Goal: Task Accomplishment & Management: Manage account settings

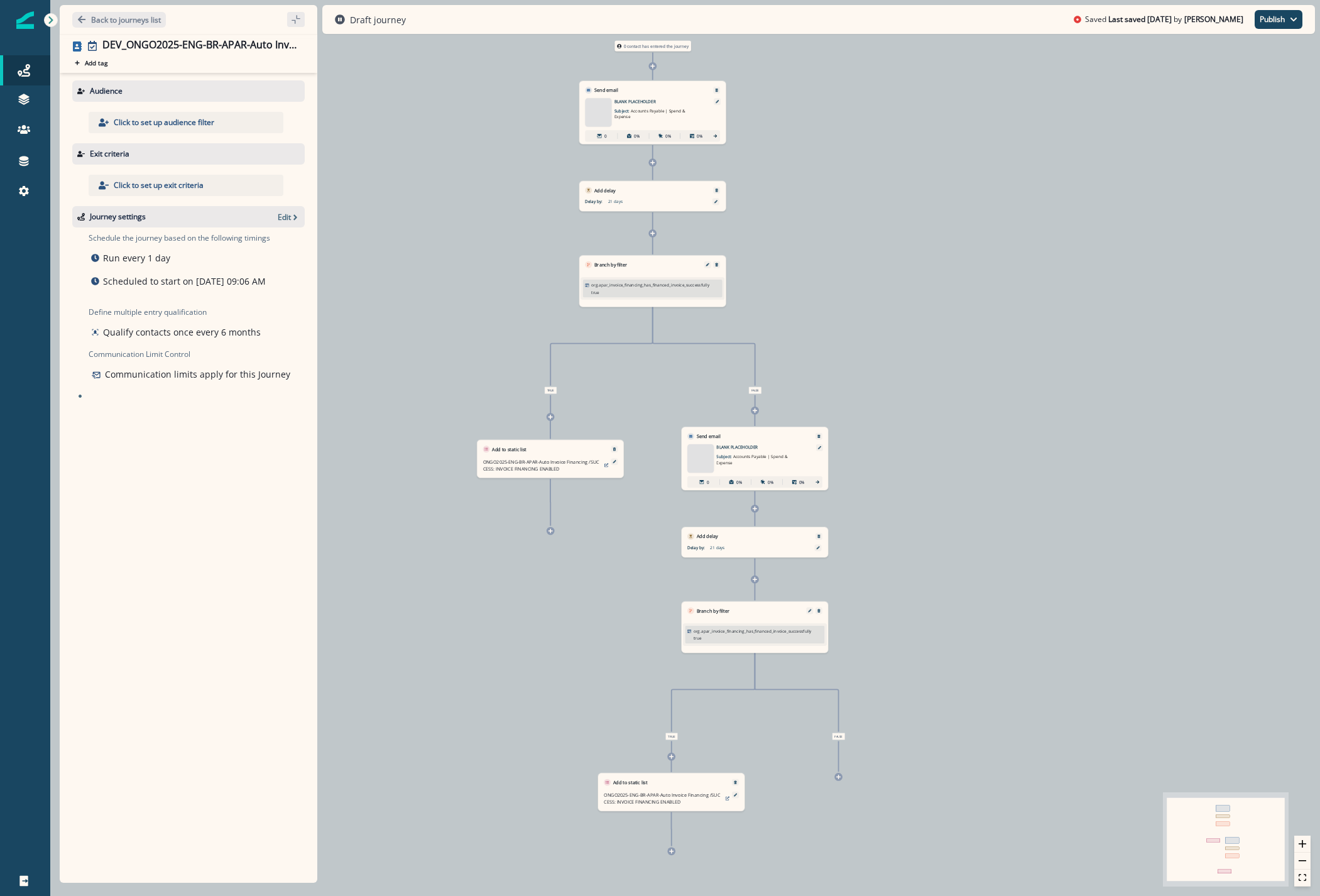
click at [163, 125] on p "Click to set up audience filter" at bounding box center [164, 122] width 101 height 11
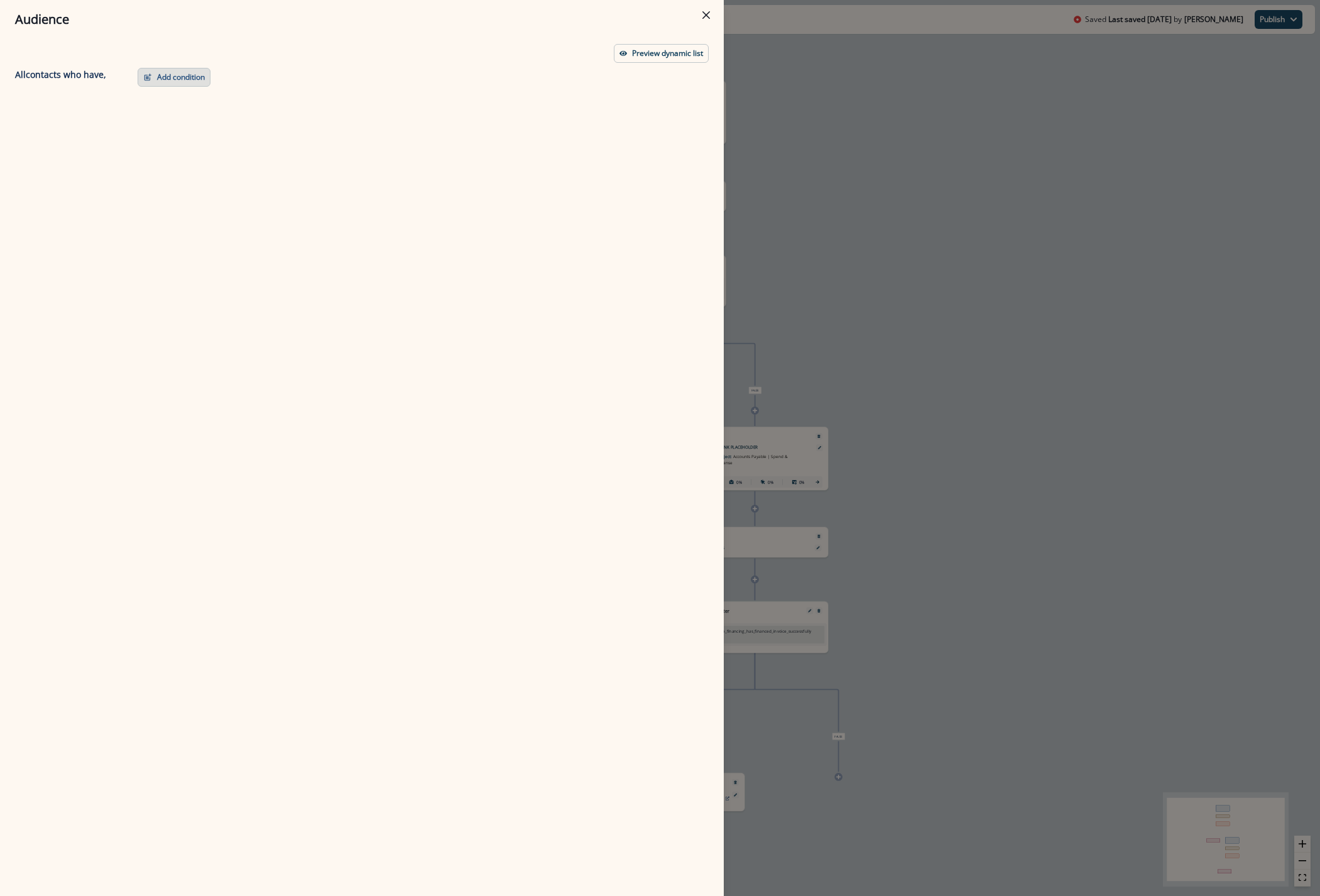
click at [182, 82] on button "Add condition" at bounding box center [173, 77] width 73 height 19
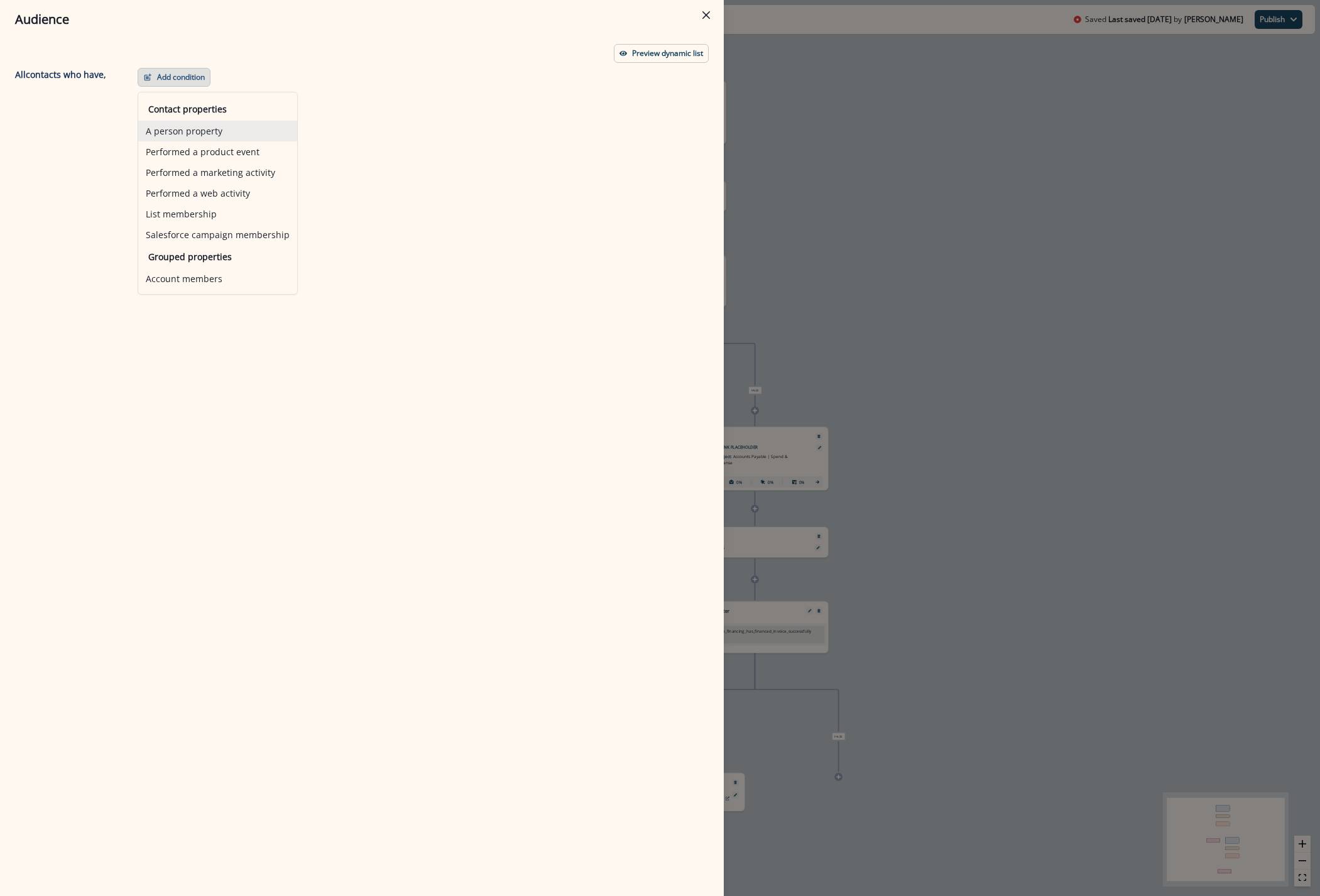
click at [169, 123] on button "A person property" at bounding box center [217, 131] width 159 height 21
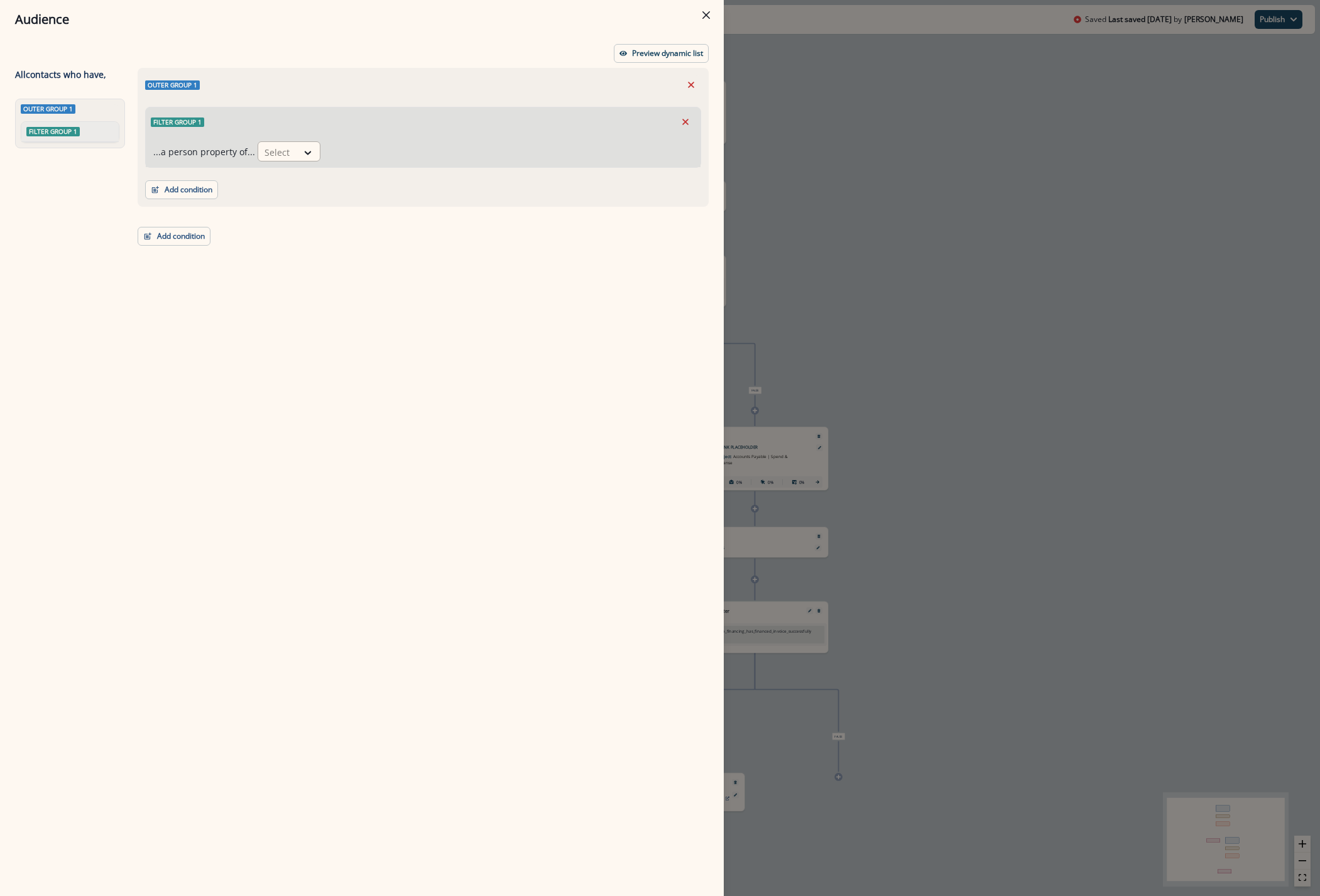
click at [277, 154] on div at bounding box center [278, 153] width 27 height 16
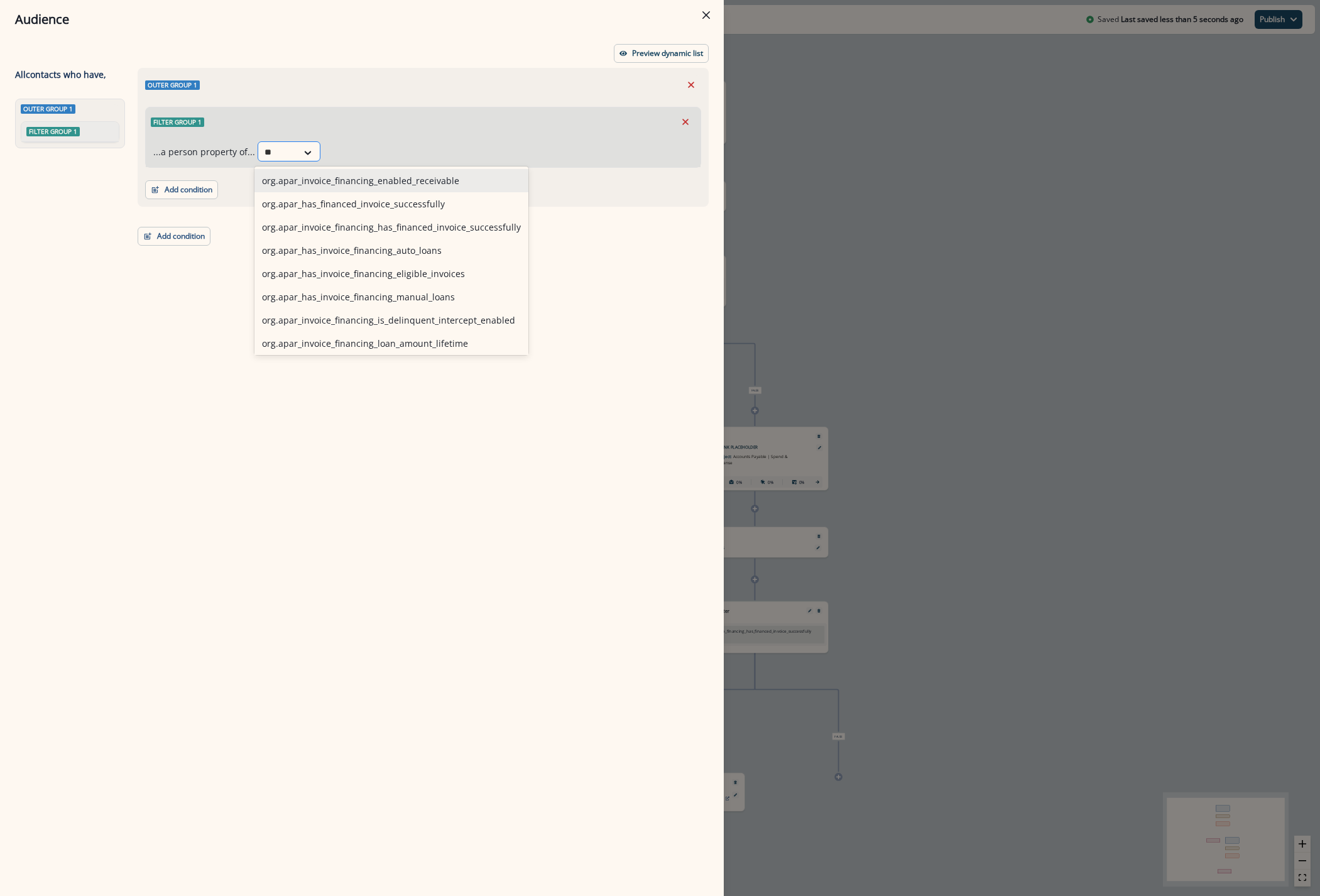
type input "*"
type input "*******"
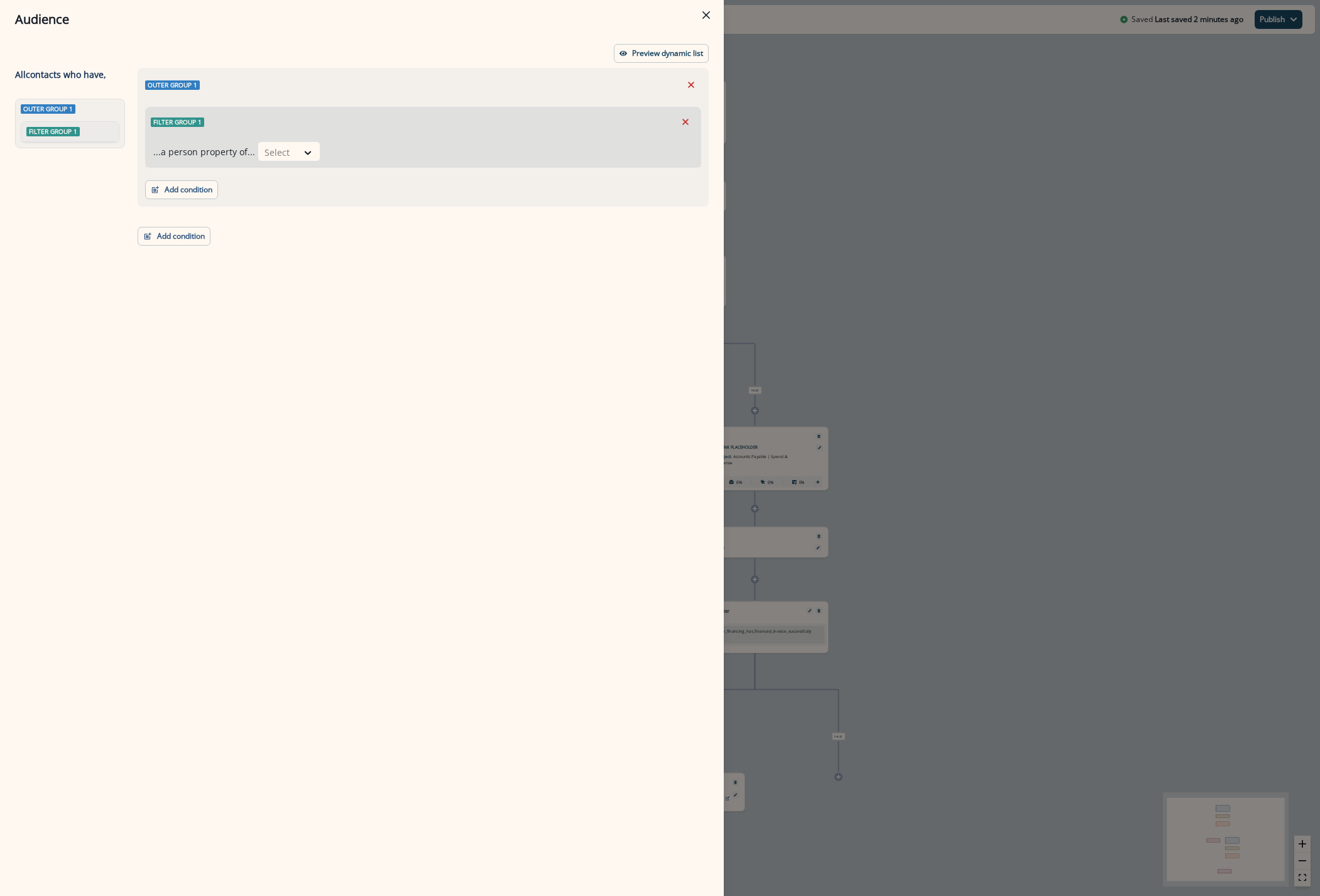
drag, startPoint x: 940, startPoint y: 270, endPoint x: 755, endPoint y: 449, distance: 257.4
click at [941, 270] on div "Audience Preview dynamic list All contact s who have, Outer group 1 Filter grou…" at bounding box center [660, 448] width 1320 height 896
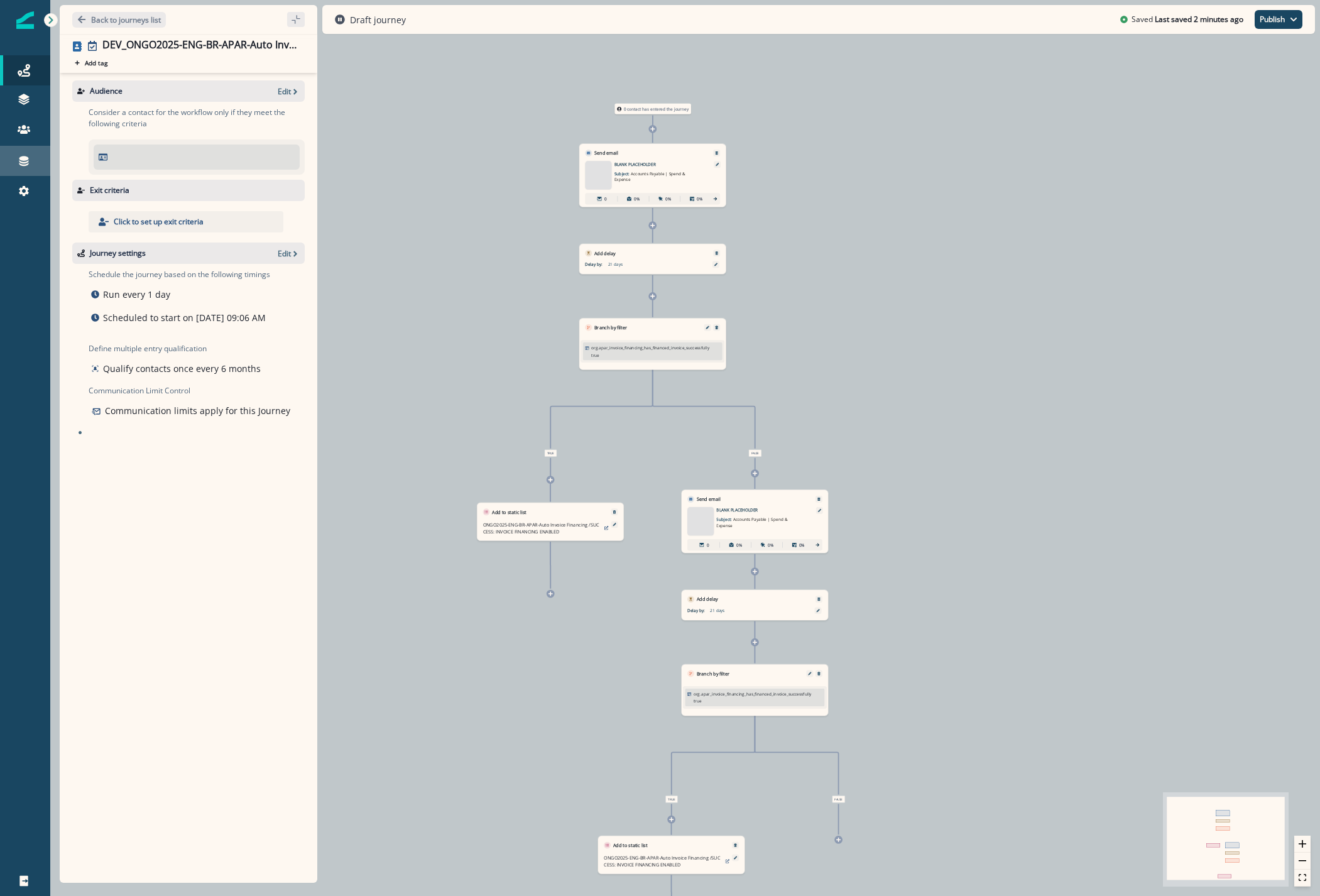
click at [19, 169] on link "Connections" at bounding box center [25, 161] width 50 height 30
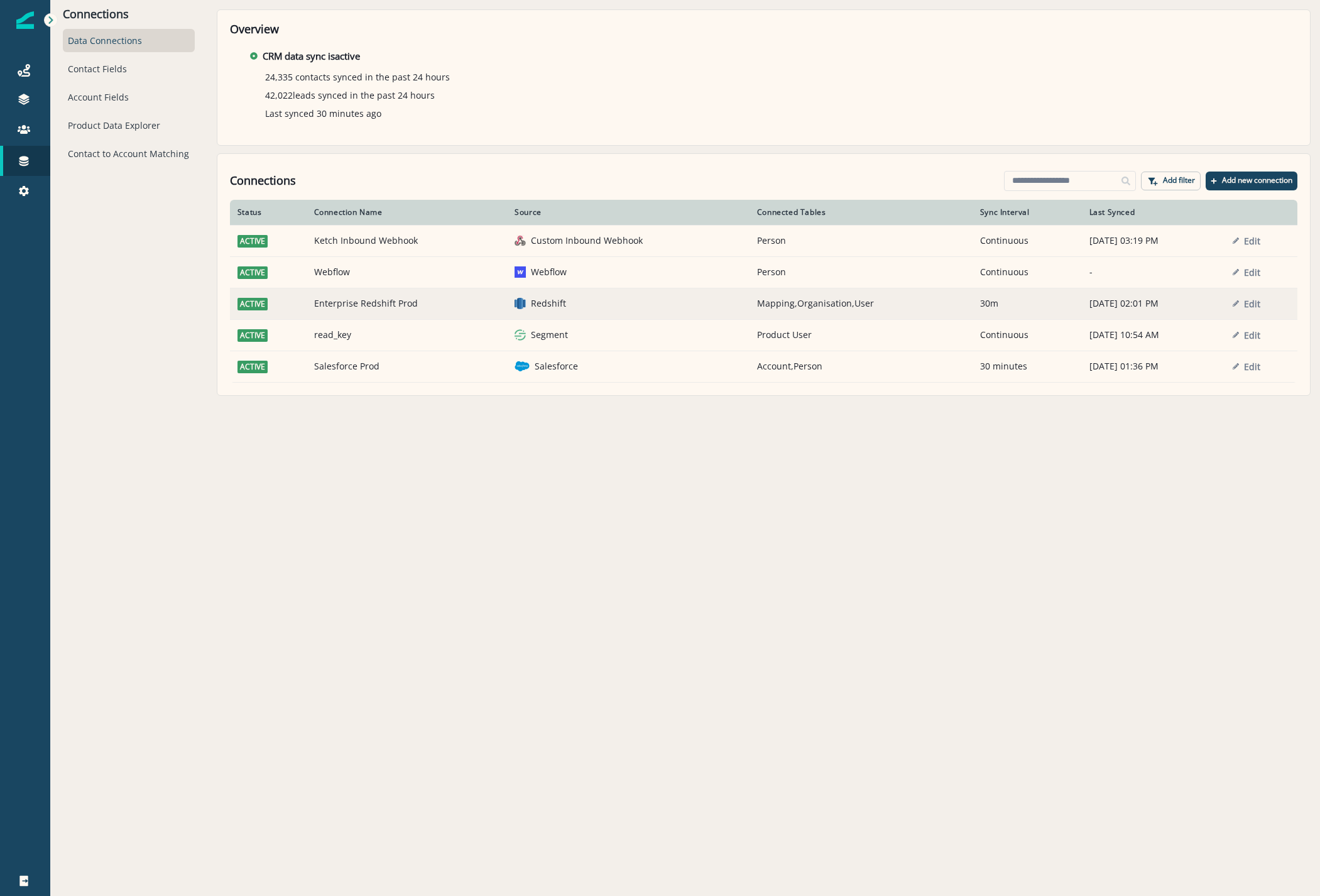
click at [342, 307] on td "Enterprise Redshift Prod" at bounding box center [407, 303] width 201 height 31
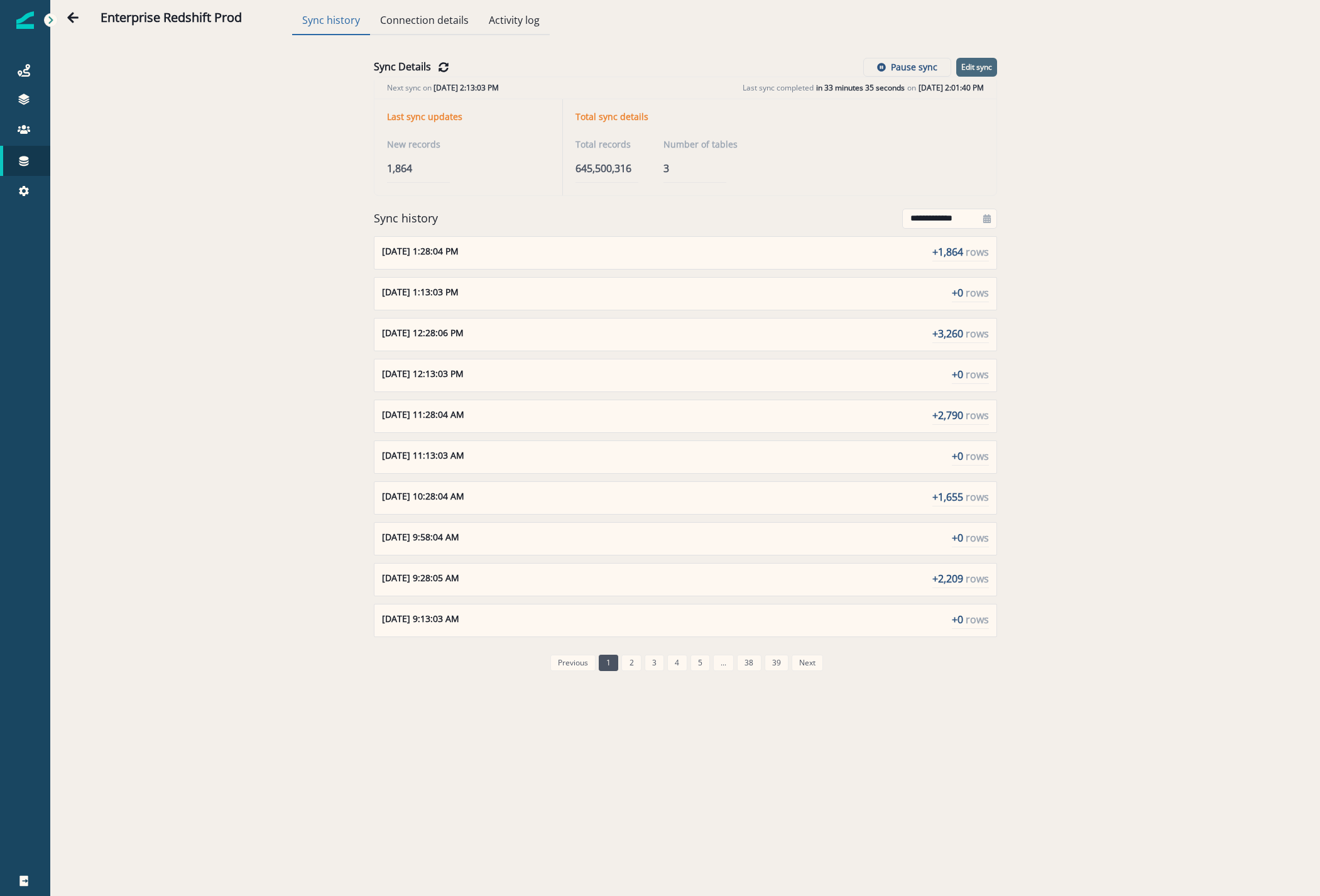
click at [980, 61] on button "Edit sync" at bounding box center [976, 67] width 41 height 19
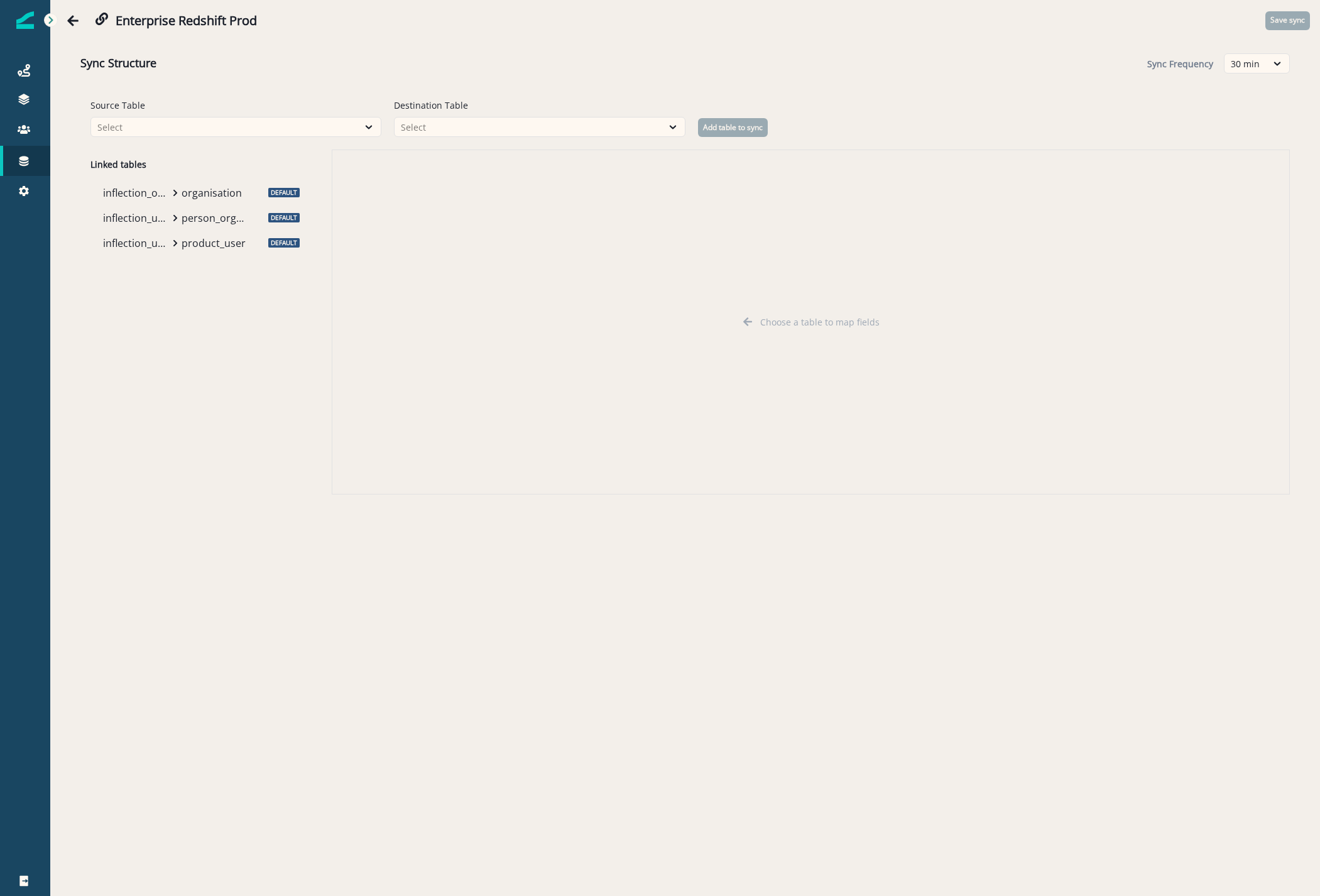
click at [187, 185] on p "organisation" at bounding box center [214, 193] width 66 height 15
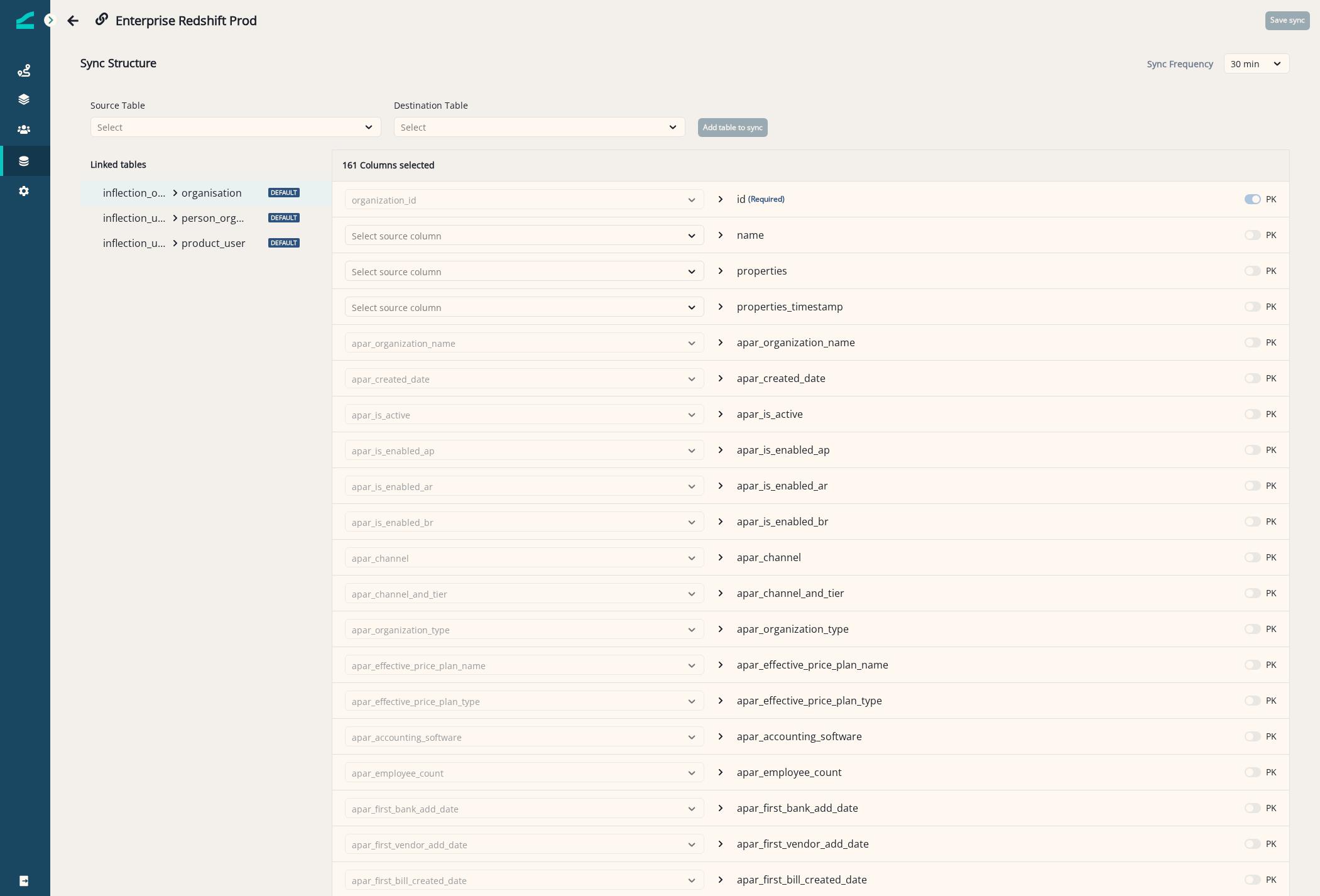
click at [179, 227] on div "inflection_user_organization_mapping person_organisation_mapping" at bounding box center [177, 218] width 157 height 25
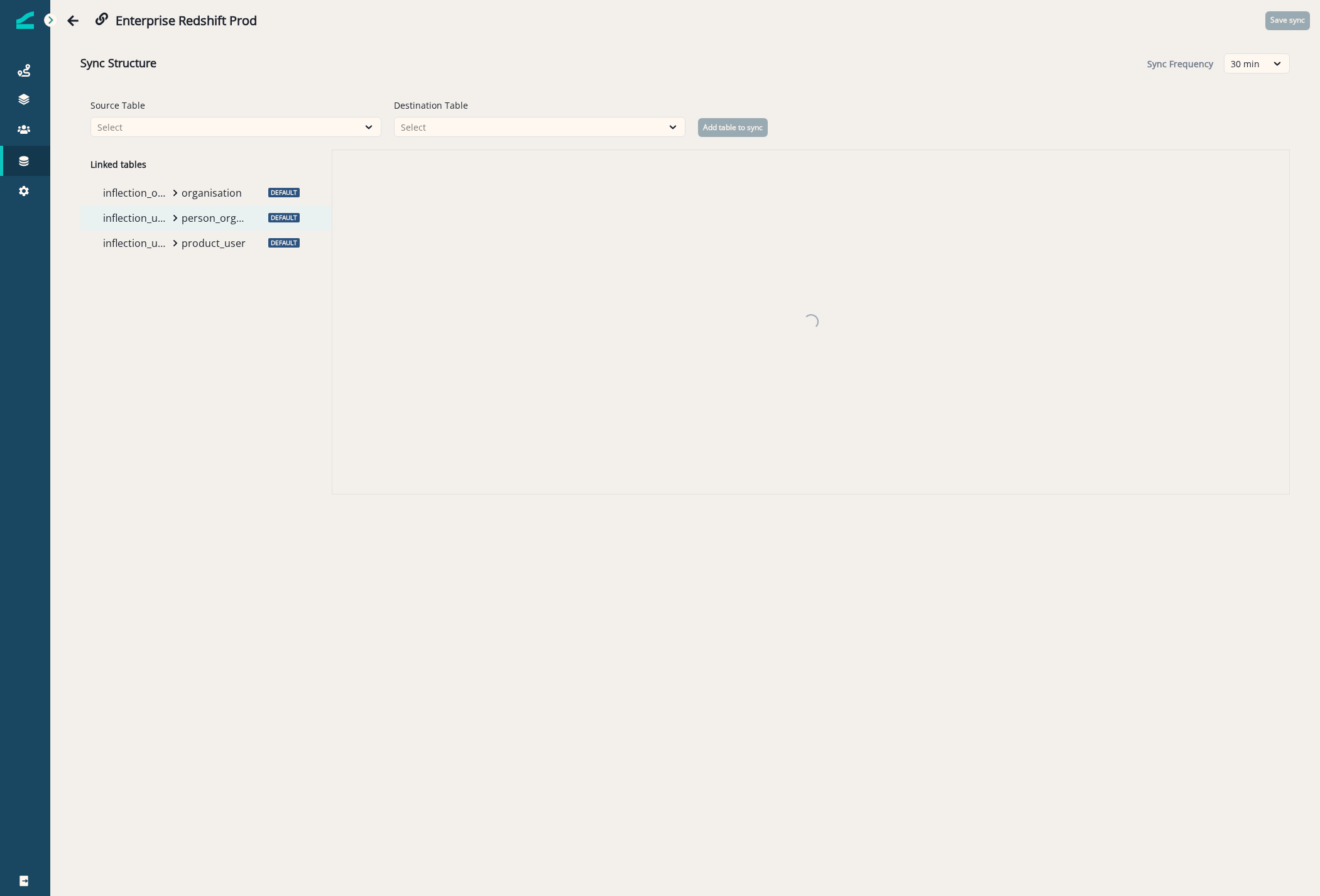
click at [175, 247] on div "inflection_user product_user" at bounding box center [177, 243] width 157 height 25
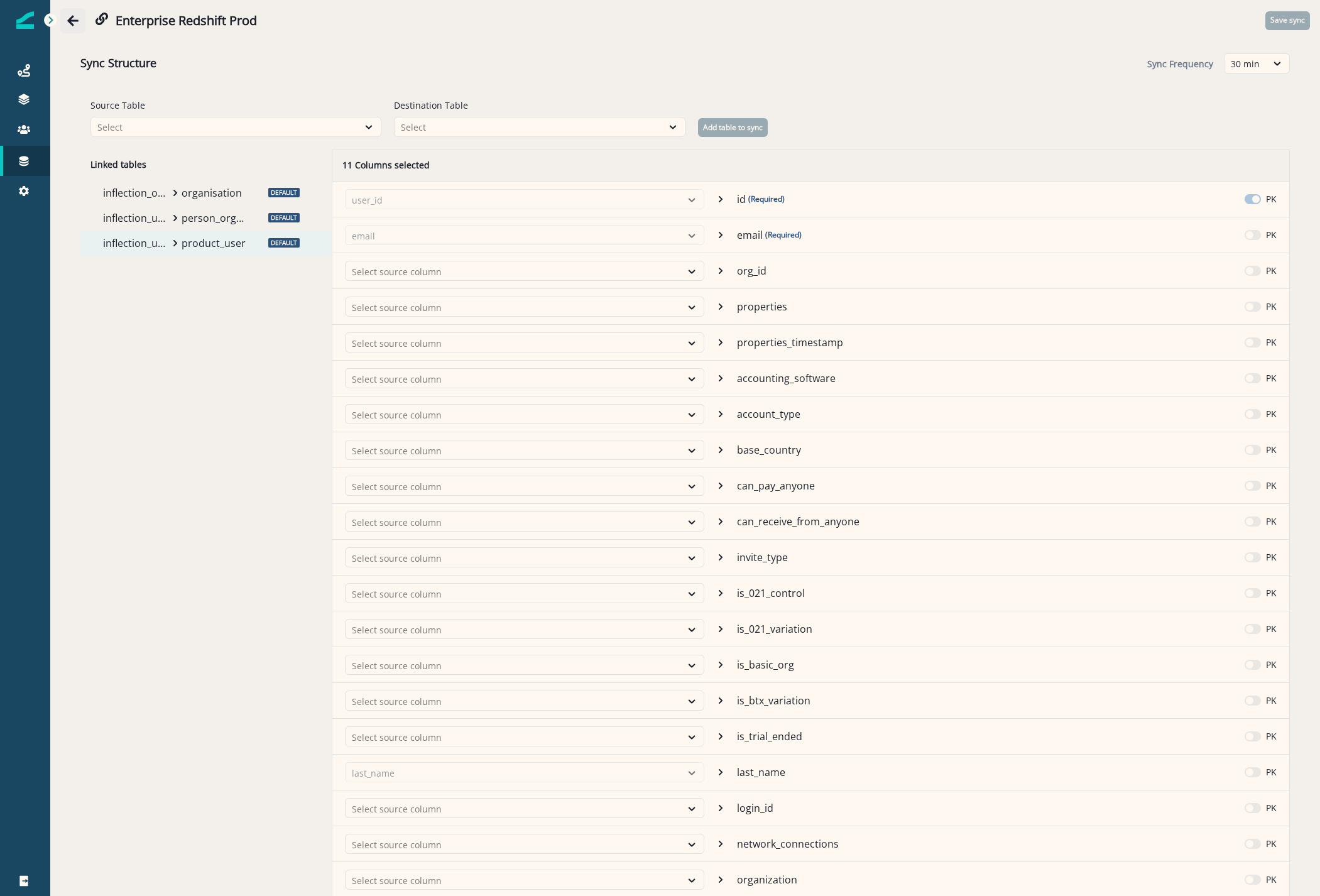
click at [67, 24] on icon "Go back" at bounding box center [73, 21] width 13 height 13
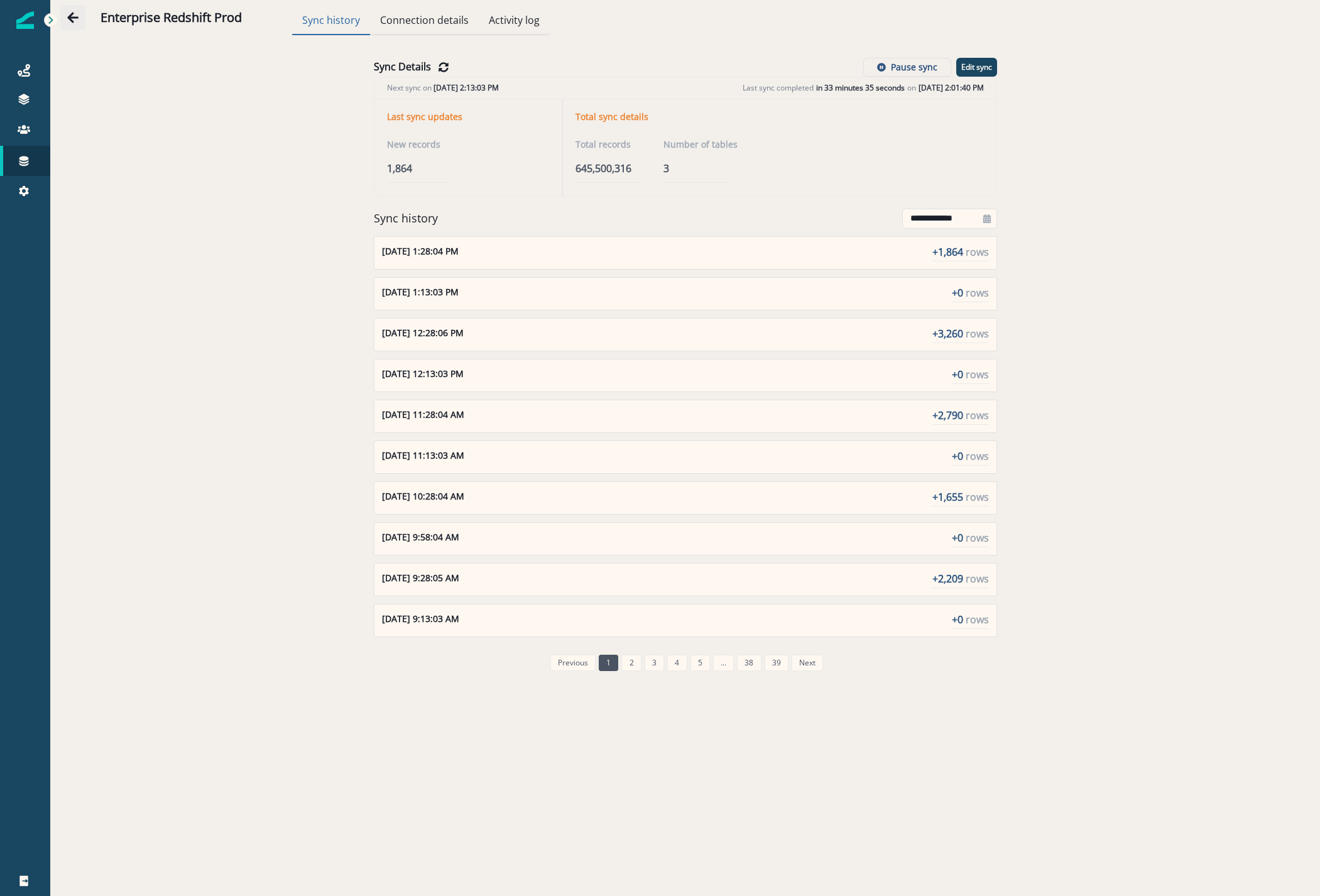
click at [76, 23] on button "Go back" at bounding box center [73, 18] width 25 height 25
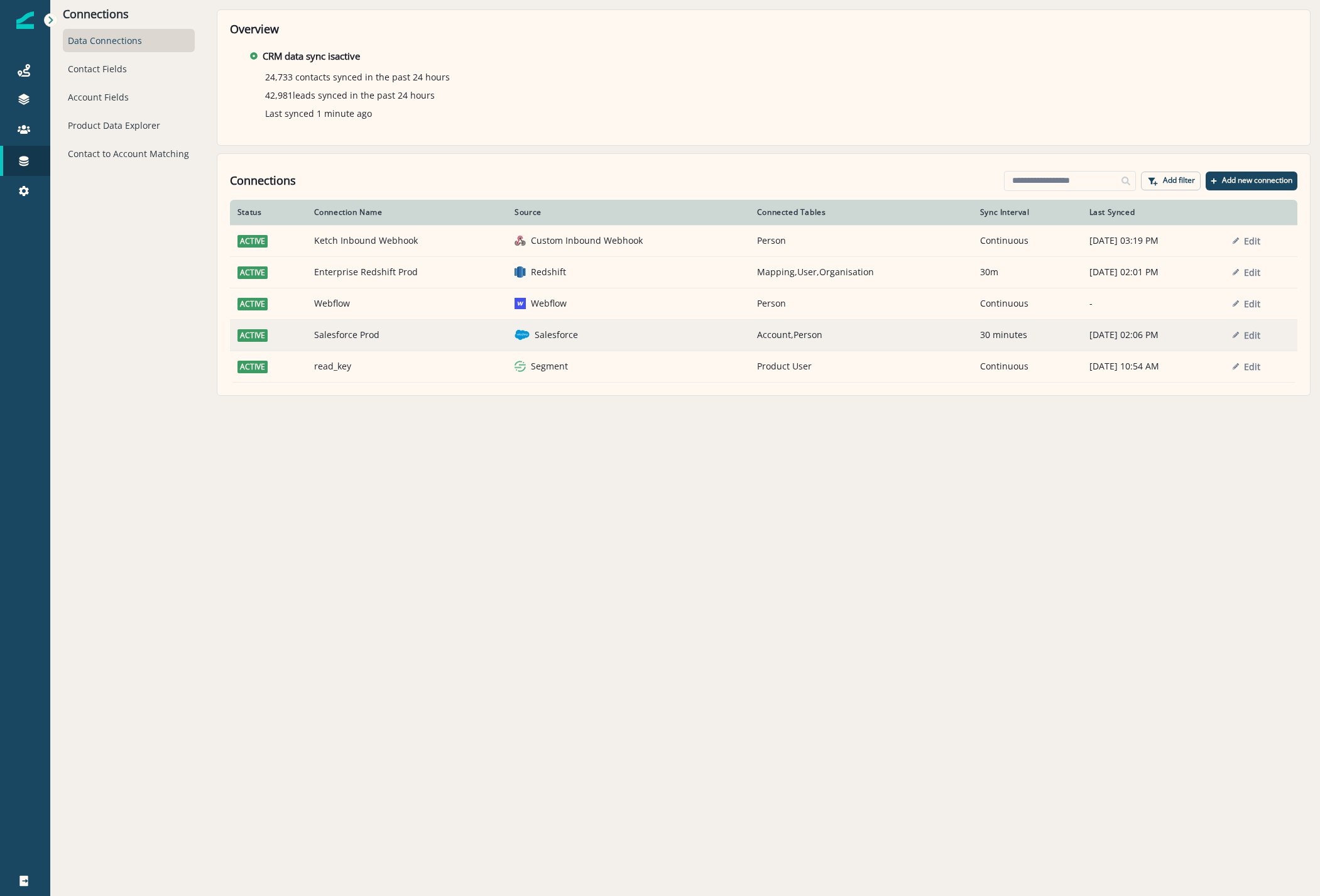
click at [325, 340] on td "Salesforce Prod" at bounding box center [407, 335] width 201 height 31
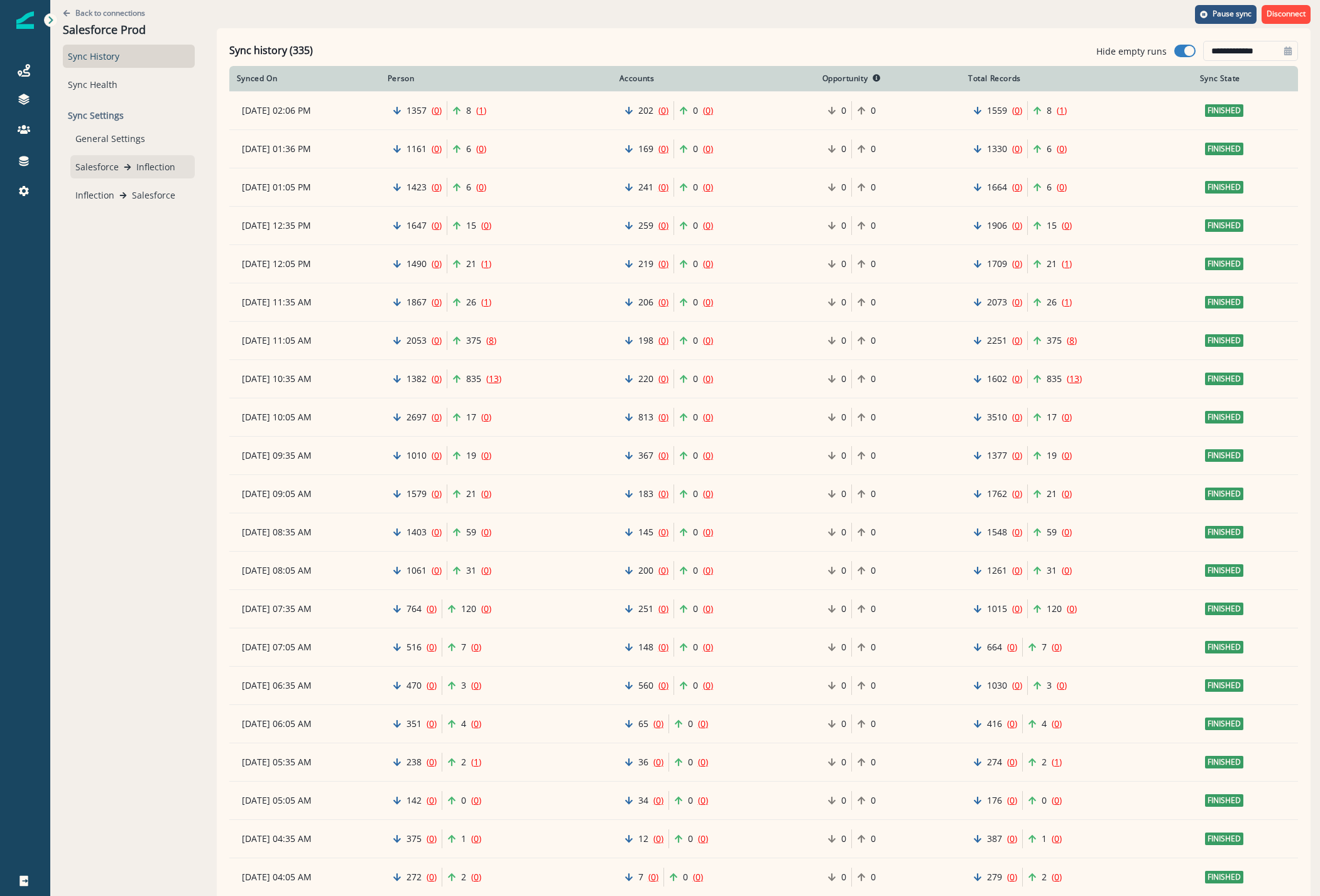
click at [87, 166] on p "Salesforce" at bounding box center [97, 167] width 43 height 13
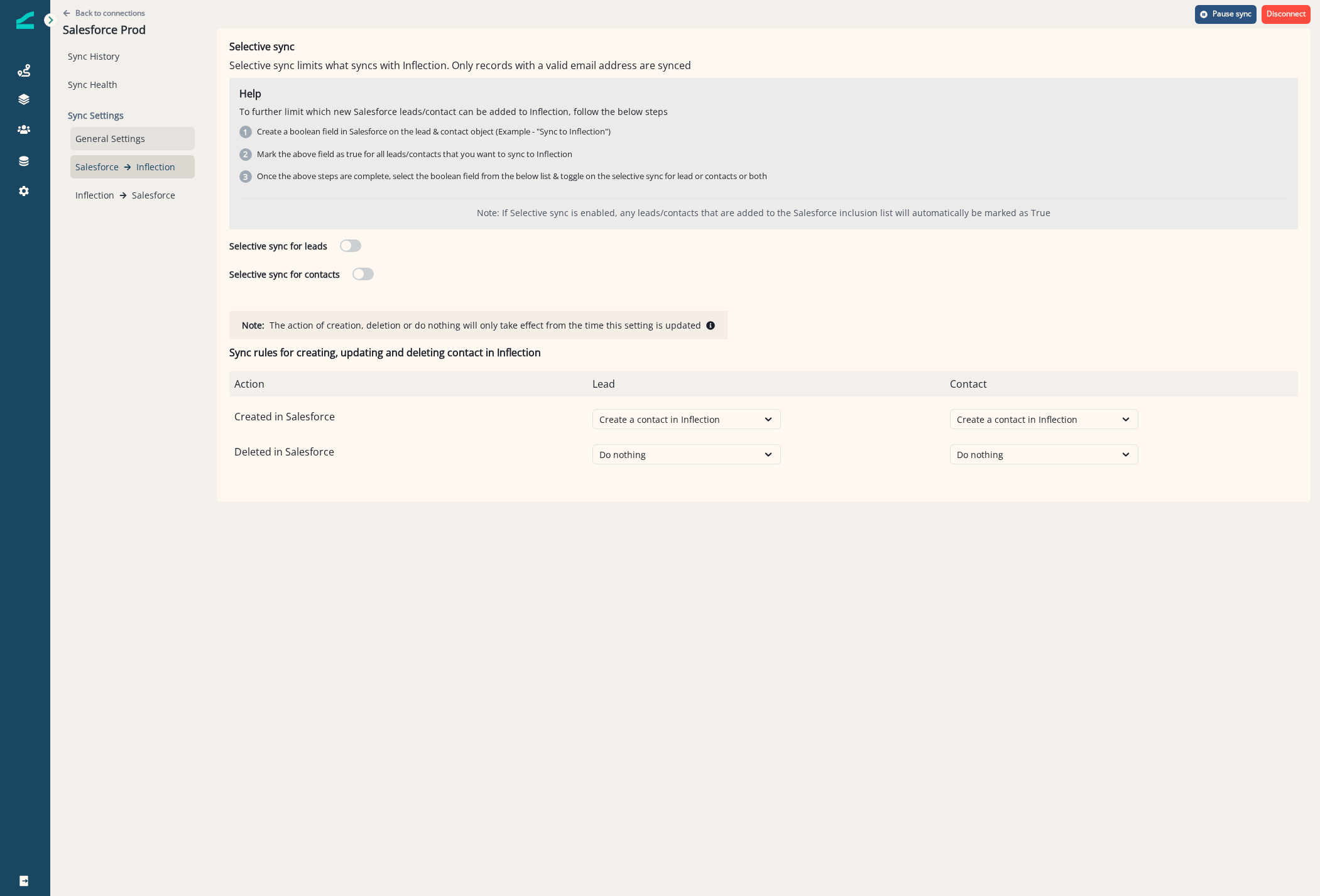
click at [90, 139] on div "General Settings" at bounding box center [133, 138] width 125 height 23
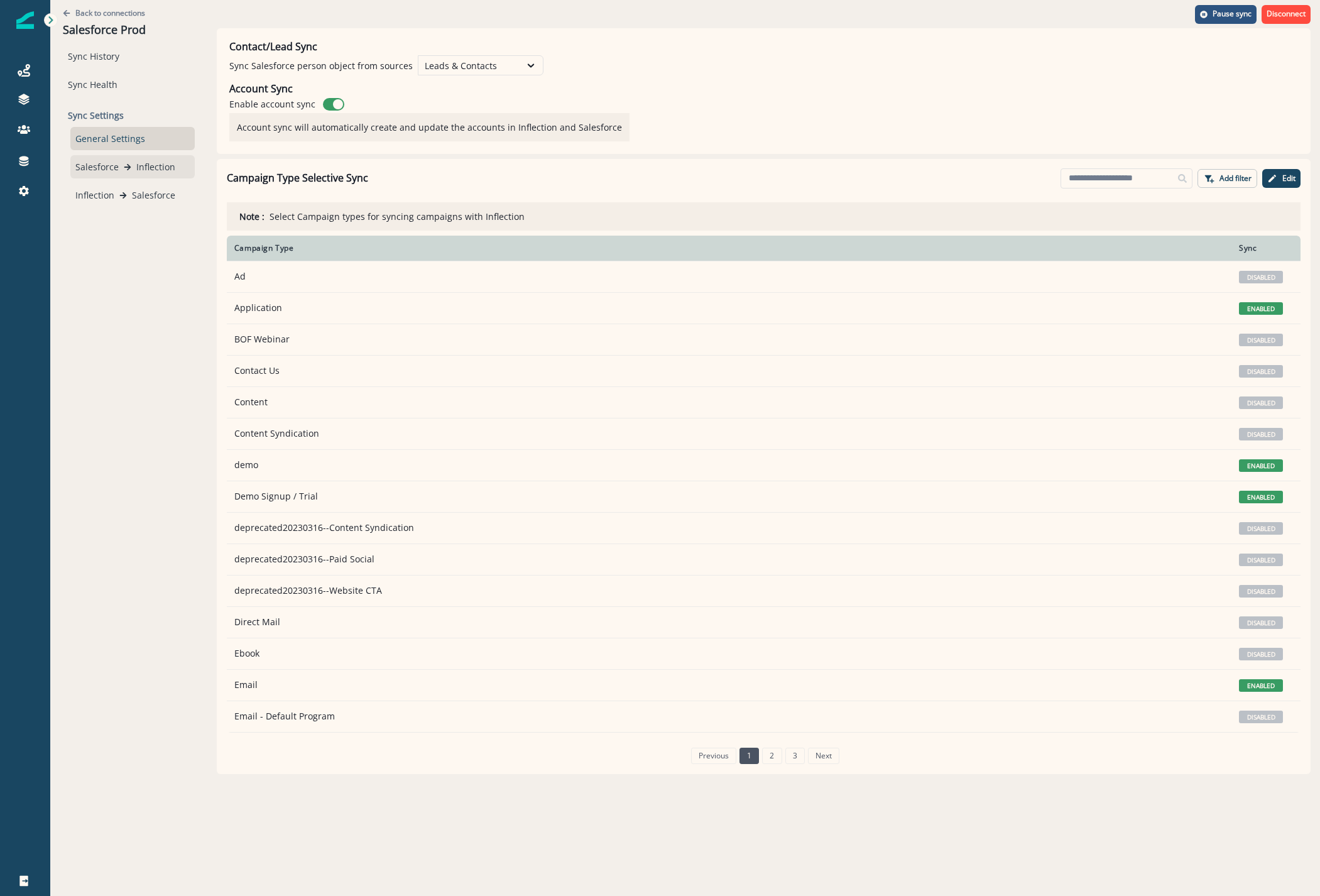
click at [121, 176] on div "Salesforce Inflection" at bounding box center [133, 167] width 125 height 23
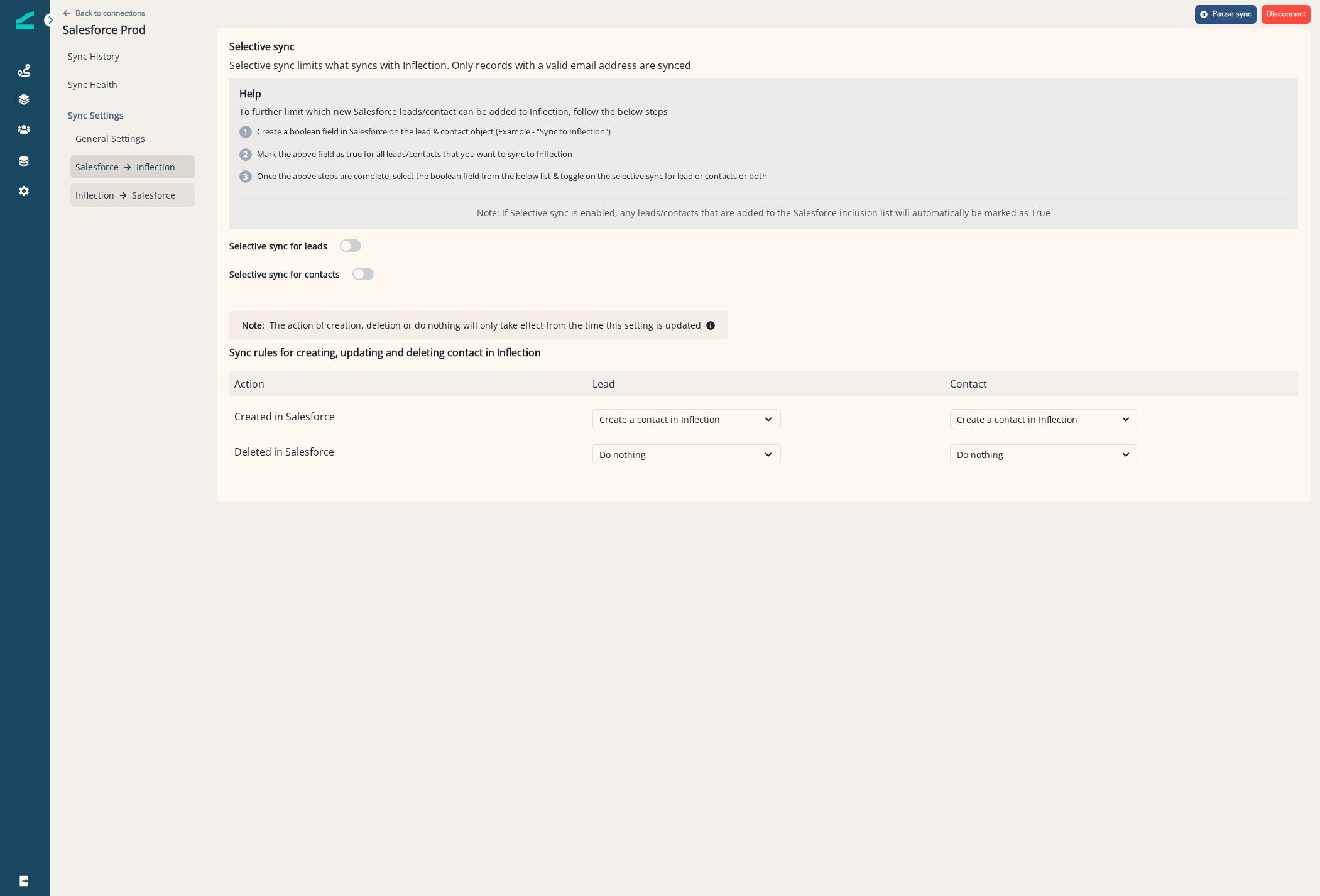
click at [87, 191] on p "Inflection" at bounding box center [95, 195] width 39 height 13
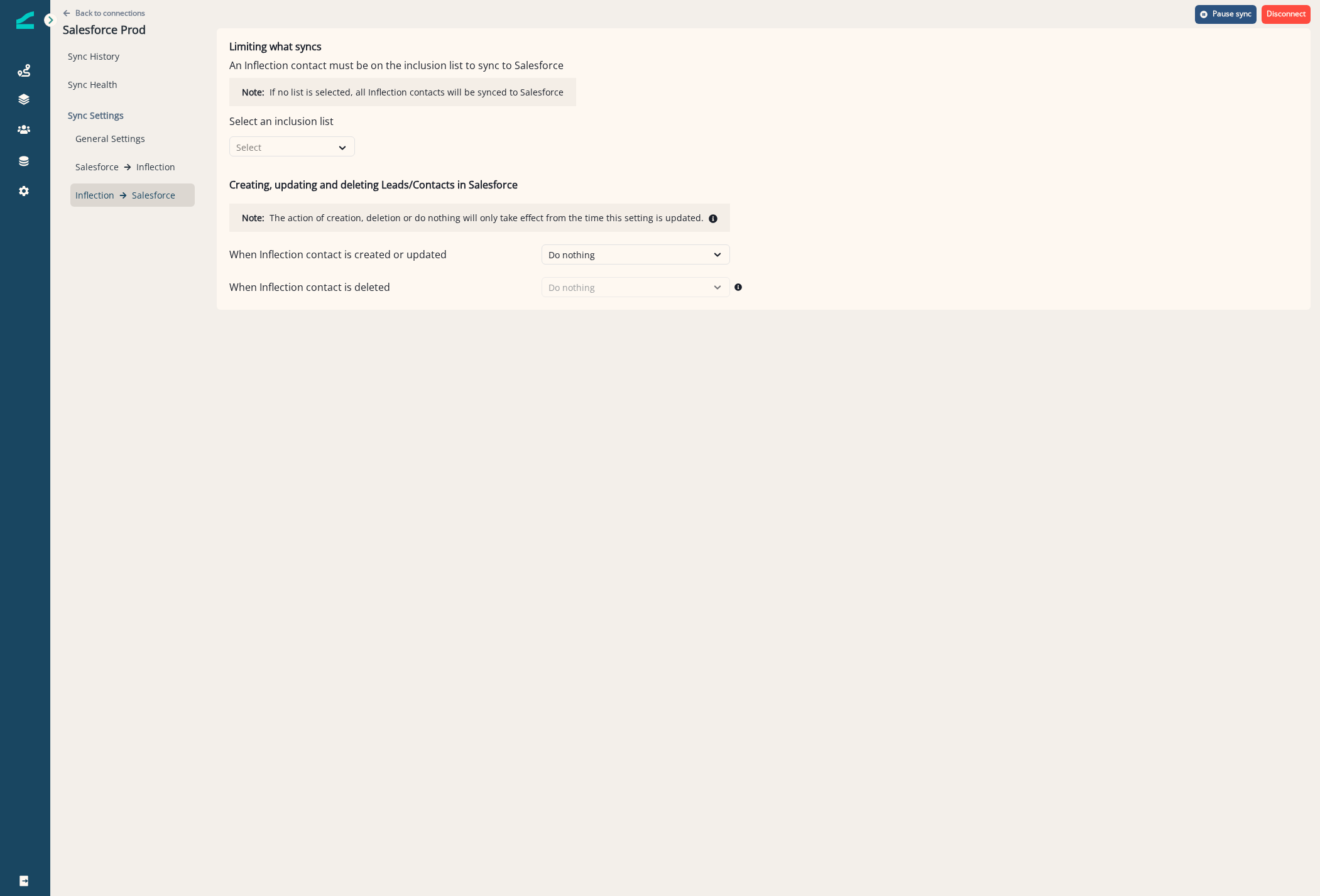
click at [90, 119] on p "Sync Settings" at bounding box center [129, 115] width 132 height 23
click at [93, 50] on div "Sync History" at bounding box center [129, 56] width 132 height 23
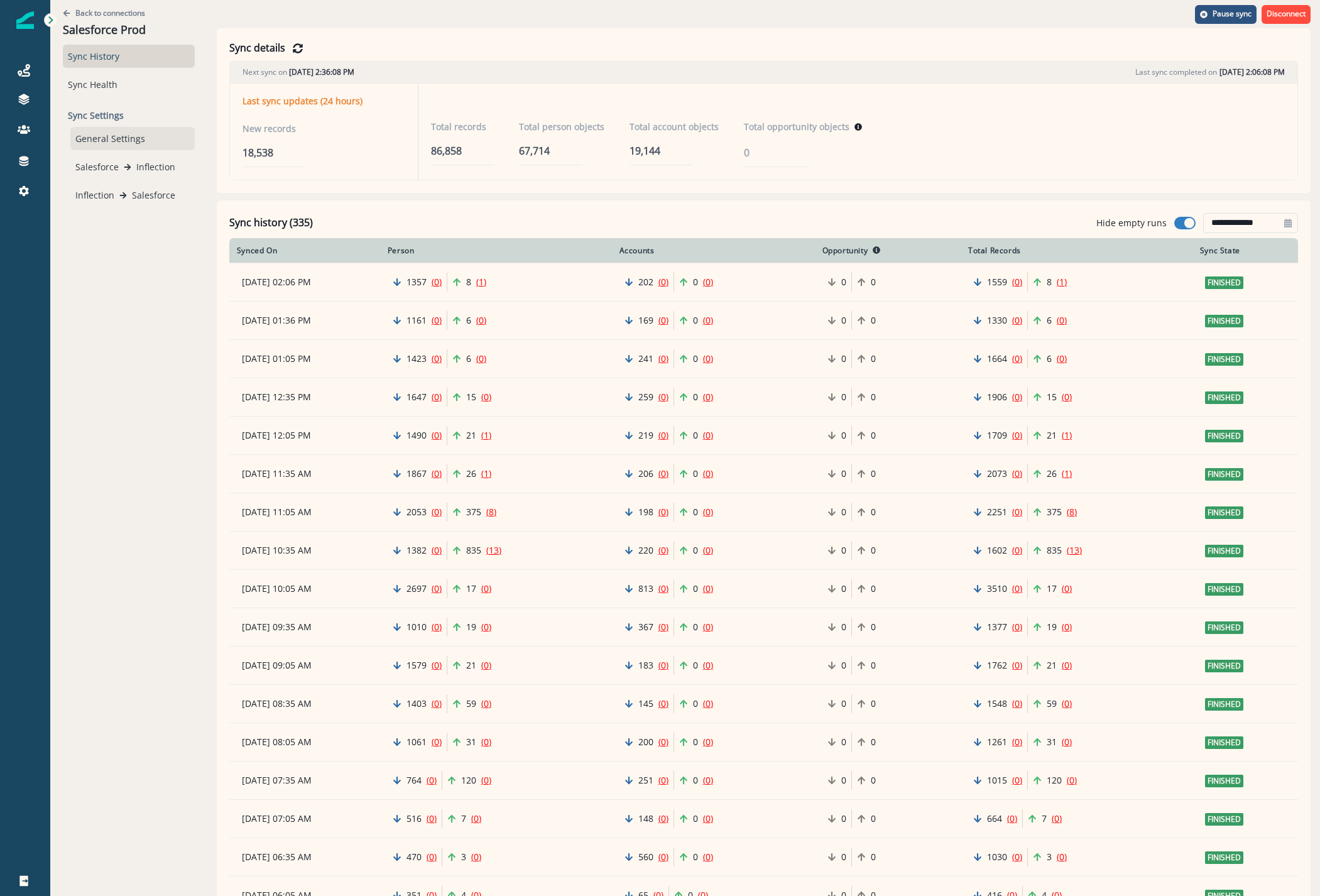
click at [107, 144] on div "General Settings" at bounding box center [133, 138] width 125 height 23
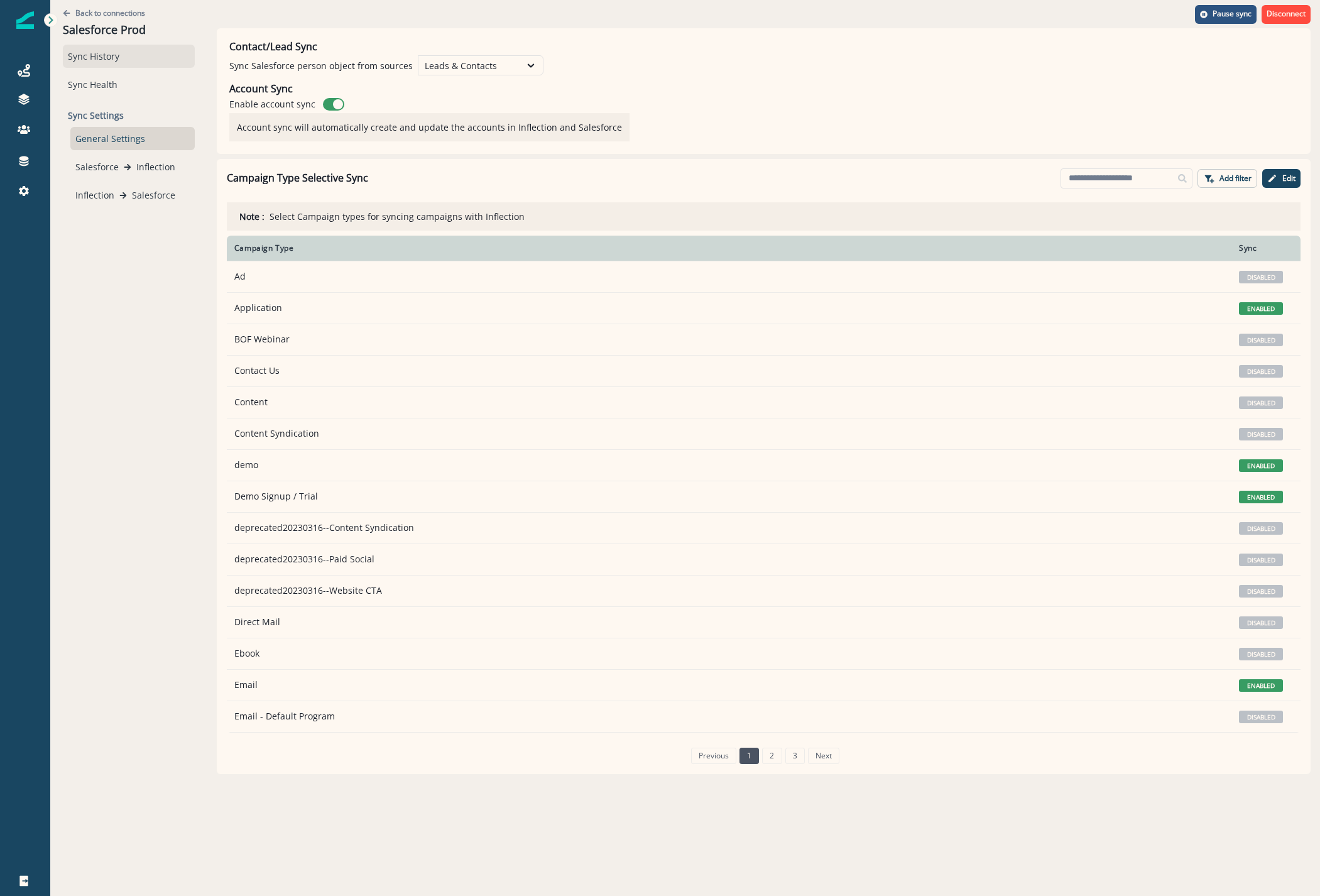
click at [106, 59] on div "Sync History" at bounding box center [129, 56] width 132 height 23
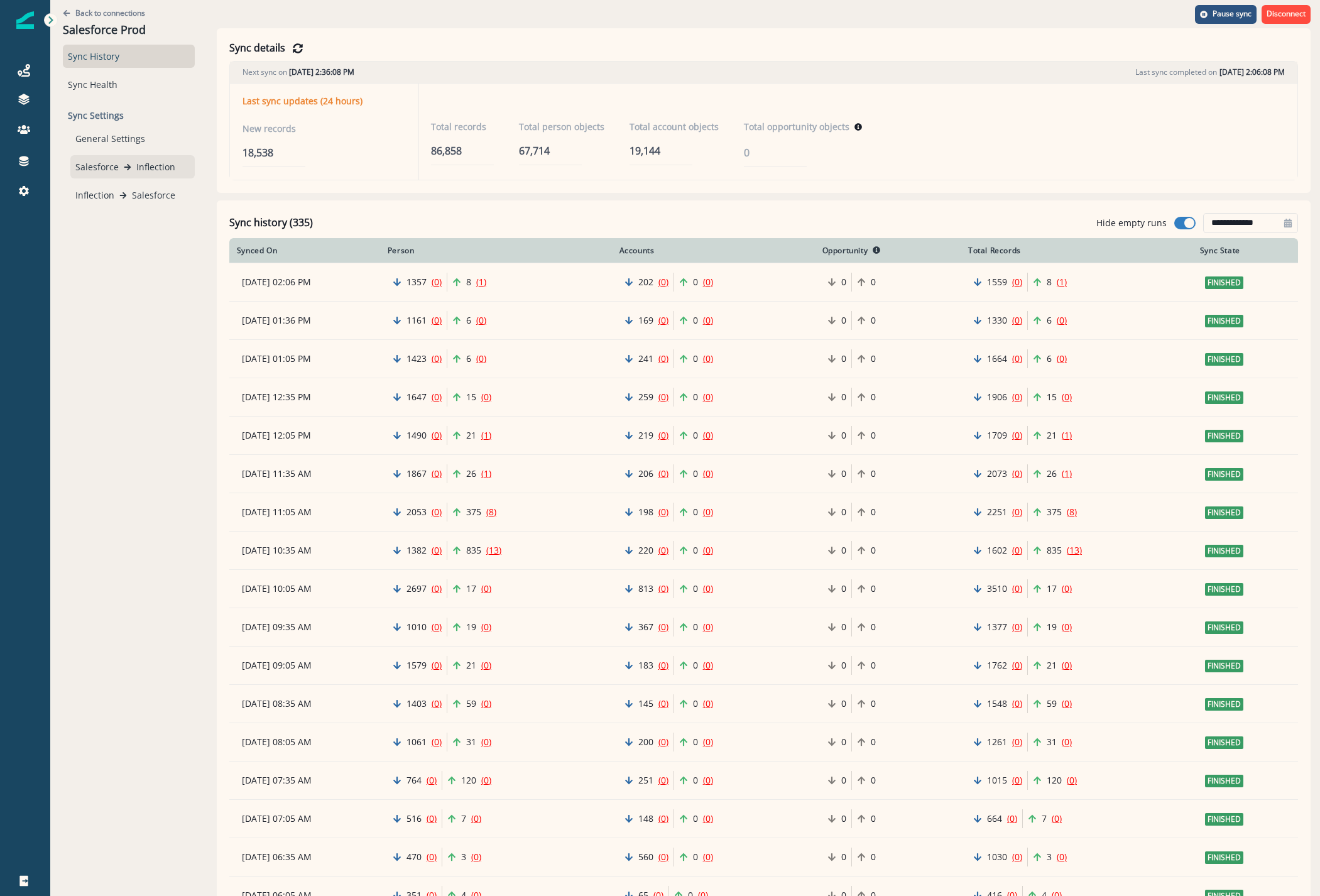
click at [111, 163] on p "Salesforce" at bounding box center [97, 167] width 43 height 13
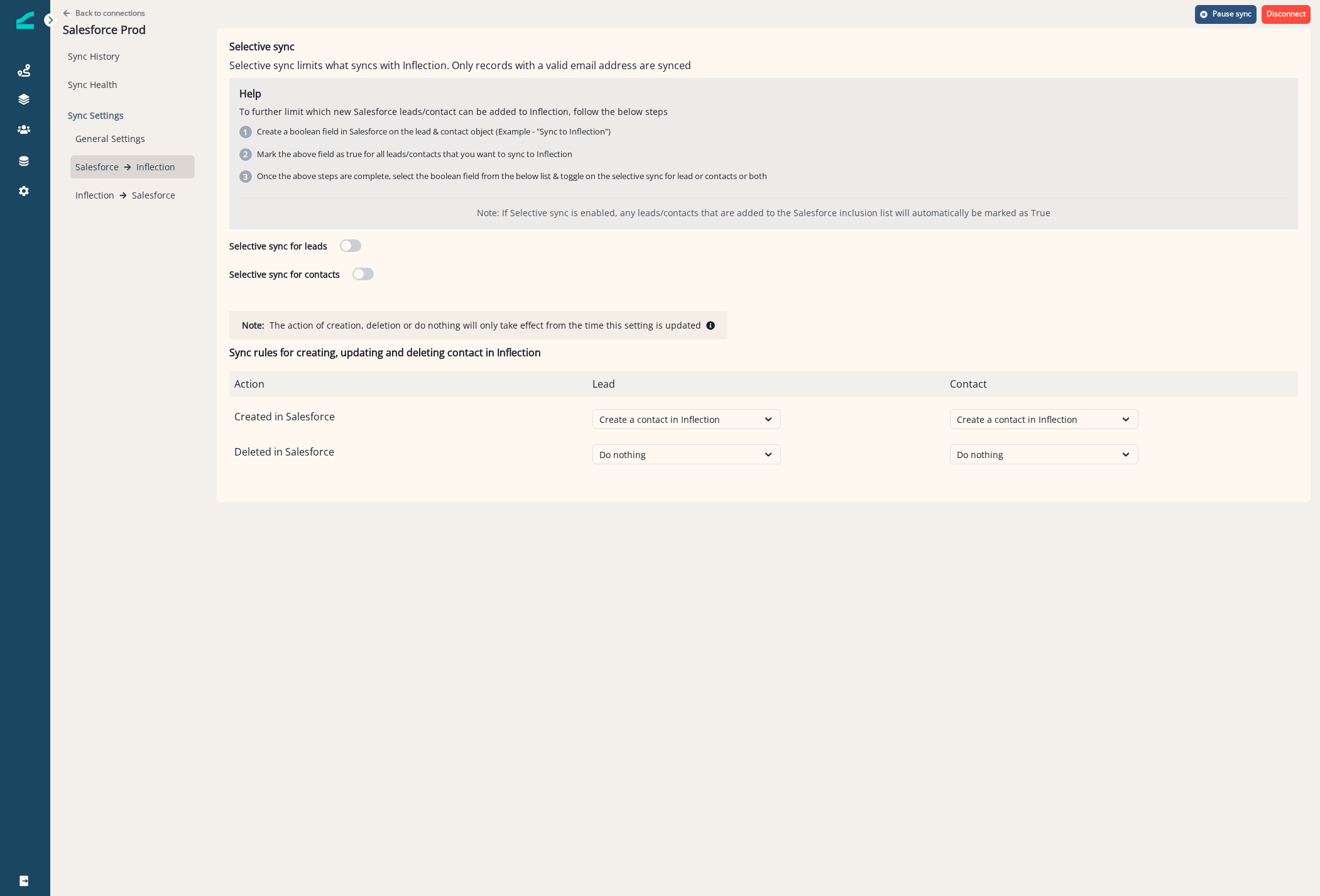
click at [108, 6] on div "Back to connections Salesforce Prod" at bounding box center [129, 22] width 132 height 45
click at [11, 76] on div "Journeys" at bounding box center [25, 70] width 40 height 15
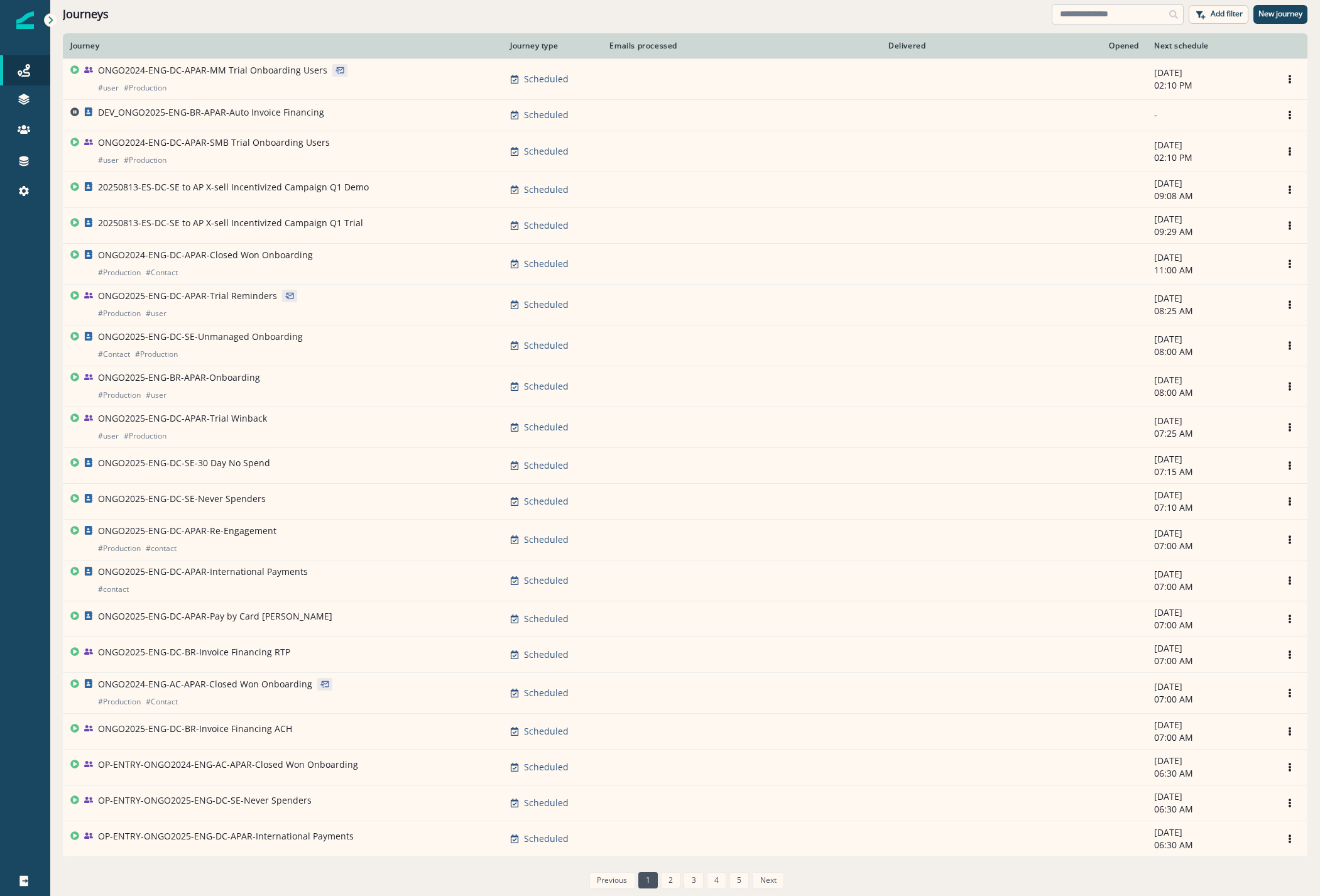
click at [1115, 21] on input at bounding box center [1117, 15] width 132 height 20
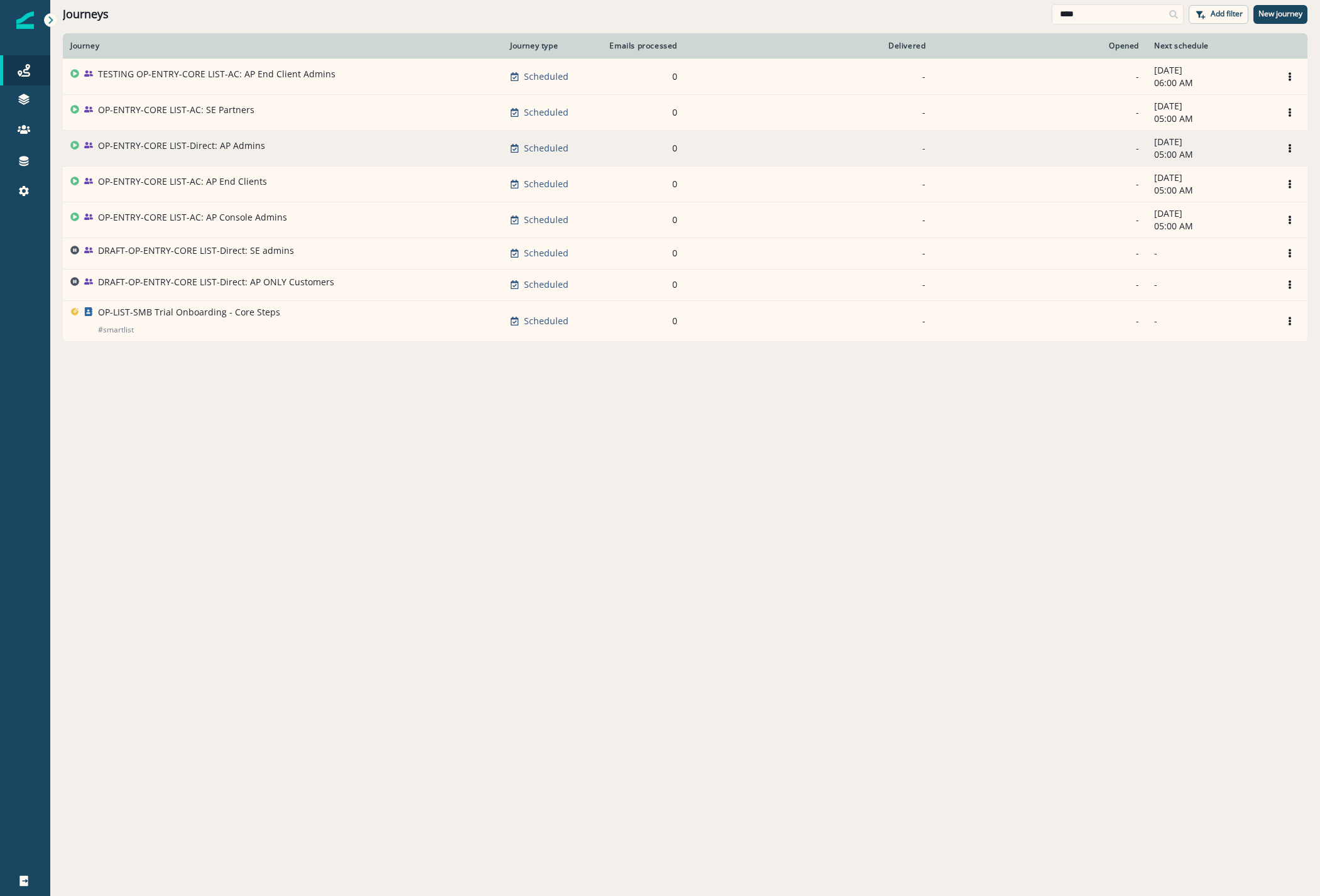
type input "****"
click at [170, 145] on p "OP-ENTRY-CORE LIST-Direct: AP Admins" at bounding box center [181, 145] width 167 height 13
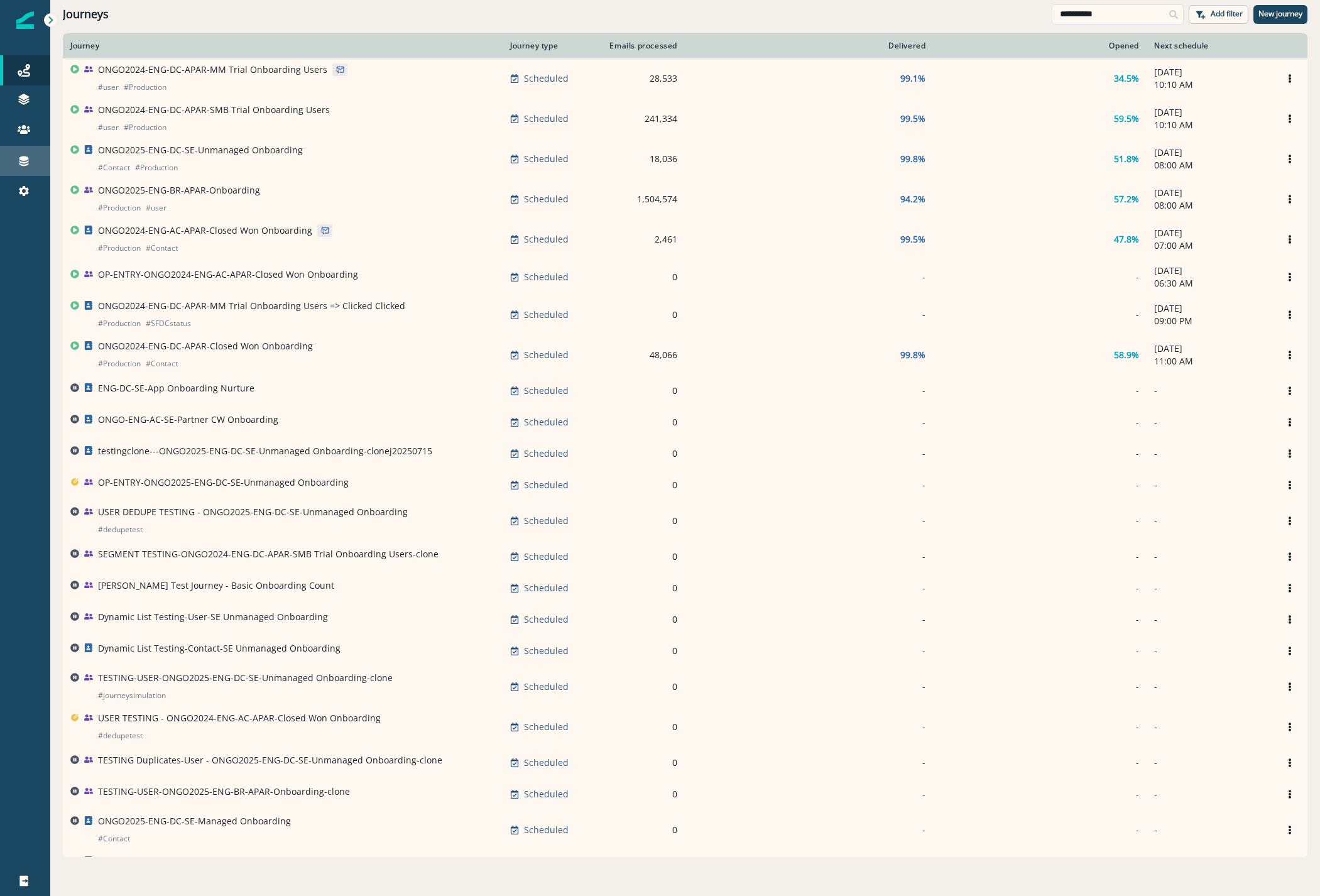
scroll to position [124, 0]
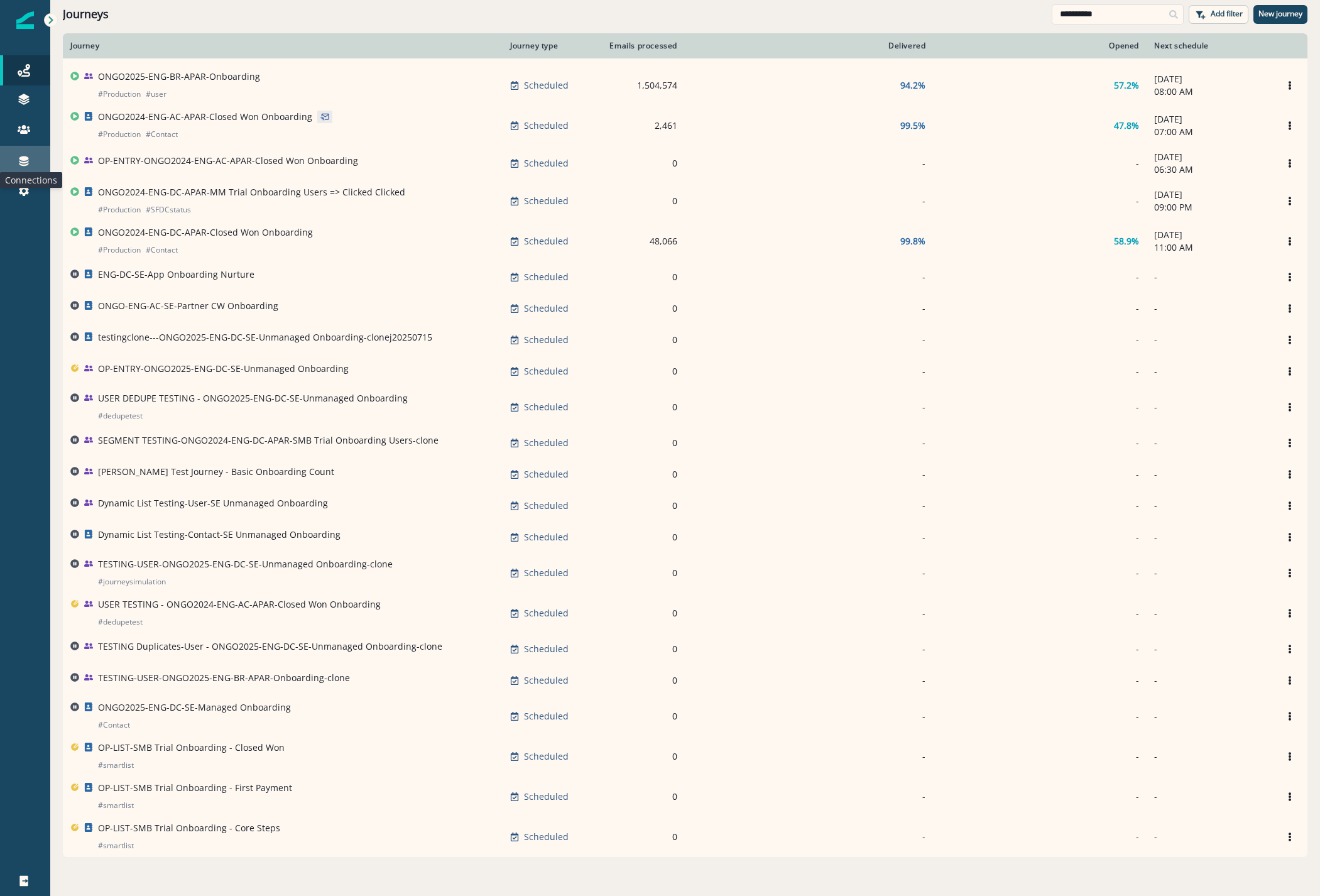
click at [25, 158] on icon at bounding box center [24, 161] width 9 height 10
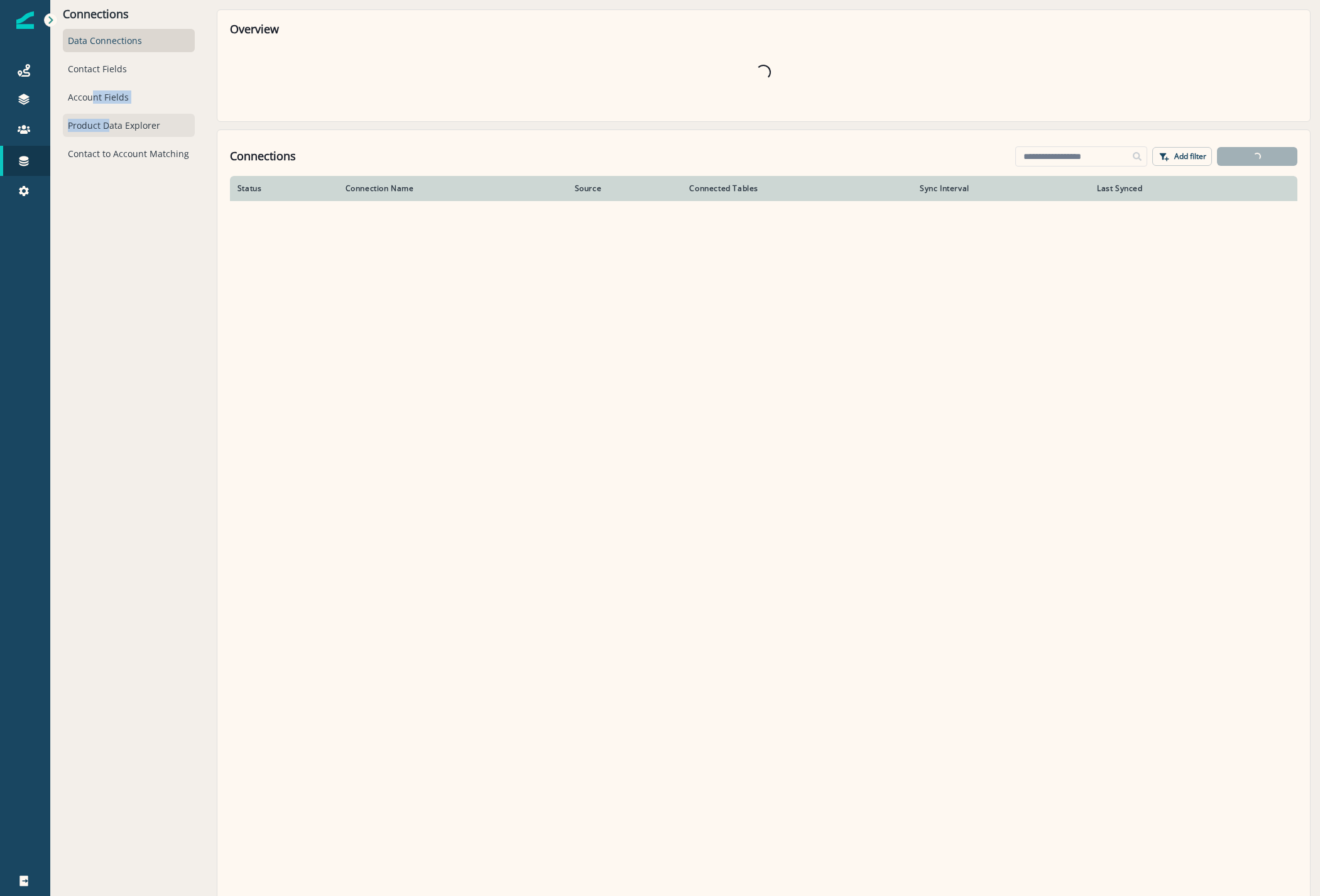
click at [111, 136] on div "Data Connections Contact Fields Account Fields Product Data Explorer Contact to…" at bounding box center [129, 97] width 132 height 136
click at [110, 123] on div "Product Data Explorer" at bounding box center [129, 125] width 132 height 23
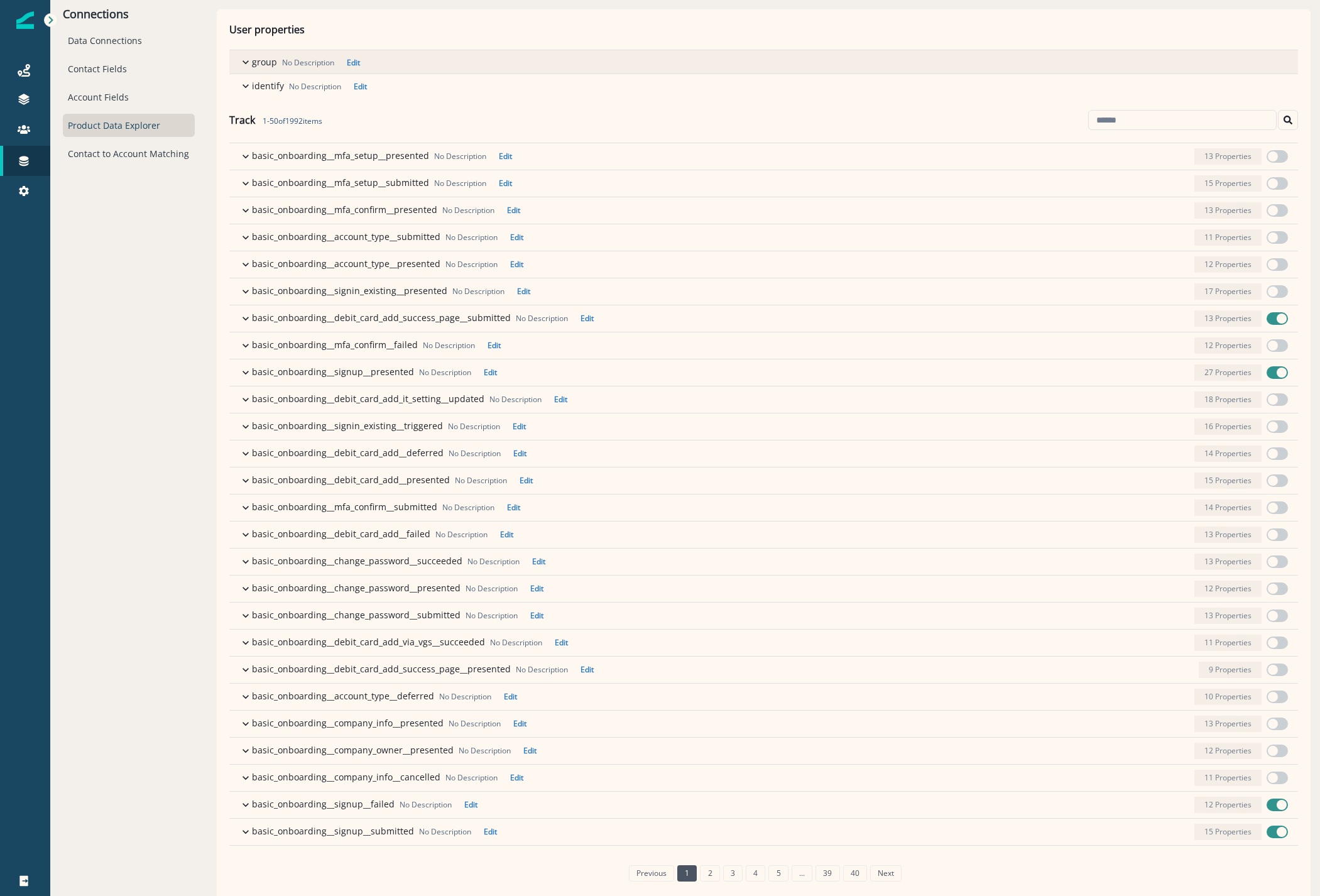
click at [245, 59] on icon "button" at bounding box center [245, 62] width 13 height 13
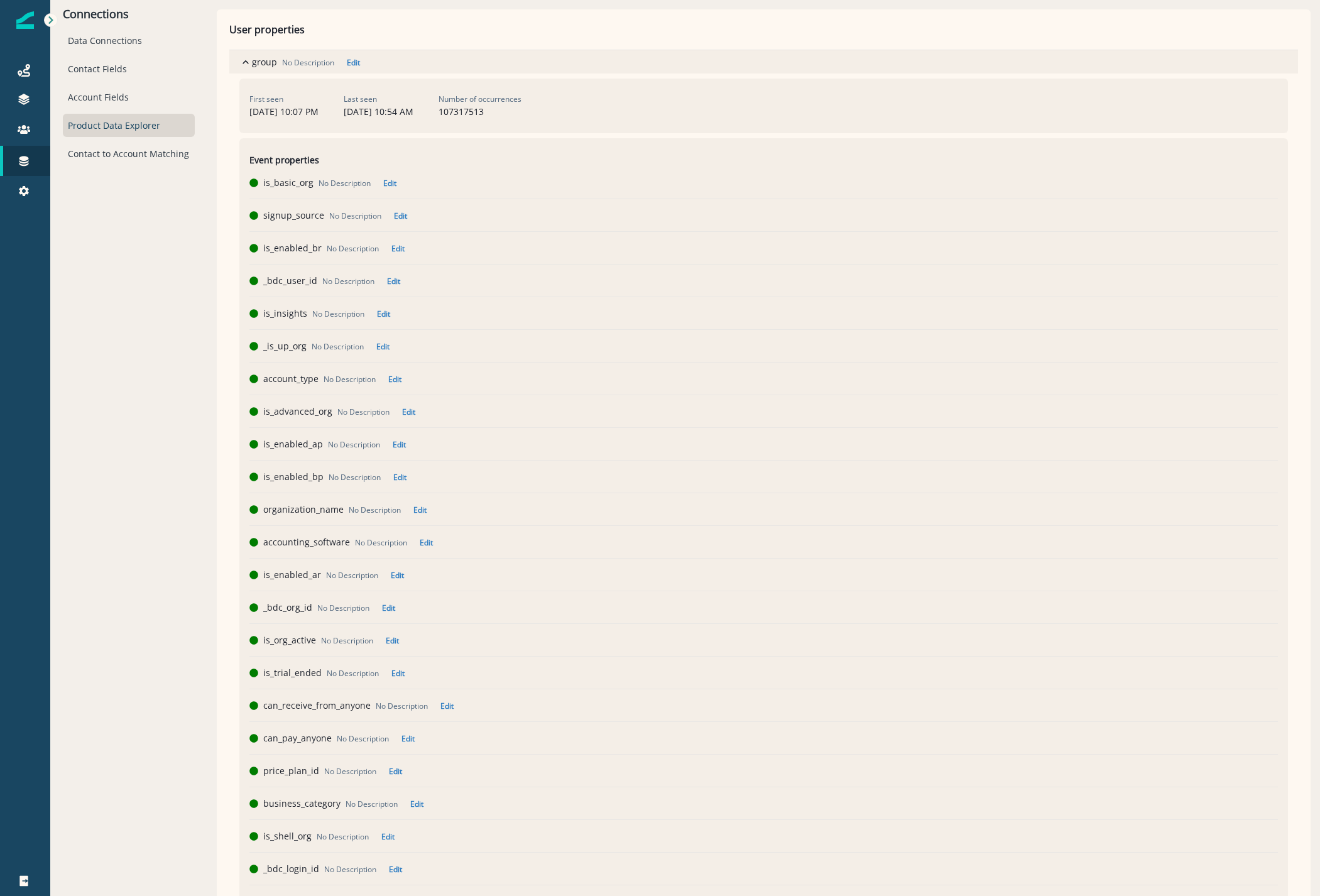
click at [244, 61] on icon "button" at bounding box center [245, 62] width 13 height 13
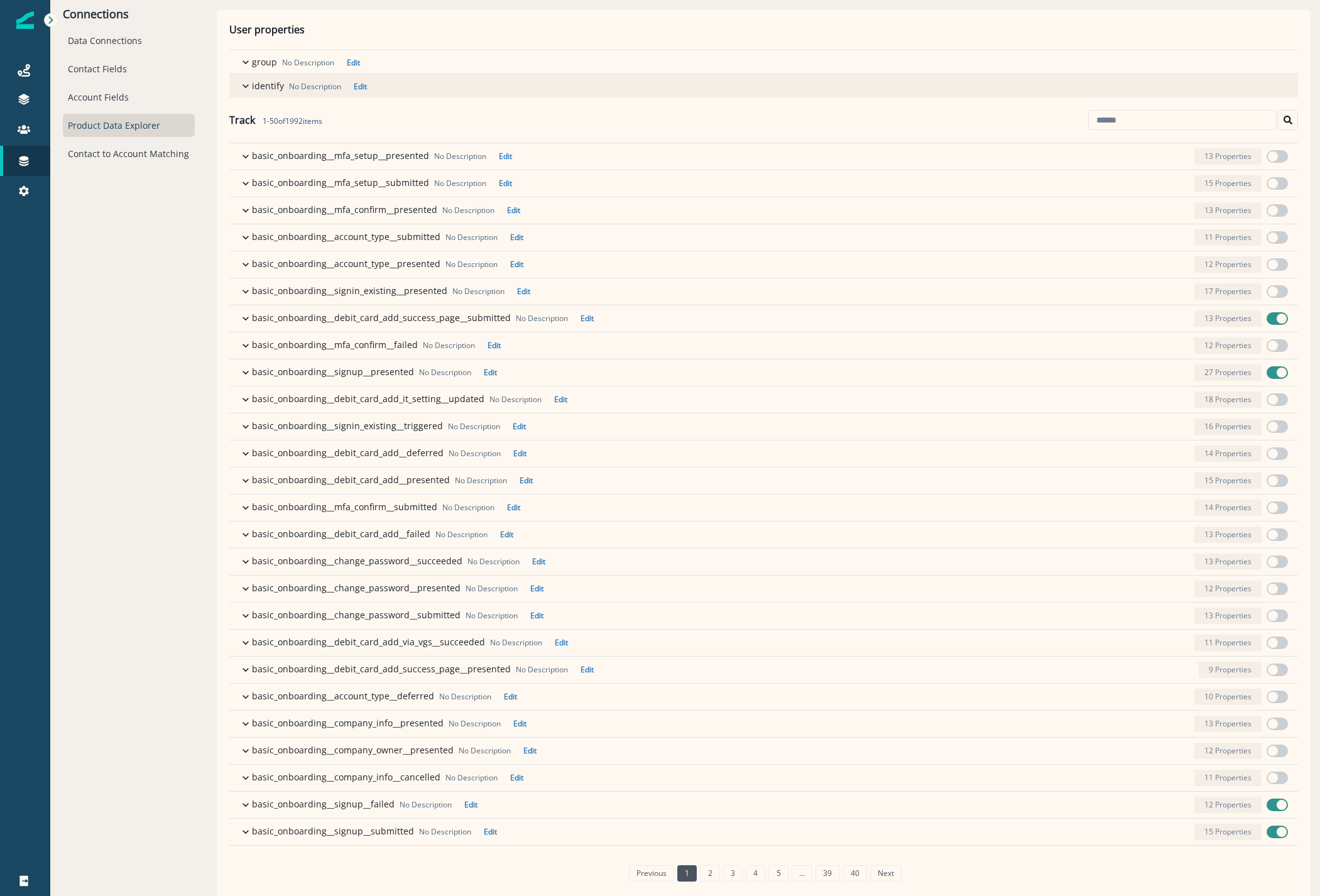
click at [241, 87] on icon "button" at bounding box center [245, 86] width 13 height 13
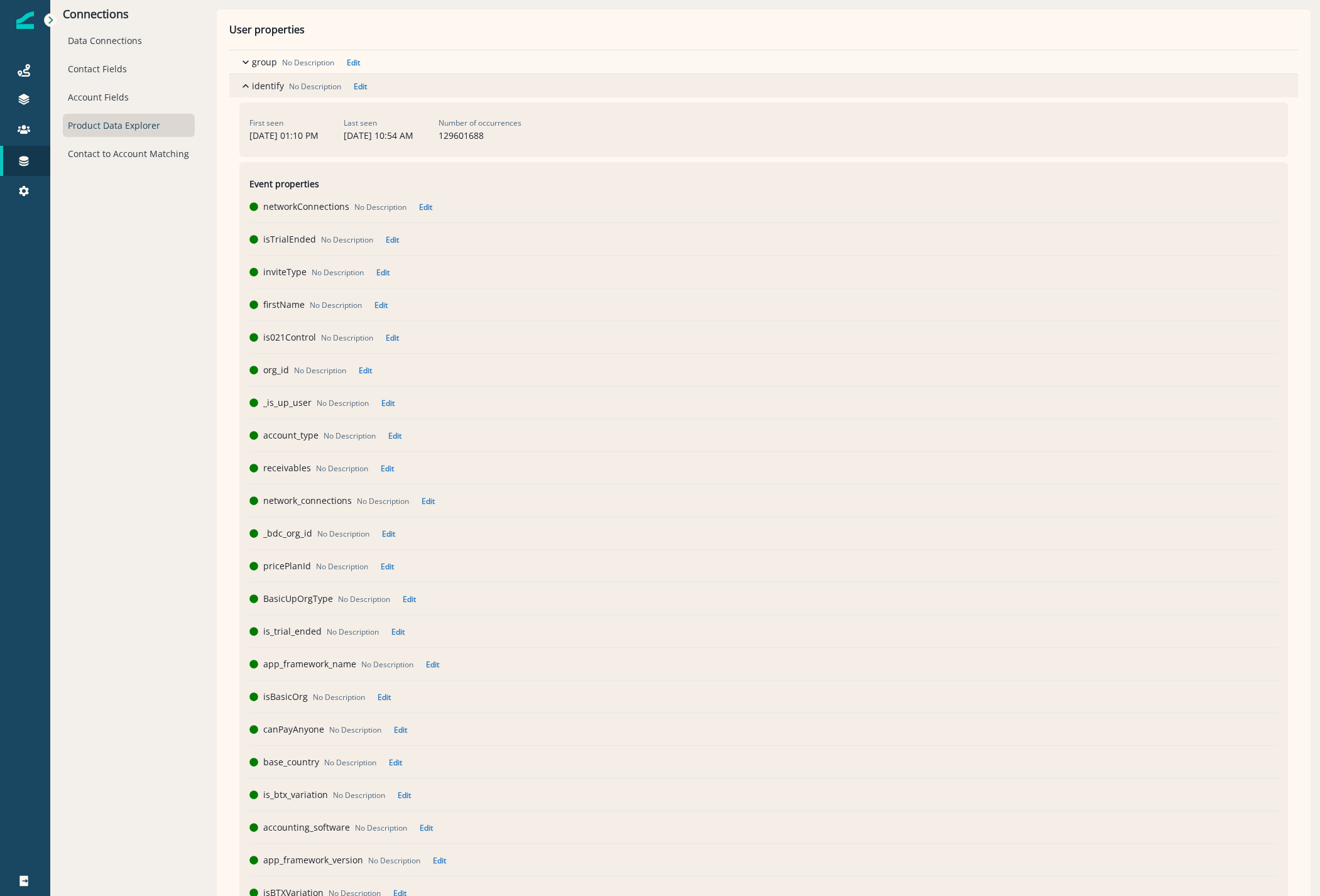
click at [241, 87] on icon "button" at bounding box center [245, 86] width 13 height 13
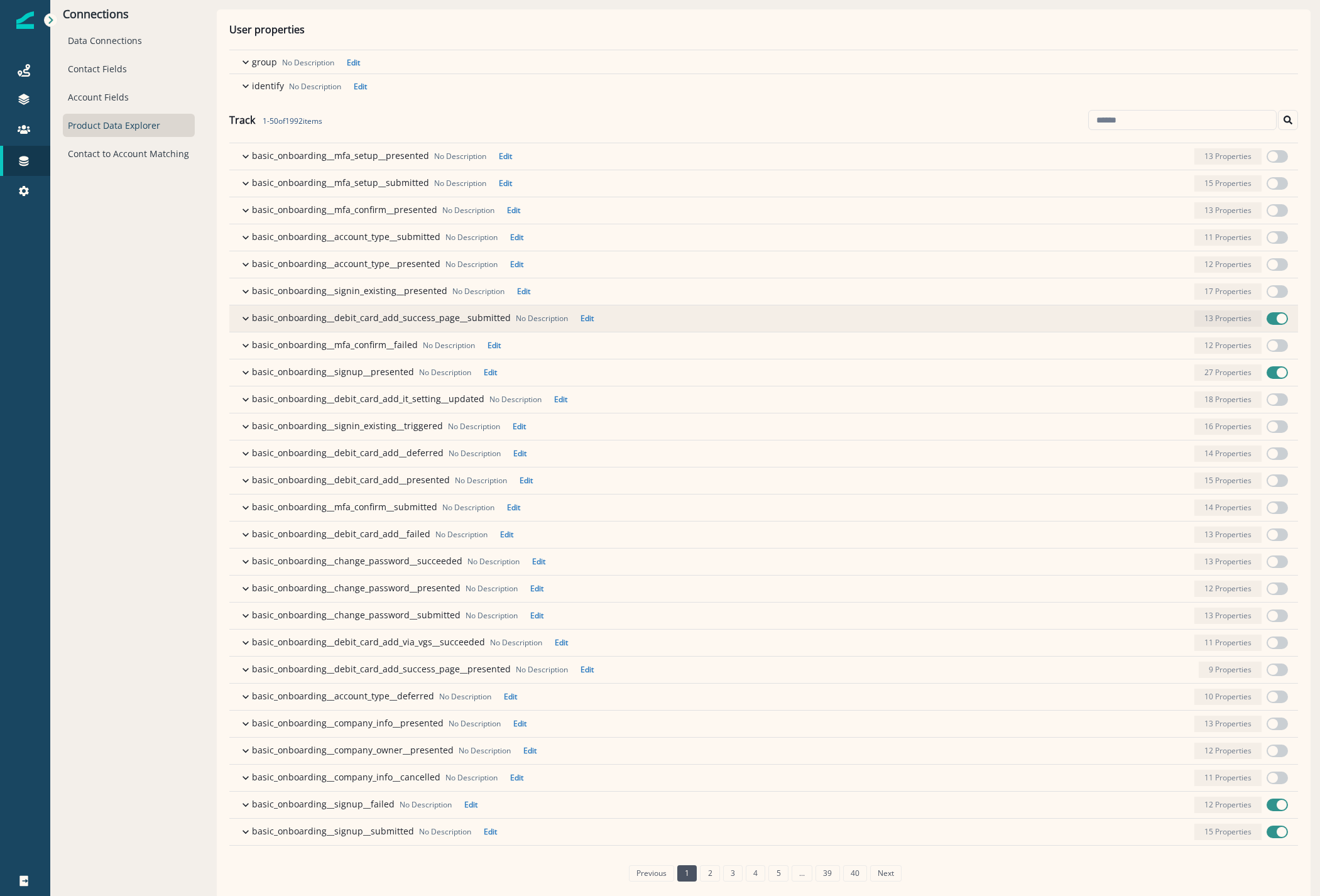
click at [234, 321] on button "basic_onboarding__debit_card_add_success_page__submitted No Description Edit 13…" at bounding box center [763, 319] width 1069 height 27
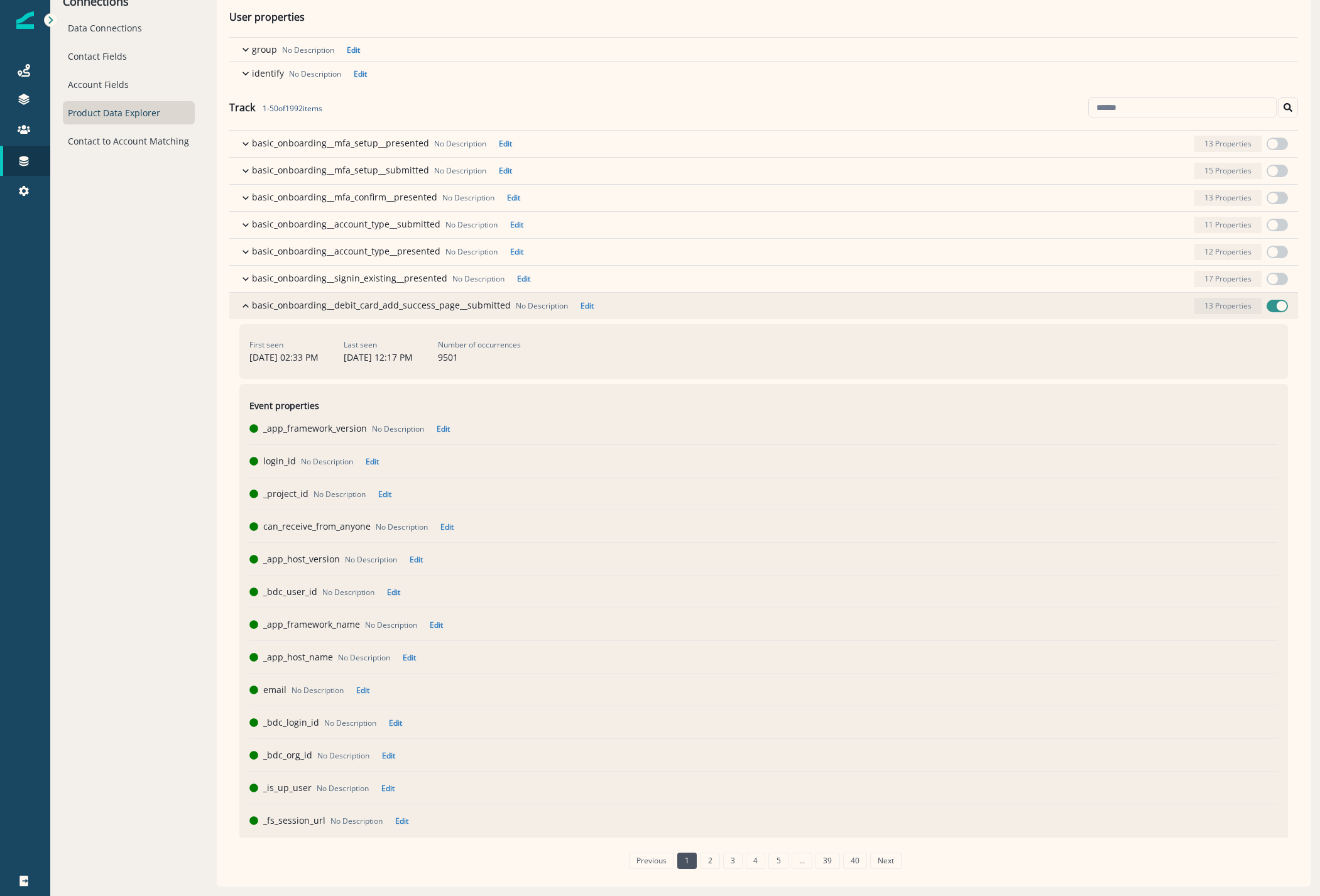
click at [242, 299] on icon "button" at bounding box center [245, 305] width 13 height 13
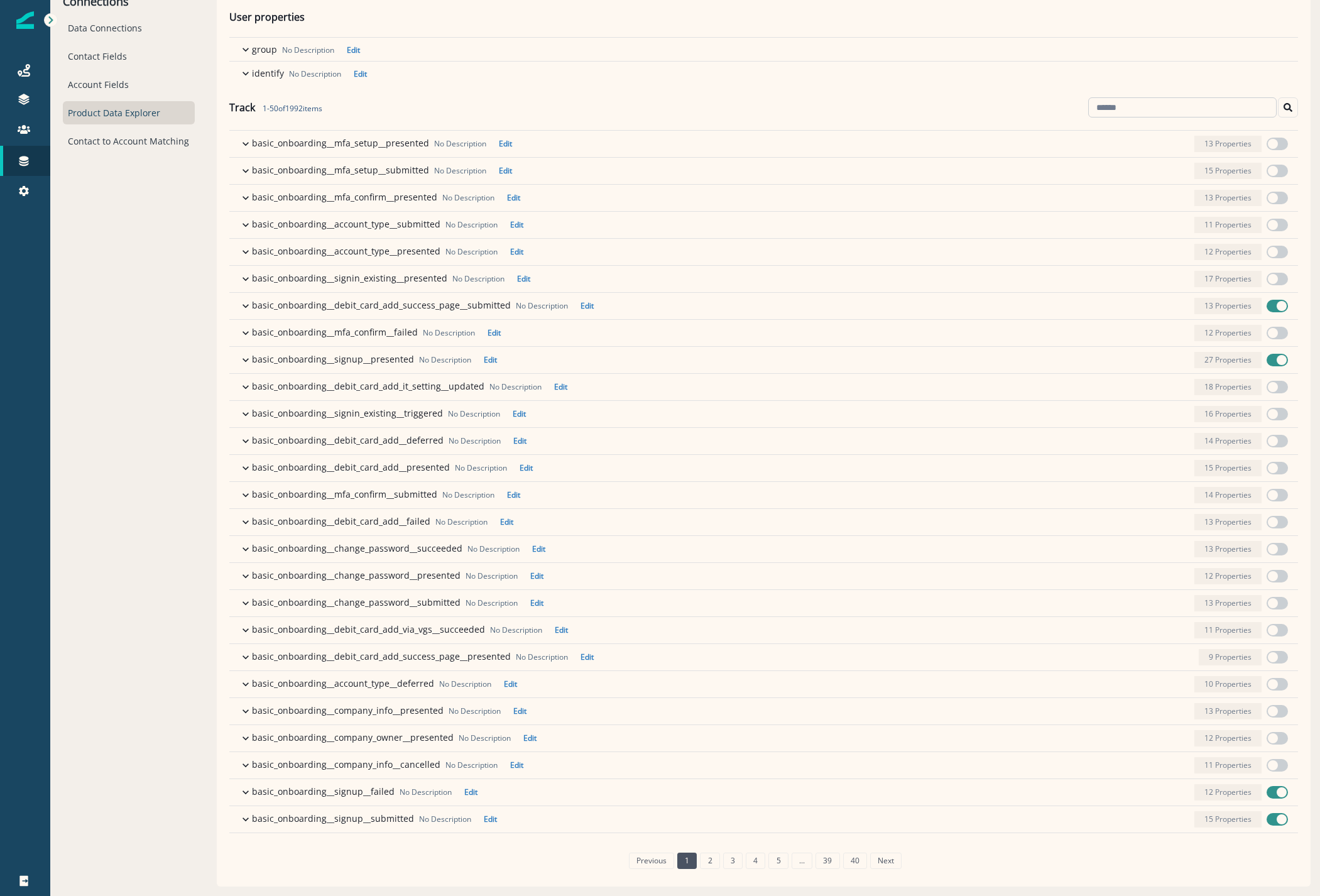
click at [1134, 106] on input at bounding box center [1182, 107] width 189 height 20
type input "********"
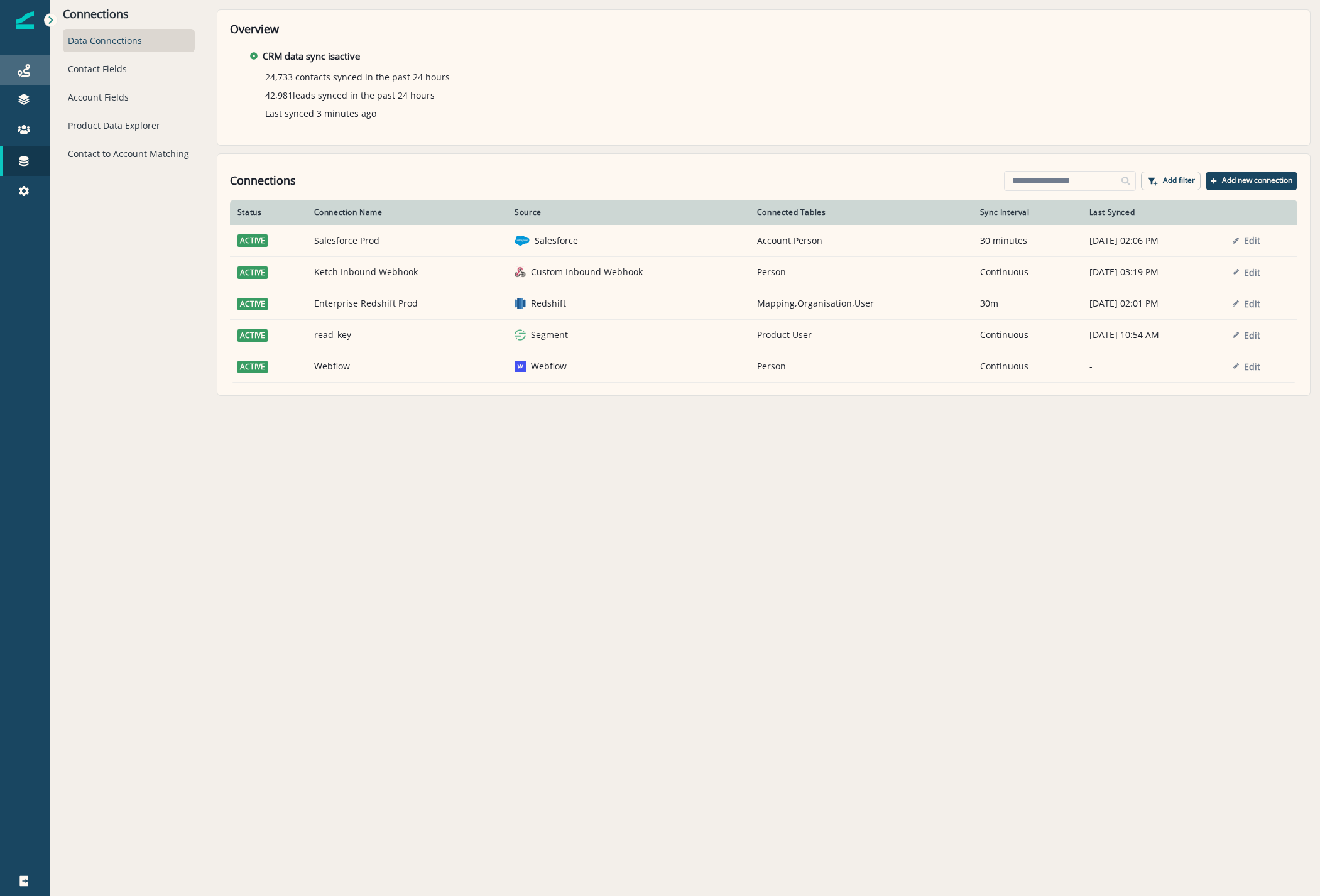
click at [32, 57] on link "Journeys" at bounding box center [25, 70] width 50 height 30
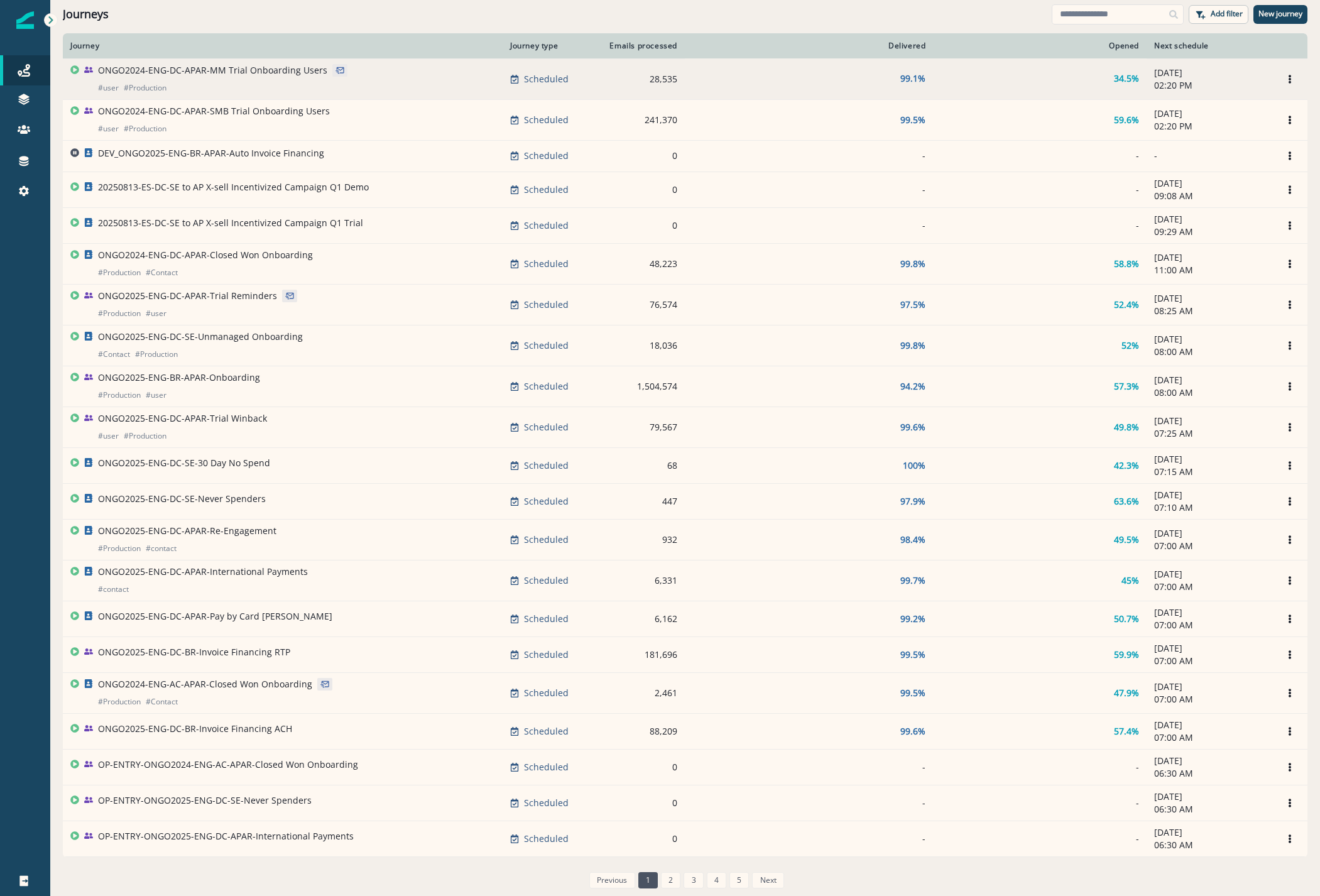
click at [237, 69] on p "ONGO2024-ENG-DC-APAR-MM Trial Onboarding Users" at bounding box center [213, 70] width 229 height 13
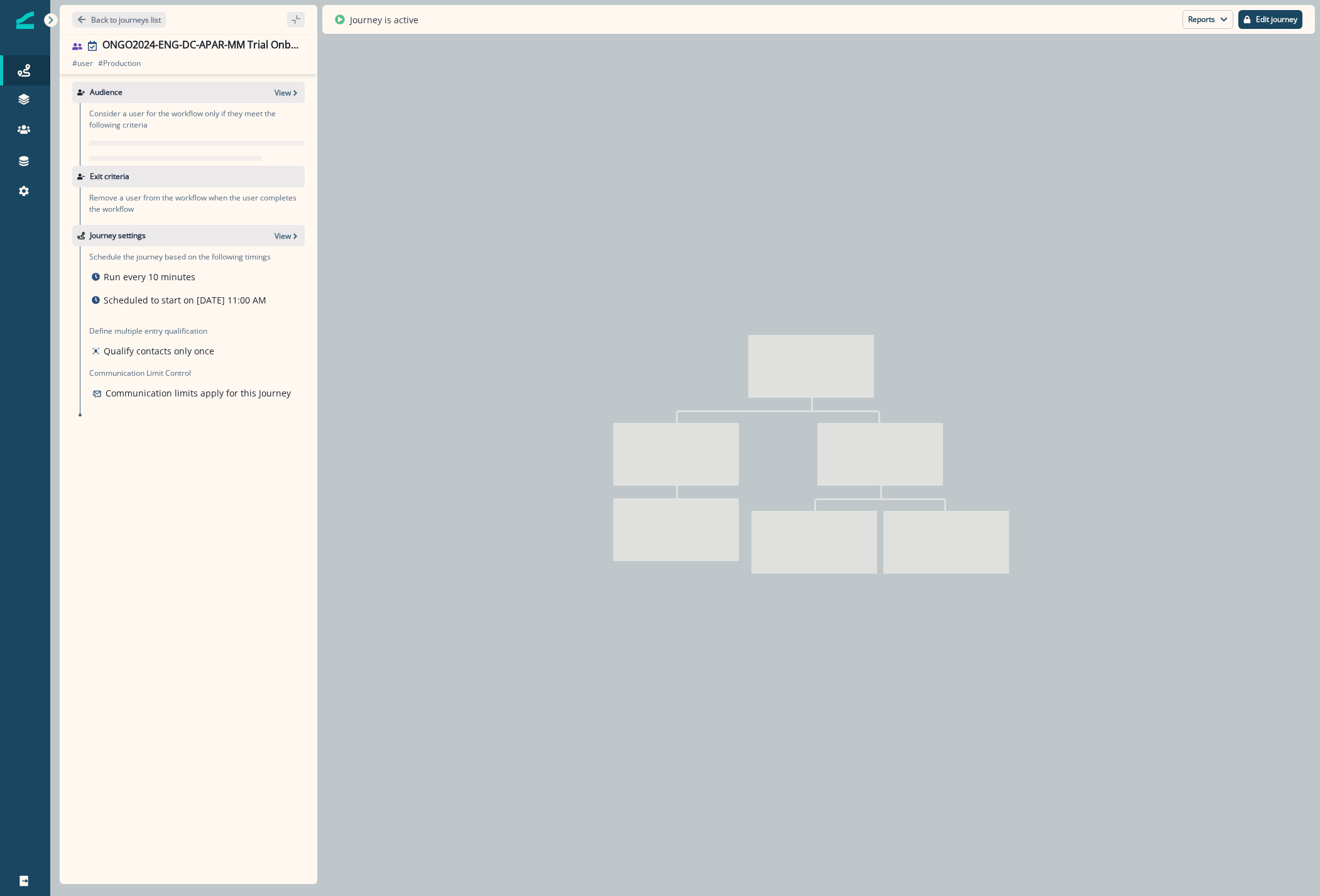
drag, startPoint x: 1227, startPoint y: 20, endPoint x: 1203, endPoint y: 59, distance: 45.8
click at [1226, 21] on button "Reports" at bounding box center [1207, 19] width 51 height 19
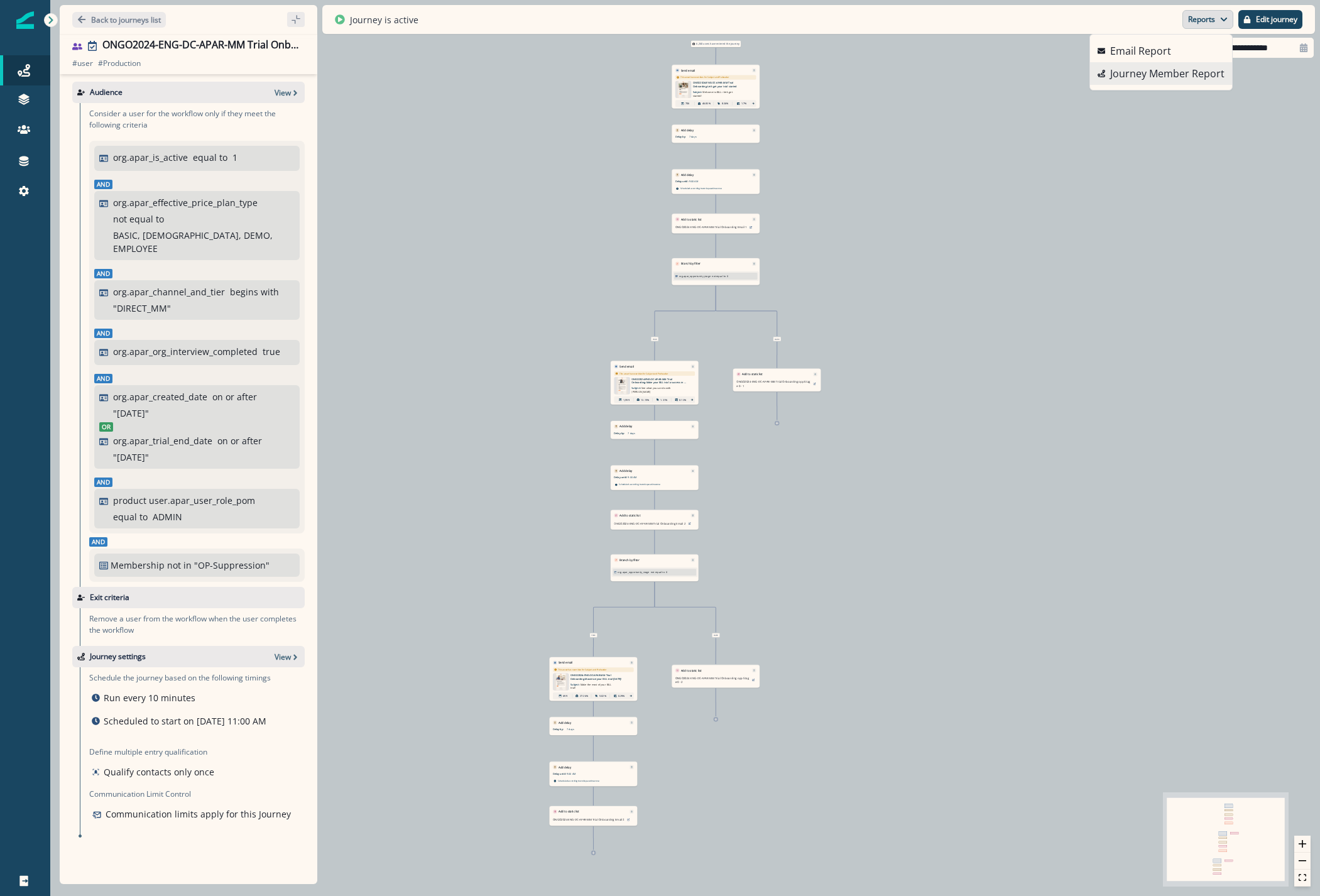
click at [1167, 69] on p "Journey Member Report" at bounding box center [1167, 73] width 114 height 15
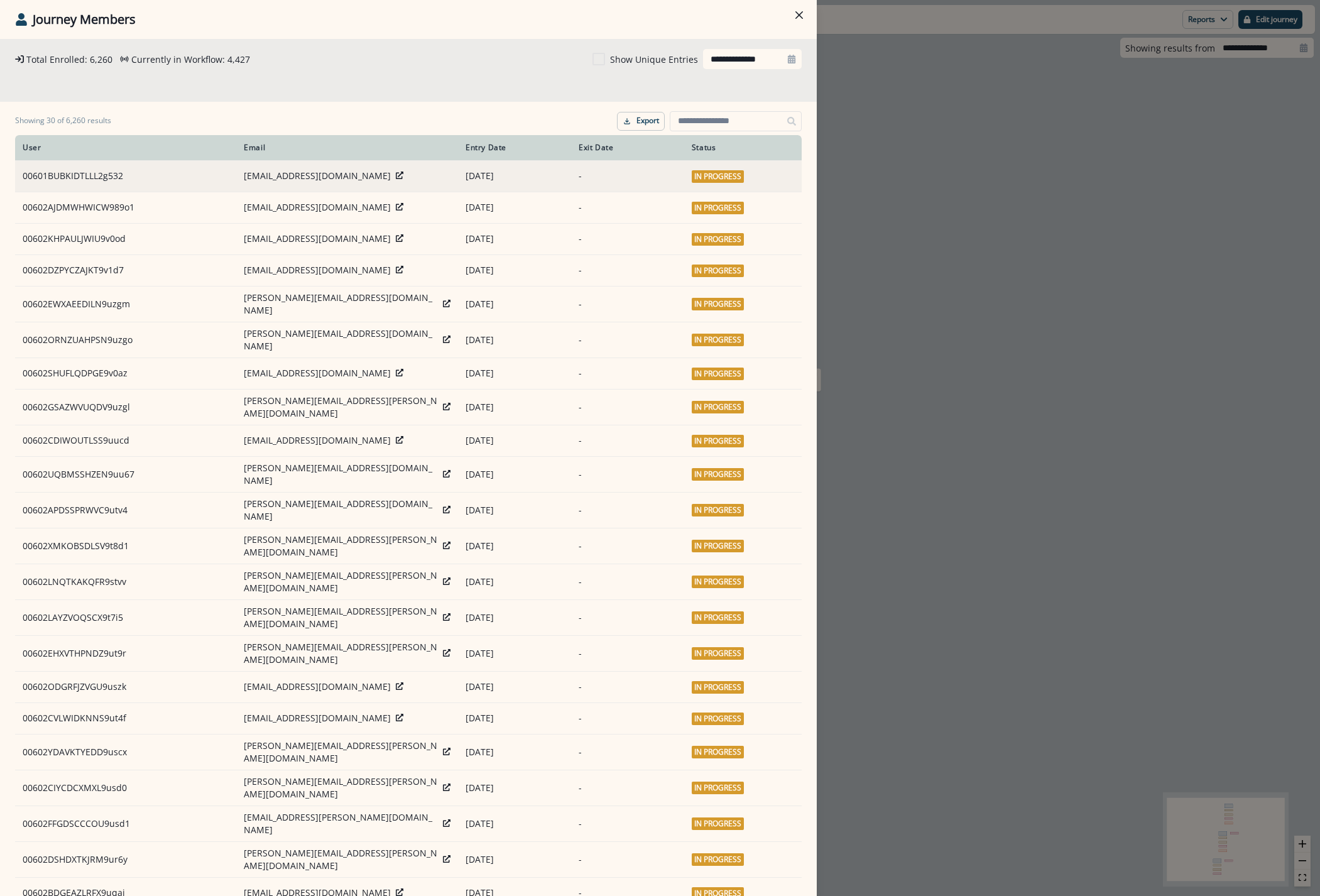
click at [396, 173] on icon at bounding box center [399, 175] width 7 height 7
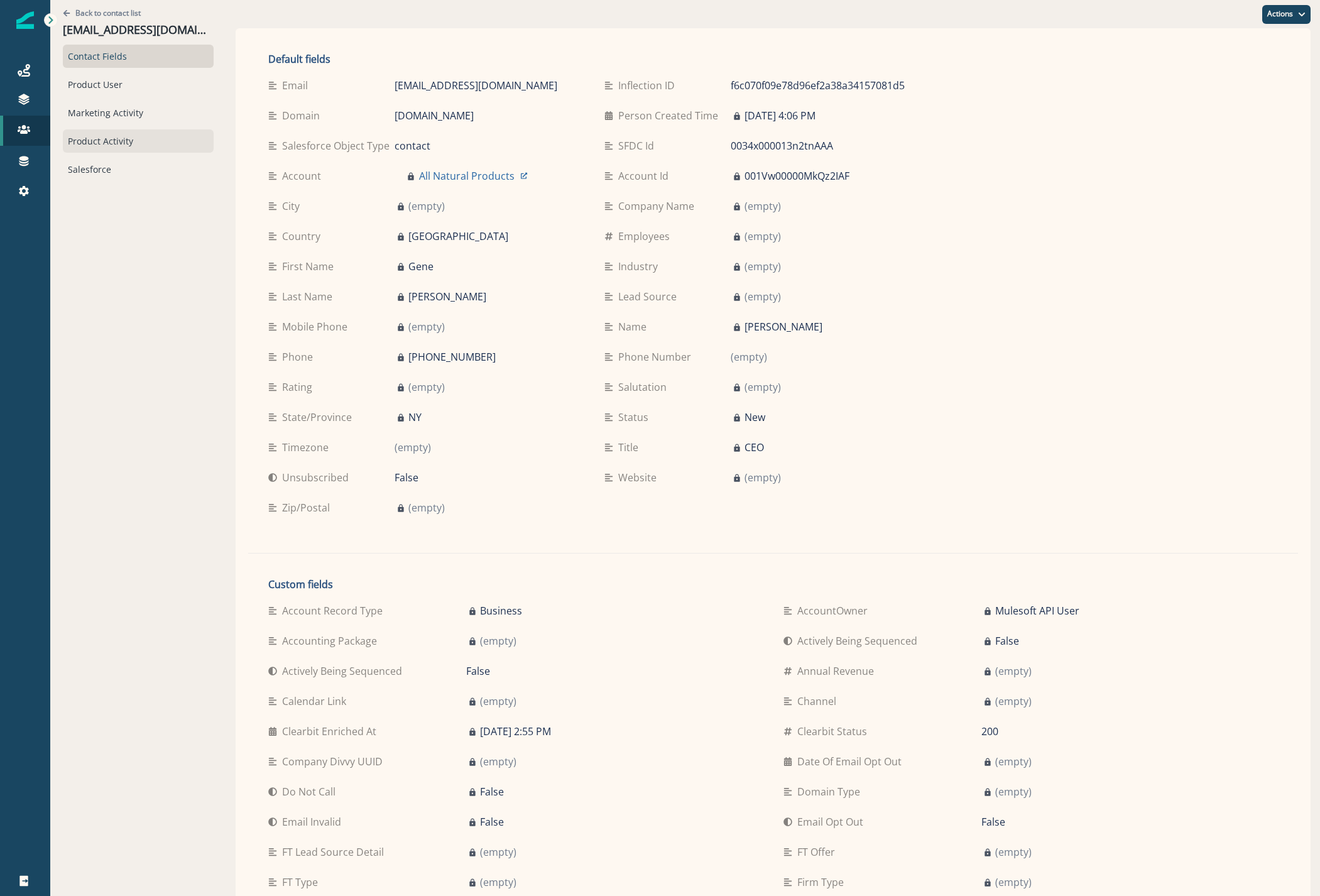
click at [109, 143] on div "Product Activity" at bounding box center [138, 141] width 151 height 23
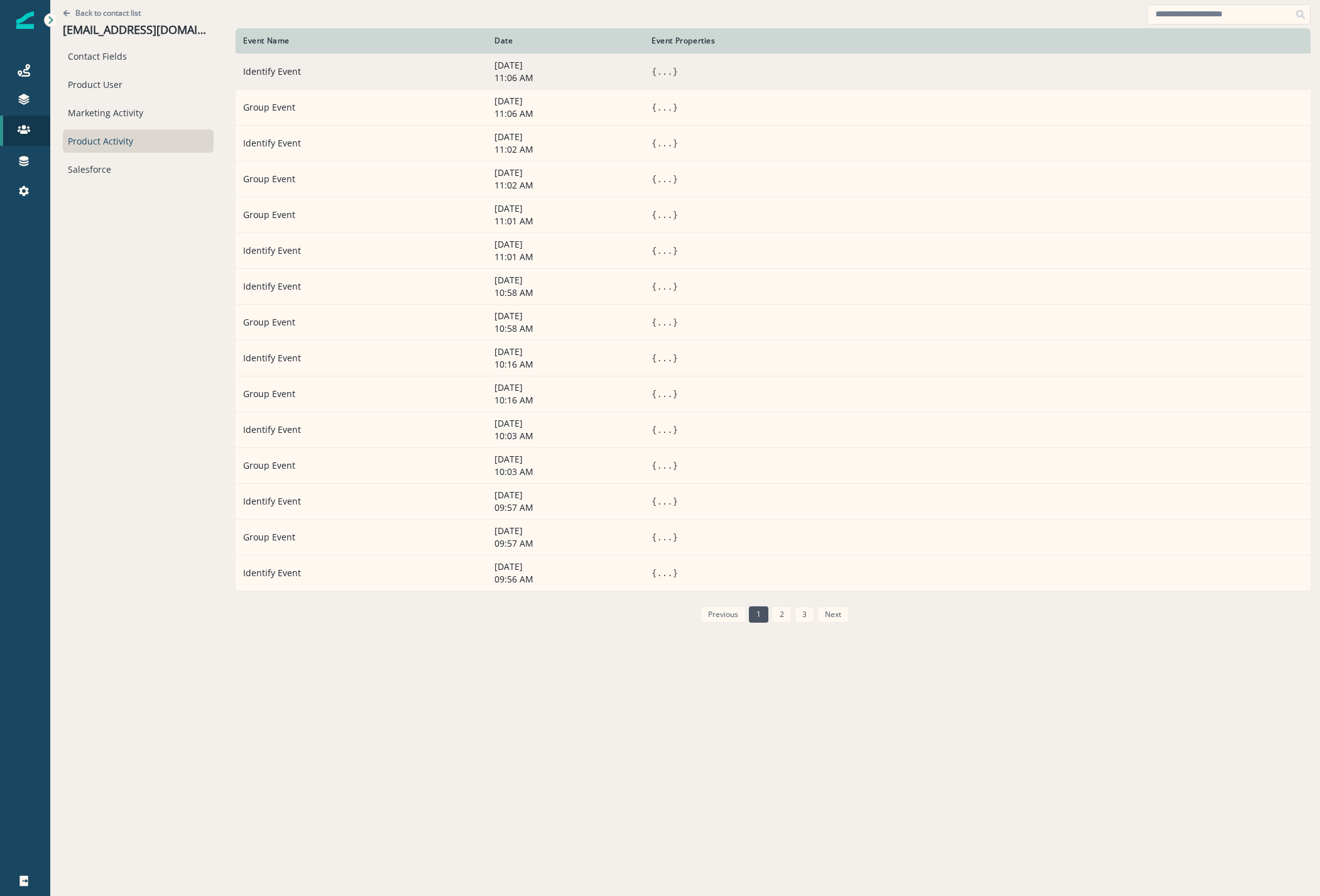
click at [657, 74] on button "..." at bounding box center [665, 71] width 16 height 13
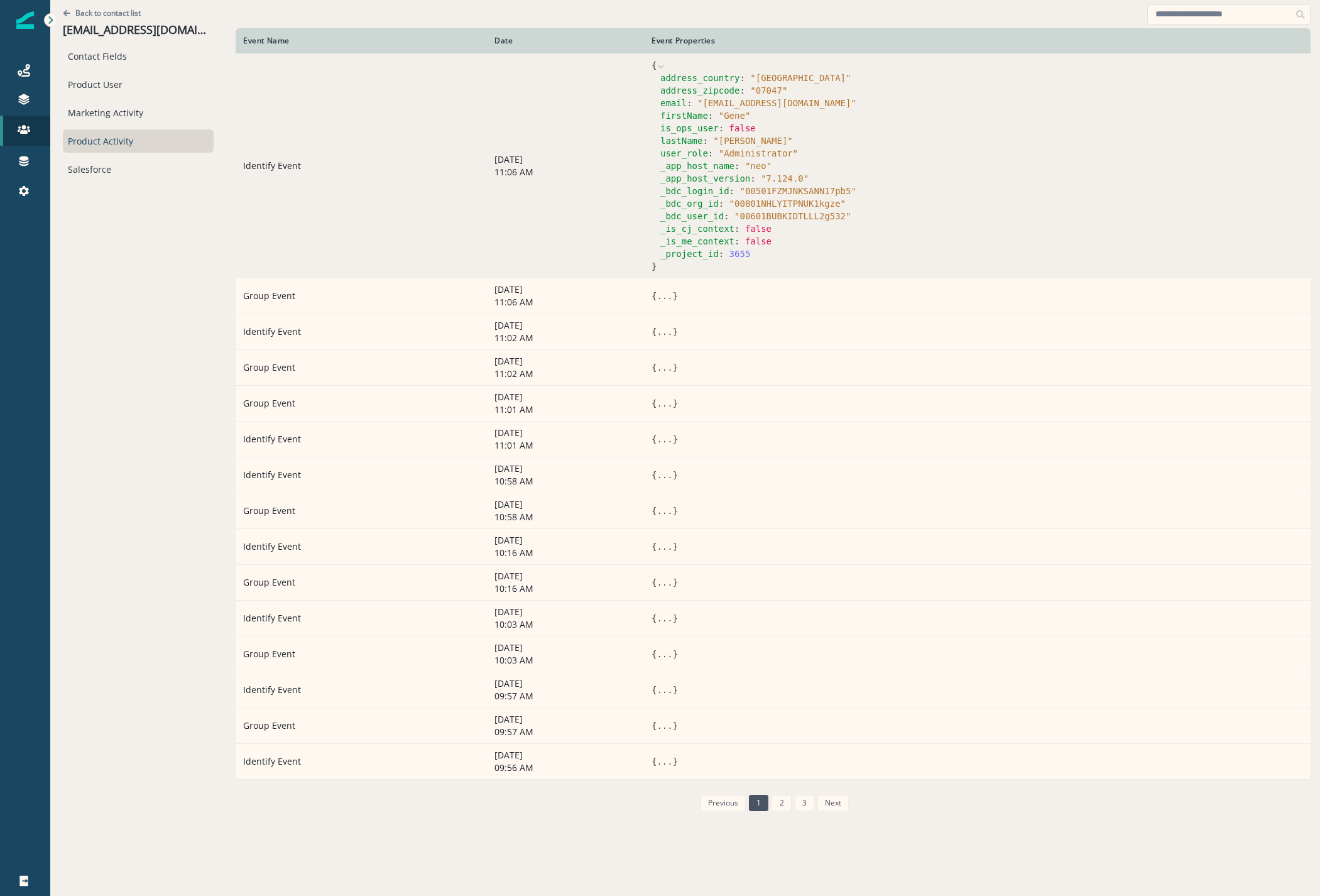
click at [427, 166] on td "Identify Event" at bounding box center [361, 165] width 251 height 224
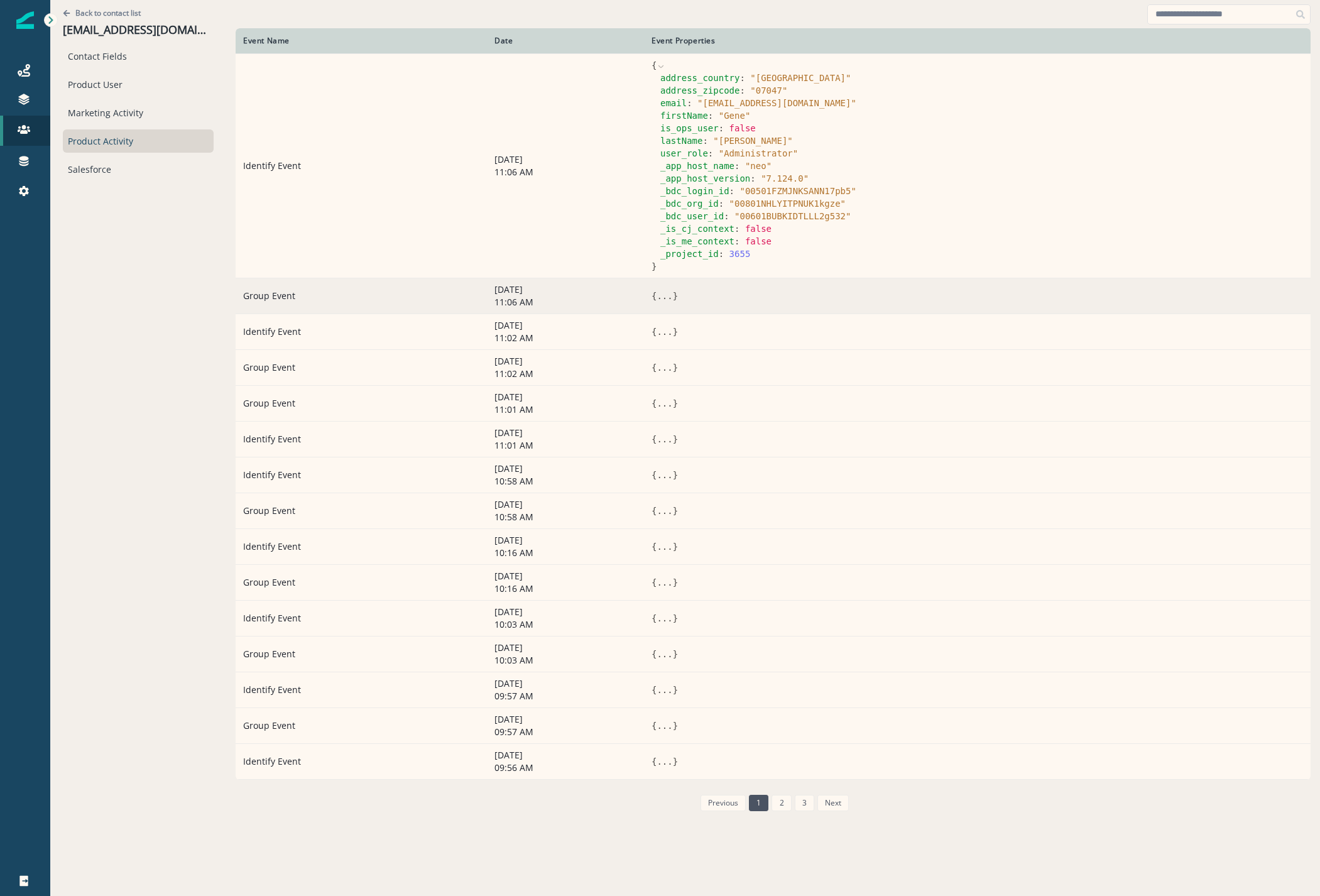
click at [689, 283] on td "{ ... }" at bounding box center [977, 295] width 667 height 36
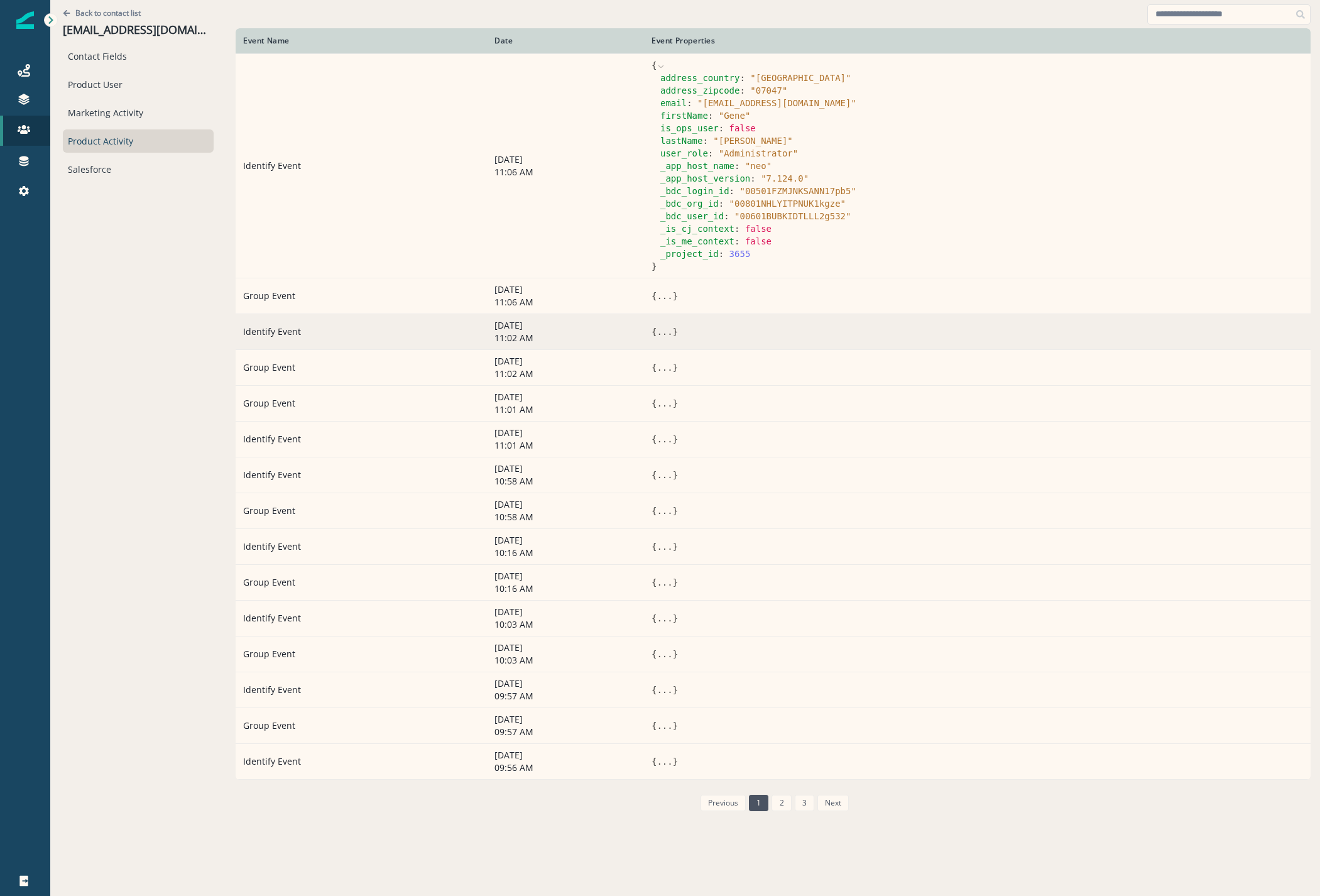
click at [359, 348] on td "Identify Event" at bounding box center [361, 331] width 251 height 36
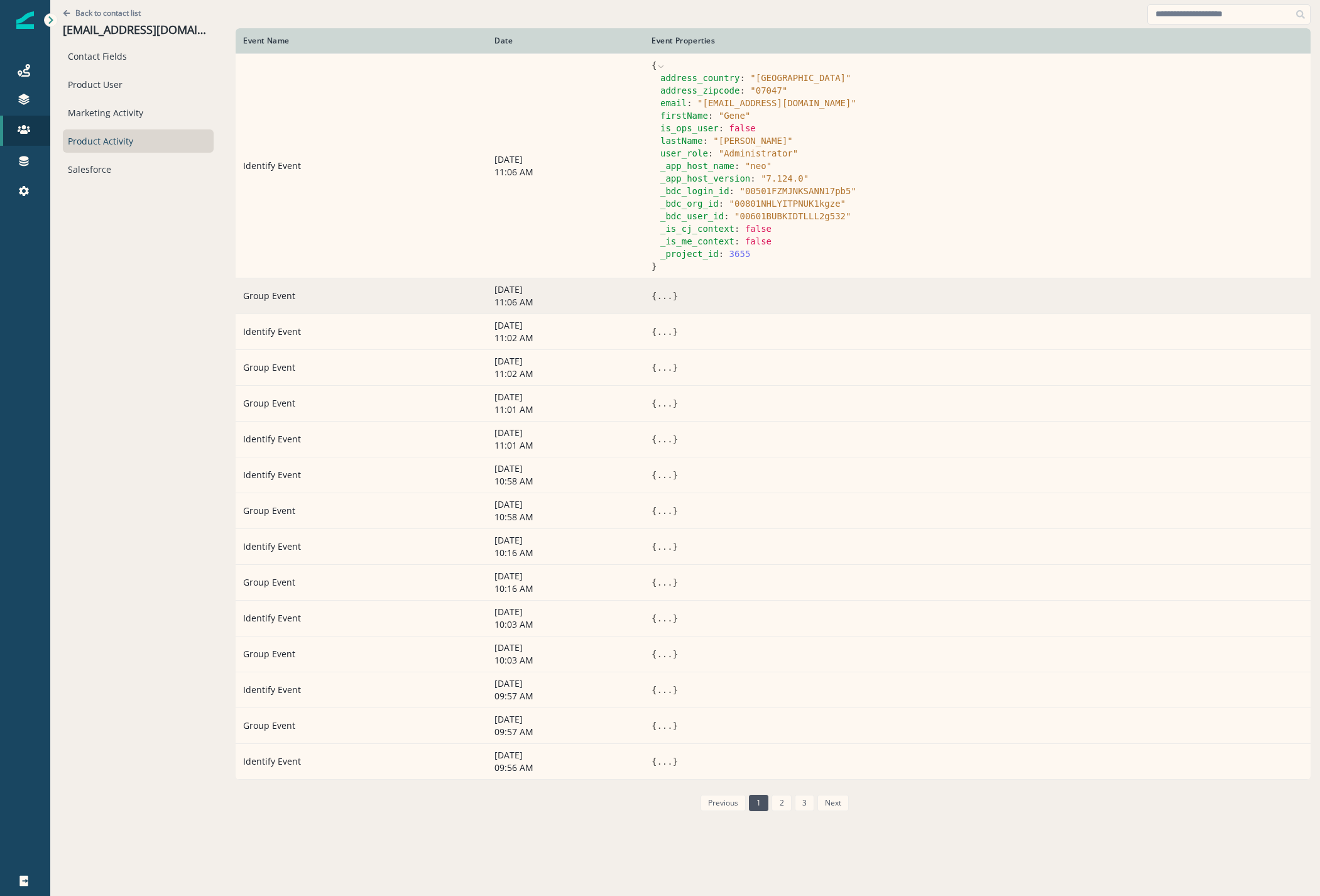
click at [651, 293] on span "{" at bounding box center [654, 295] width 5 height 10
click at [657, 293] on button "..." at bounding box center [665, 295] width 16 height 13
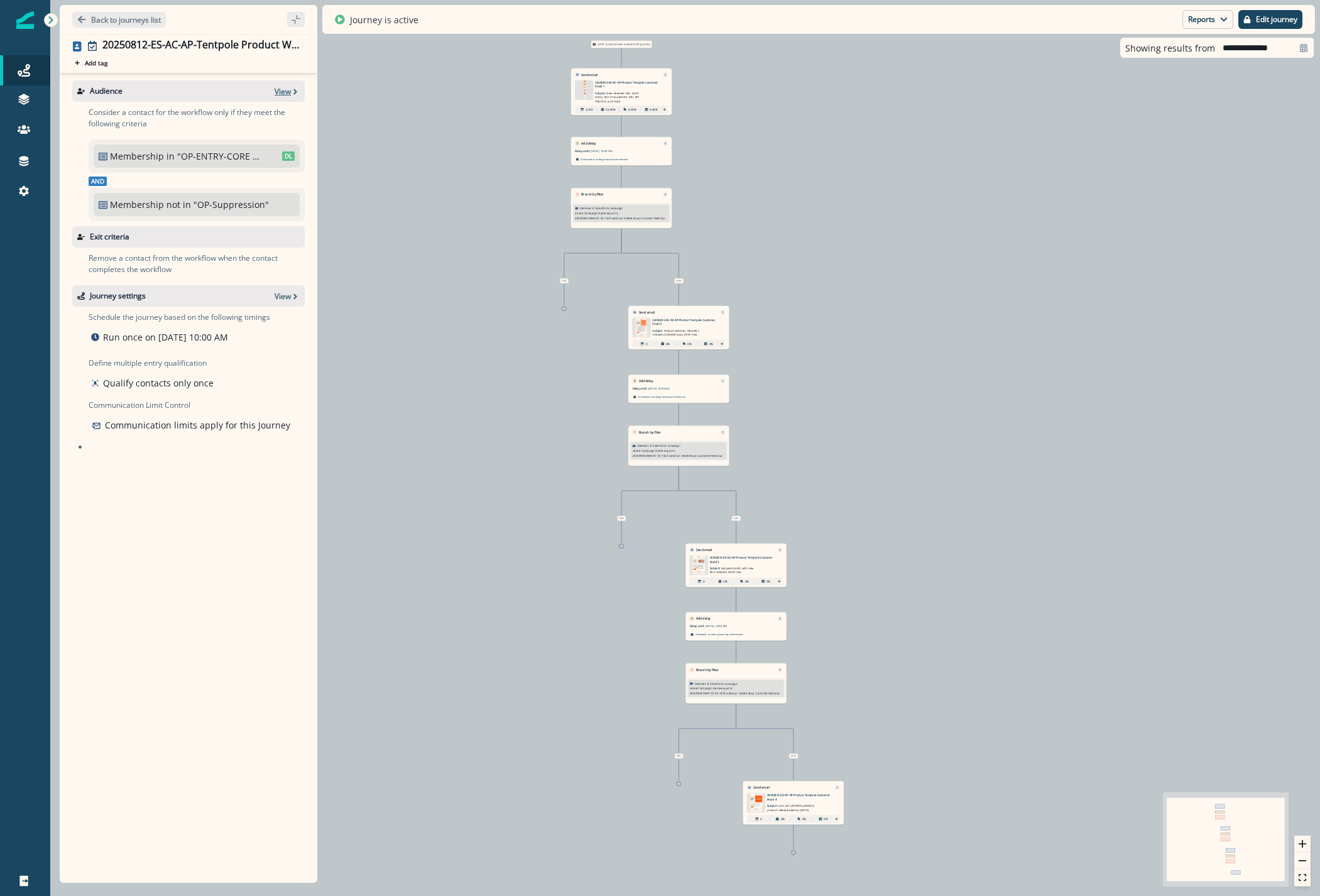
click at [289, 90] on p "View" at bounding box center [283, 91] width 16 height 11
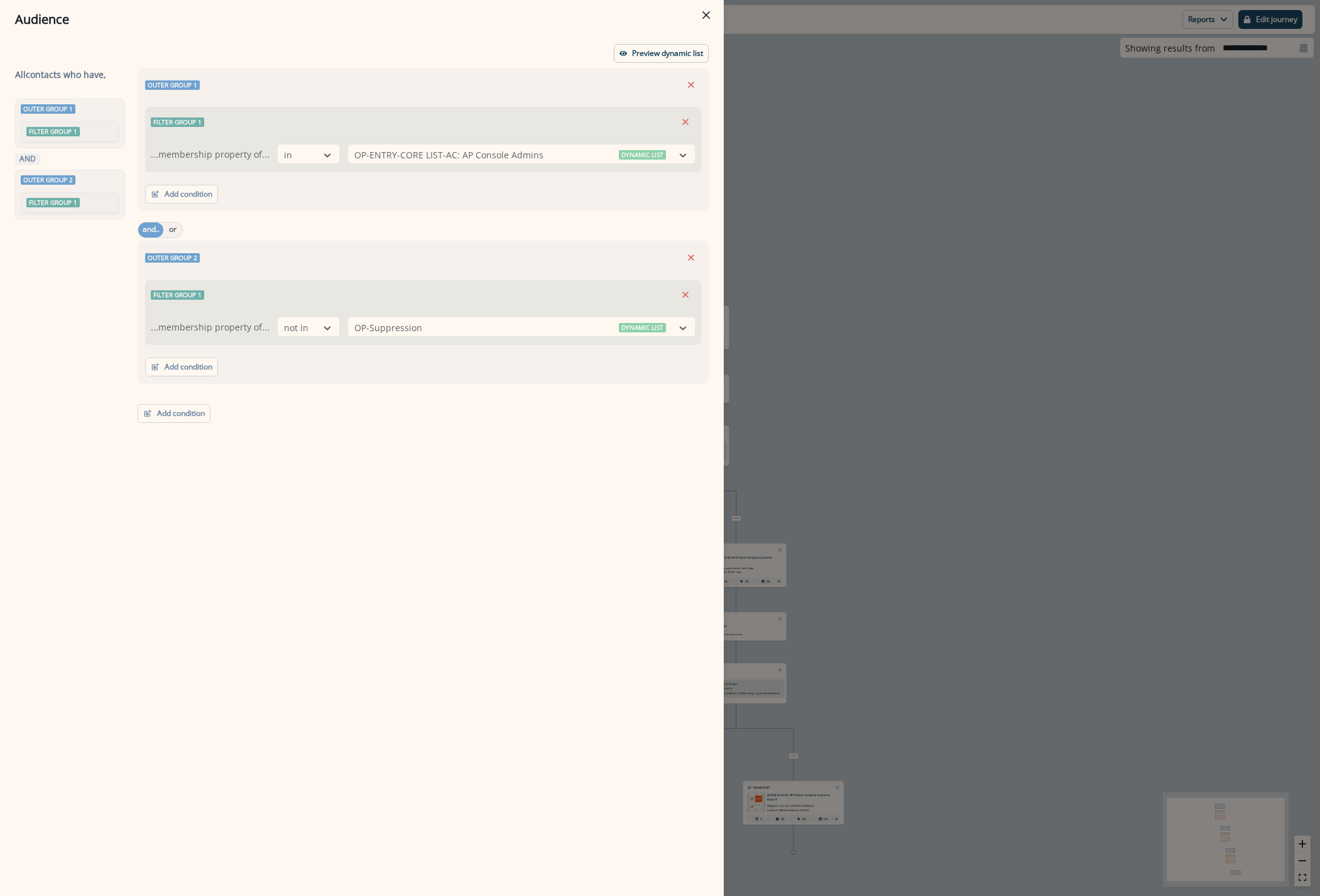
drag, startPoint x: 1006, startPoint y: 263, endPoint x: 989, endPoint y: 255, distance: 18.8
click at [1005, 264] on div "Audience Preview dynamic list All contact s who have, Outer group 1 Filter grou…" at bounding box center [660, 448] width 1320 height 896
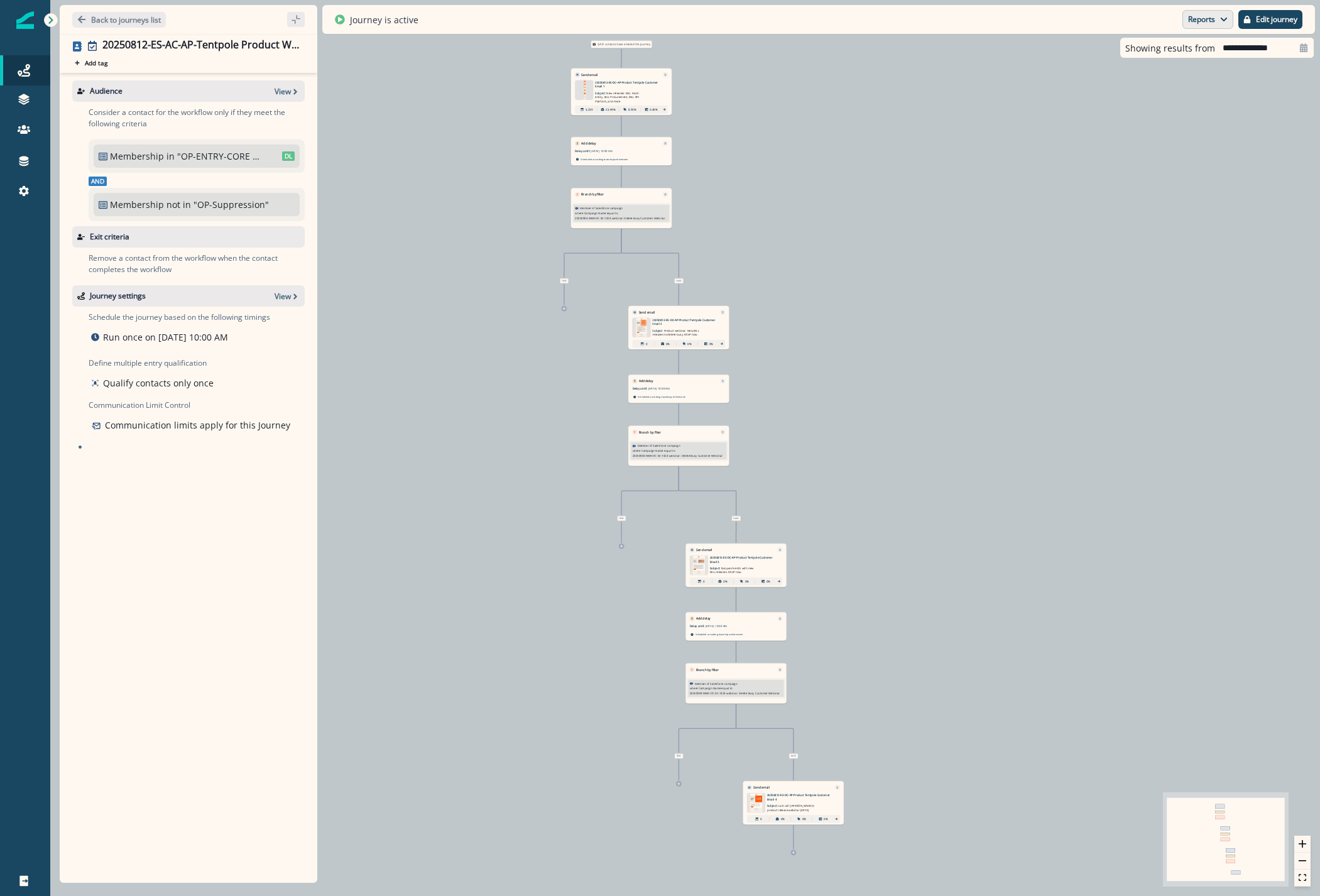
click at [1207, 22] on button "Reports" at bounding box center [1207, 19] width 51 height 19
click at [1161, 77] on p "Journey Member Report" at bounding box center [1167, 73] width 114 height 15
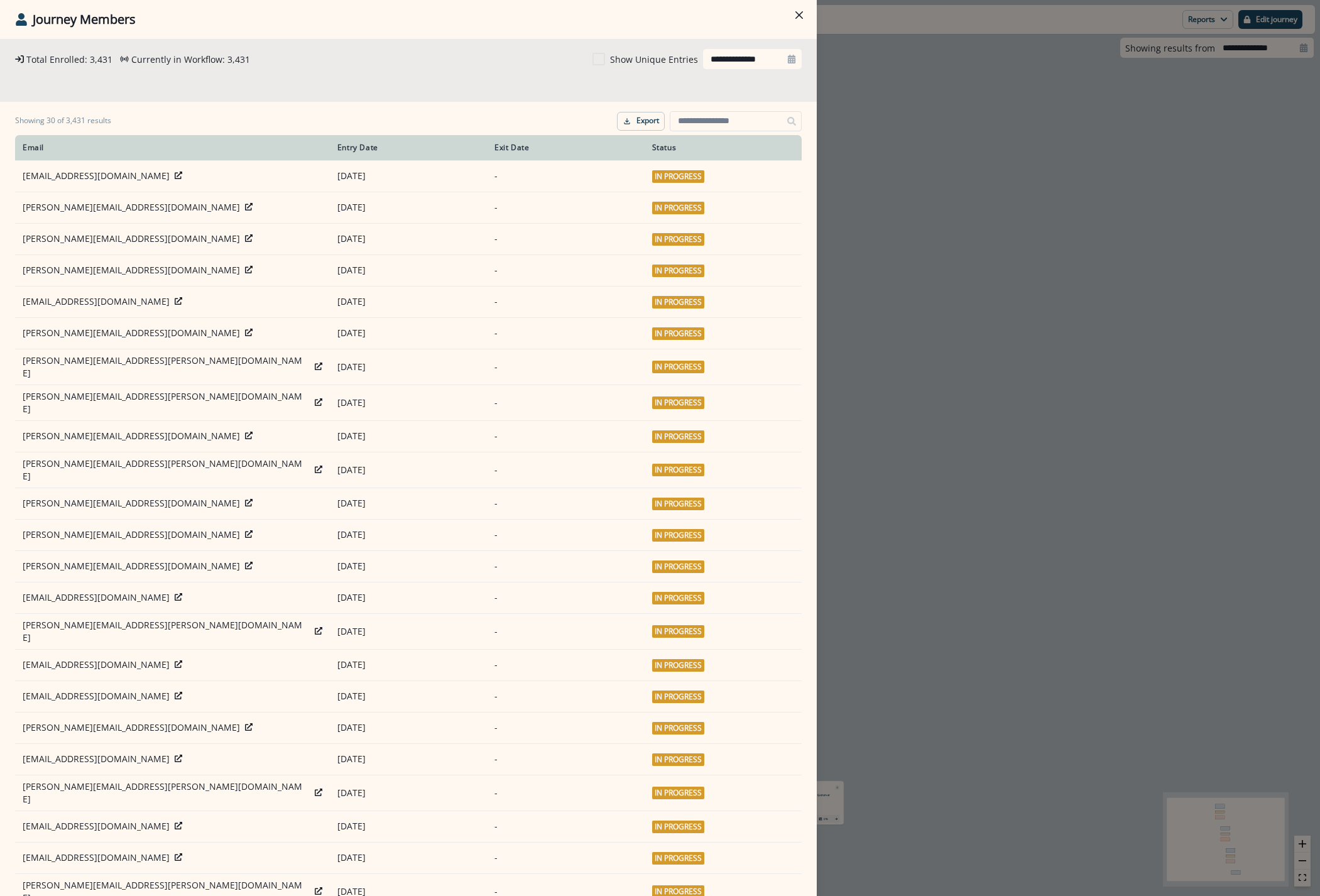
click at [997, 285] on div "**********" at bounding box center [660, 448] width 1320 height 896
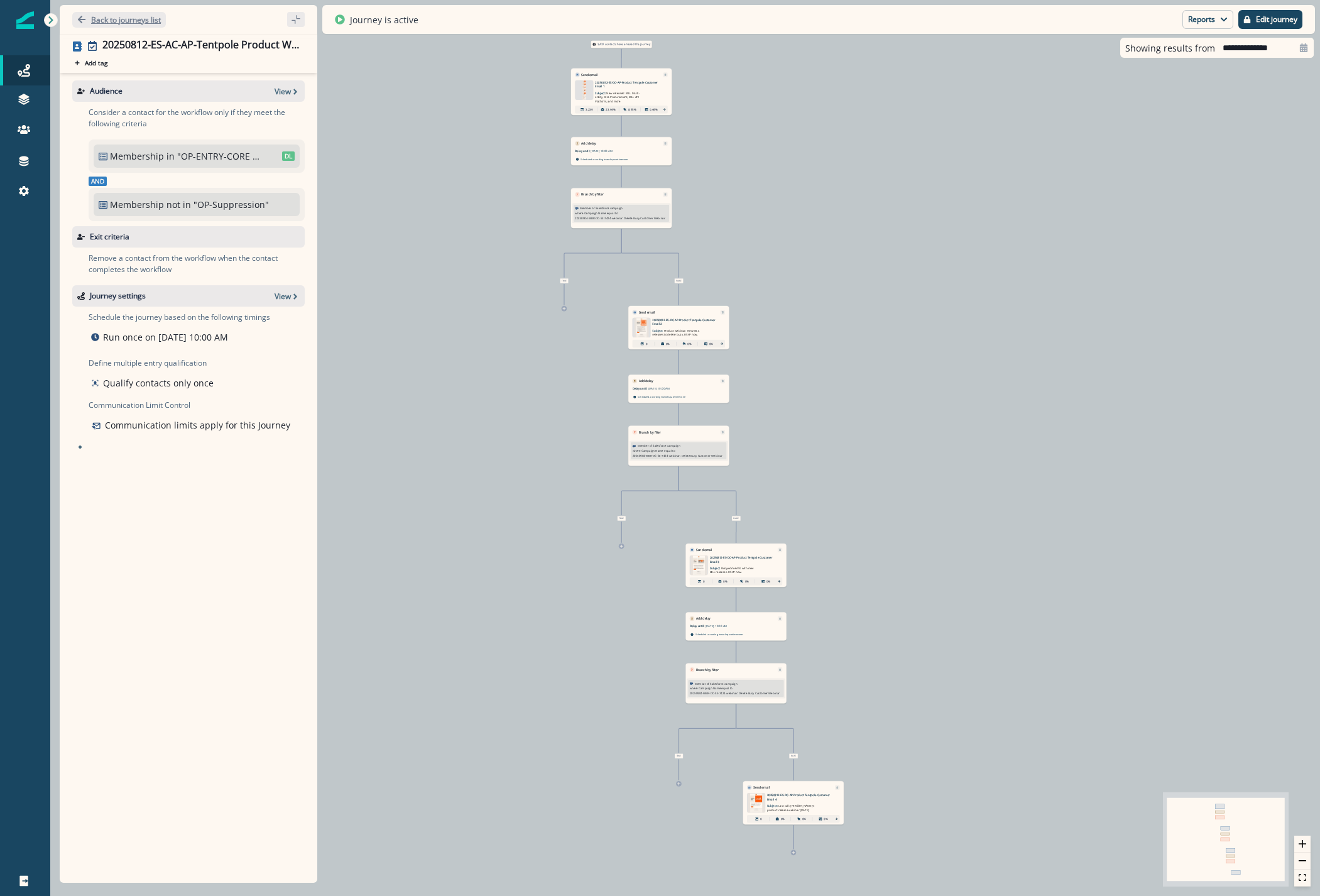
click at [114, 15] on p "Back to journeys list" at bounding box center [126, 20] width 70 height 11
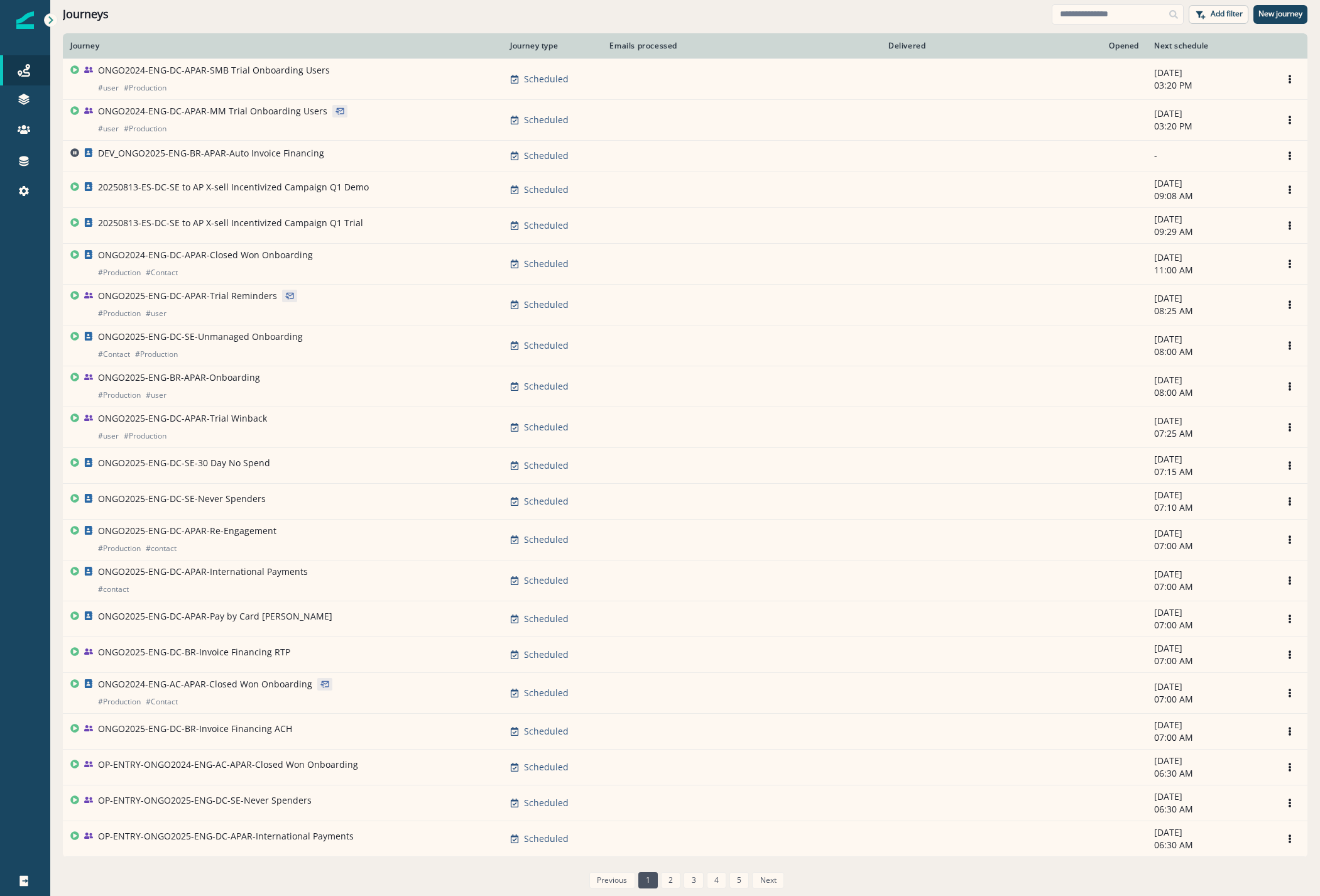
drag, startPoint x: 1107, startPoint y: 25, endPoint x: 1112, endPoint y: 1, distance: 24.5
click at [1109, 25] on div "Journeys Add filter New journey" at bounding box center [685, 14] width 1269 height 28
click at [1098, 26] on div "Journeys Add filter New journey" at bounding box center [685, 14] width 1269 height 28
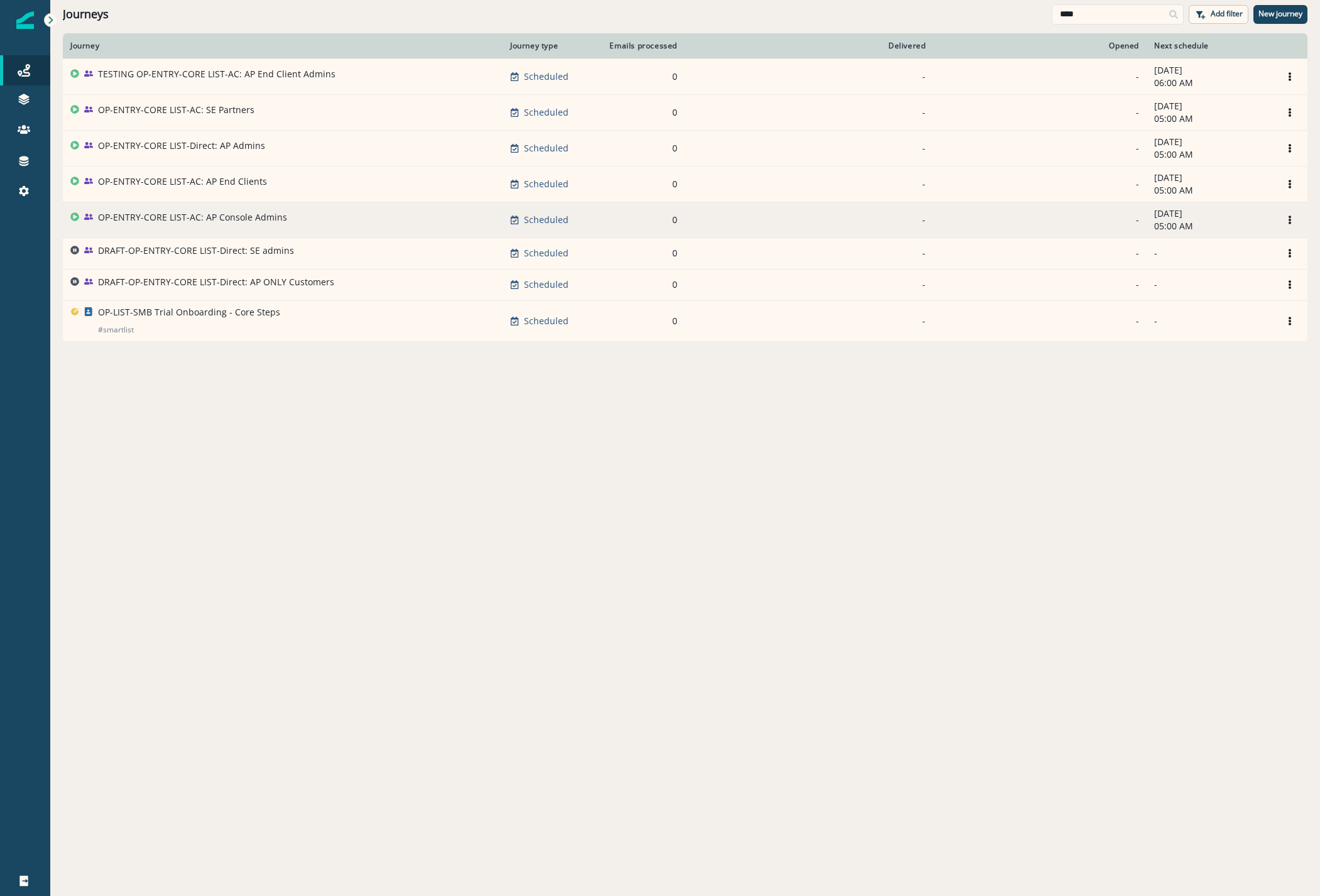
type input "****"
click at [187, 209] on td "OP-ENTRY-CORE LIST-AC: AP Console Admins" at bounding box center [283, 219] width 440 height 36
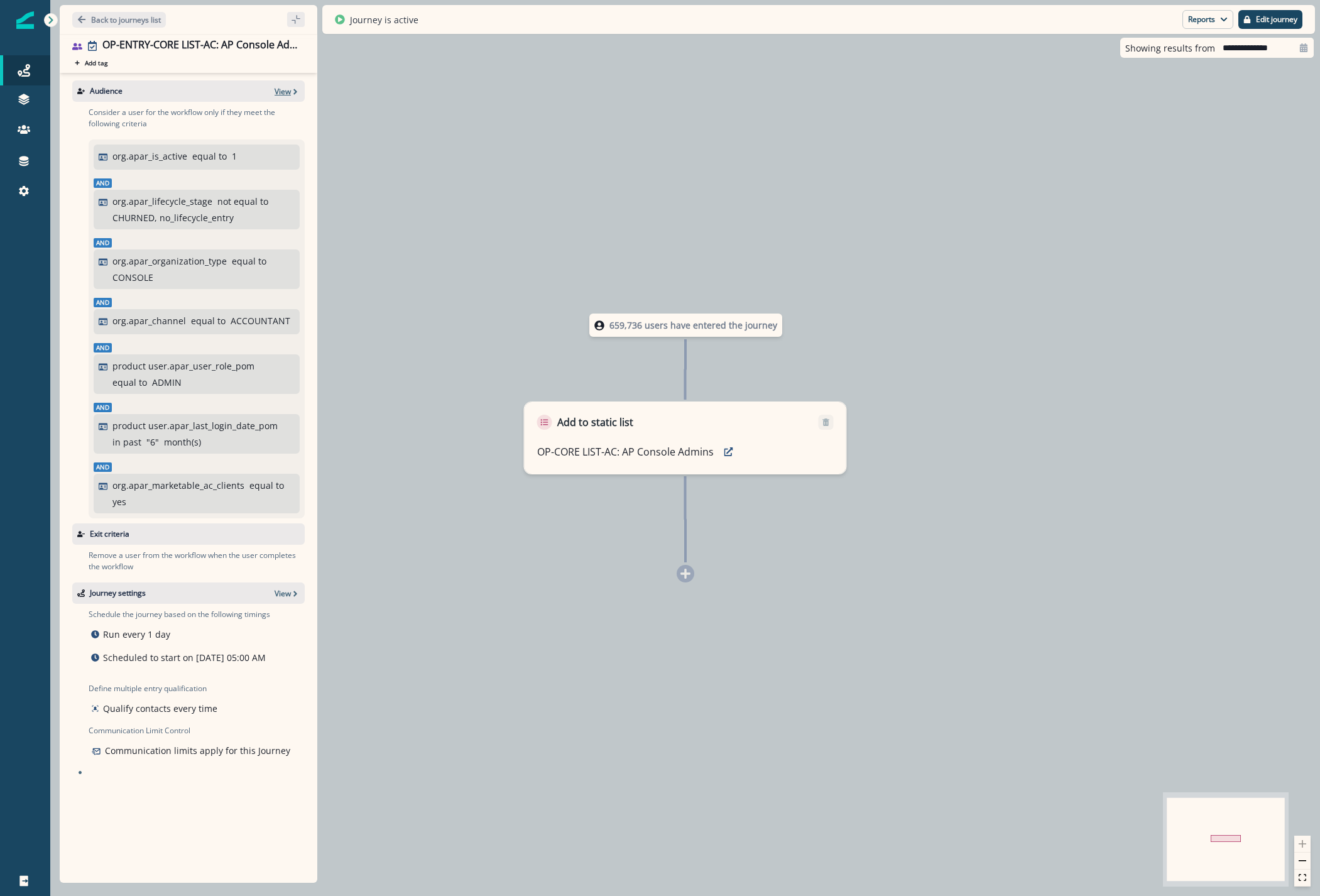
click at [289, 90] on p "View" at bounding box center [283, 91] width 16 height 11
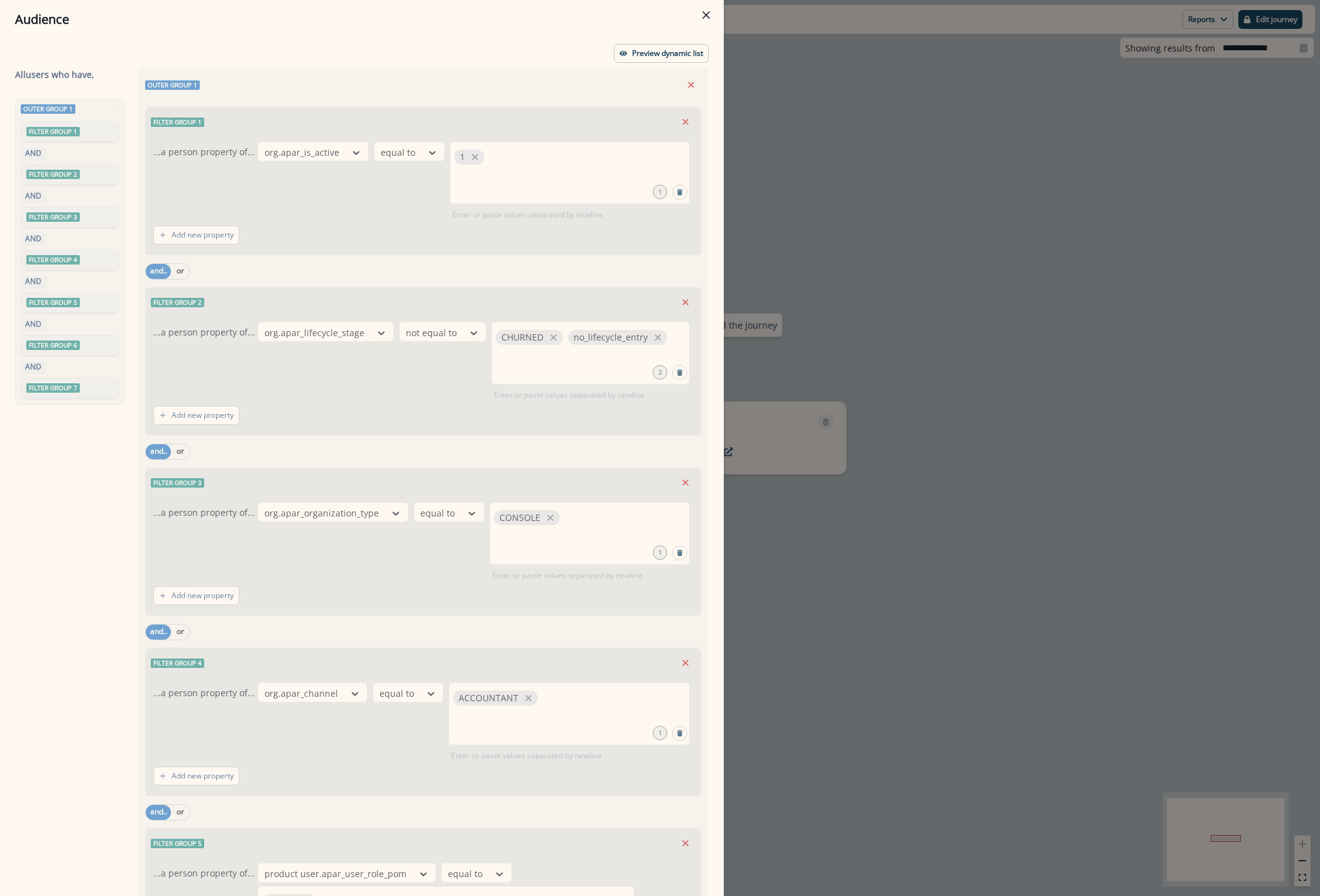
click at [644, 65] on div "Preview dynamic list All user s who have, Outer group 1 Filter group 1 AND Filt…" at bounding box center [361, 467] width 723 height 857
click at [643, 57] on p "Preview dynamic list" at bounding box center [667, 53] width 71 height 9
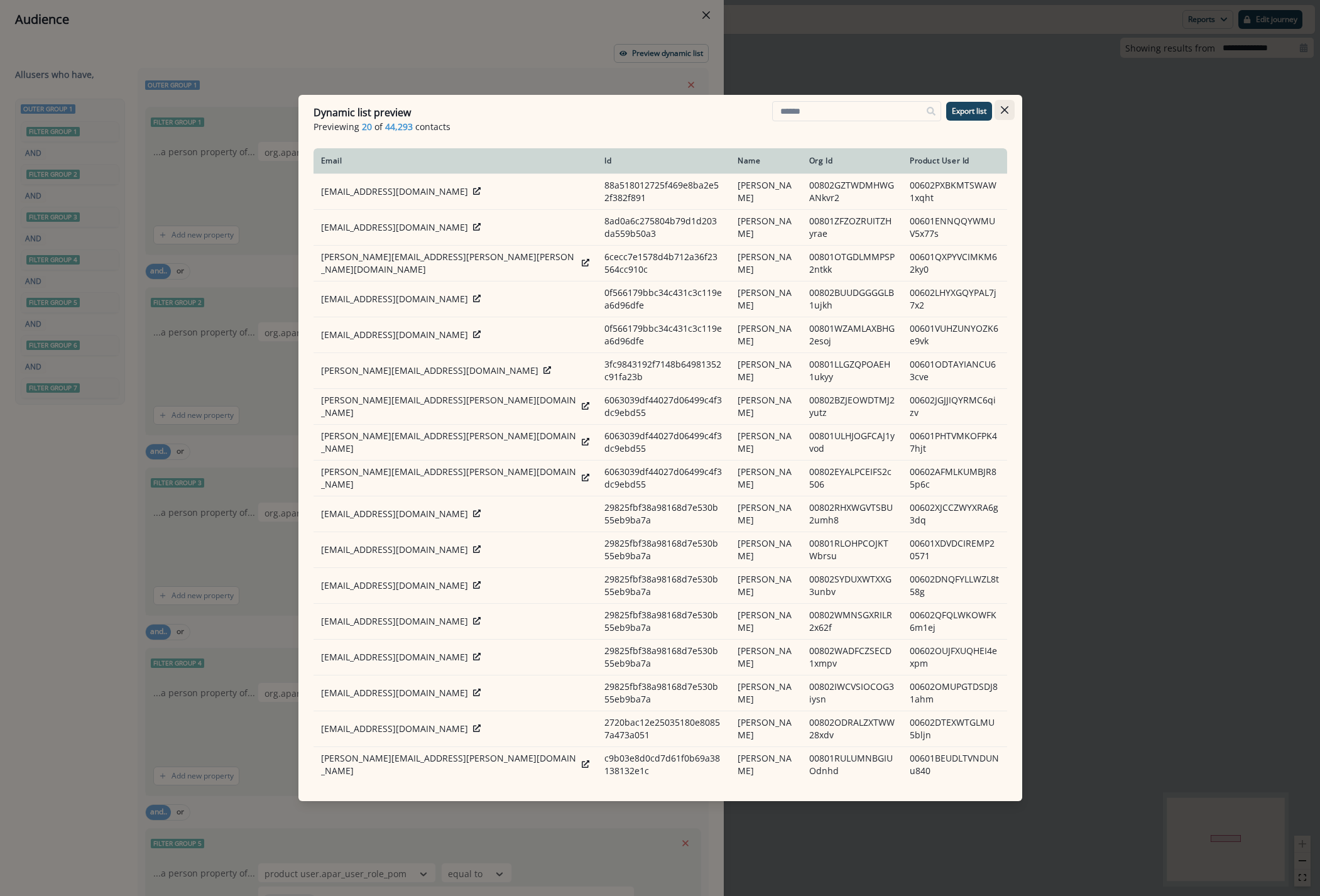
click at [1010, 107] on button "Close" at bounding box center [1005, 110] width 20 height 20
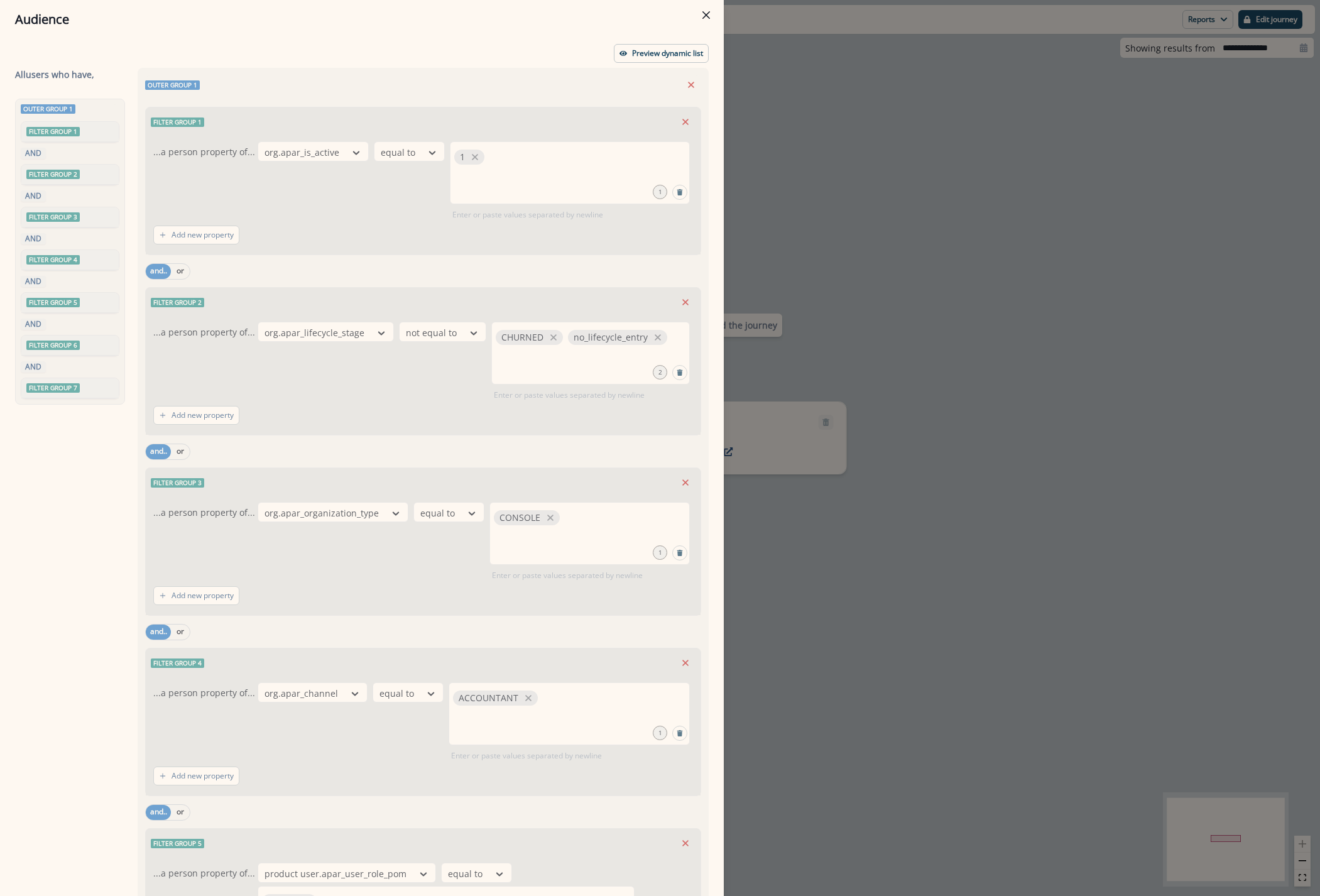
click at [776, 677] on div "Audience Preview dynamic list All user s who have, Outer group 1 Filter group 1…" at bounding box center [660, 448] width 1320 height 896
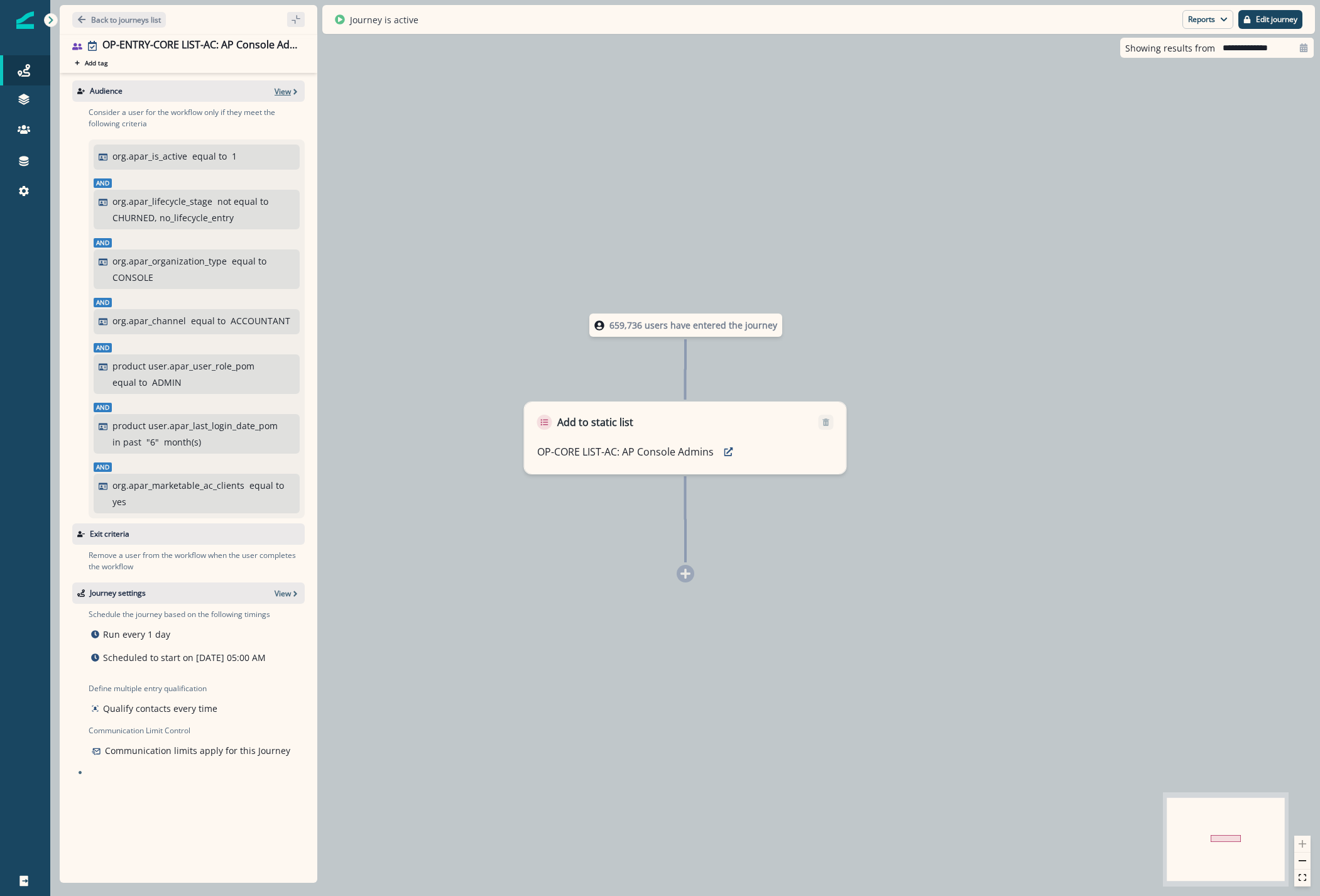
click at [285, 87] on p "View" at bounding box center [283, 91] width 16 height 11
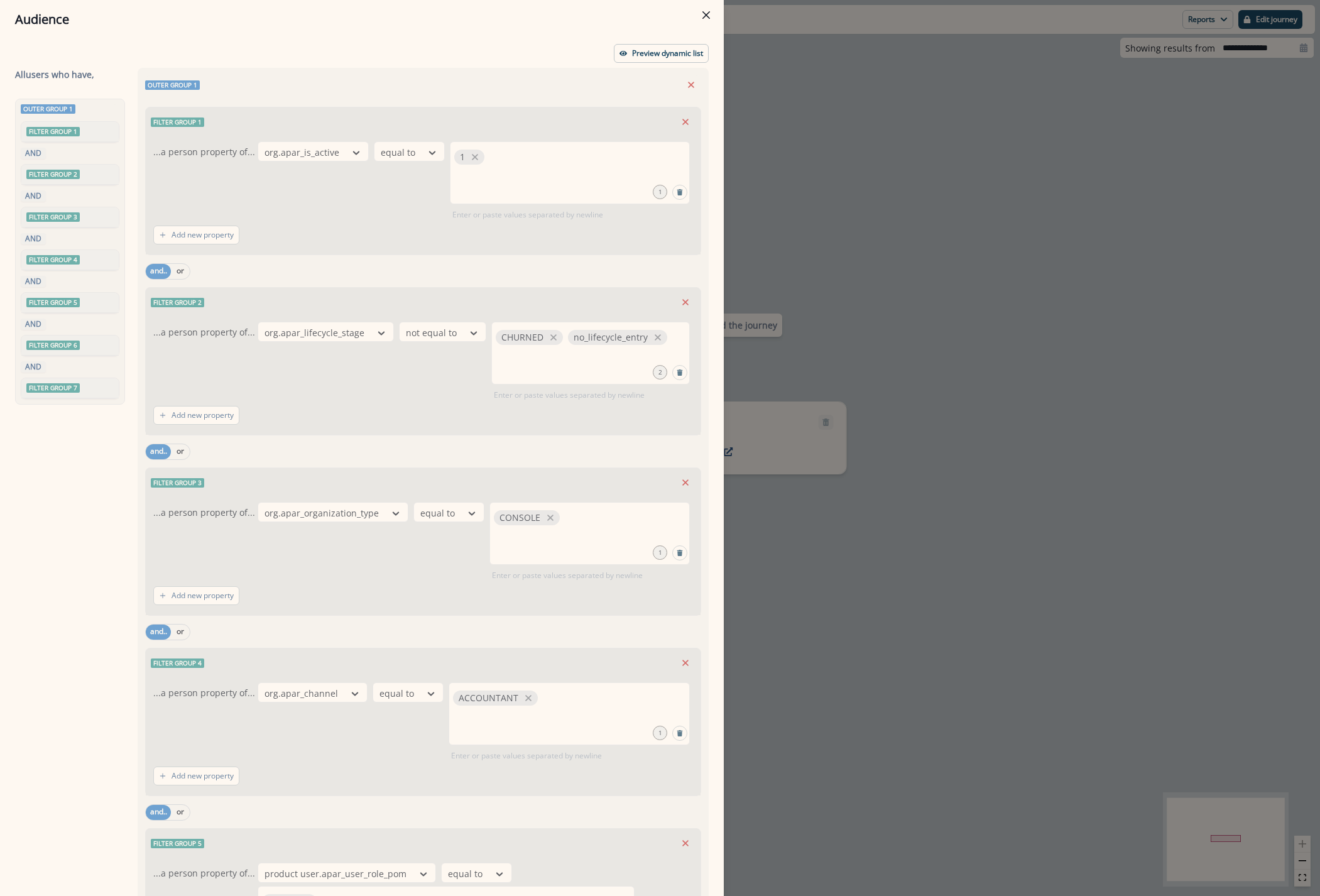
click at [1093, 125] on div "Audience Preview dynamic list All user s who have, Outer group 1 Filter group 1…" at bounding box center [660, 448] width 1320 height 896
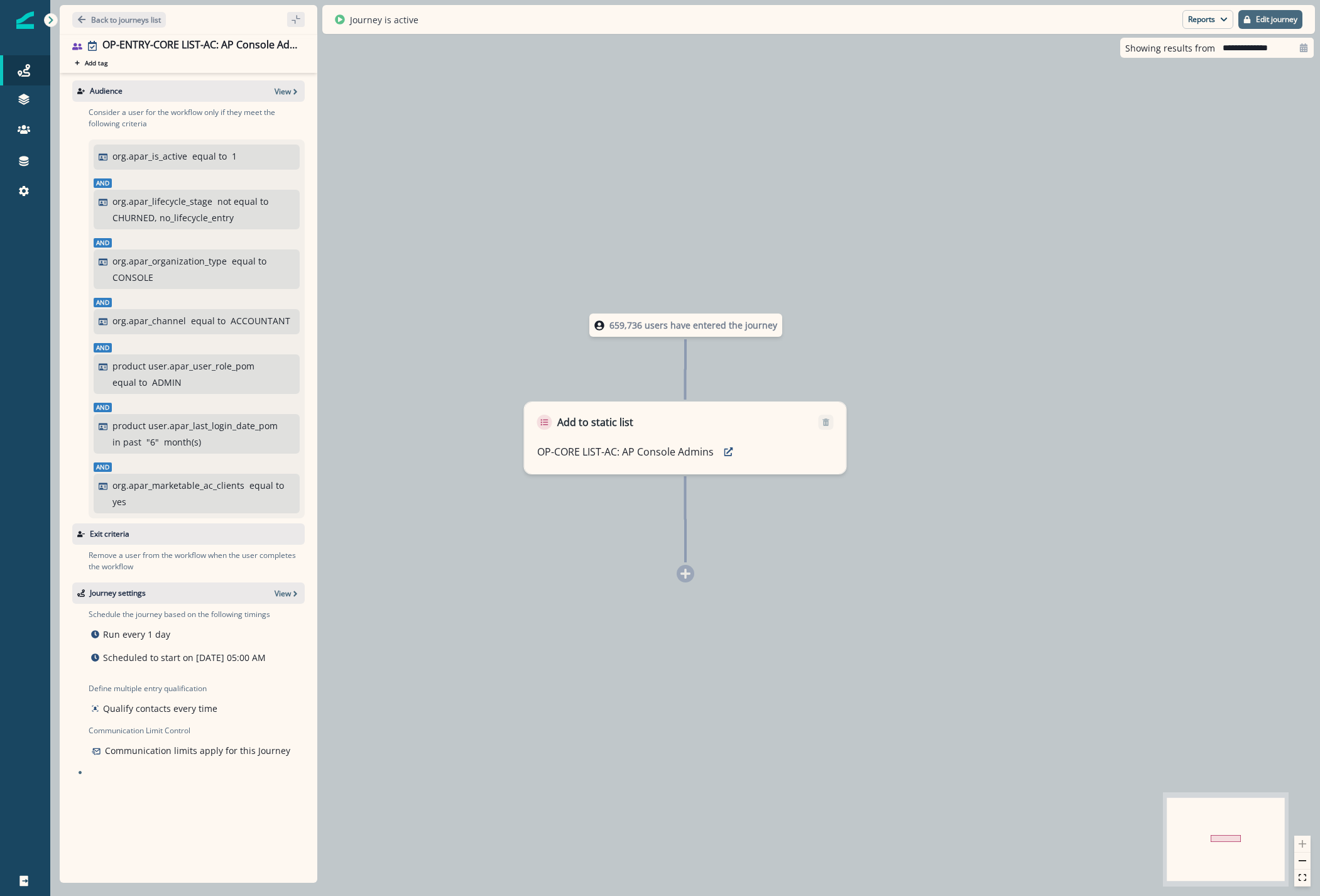
click at [1273, 24] on p "Edit journey" at bounding box center [1277, 19] width 41 height 9
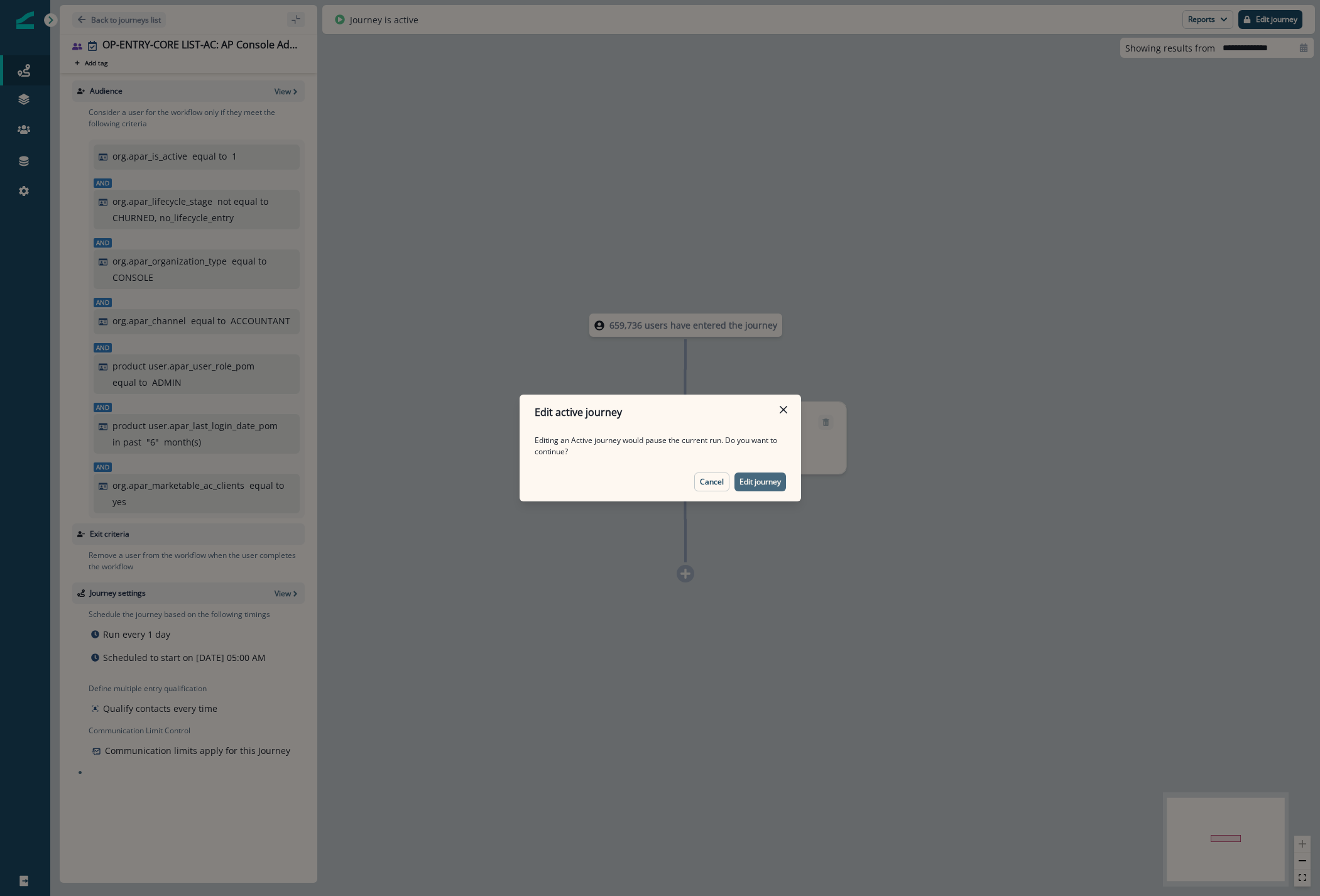
click at [766, 477] on p "Edit journey" at bounding box center [760, 481] width 41 height 9
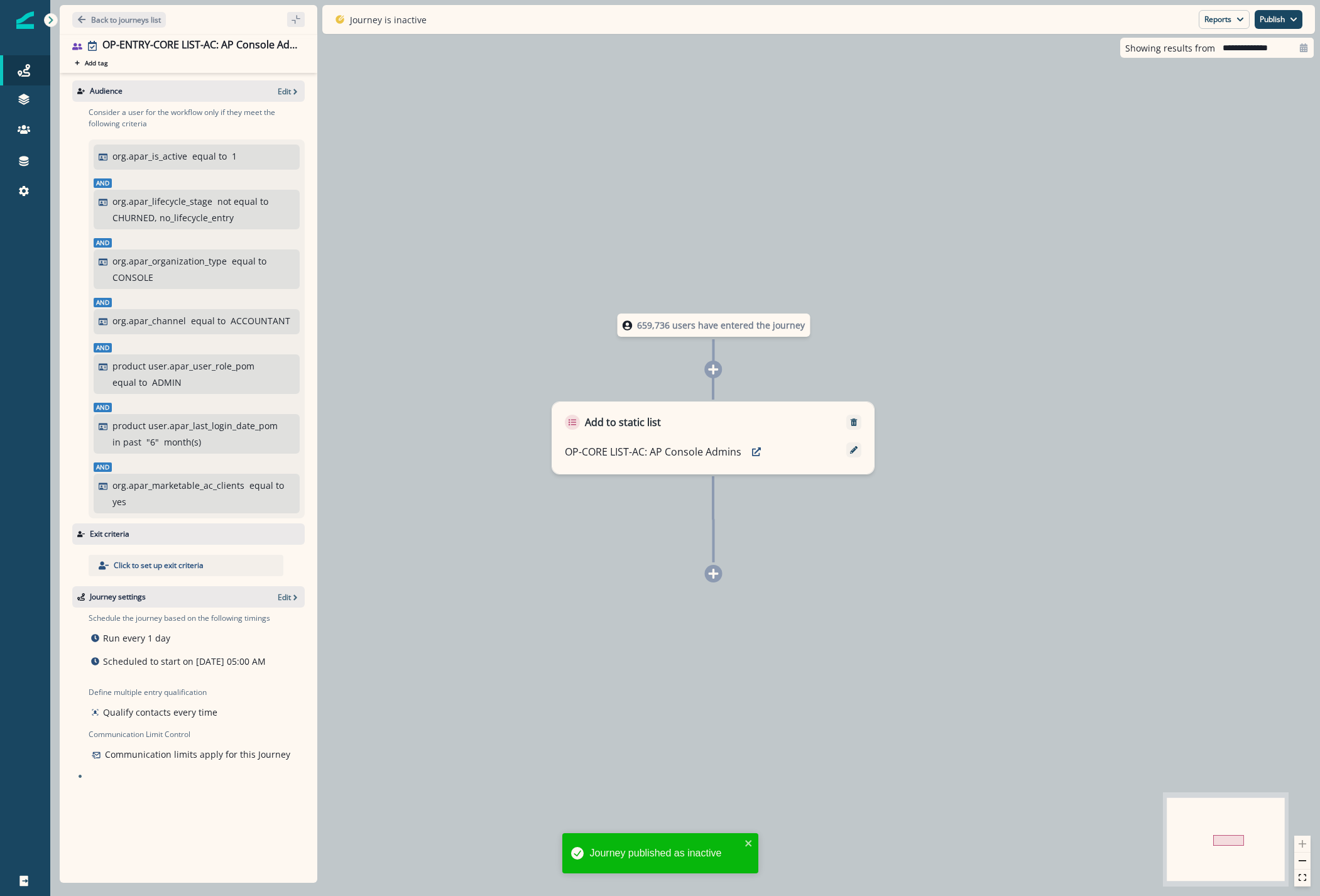
click at [200, 443] on div "product user.apar_last_login_date_pom in past " 6 " month(s)" at bounding box center [203, 433] width 182 height 29
click at [281, 88] on p "Edit" at bounding box center [284, 91] width 13 height 11
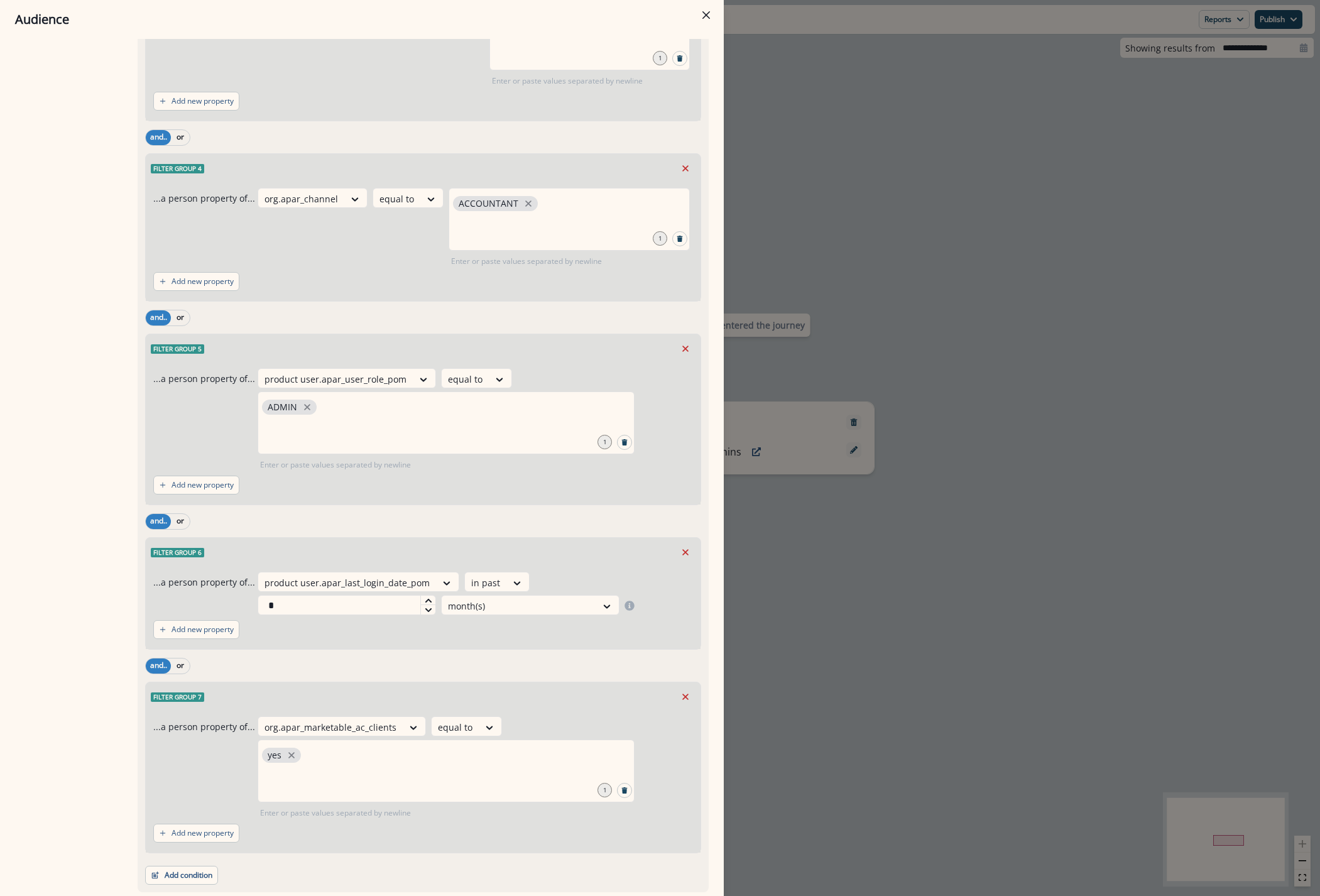
scroll to position [535, 0]
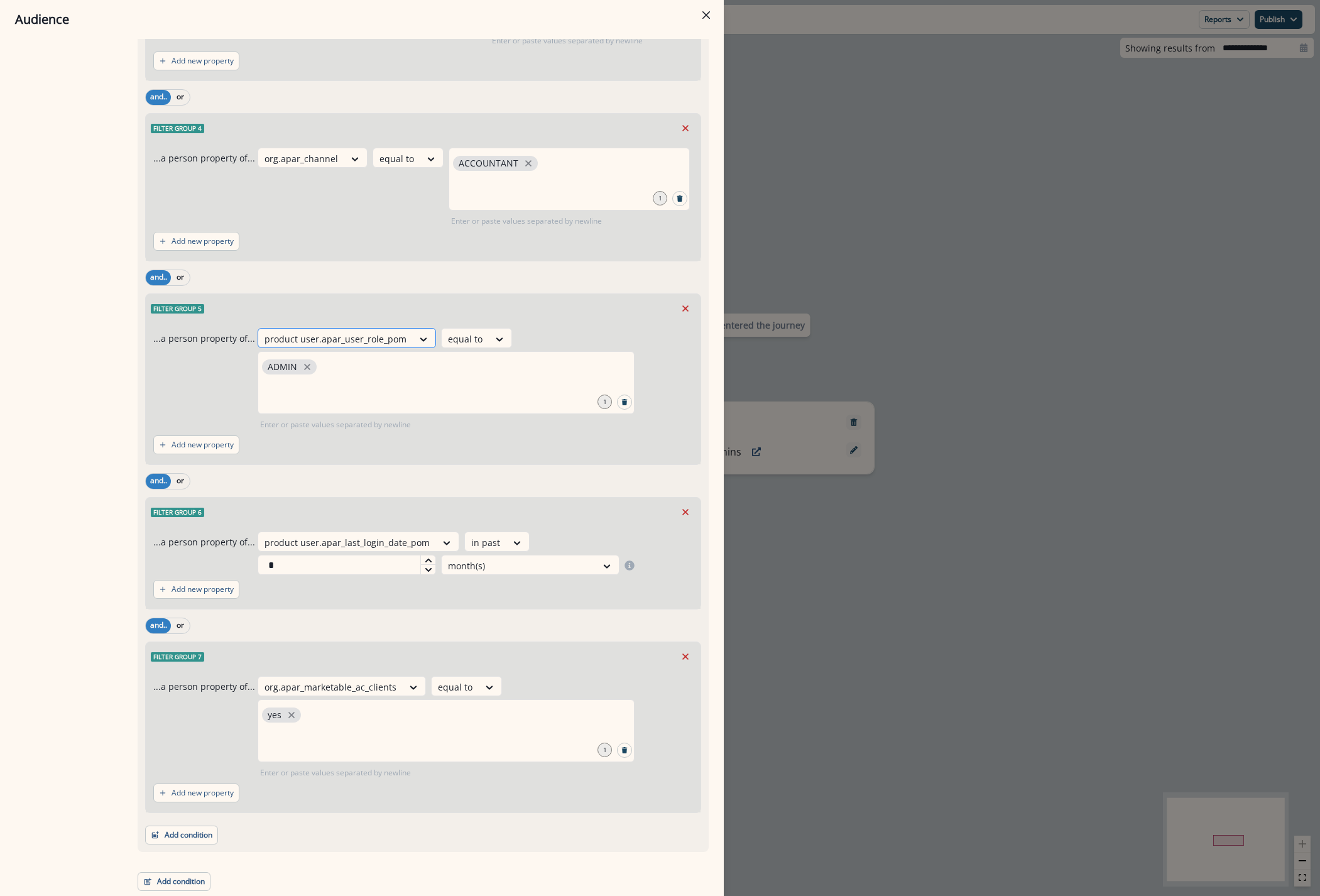
click at [337, 336] on div at bounding box center [335, 339] width 142 height 16
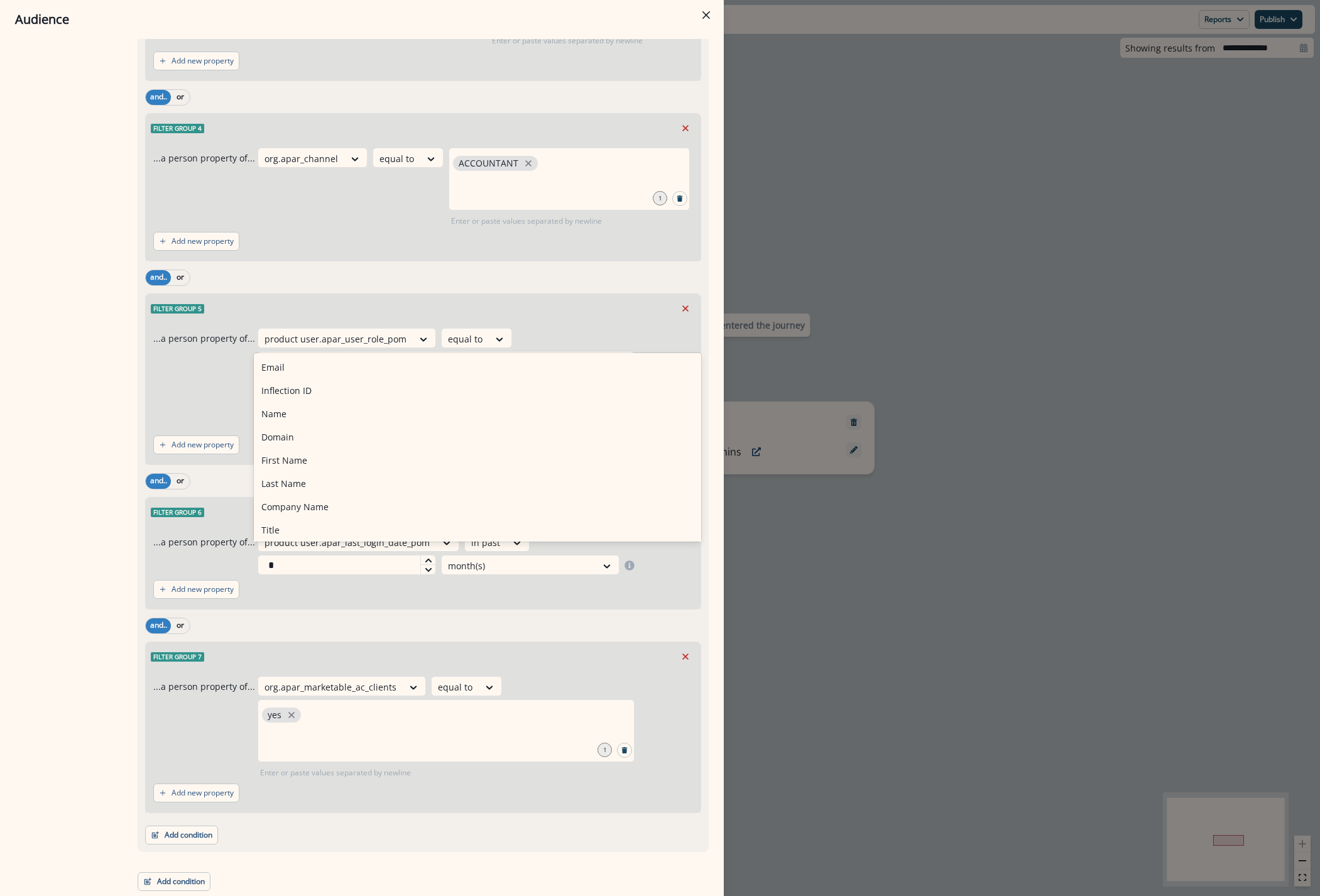
type input "*"
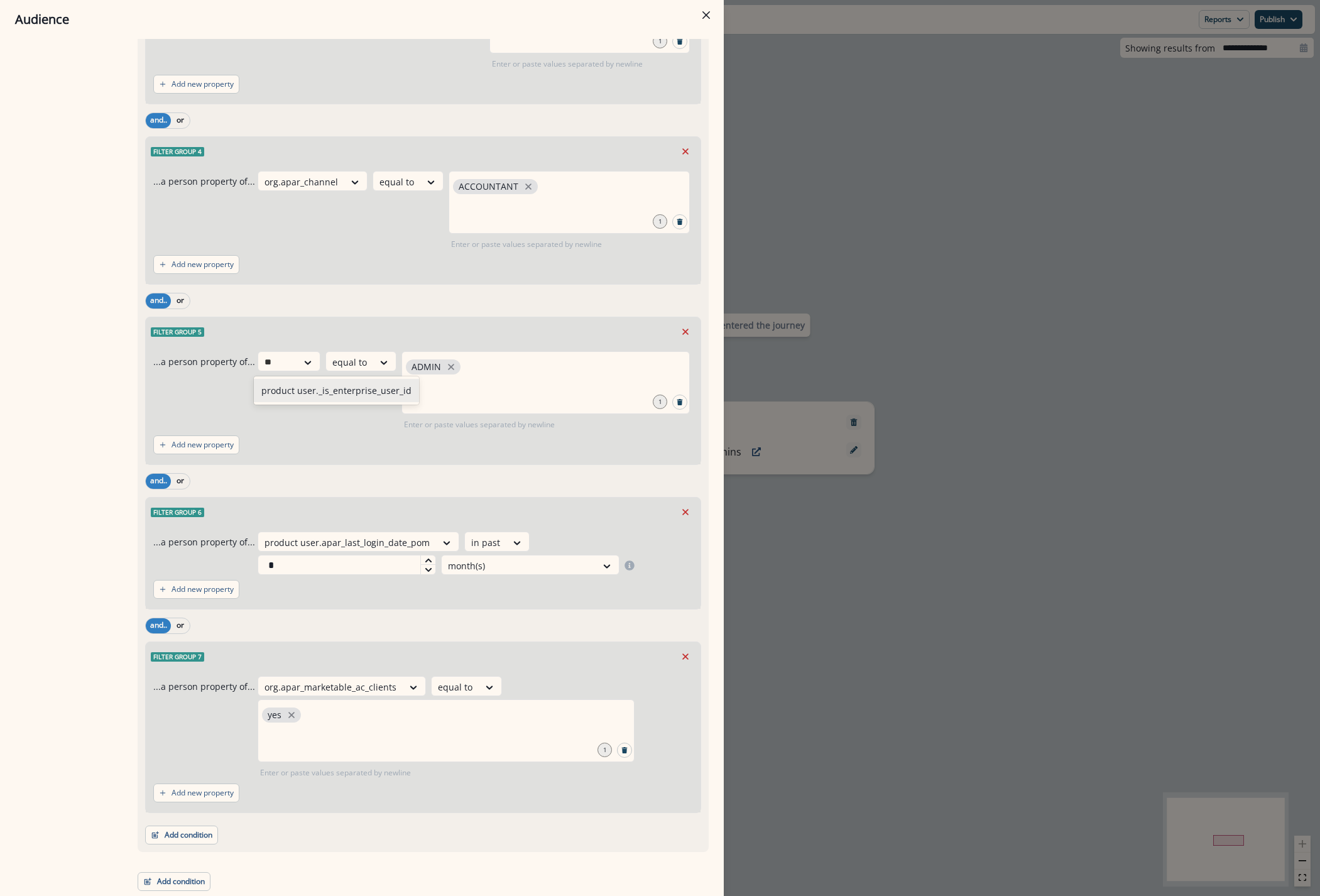
type input "*"
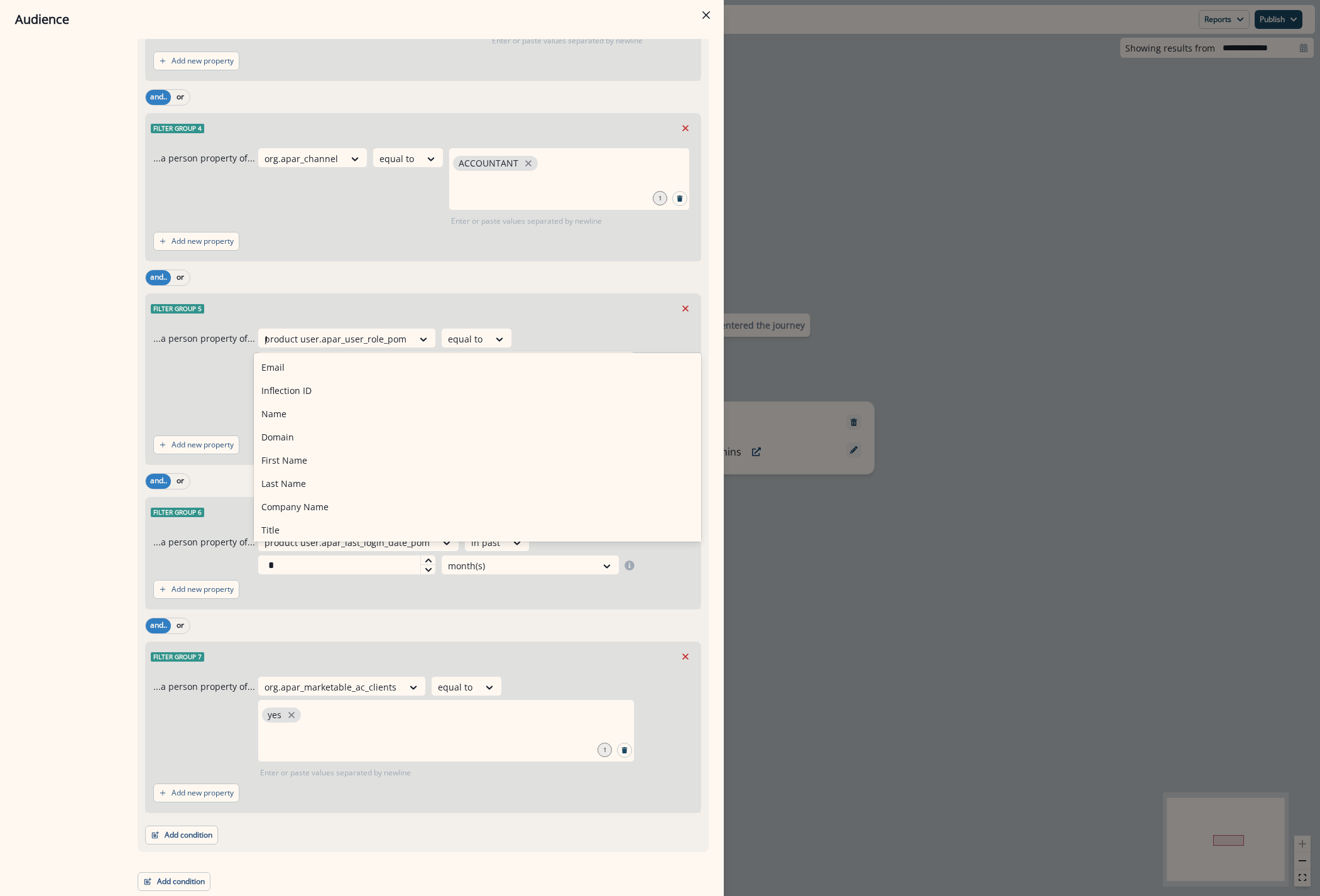
scroll to position [511, 0]
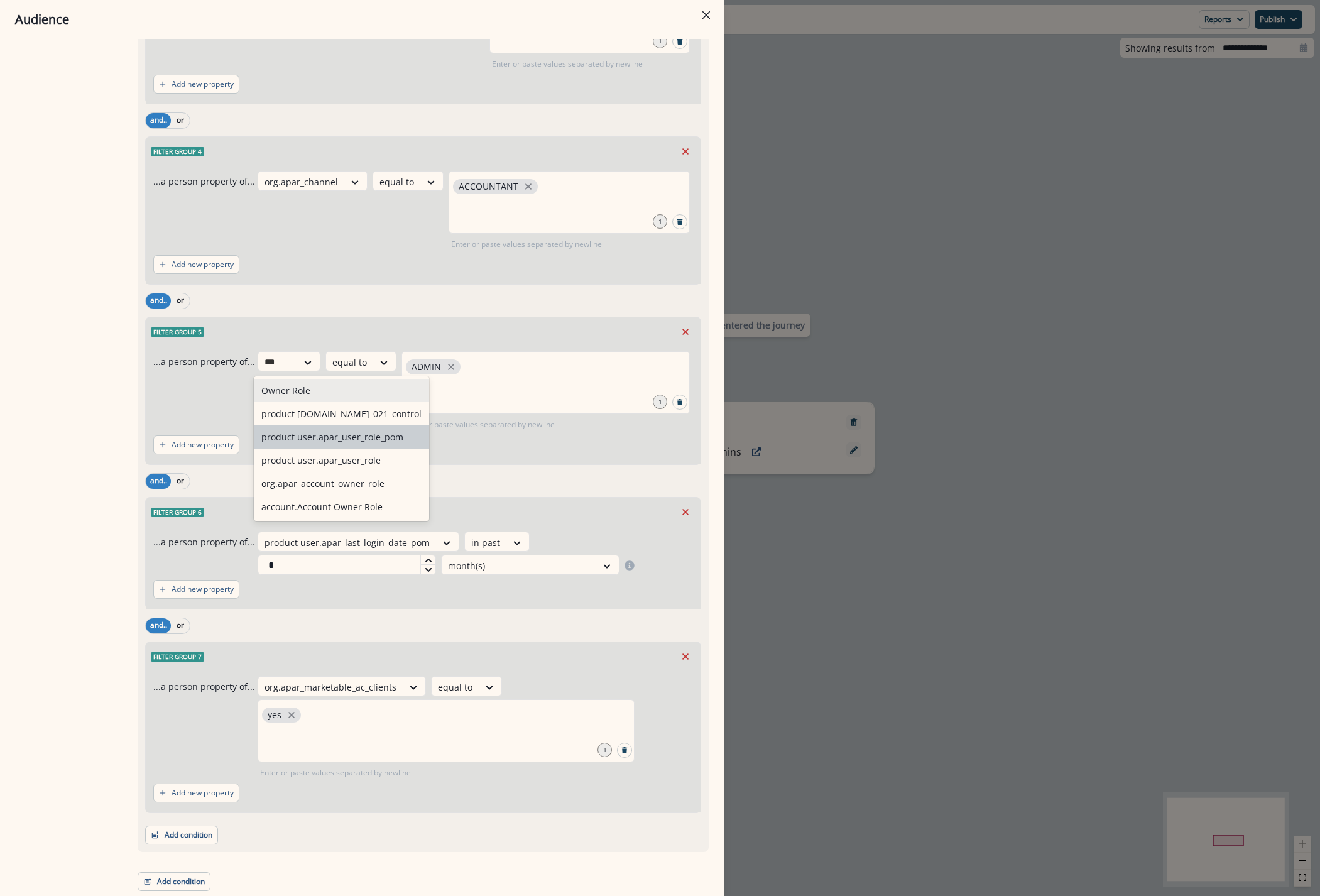
type input "****"
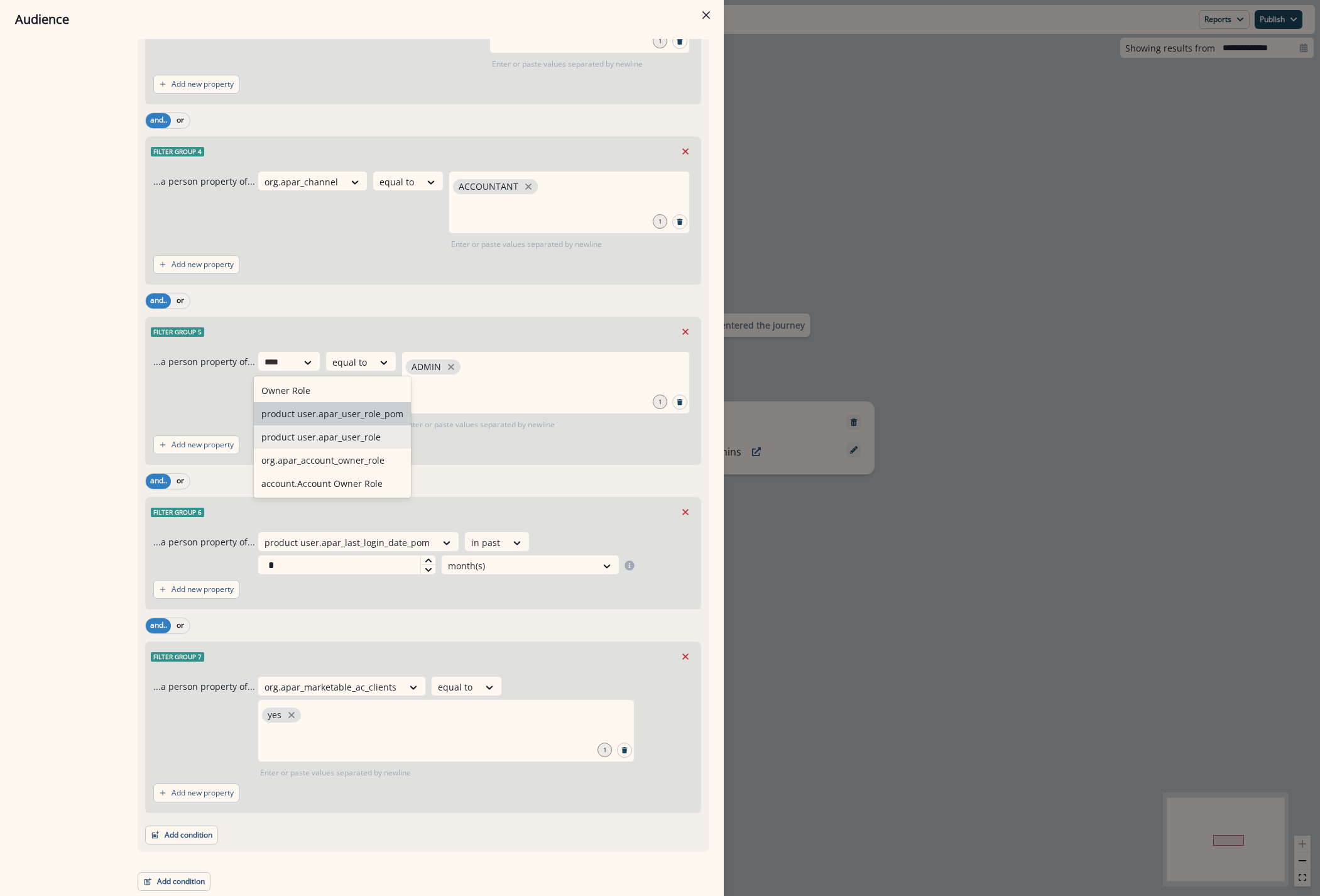
click at [365, 431] on div "product user.apar_user_role" at bounding box center [333, 437] width 157 height 23
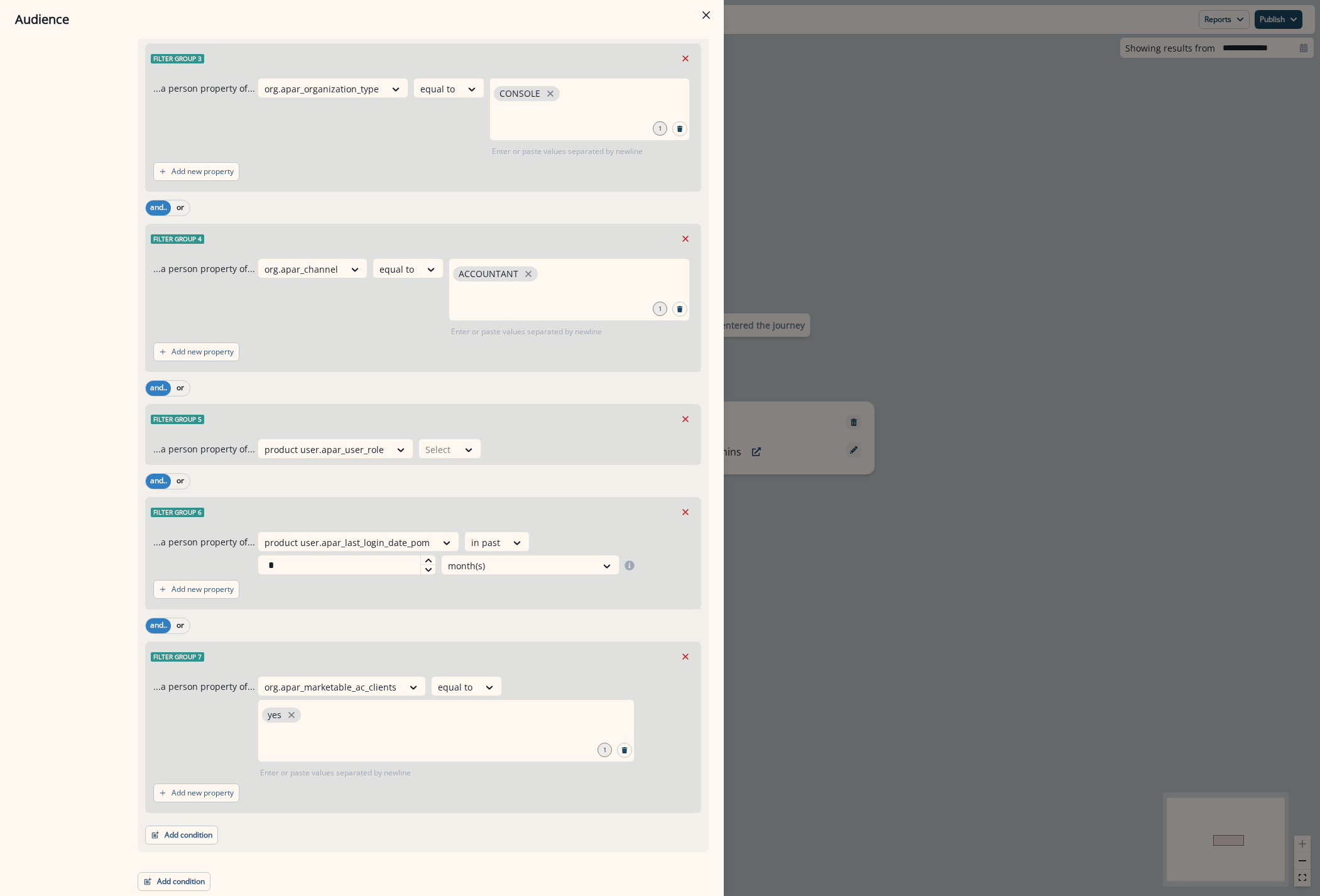
scroll to position [424, 0]
click at [451, 455] on div "Select" at bounding box center [450, 449] width 63 height 20
click at [444, 550] on div "equal to" at bounding box center [460, 547] width 99 height 23
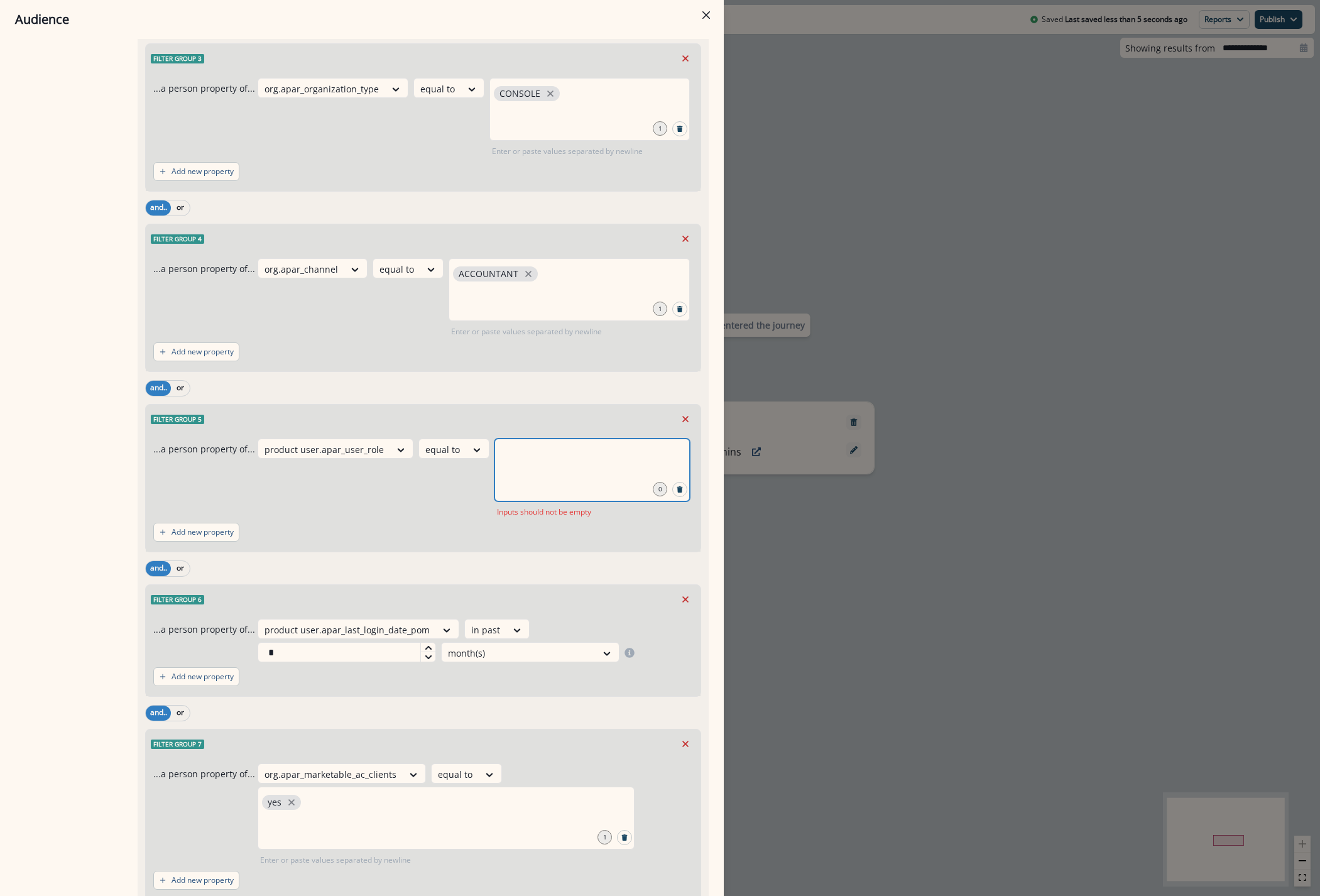
drag, startPoint x: 521, startPoint y: 475, endPoint x: 525, endPoint y: 443, distance: 32.2
click at [521, 467] on input "text" at bounding box center [591, 454] width 191 height 25
type input "*****"
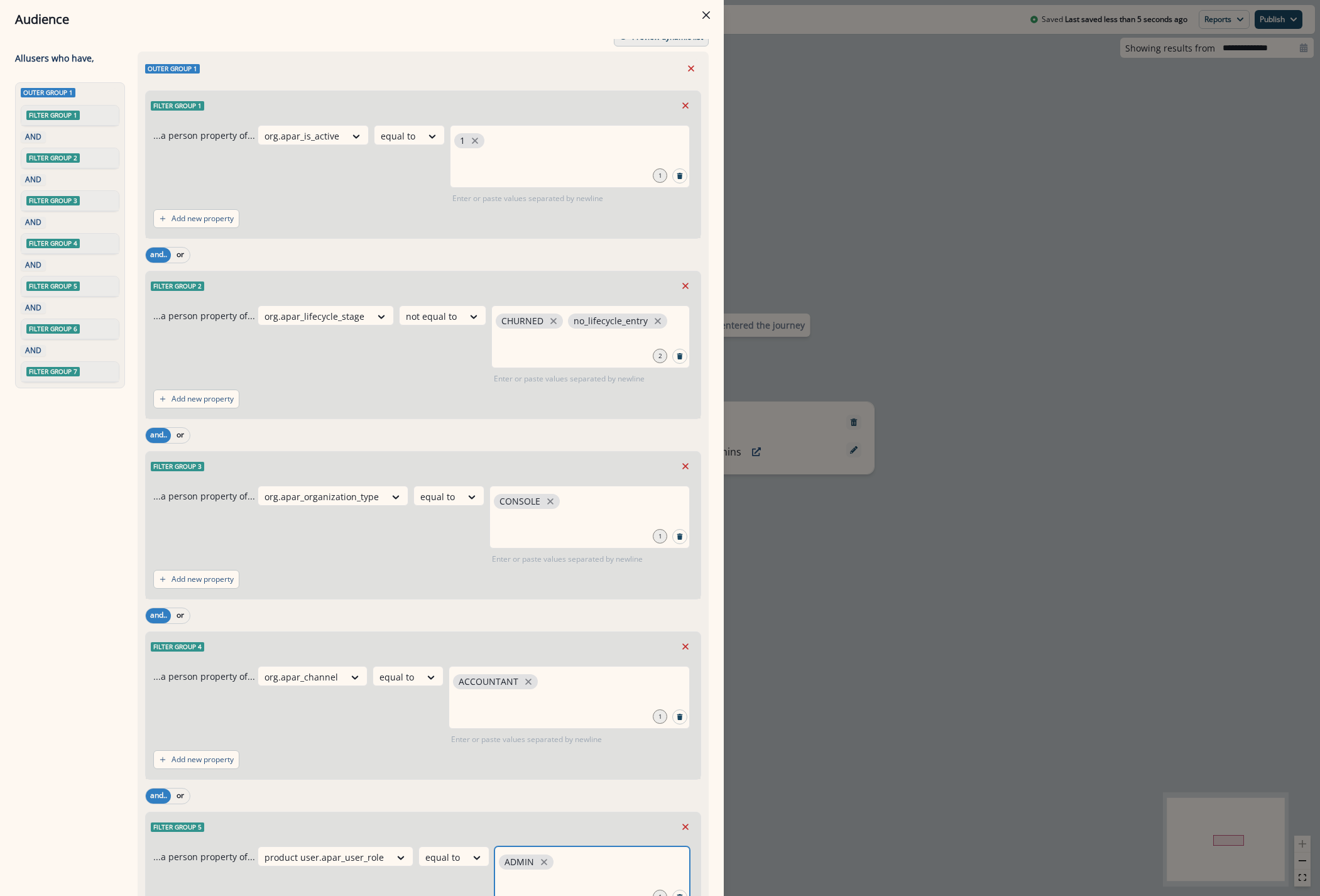
scroll to position [0, 0]
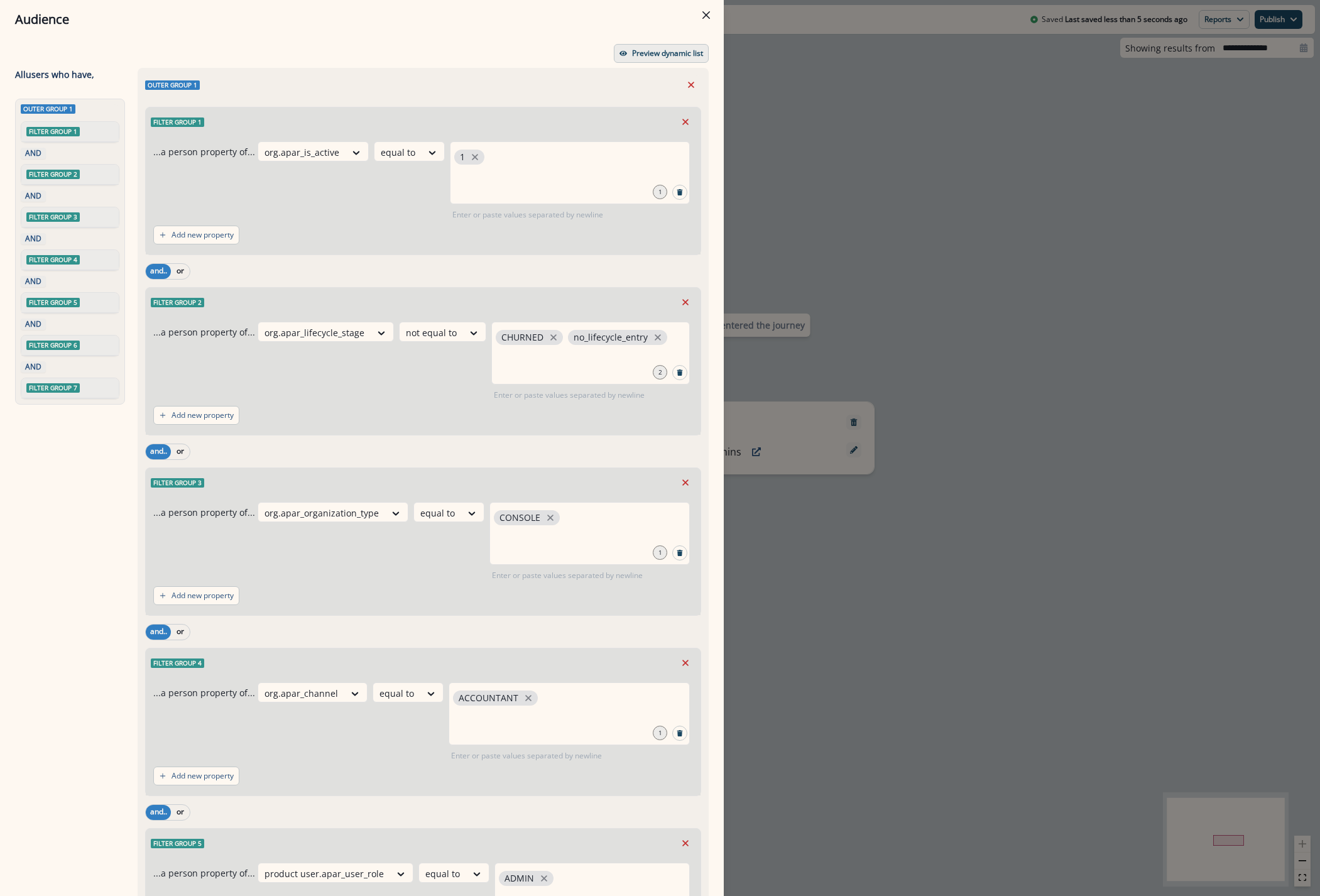
click at [649, 44] on button "Preview dynamic list" at bounding box center [661, 53] width 95 height 19
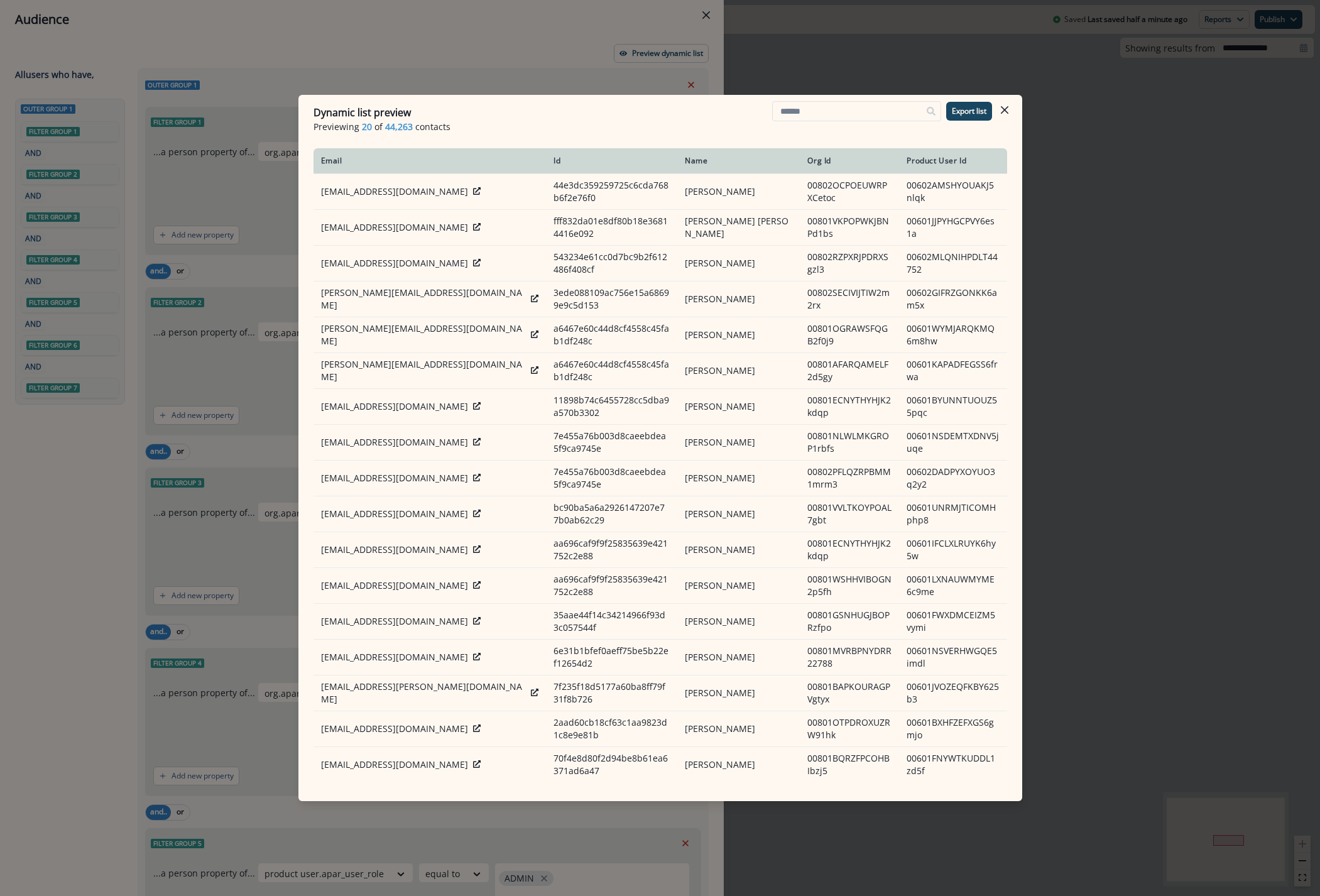
drag, startPoint x: 997, startPoint y: 114, endPoint x: 976, endPoint y: 231, distance: 118.9
click at [997, 114] on button "Close" at bounding box center [1005, 110] width 20 height 20
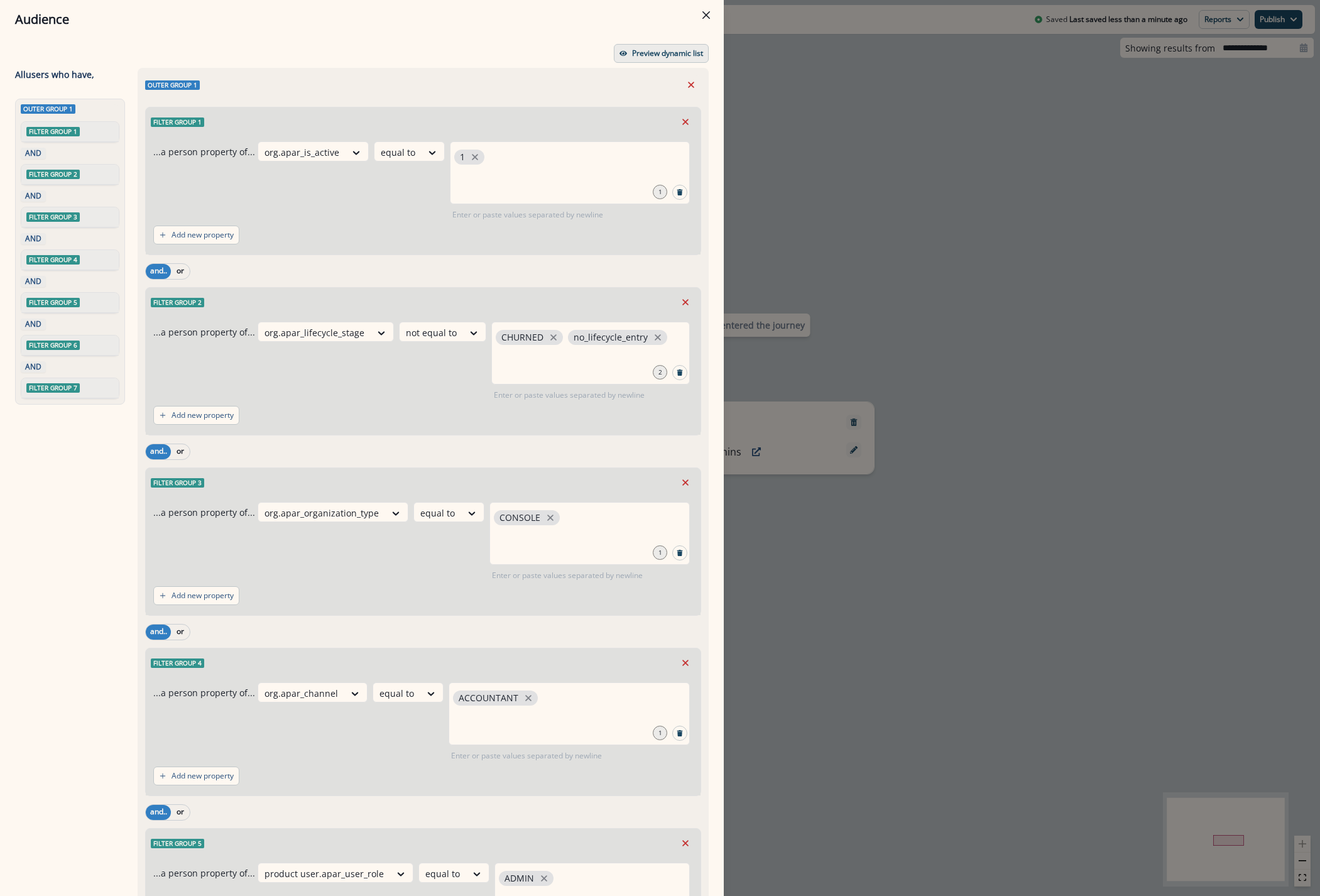
click at [641, 44] on button "Preview dynamic list" at bounding box center [661, 53] width 95 height 19
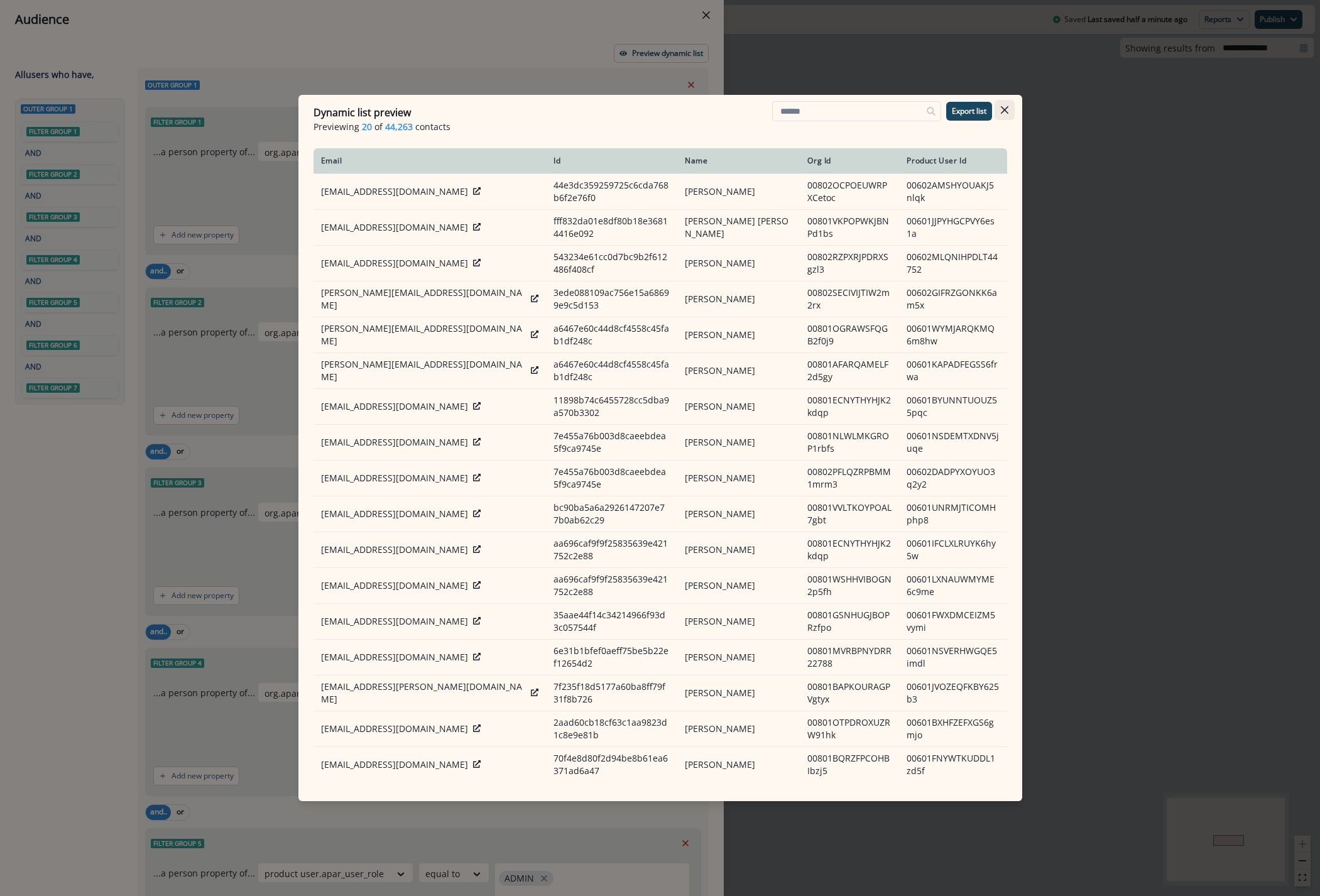
drag, startPoint x: 1010, startPoint y: 113, endPoint x: 1017, endPoint y: 113, distance: 7.0
click at [1011, 113] on button "Close" at bounding box center [1005, 110] width 20 height 20
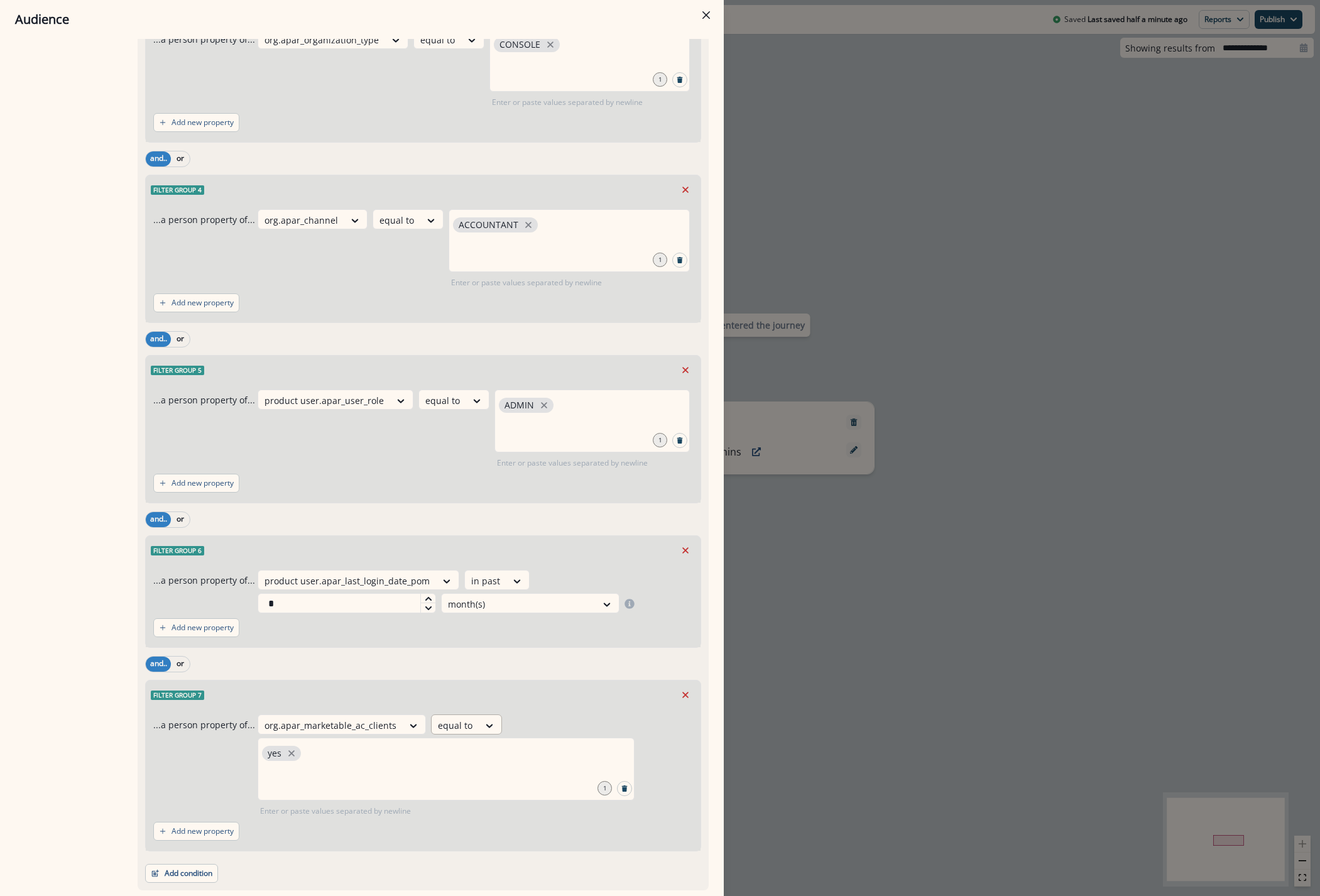
scroll to position [503, 0]
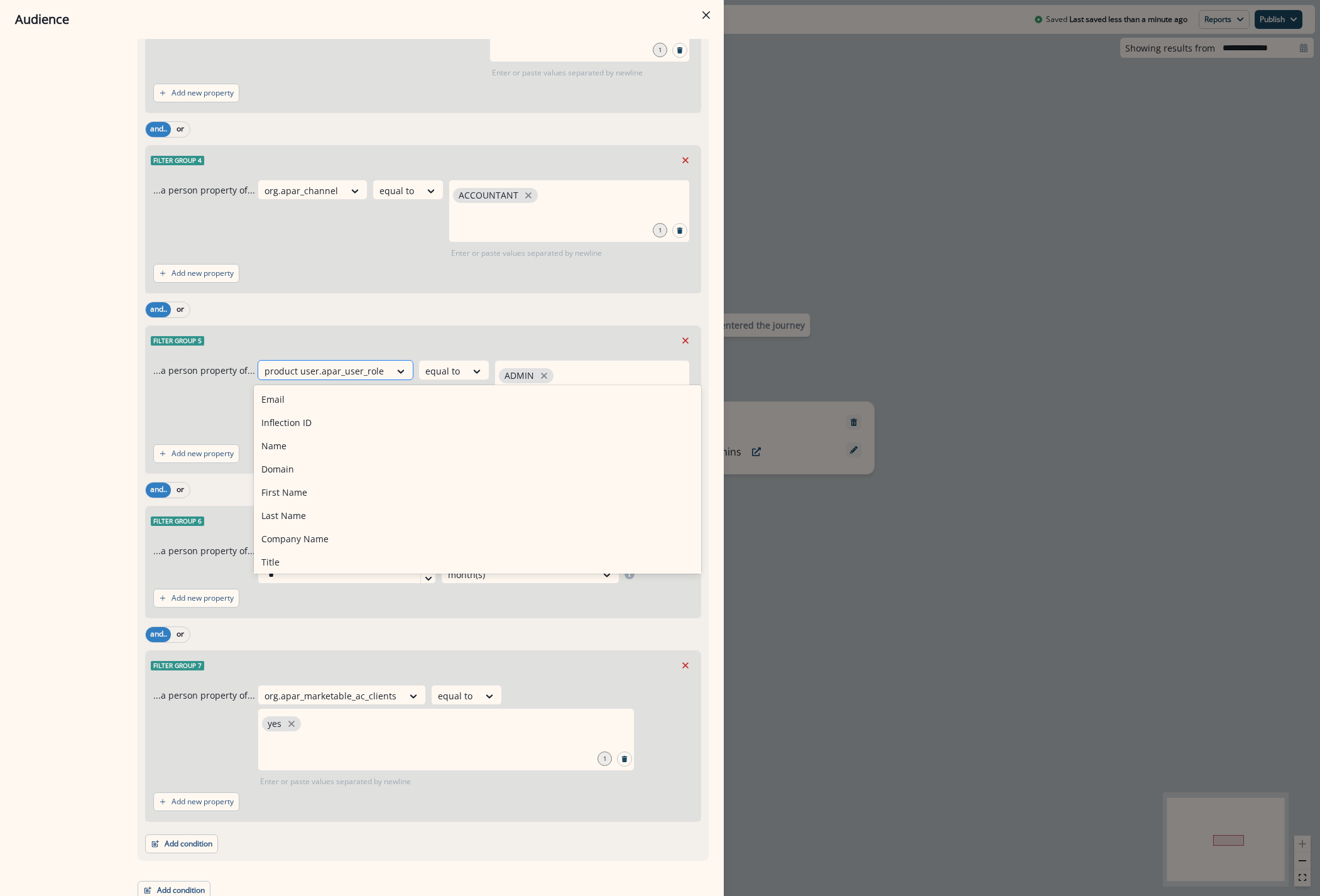
click at [369, 373] on div at bounding box center [324, 371] width 119 height 16
type input "*"
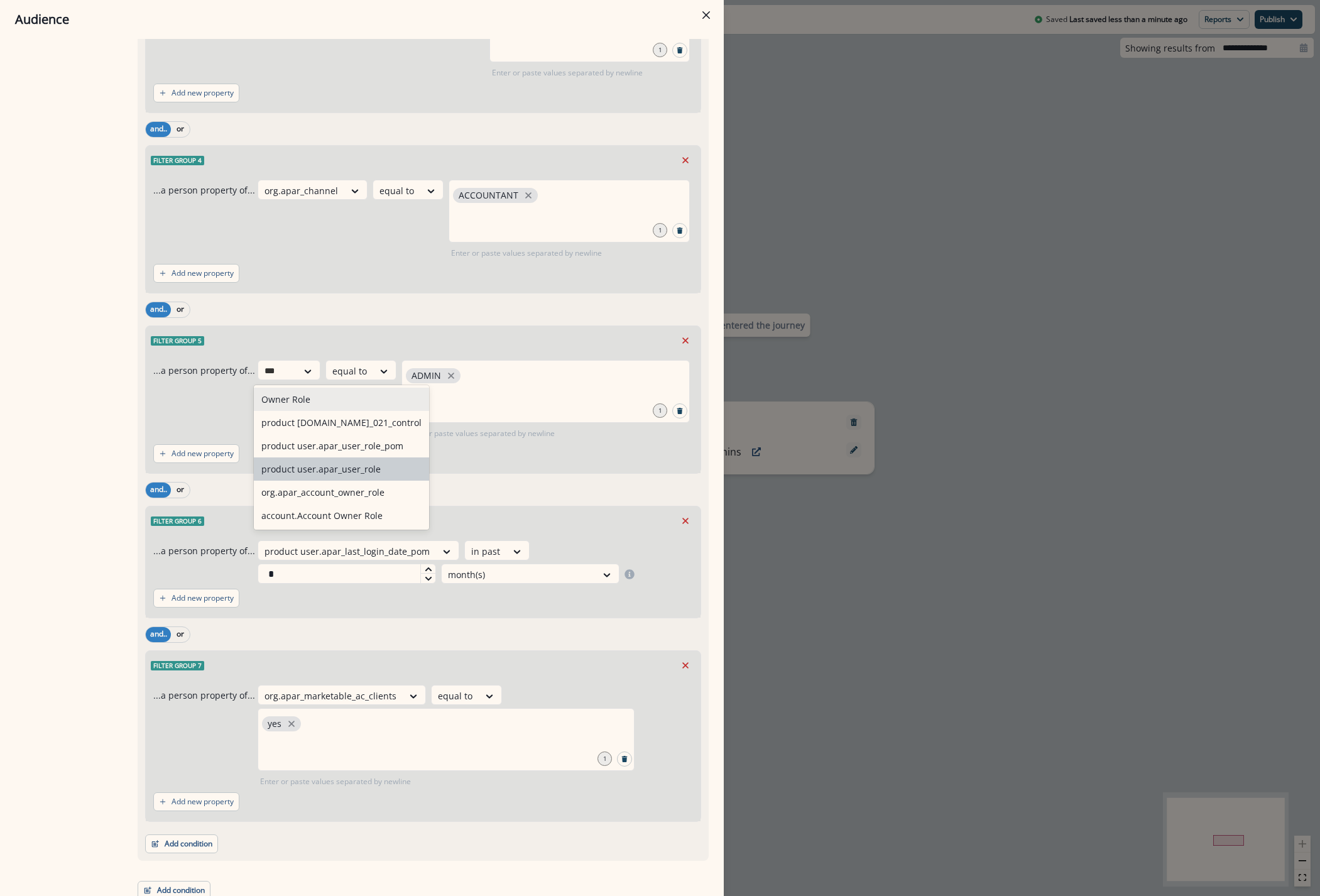
type input "****"
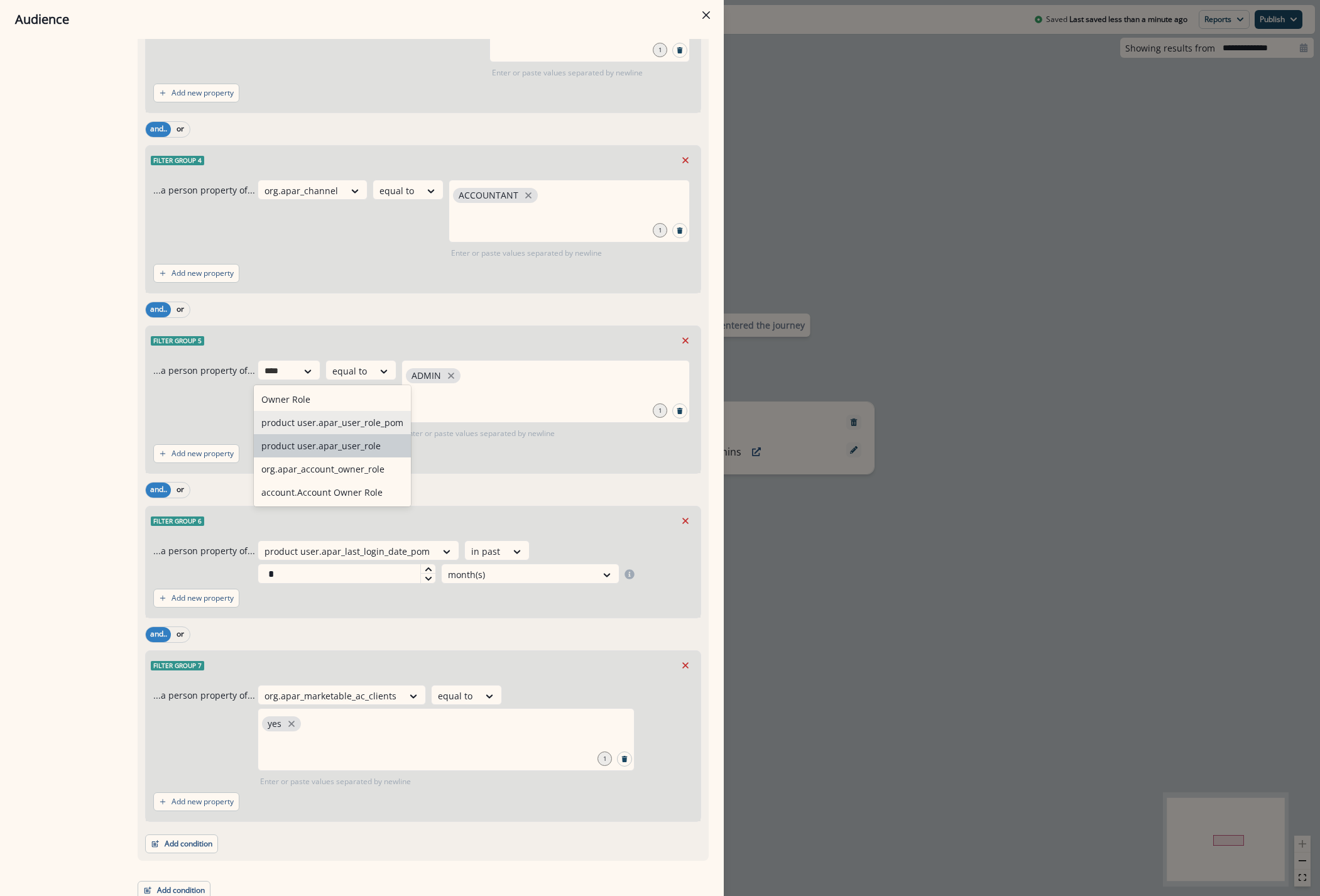
click at [332, 427] on div "product user.apar_user_role_pom" at bounding box center [333, 422] width 157 height 23
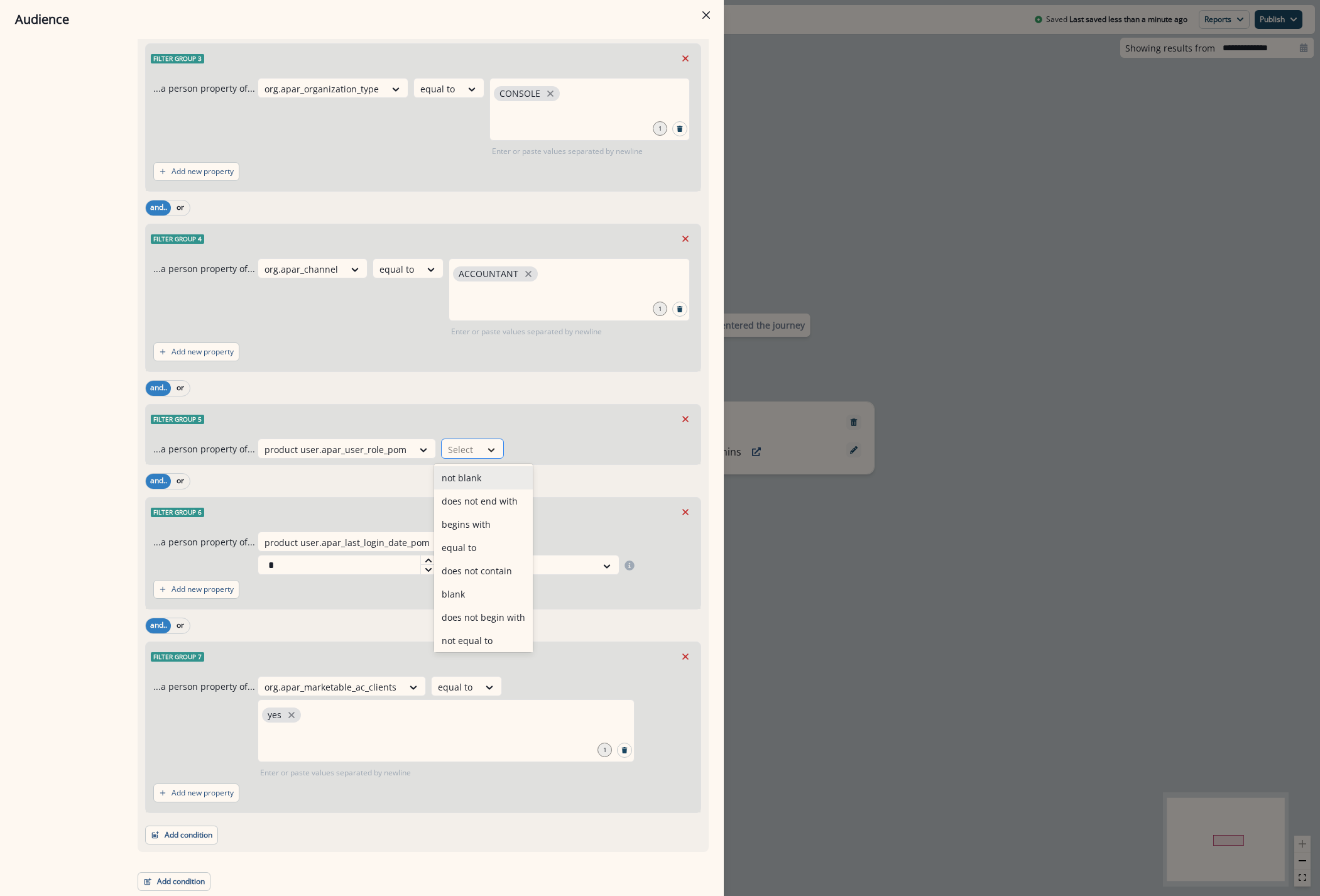
click at [481, 453] on div at bounding box center [491, 449] width 21 height 13
click at [473, 549] on div "equal to" at bounding box center [483, 547] width 99 height 23
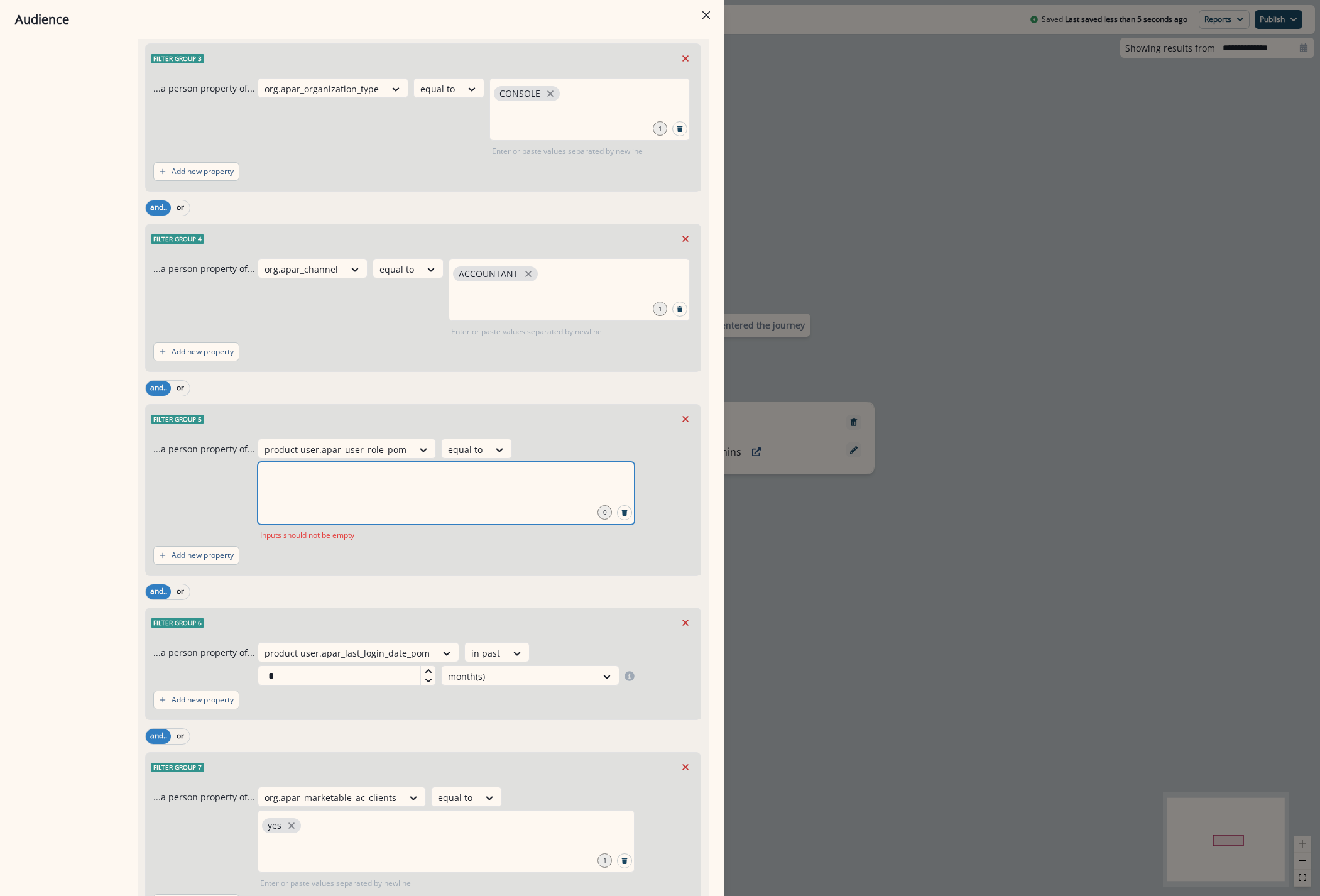
click at [485, 485] on input "text" at bounding box center [446, 477] width 373 height 25
type input "*****"
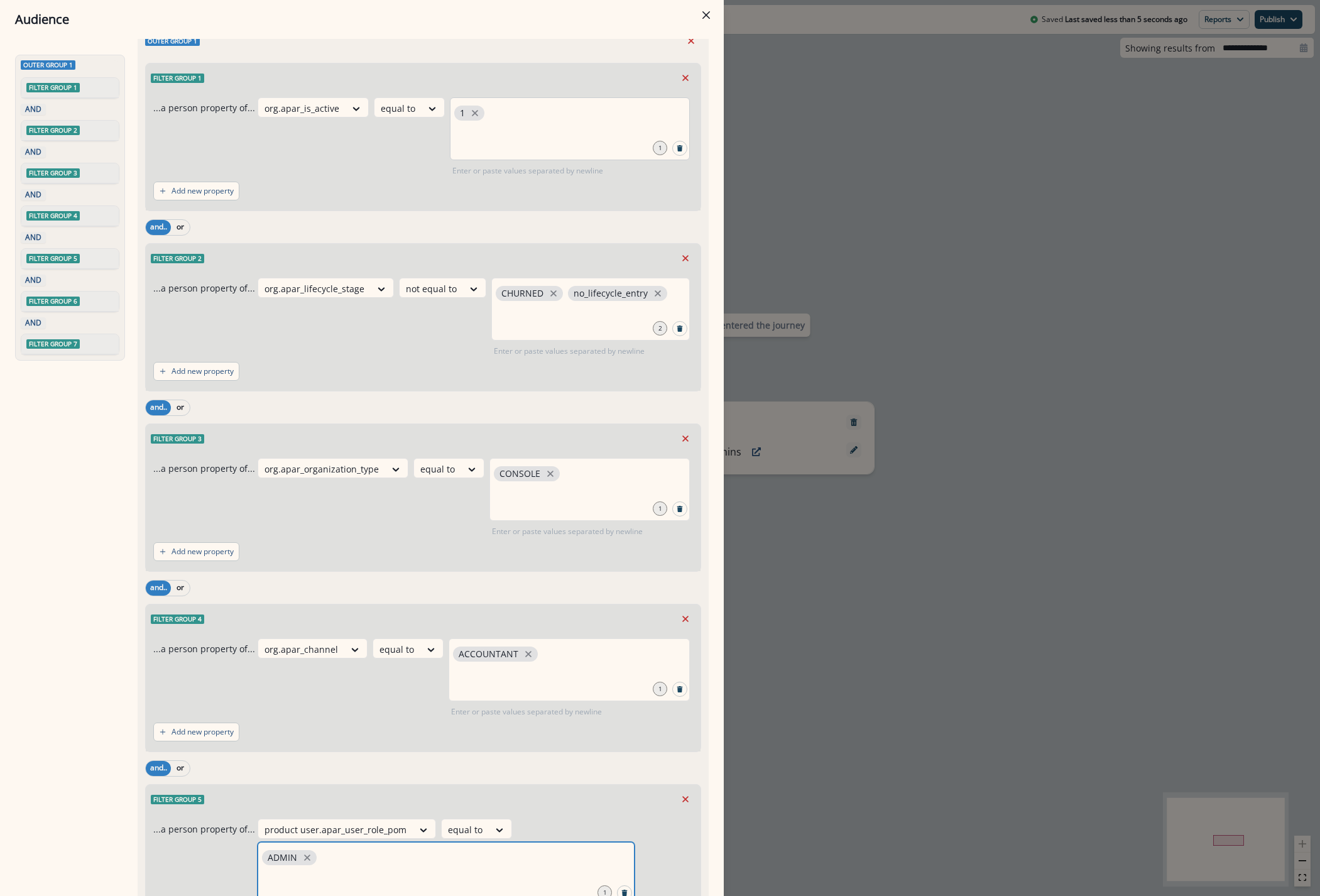
scroll to position [0, 0]
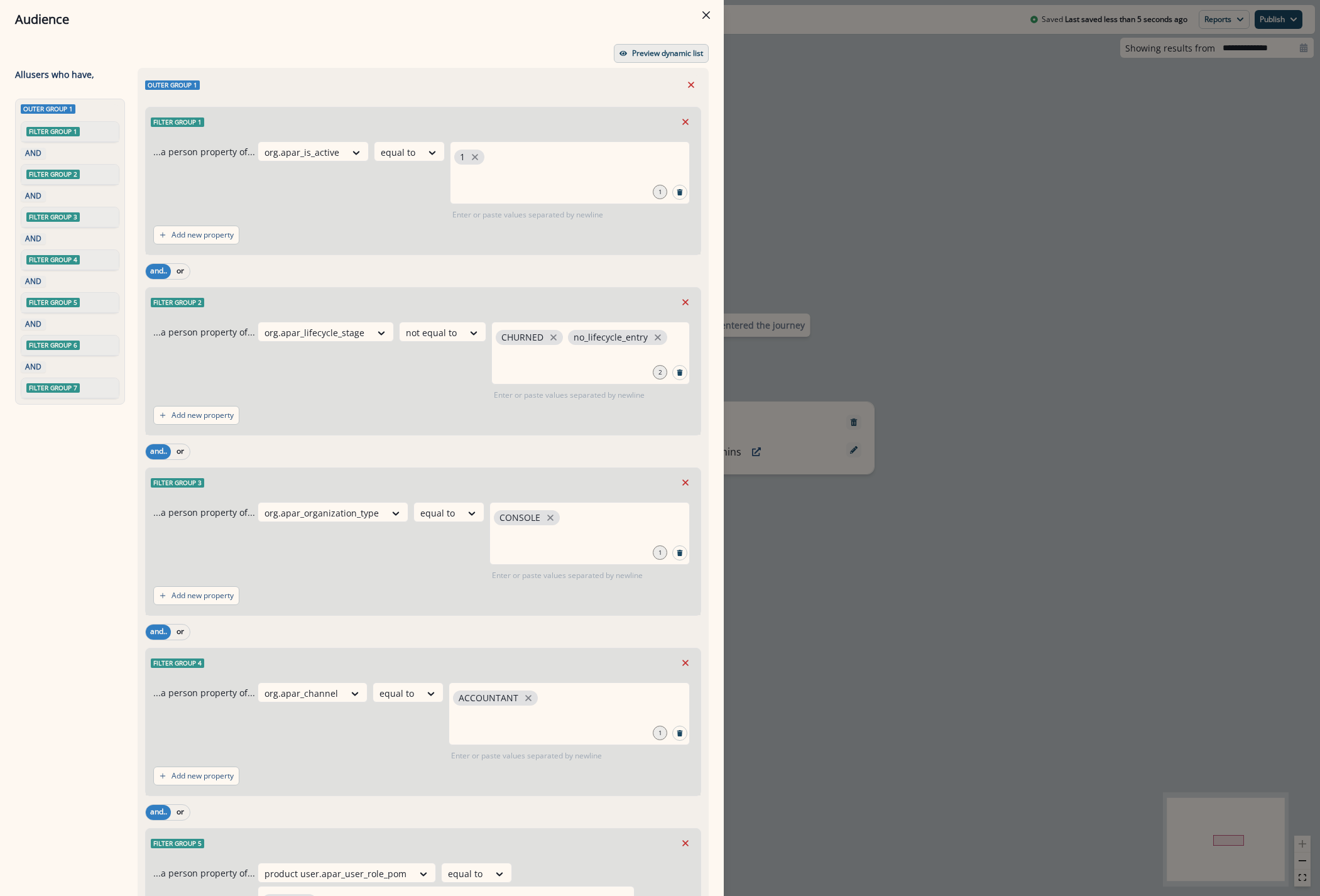
click at [647, 49] on p "Preview dynamic list" at bounding box center [667, 53] width 71 height 9
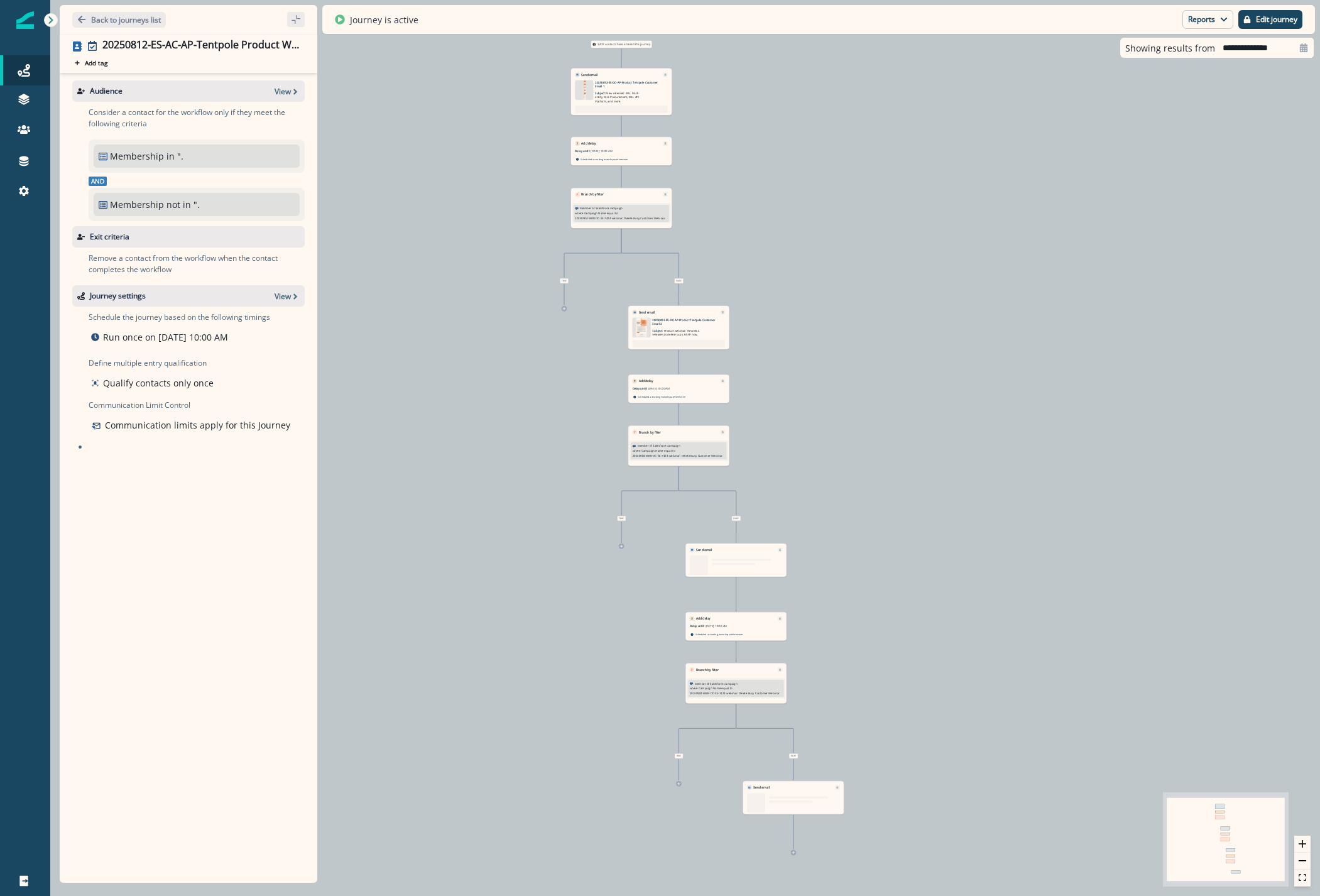
click at [273, 95] on div "Audience View" at bounding box center [188, 91] width 233 height 21
click at [288, 93] on p "View" at bounding box center [283, 91] width 16 height 11
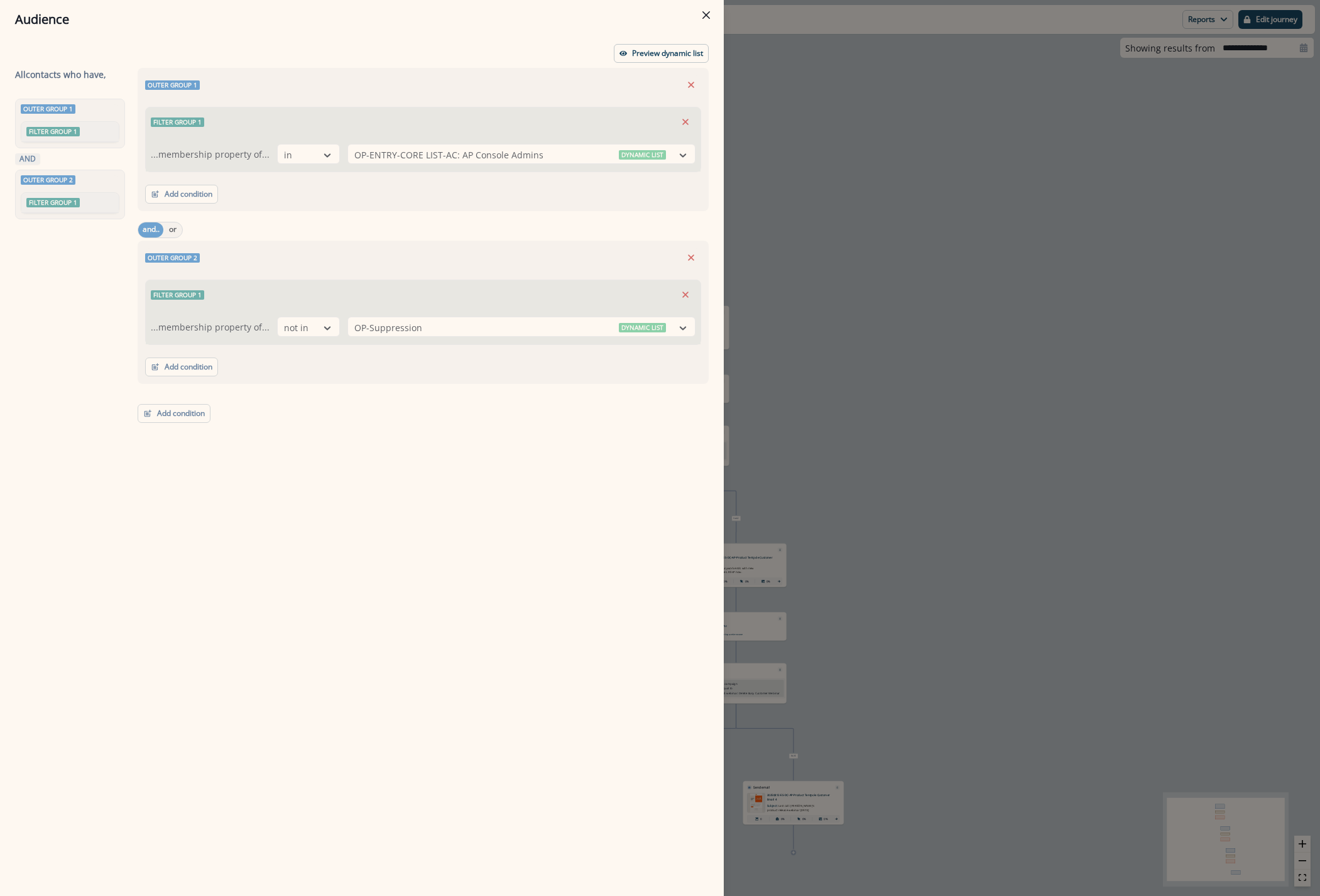
click at [922, 171] on div "Audience Preview dynamic list All contact s who have, Outer group 1 Filter grou…" at bounding box center [660, 448] width 1320 height 896
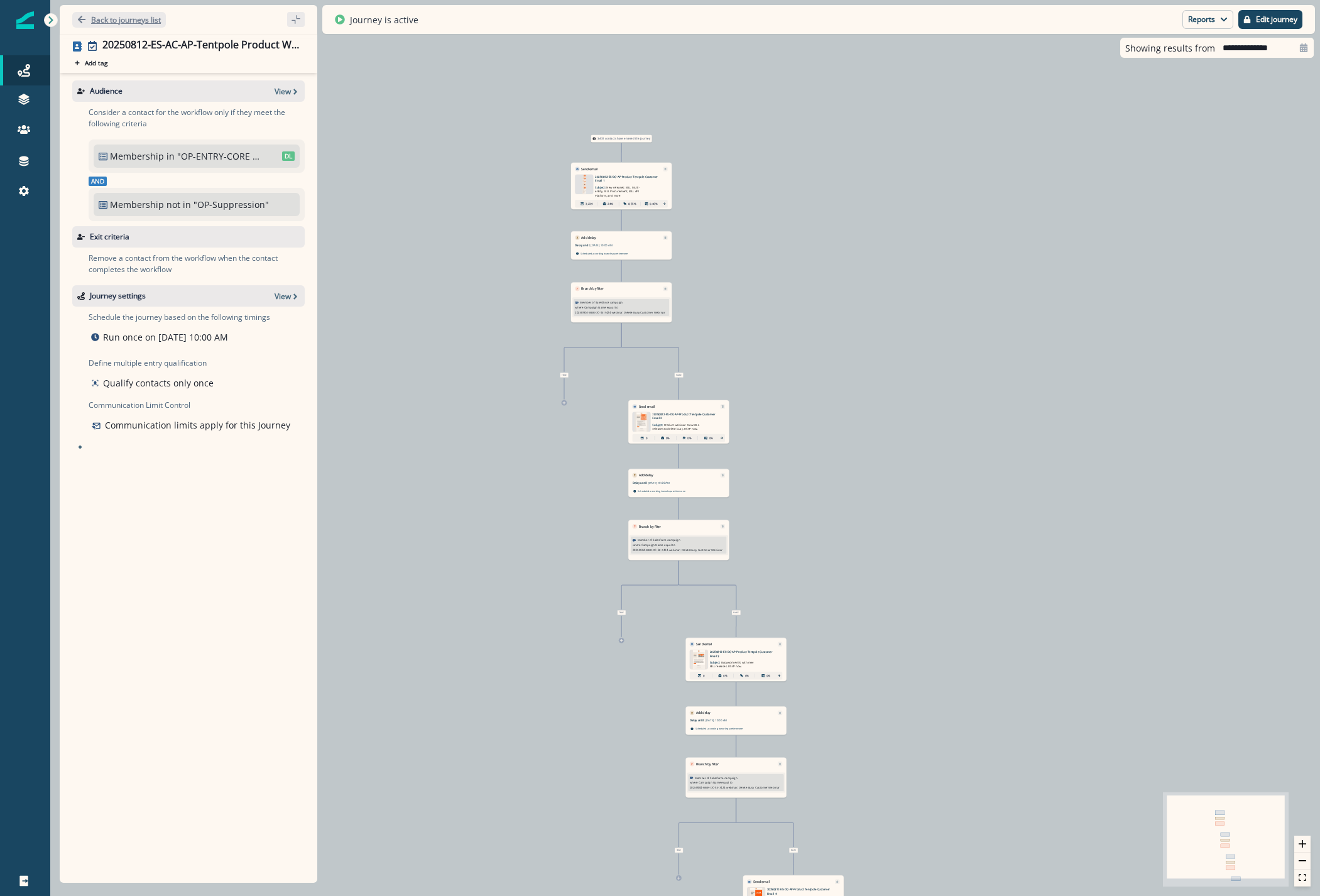
click at [125, 19] on p "Back to journeys list" at bounding box center [126, 20] width 70 height 11
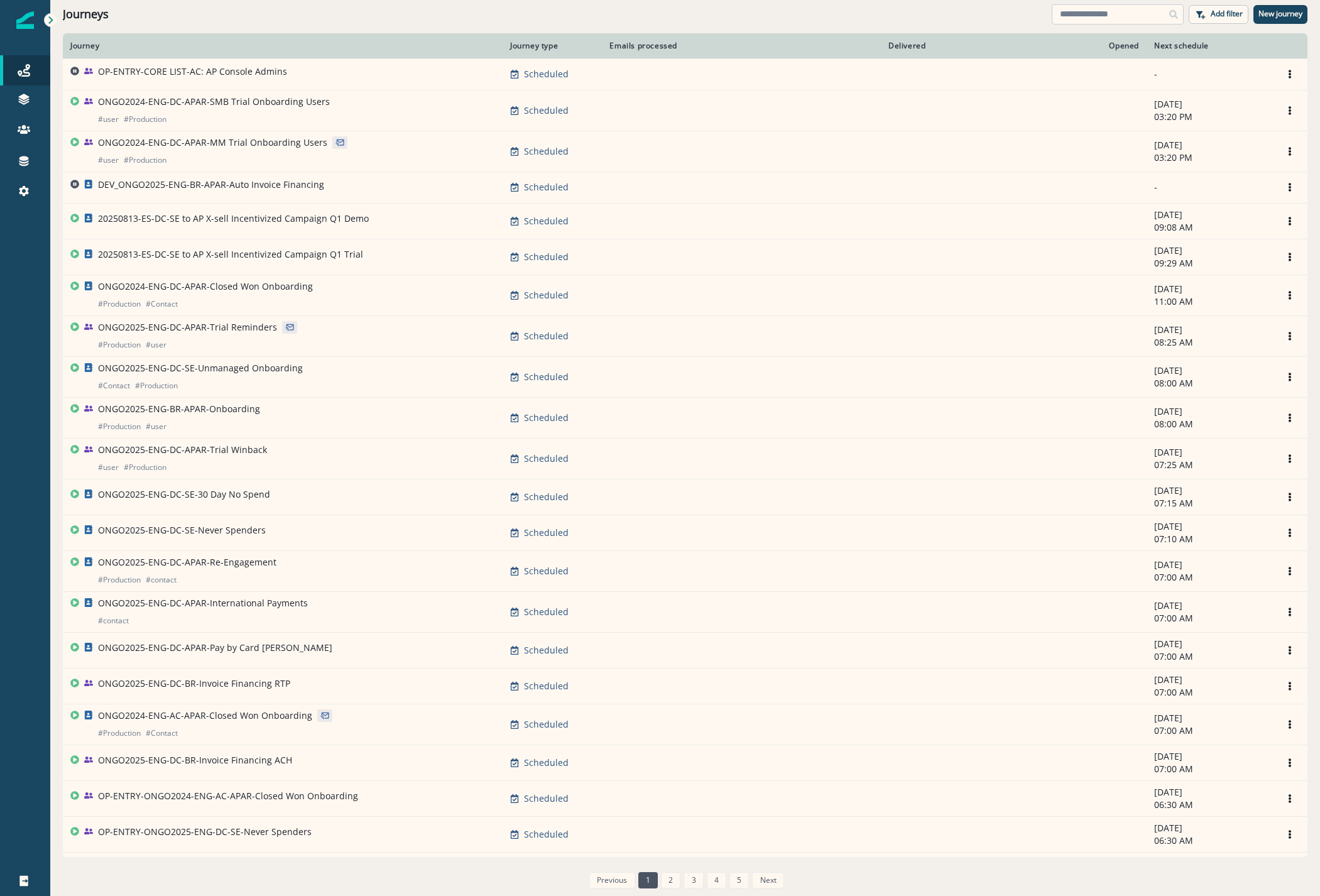
click at [1106, 15] on input at bounding box center [1117, 15] width 132 height 20
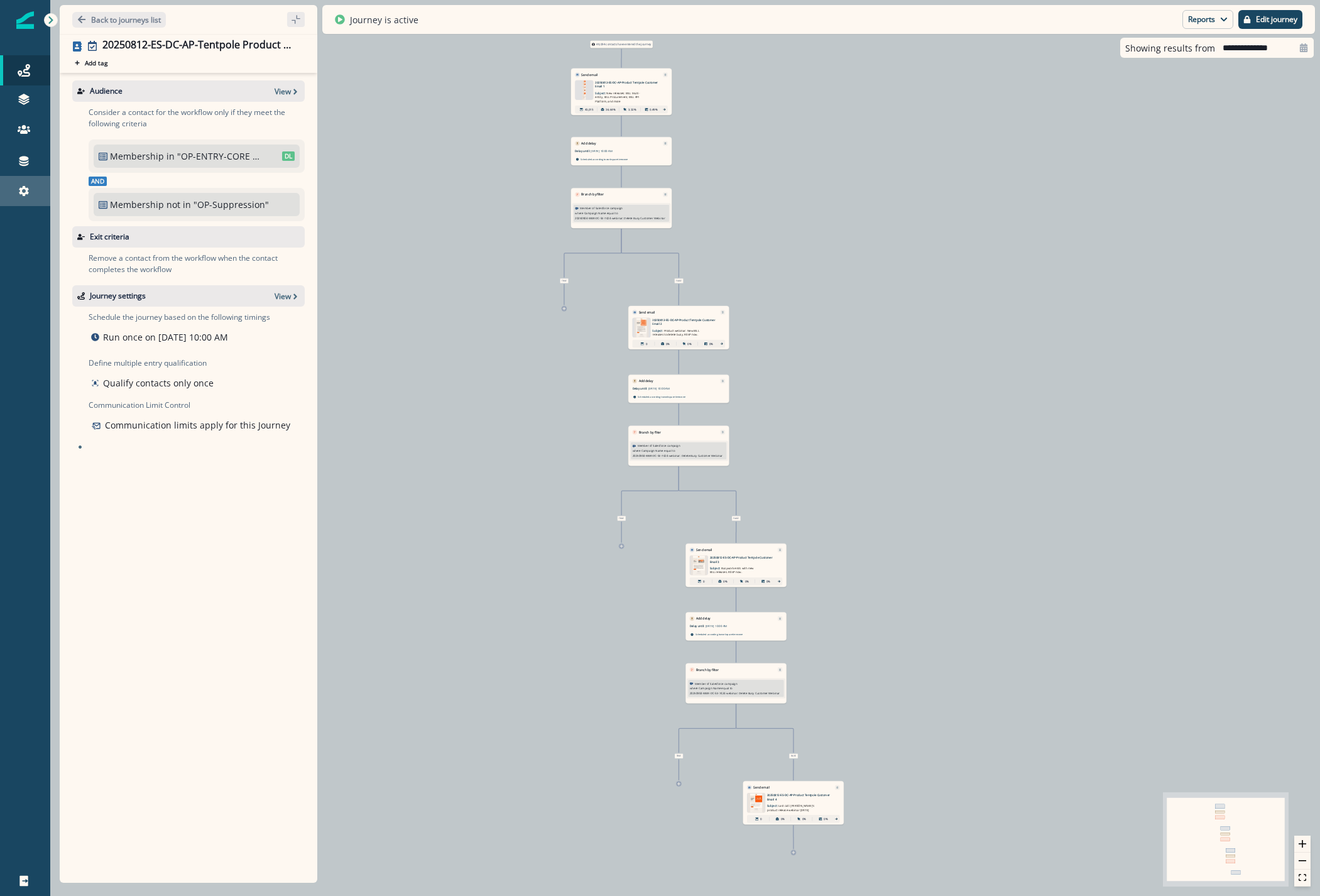
drag, startPoint x: 100, startPoint y: 19, endPoint x: 40, endPoint y: 187, distance: 178.4
click at [101, 19] on p "Back to journeys list" at bounding box center [126, 20] width 70 height 11
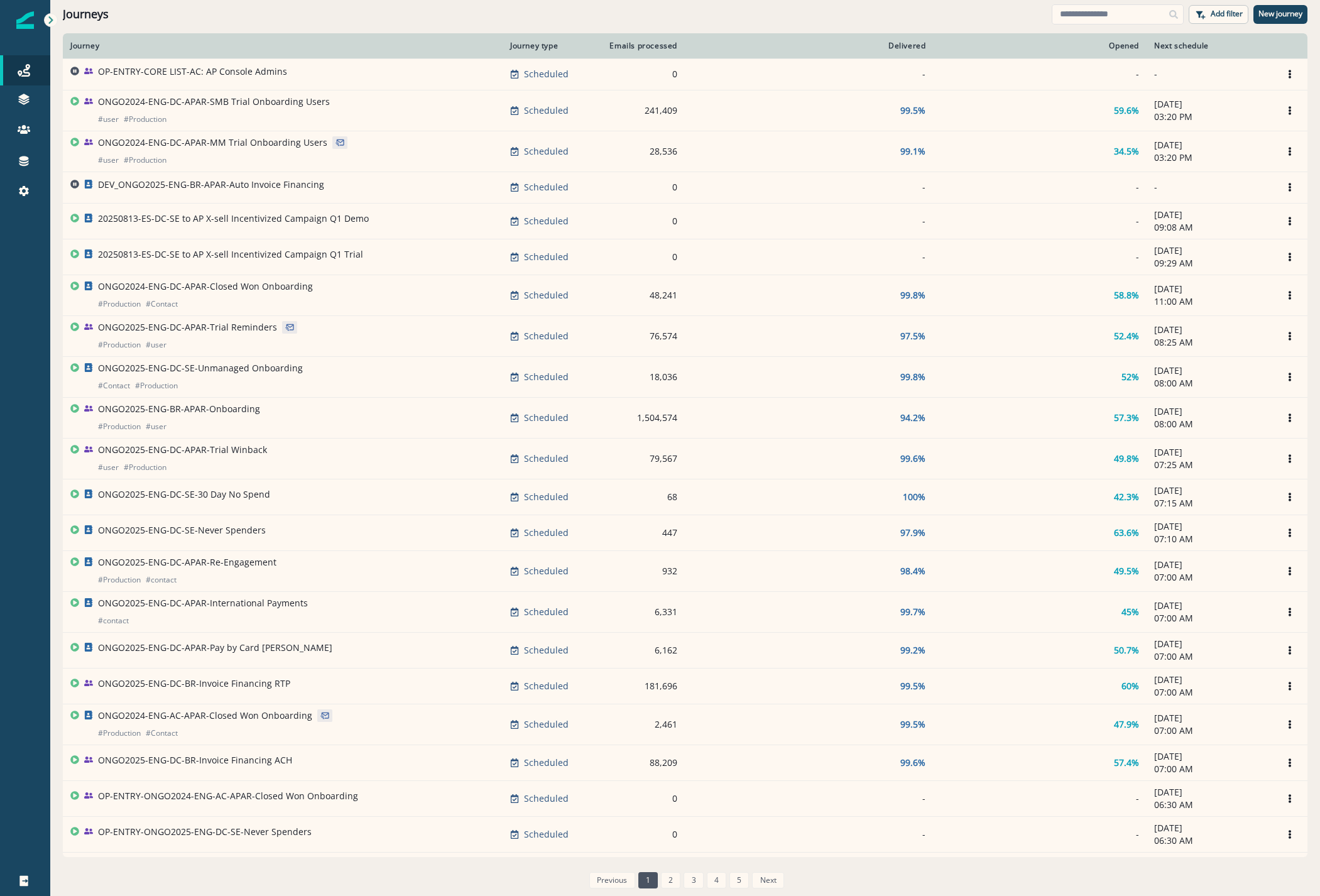
drag, startPoint x: 1114, startPoint y: 16, endPoint x: 1113, endPoint y: 0, distance: 16.0
click at [1114, 17] on input at bounding box center [1117, 15] width 132 height 20
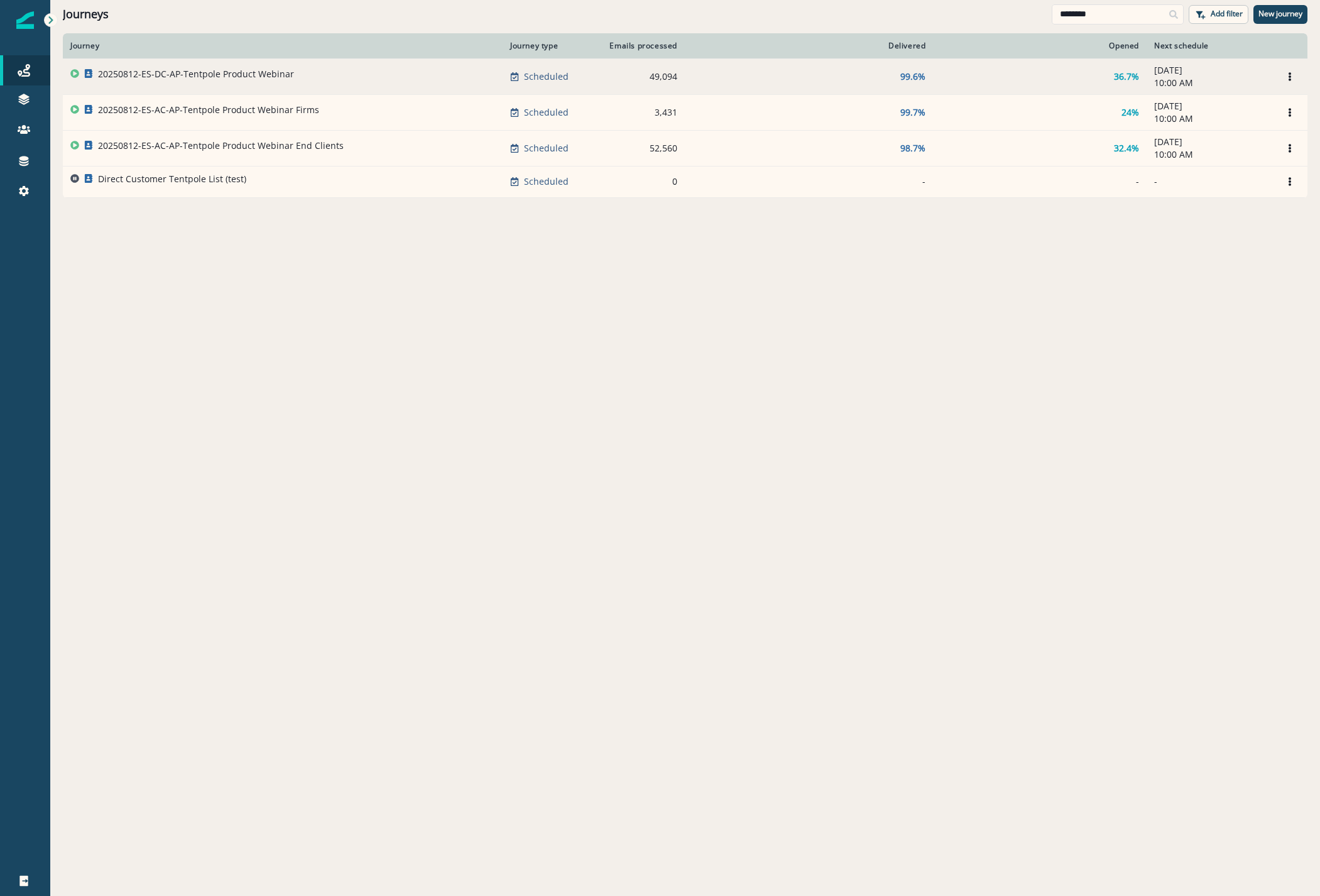
type input "********"
click at [261, 77] on p "20250812-ES-DC-AP-Tentpole Product Webinar" at bounding box center [196, 74] width 196 height 13
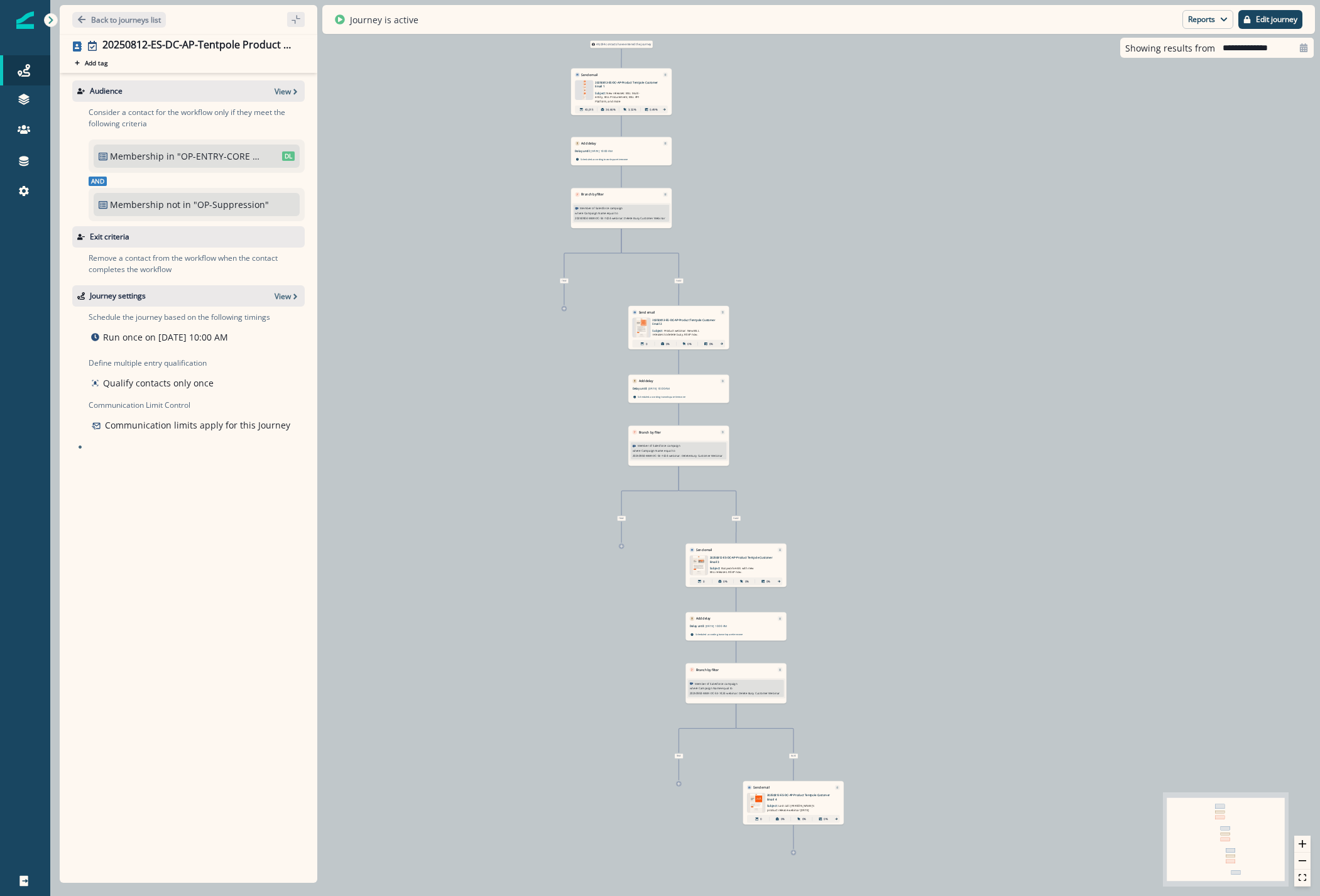
click at [116, 27] on div "Back to journeys list" at bounding box center [189, 19] width 257 height 29
click at [116, 24] on p "Back to journeys list" at bounding box center [126, 20] width 70 height 11
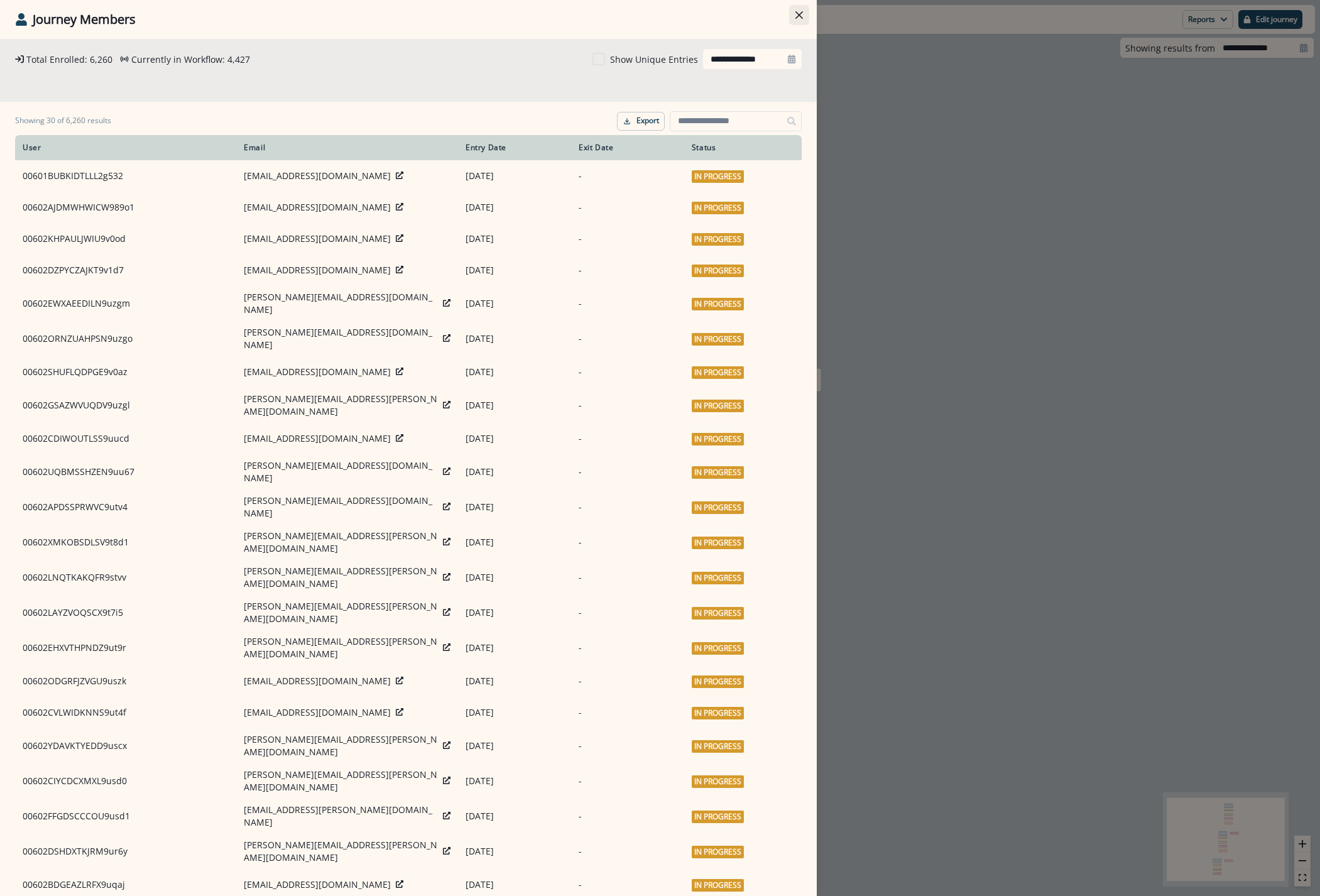
click at [805, 21] on button "Close" at bounding box center [799, 15] width 20 height 20
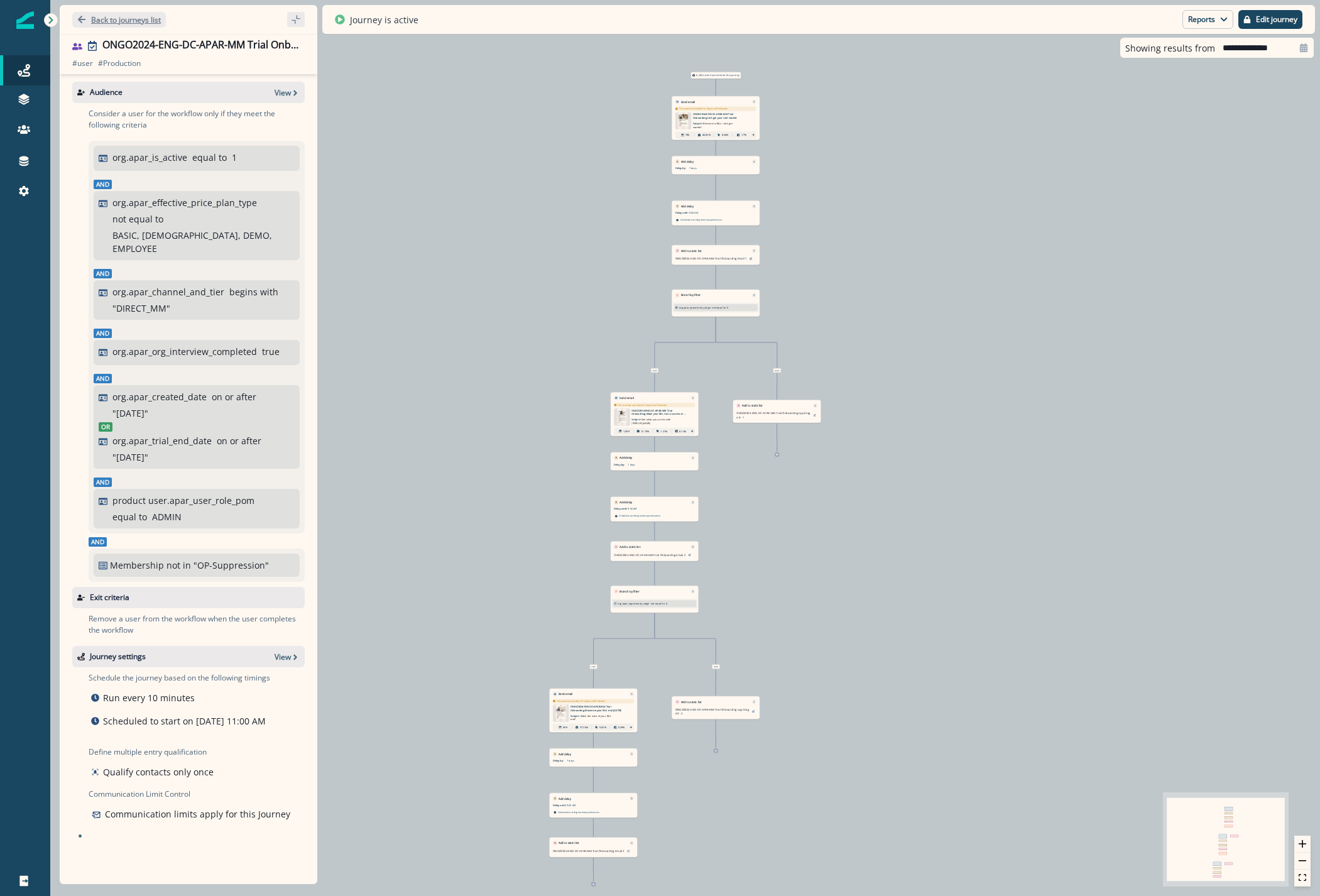
drag, startPoint x: 156, startPoint y: 16, endPoint x: 4, endPoint y: 153, distance: 204.6
click at [155, 16] on p "Back to journeys list" at bounding box center [126, 20] width 70 height 11
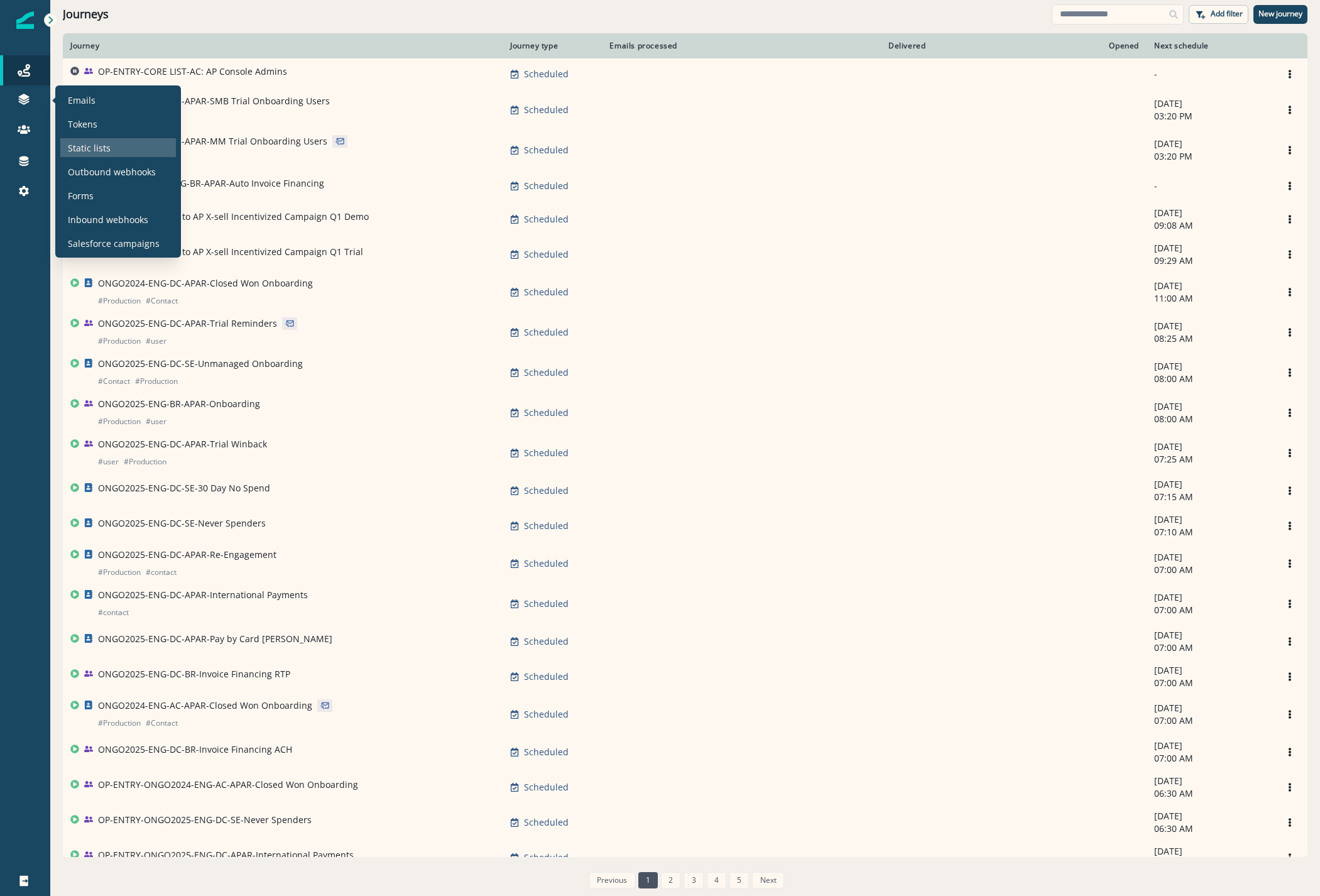
click at [94, 144] on p "Static lists" at bounding box center [89, 148] width 43 height 13
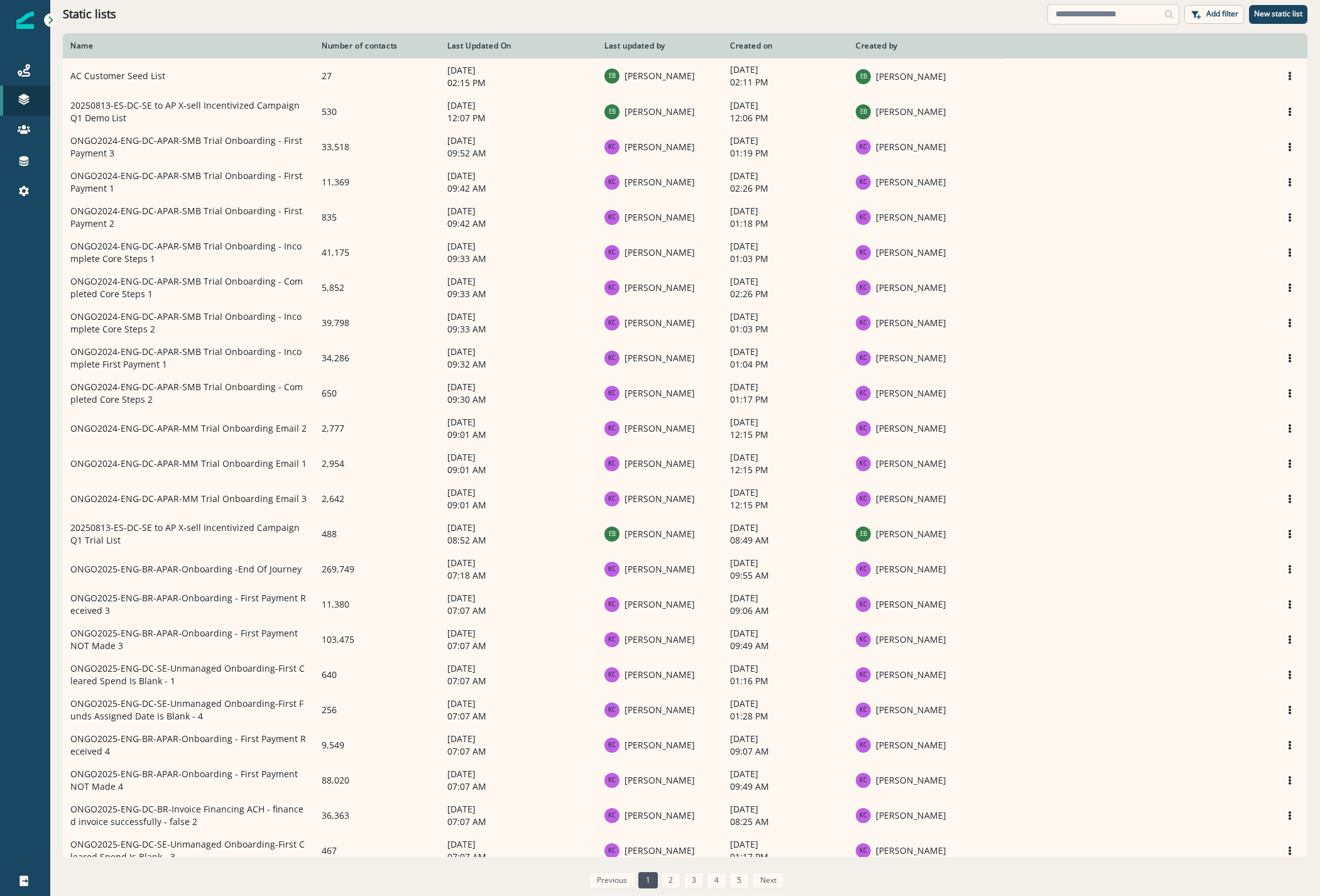
click at [1103, 5] on input at bounding box center [1113, 15] width 132 height 20
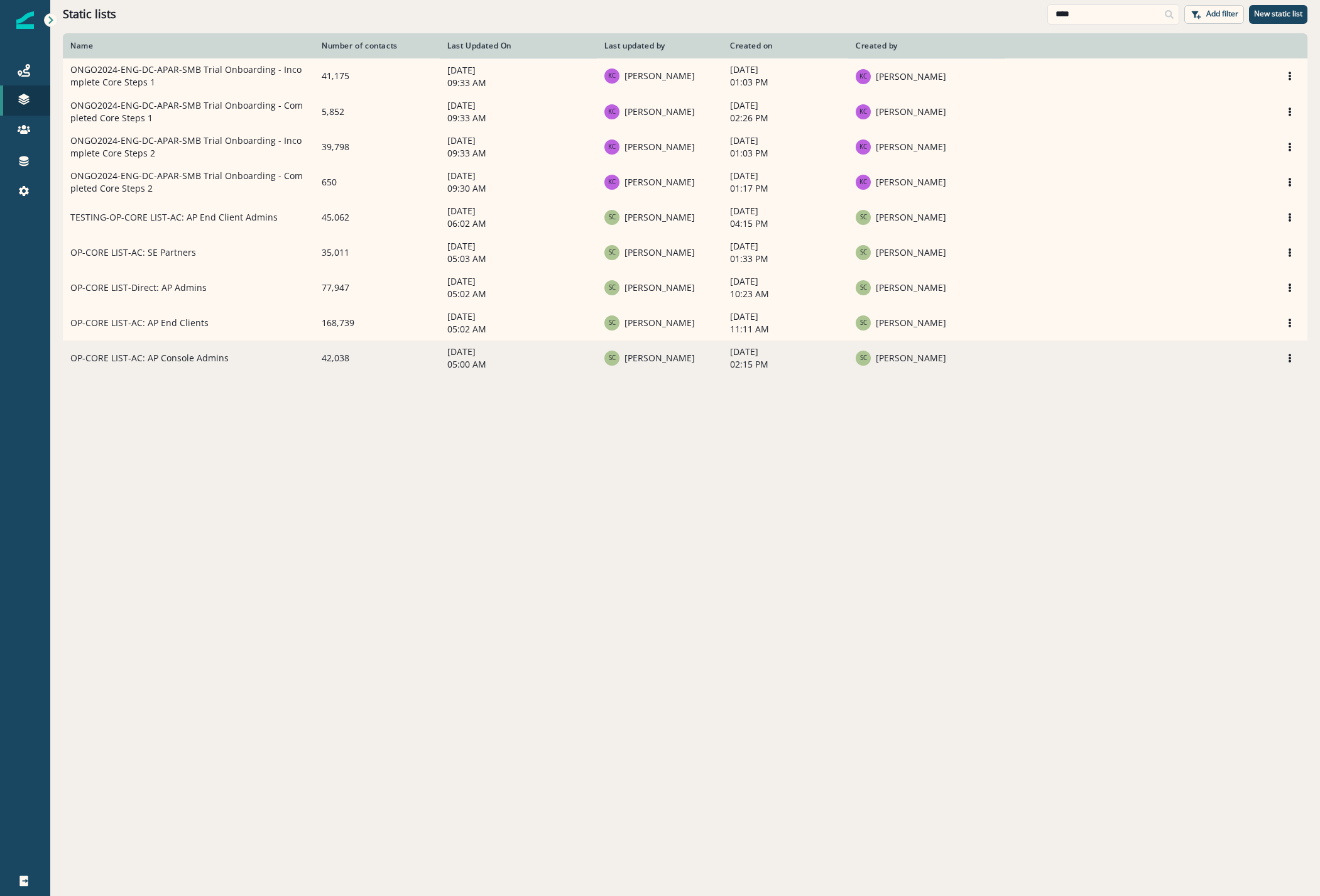
type input "****"
click at [127, 365] on td "OP-CORE LIST-AC: AP Console Admins" at bounding box center [188, 358] width 251 height 35
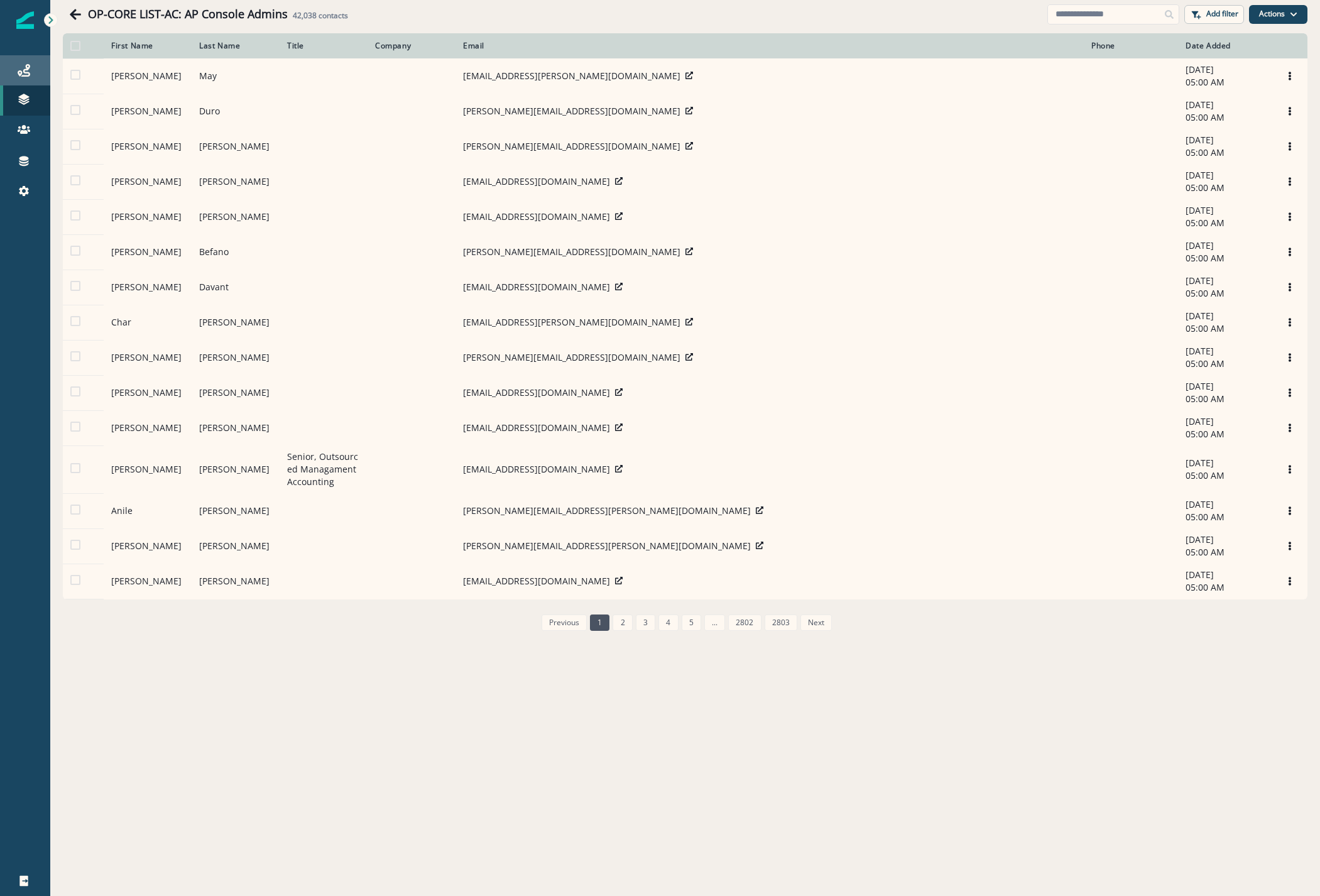
click at [33, 74] on div "Journeys" at bounding box center [25, 70] width 40 height 15
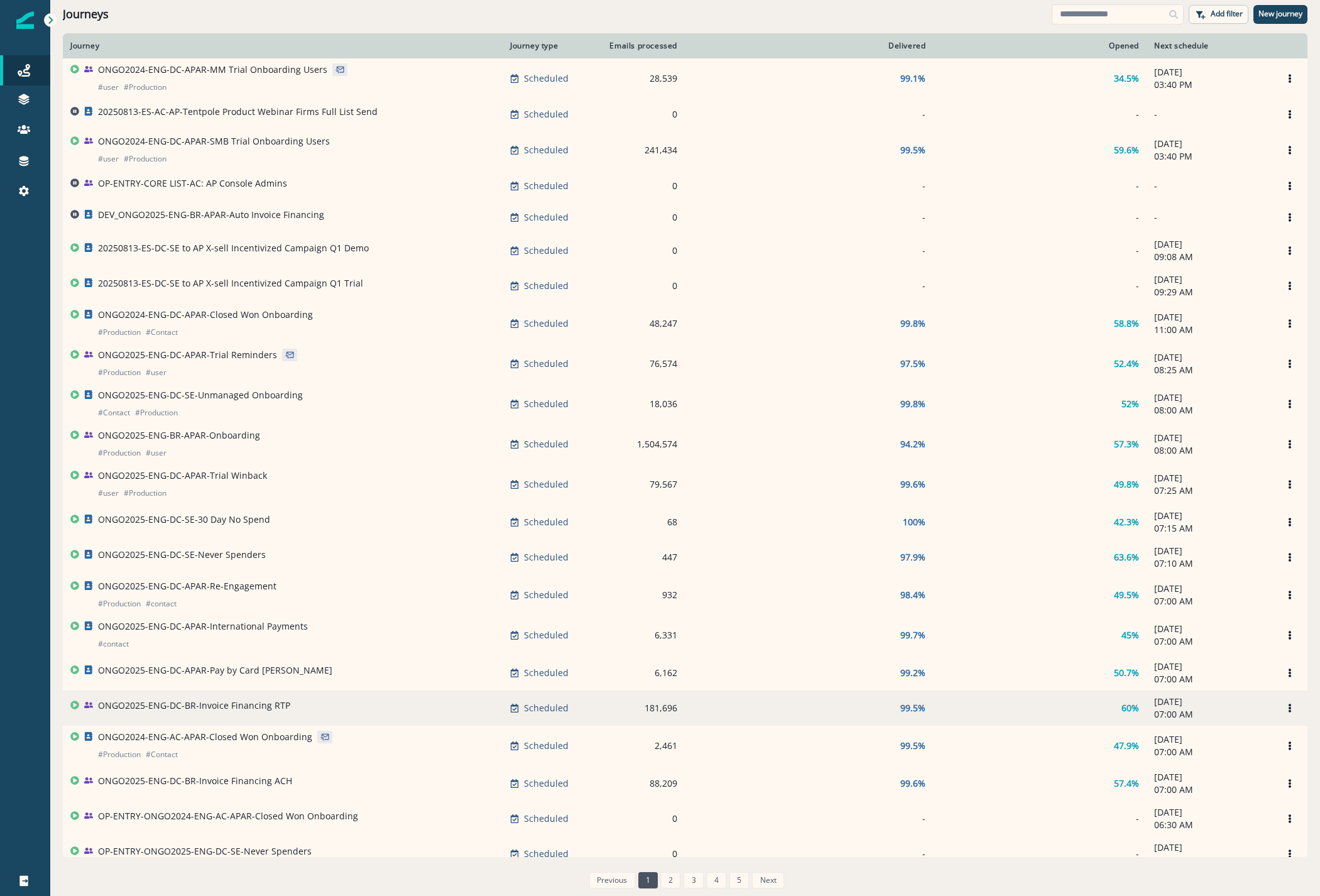
scroll to position [319, 0]
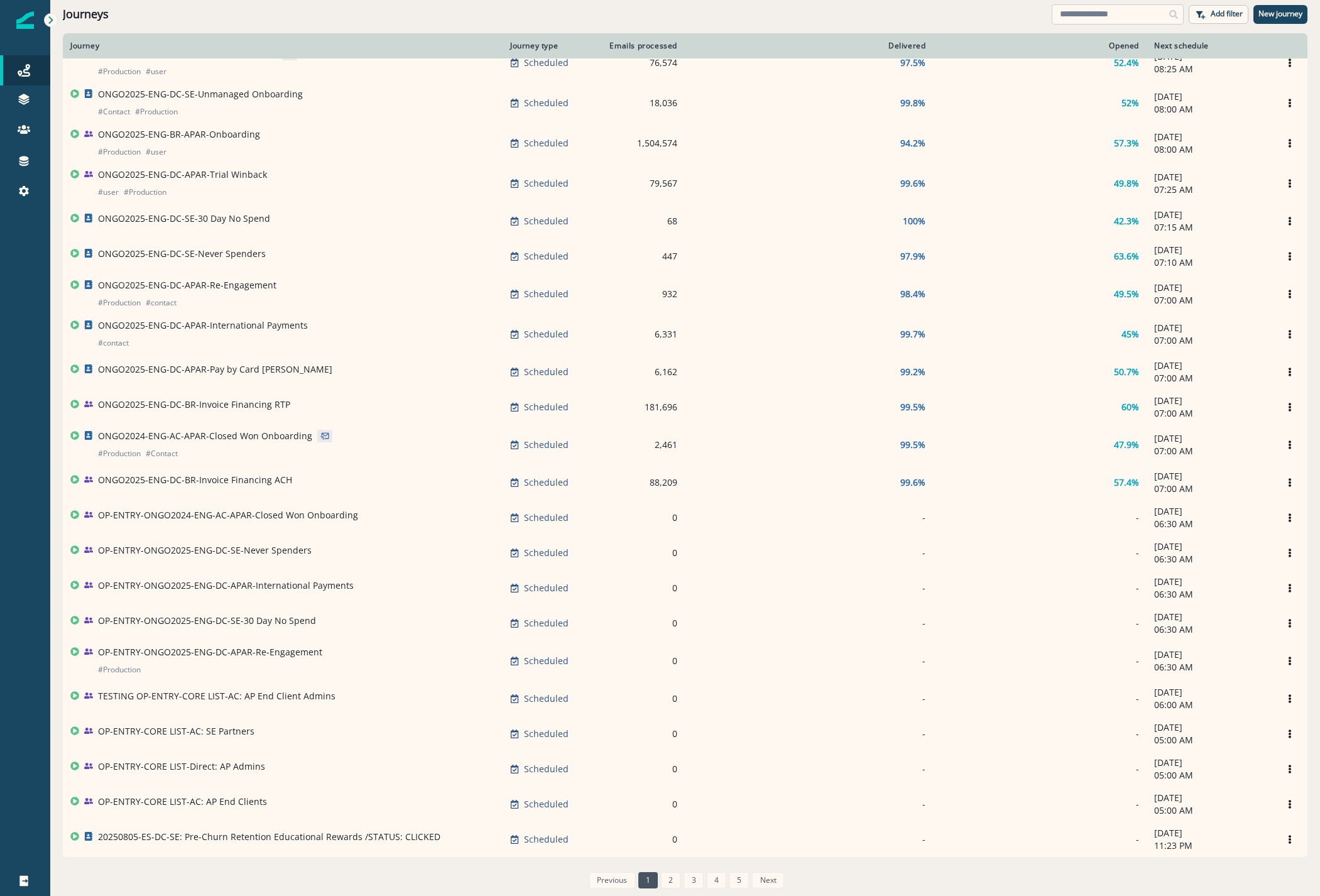
click at [1071, 10] on input at bounding box center [1117, 15] width 132 height 20
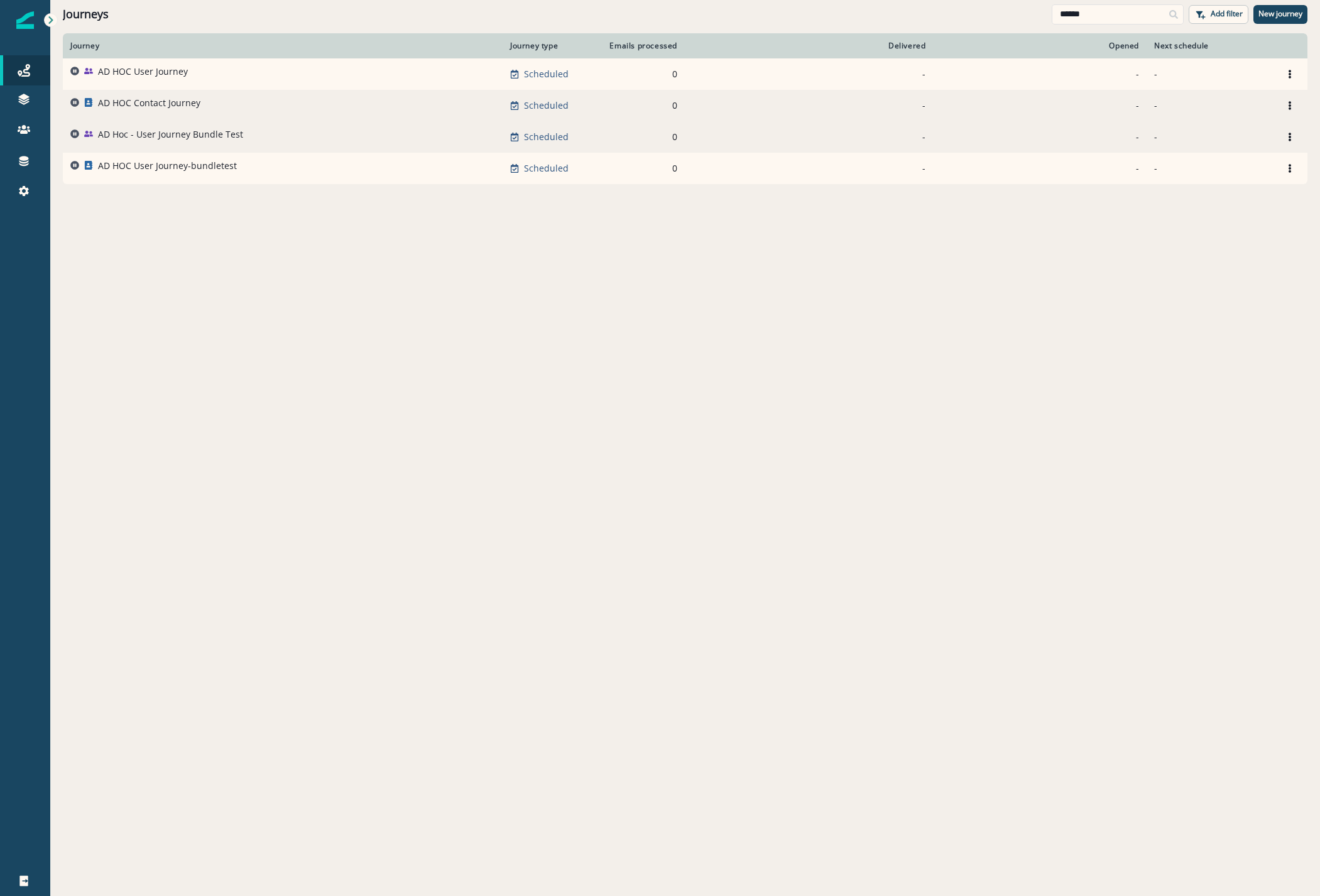
type input "******"
click at [163, 103] on p "AD HOC Contact Journey" at bounding box center [149, 103] width 103 height 13
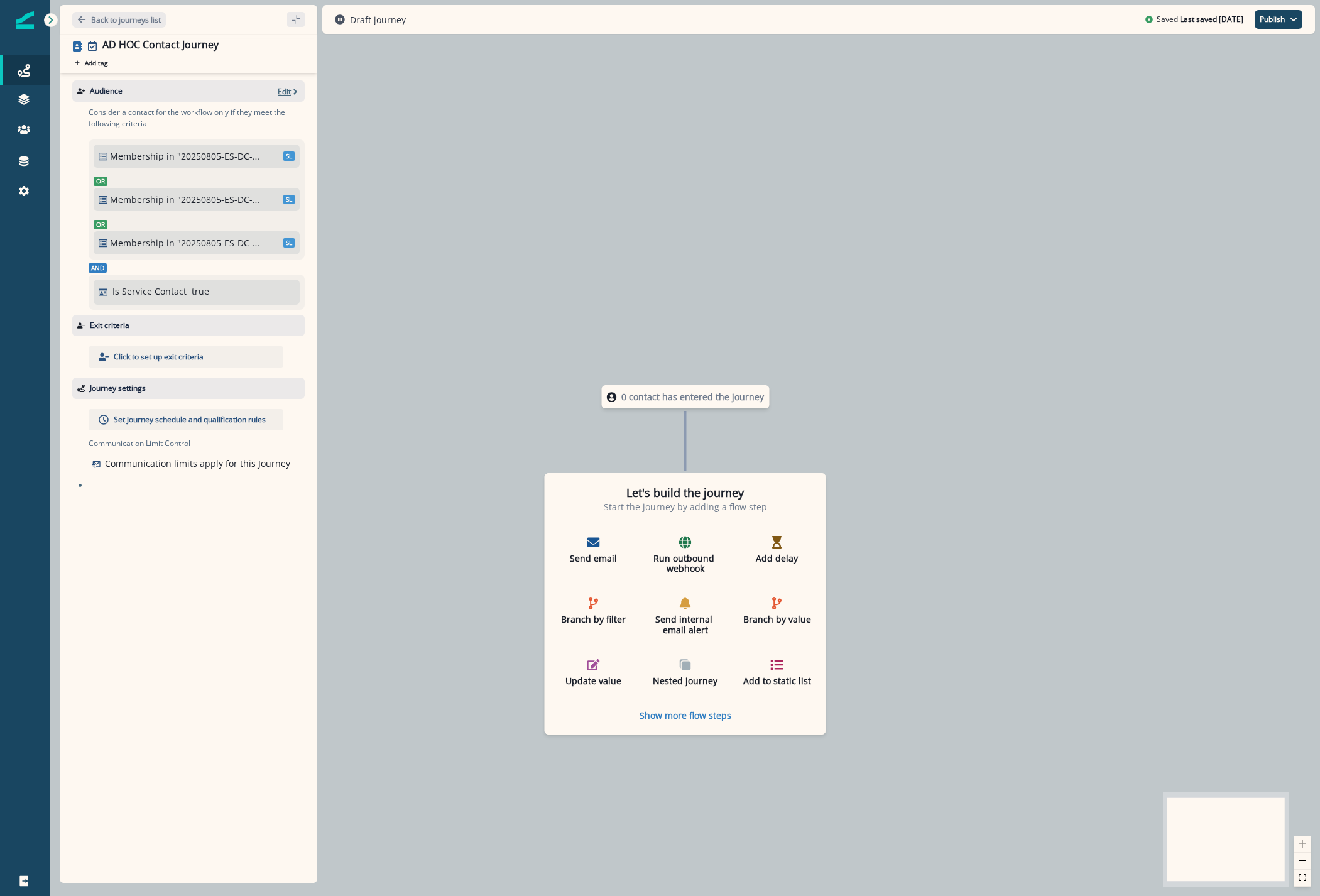
click at [289, 90] on p "Edit" at bounding box center [284, 91] width 13 height 11
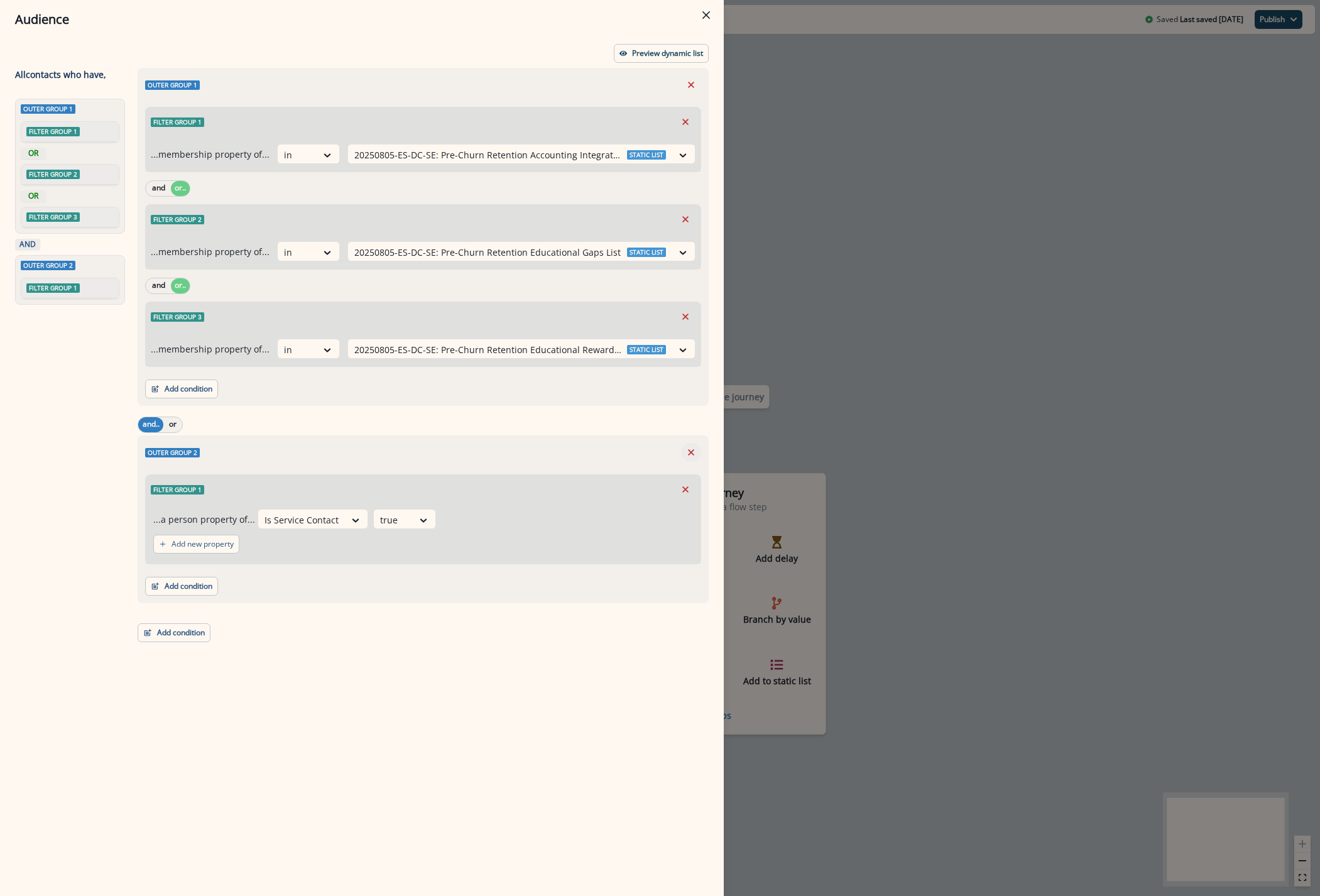
click at [691, 449] on icon "Remove" at bounding box center [691, 452] width 11 height 11
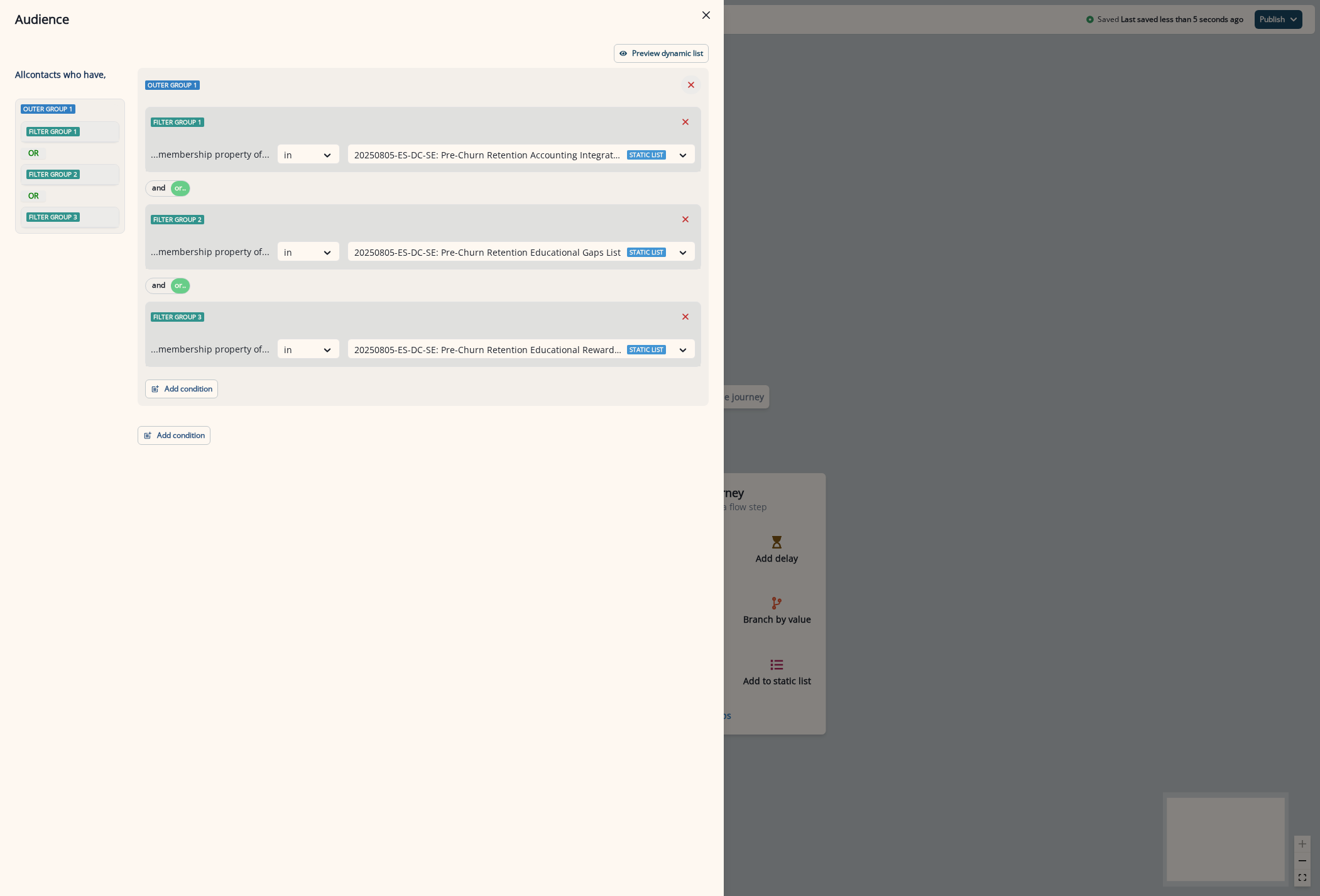
click at [688, 88] on icon "Remove" at bounding box center [691, 85] width 11 height 11
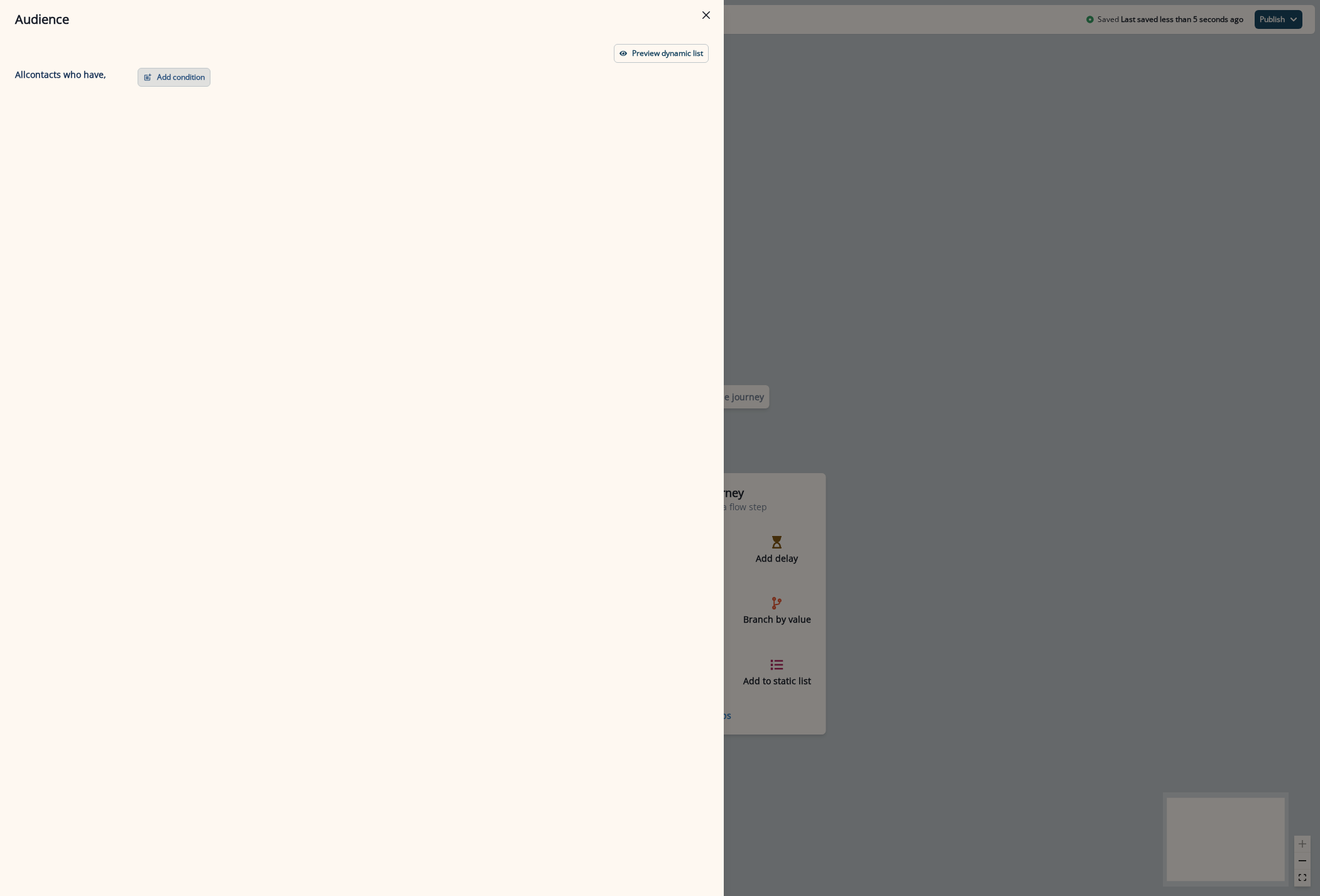
click at [186, 71] on button "Add condition" at bounding box center [173, 77] width 73 height 19
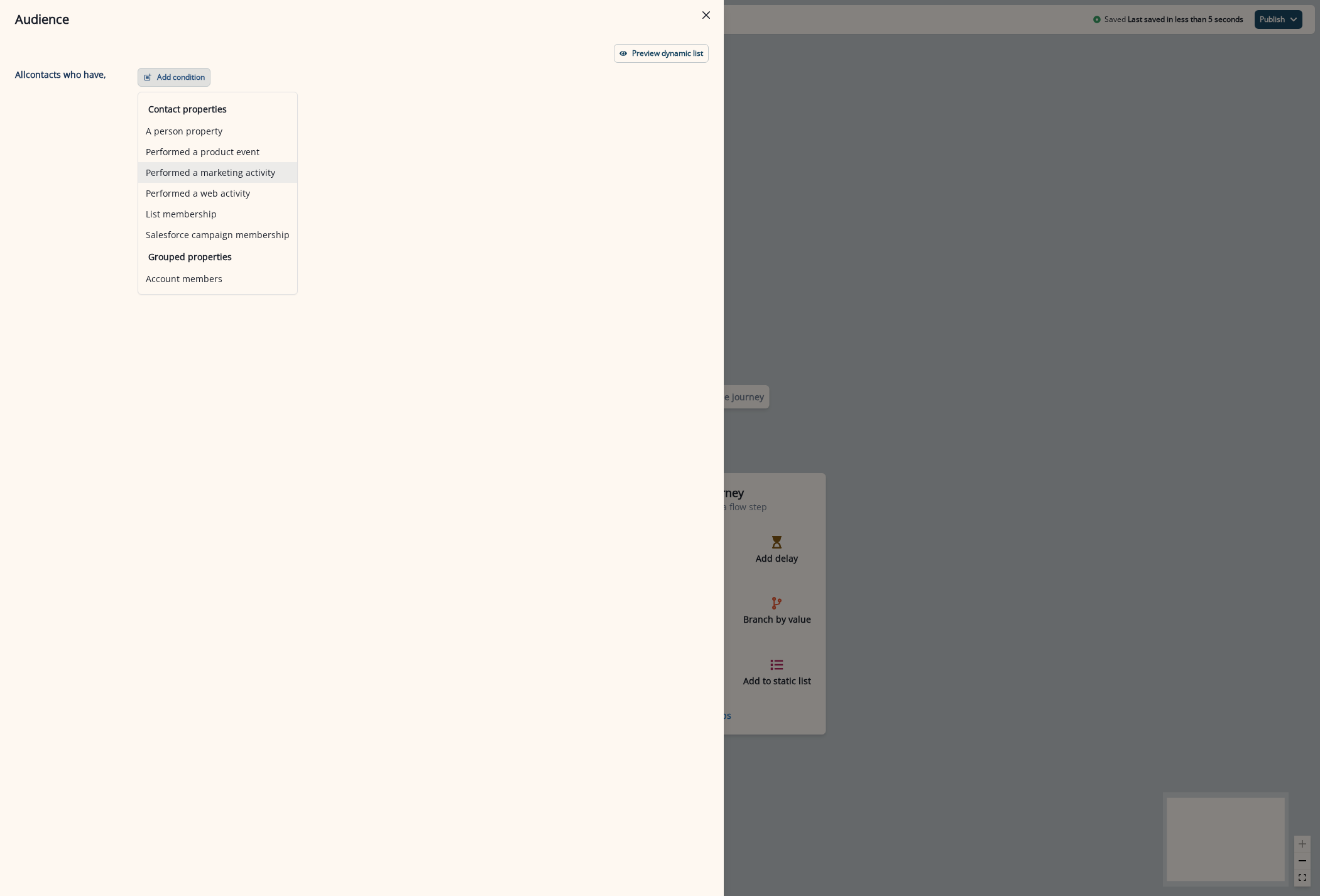
click at [213, 172] on button "Performed a marketing activity" at bounding box center [217, 172] width 159 height 21
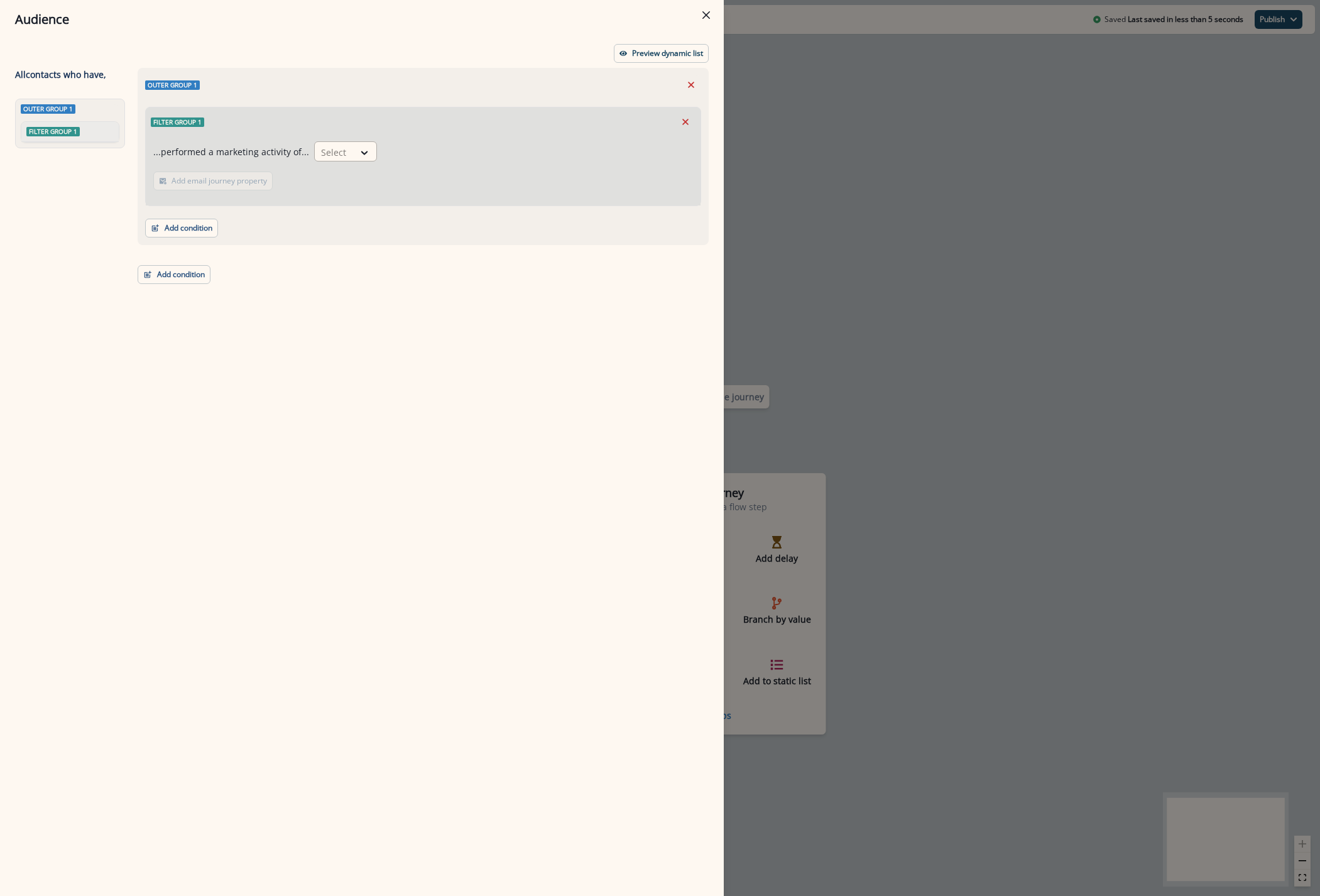
click at [368, 141] on div "Select" at bounding box center [345, 151] width 63 height 20
click at [367, 178] on div "Qualified for journey" at bounding box center [398, 180] width 177 height 23
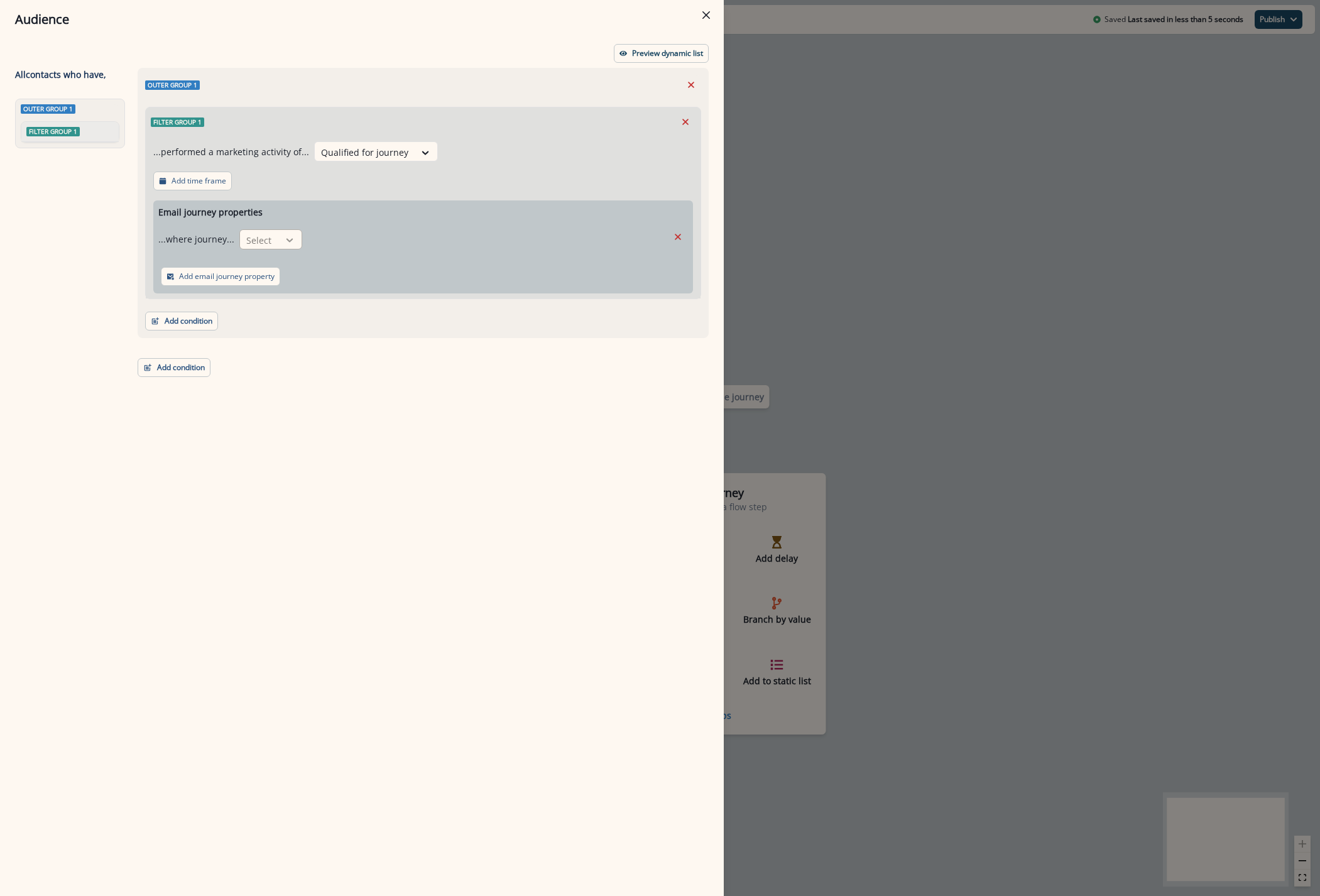
click at [284, 236] on icon at bounding box center [289, 240] width 11 height 13
click at [282, 298] on div "is" at bounding box center [295, 291] width 117 height 23
drag, startPoint x: 347, startPoint y: 237, endPoint x: 351, endPoint y: 245, distance: 8.9
click at [349, 237] on div at bounding box center [476, 241] width 324 height 16
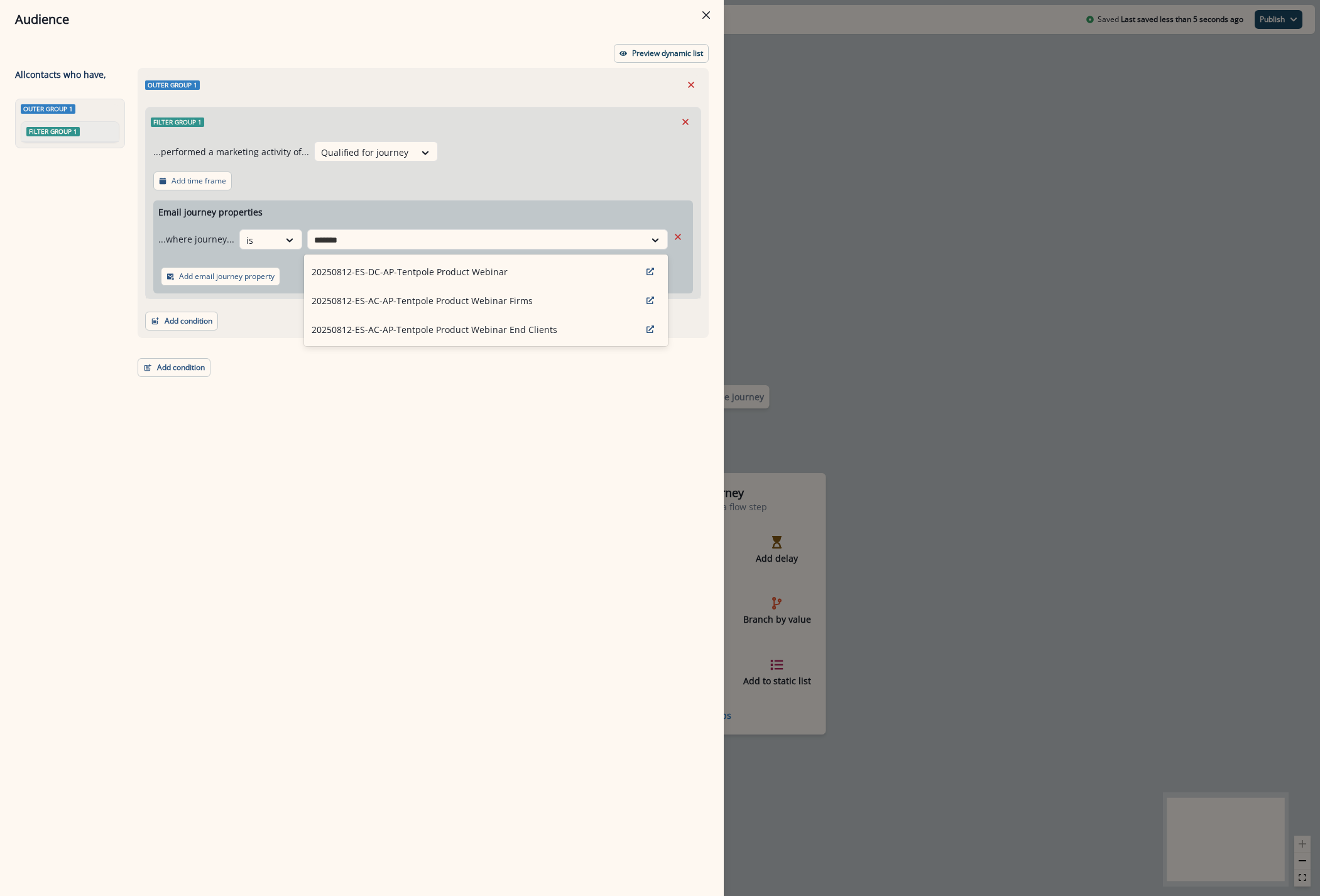
type input "********"
click at [516, 308] on div "20250812-ES-AC-AP-Tentpole Product Webinar Firms" at bounding box center [486, 300] width 364 height 29
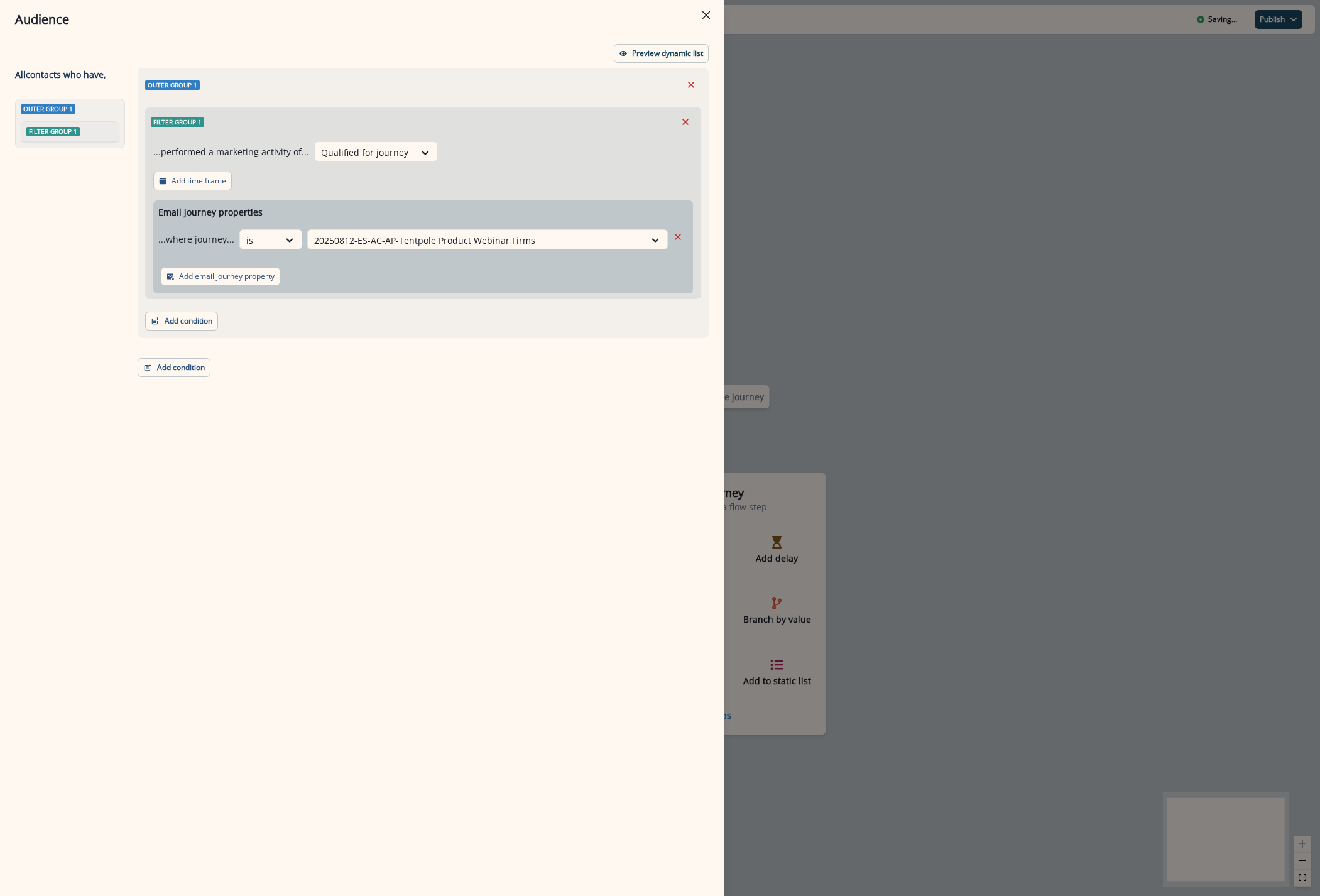
click at [363, 353] on div "Outer group 1 Filter group 1 ...performed a marketing activity of... Qualified …" at bounding box center [419, 459] width 579 height 782
click at [636, 55] on p "Preview dynamic list" at bounding box center [667, 53] width 71 height 9
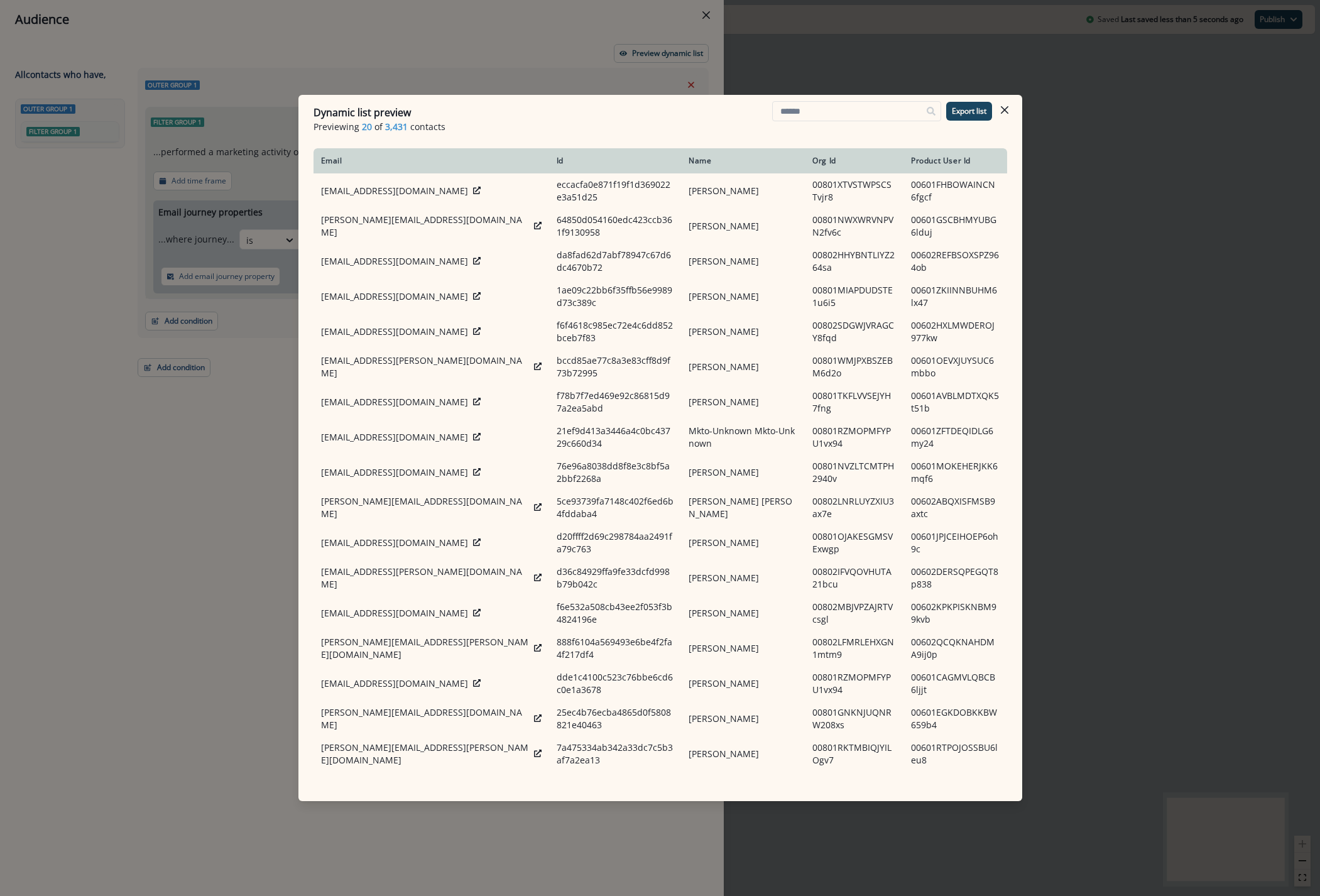
click at [1013, 113] on button "Close" at bounding box center [1005, 110] width 20 height 20
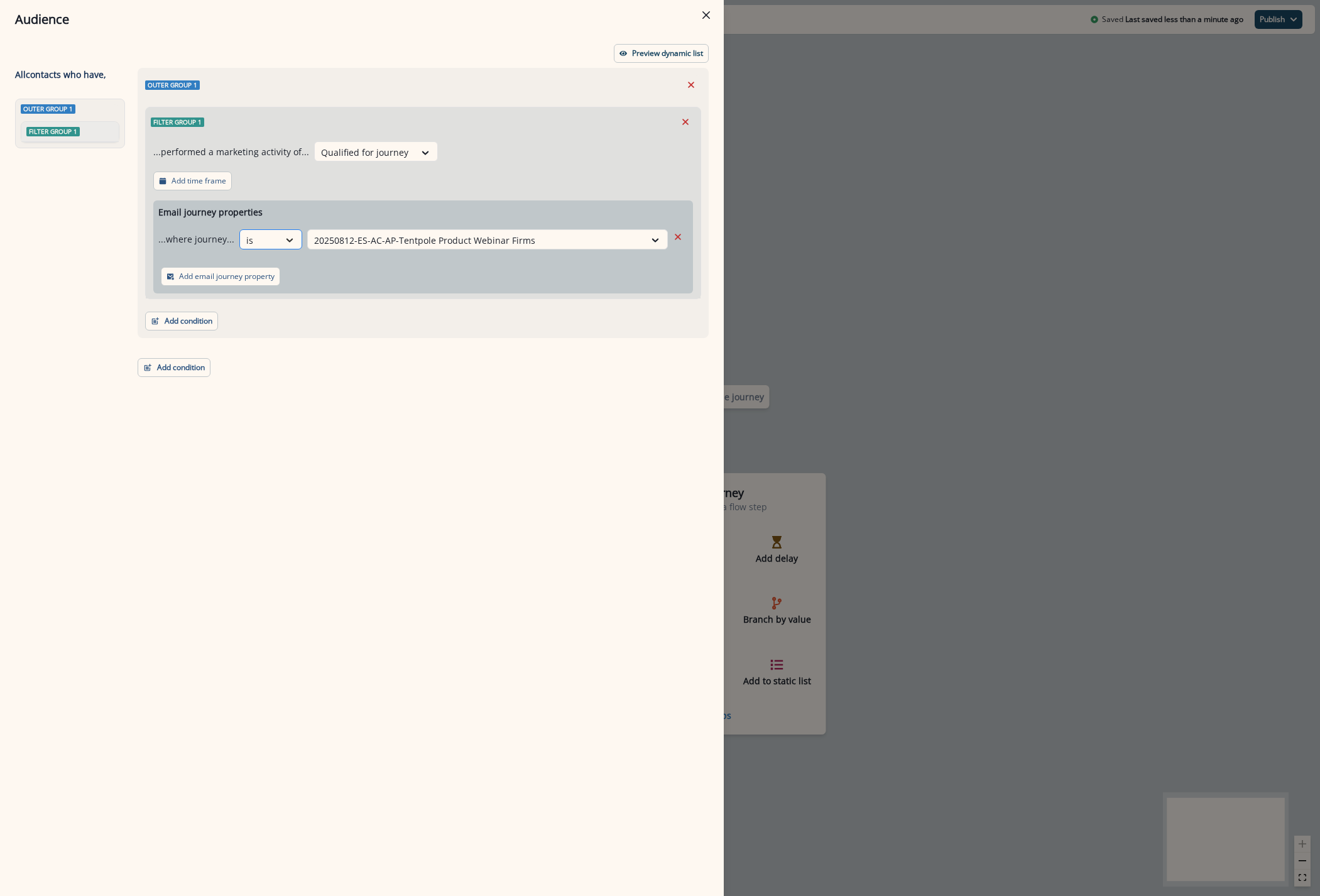
click at [287, 235] on icon at bounding box center [289, 240] width 11 height 13
click at [395, 350] on div "Outer group 1 Filter group 1 ...performed a marketing activity of... Qualified …" at bounding box center [419, 459] width 579 height 782
click at [287, 236] on icon at bounding box center [289, 240] width 11 height 13
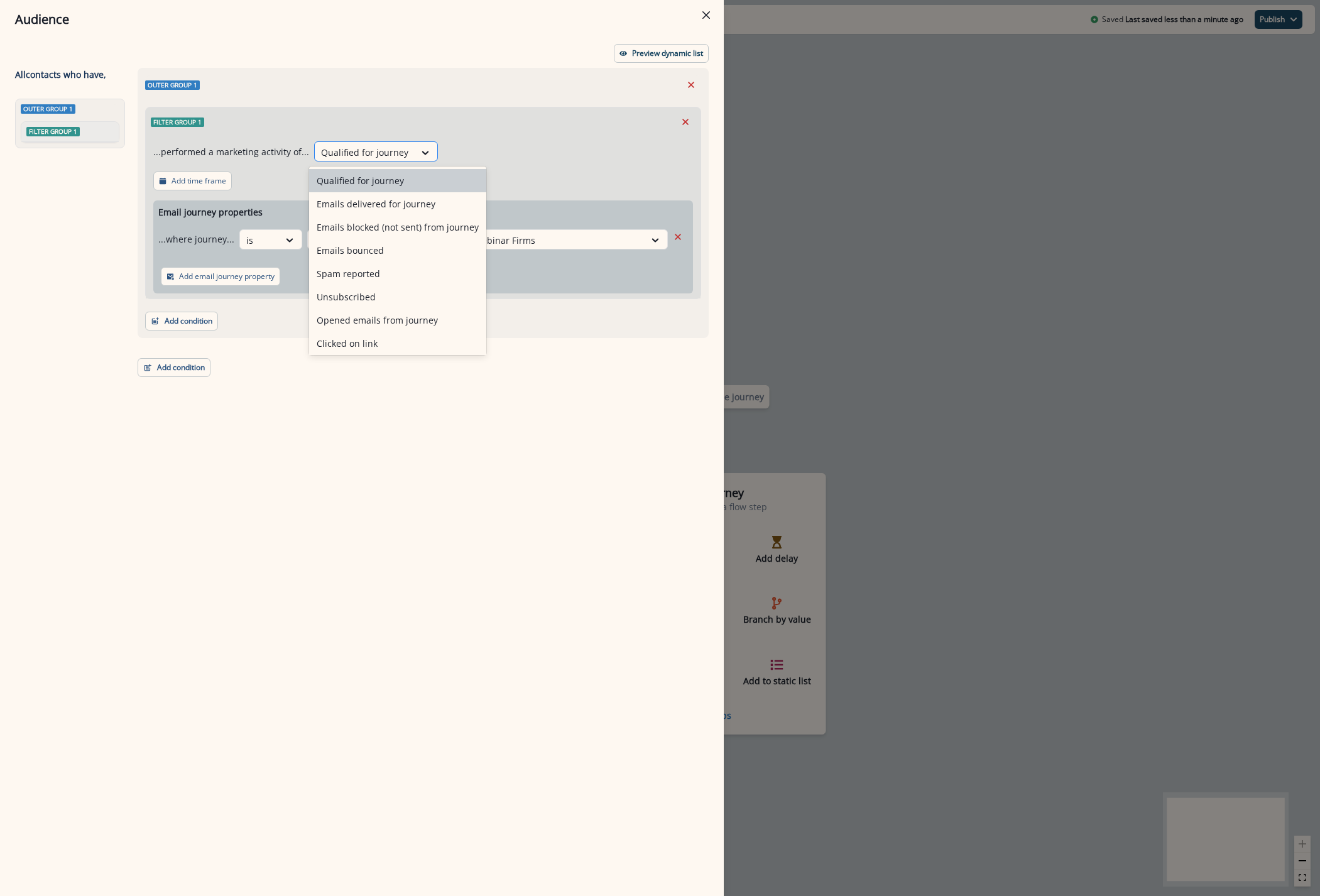
click at [380, 155] on div at bounding box center [364, 153] width 87 height 16
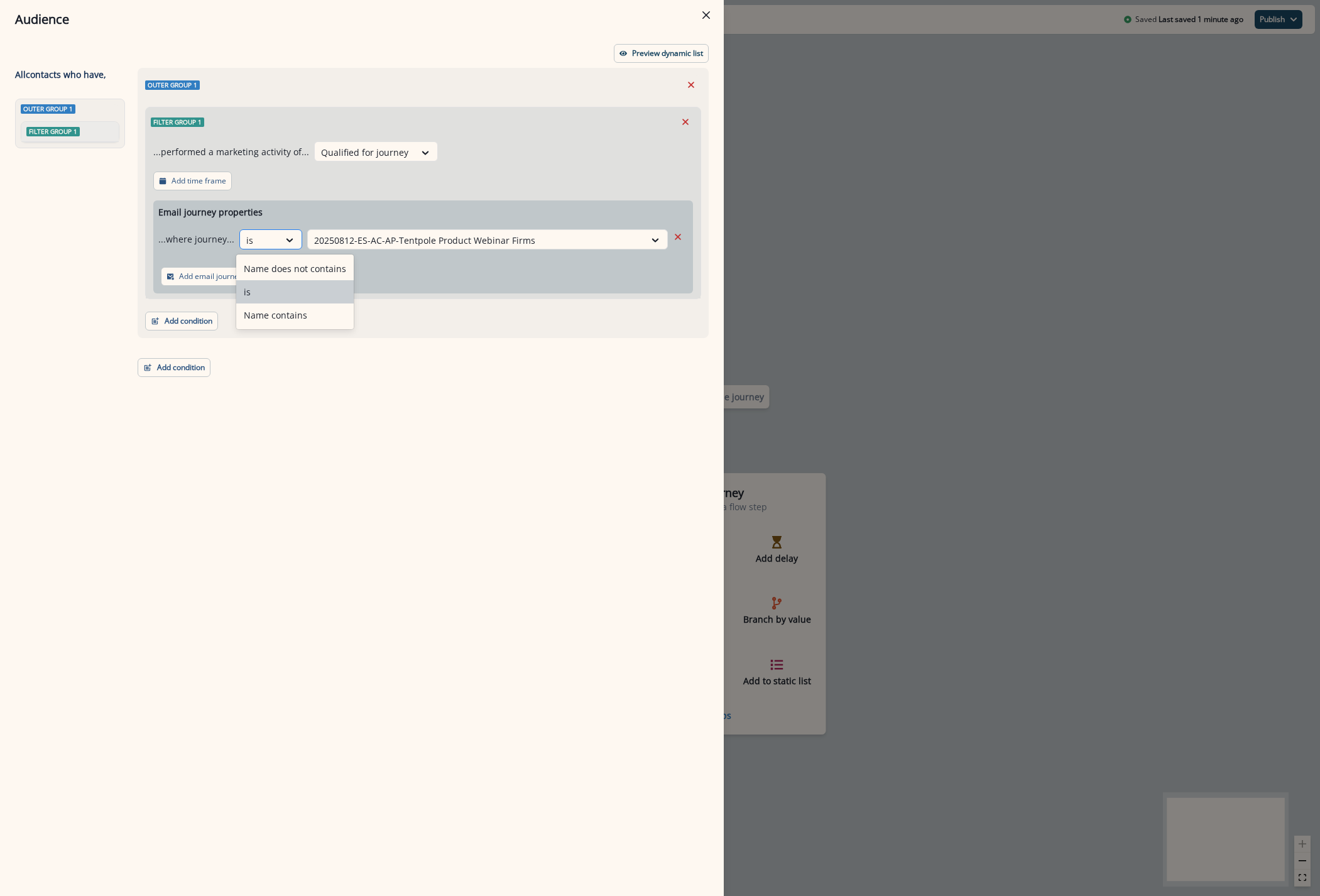
drag, startPoint x: 277, startPoint y: 233, endPoint x: 278, endPoint y: 239, distance: 6.1
click at [279, 233] on div at bounding box center [290, 240] width 23 height 21
drag, startPoint x: 370, startPoint y: 156, endPoint x: 371, endPoint y: 165, distance: 9.1
click at [371, 163] on div "...performed a marketing activity of... Qualified for journey Add time frame Em…" at bounding box center [423, 217] width 555 height 162
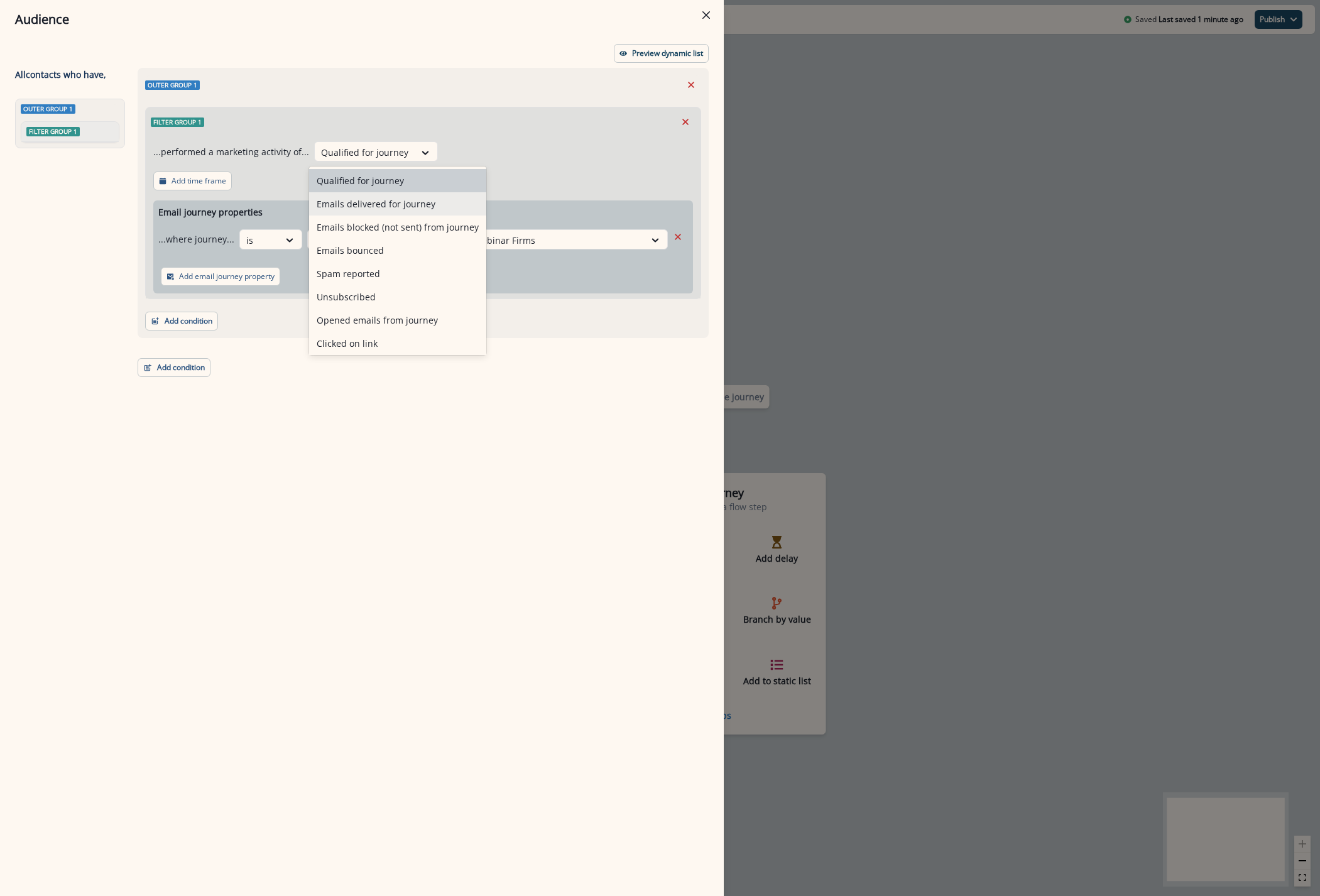
click at [379, 203] on div "Emails delivered for journey" at bounding box center [398, 203] width 177 height 23
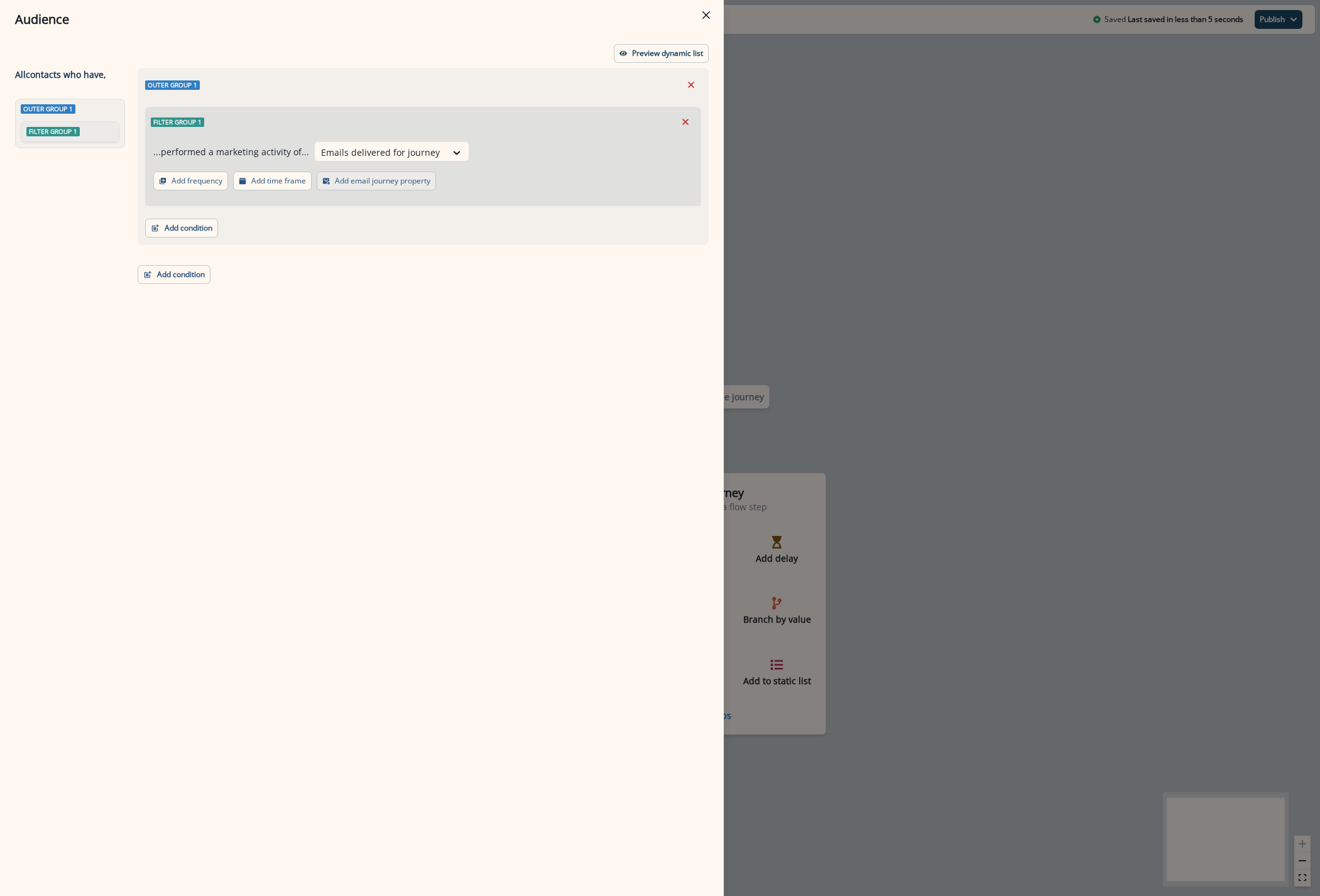
click at [349, 180] on p "Add email journey property" at bounding box center [382, 181] width 95 height 9
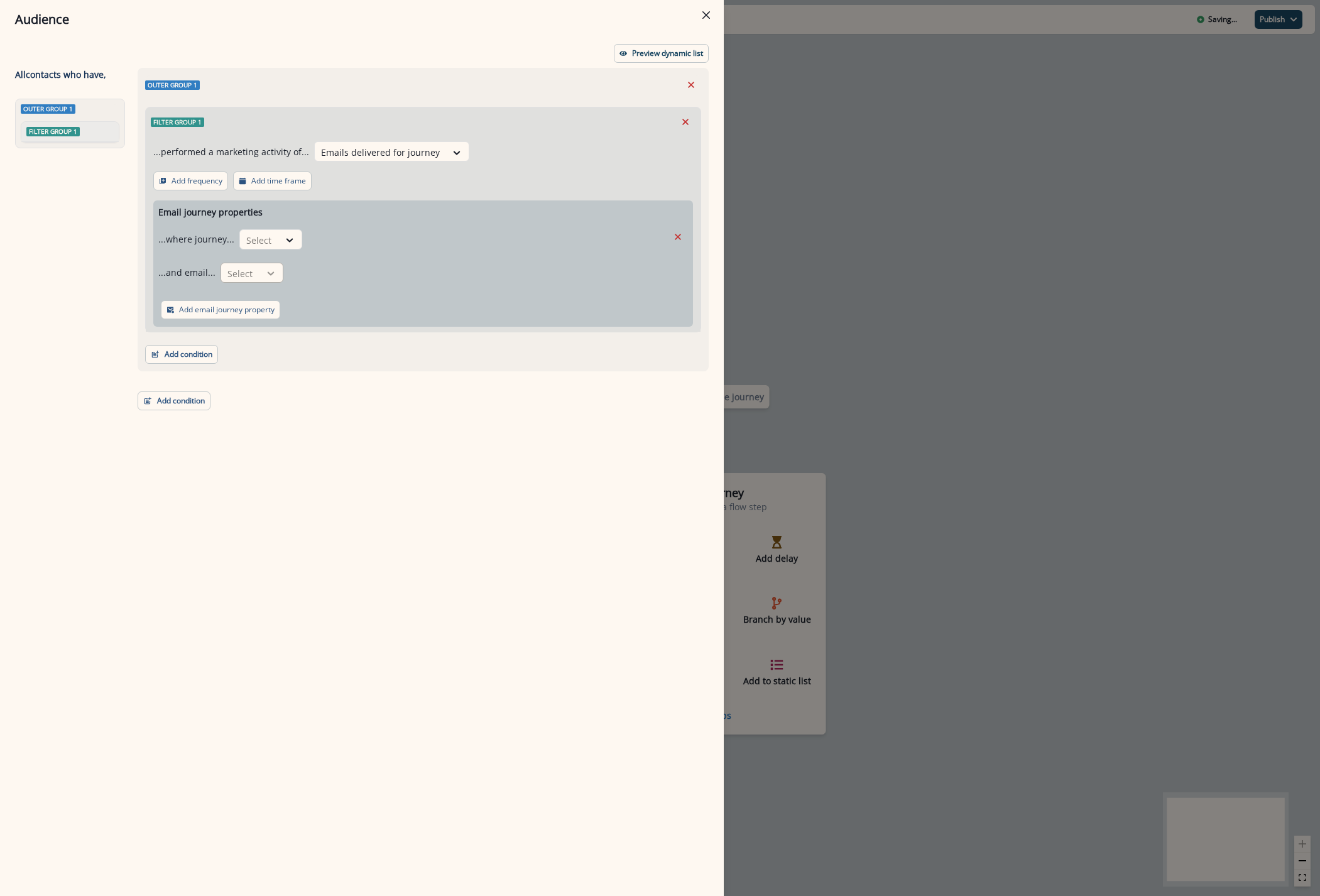
click at [279, 246] on div at bounding box center [289, 240] width 21 height 13
click at [389, 421] on div "Outer group 1 Filter group 1 ...performed a marketing activity of... Emails del…" at bounding box center [419, 459] width 579 height 782
click at [685, 117] on icon "Remove" at bounding box center [685, 121] width 11 height 11
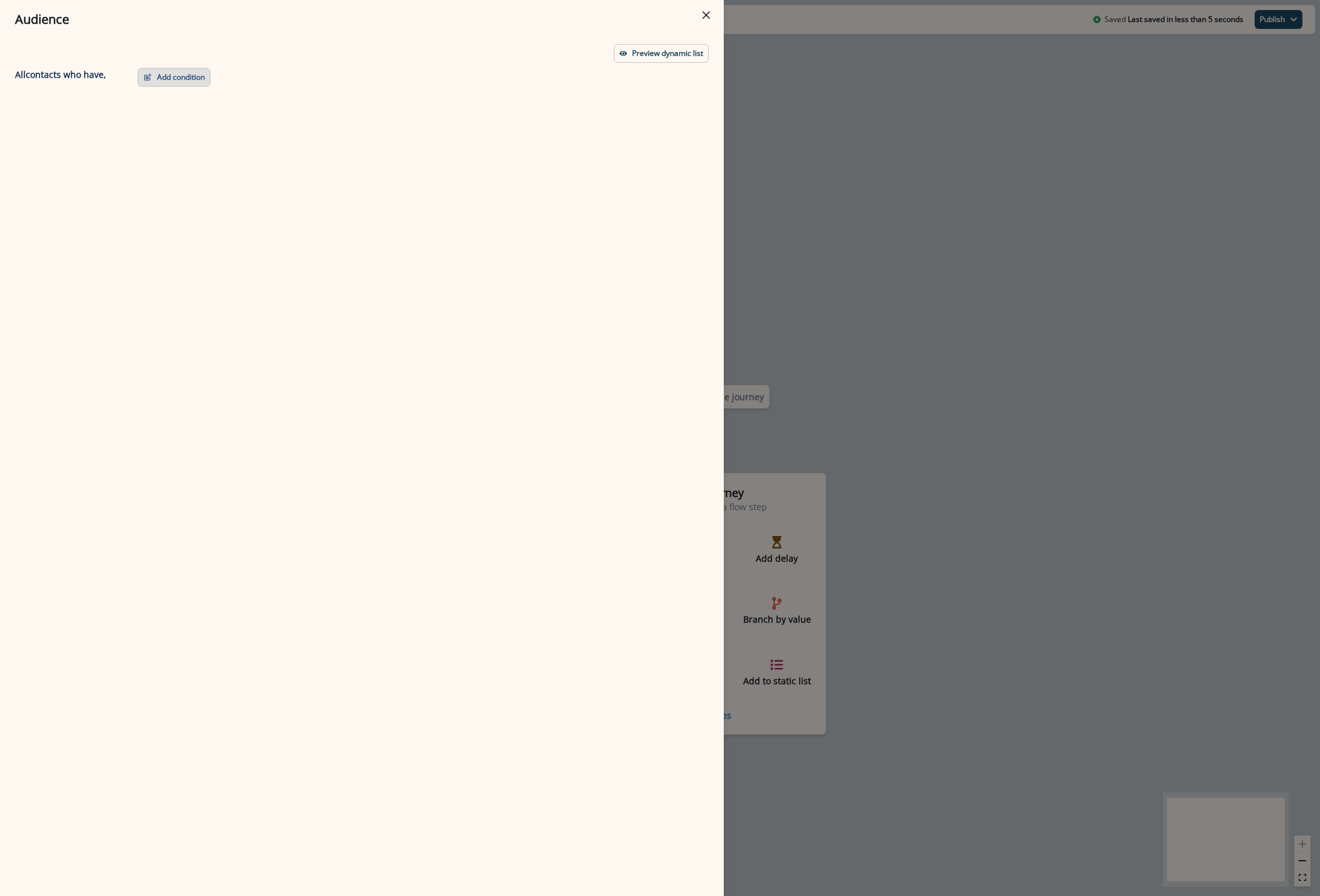
drag, startPoint x: 176, startPoint y: 69, endPoint x: 179, endPoint y: 76, distance: 7.6
click at [179, 73] on button "Add condition" at bounding box center [173, 77] width 73 height 19
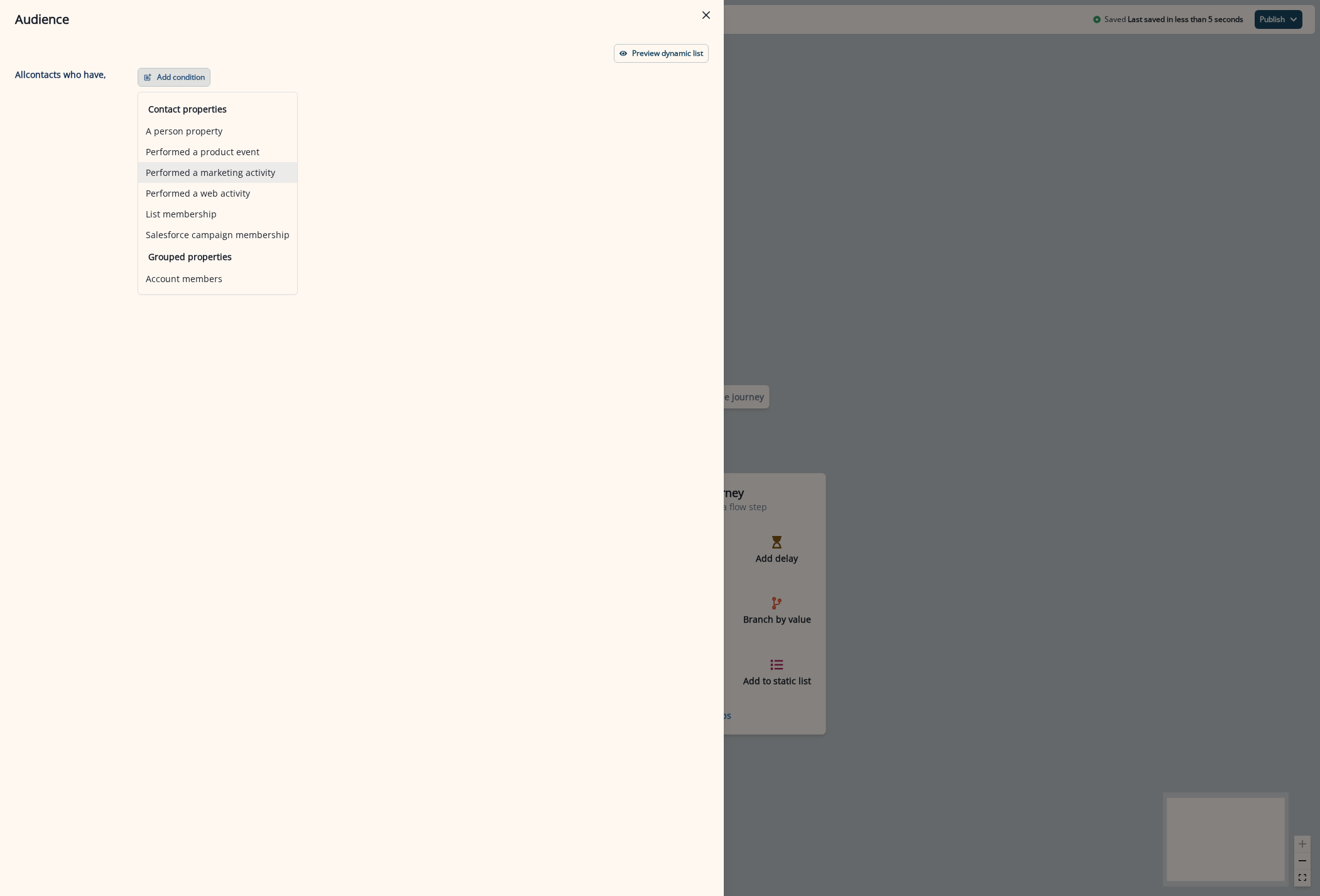
click at [207, 175] on button "Performed a marketing activity" at bounding box center [217, 172] width 159 height 21
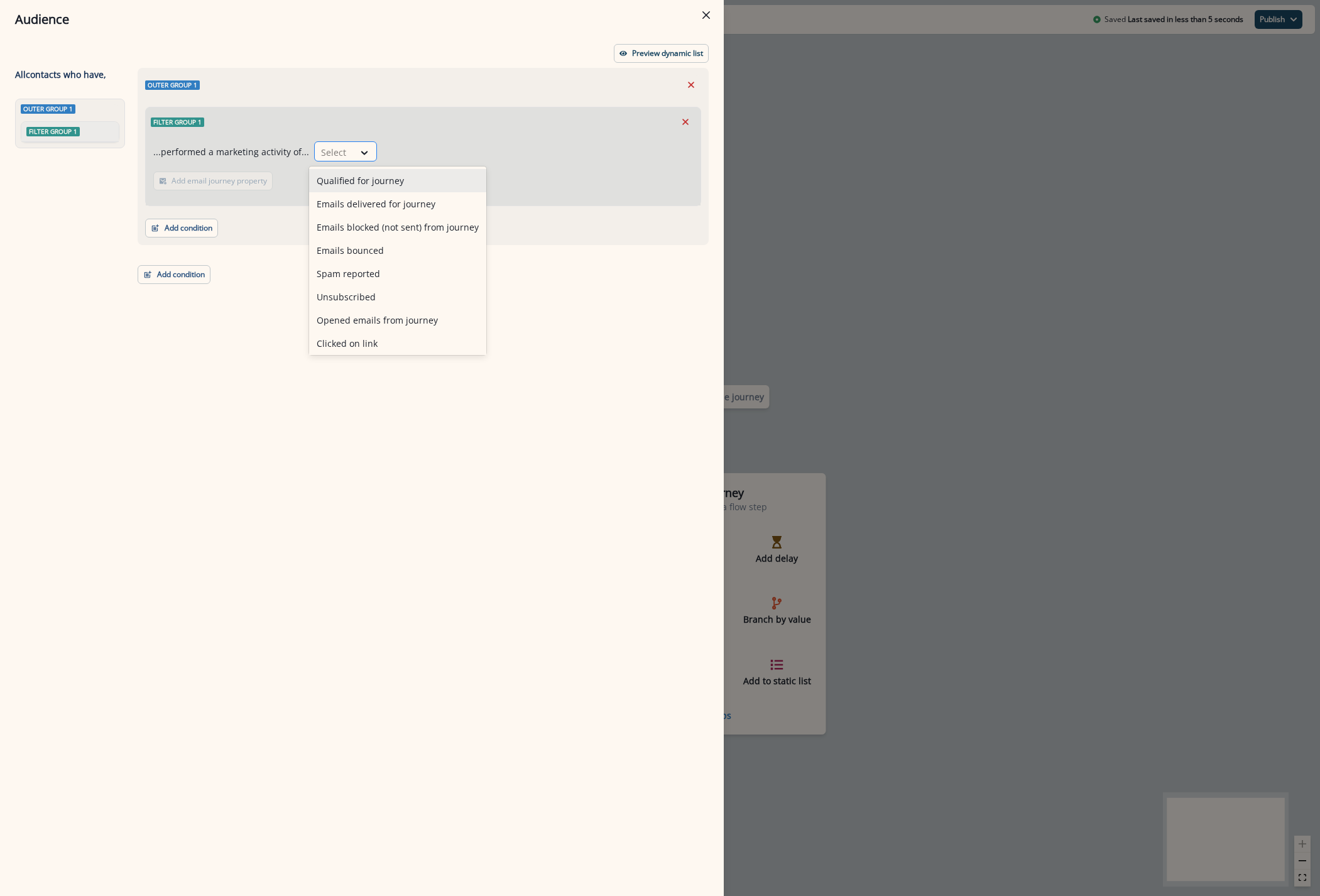
click at [353, 162] on div at bounding box center [365, 152] width 23 height 21
click at [323, 149] on div at bounding box center [334, 153] width 27 height 16
click at [347, 152] on div "Select" at bounding box center [334, 152] width 39 height 21
click at [684, 117] on icon "Remove" at bounding box center [685, 121] width 11 height 11
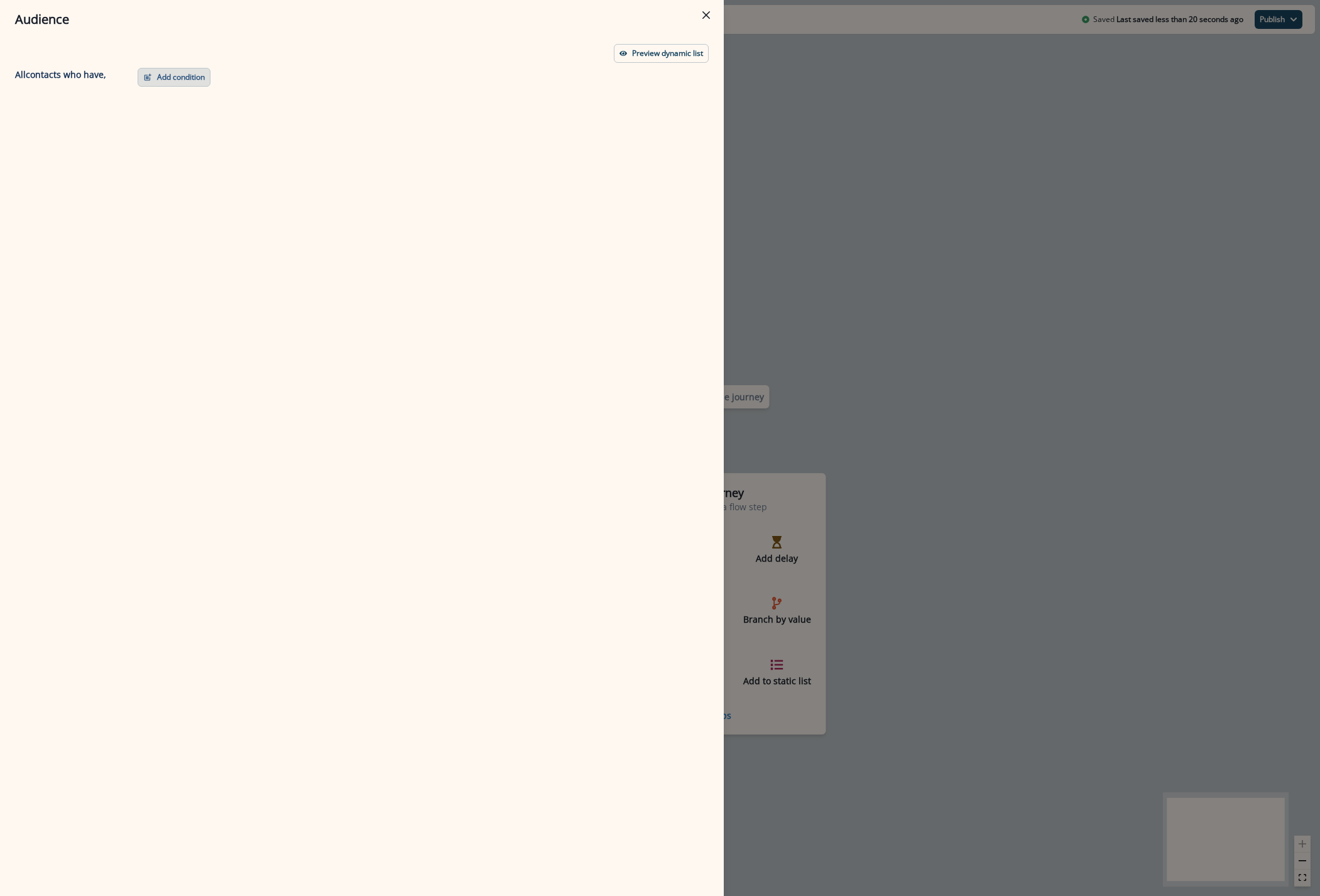
click at [166, 77] on button "Add condition" at bounding box center [173, 77] width 73 height 19
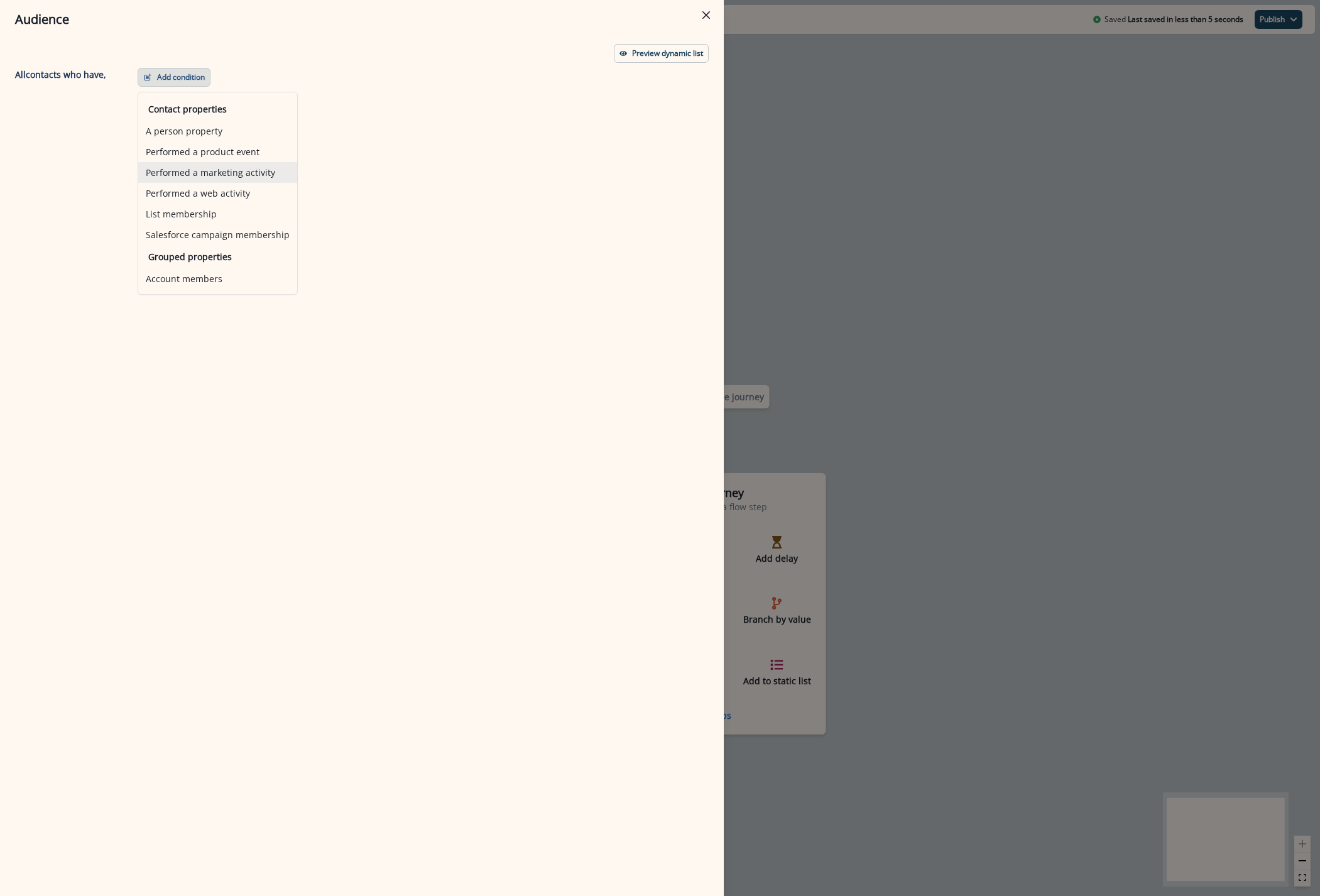
click at [187, 174] on button "Performed a marketing activity" at bounding box center [217, 172] width 159 height 21
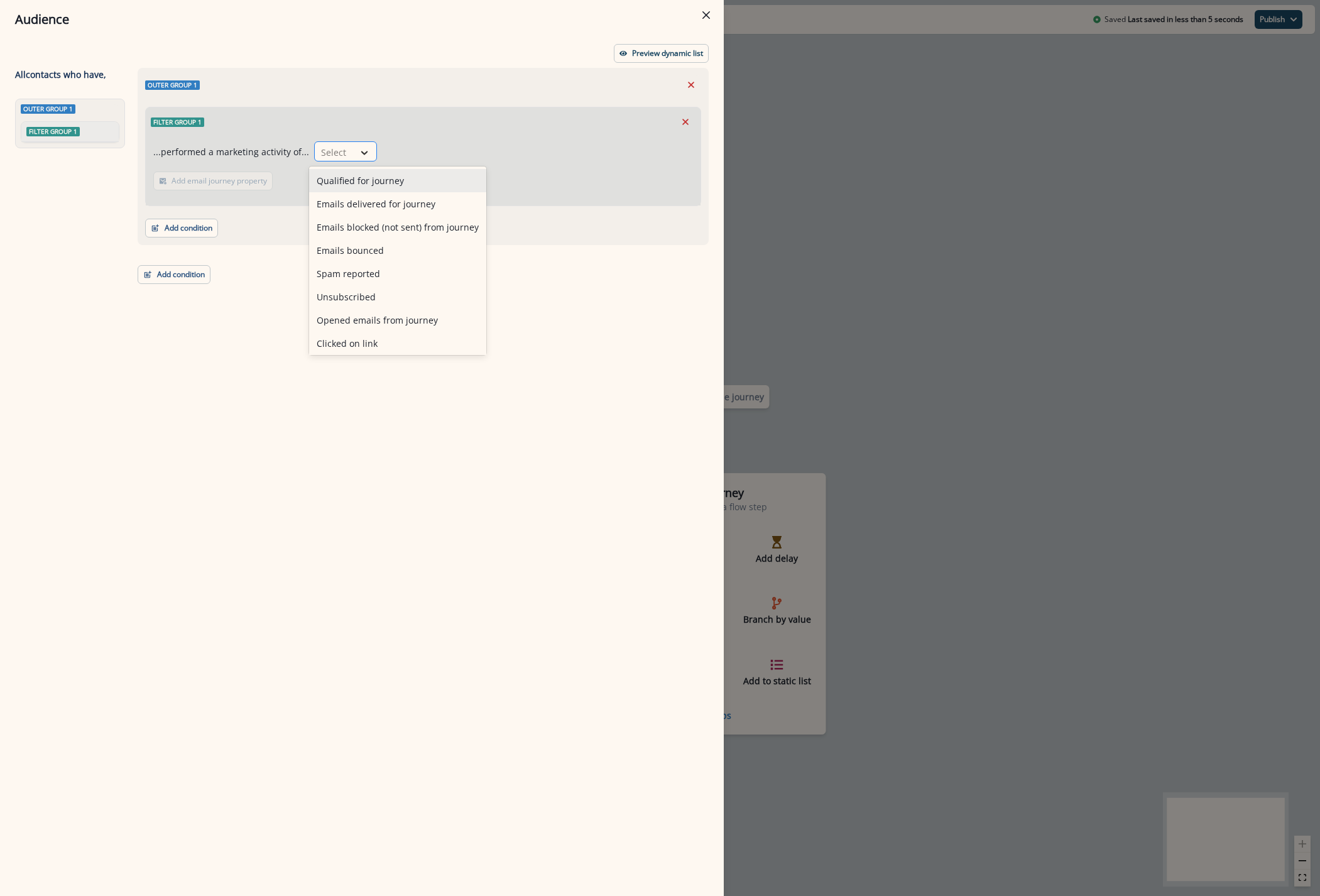
click at [353, 157] on div at bounding box center [364, 153] width 21 height 13
click at [701, 9] on button "Close" at bounding box center [706, 15] width 20 height 20
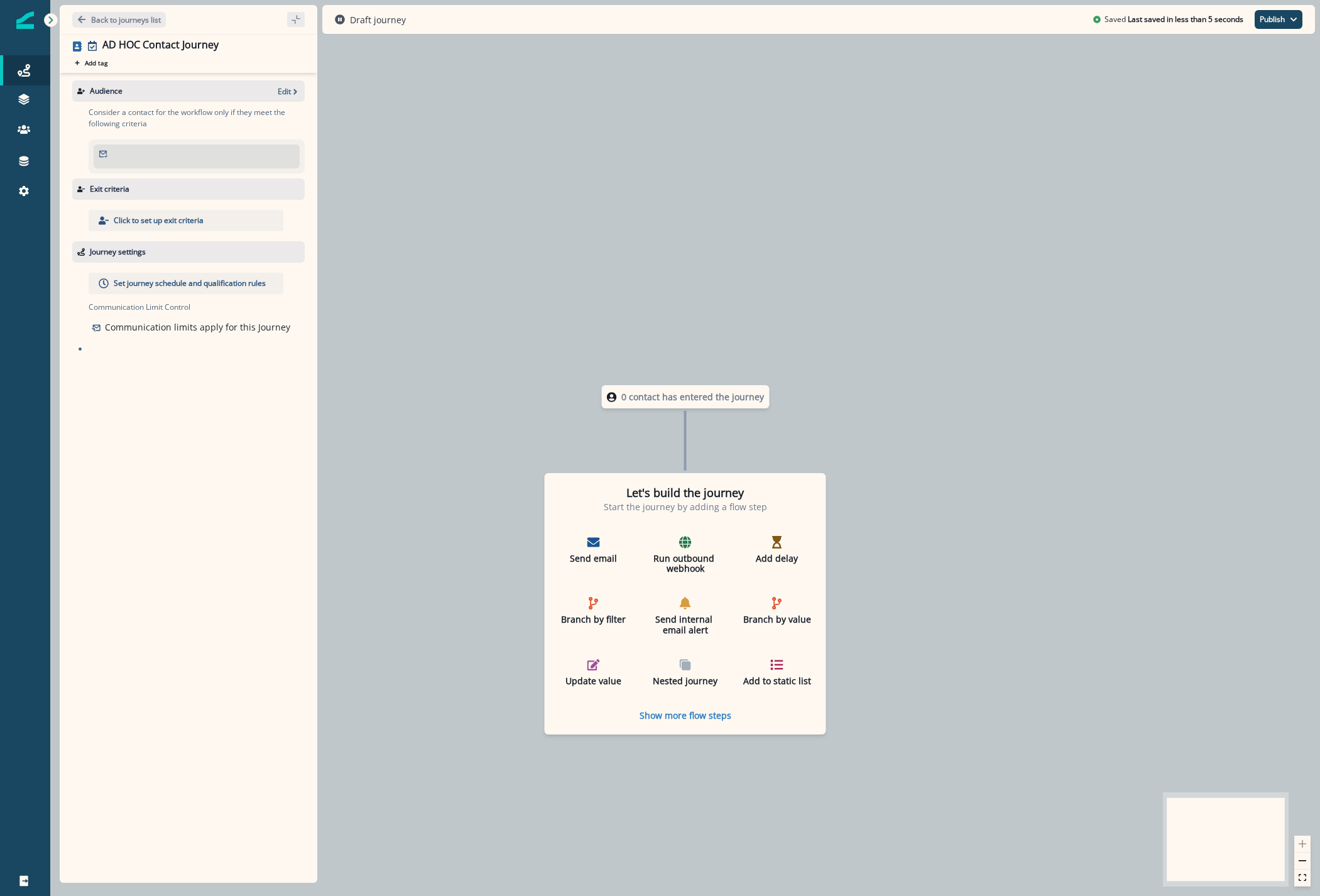
click at [146, 212] on div "Click to set up exit criteria" at bounding box center [186, 221] width 195 height 21
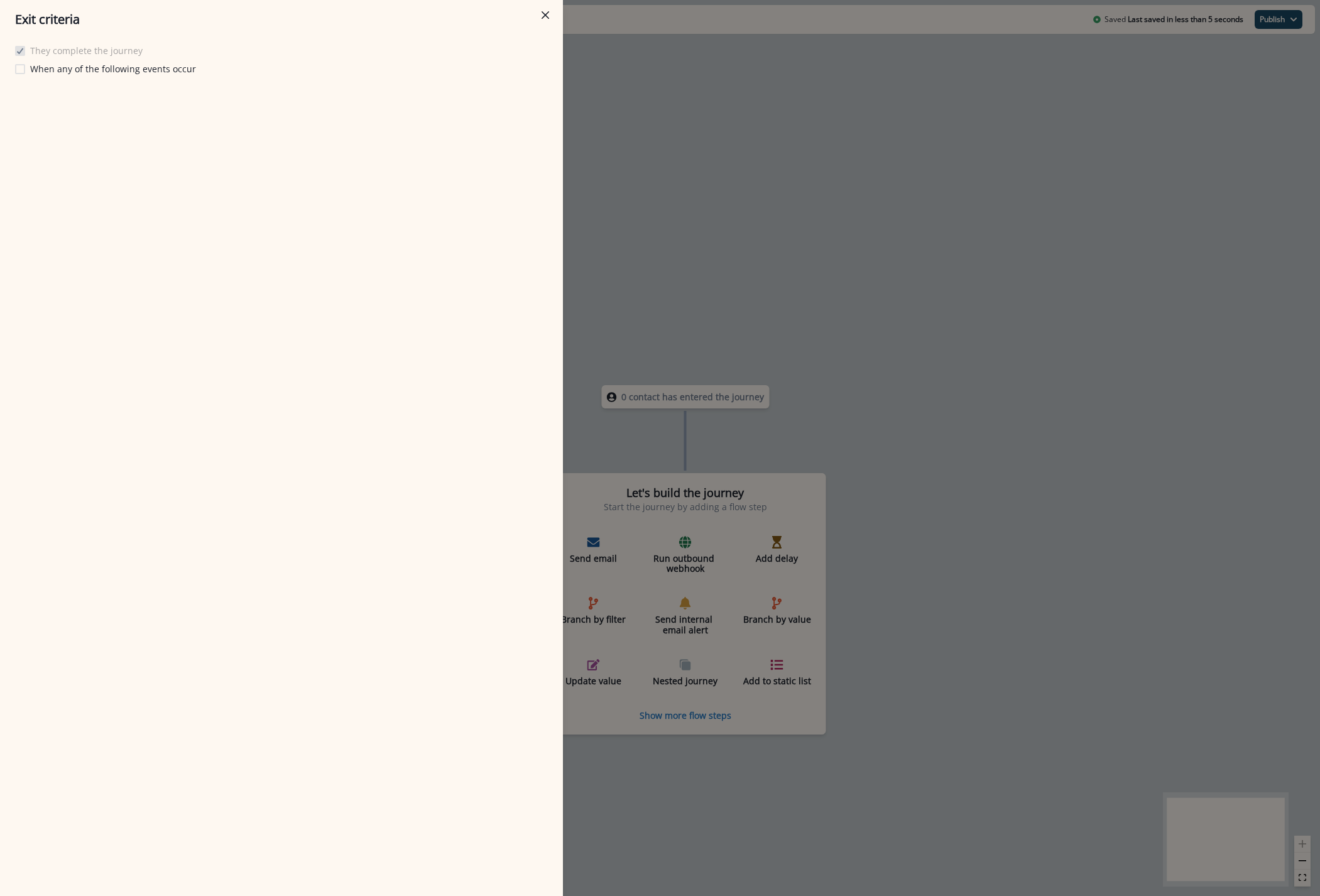
click at [53, 69] on p "When any of the following events occur" at bounding box center [113, 69] width 166 height 13
click at [60, 99] on button "Add event" at bounding box center [53, 98] width 59 height 19
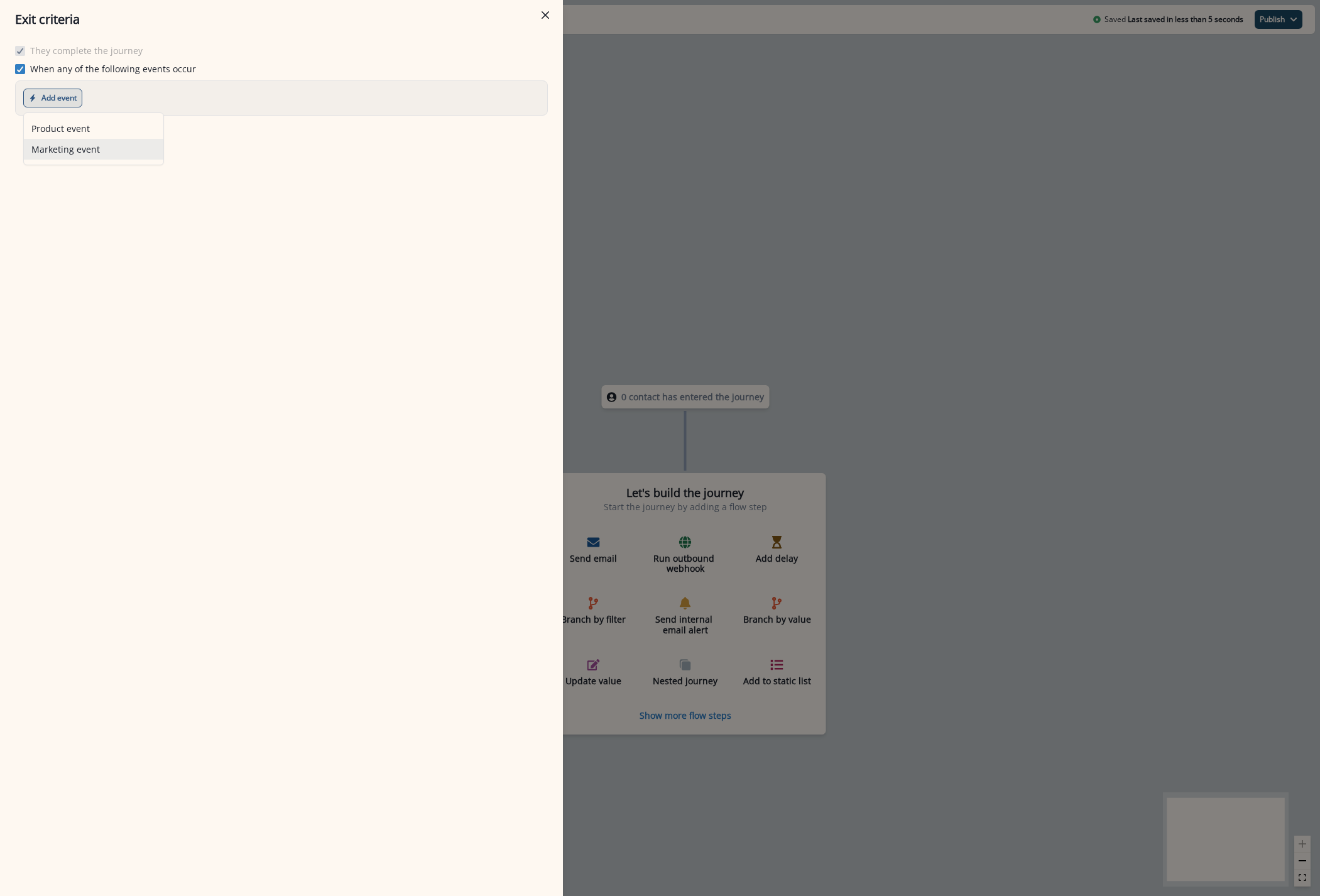
click at [75, 149] on button "Marketing event" at bounding box center [93, 149] width 139 height 21
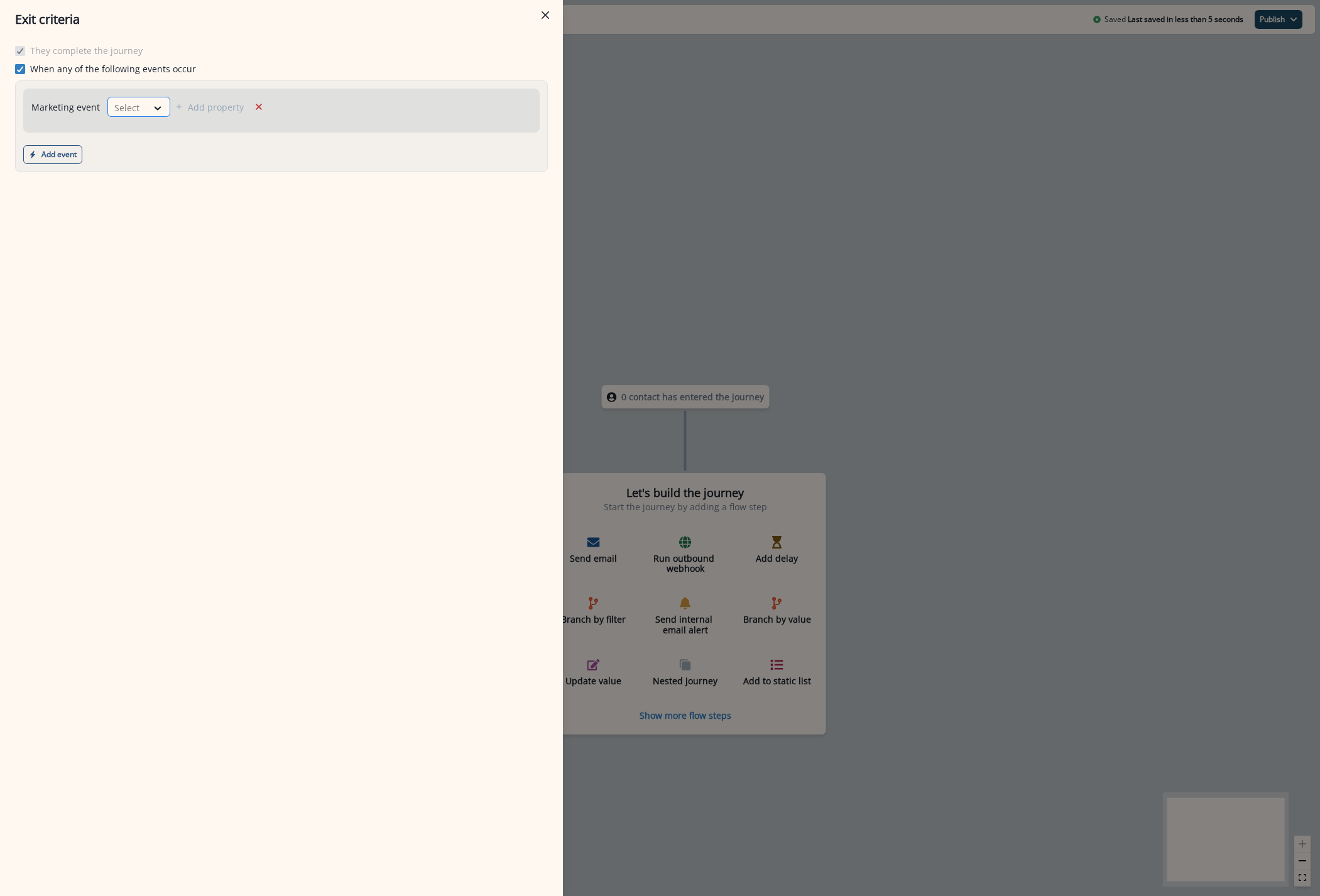
click at [141, 109] on div "Select" at bounding box center [127, 107] width 39 height 21
click at [142, 147] on div "Qualified for journey" at bounding box center [194, 136] width 177 height 23
click at [545, 14] on icon "Close" at bounding box center [545, 15] width 7 height 7
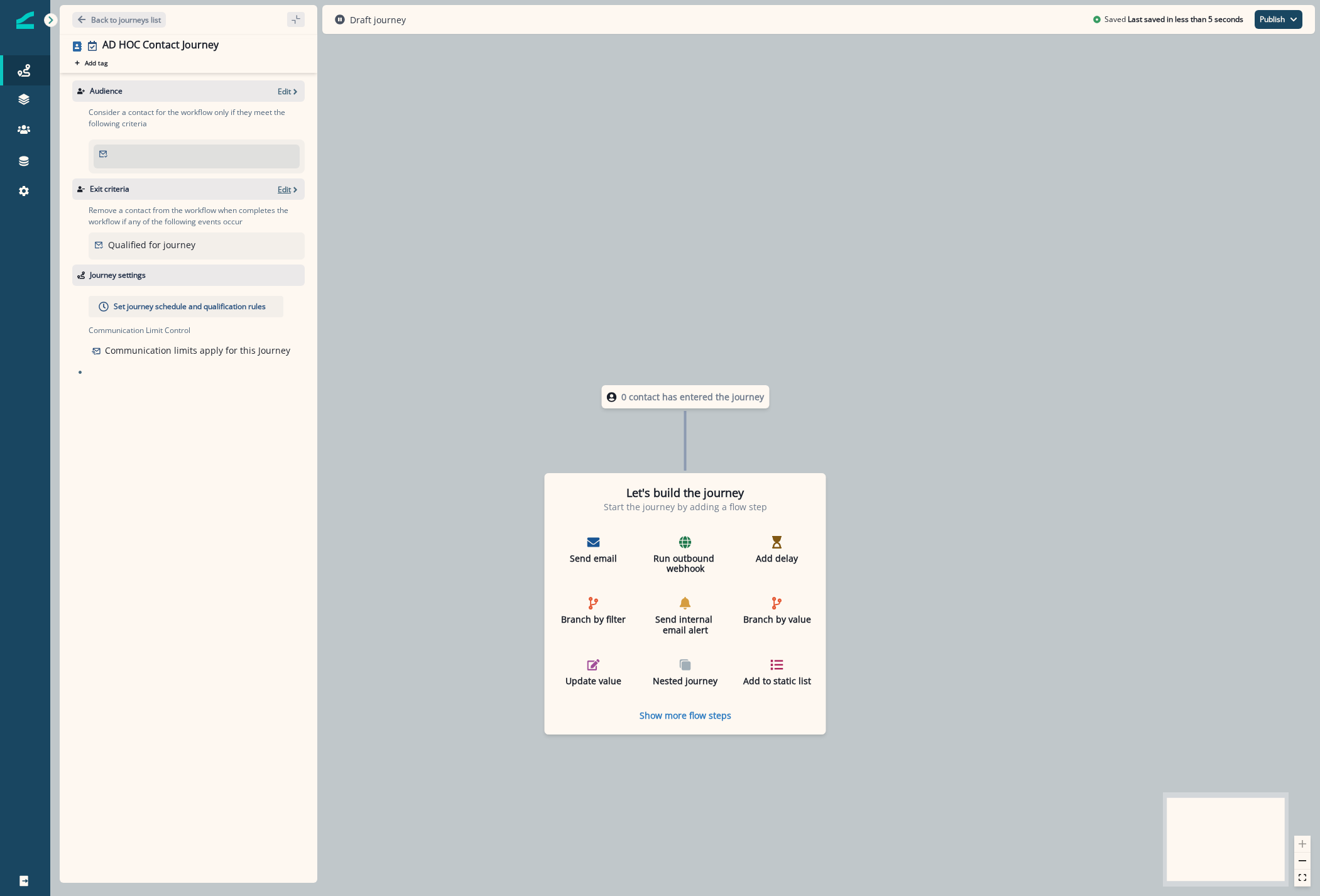
click at [291, 186] on icon "button" at bounding box center [295, 189] width 9 height 9
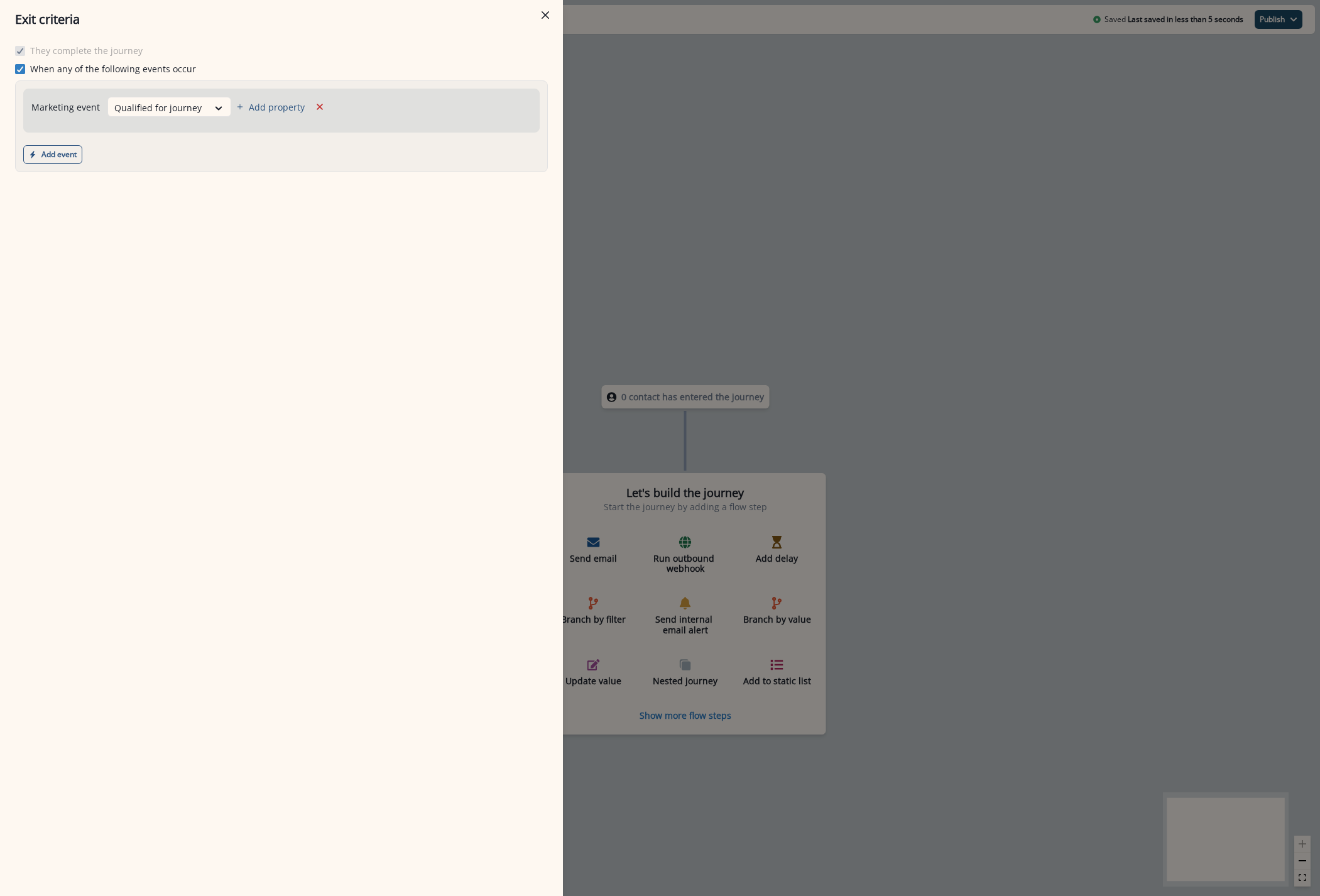
click at [27, 67] on label "When any of the following events occur" at bounding box center [105, 69] width 181 height 13
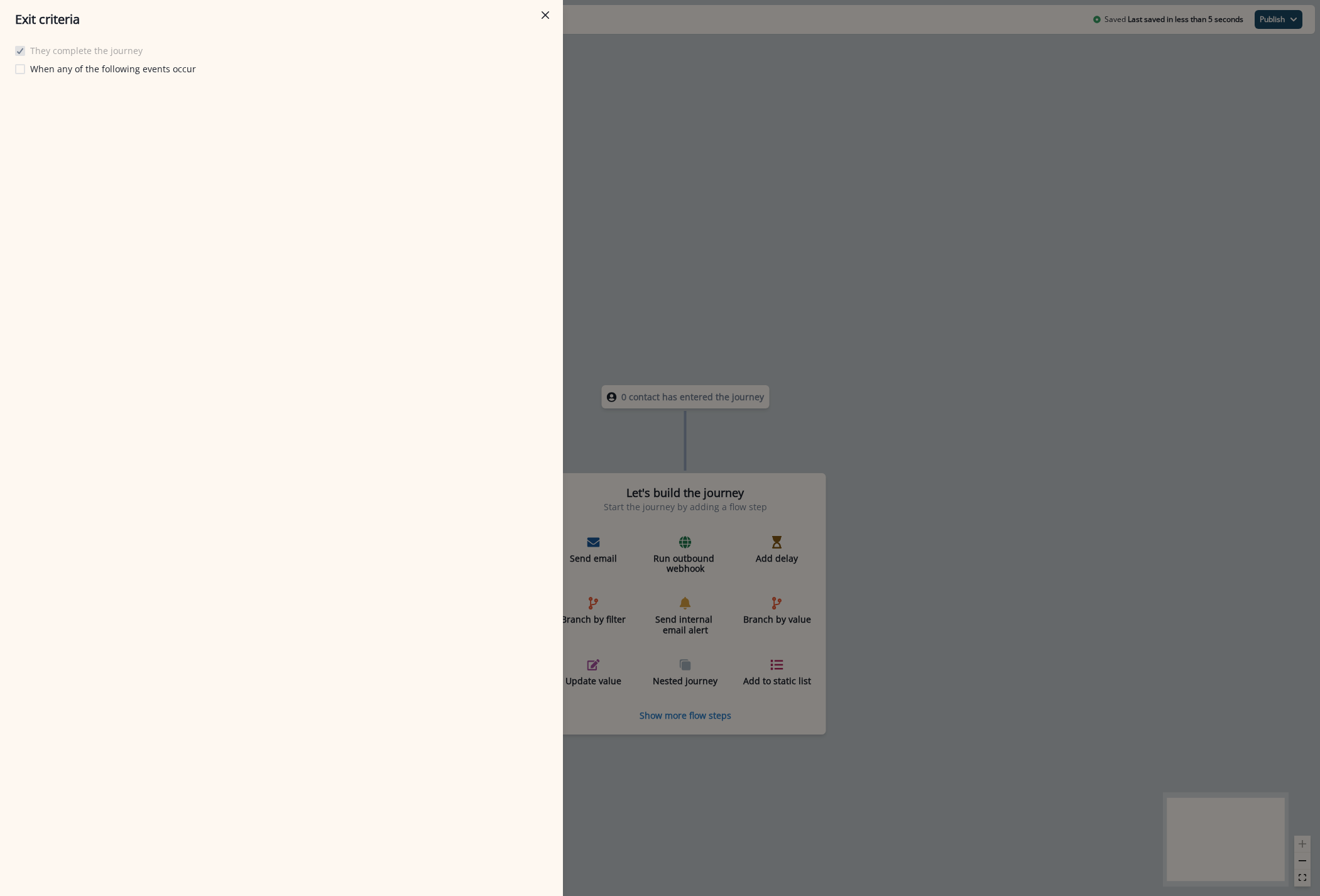
click at [595, 106] on div "Exit criteria They complete the journey When any of the following events occur" at bounding box center [660, 448] width 1320 height 896
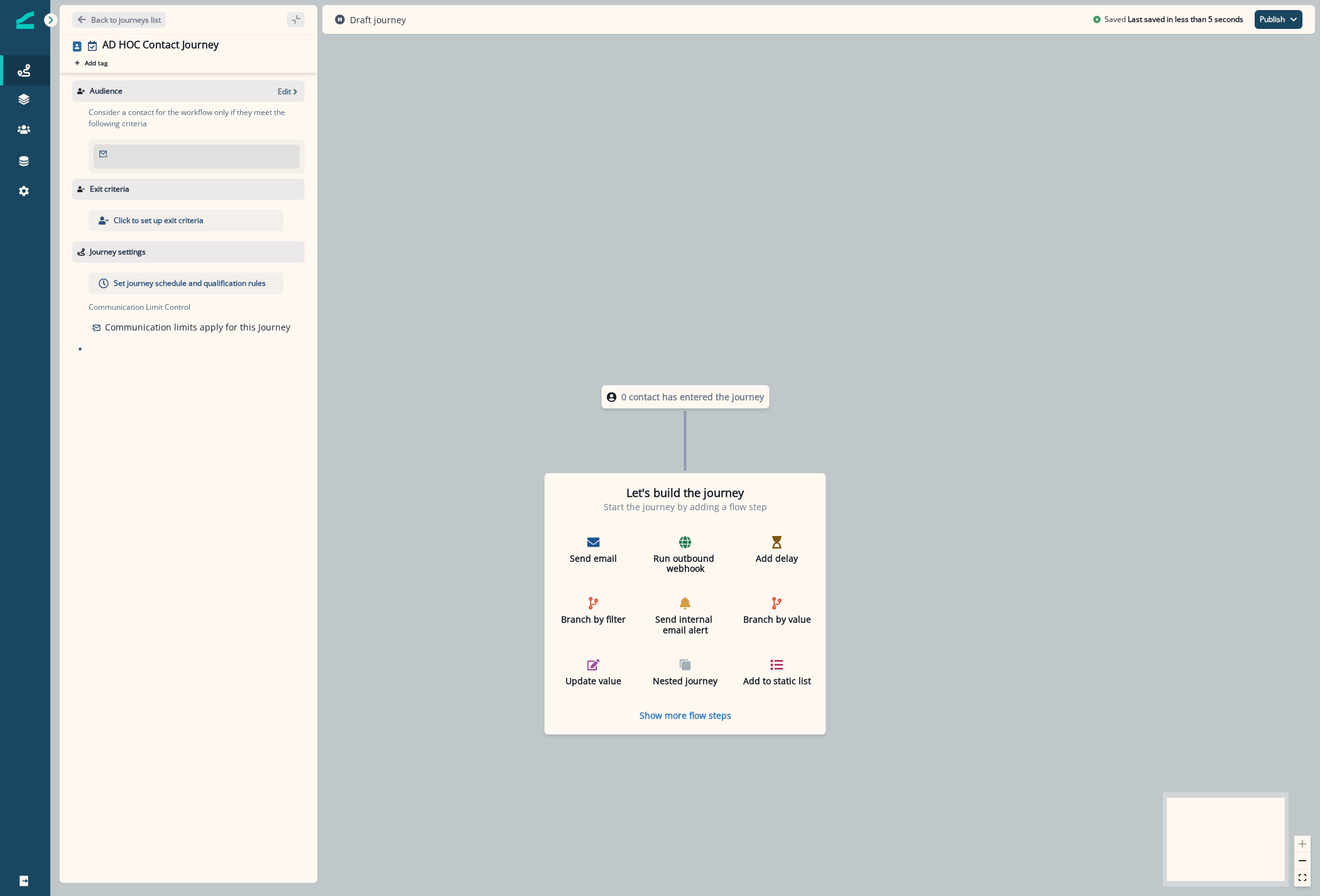
click at [280, 79] on div "Audience Edit Consider a contact for the workflow only if they meet the followi…" at bounding box center [189, 475] width 257 height 805
click at [283, 96] on p "Edit" at bounding box center [284, 91] width 13 height 11
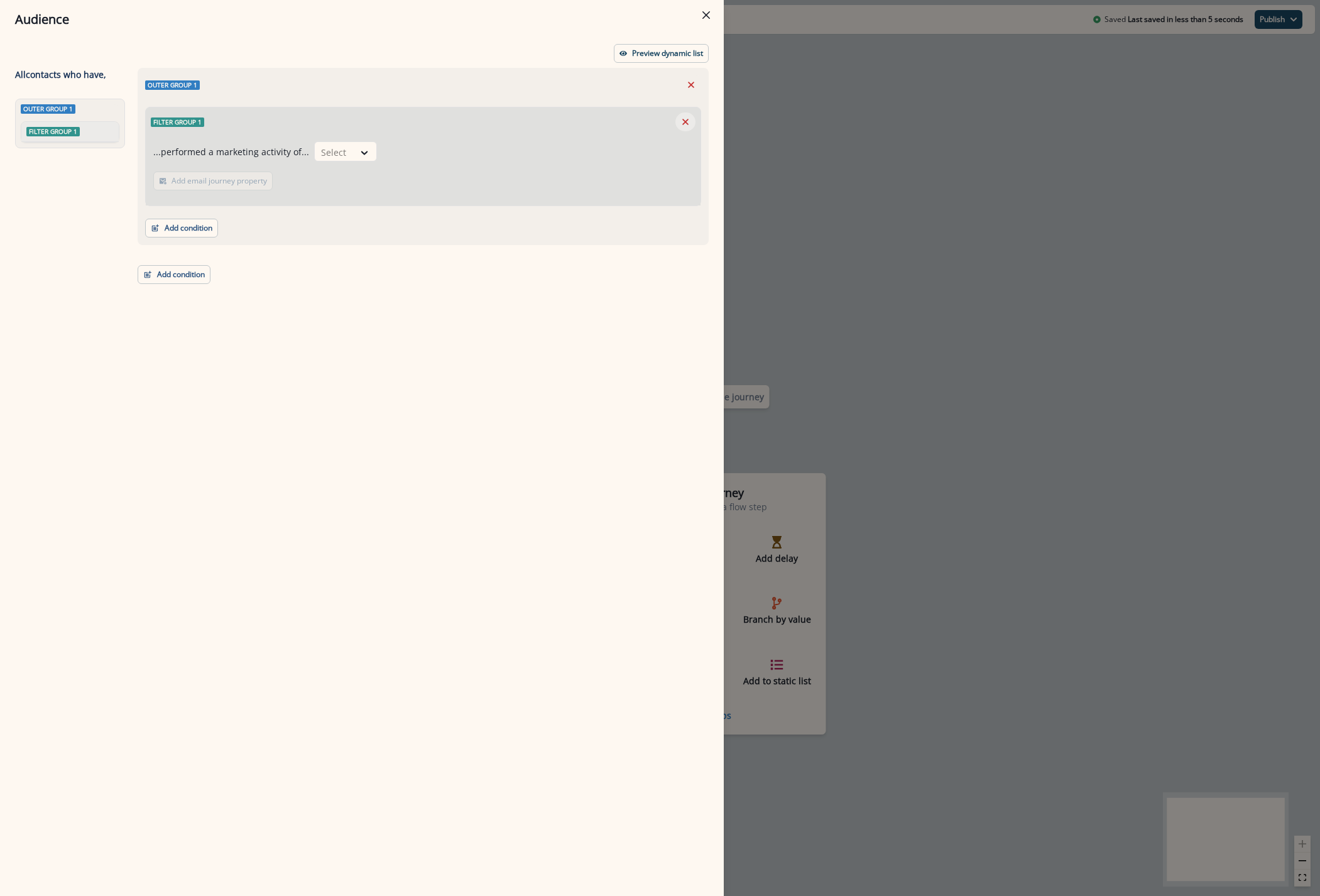
click at [682, 117] on icon "Remove" at bounding box center [685, 121] width 11 height 11
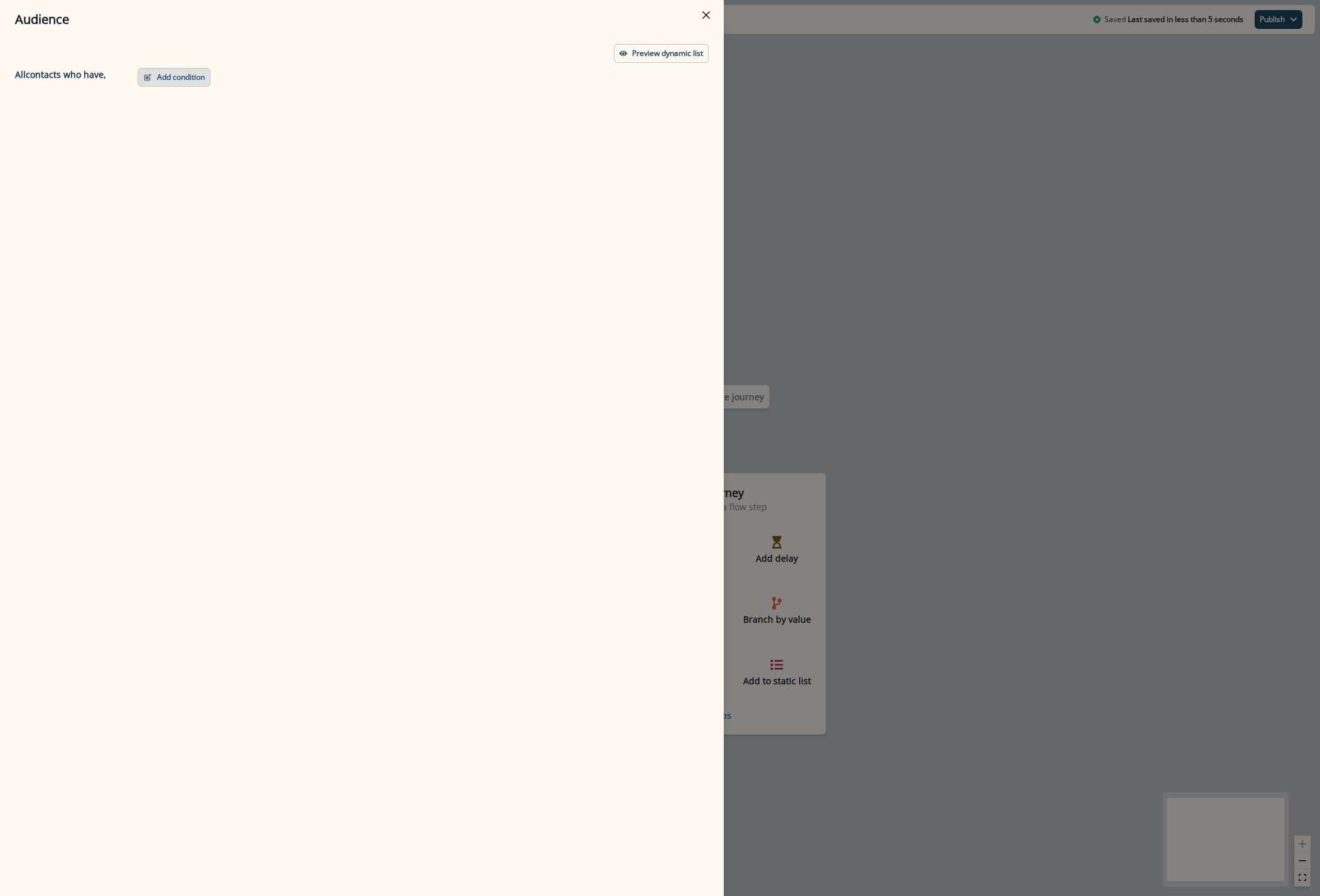
click at [178, 81] on button "Add condition" at bounding box center [173, 77] width 73 height 19
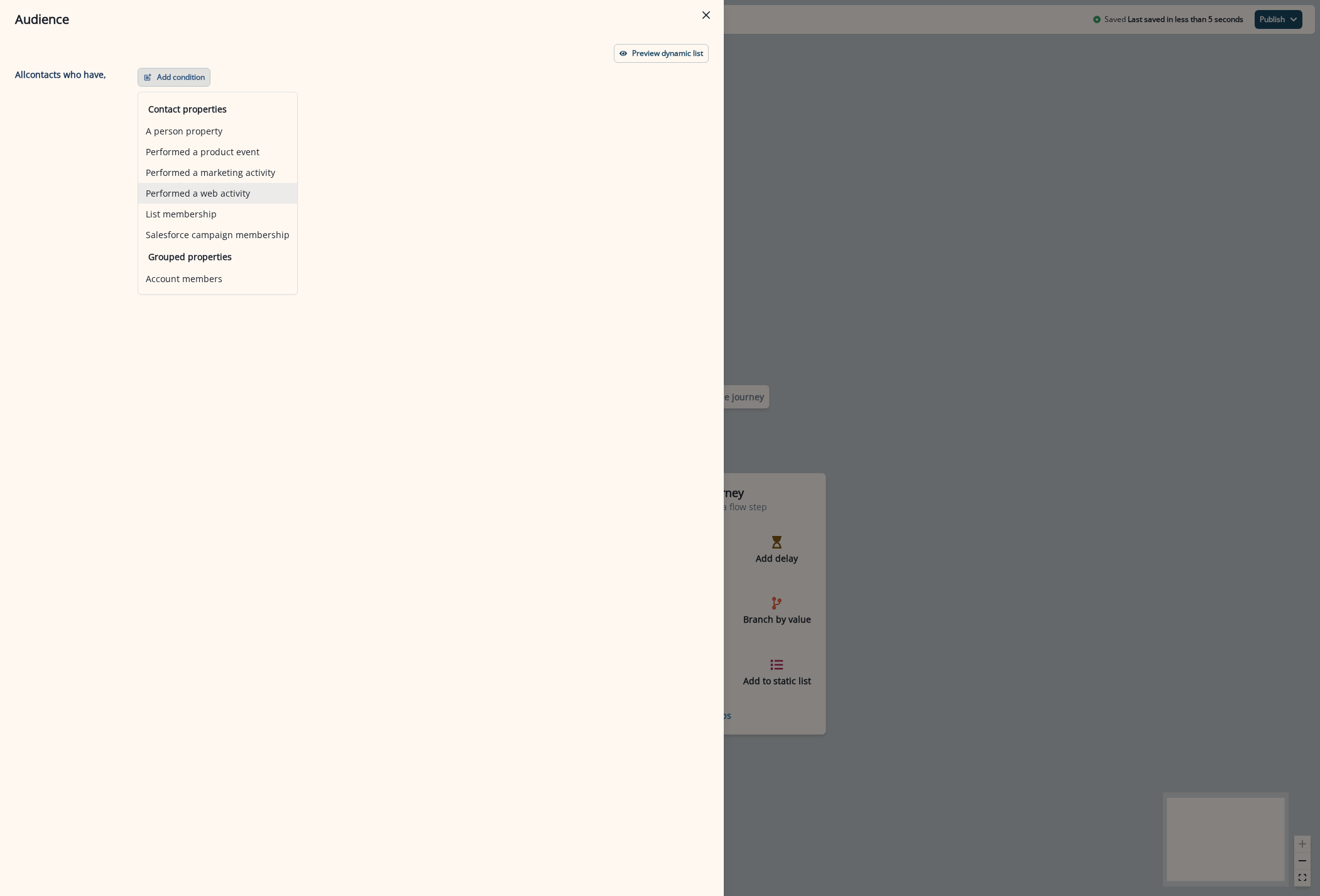
click at [193, 195] on button "Performed a web activity" at bounding box center [217, 193] width 159 height 21
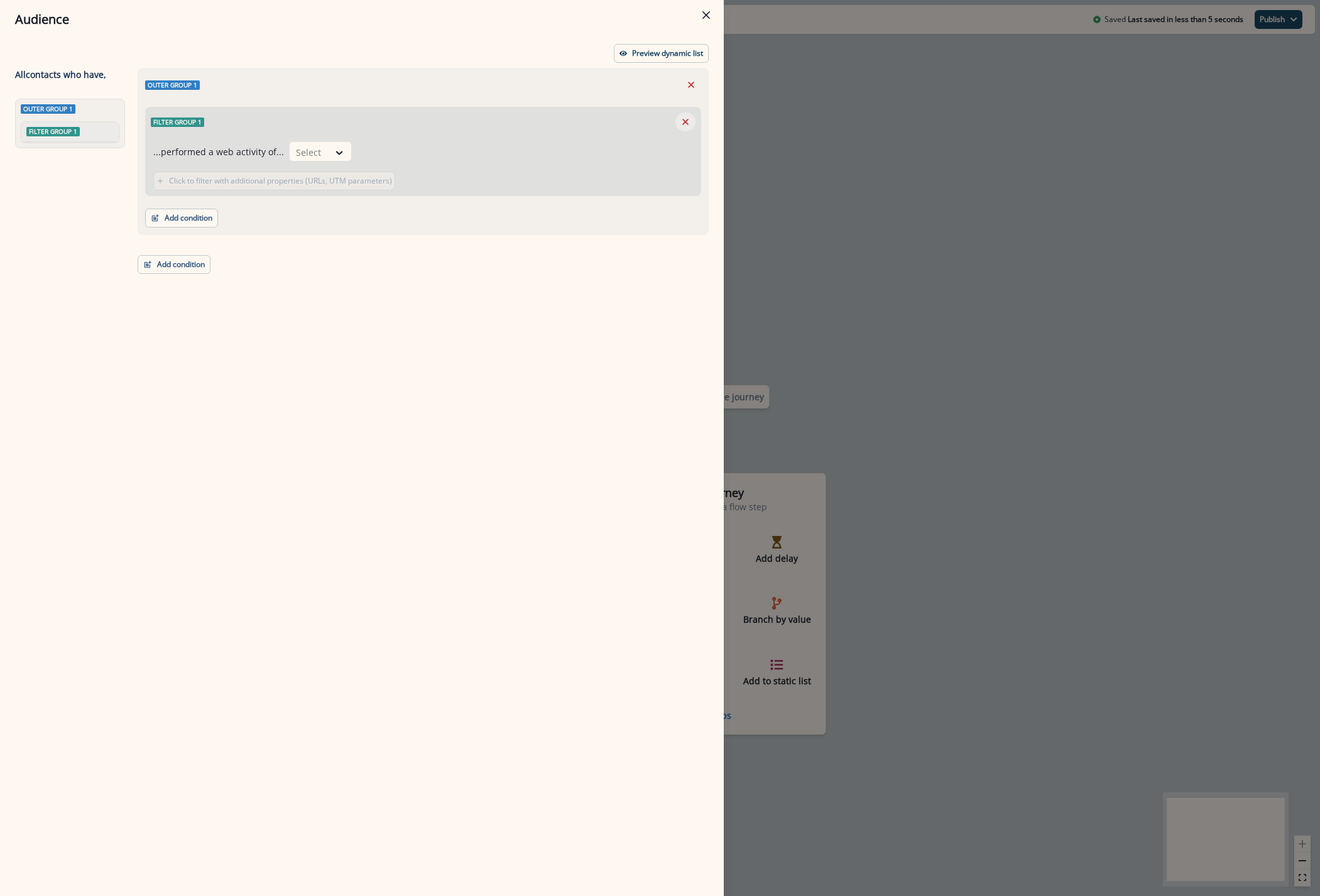
click at [683, 116] on icon "Remove" at bounding box center [685, 121] width 11 height 11
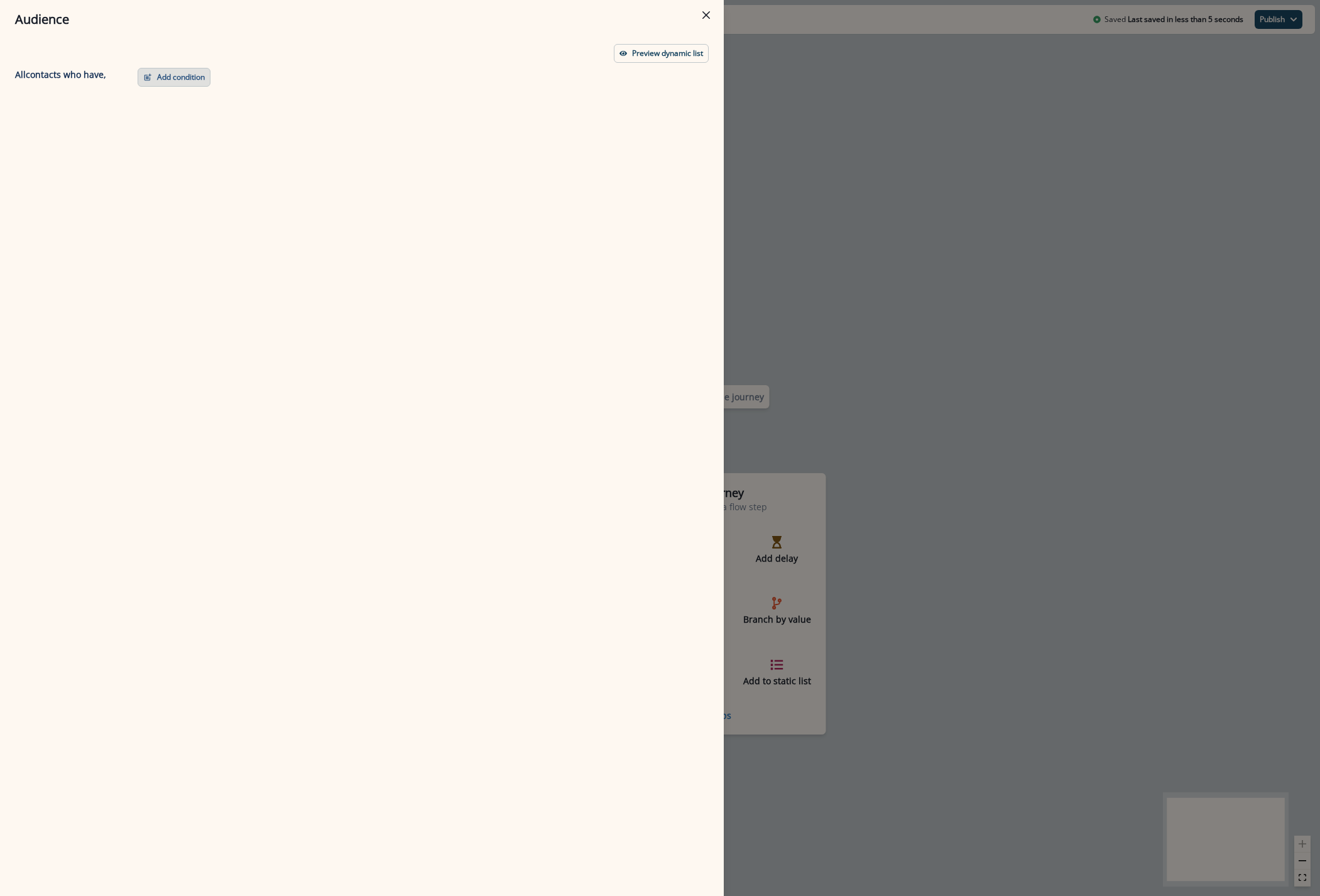
click at [196, 81] on button "Add condition" at bounding box center [173, 77] width 73 height 19
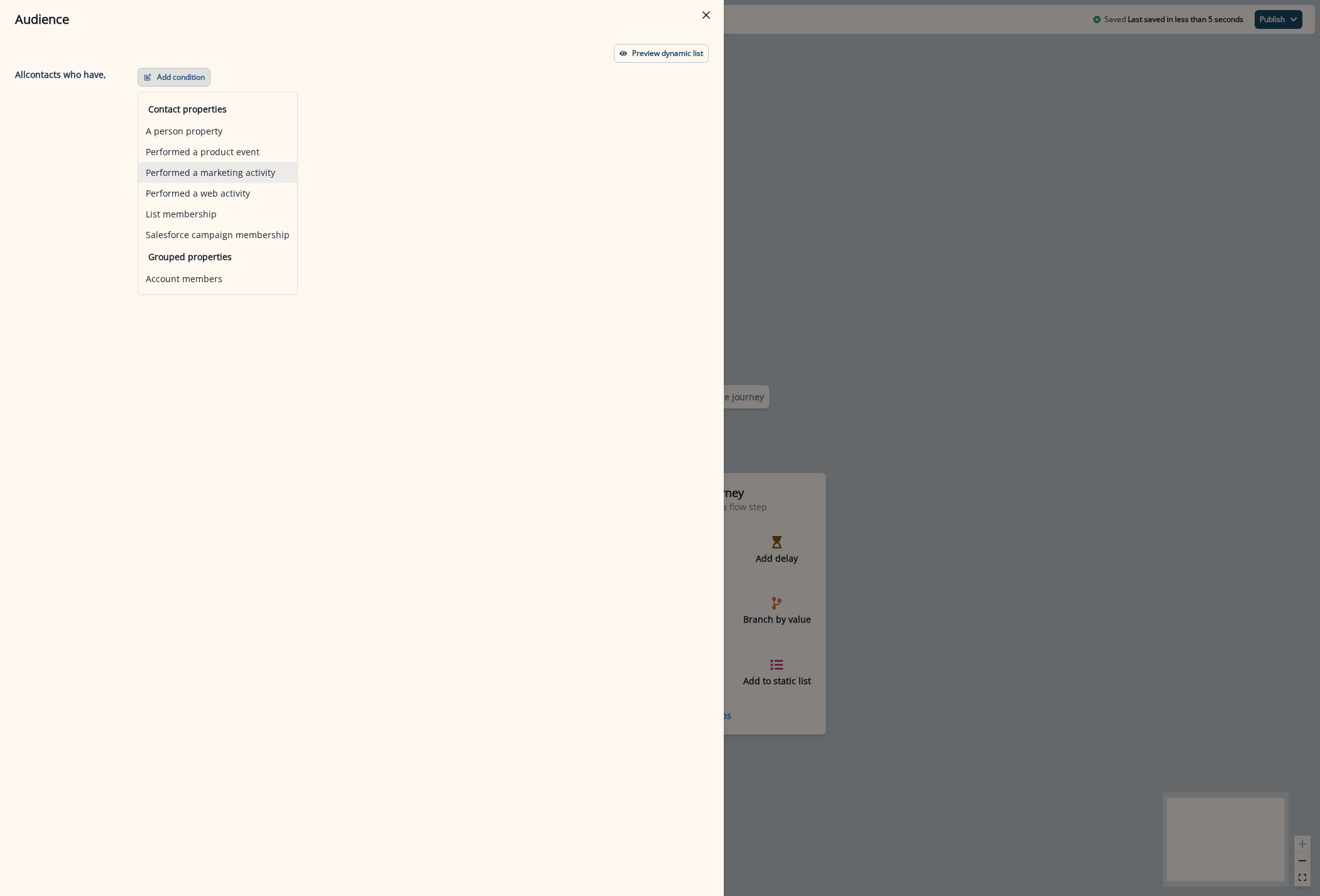
click at [181, 179] on button "Performed a marketing activity" at bounding box center [217, 172] width 159 height 21
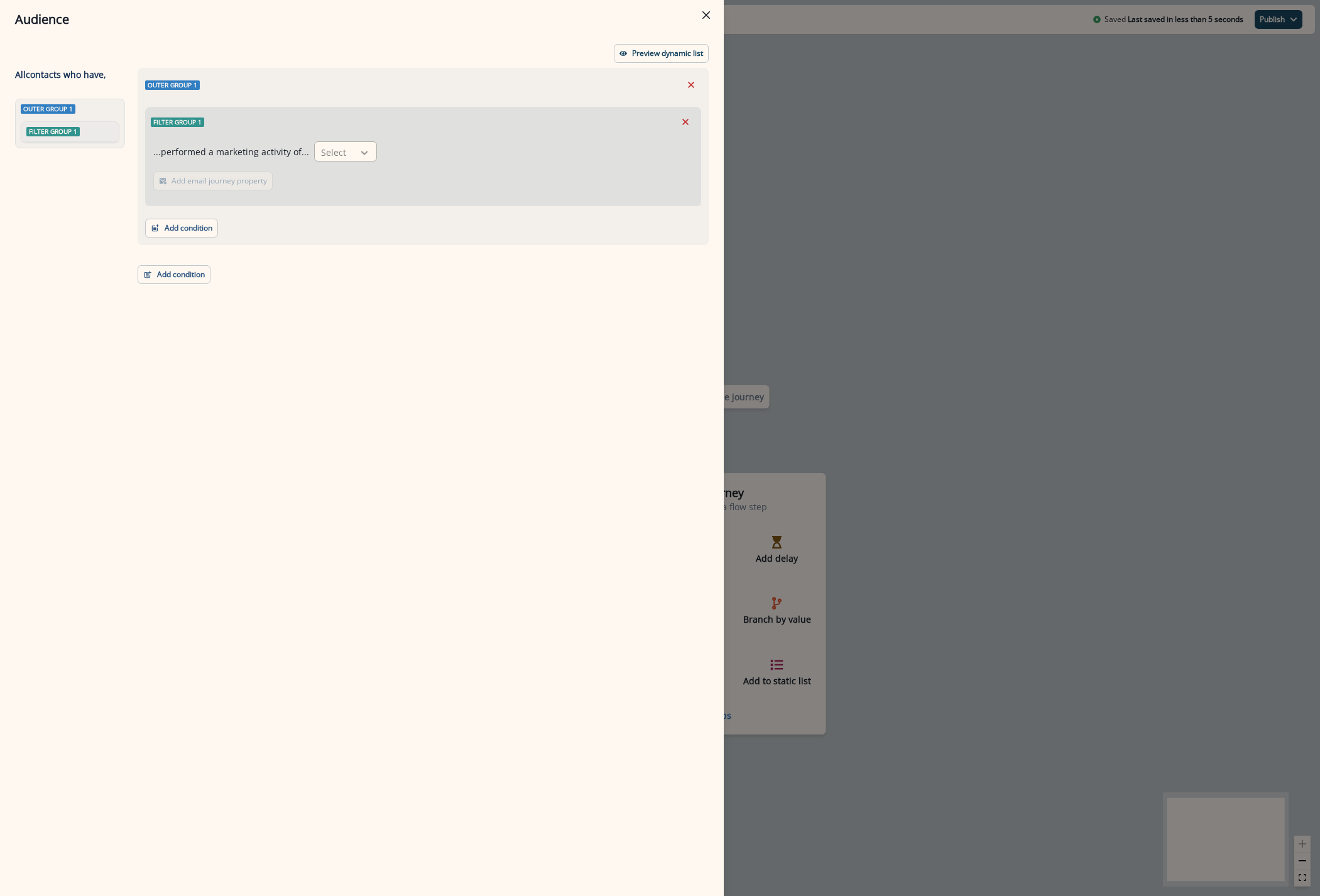
click at [361, 149] on icon at bounding box center [364, 153] width 11 height 13
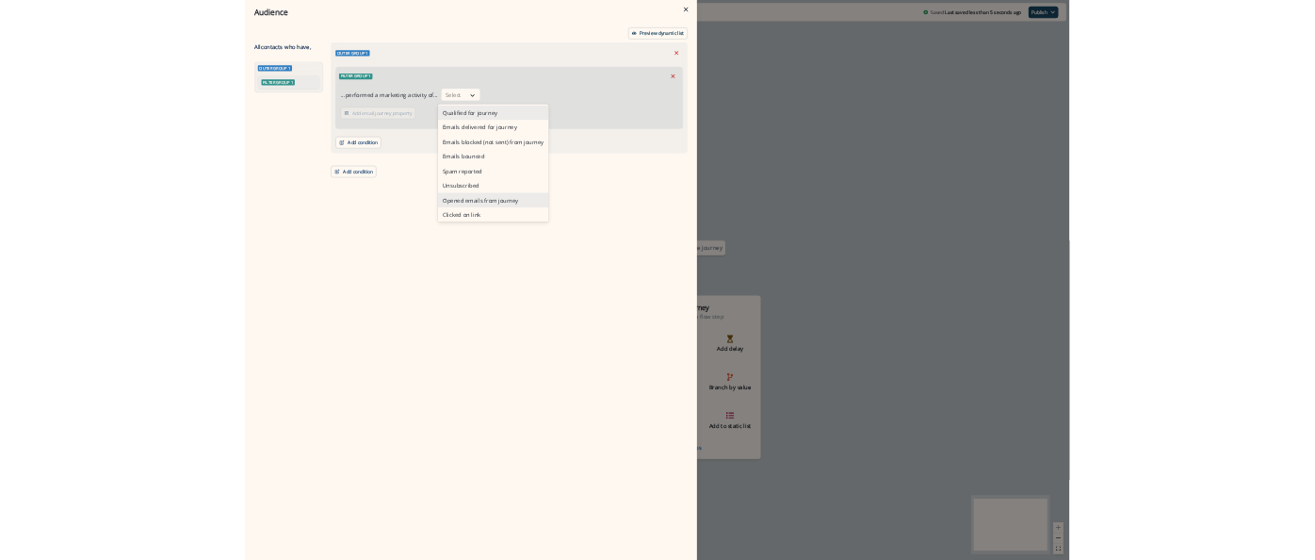
scroll to position [73, 0]
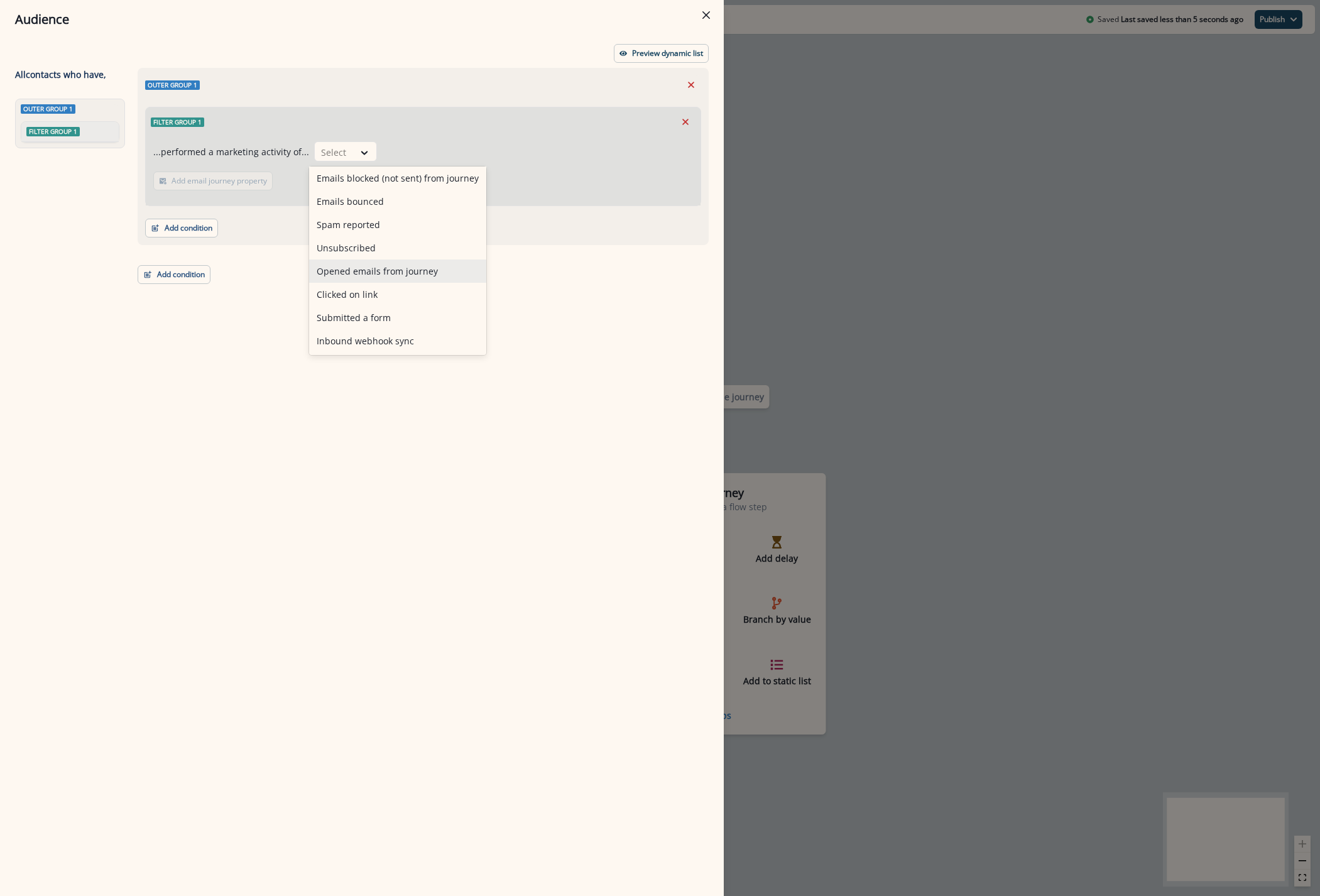
click at [909, 261] on div "Audience Preview dynamic list All contact s who have, Outer group 1 Filter grou…" at bounding box center [660, 448] width 1320 height 896
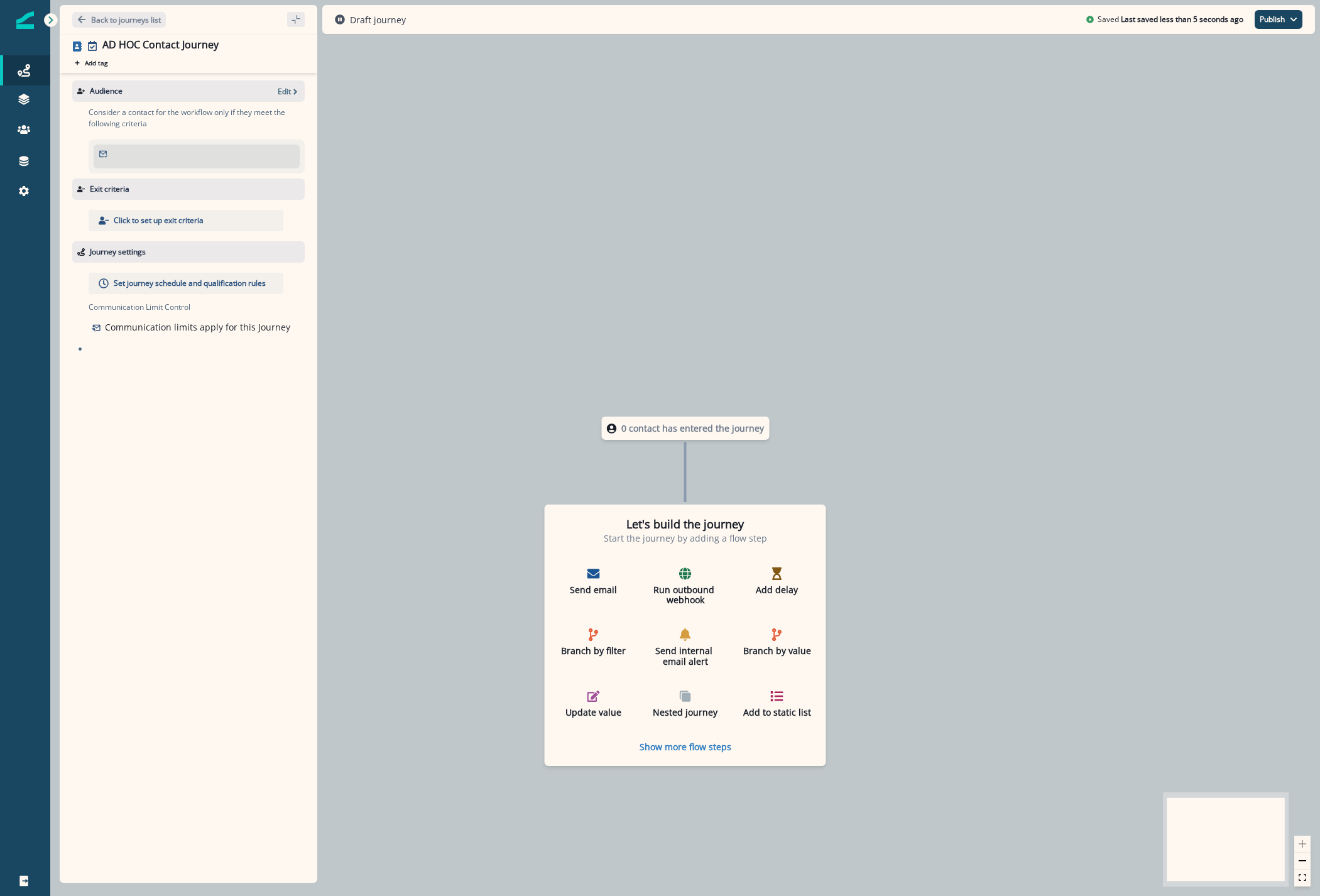
click at [161, 220] on p "Click to set up exit criteria" at bounding box center [159, 220] width 90 height 11
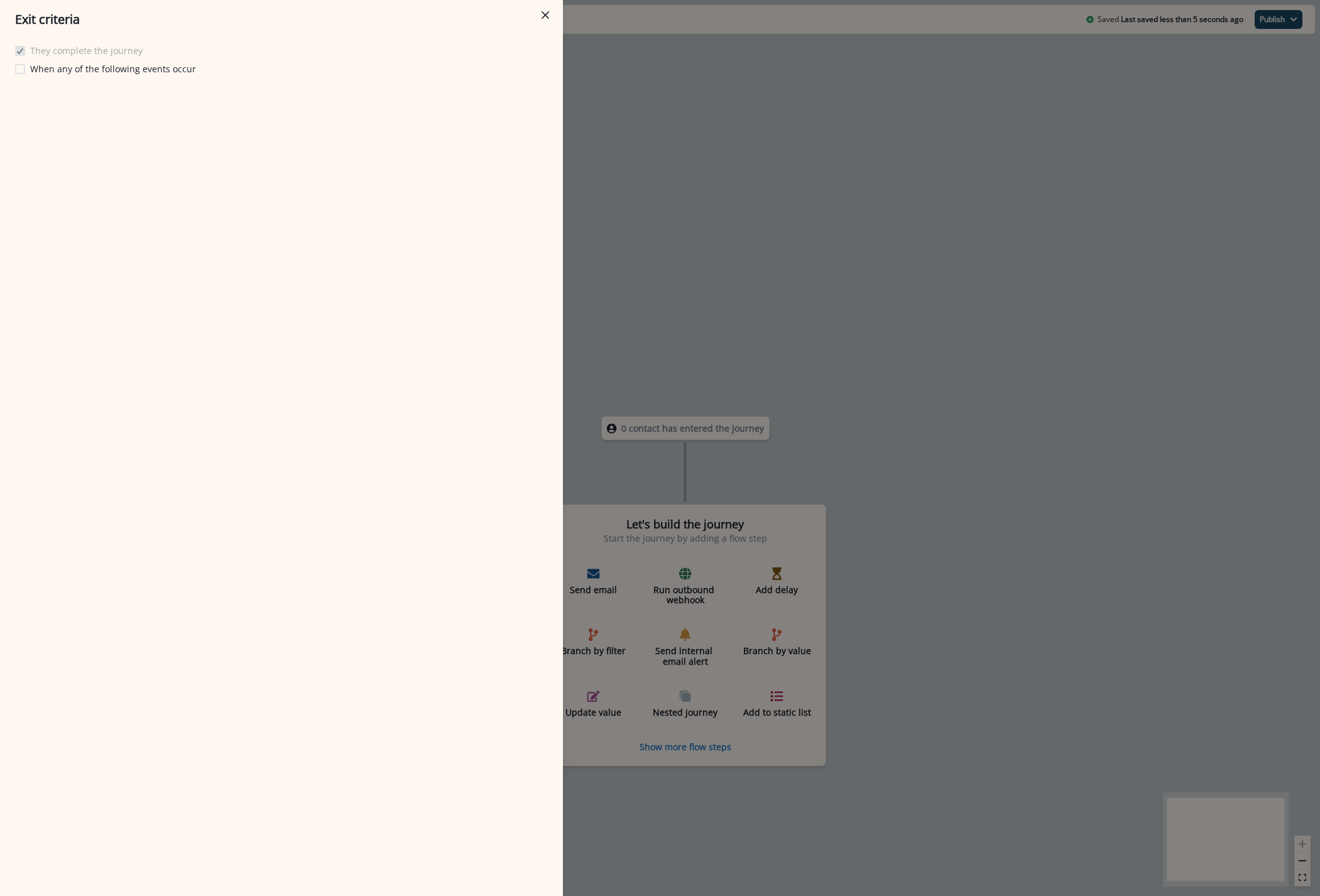
click at [62, 71] on p "When any of the following events occur" at bounding box center [113, 69] width 166 height 13
click at [62, 105] on button "Add event" at bounding box center [53, 98] width 59 height 19
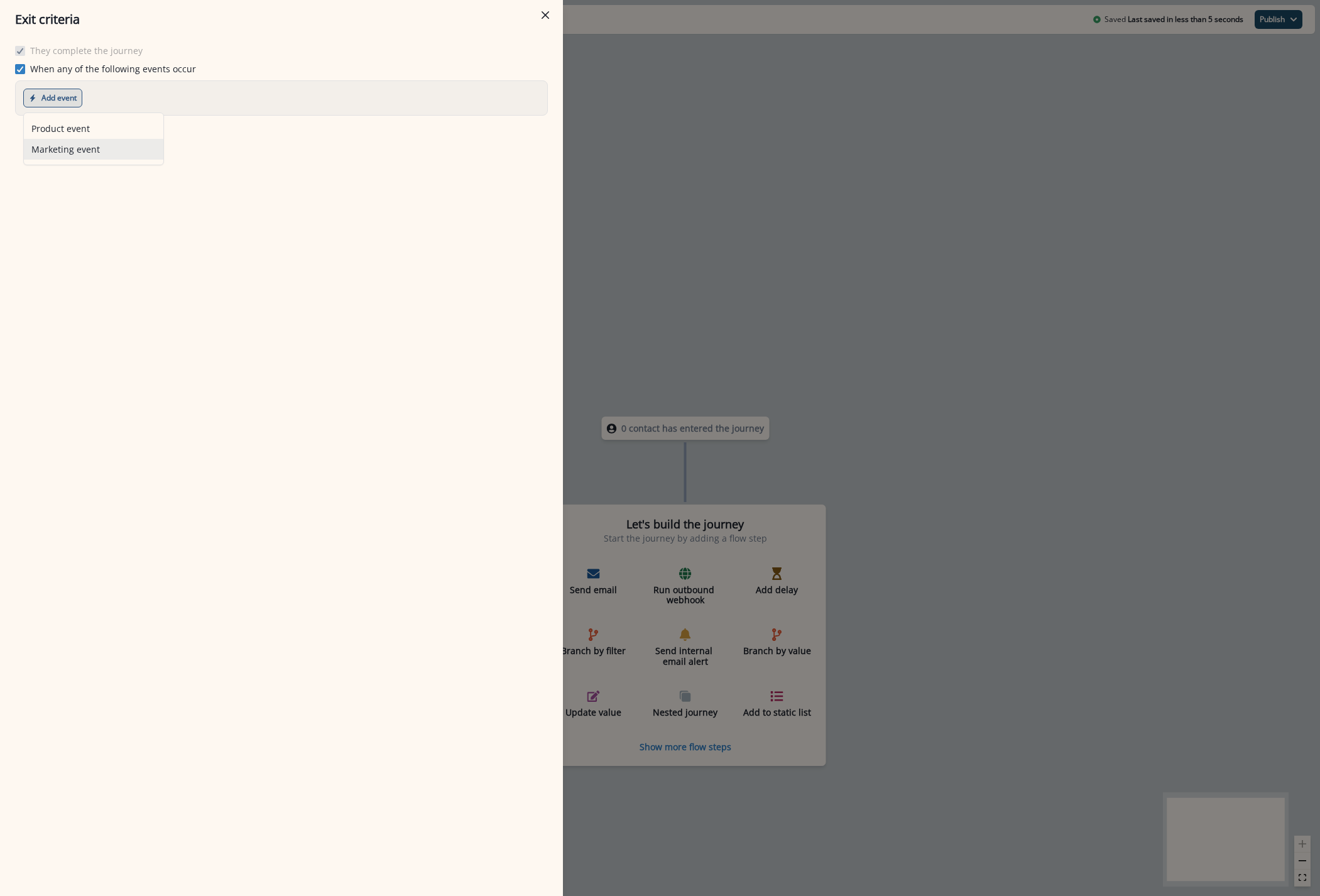
click at [53, 149] on button "Marketing event" at bounding box center [93, 149] width 139 height 21
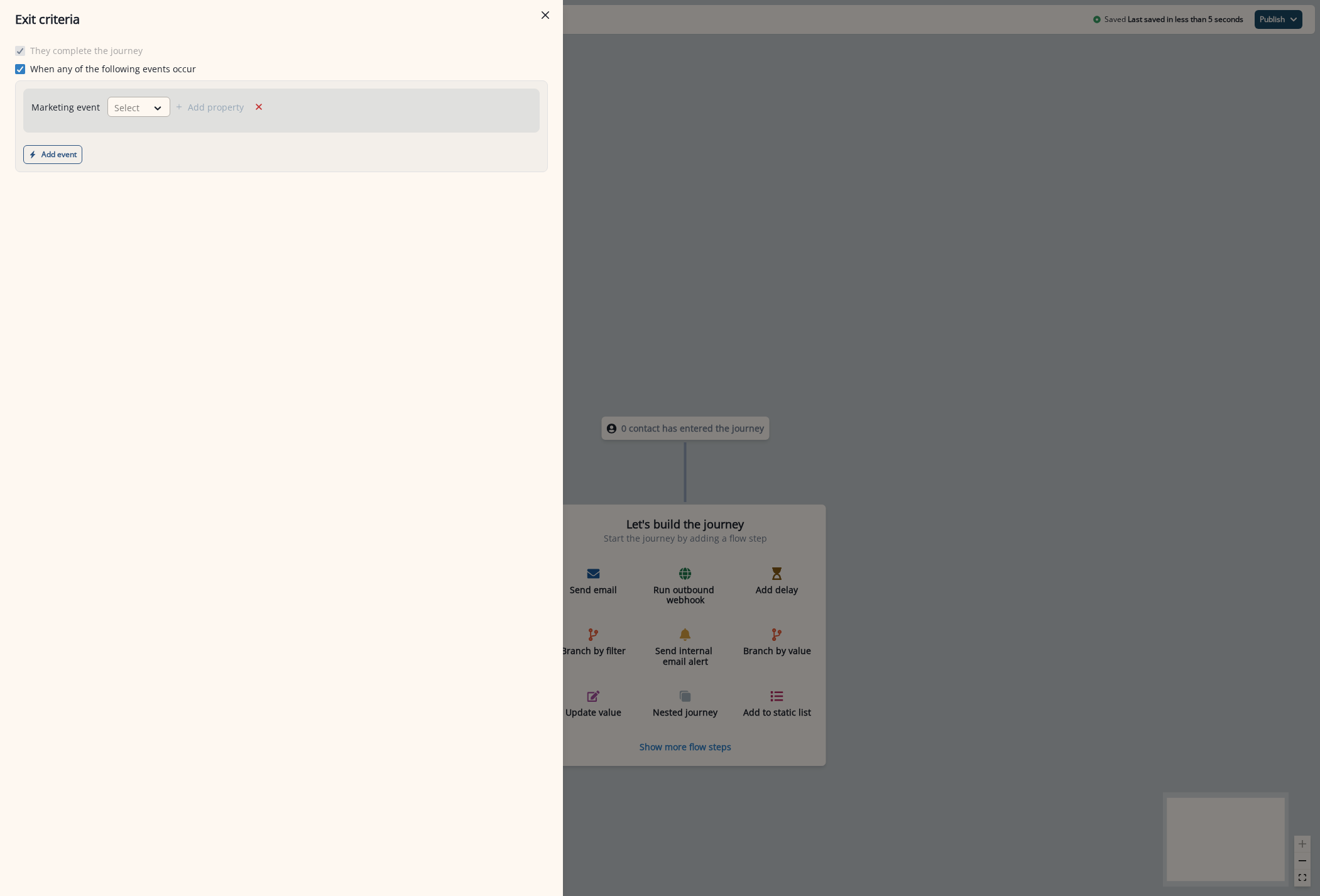
click at [134, 99] on div "Select" at bounding box center [127, 107] width 39 height 21
click at [135, 136] on div "Qualified for journey" at bounding box center [194, 136] width 177 height 23
click at [79, 153] on button "Add event" at bounding box center [53, 155] width 59 height 19
click at [313, 262] on div "They complete the journey When any of the following events occur Marketing even…" at bounding box center [281, 467] width 563 height 857
click at [253, 103] on p "Add property" at bounding box center [277, 107] width 56 height 12
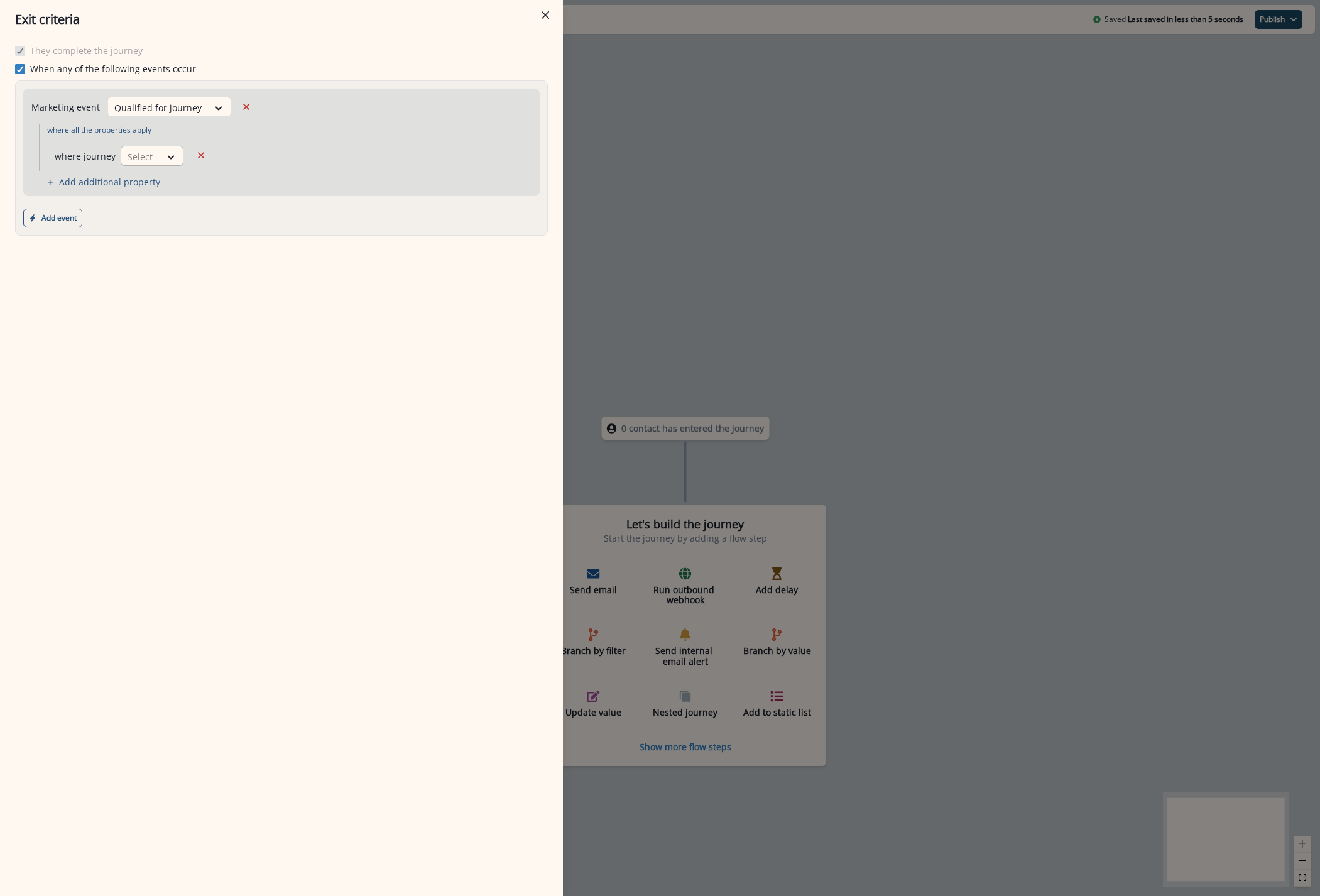
click at [149, 155] on div at bounding box center [141, 157] width 27 height 16
click at [141, 204] on div "is" at bounding box center [177, 208] width 117 height 23
click at [275, 159] on div at bounding box center [274, 157] width 158 height 16
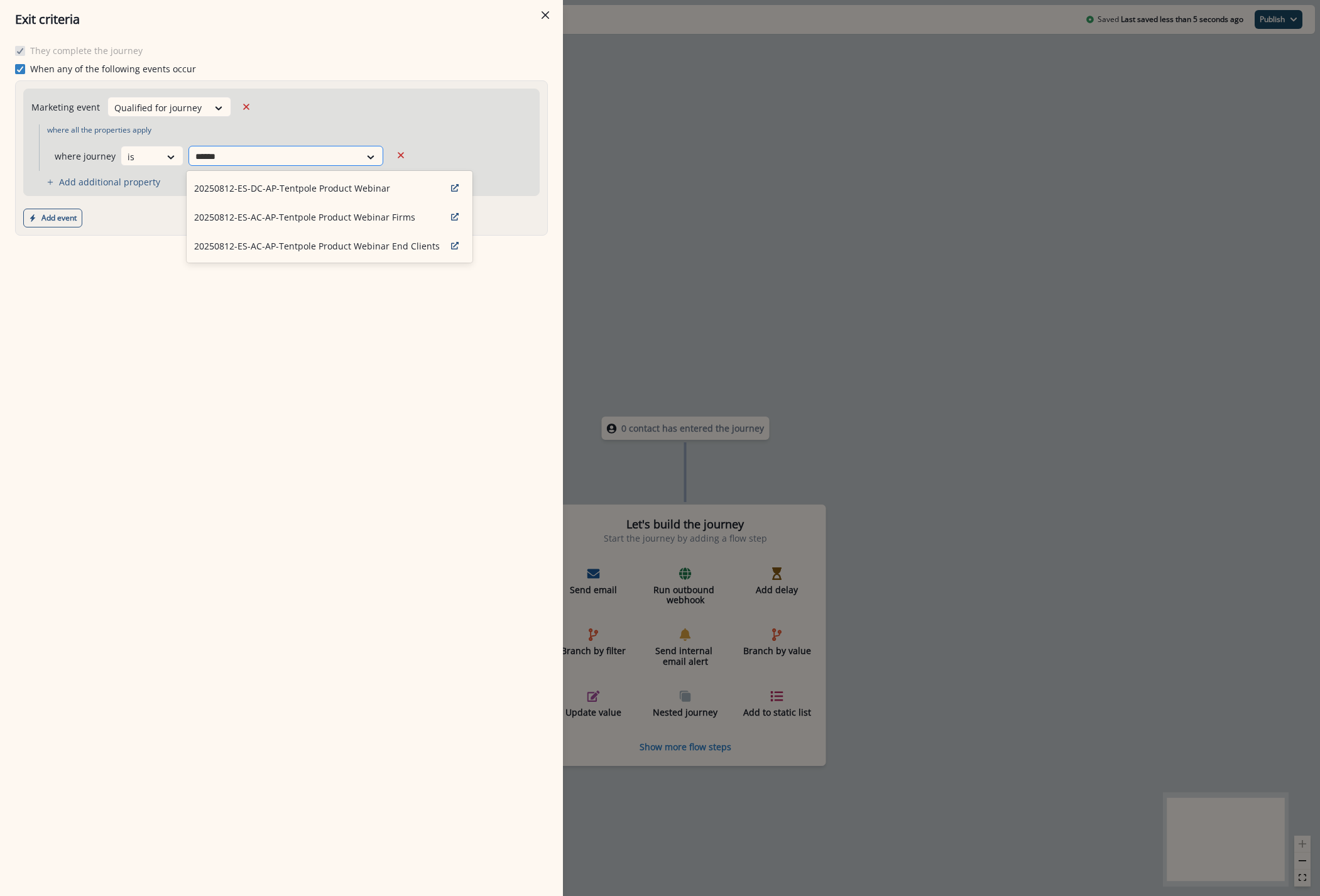
type input "*******"
drag, startPoint x: 277, startPoint y: 219, endPoint x: 262, endPoint y: 231, distance: 19.2
click at [277, 219] on p "20250812-ES-AC-AP-Tentpole Product Webinar Firms" at bounding box center [305, 217] width 221 height 13
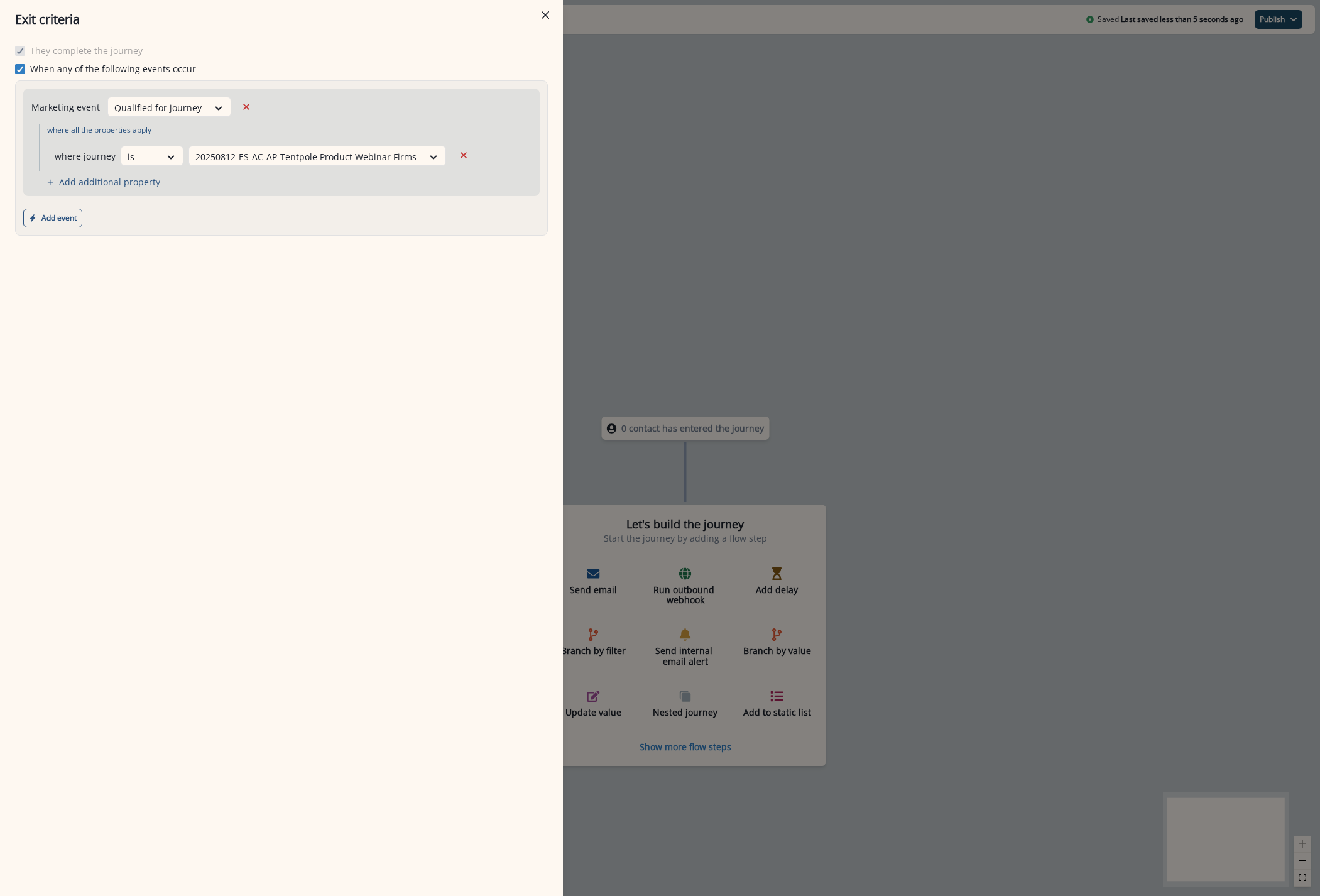
click at [248, 339] on div "They complete the journey When any of the following events occur Marketing even…" at bounding box center [281, 467] width 563 height 857
click at [703, 150] on div "Exit criteria They complete the journey When any of the following events occur …" at bounding box center [660, 448] width 1320 height 896
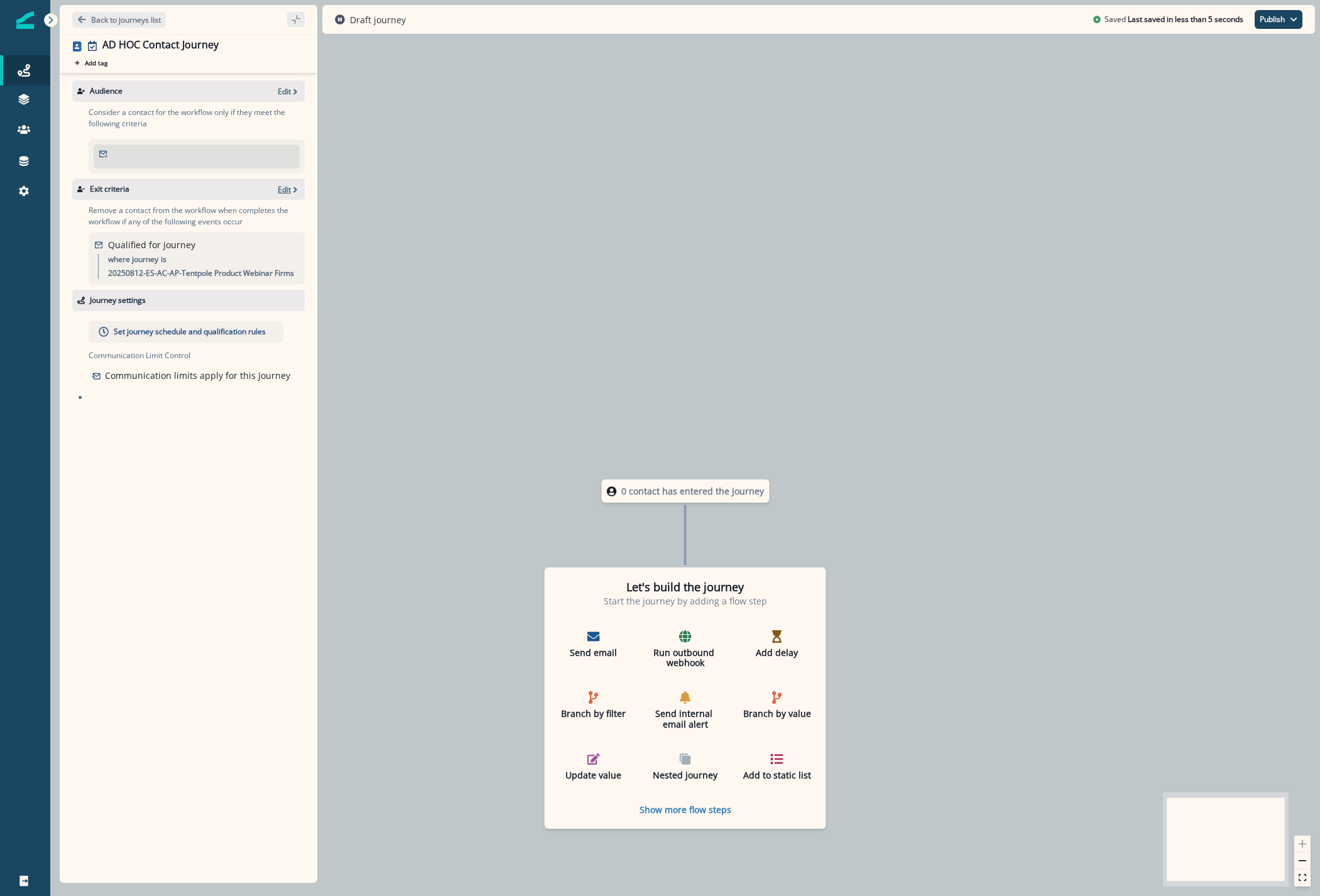
click at [287, 186] on p "Edit" at bounding box center [284, 189] width 13 height 11
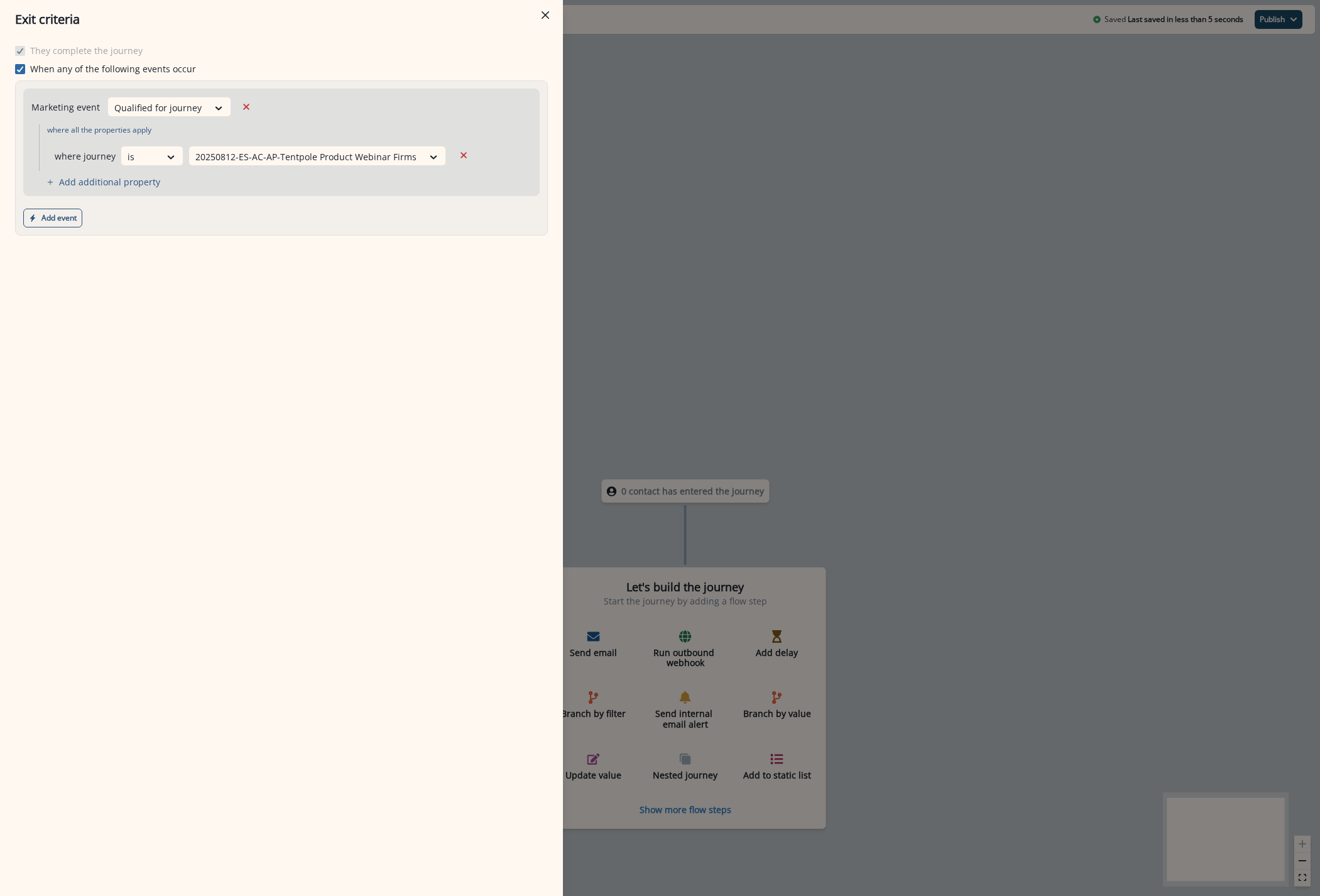
click at [21, 71] on icon at bounding box center [19, 69] width 7 height 6
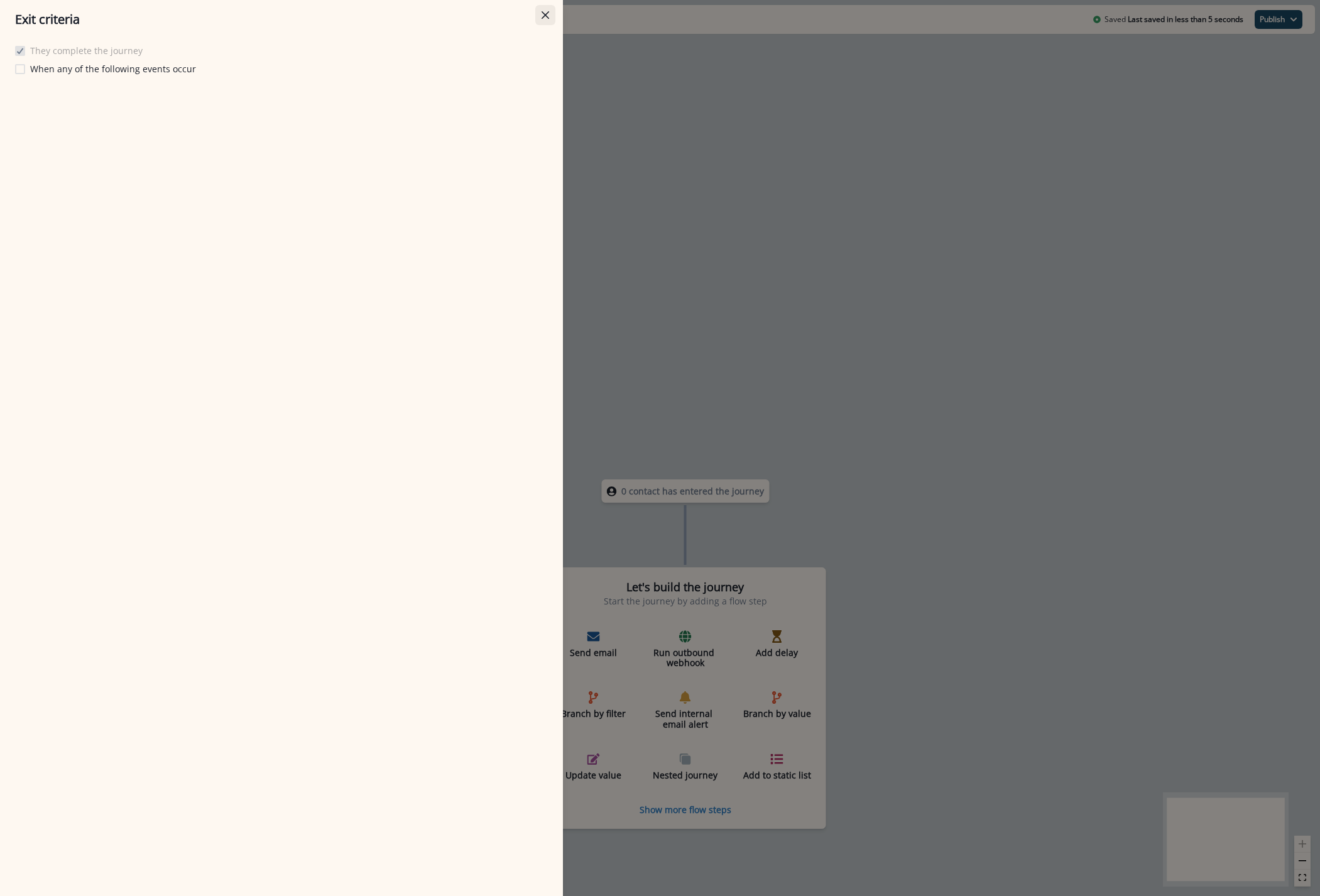
click at [535, 7] on button "Close" at bounding box center [545, 15] width 20 height 20
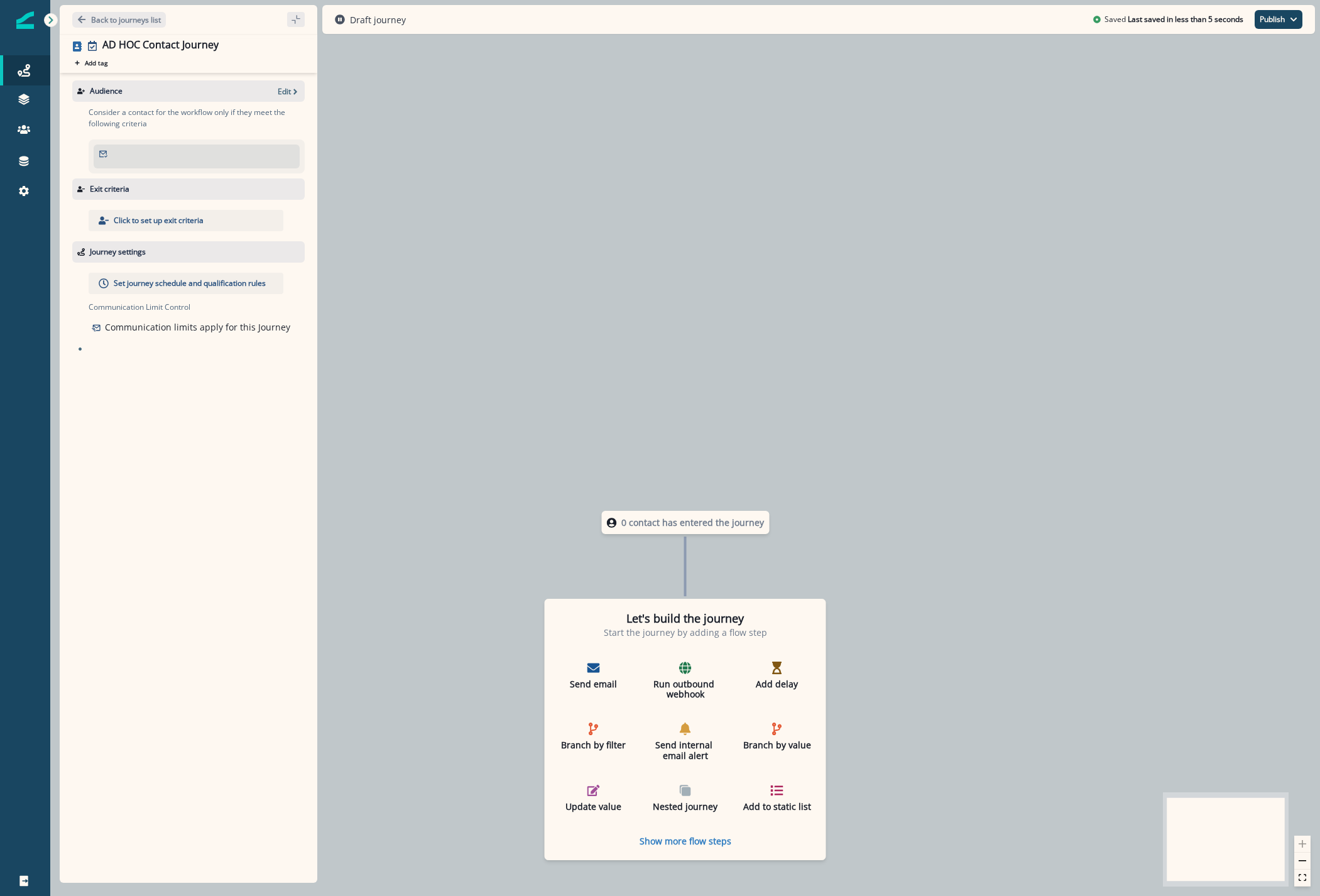
click at [138, 219] on p "Click to set up exit criteria" at bounding box center [159, 220] width 90 height 11
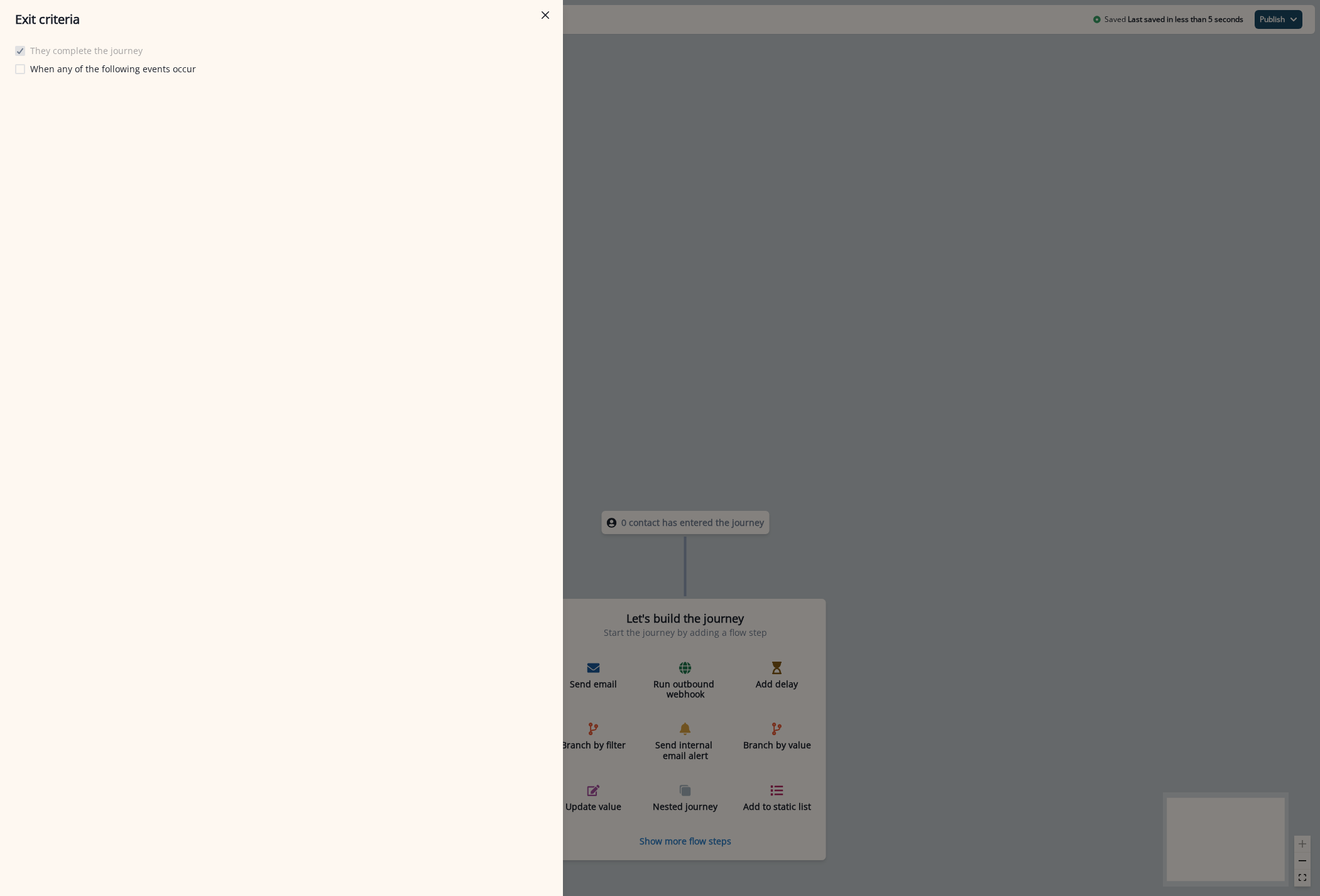
click at [545, 16] on button "Close" at bounding box center [545, 15] width 20 height 20
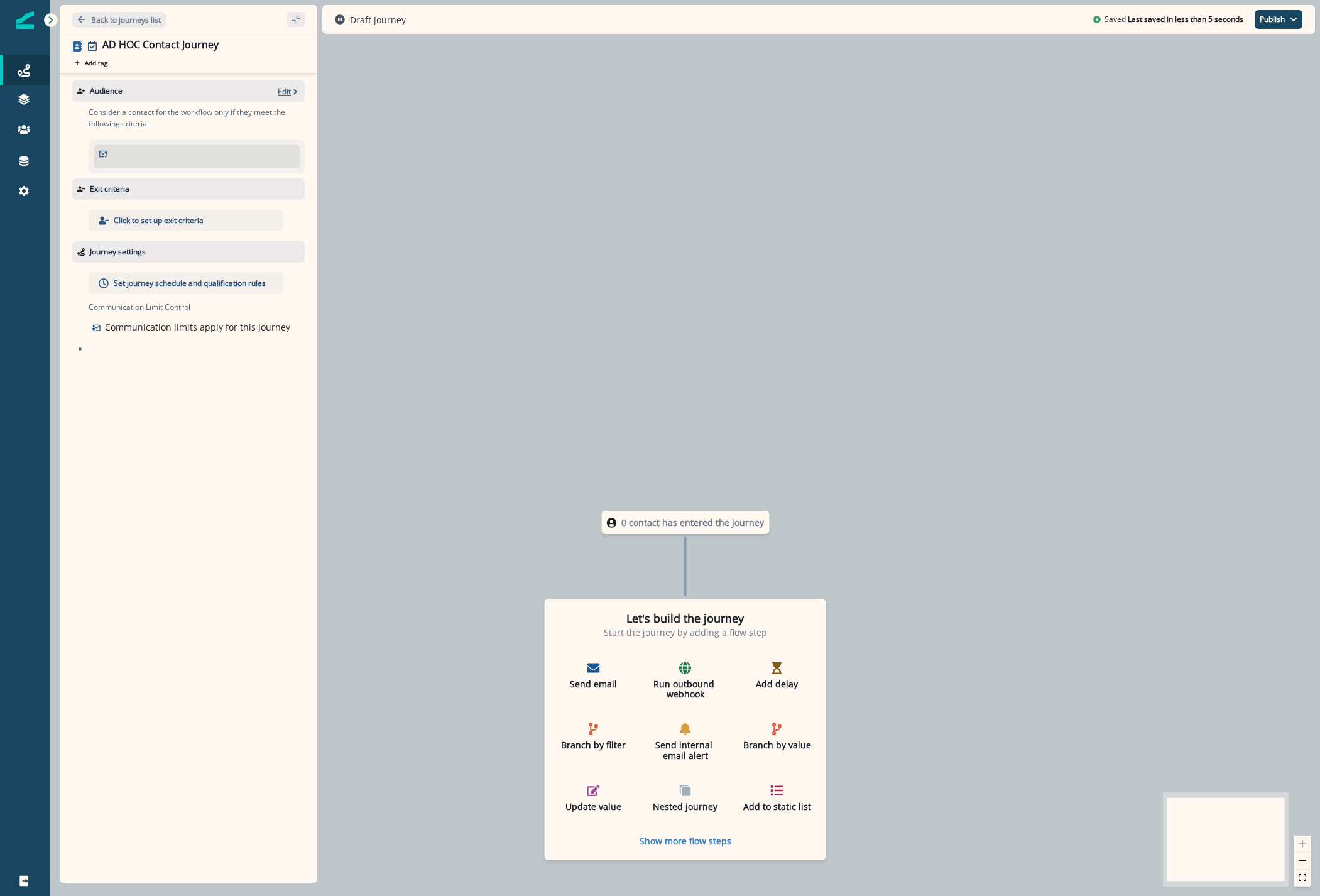
click at [278, 92] on p "Edit" at bounding box center [284, 91] width 13 height 11
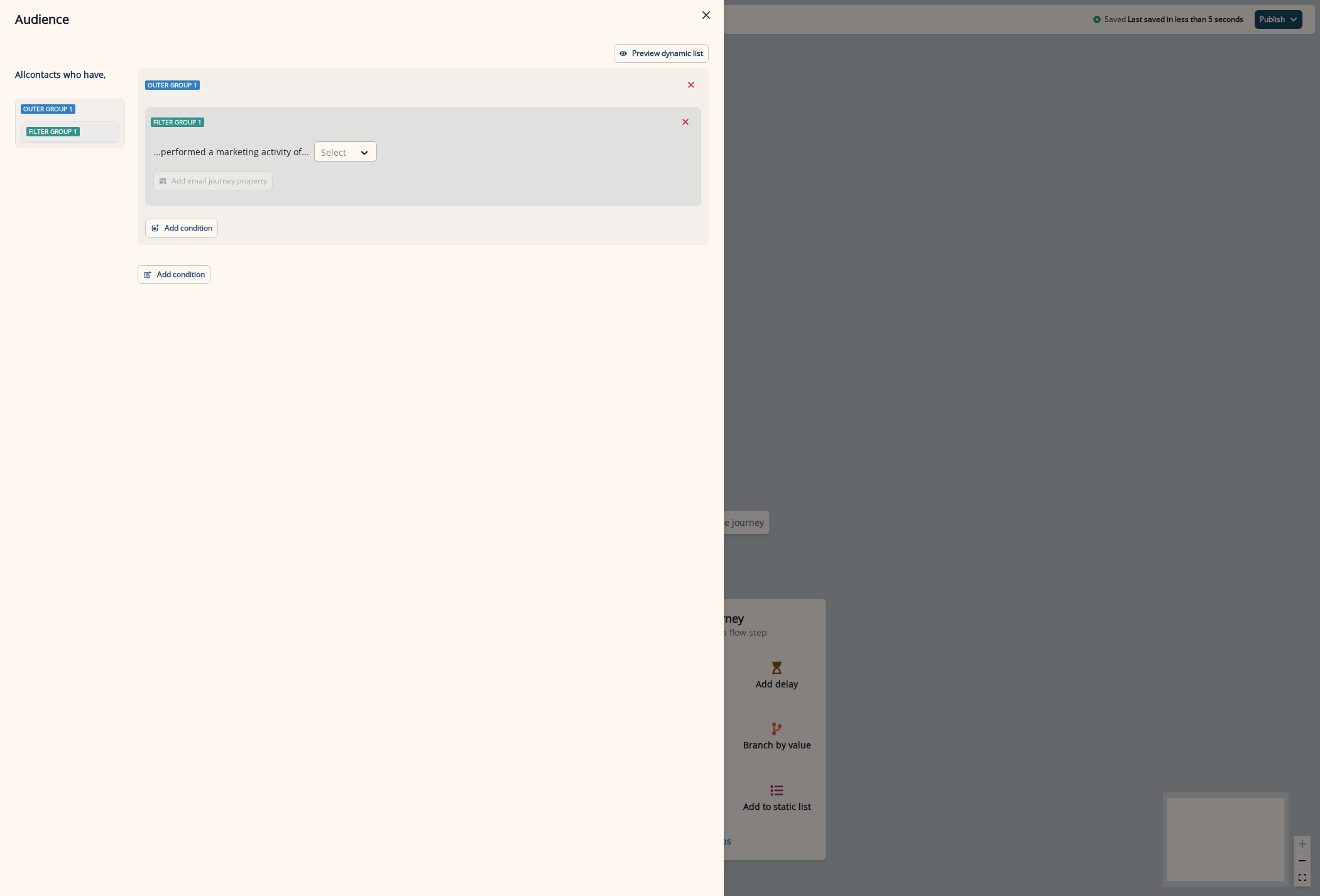
click at [339, 147] on div at bounding box center [334, 153] width 27 height 16
click at [461, 227] on div "Emails blocked (not sent) from journey" at bounding box center [398, 227] width 177 height 23
click at [422, 151] on div at bounding box center [401, 153] width 162 height 16
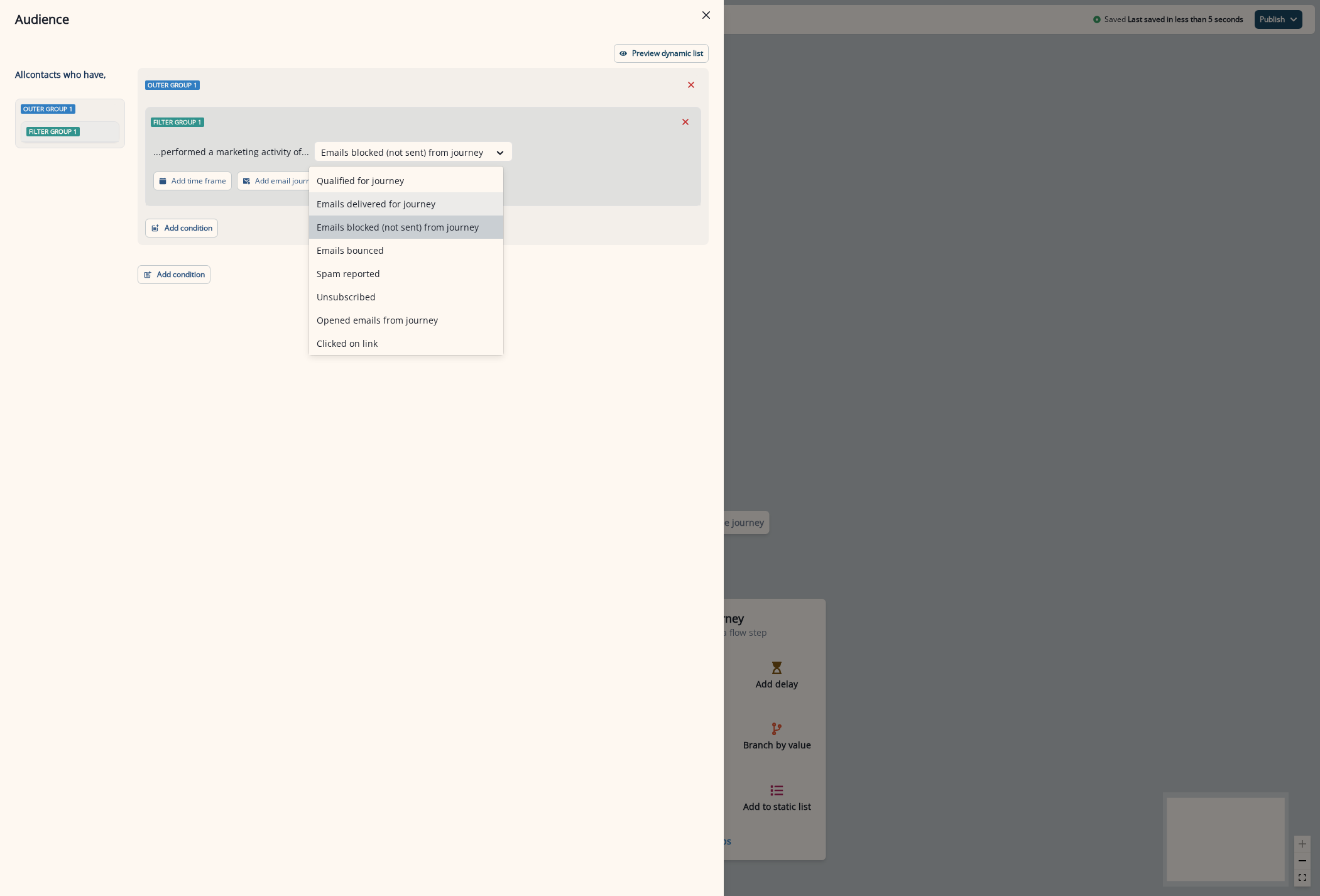
click at [393, 201] on div "Emails delivered for journey" at bounding box center [406, 203] width 194 height 23
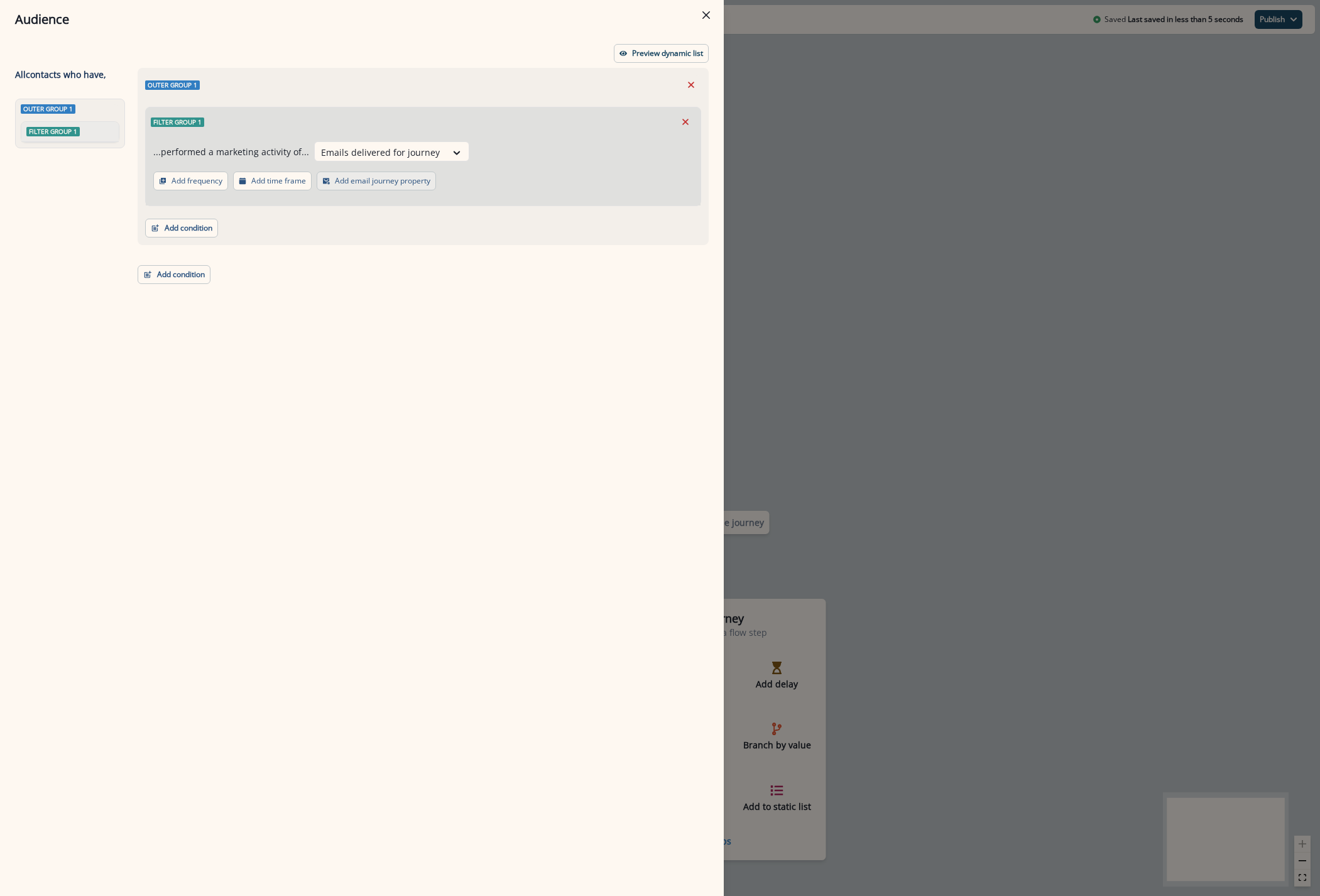
click at [364, 187] on button "Add email journey property" at bounding box center [376, 181] width 119 height 19
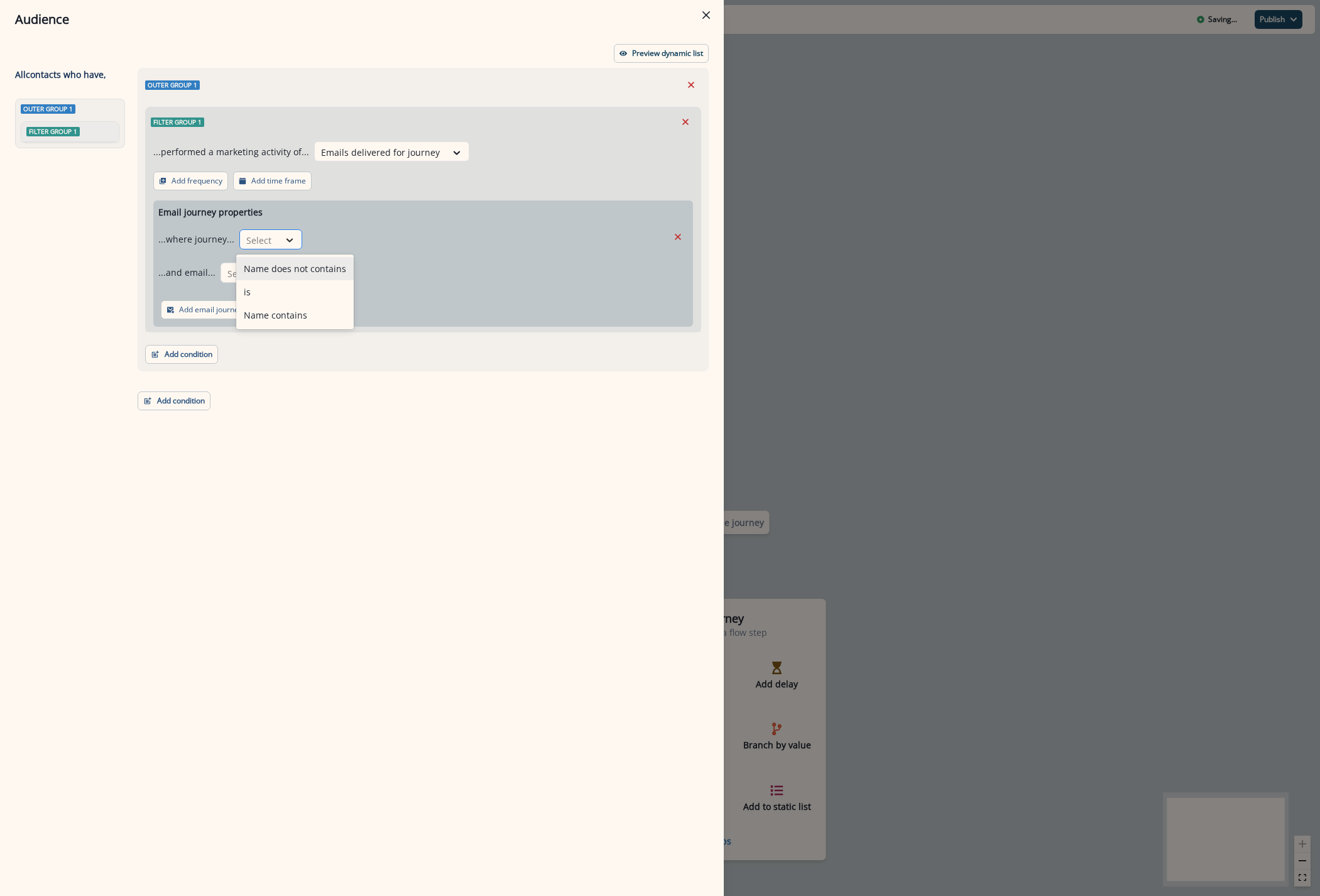
click at [287, 239] on icon at bounding box center [289, 240] width 11 height 13
click at [281, 291] on div "is" at bounding box center [295, 291] width 117 height 23
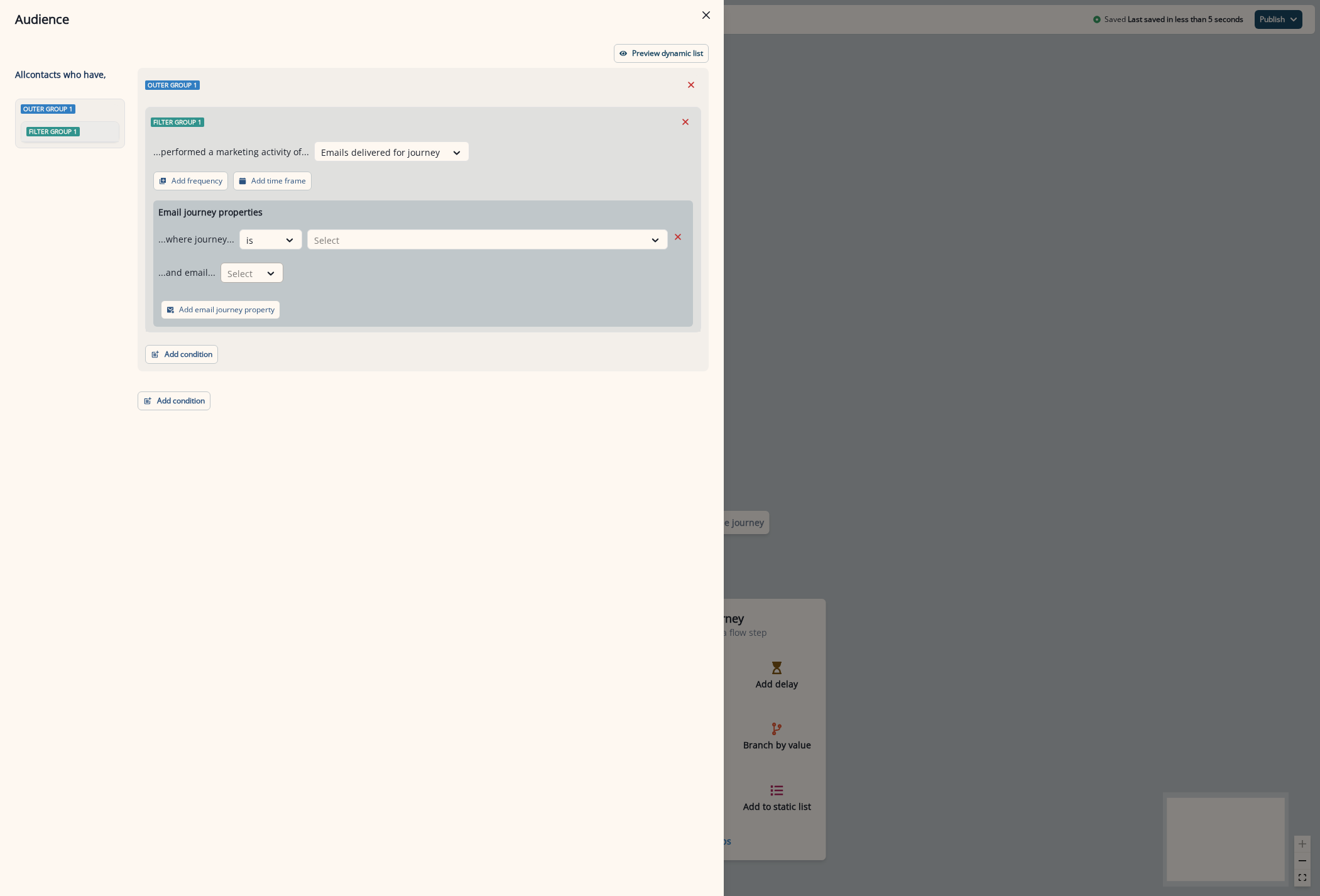
click at [260, 279] on div at bounding box center [271, 273] width 23 height 21
click at [255, 332] on div "is" at bounding box center [276, 325] width 117 height 23
click at [700, 17] on button "Close" at bounding box center [706, 15] width 20 height 20
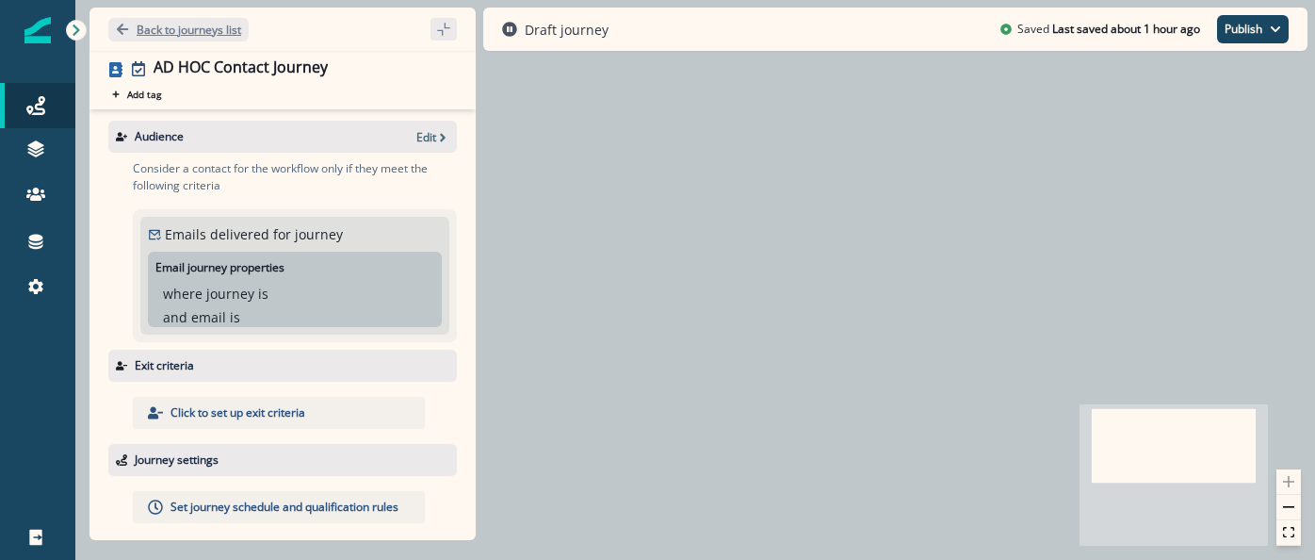
click at [194, 24] on p "Back to journeys list" at bounding box center [189, 30] width 105 height 16
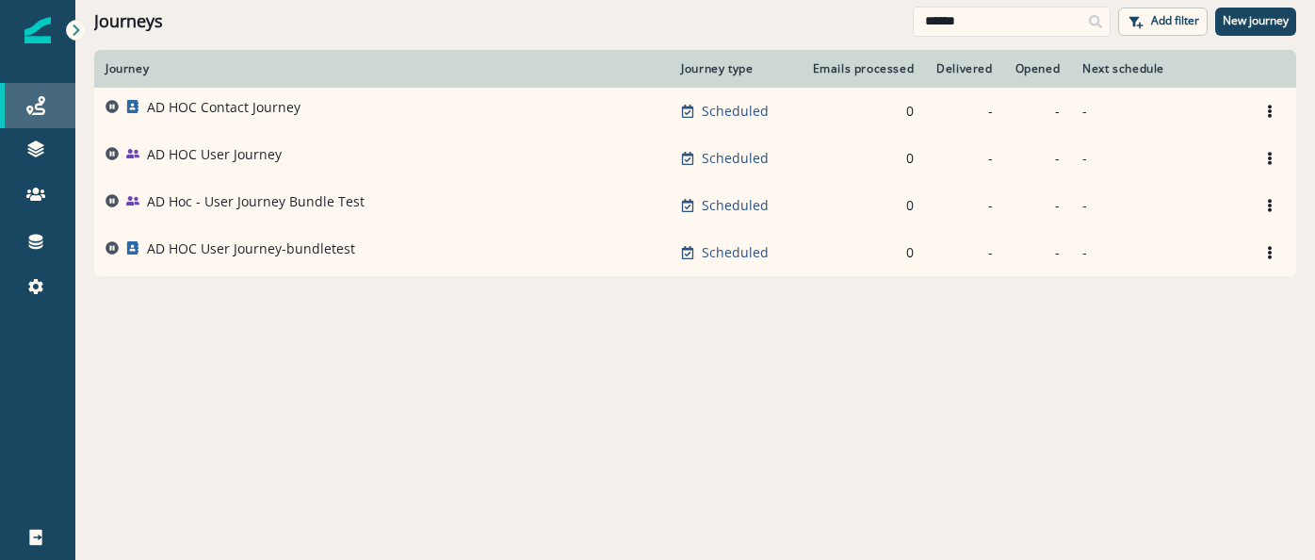
click at [41, 113] on icon at bounding box center [35, 105] width 19 height 19
drag, startPoint x: 1036, startPoint y: 27, endPoint x: 465, endPoint y: 5, distance: 572.4
click at [471, 6] on div "Journeys ****** Add filter New journey" at bounding box center [695, 21] width 1240 height 42
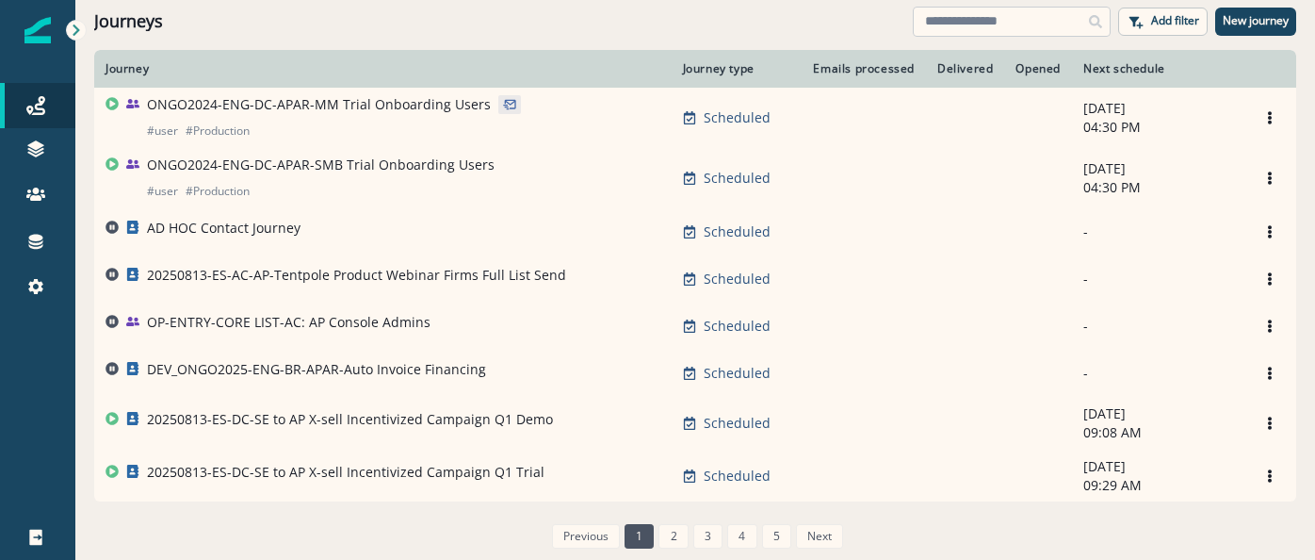
drag, startPoint x: 1023, startPoint y: 23, endPoint x: 1036, endPoint y: 11, distance: 17.4
click at [1025, 24] on input at bounding box center [1012, 22] width 198 height 30
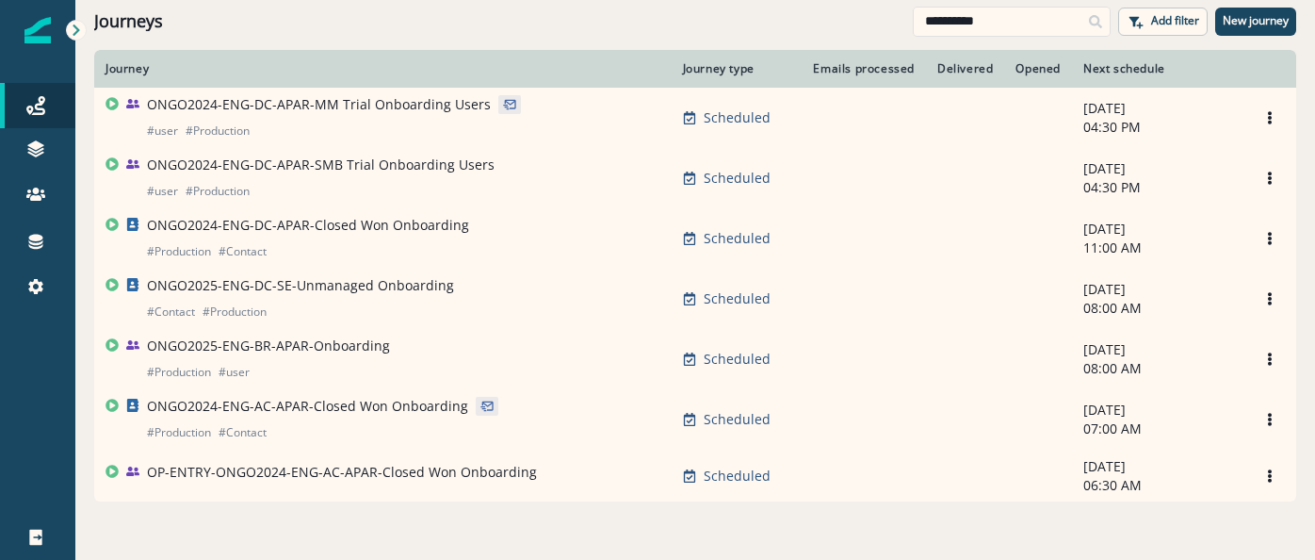
type input "**********"
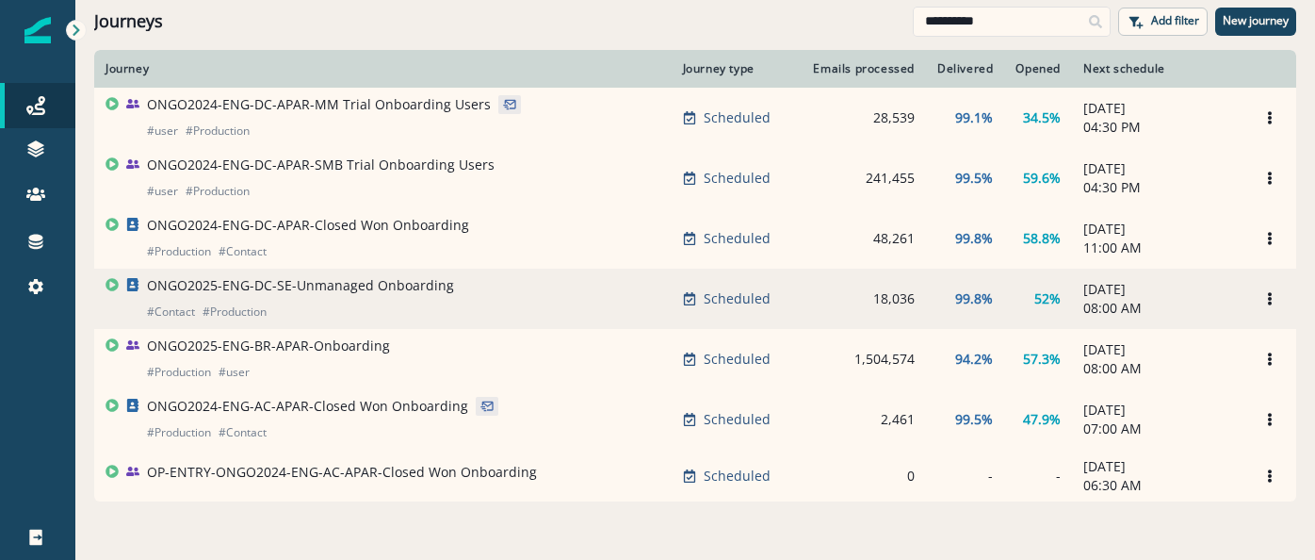
click at [442, 281] on p "ONGO2025-ENG-DC-SE-Unmanaged Onboarding" at bounding box center [300, 285] width 307 height 19
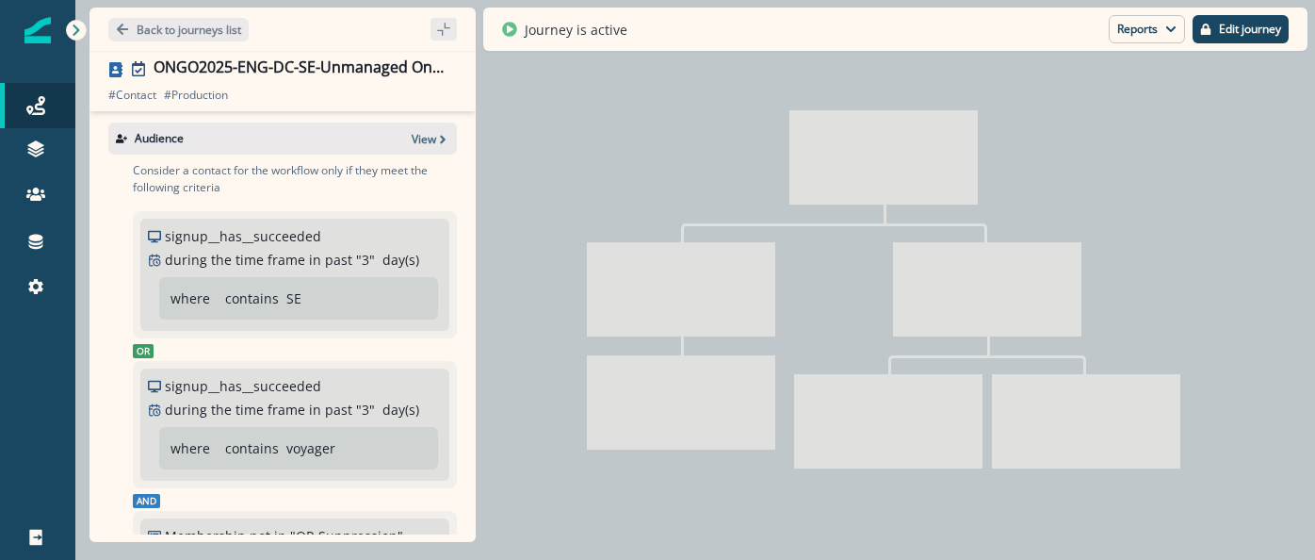
click at [346, 76] on div "ONGO2025-ENG-DC-SE-Unmanaged Onboarding" at bounding box center [302, 68] width 296 height 21
click at [385, 63] on div "ONGO2025-ENG-DC-SE-Unmanaged Onboarding" at bounding box center [302, 68] width 296 height 21
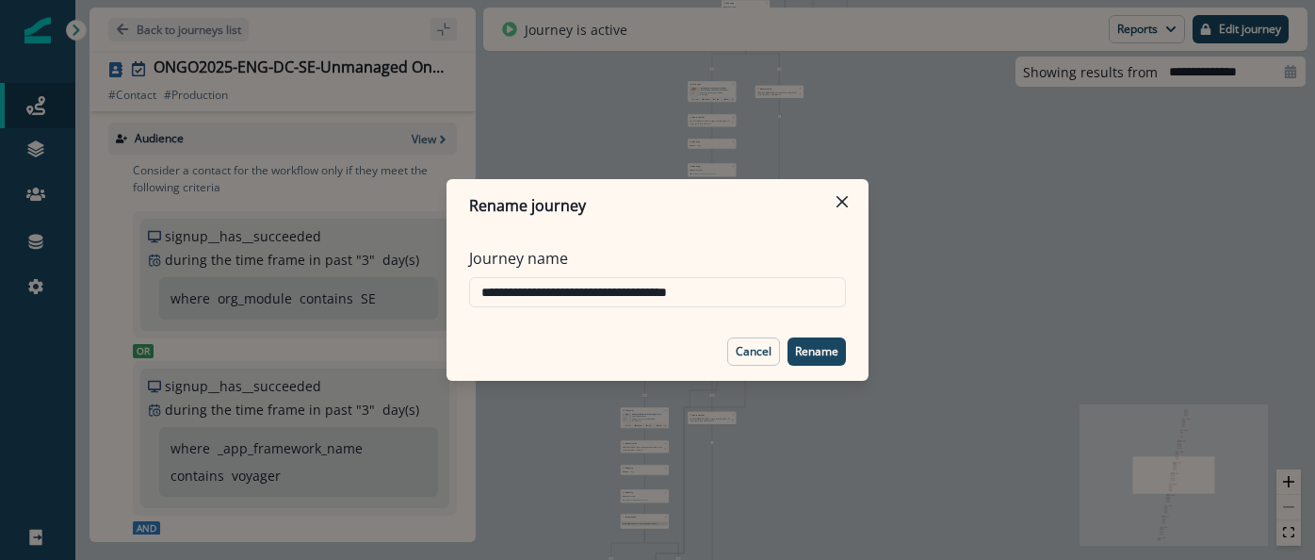
click at [188, 32] on div "**********" at bounding box center [657, 280] width 1315 height 560
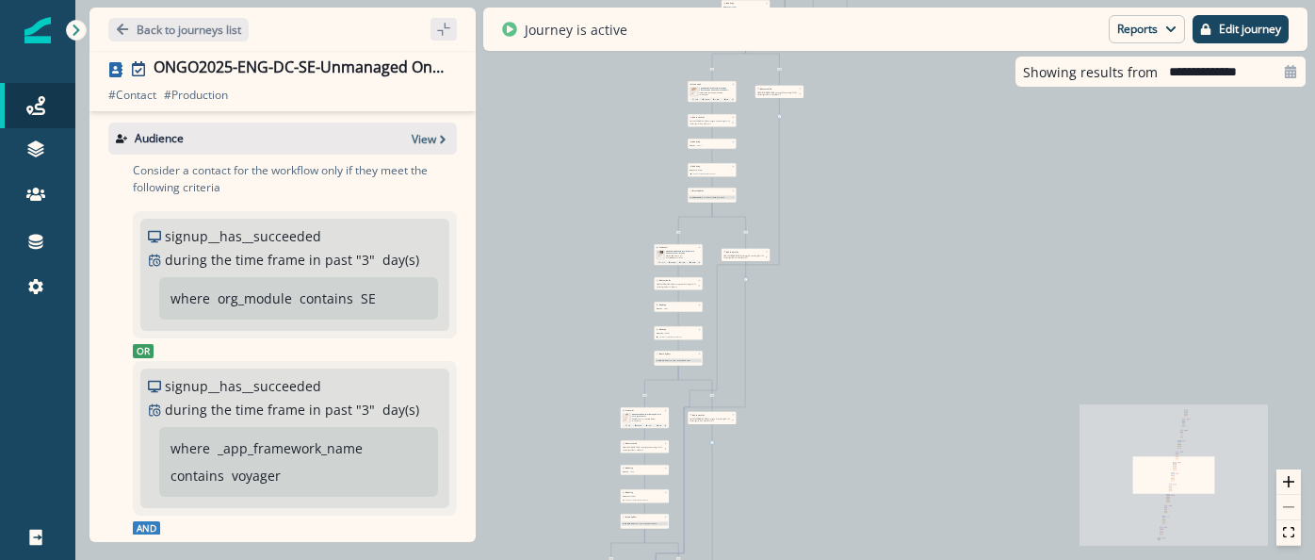
click at [188, 32] on p "Back to journeys list" at bounding box center [189, 30] width 105 height 16
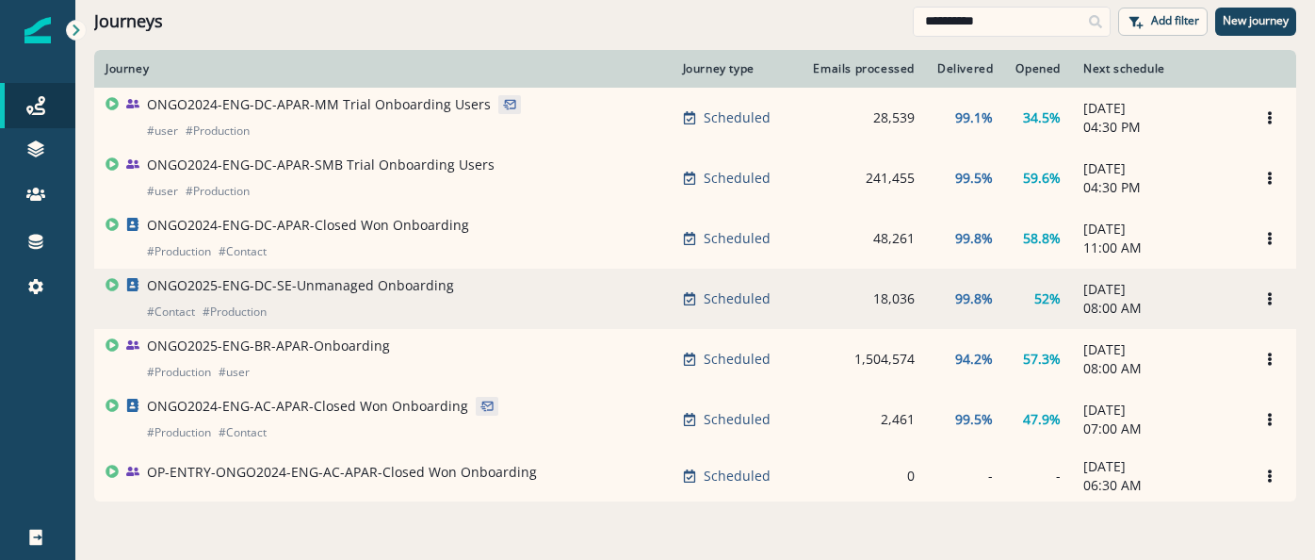
click at [416, 293] on p "ONGO2025-ENG-DC-SE-Unmanaged Onboarding" at bounding box center [300, 285] width 307 height 19
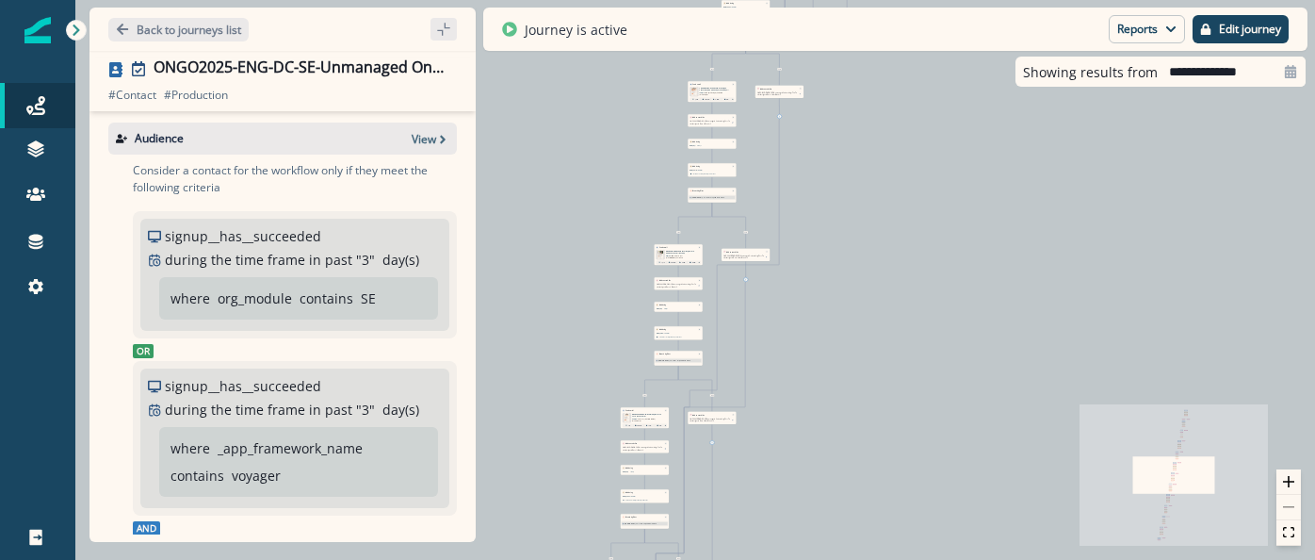
click at [469, 72] on div "ONGO2025-ENG-DC-SE-Unmanaged Onboarding # Contact # Production # Contact # Prod…" at bounding box center [283, 84] width 386 height 53
click at [454, 66] on button "Edit name" at bounding box center [460, 68] width 23 height 11
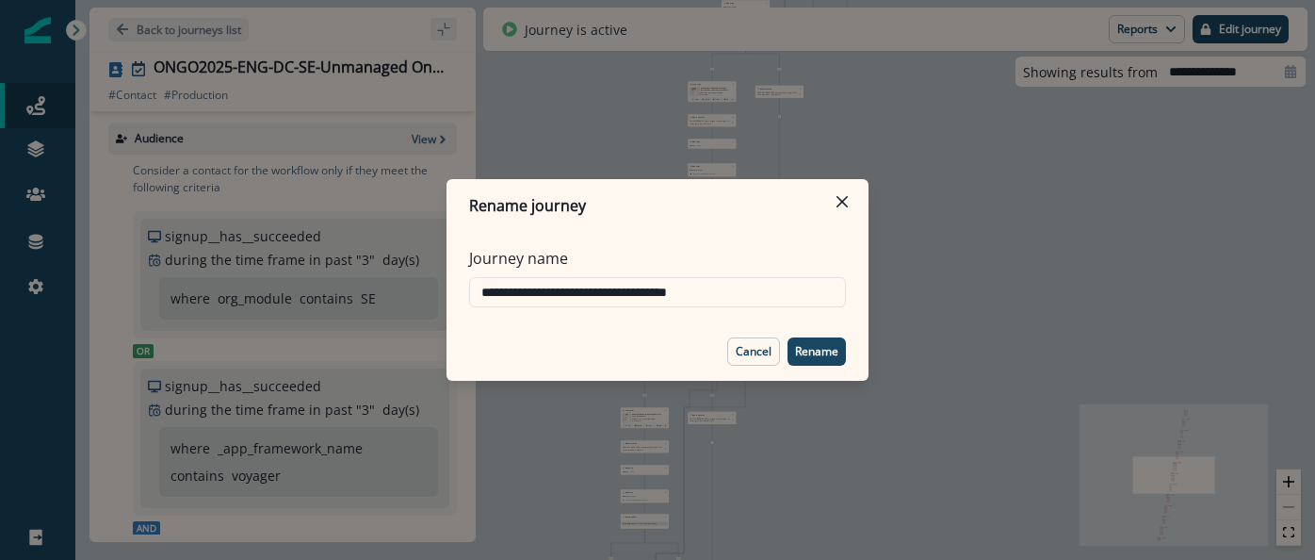
drag, startPoint x: 747, startPoint y: 346, endPoint x: 627, endPoint y: 304, distance: 127.5
click at [741, 340] on button "Cancel" at bounding box center [753, 351] width 53 height 28
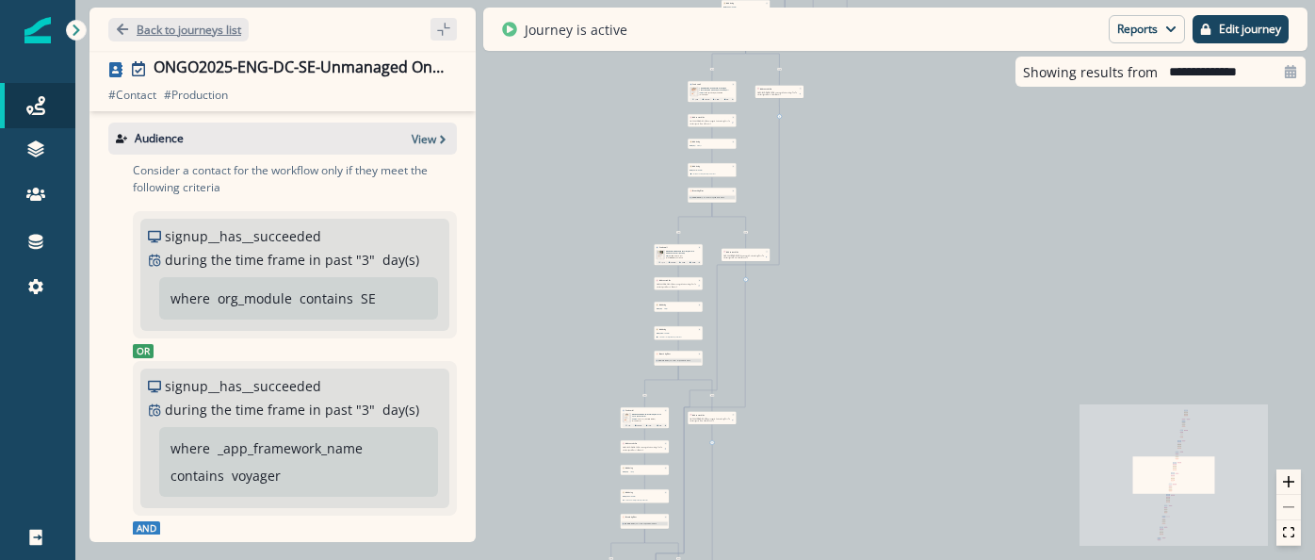
click at [206, 25] on p "Back to journeys list" at bounding box center [189, 30] width 105 height 16
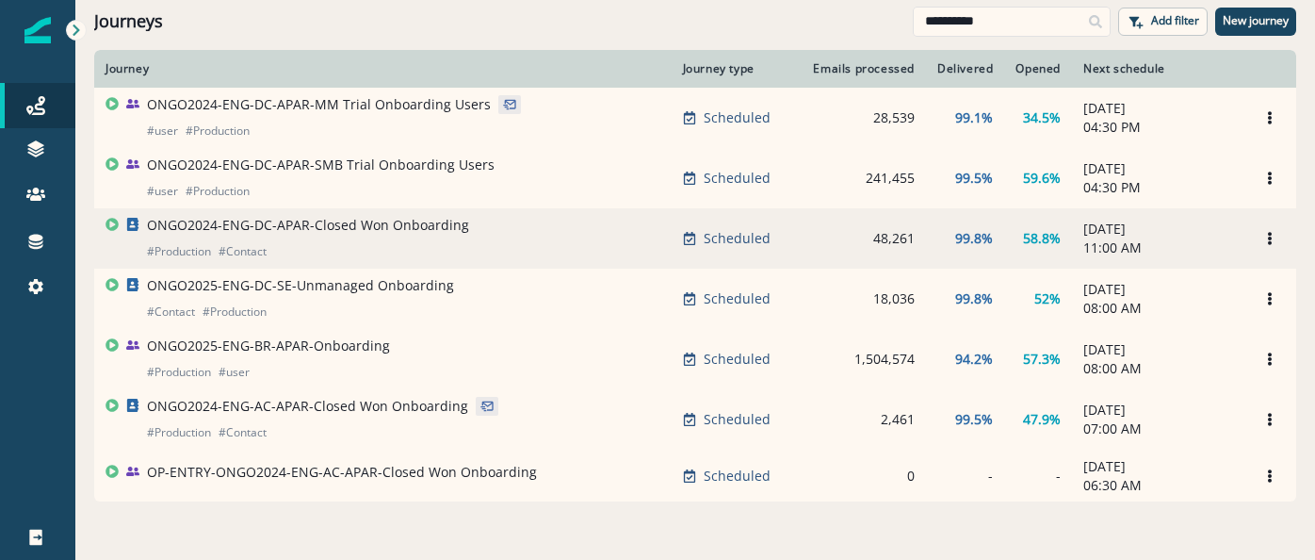
click at [293, 216] on td "ONGO2024-ENG-DC-APAR-Closed Won Onboarding # Production # Contact" at bounding box center [383, 238] width 578 height 60
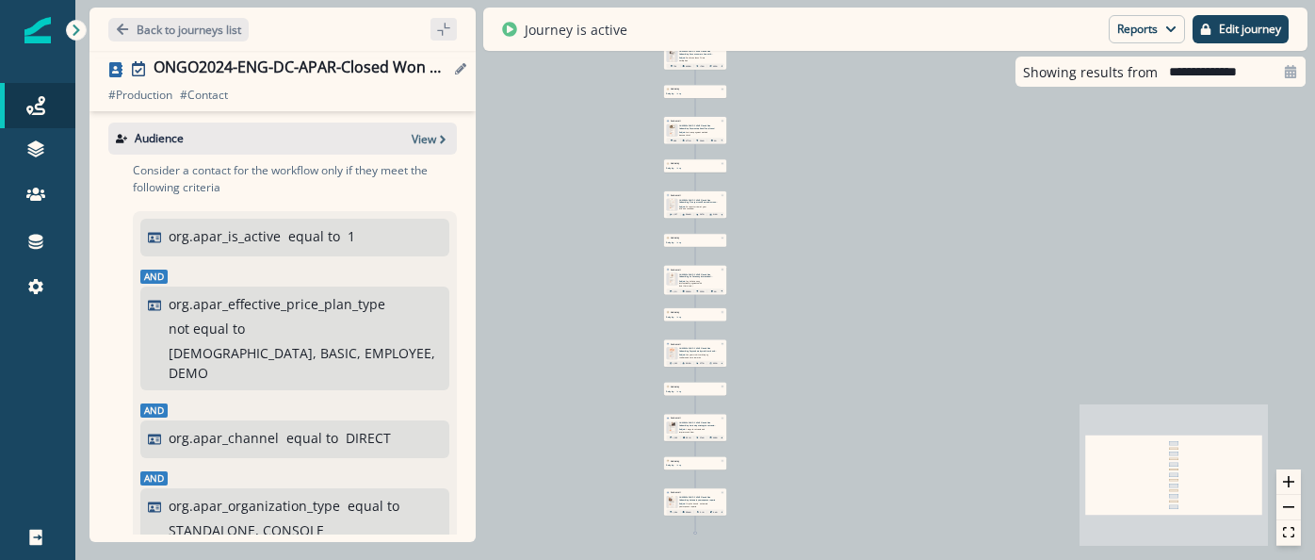
click at [462, 71] on icon "Edit name" at bounding box center [460, 68] width 11 height 11
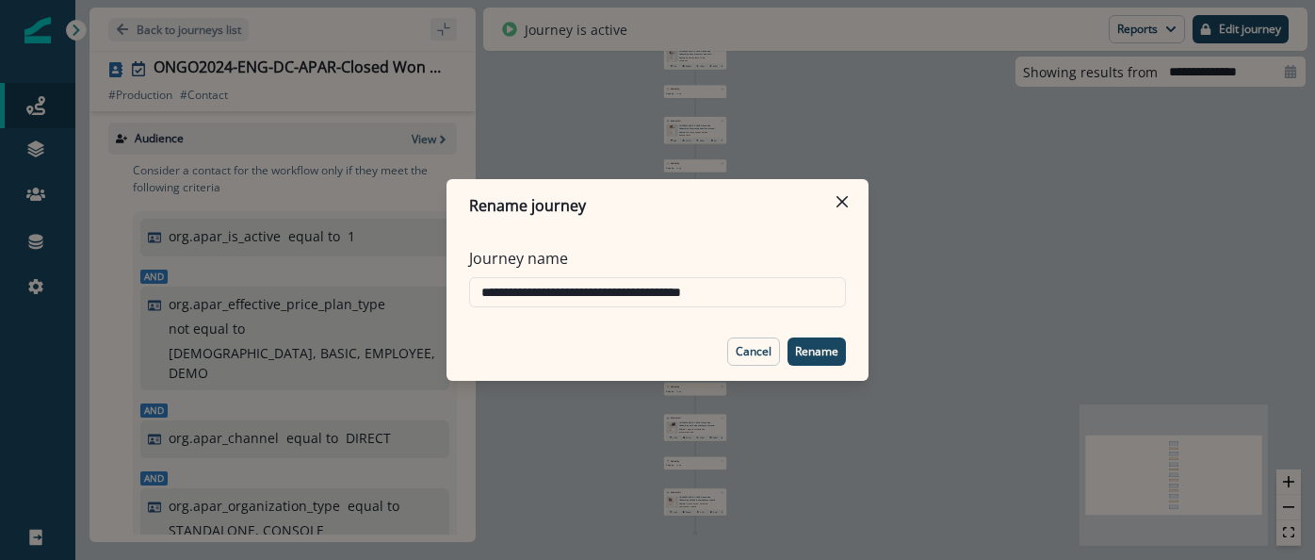
drag, startPoint x: 762, startPoint y: 359, endPoint x: 736, endPoint y: 346, distance: 29.5
click at [762, 359] on button "Cancel" at bounding box center [753, 351] width 53 height 28
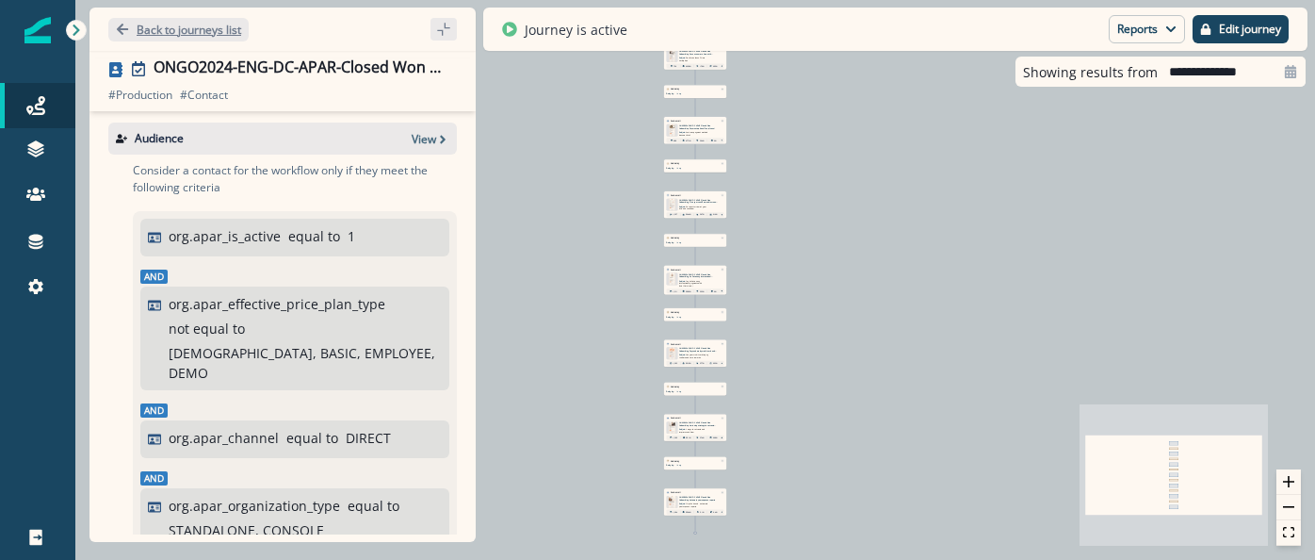
click at [183, 31] on p "Back to journeys list" at bounding box center [189, 30] width 105 height 16
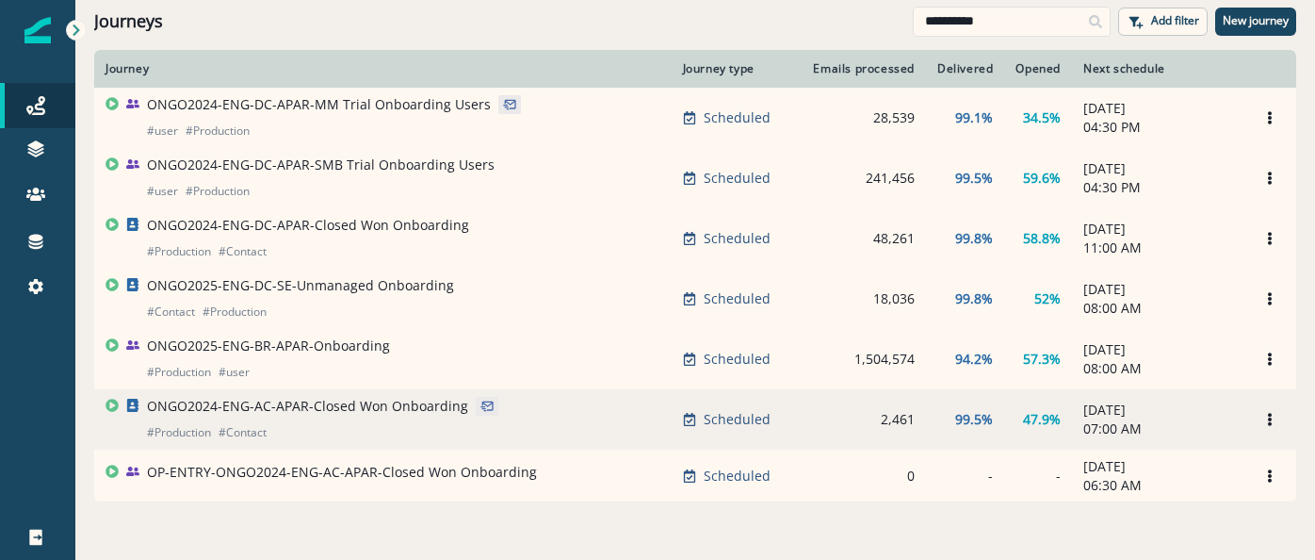
click at [310, 408] on p "ONGO2024-ENG-AC-APAR-Closed Won Onboarding" at bounding box center [307, 406] width 321 height 19
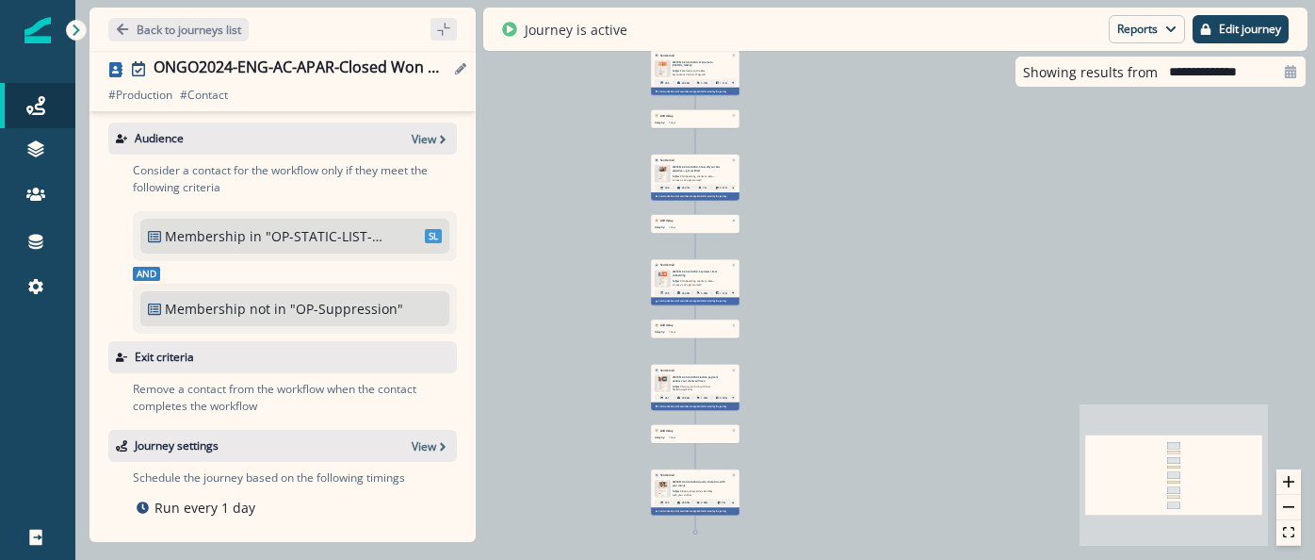
click at [456, 72] on icon "Edit name" at bounding box center [460, 68] width 11 height 11
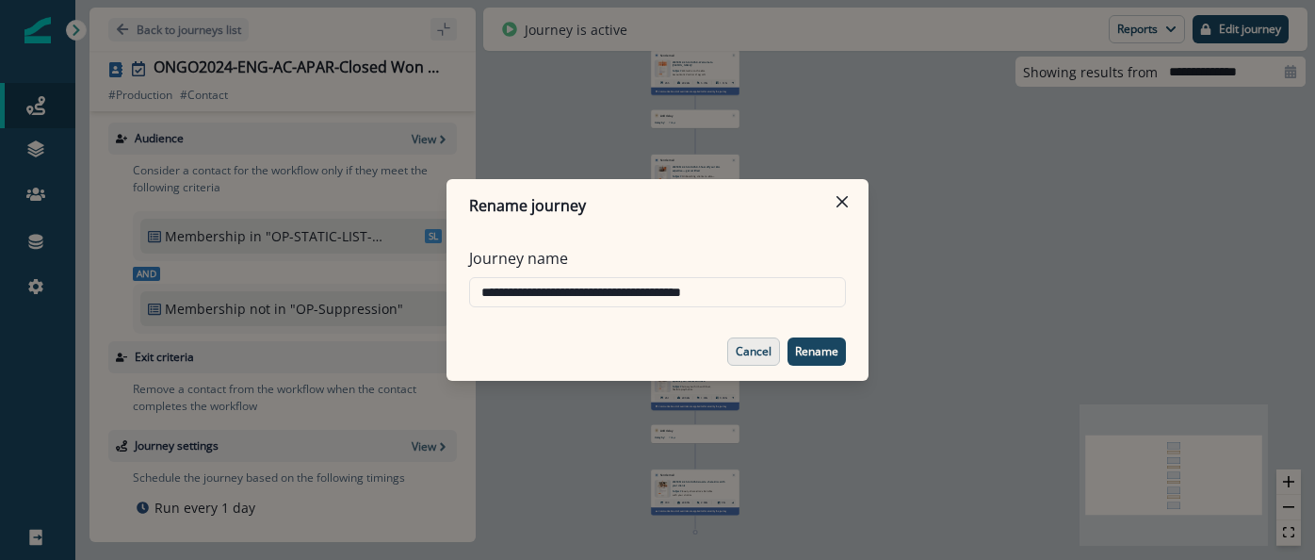
click at [734, 345] on button "Cancel" at bounding box center [753, 351] width 53 height 28
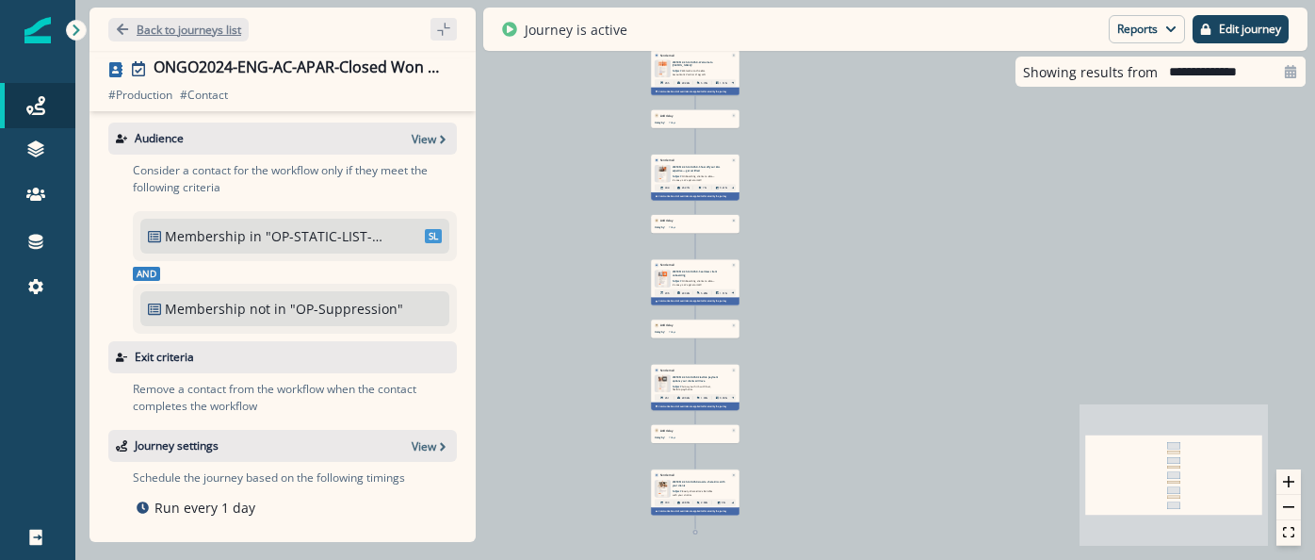
click at [218, 36] on p "Back to journeys list" at bounding box center [189, 30] width 105 height 16
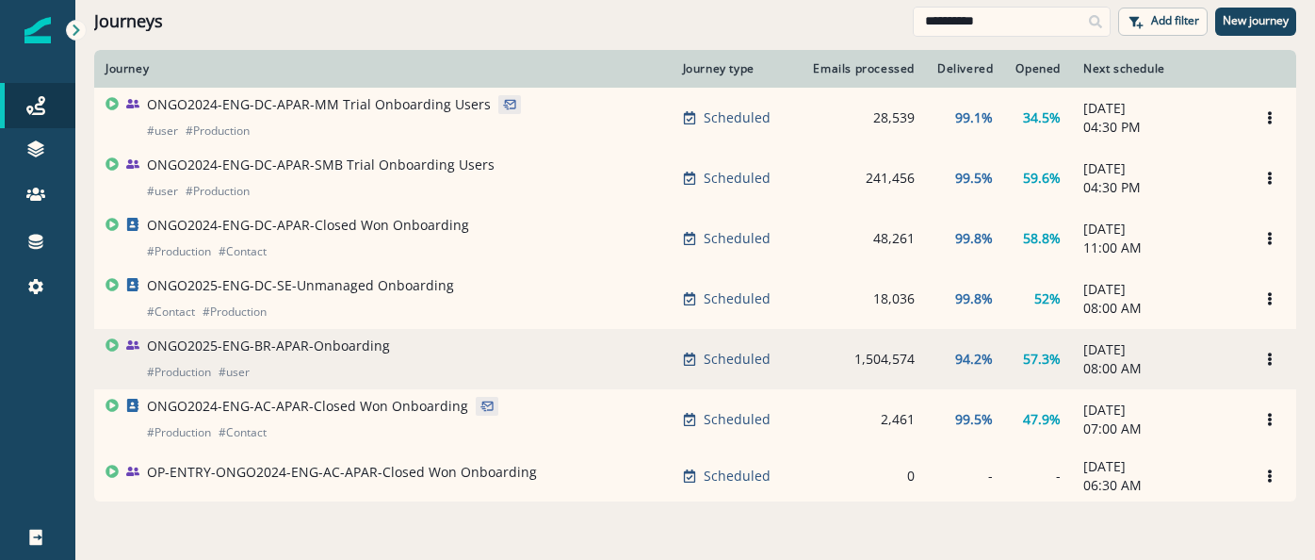
click at [280, 355] on p "ONGO2025-ENG-BR-APAR-Onboarding" at bounding box center [268, 345] width 243 height 19
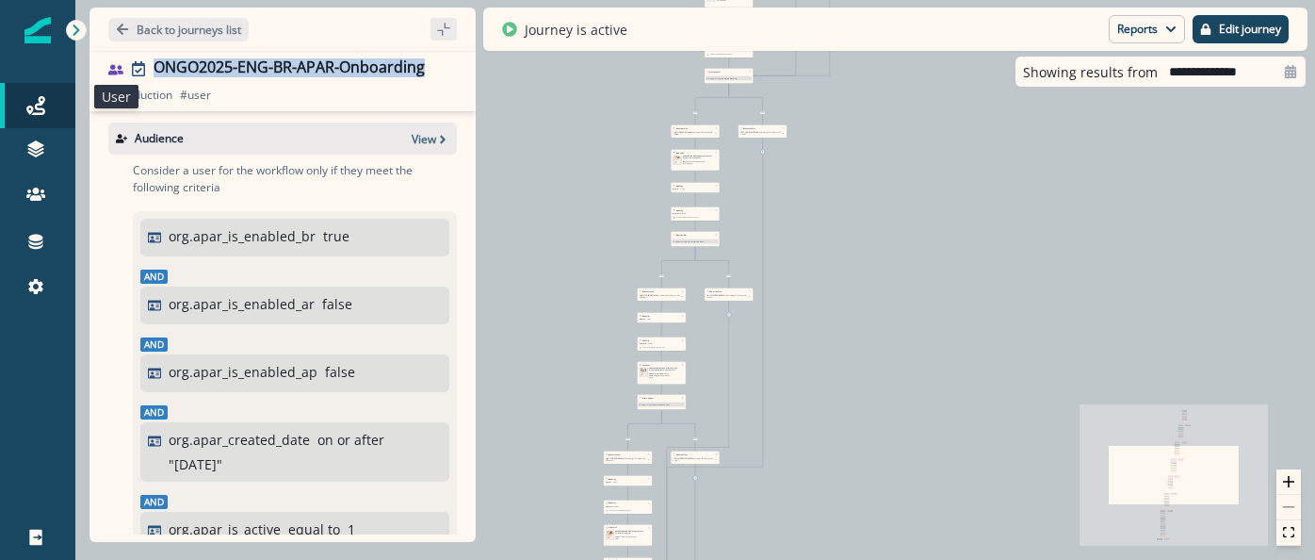
drag, startPoint x: 424, startPoint y: 66, endPoint x: 118, endPoint y: 70, distance: 306.2
click at [118, 70] on div "ONGO2025-ENG-BR-APAR-Onboarding" at bounding box center [282, 68] width 349 height 21
click at [194, 28] on p "Back to journeys list" at bounding box center [189, 30] width 105 height 16
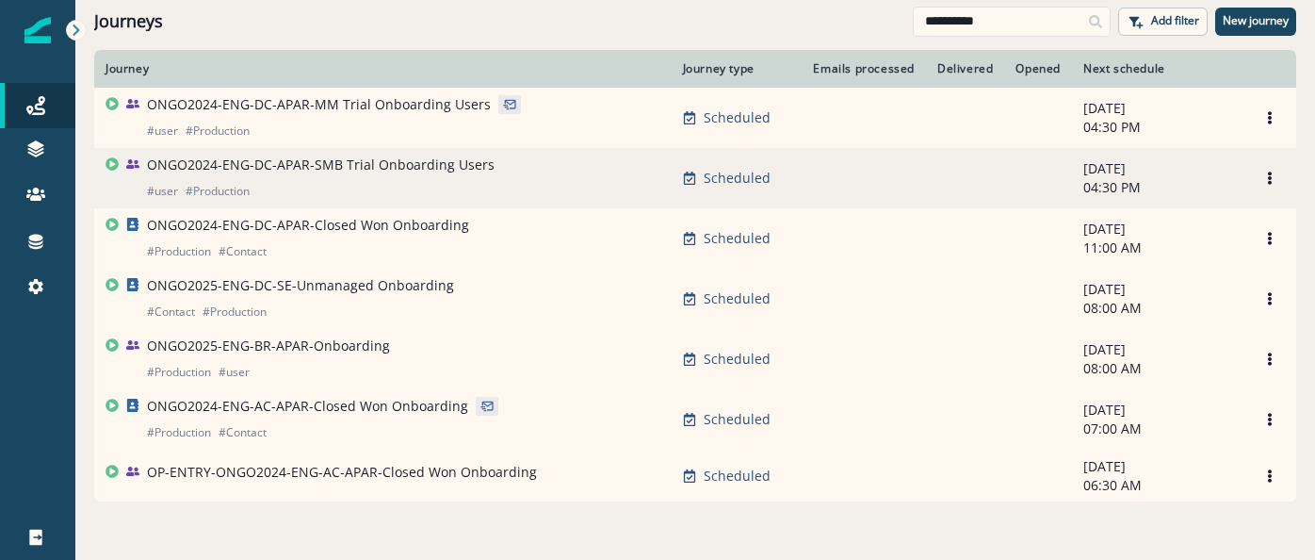
click at [322, 160] on p "ONGO2024-ENG-DC-APAR-SMB Trial Onboarding Users" at bounding box center [321, 164] width 348 height 19
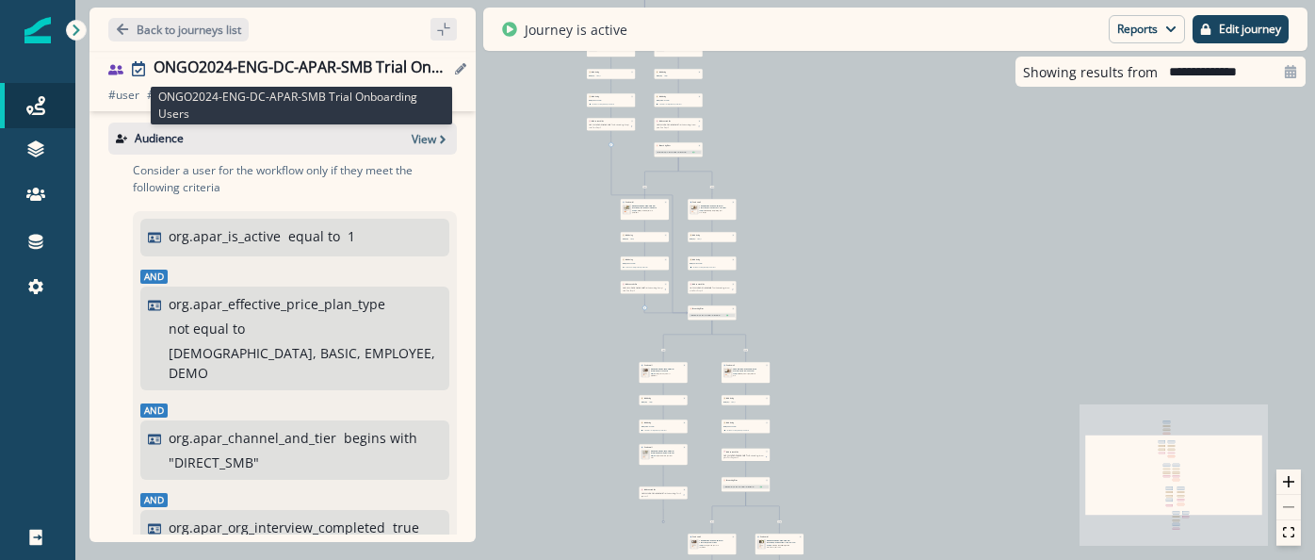
click at [259, 67] on div "ONGO2024-ENG-DC-APAR-SMB Trial Onboarding Users" at bounding box center [302, 68] width 296 height 21
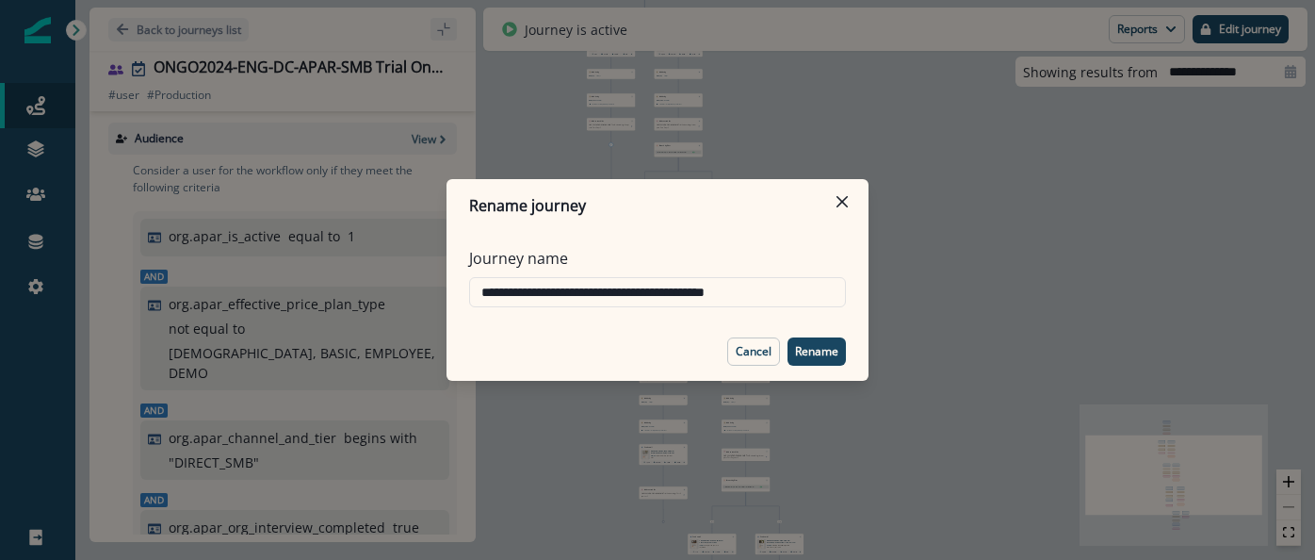
drag, startPoint x: 772, startPoint y: 359, endPoint x: 718, endPoint y: 348, distance: 54.9
click at [772, 359] on button "Cancel" at bounding box center [753, 351] width 53 height 28
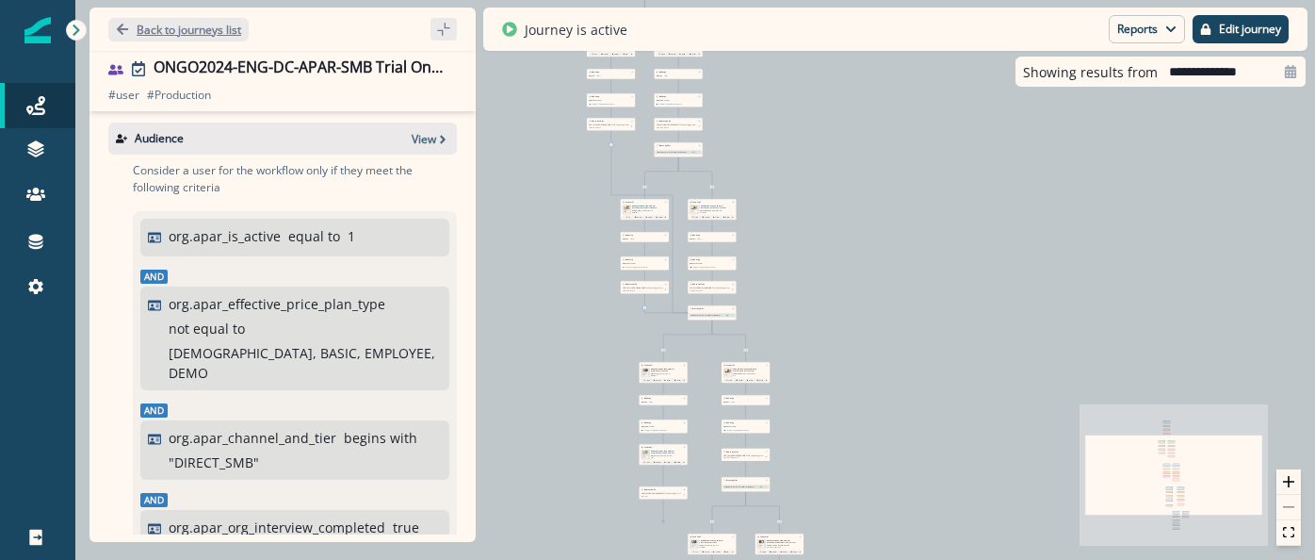
click at [209, 22] on p "Back to journeys list" at bounding box center [189, 30] width 105 height 16
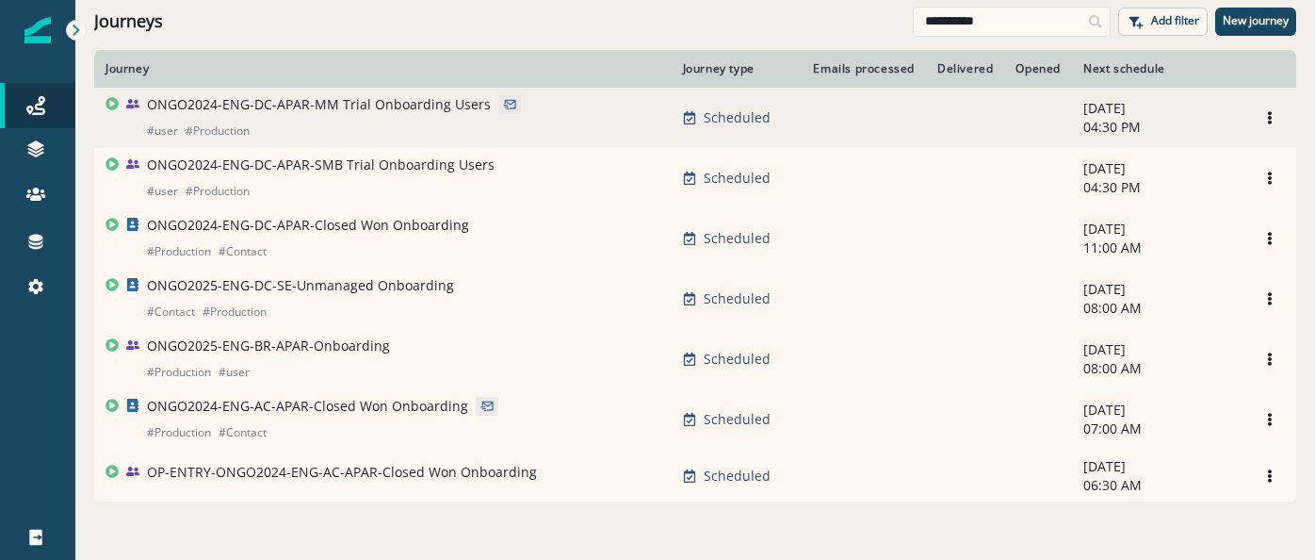
click at [310, 109] on p "ONGO2024-ENG-DC-APAR-MM Trial Onboarding Users" at bounding box center [319, 104] width 344 height 19
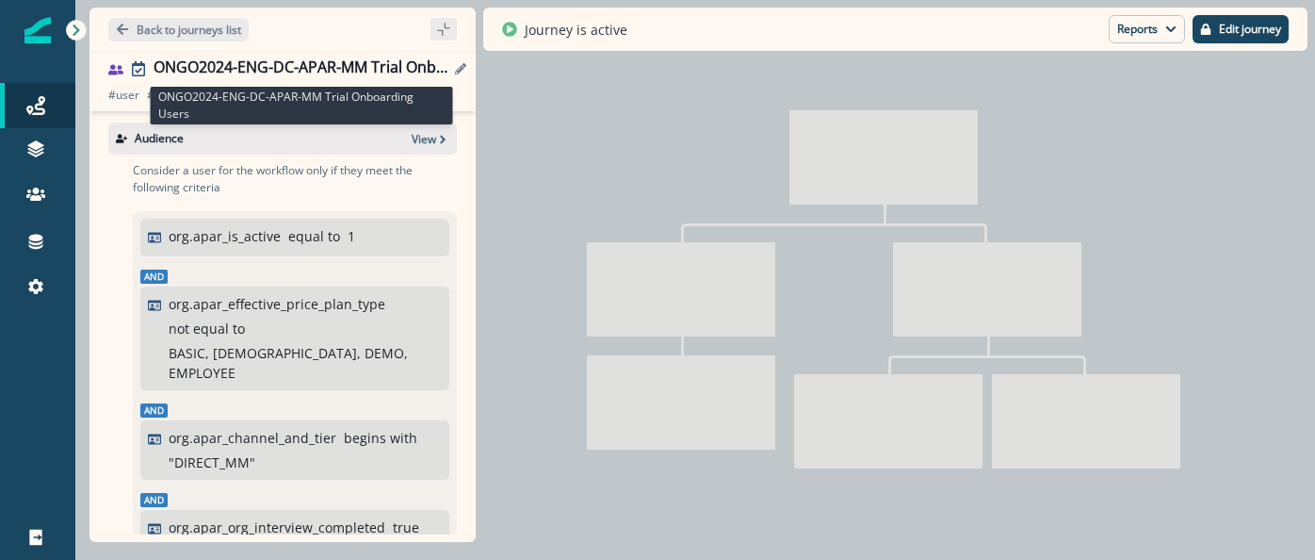
click at [341, 72] on div "ONGO2024-ENG-DC-APAR-MM Trial Onboarding Users" at bounding box center [302, 68] width 296 height 21
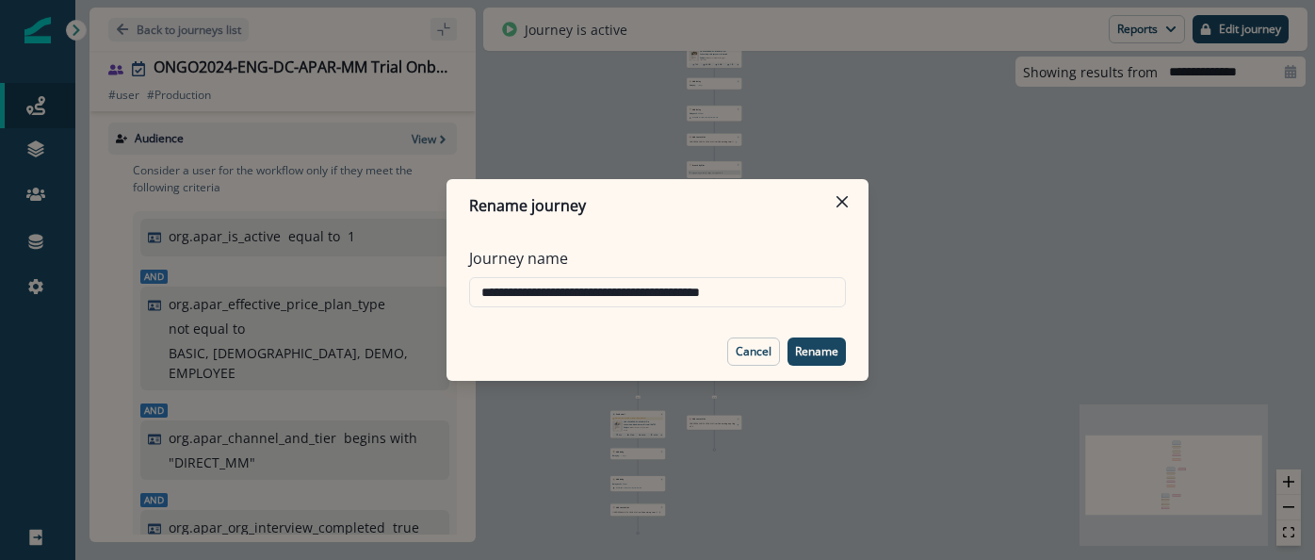
click at [738, 345] on p "Cancel" at bounding box center [754, 351] width 36 height 13
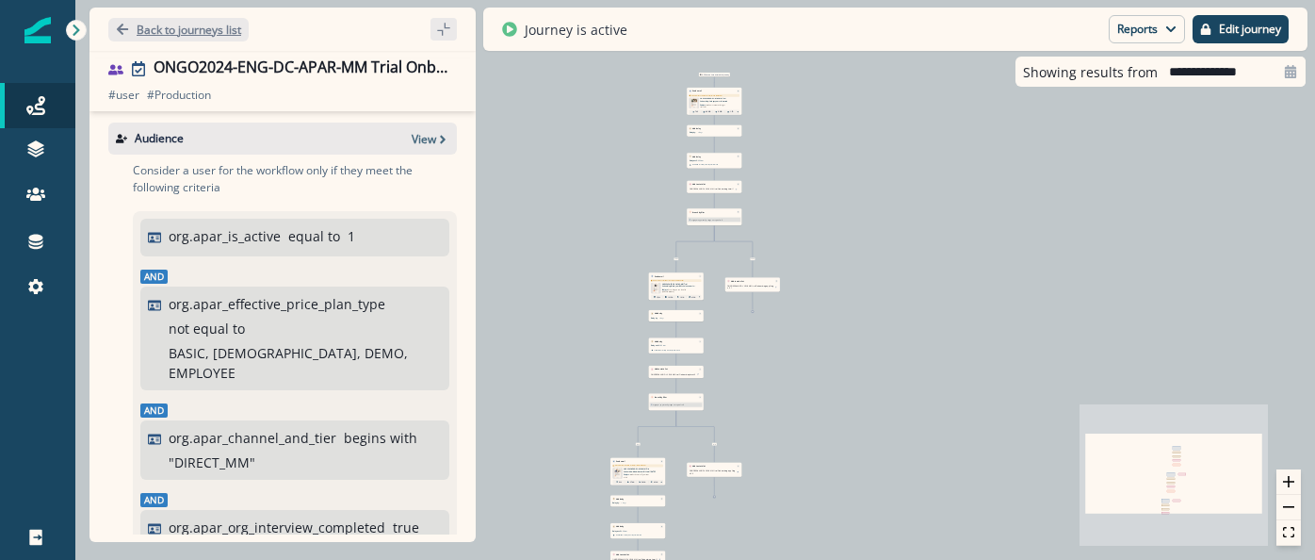
click at [193, 31] on p "Back to journeys list" at bounding box center [189, 30] width 105 height 16
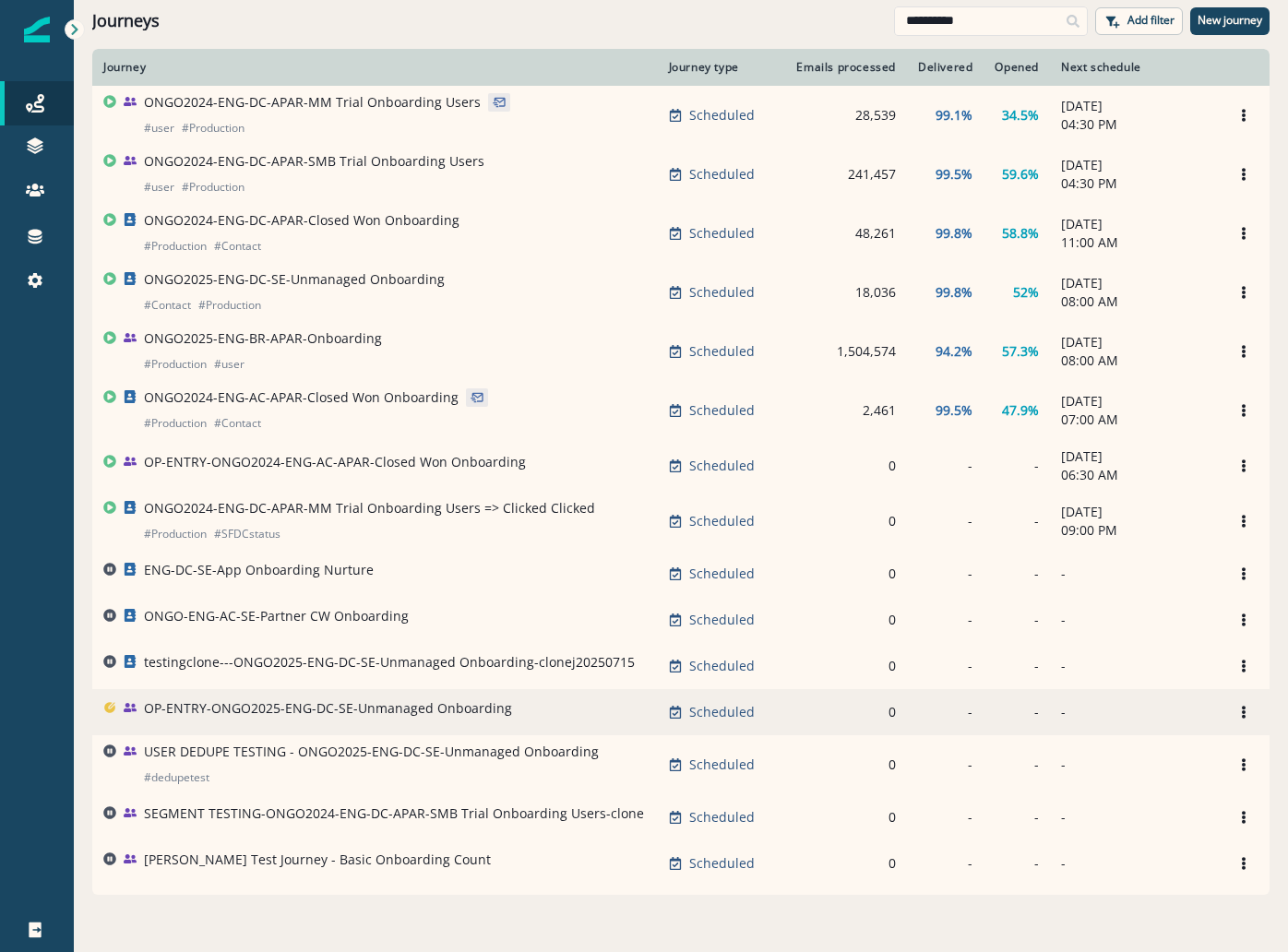
click at [310, 707] on p "OP-ENTRY-ONGO2025-ENG-DC-SE-Unmanaged Onboarding" at bounding box center [328, 708] width 368 height 19
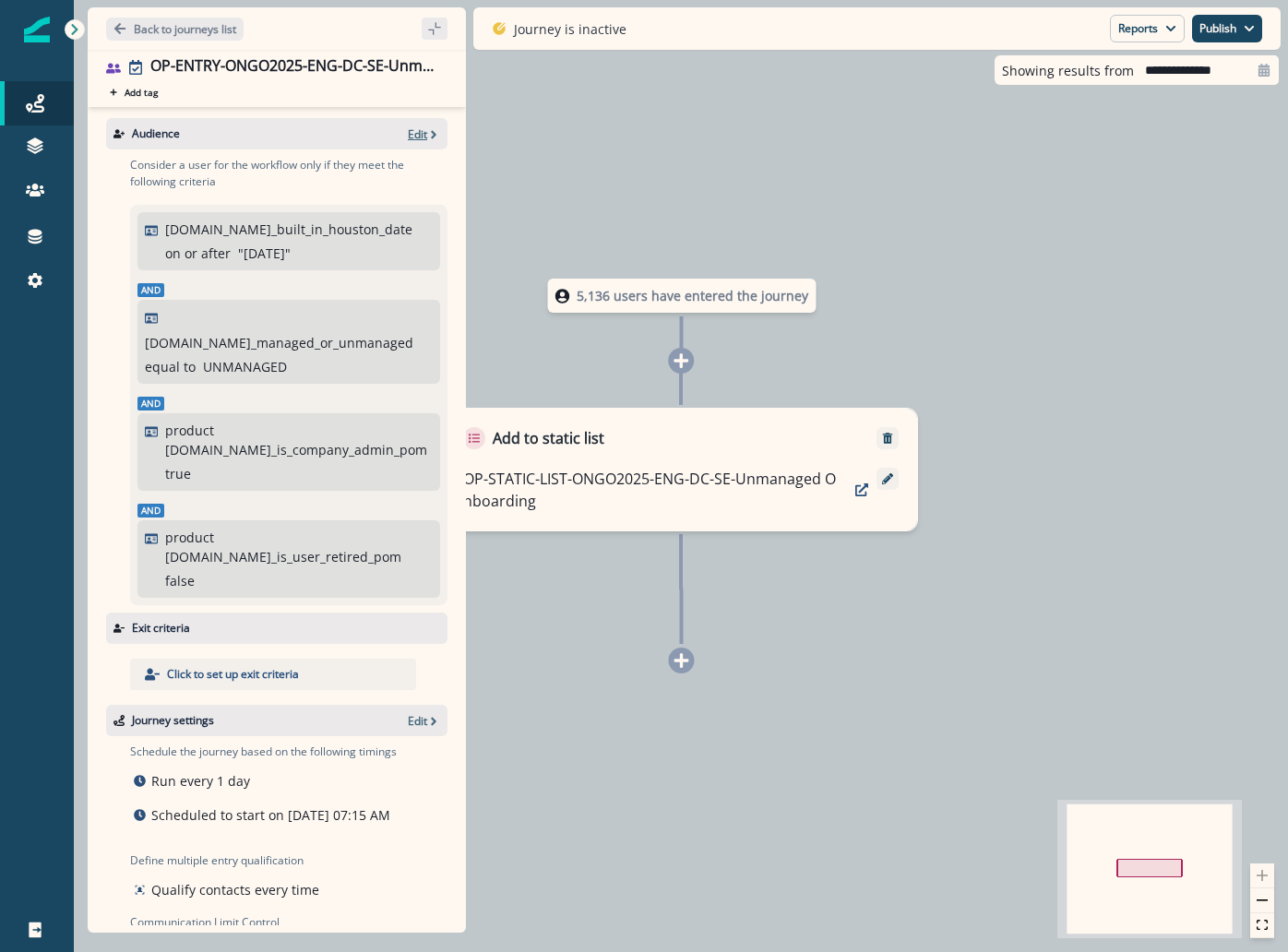
click at [421, 141] on p "Edit" at bounding box center [417, 134] width 20 height 16
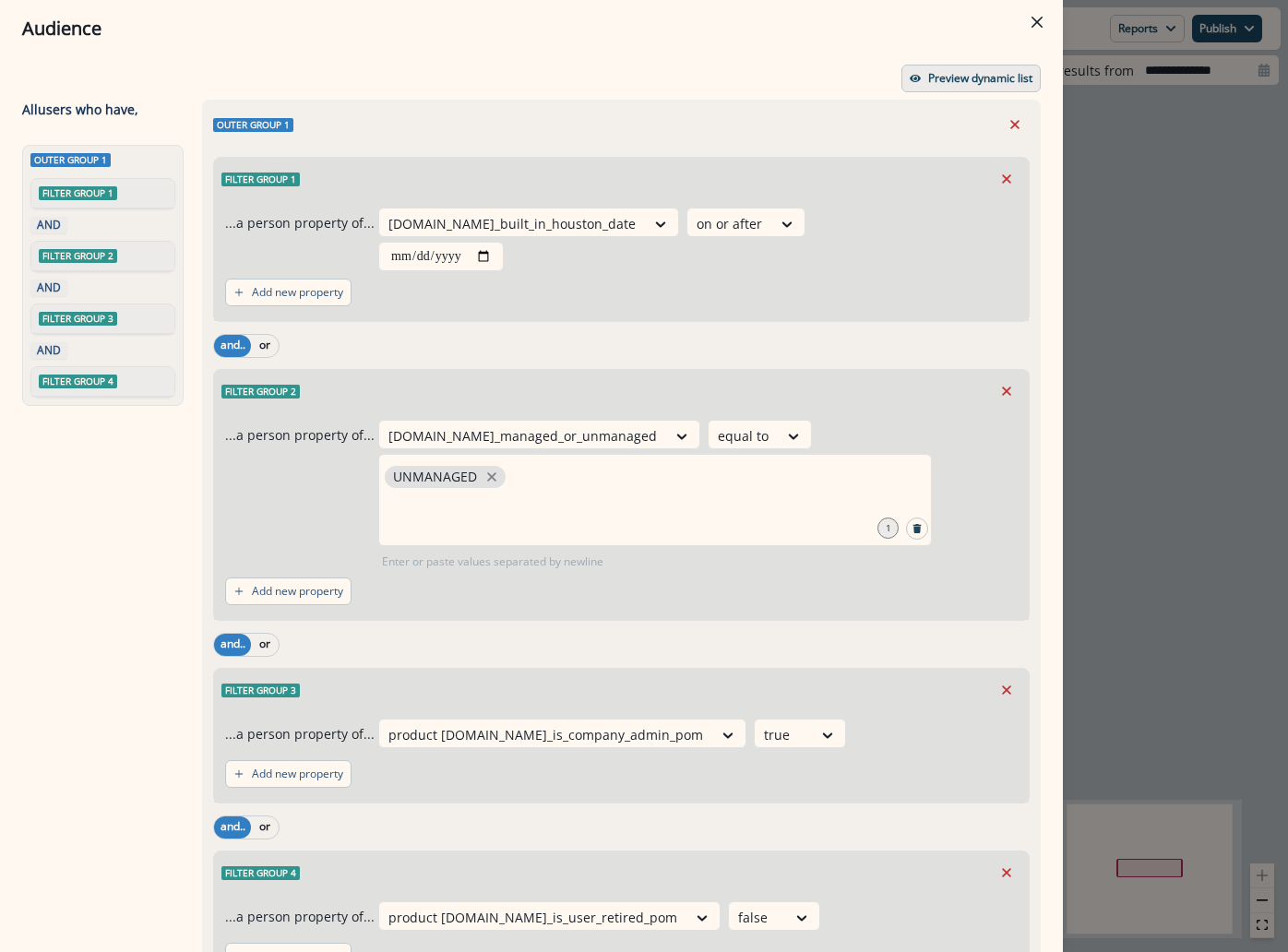
click at [969, 78] on p "Preview dynamic list" at bounding box center [980, 77] width 104 height 13
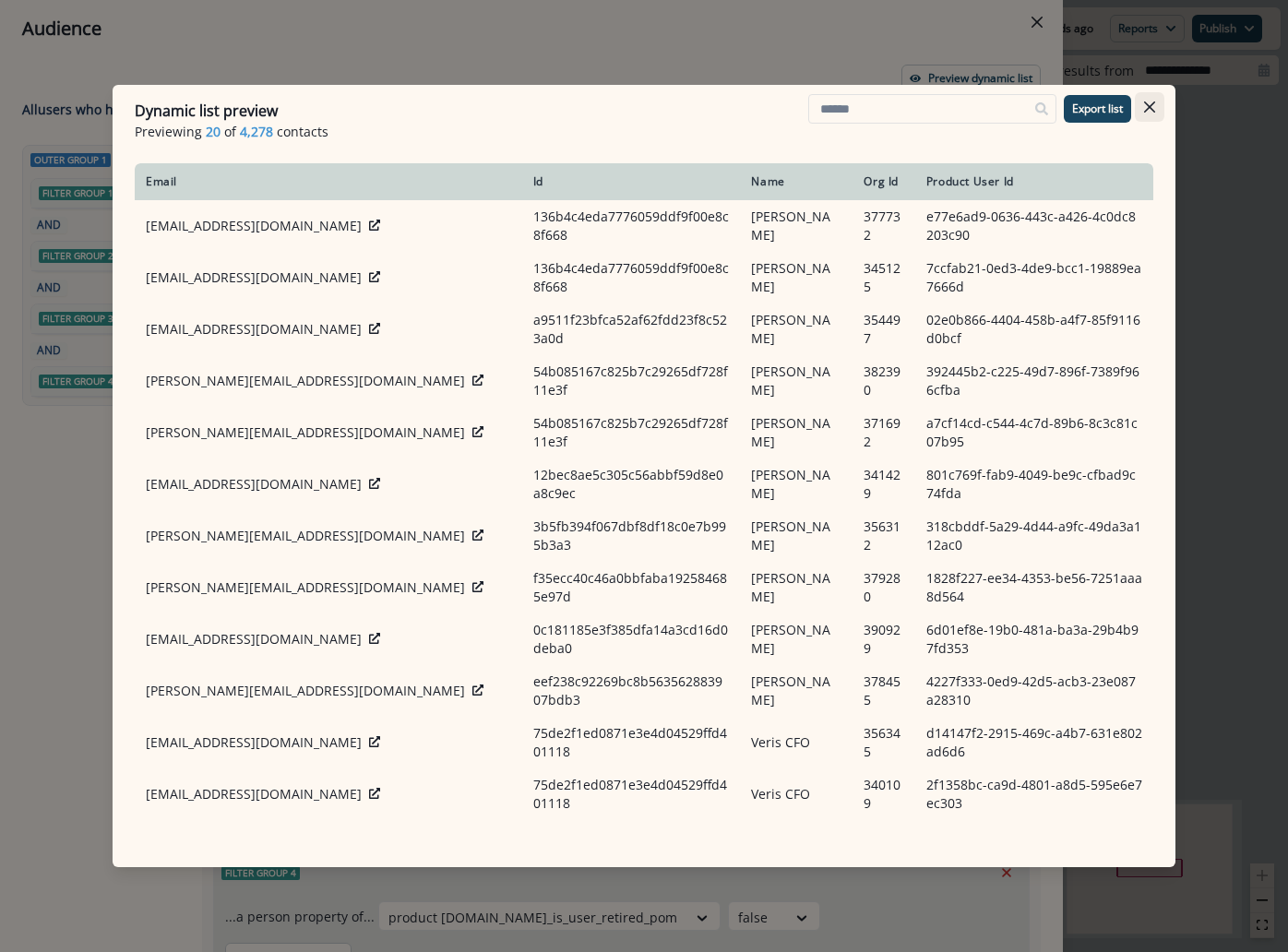
click at [1149, 113] on icon "Close" at bounding box center [1149, 107] width 11 height 11
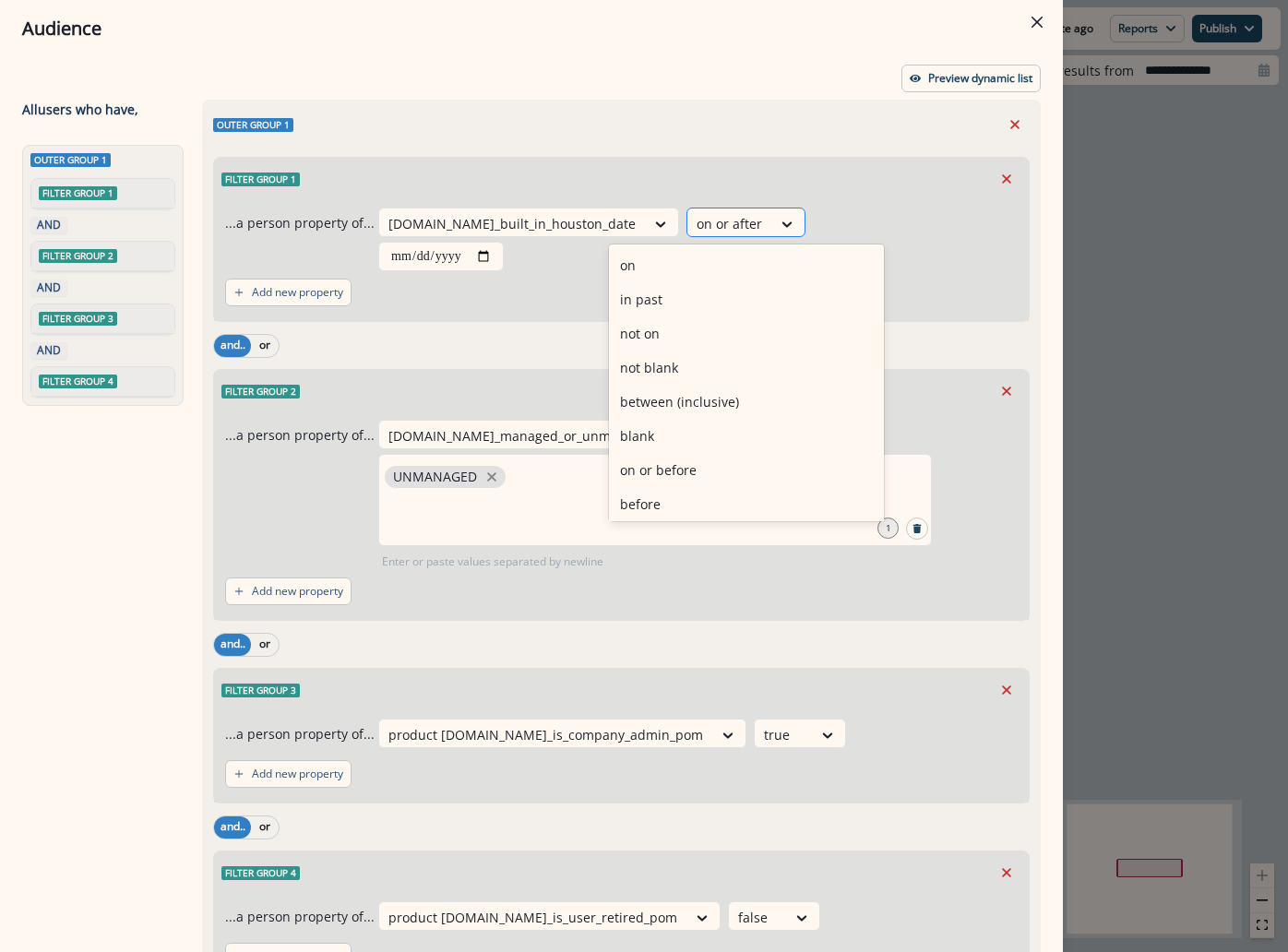
click at [692, 216] on div "on or after" at bounding box center [730, 223] width 84 height 30
click at [711, 301] on div "in past" at bounding box center [746, 299] width 275 height 34
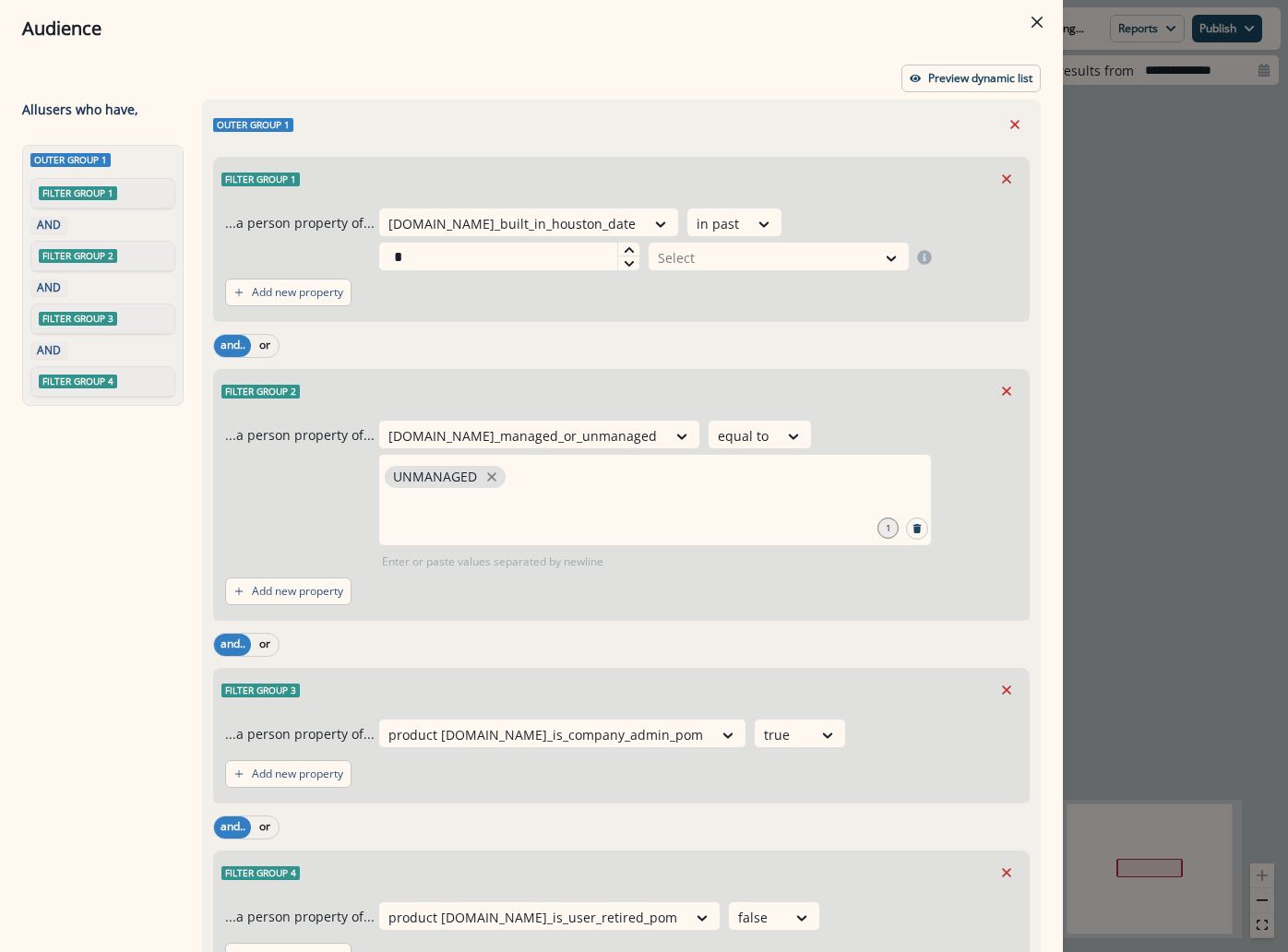
click at [640, 243] on div at bounding box center [628, 250] width 23 height 14
click at [635, 245] on icon at bounding box center [629, 250] width 11 height 11
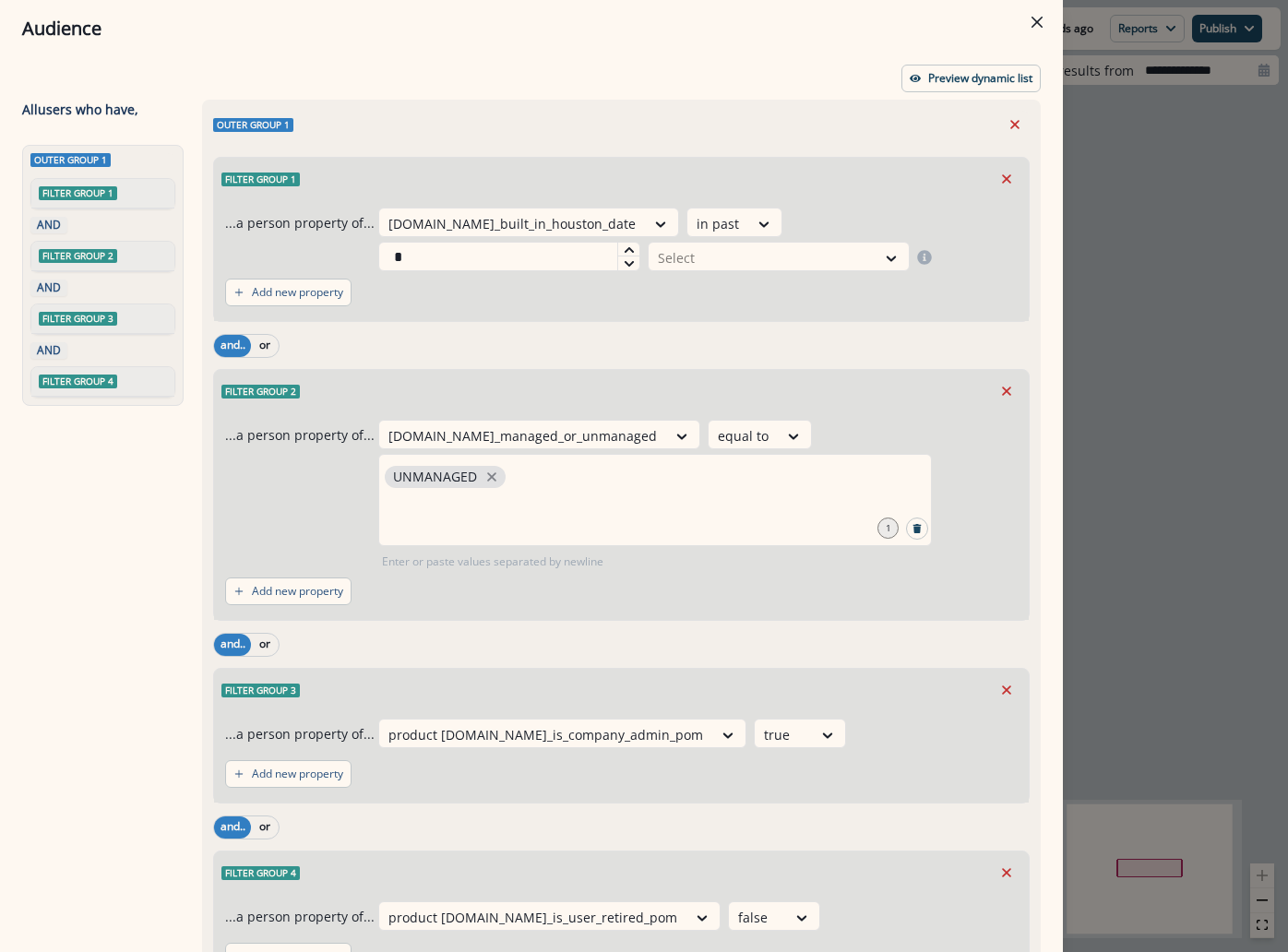
click at [635, 245] on icon at bounding box center [629, 250] width 11 height 11
click at [640, 256] on div at bounding box center [628, 262] width 23 height 15
click at [640, 243] on div at bounding box center [628, 250] width 23 height 14
type input "*"
click at [640, 243] on div at bounding box center [628, 250] width 23 height 14
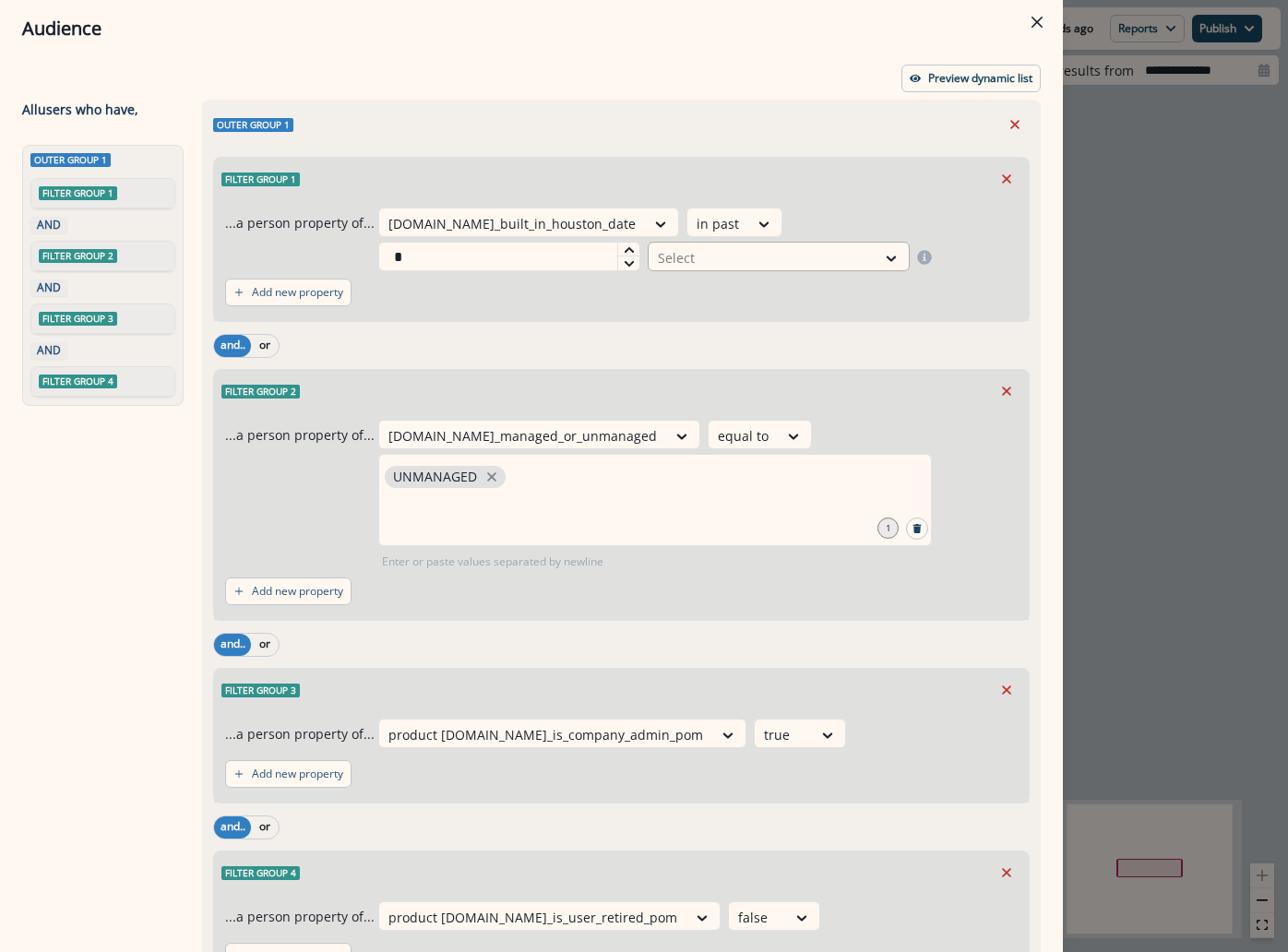
click at [876, 243] on div "Select" at bounding box center [762, 258] width 227 height 30
click at [915, 267] on div "day(s)" at bounding box center [912, 264] width 130 height 34
click at [733, 329] on div "and.. or" at bounding box center [622, 345] width 817 height 32
click at [943, 81] on p "Preview dynamic list" at bounding box center [980, 77] width 104 height 13
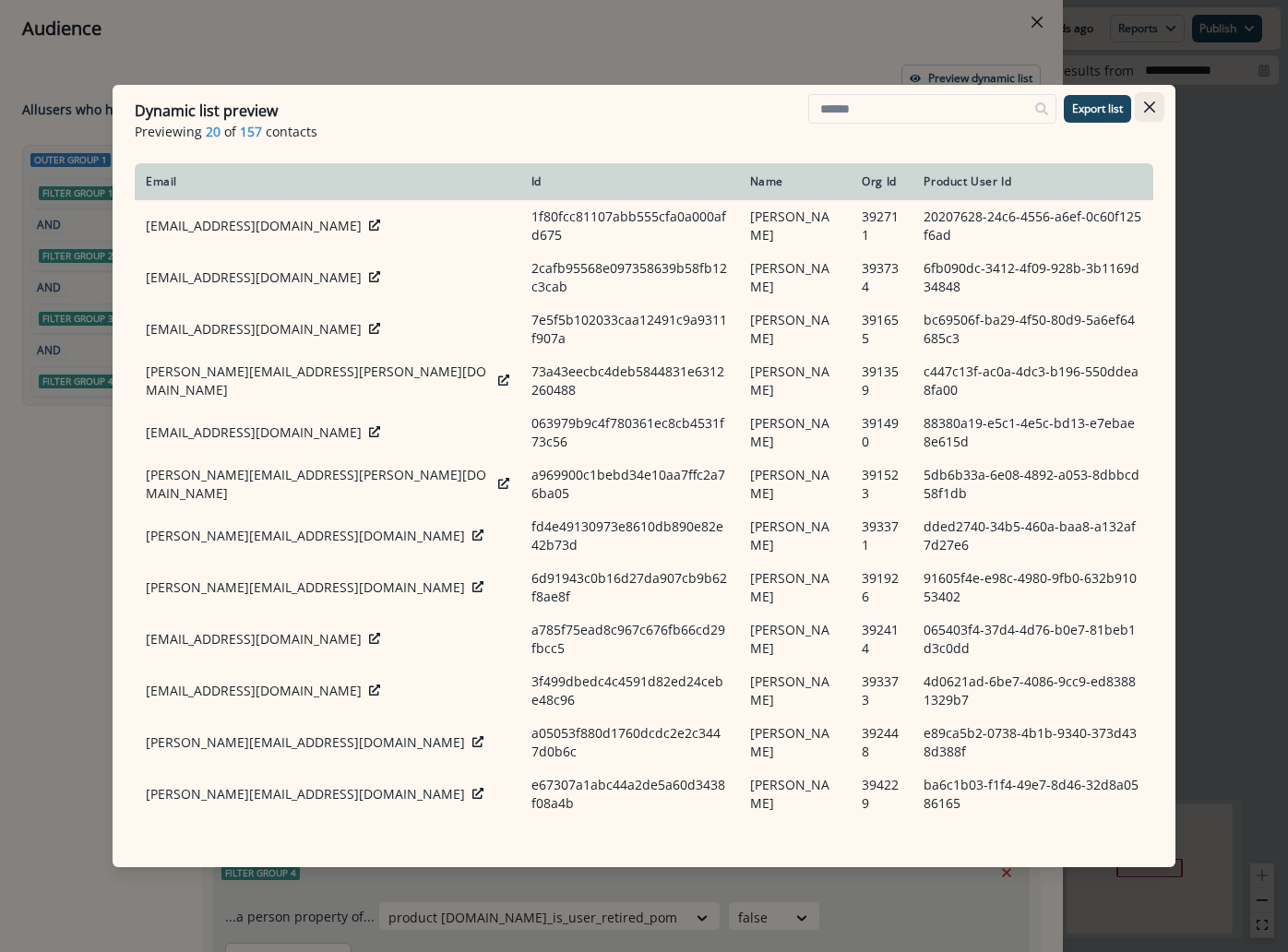
click at [1154, 103] on icon "Close" at bounding box center [1149, 107] width 11 height 11
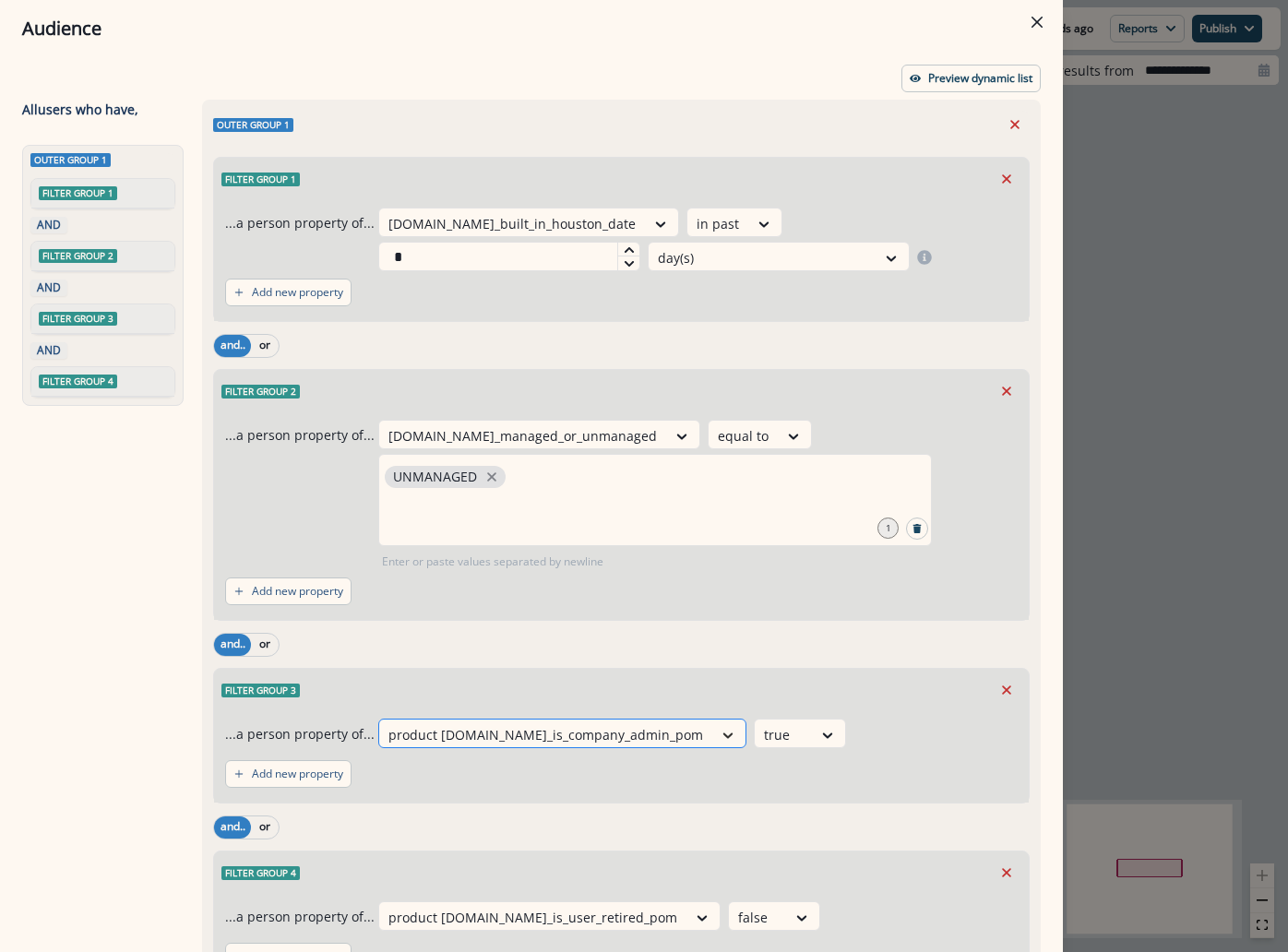
click at [712, 727] on div at bounding box center [728, 736] width 31 height 19
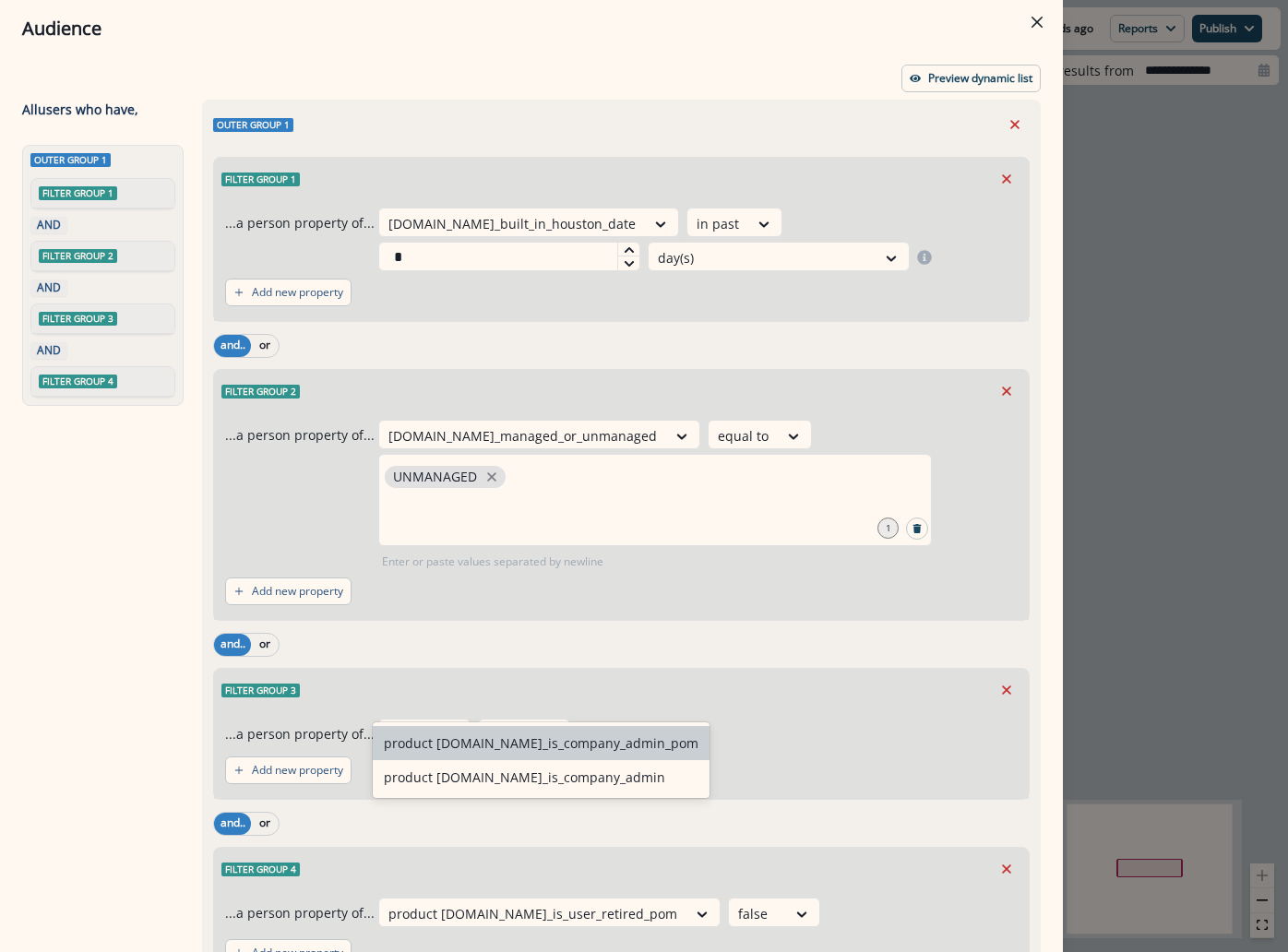
type input "*****"
click at [580, 777] on div "product user.se_is_company_admin" at bounding box center [542, 777] width 337 height 34
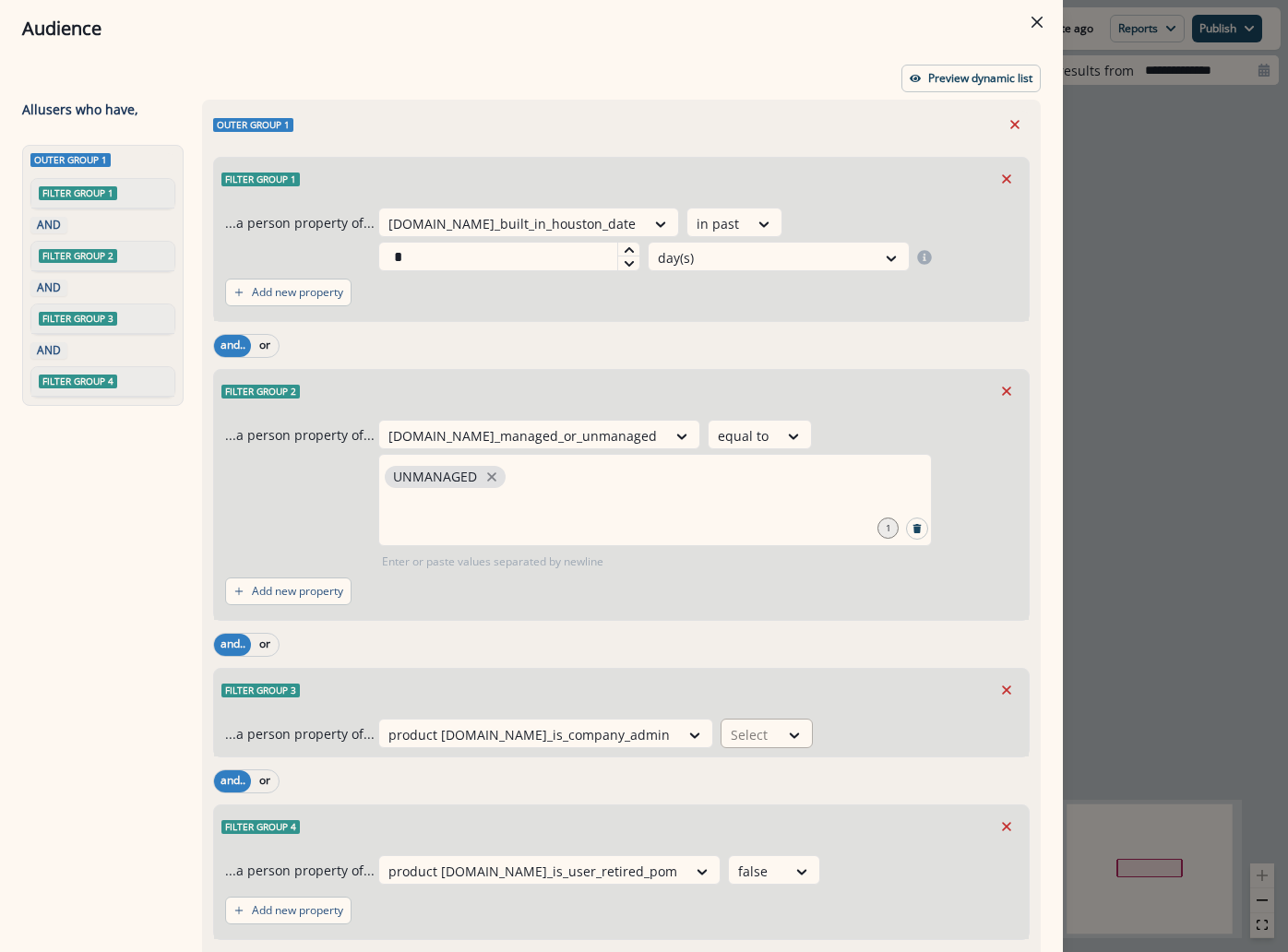
click at [731, 724] on div at bounding box center [750, 736] width 39 height 24
click at [703, 742] on div "true" at bounding box center [694, 743] width 92 height 34
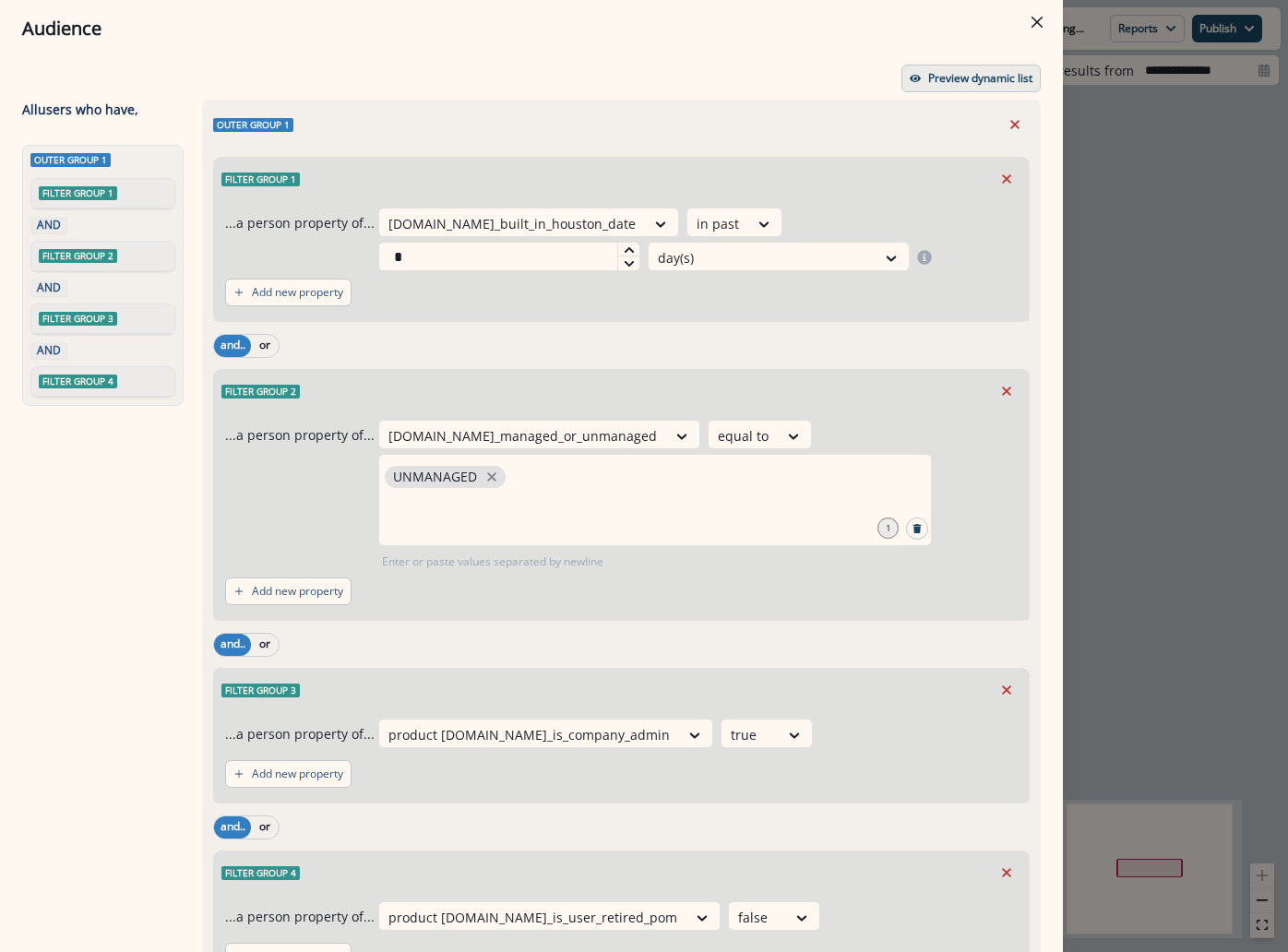
click at [963, 71] on p "Preview dynamic list" at bounding box center [980, 77] width 104 height 13
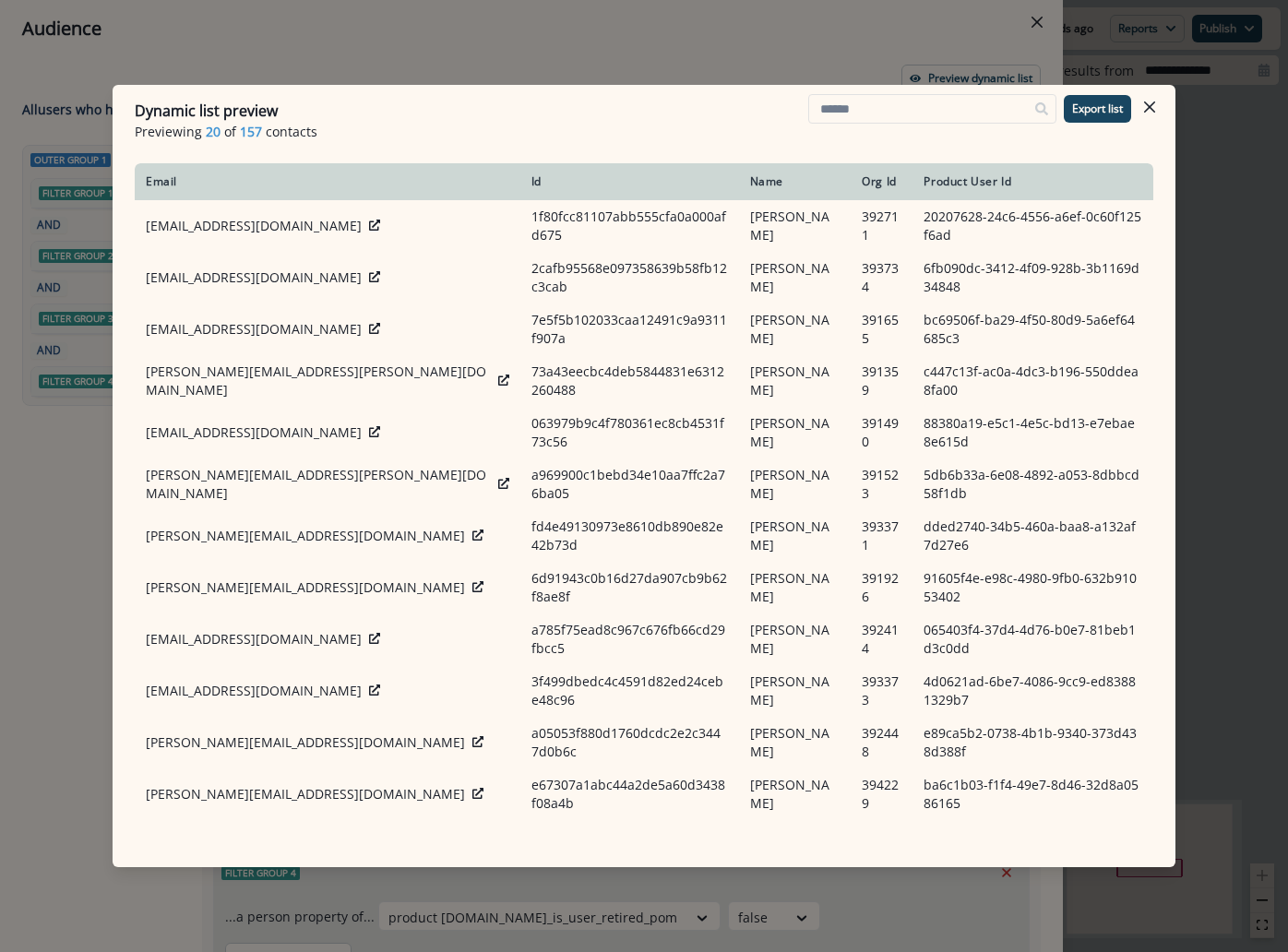
click at [1213, 264] on div "Dynamic list preview Previewing 20 of 157 contacts Export list Email Id Name Or…" at bounding box center [644, 476] width 1288 height 952
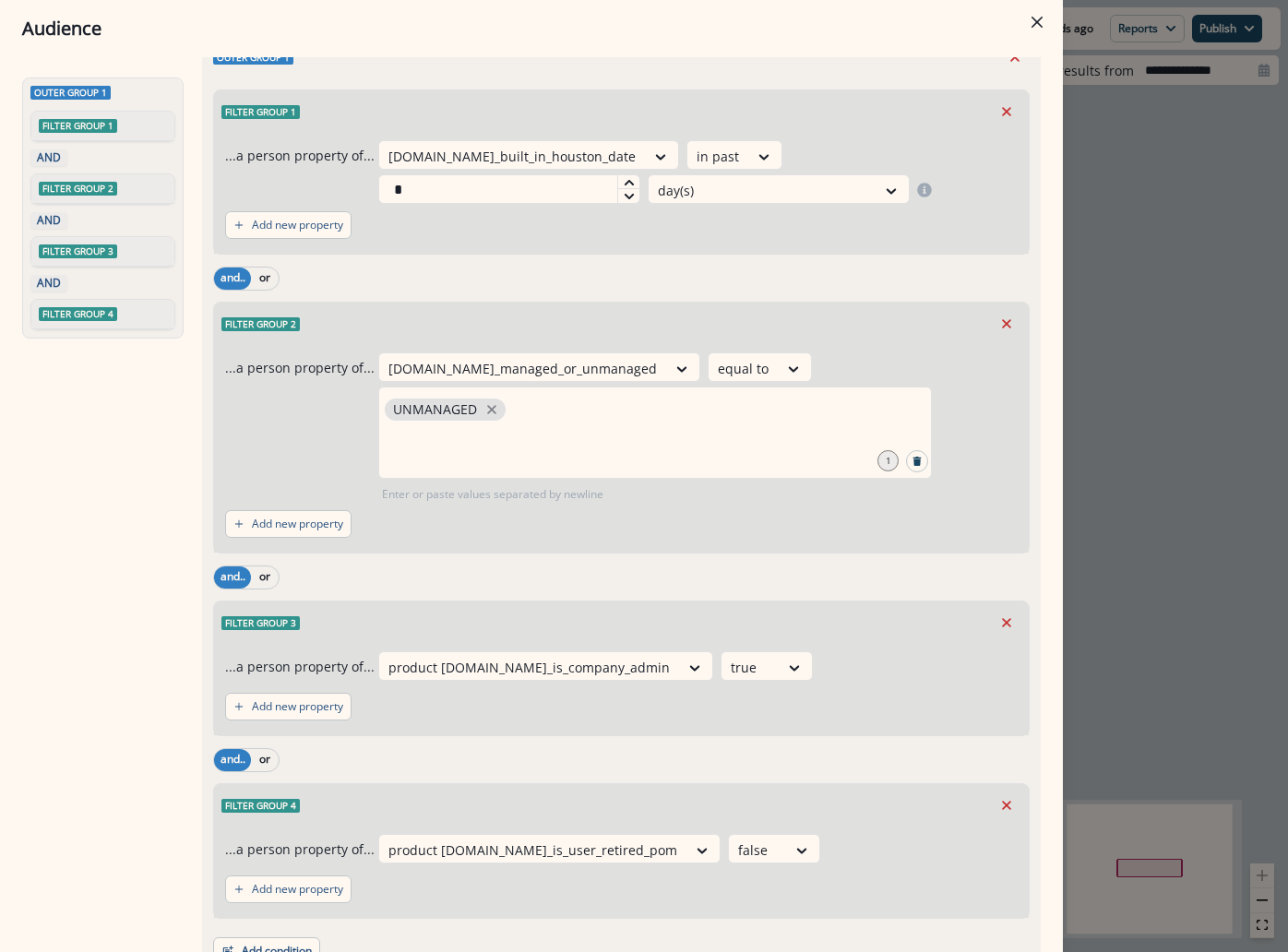
scroll to position [92, 0]
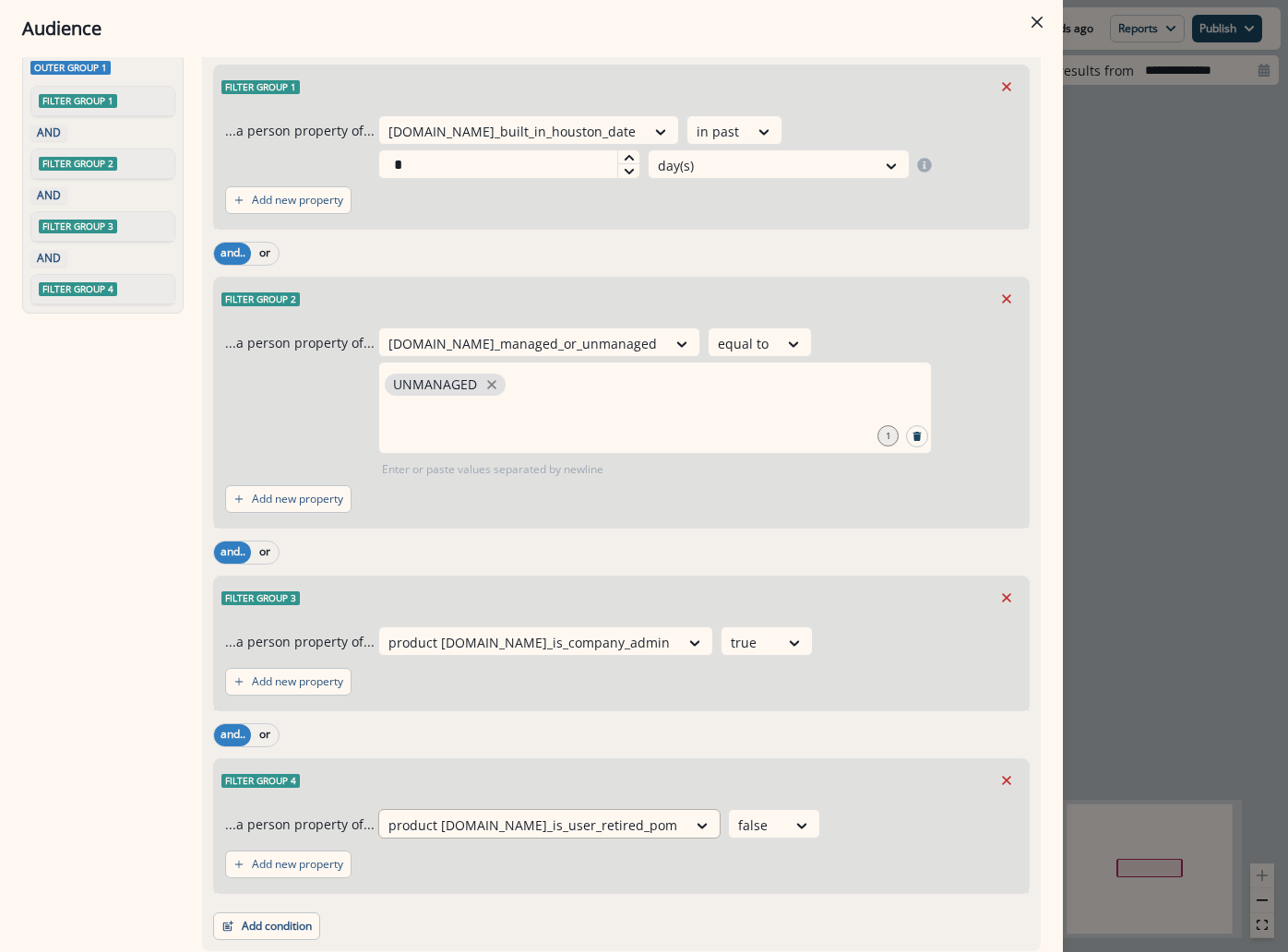
click at [543, 814] on div at bounding box center [533, 826] width 289 height 24
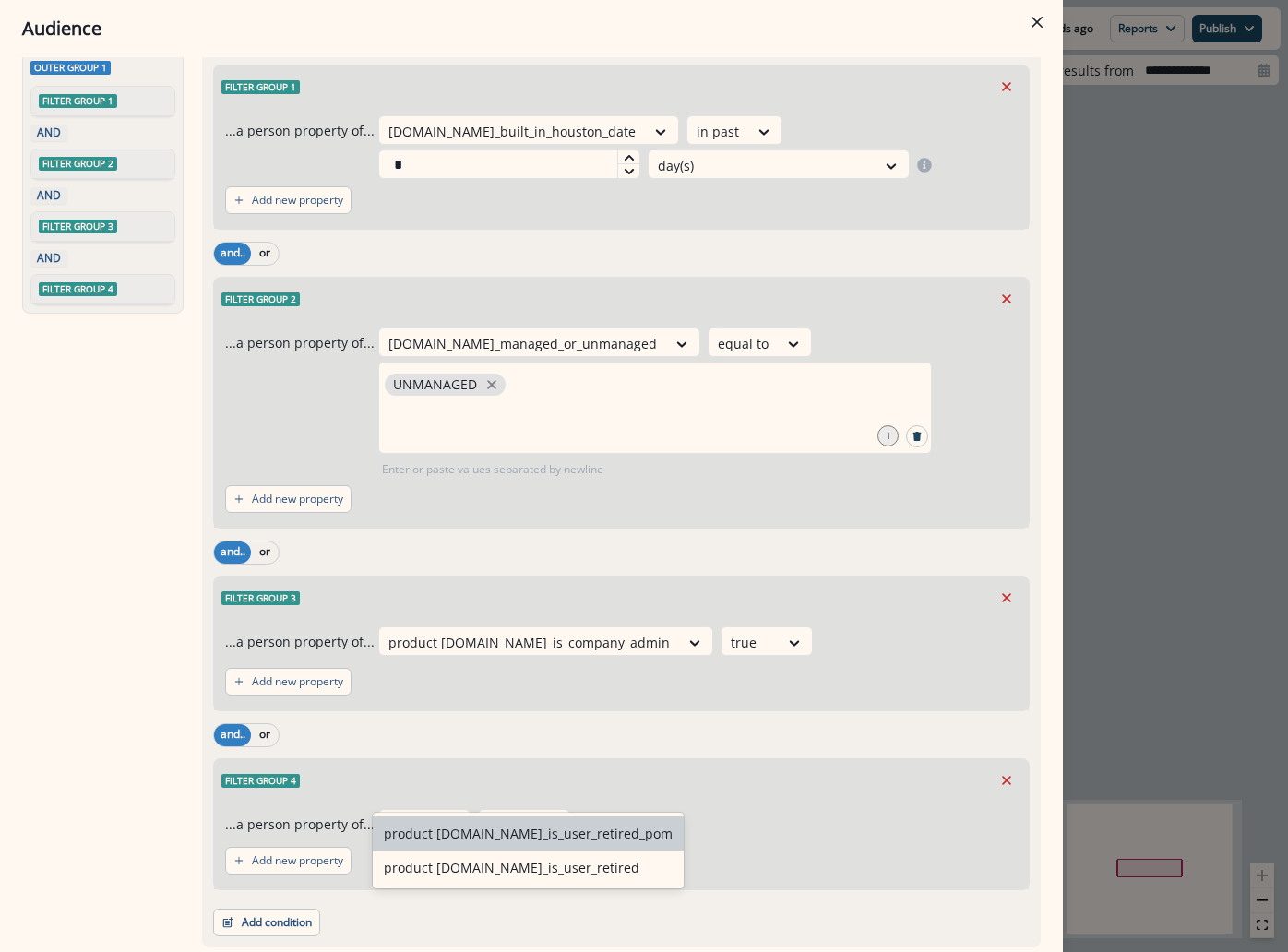
type input "******"
click at [544, 863] on div "product user.se_is_user_retired" at bounding box center [529, 868] width 311 height 34
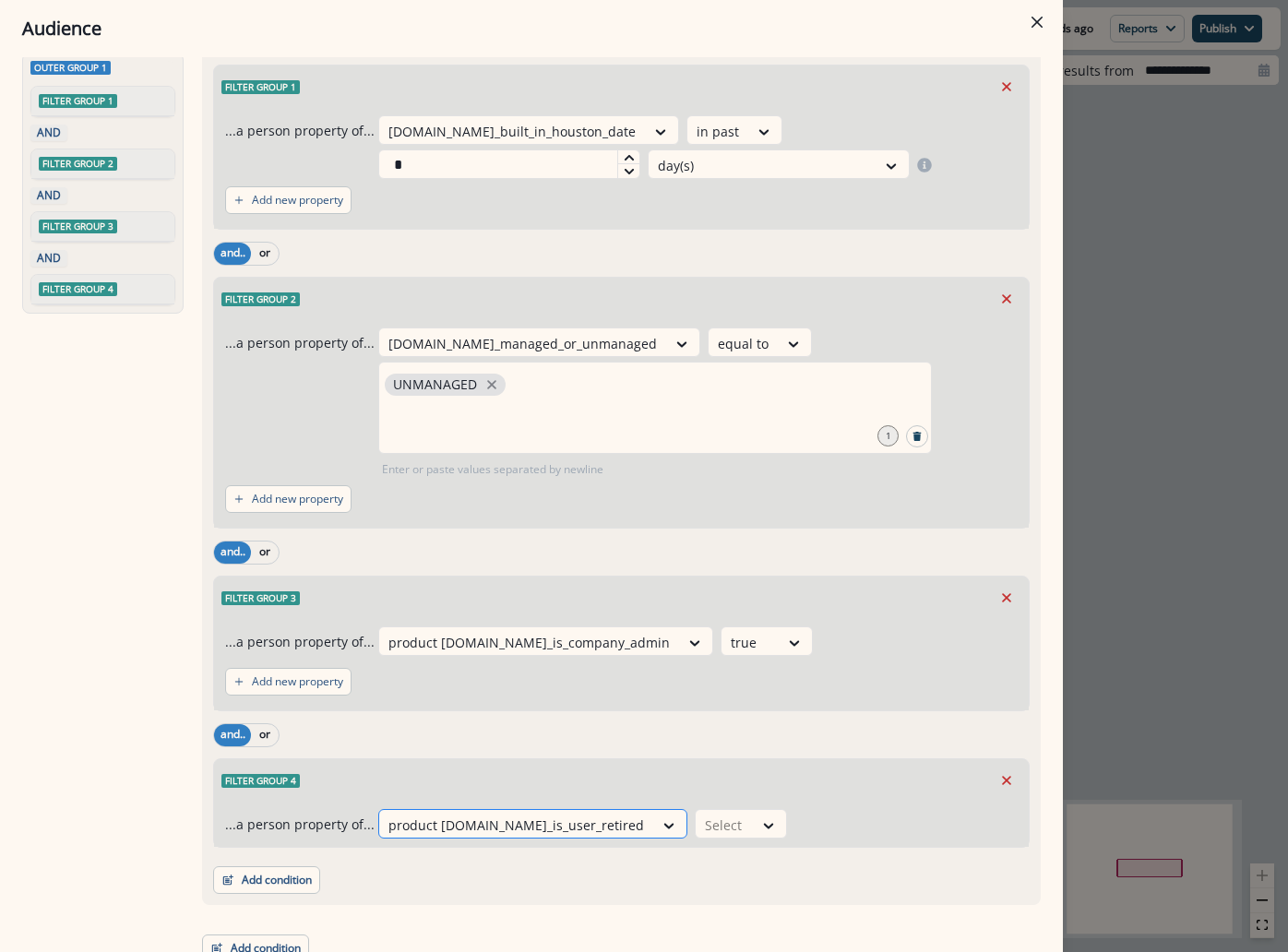
scroll to position [76, 0]
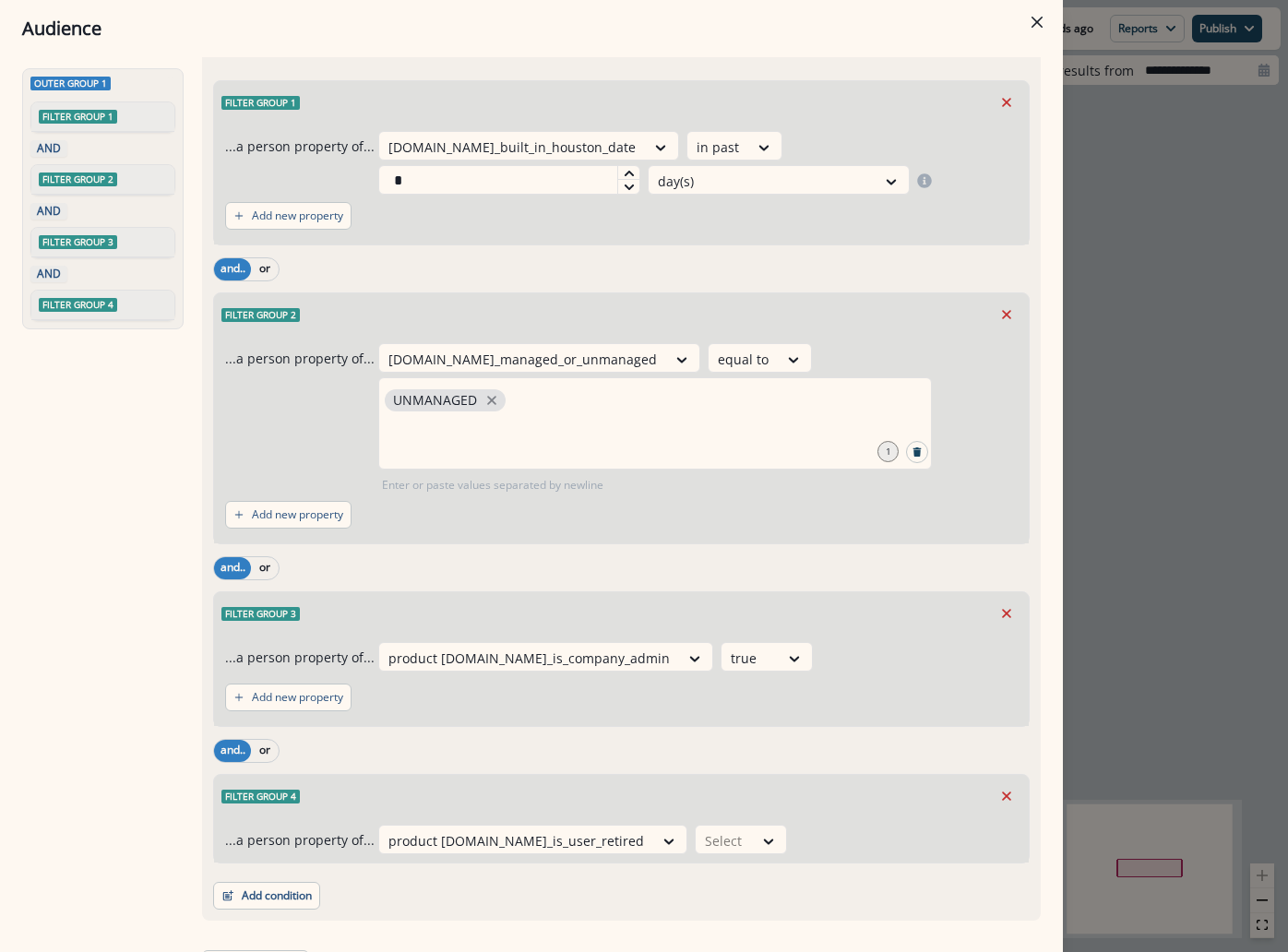
drag, startPoint x: 650, startPoint y: 814, endPoint x: 657, endPoint y: 823, distance: 11.4
click at [705, 830] on div at bounding box center [725, 841] width 39 height 24
click at [665, 879] on div "false" at bounding box center [668, 883] width 92 height 34
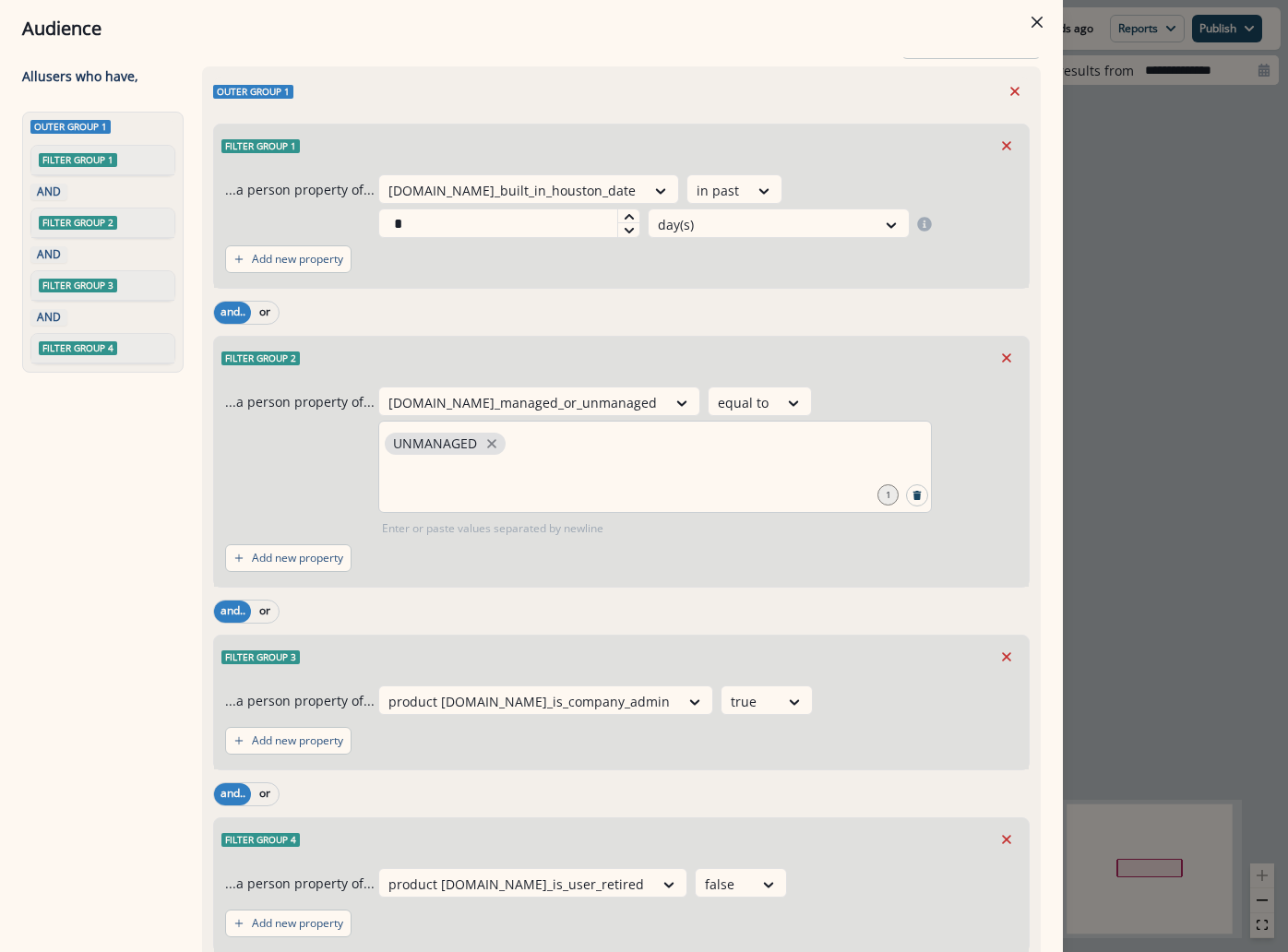
scroll to position [0, 0]
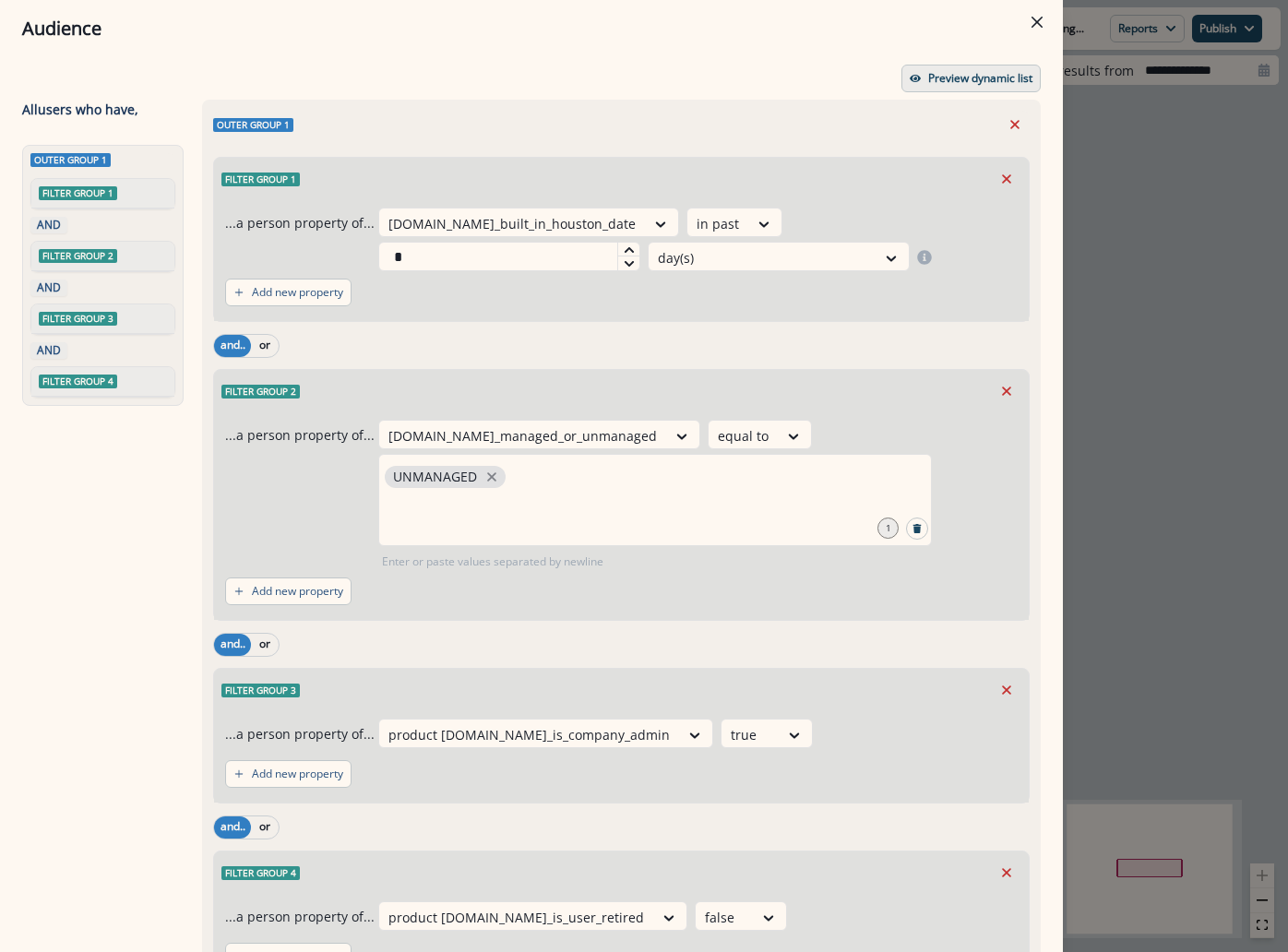
click at [943, 80] on p "Preview dynamic list" at bounding box center [980, 77] width 104 height 13
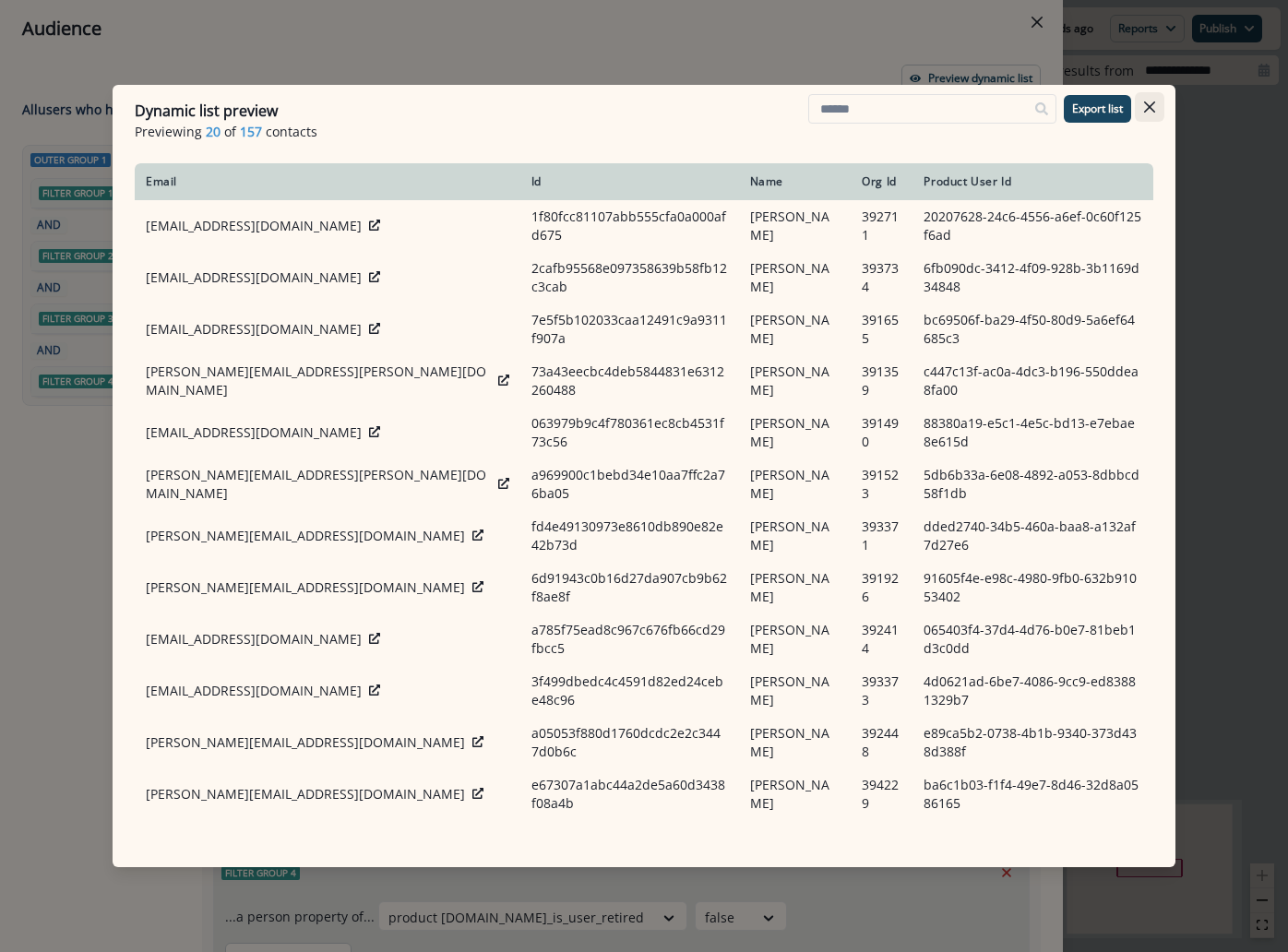
click at [1152, 109] on icon "Close" at bounding box center [1149, 107] width 11 height 11
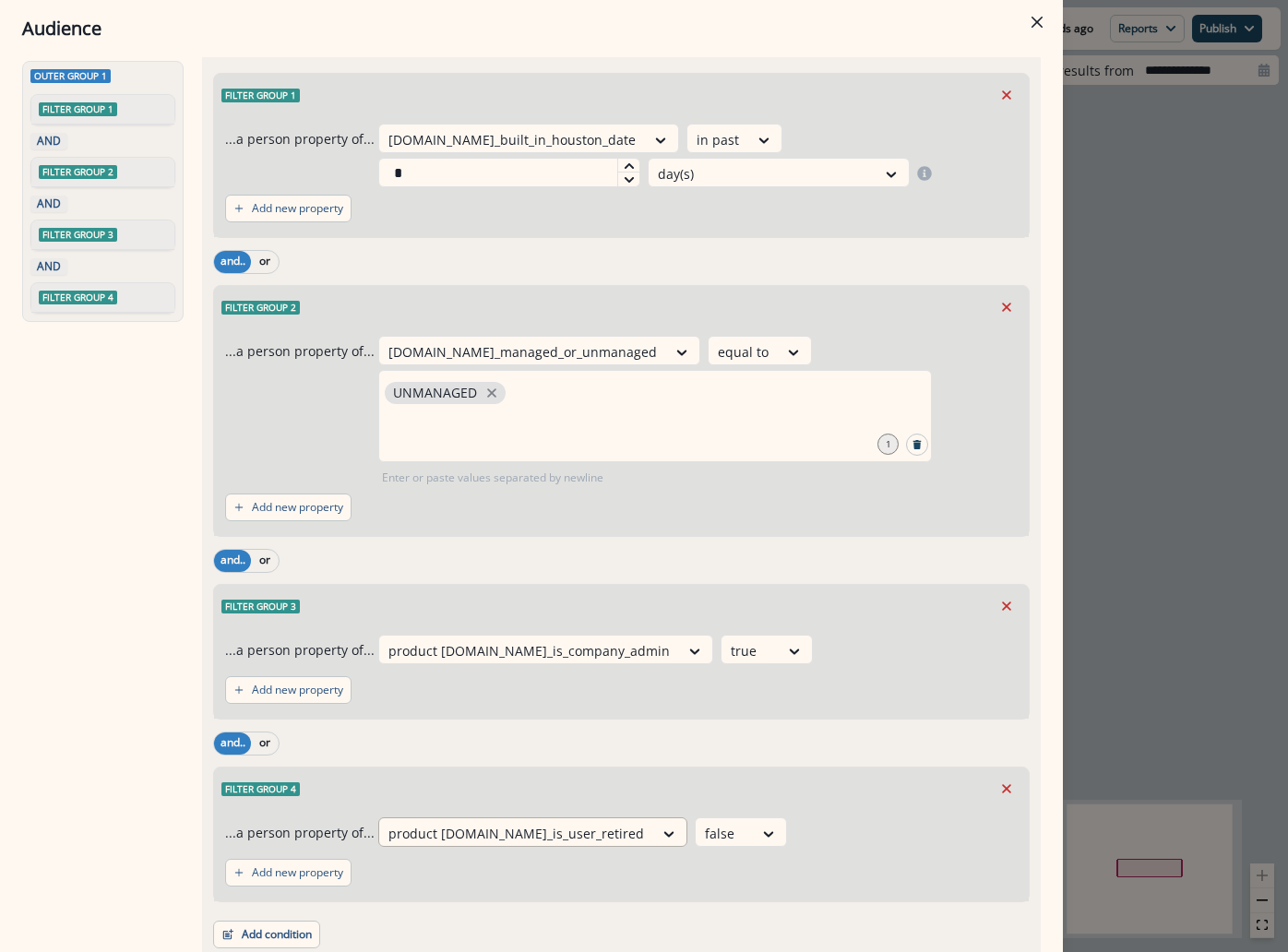
scroll to position [122, 0]
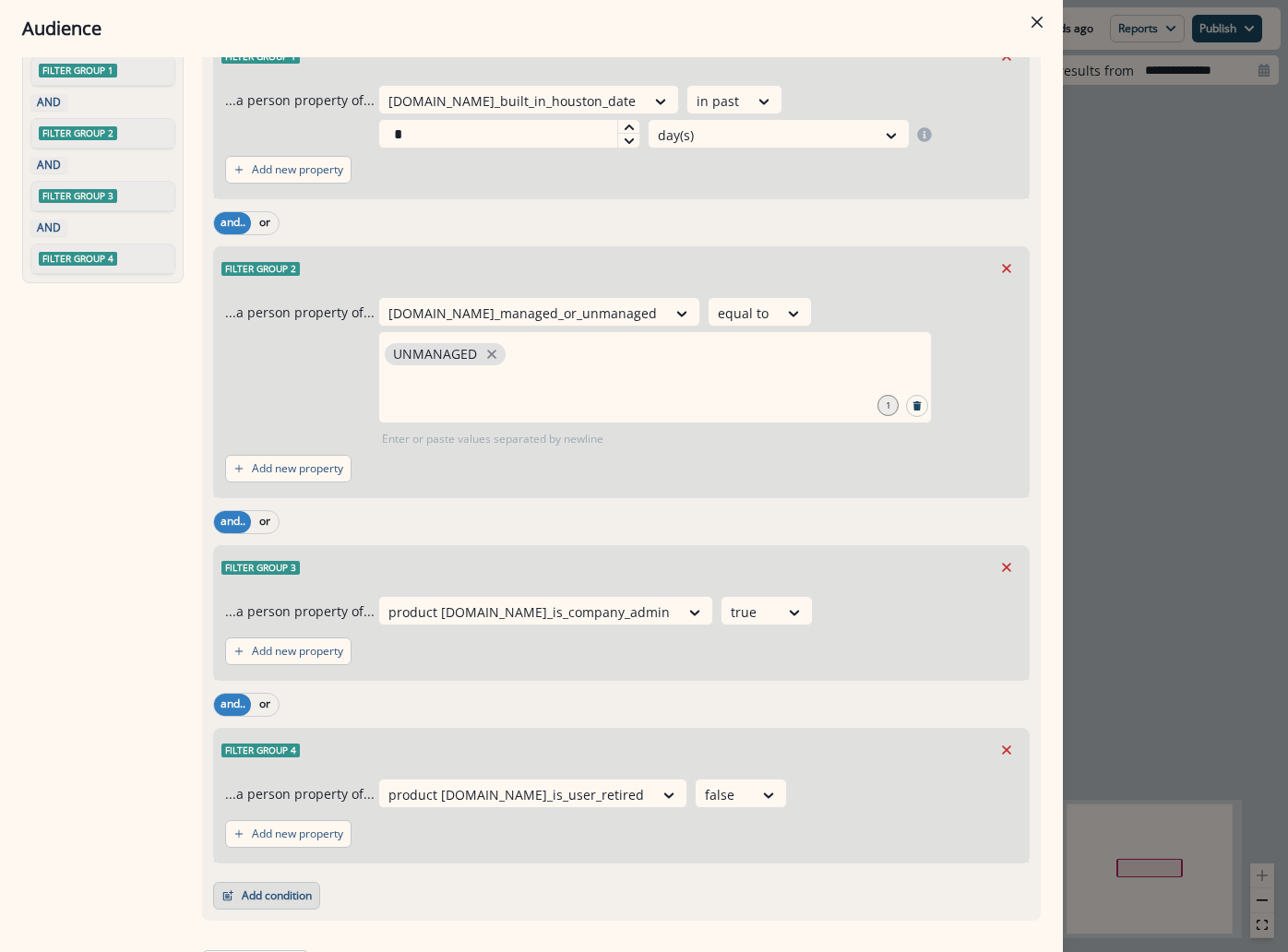
click at [259, 882] on button "Add condition" at bounding box center [266, 896] width 107 height 27
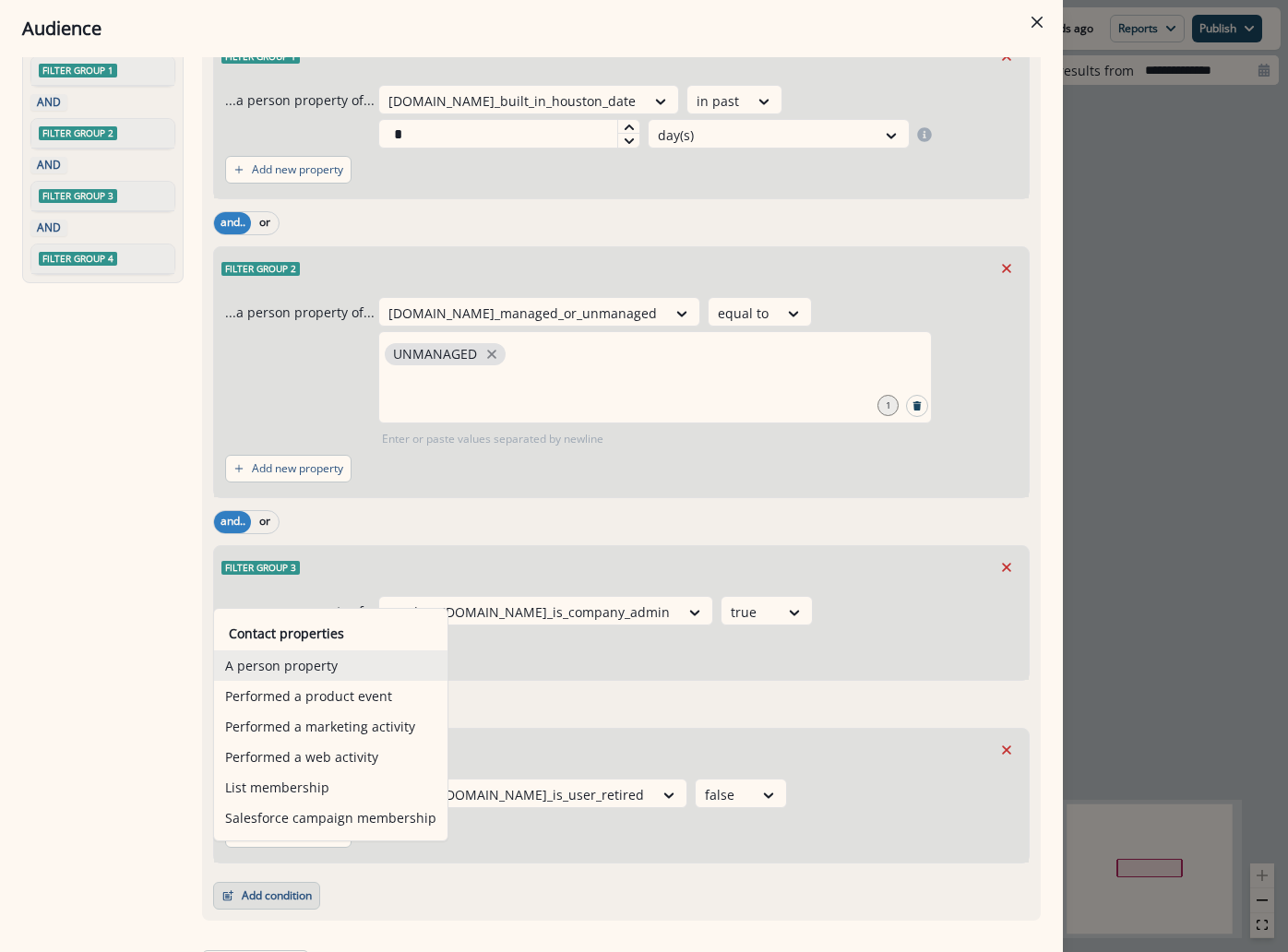
click at [332, 676] on button "A person property" at bounding box center [331, 665] width 233 height 30
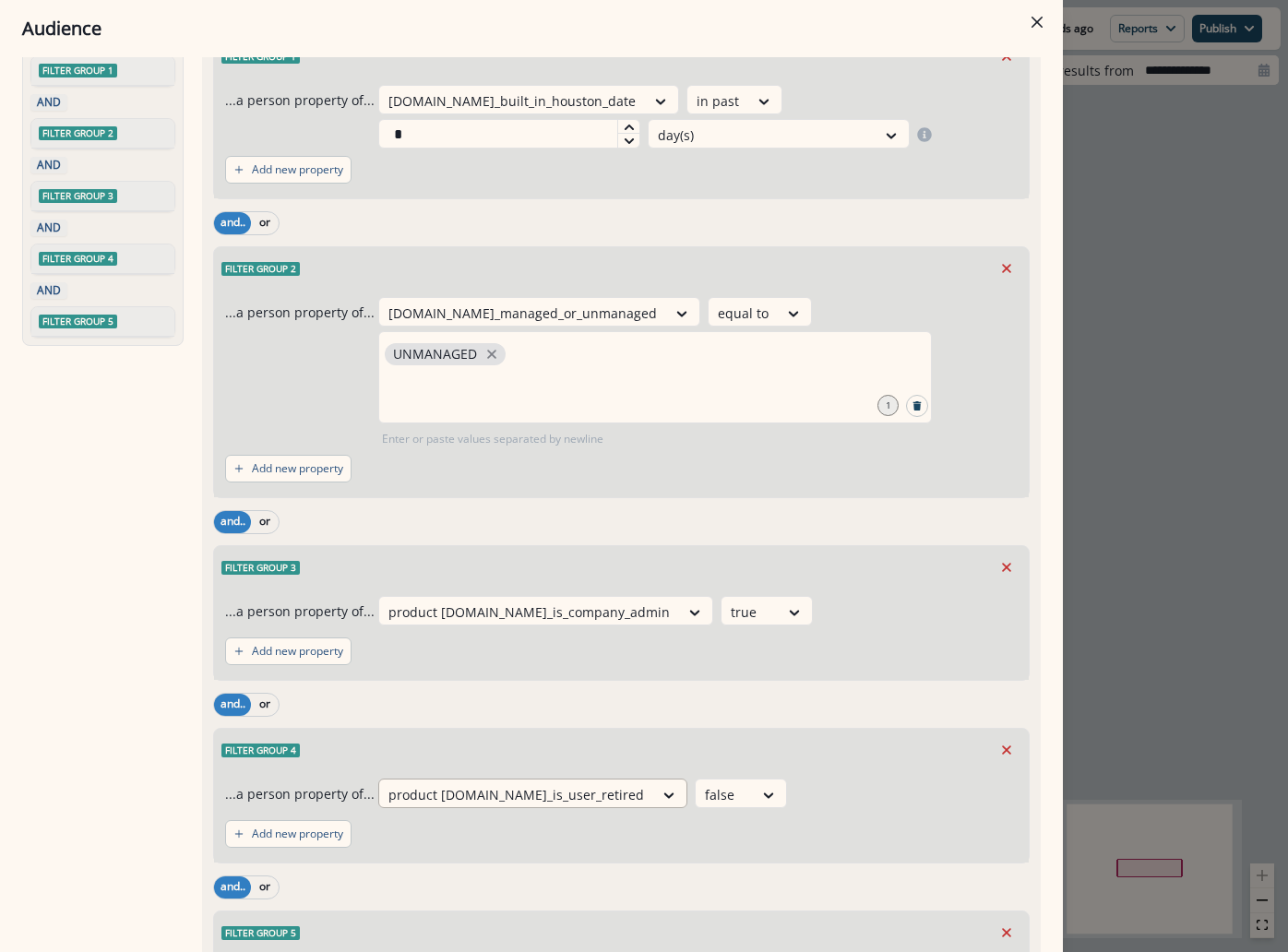
scroll to position [260, 0]
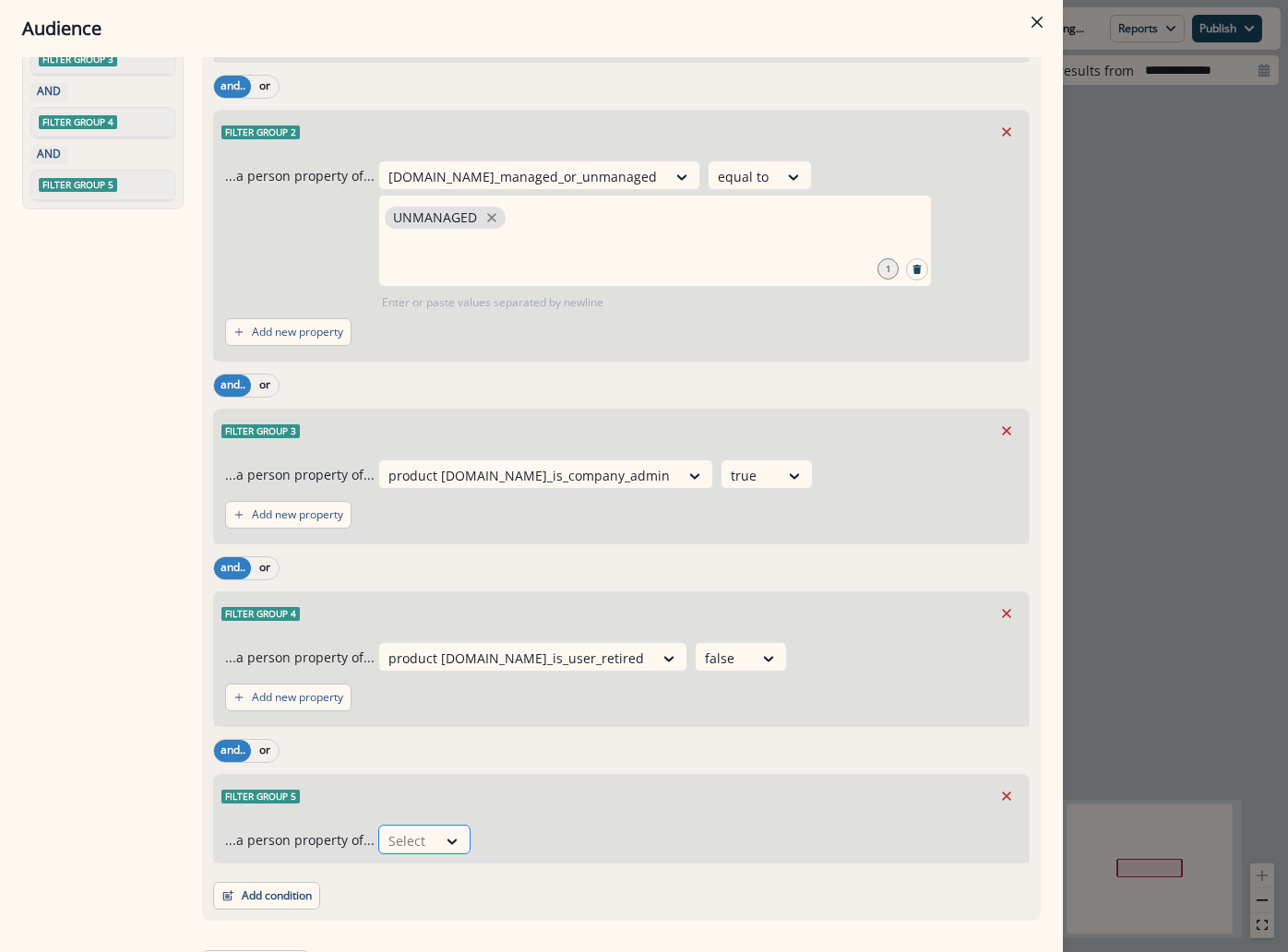
click at [406, 830] on div at bounding box center [408, 841] width 39 height 24
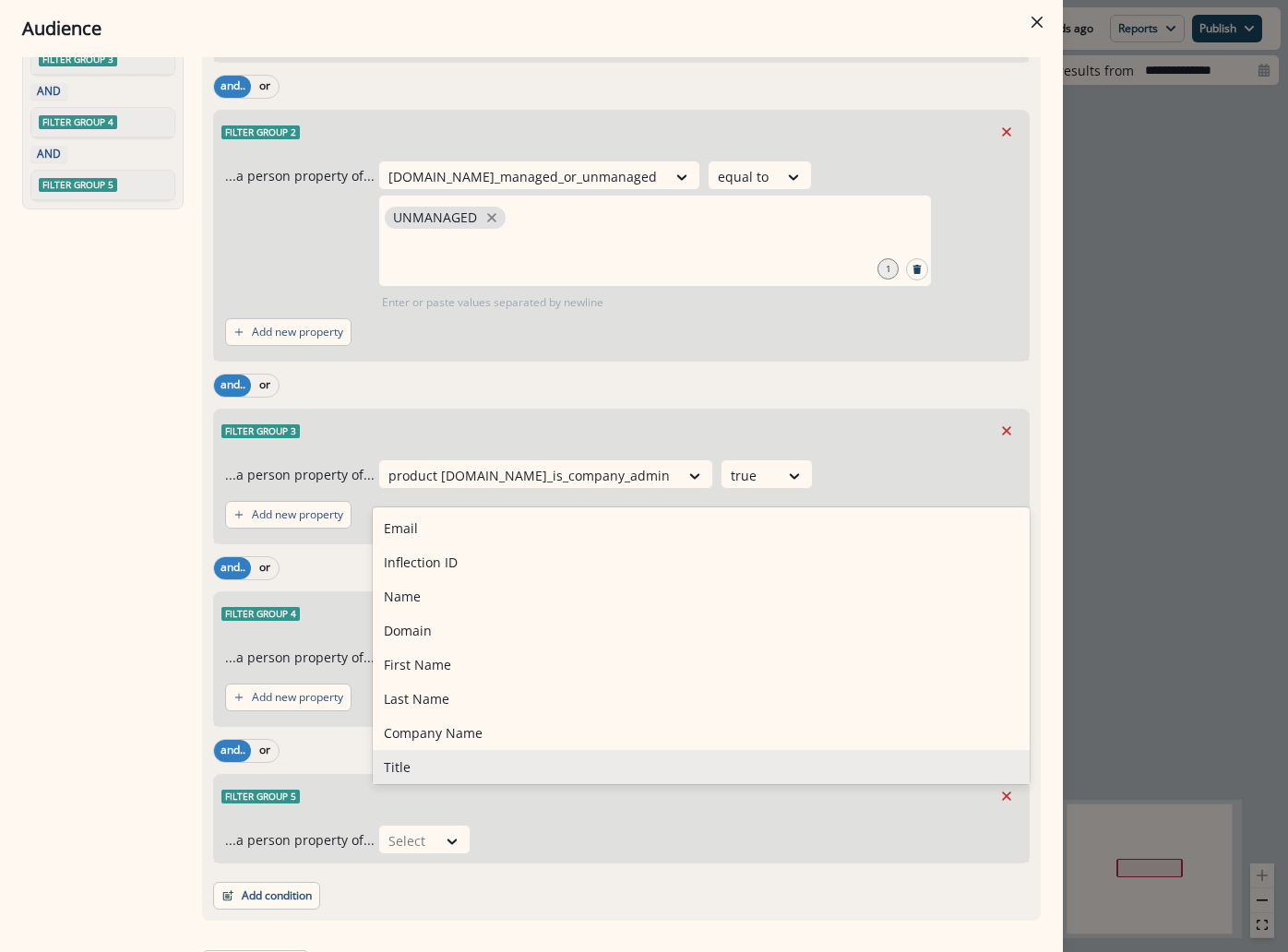
drag, startPoint x: 430, startPoint y: 854, endPoint x: 414, endPoint y: 828, distance: 30.5
click at [430, 864] on div "Add condition Contact properties A person property Performed a product event Pe…" at bounding box center [622, 886] width 817 height 46
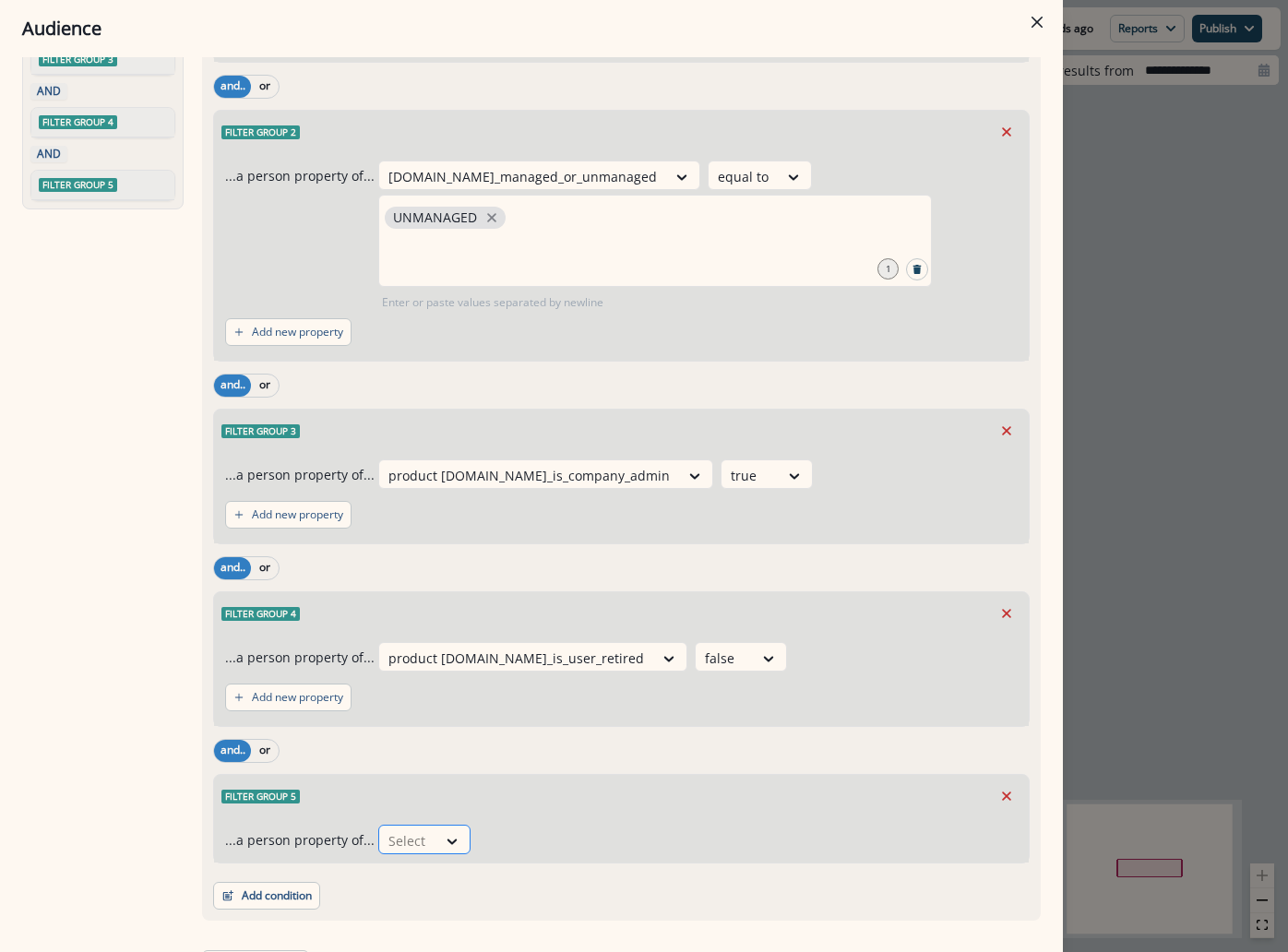
drag, startPoint x: 399, startPoint y: 801, endPoint x: 399, endPoint y: 817, distance: 16.0
click at [399, 830] on div at bounding box center [408, 841] width 39 height 24
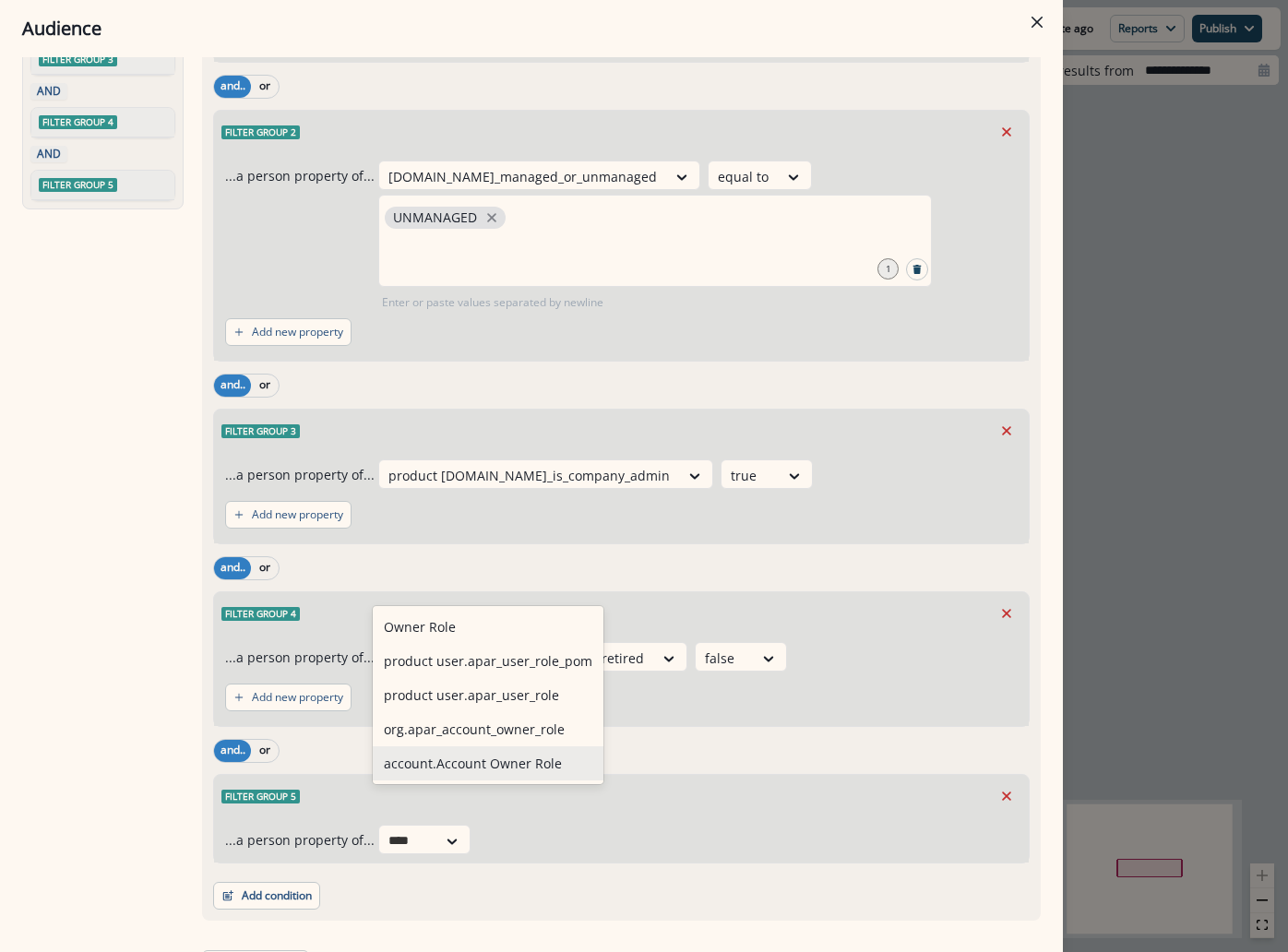
type input "****"
click at [468, 864] on div "Add condition Contact properties A person property Performed a product event Pe…" at bounding box center [622, 886] width 817 height 46
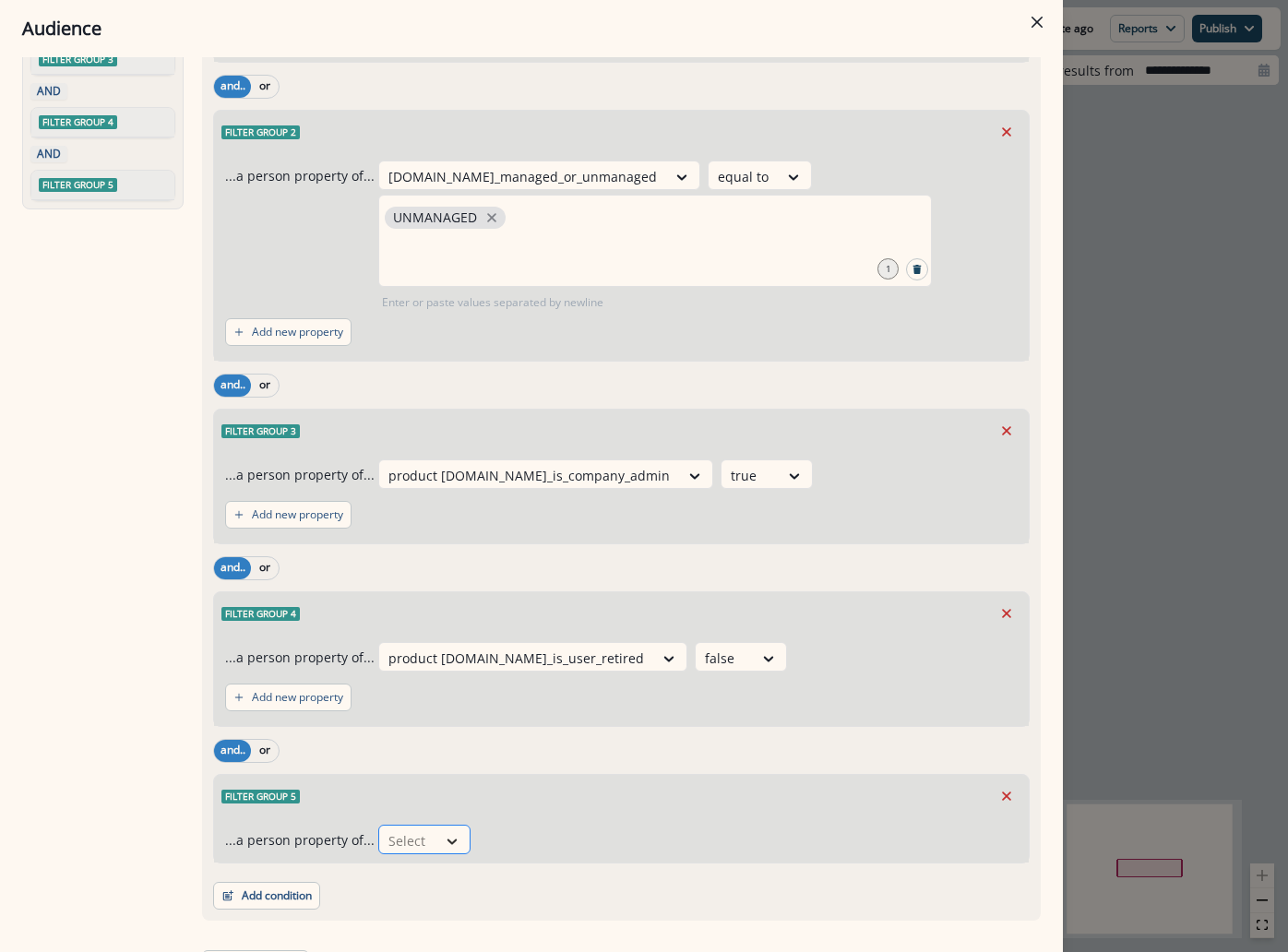
click at [457, 833] on div at bounding box center [453, 841] width 31 height 19
type input "****"
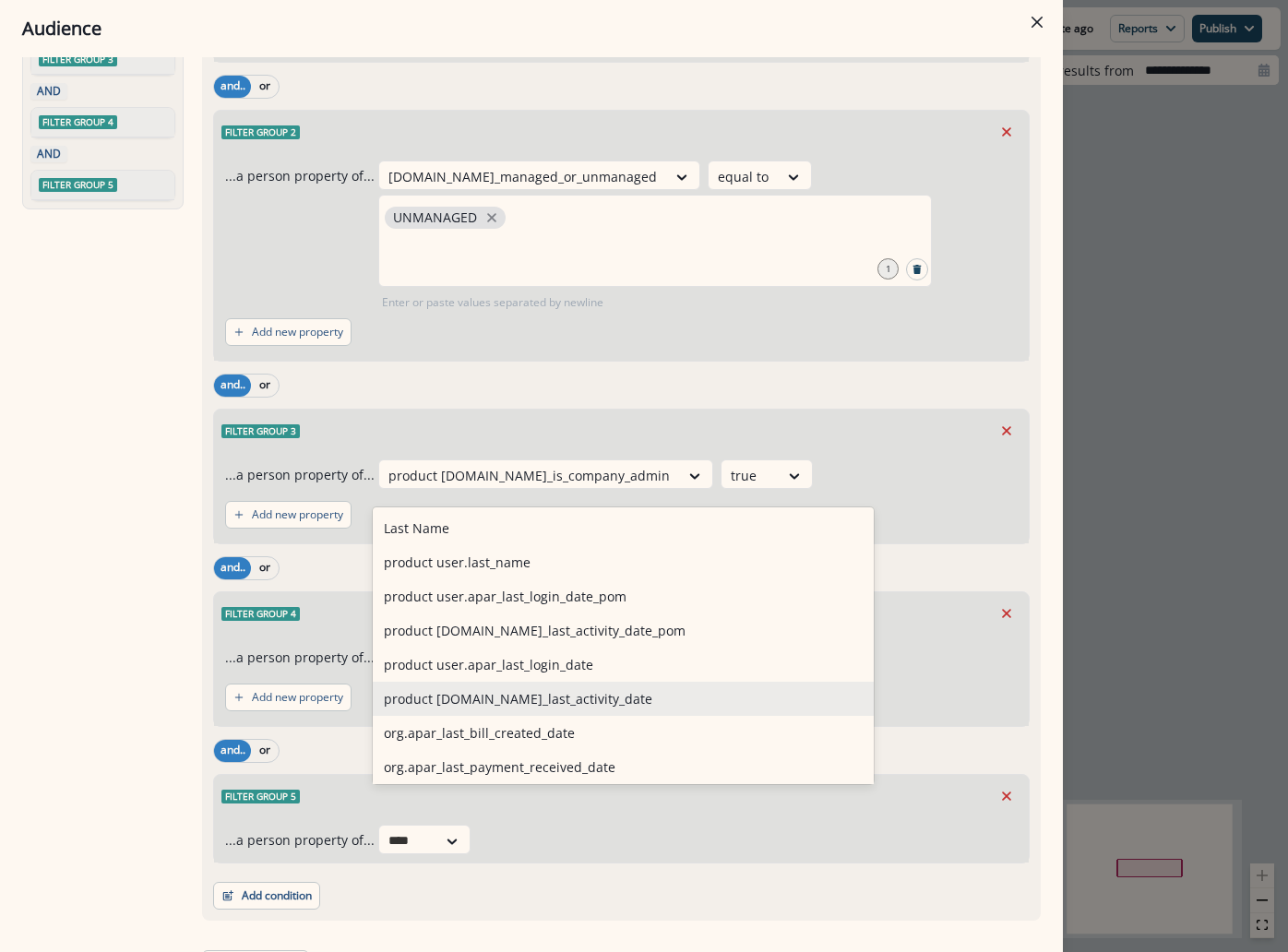
click at [497, 699] on div "product user.se_last_activity_date" at bounding box center [624, 698] width 501 height 34
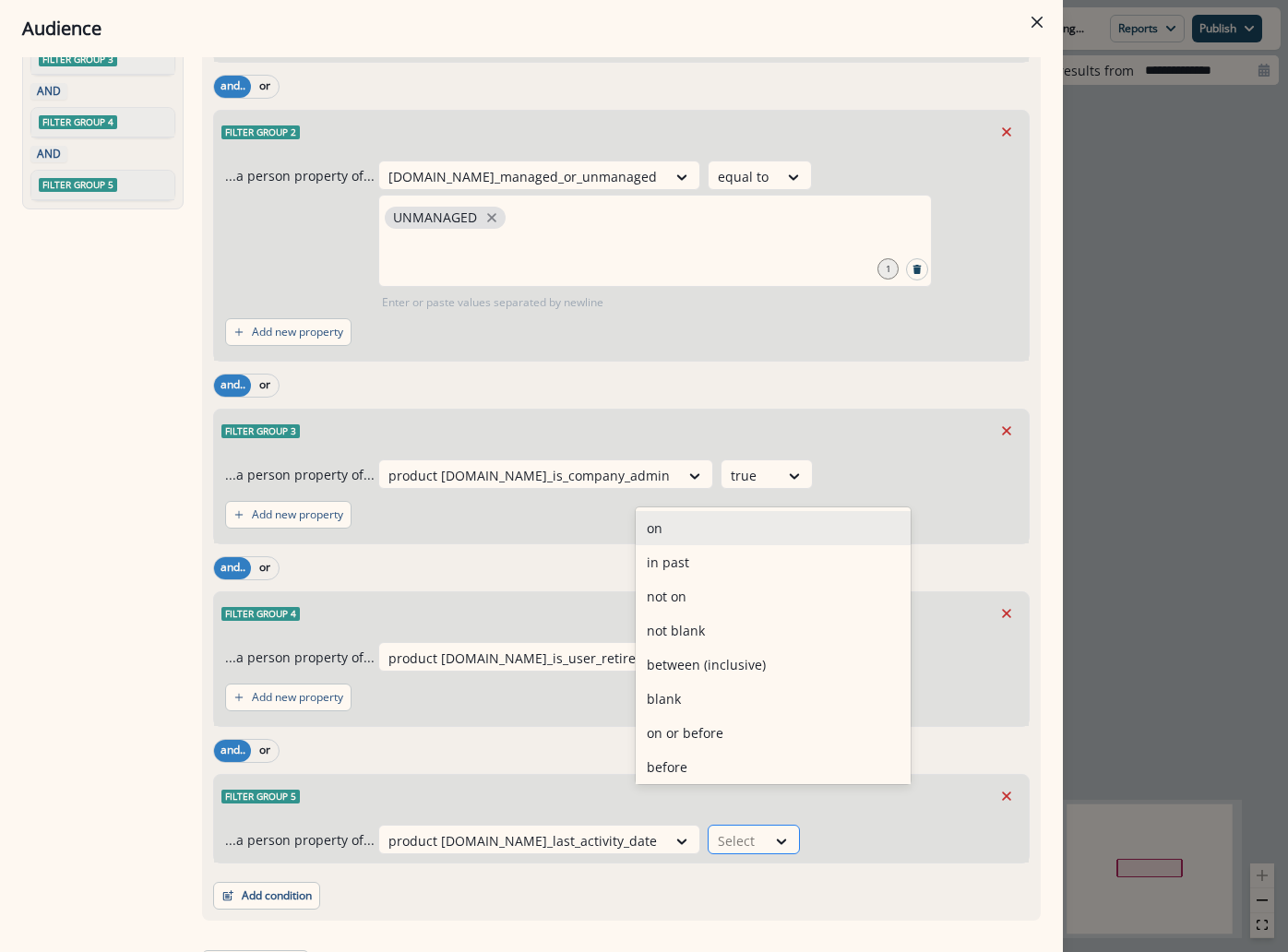
click at [766, 826] on div at bounding box center [783, 840] width 33 height 30
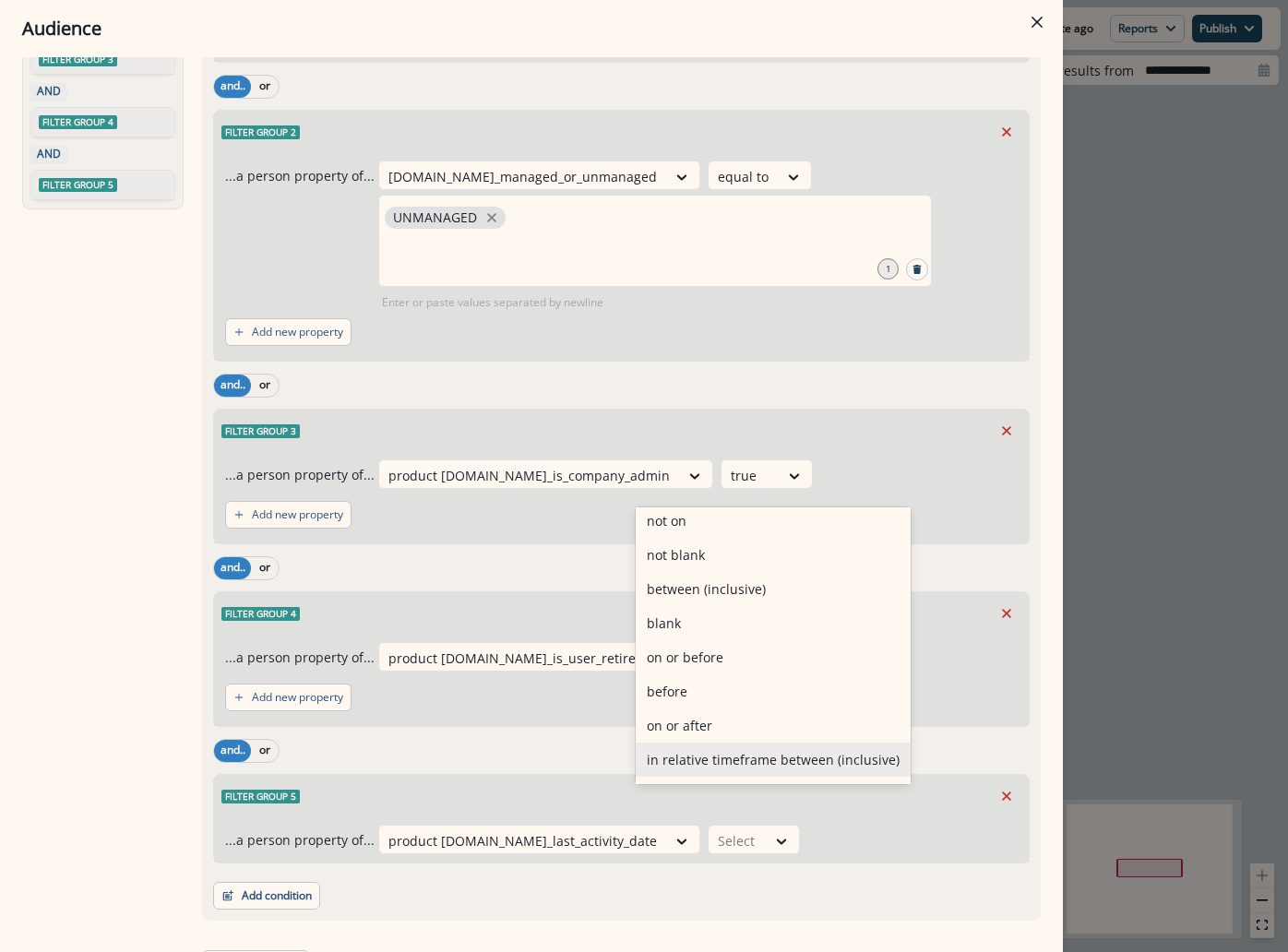
scroll to position [0, 0]
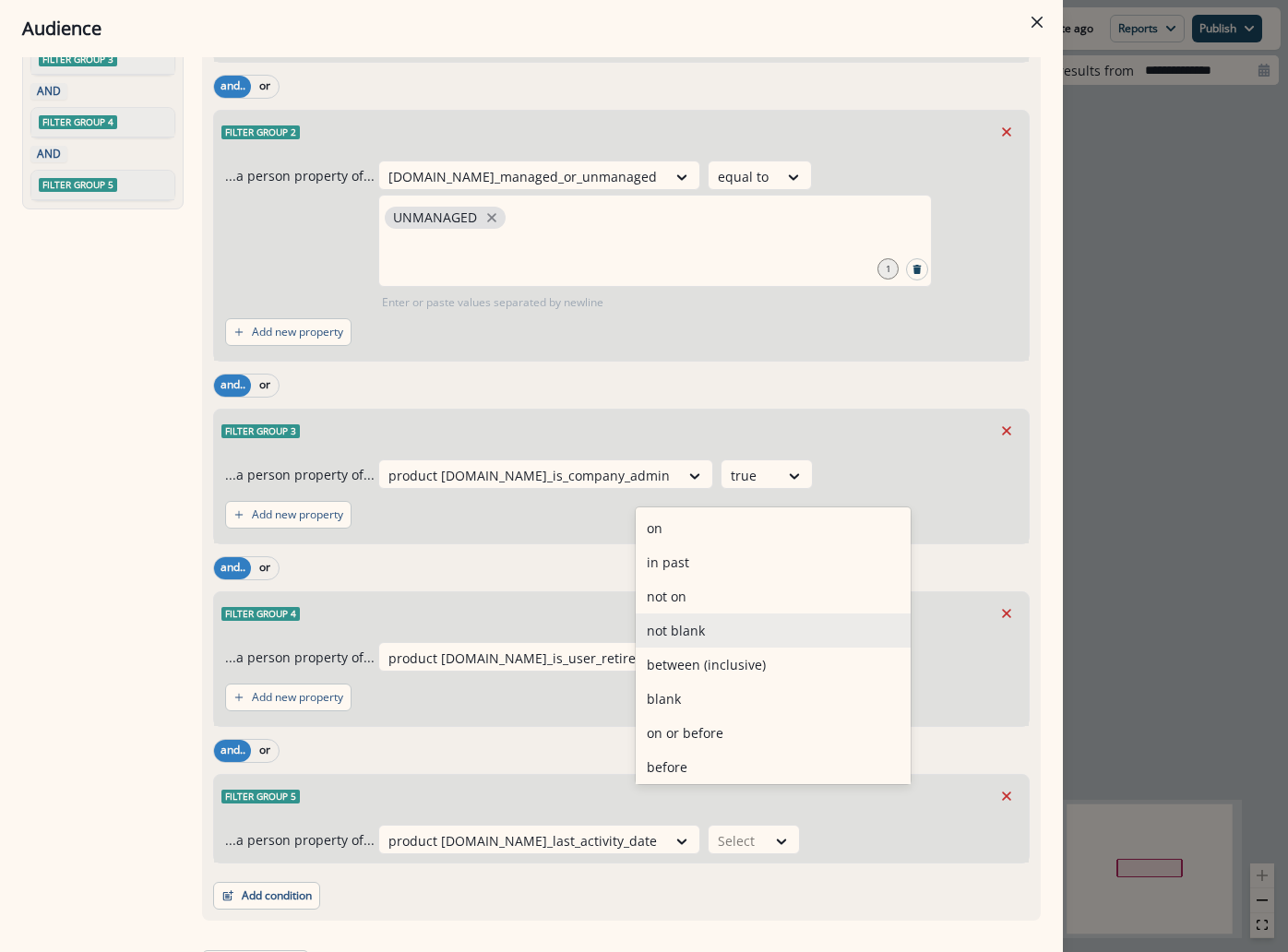
drag, startPoint x: 735, startPoint y: 608, endPoint x: 734, endPoint y: 629, distance: 21.0
click at [734, 629] on div "on in past not on not blank between (inclusive) blank on or before before on or…" at bounding box center [773, 645] width 275 height 277
click at [727, 636] on div "not blank" at bounding box center [773, 631] width 275 height 34
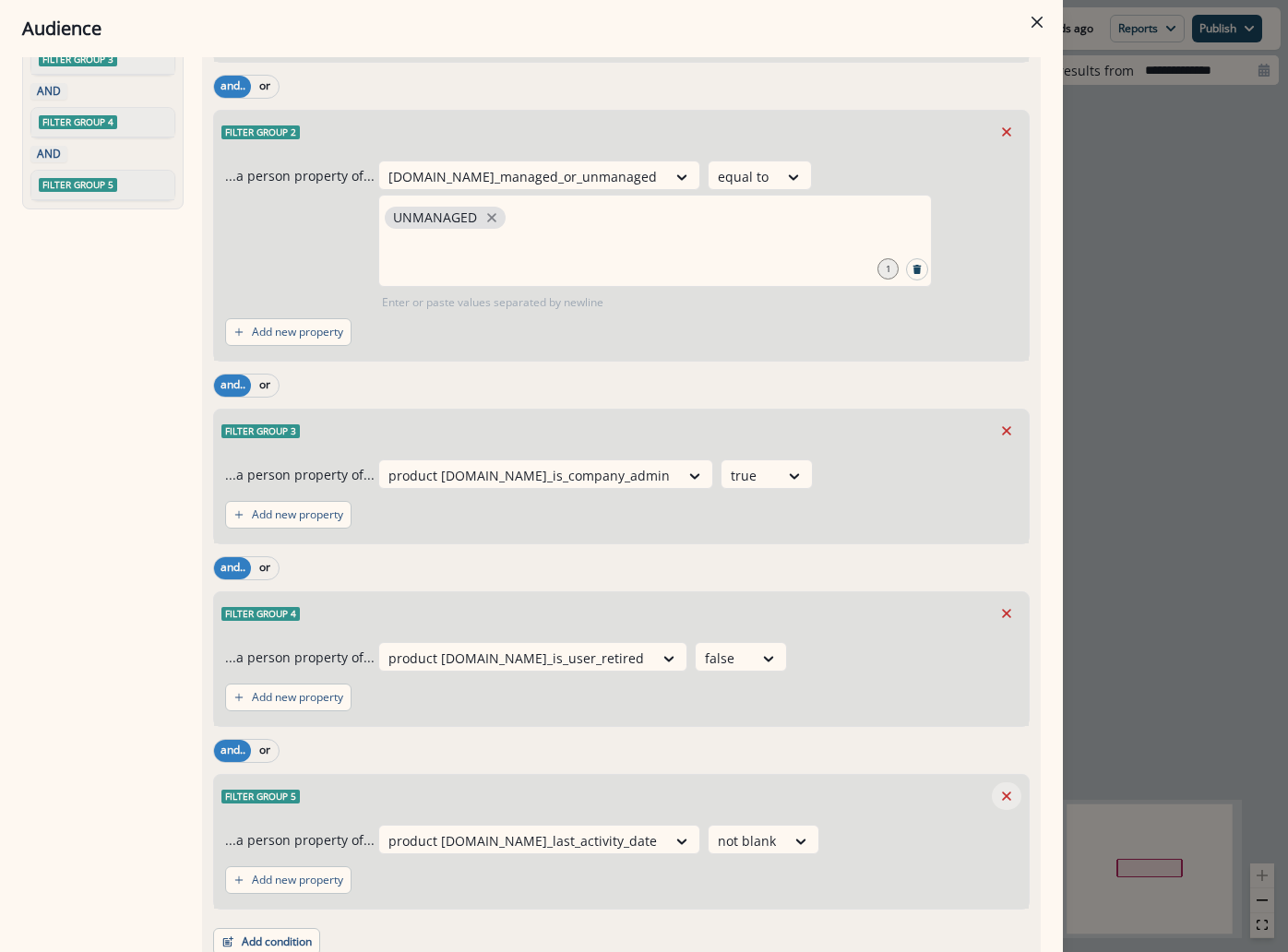
click at [998, 788] on icon "Remove" at bounding box center [1006, 796] width 17 height 17
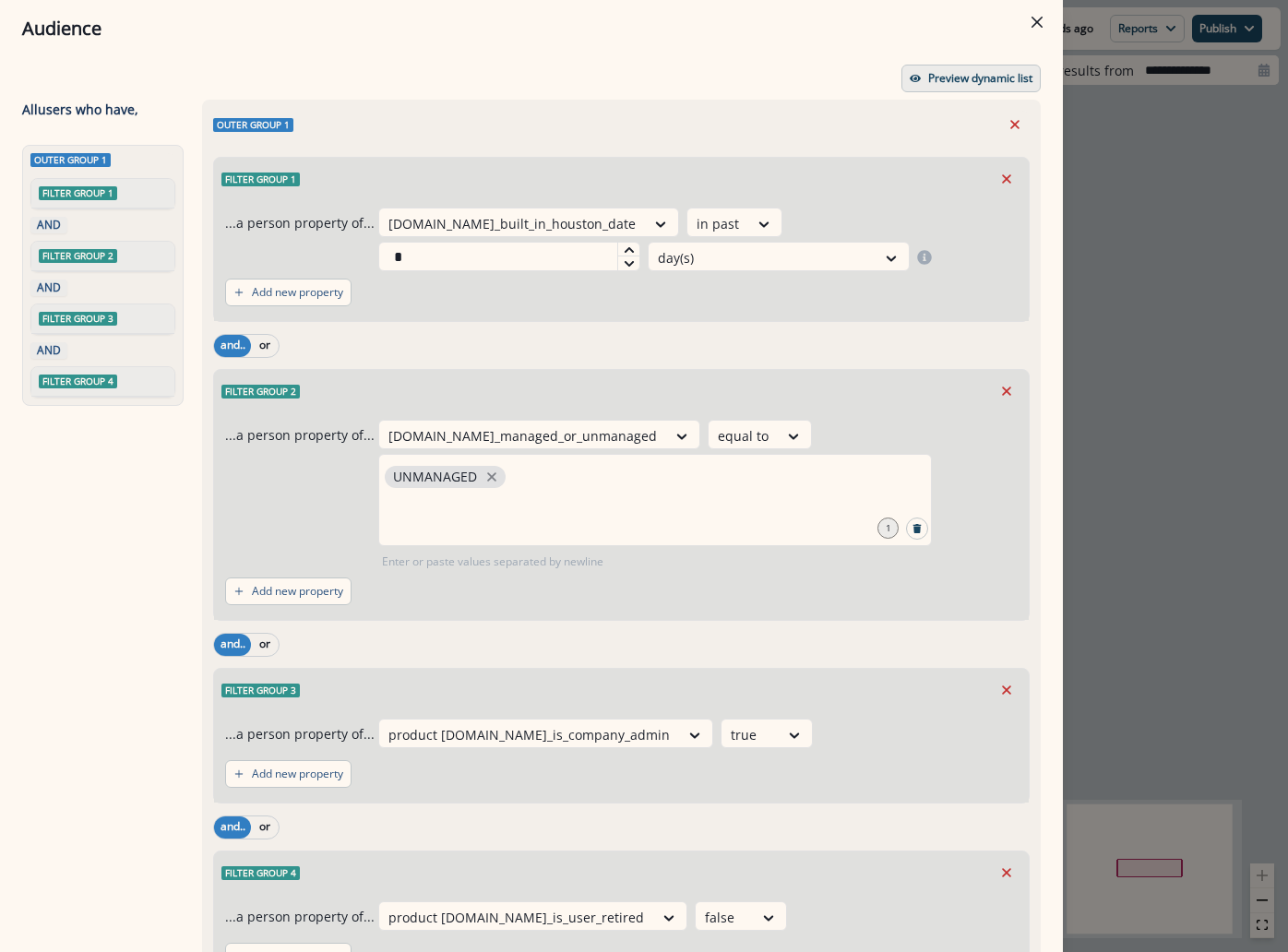
click at [940, 81] on p "Preview dynamic list" at bounding box center [980, 77] width 104 height 13
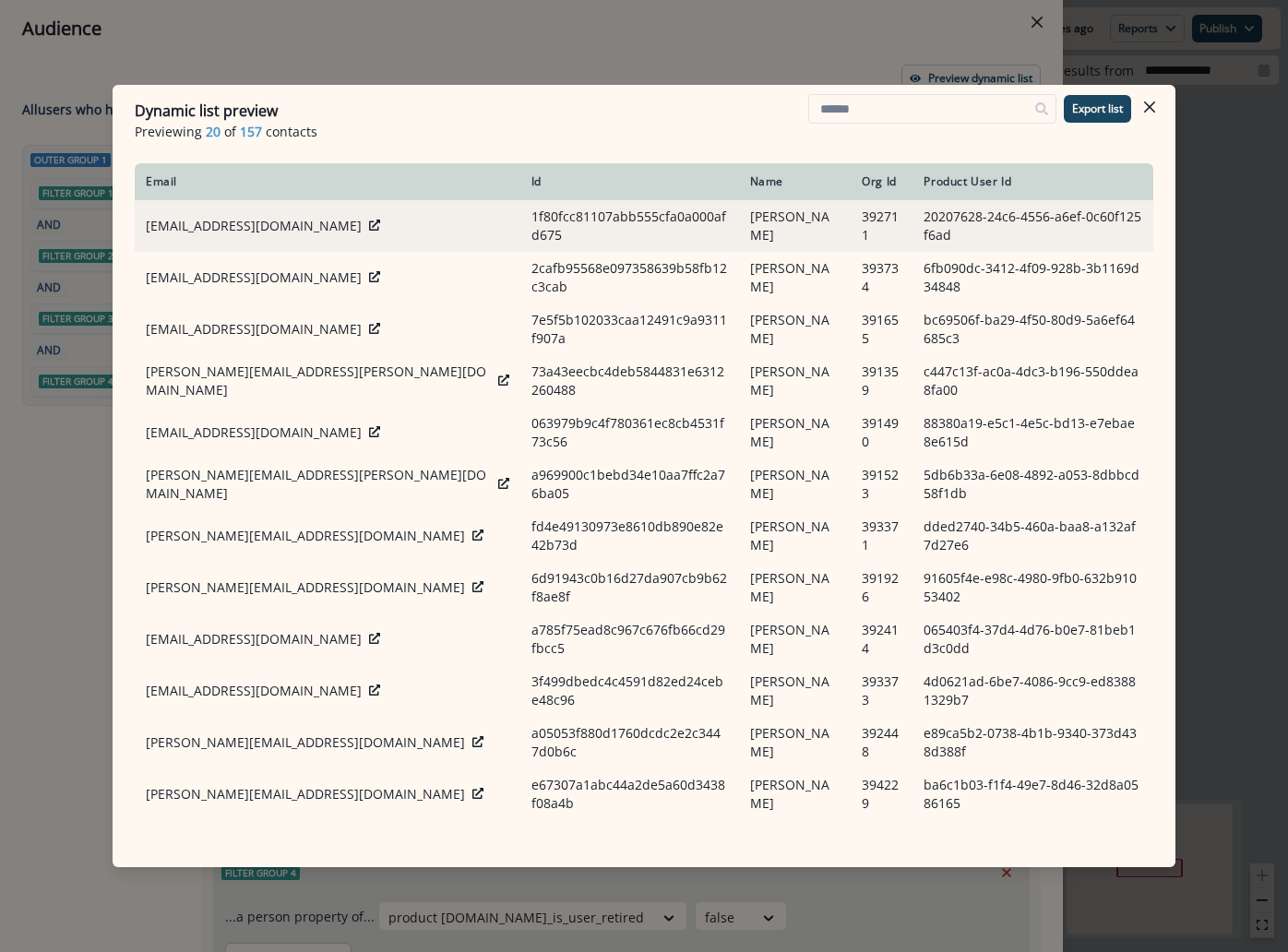
click at [369, 225] on icon at bounding box center [374, 224] width 11 height 11
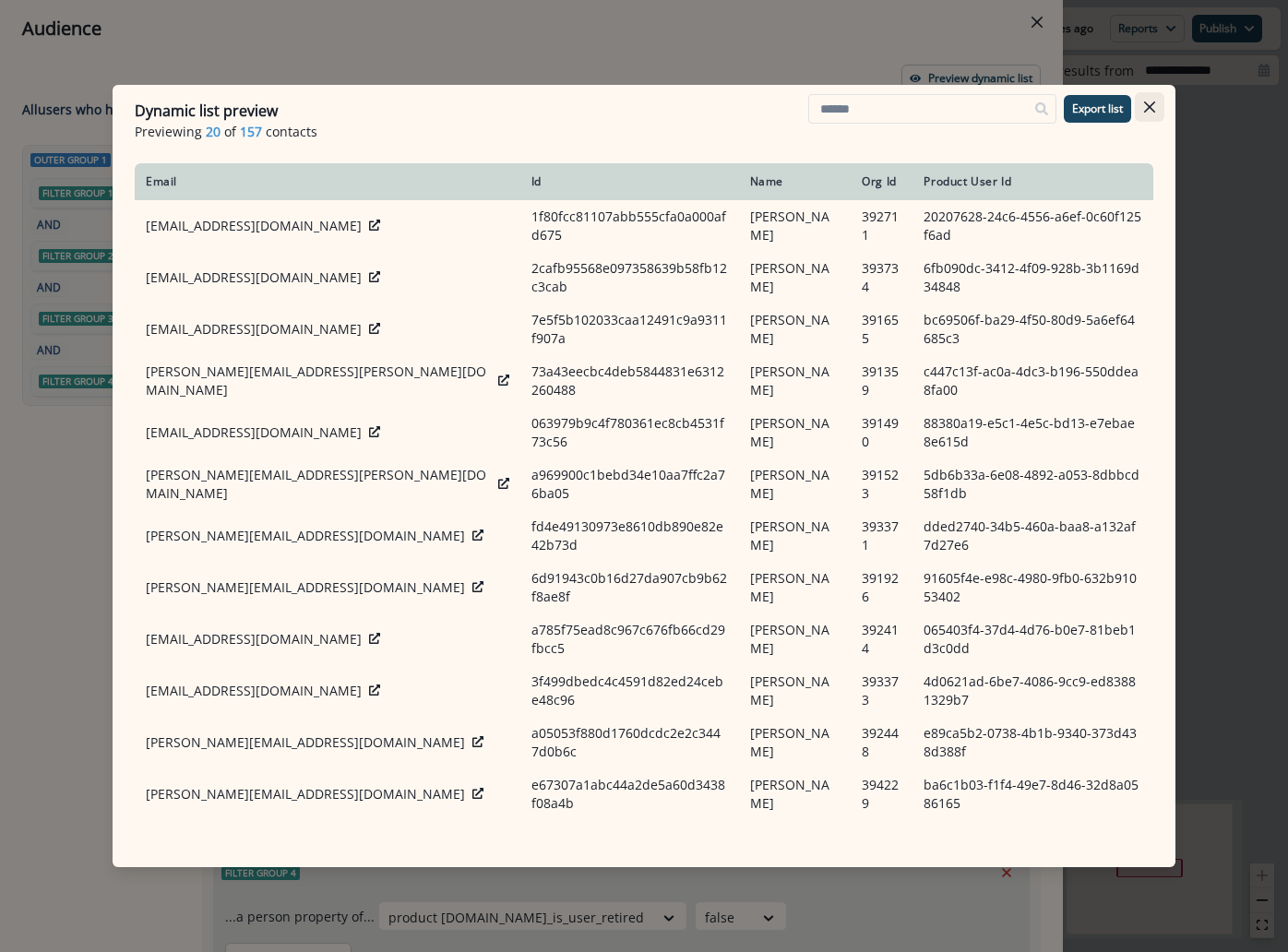
click at [1158, 105] on button "Close" at bounding box center [1150, 107] width 29 height 29
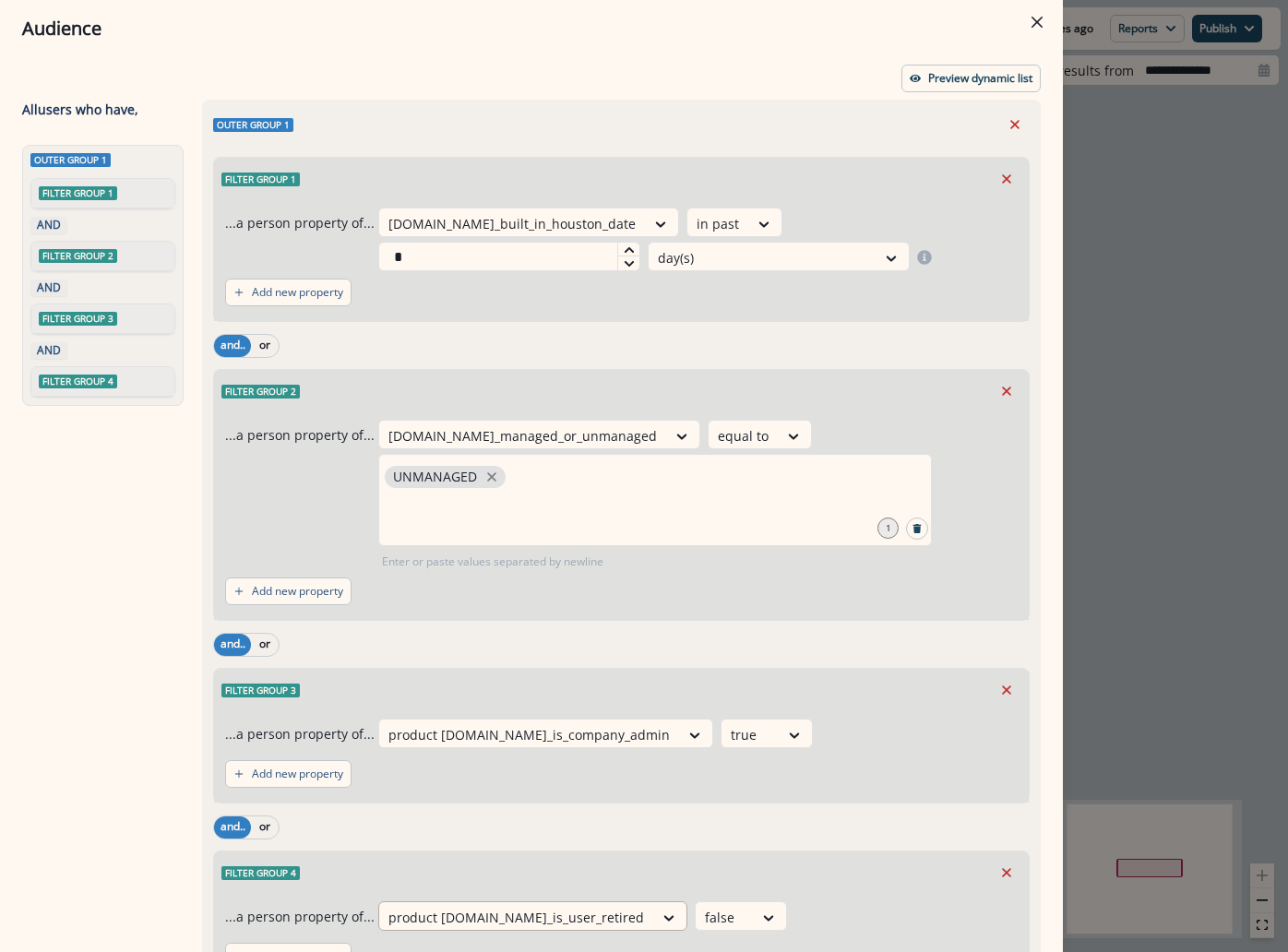
scroll to position [122, 0]
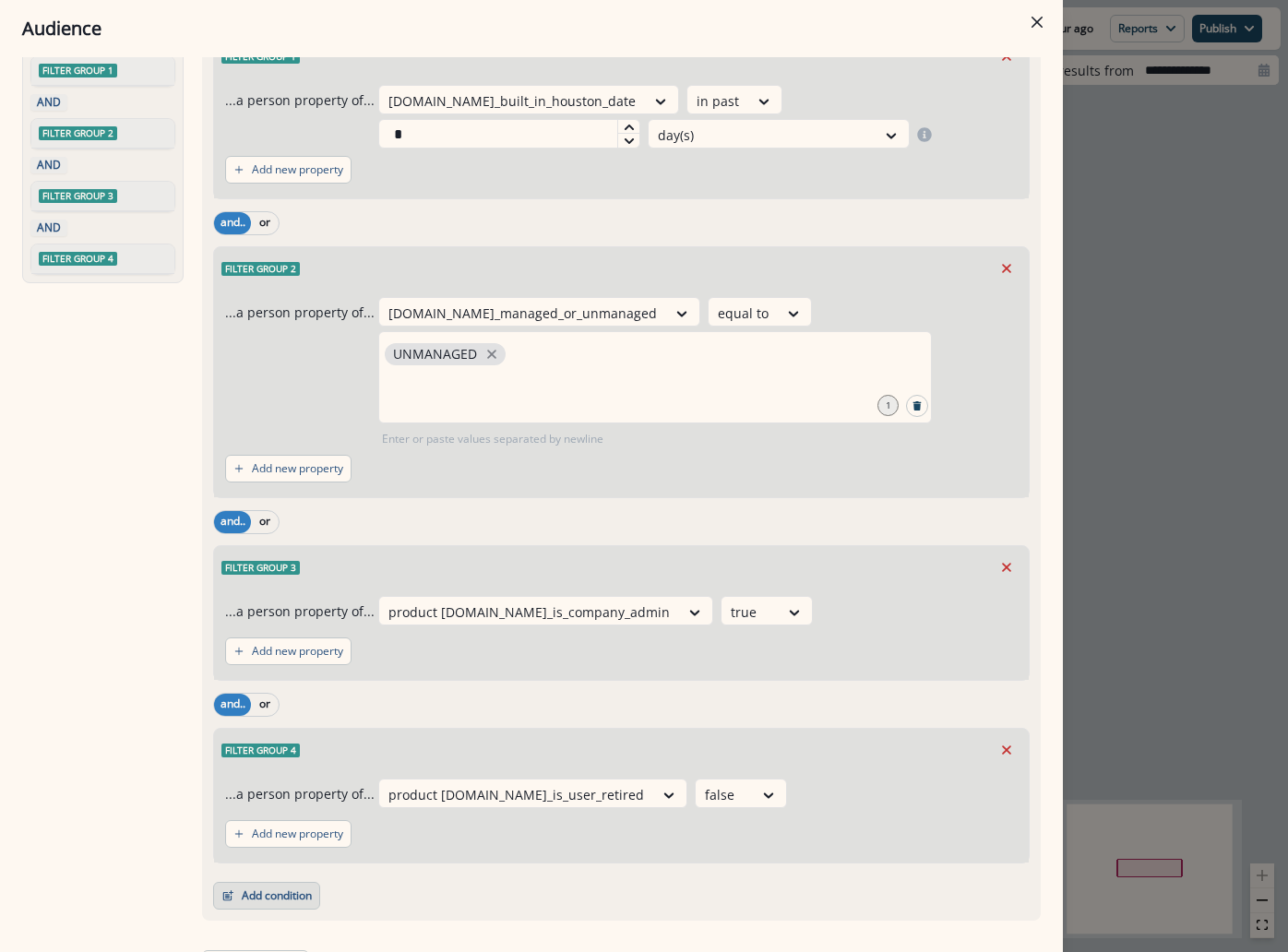
click at [272, 882] on button "Add condition" at bounding box center [266, 896] width 107 height 27
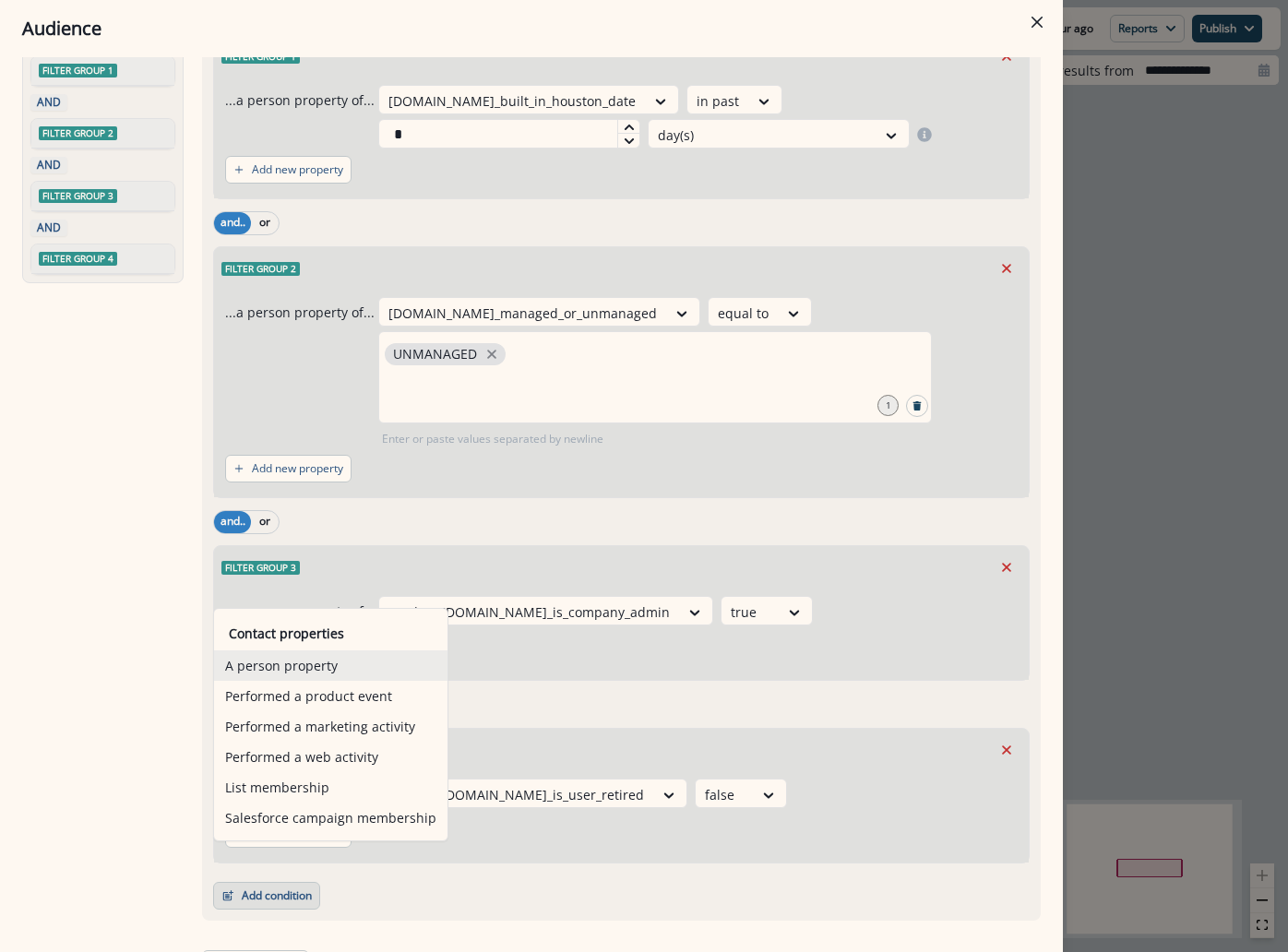
click at [313, 669] on button "A person property" at bounding box center [331, 665] width 233 height 30
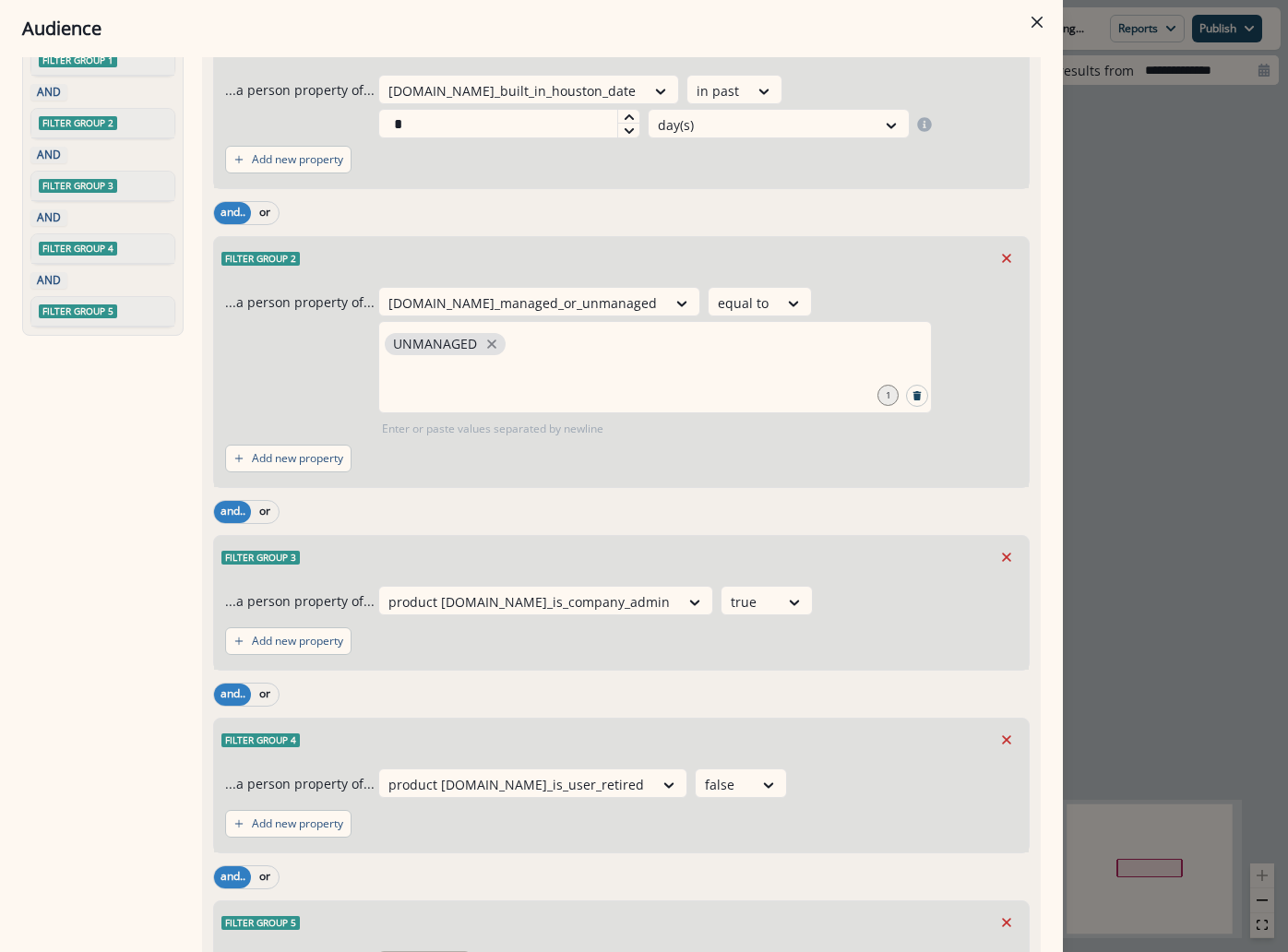
scroll to position [260, 0]
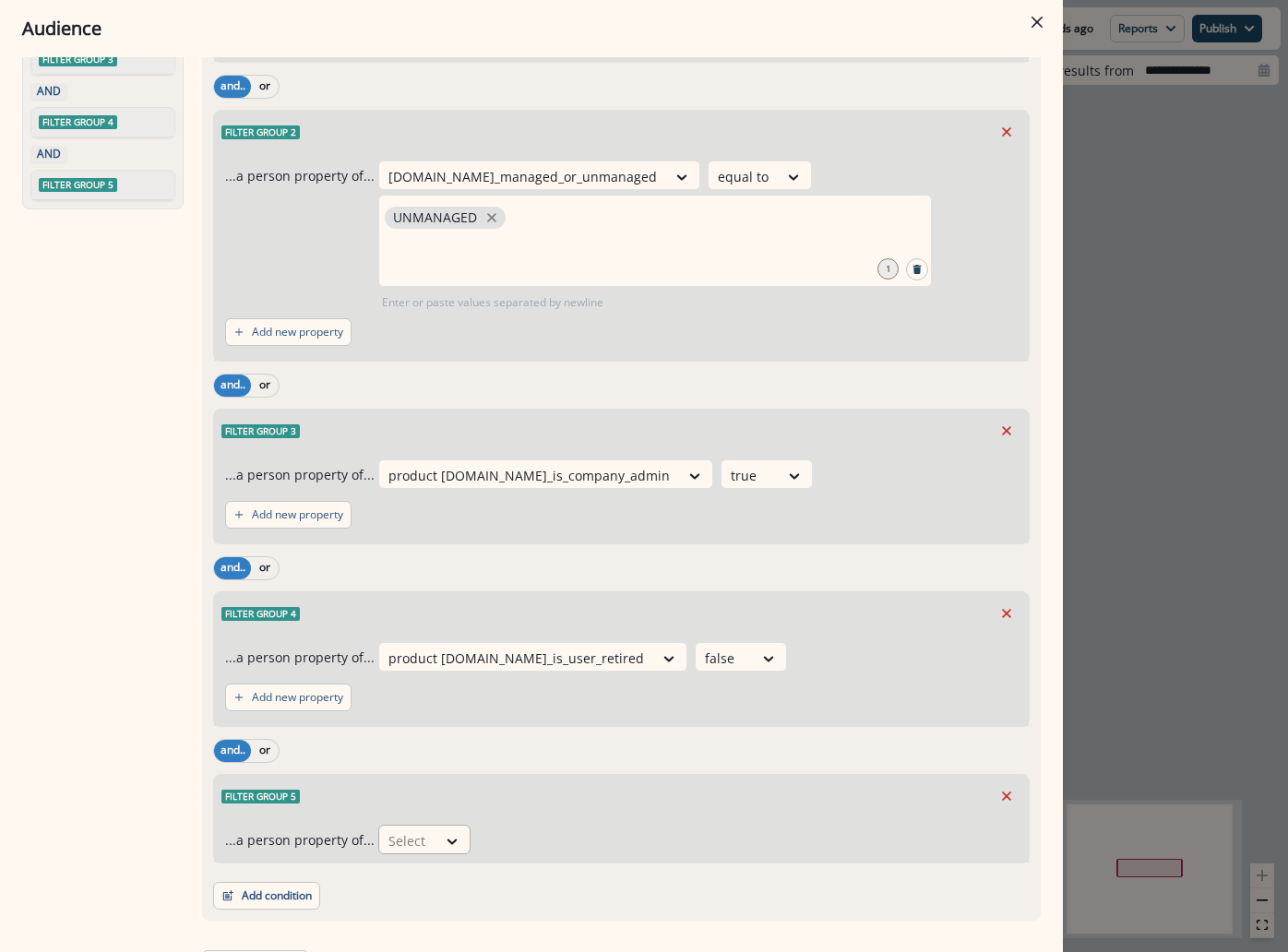
click at [429, 826] on div "Select" at bounding box center [407, 840] width 57 height 30
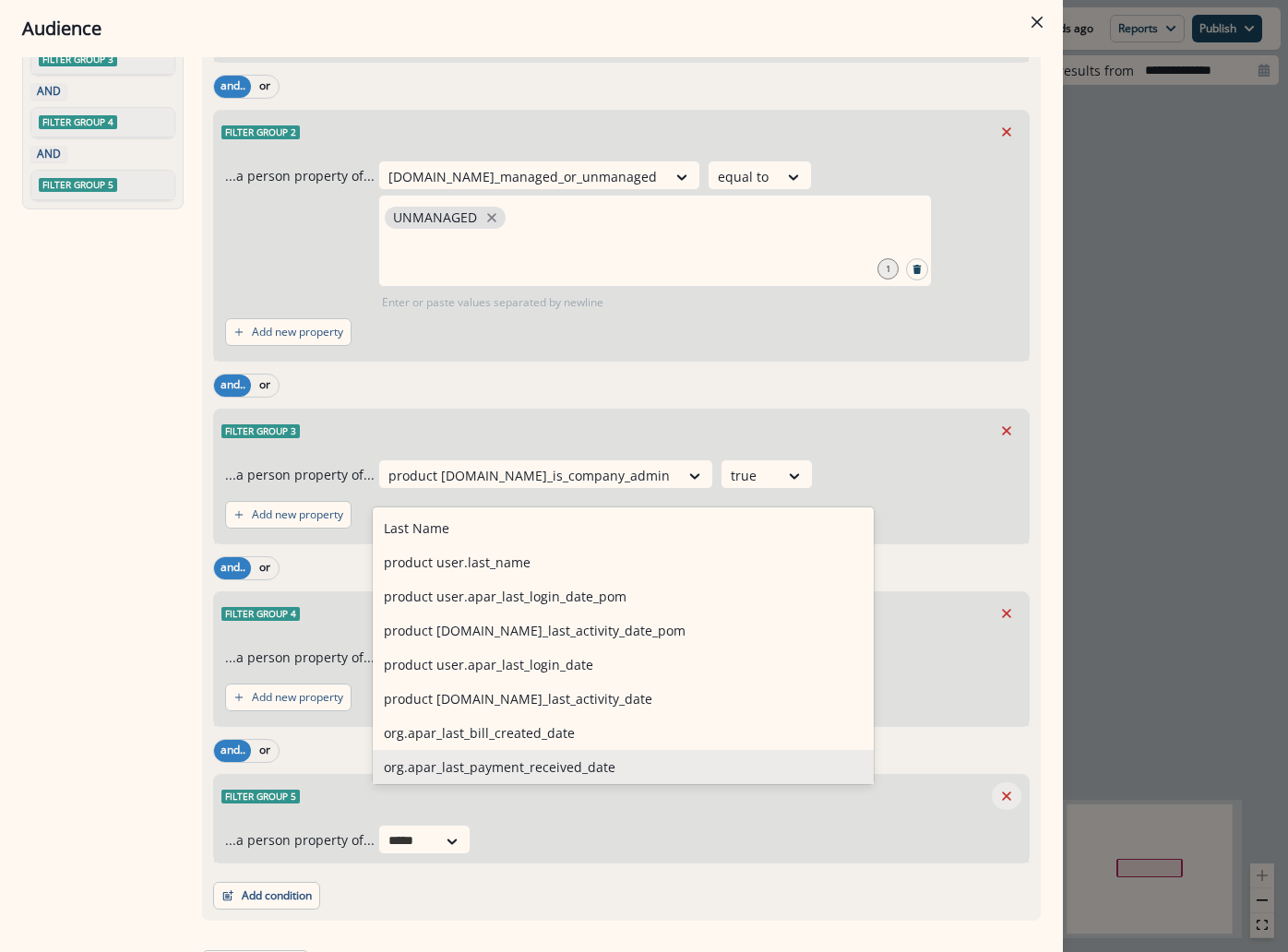
type input "****"
click at [998, 788] on icon "Remove" at bounding box center [1006, 796] width 17 height 17
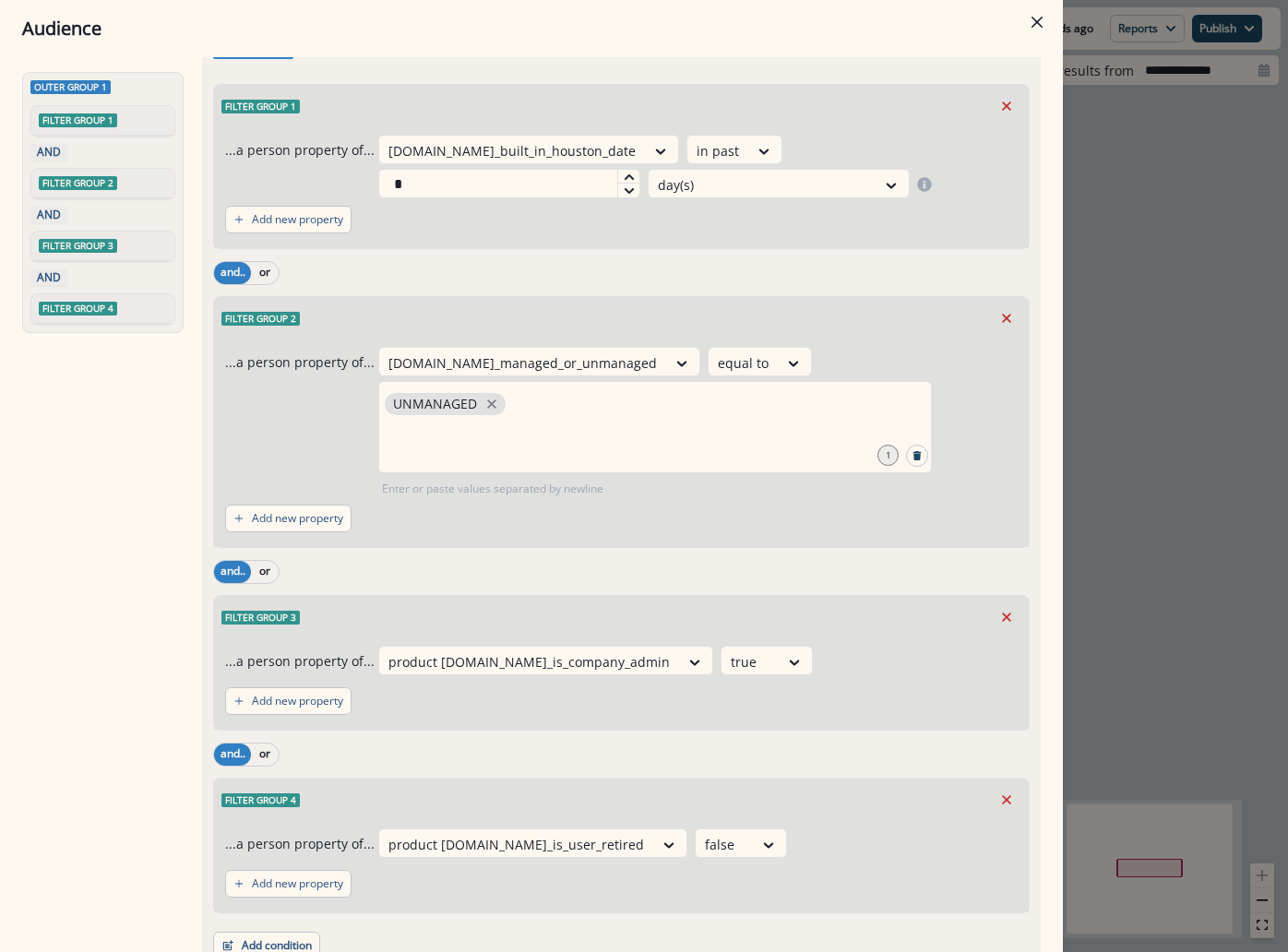
scroll to position [0, 0]
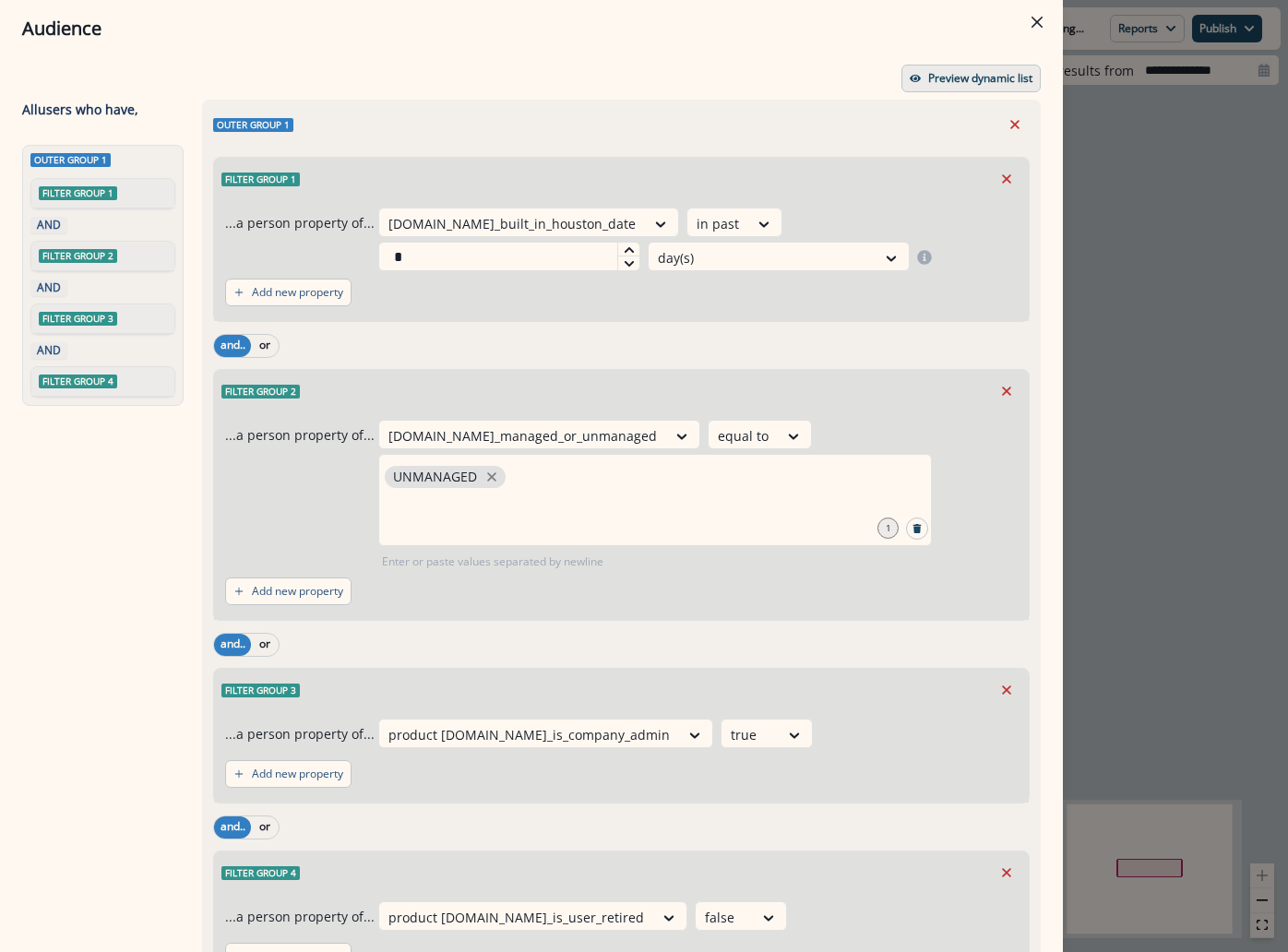
click at [947, 73] on p "Preview dynamic list" at bounding box center [980, 77] width 104 height 13
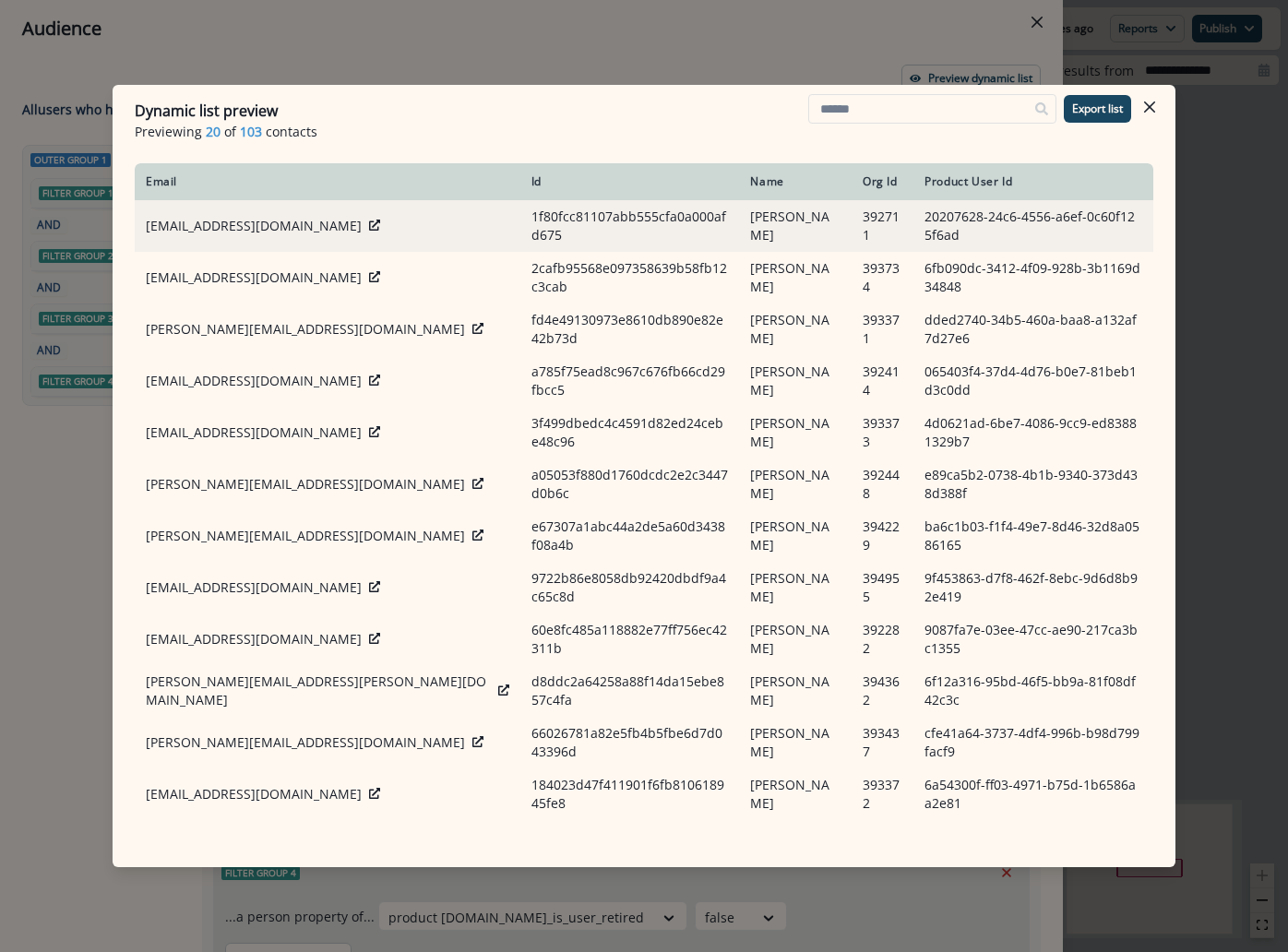
click at [369, 219] on icon at bounding box center [374, 224] width 11 height 11
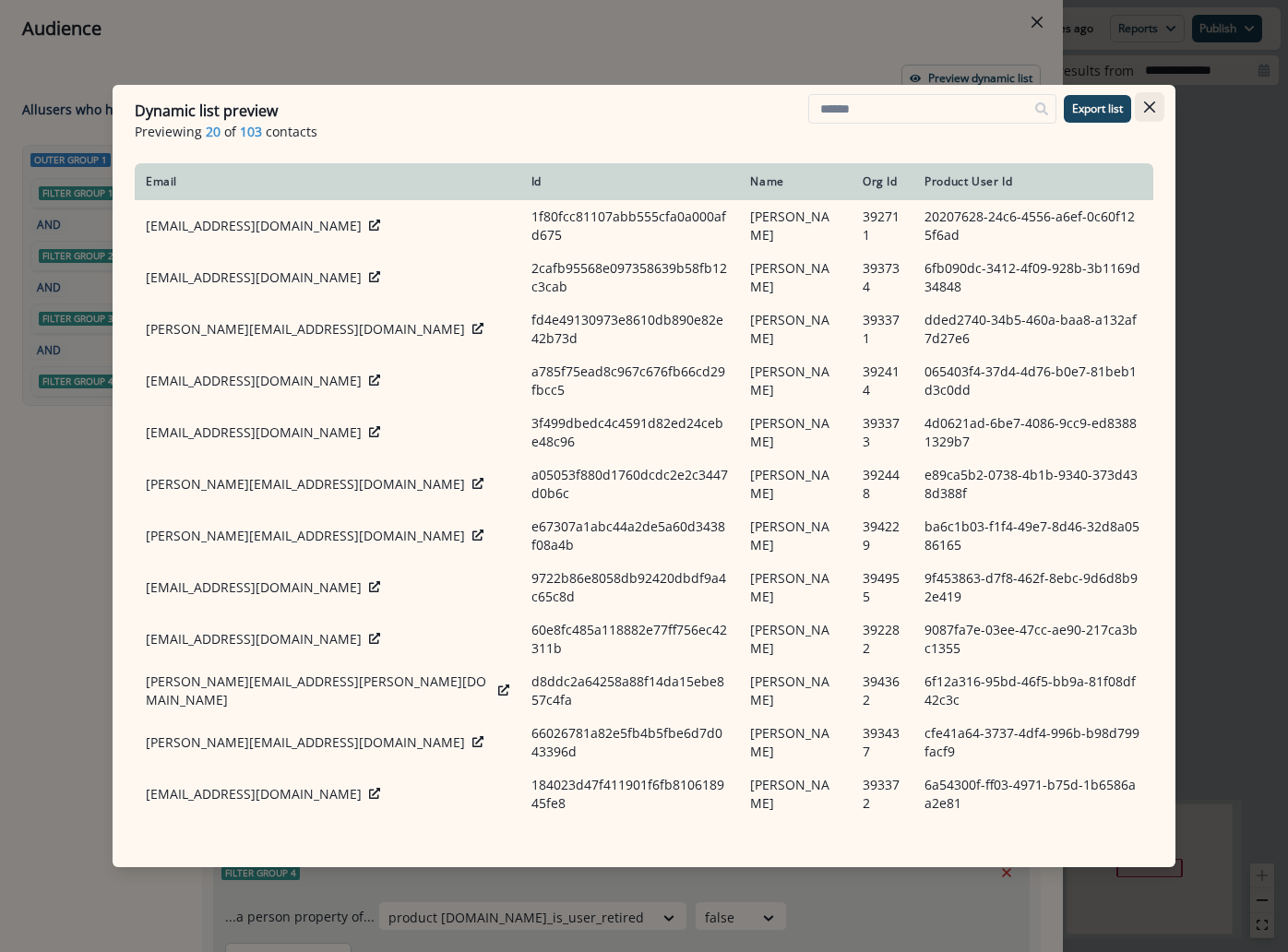
click at [1160, 105] on button "Close" at bounding box center [1150, 107] width 29 height 29
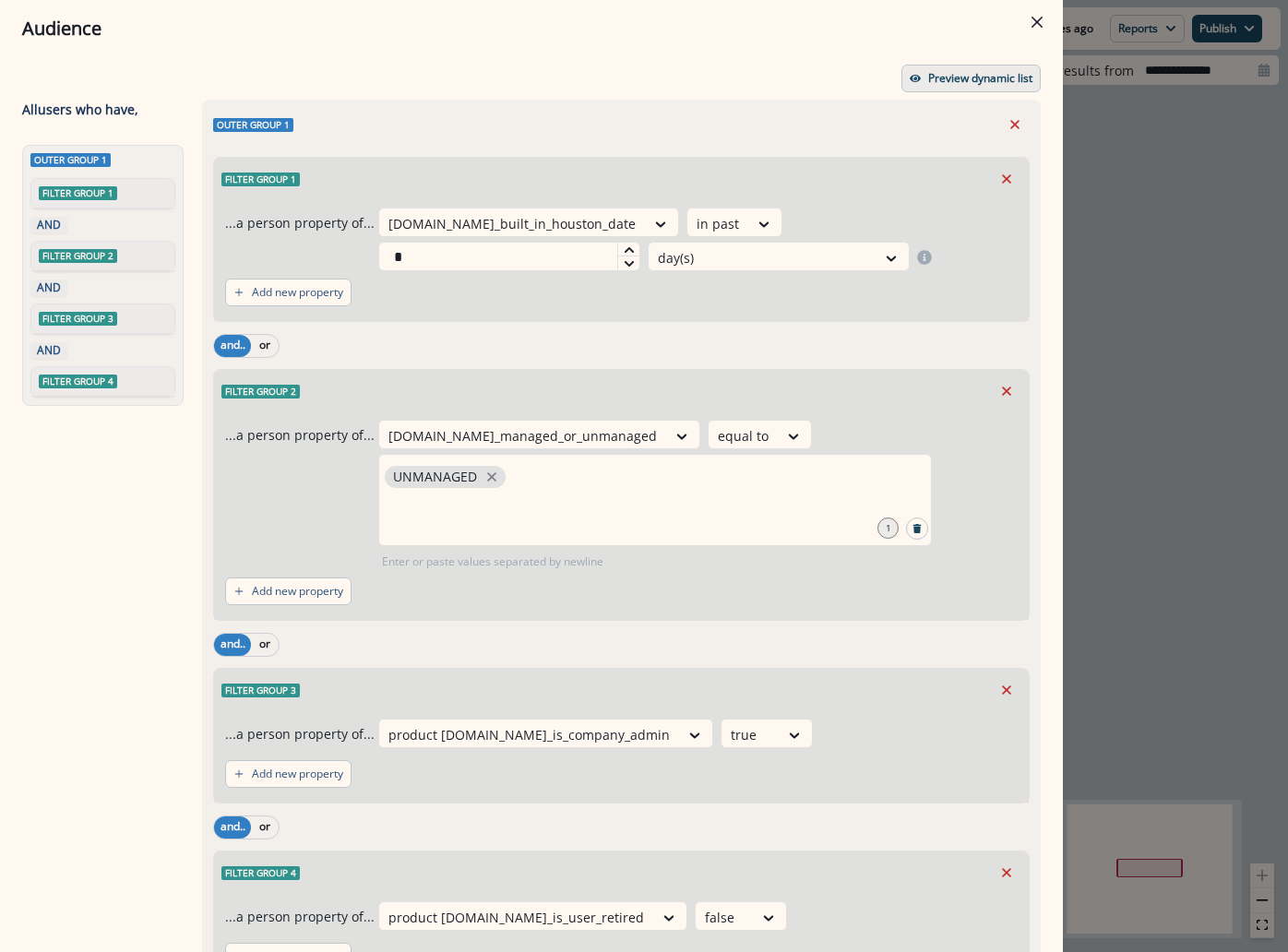
click at [968, 76] on p "Preview dynamic list" at bounding box center [980, 77] width 104 height 13
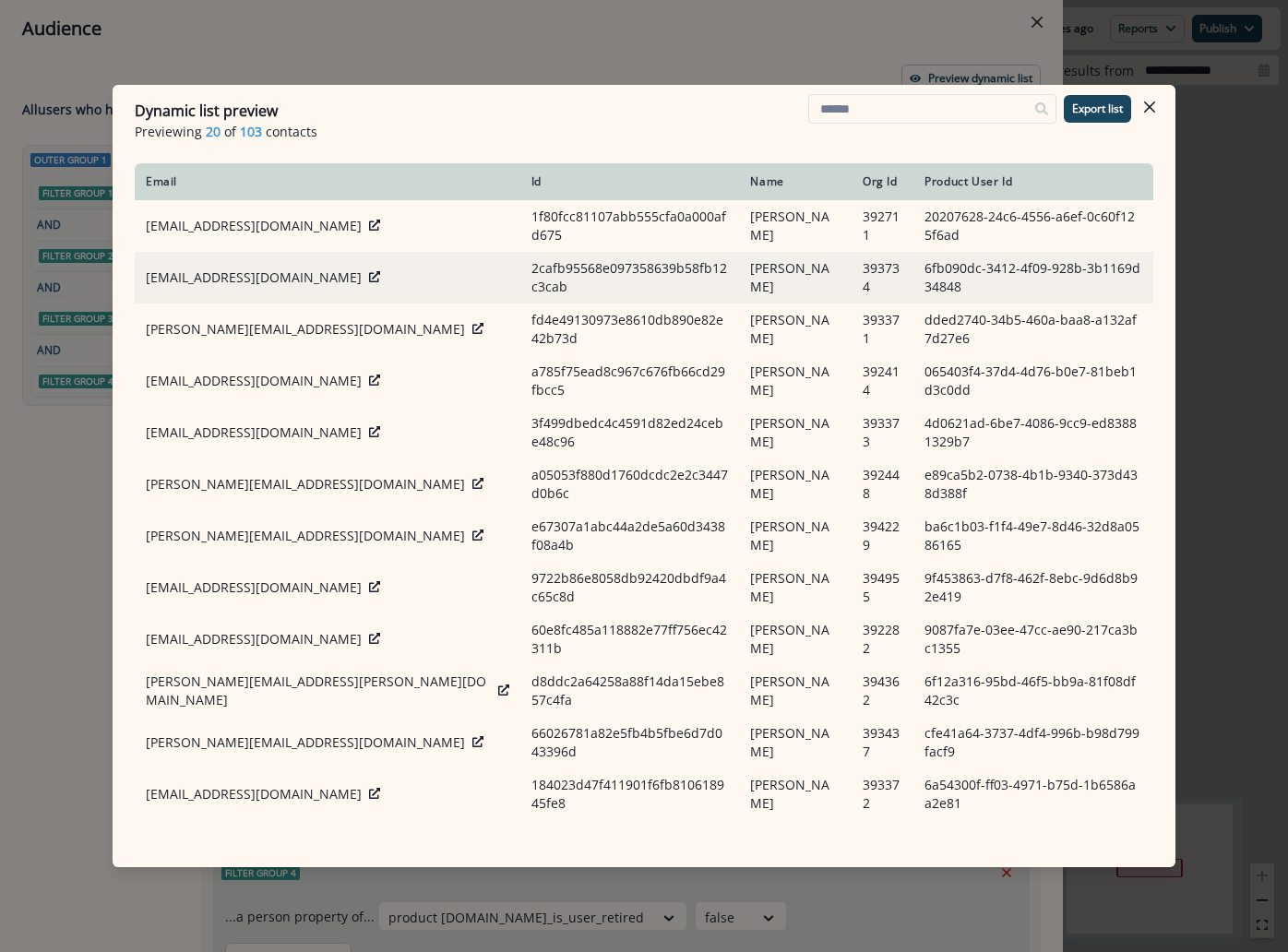
click at [369, 271] on icon at bounding box center [374, 276] width 11 height 11
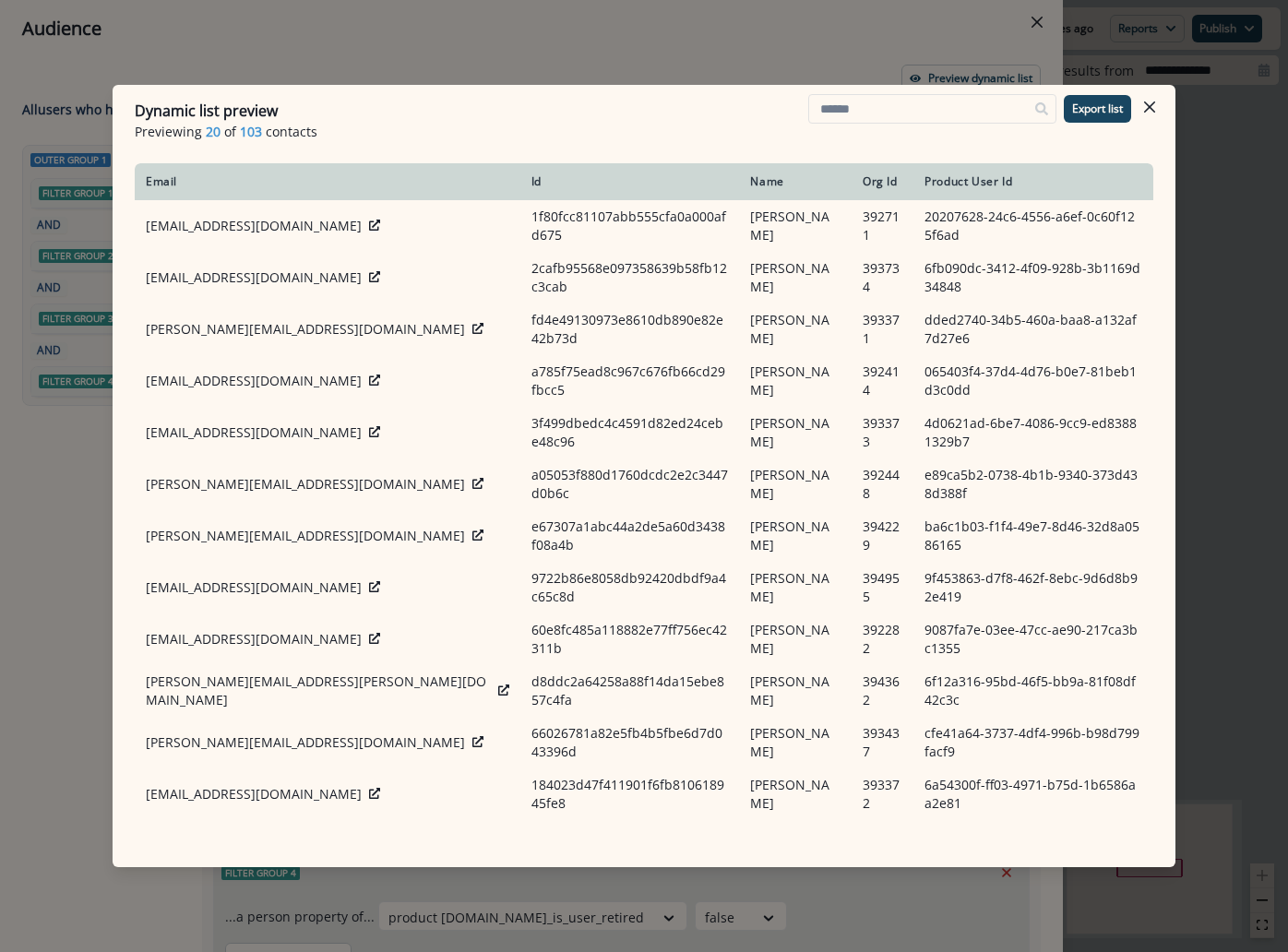
click at [70, 544] on div "Dynamic list preview Previewing 20 of 103 contacts Export list Email Id Name Or…" at bounding box center [644, 476] width 1288 height 952
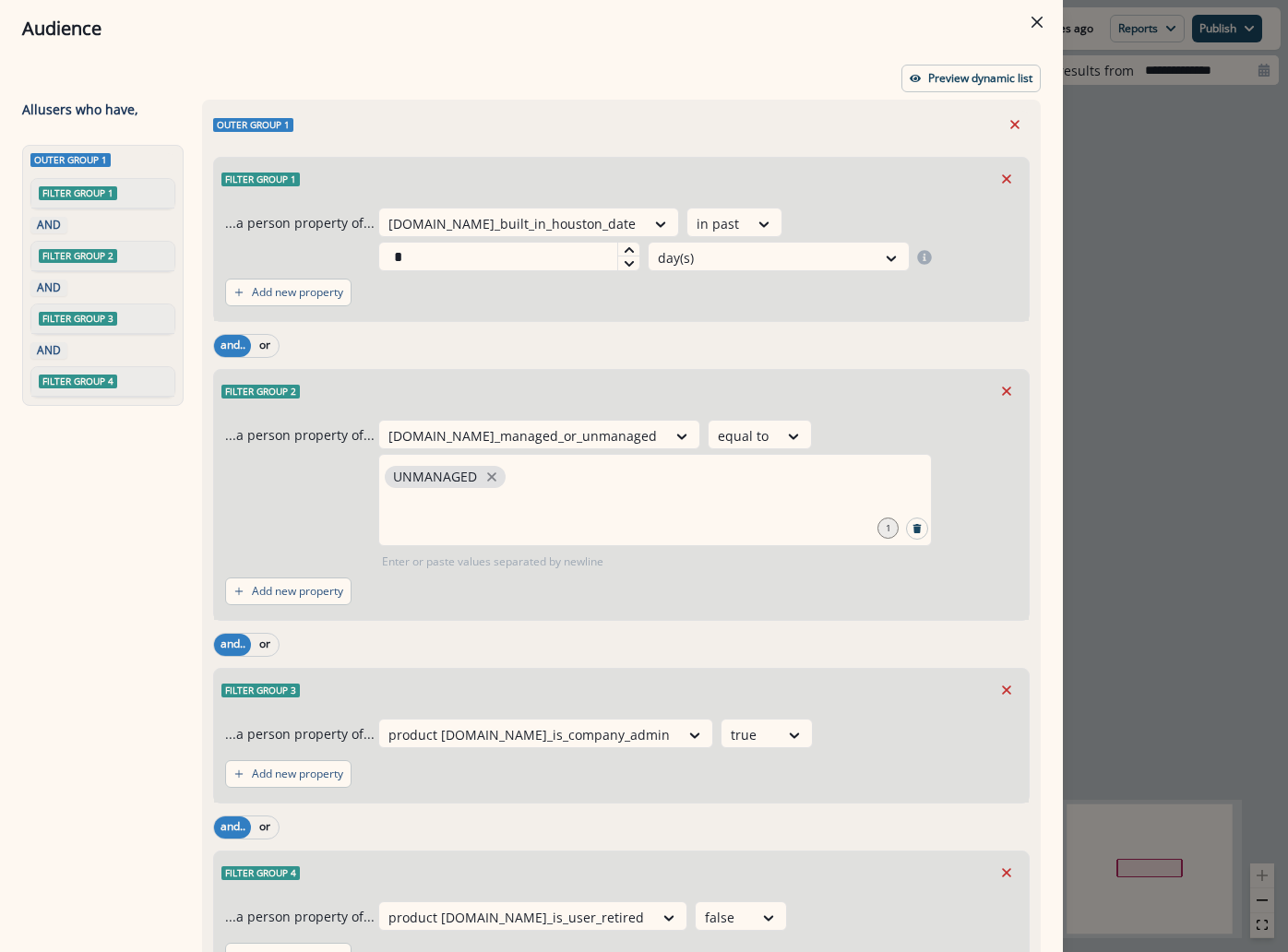
click at [399, 76] on div "Preview dynamic list" at bounding box center [532, 78] width 1019 height 27
click at [1131, 222] on div "Audience Preview dynamic list All user s who have, Outer group 1 Filter group 1…" at bounding box center [644, 476] width 1288 height 952
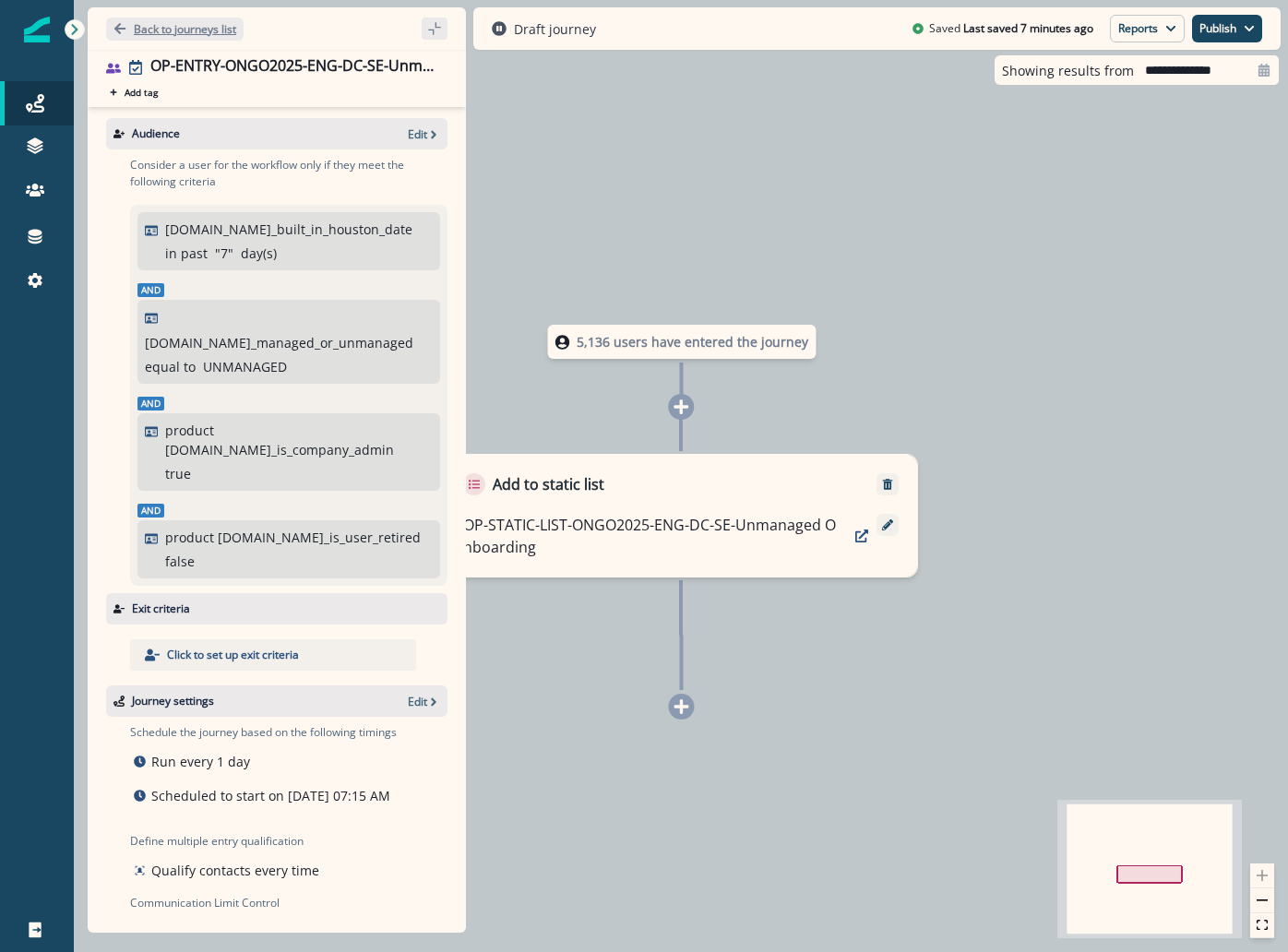
click at [203, 38] on button "Back to journeys list" at bounding box center [174, 29] width 137 height 24
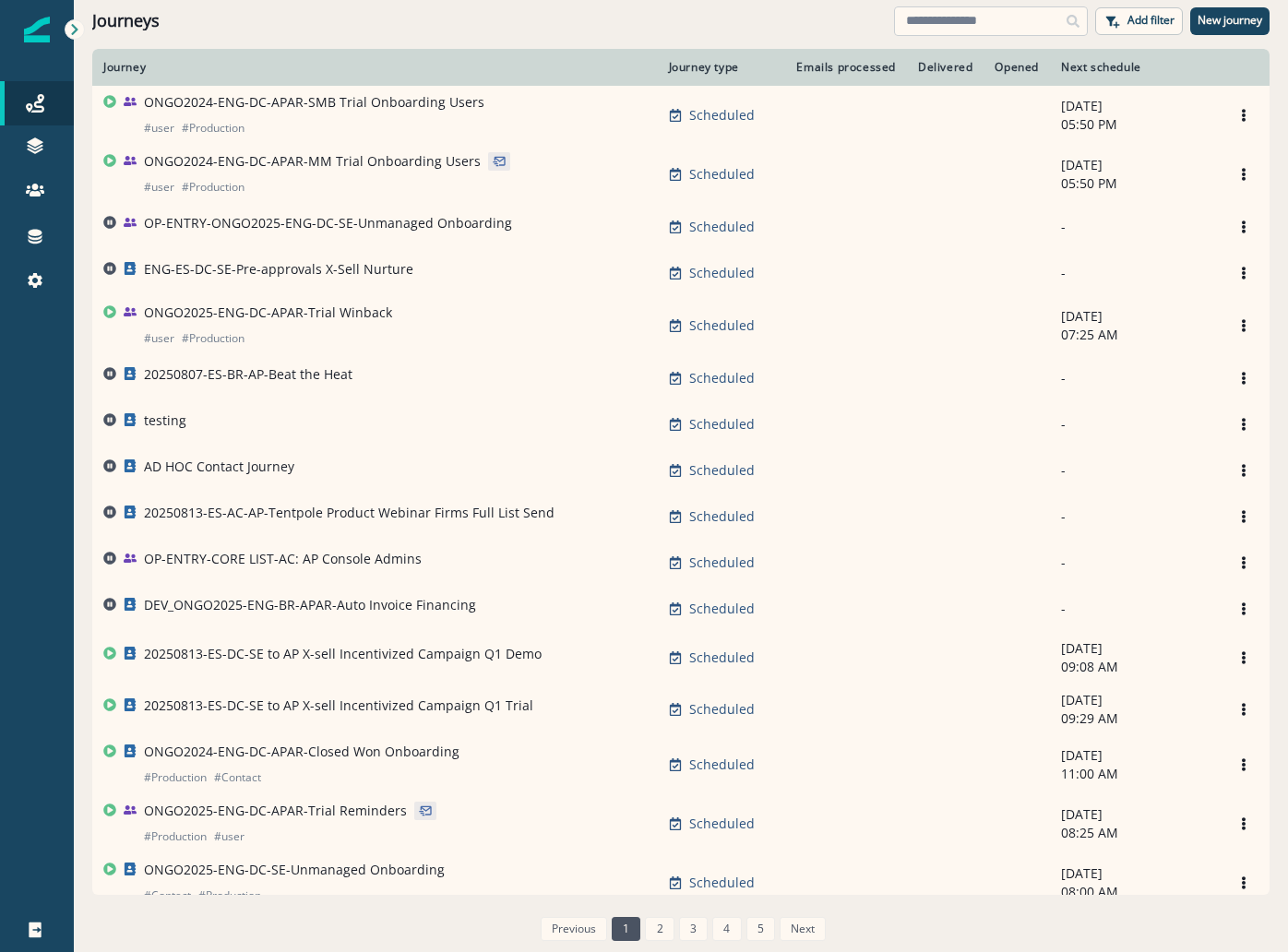
drag, startPoint x: 977, startPoint y: 13, endPoint x: 957, endPoint y: 15, distance: 20.1
click at [978, 14] on input at bounding box center [991, 22] width 194 height 29
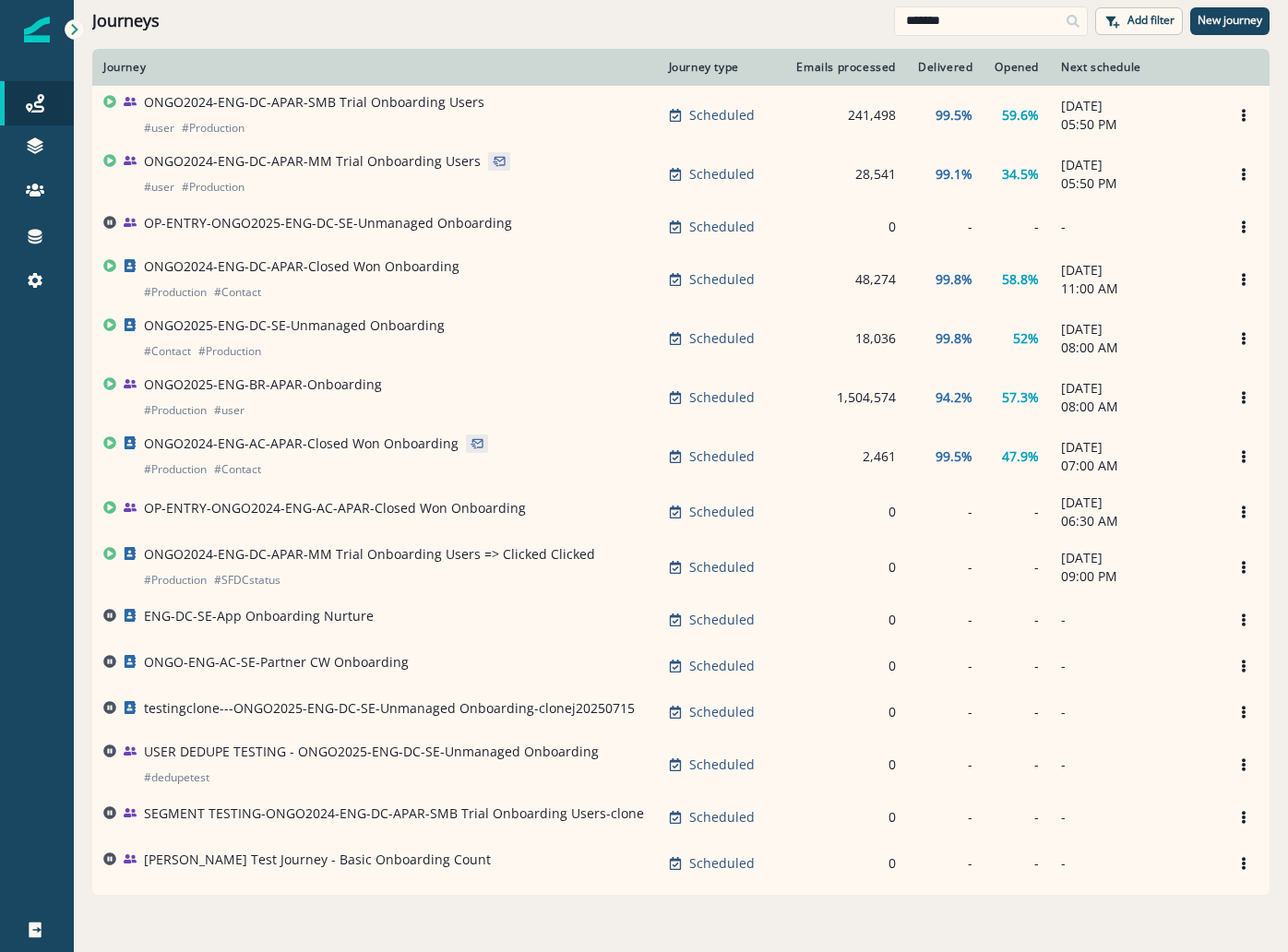
type input "*******"
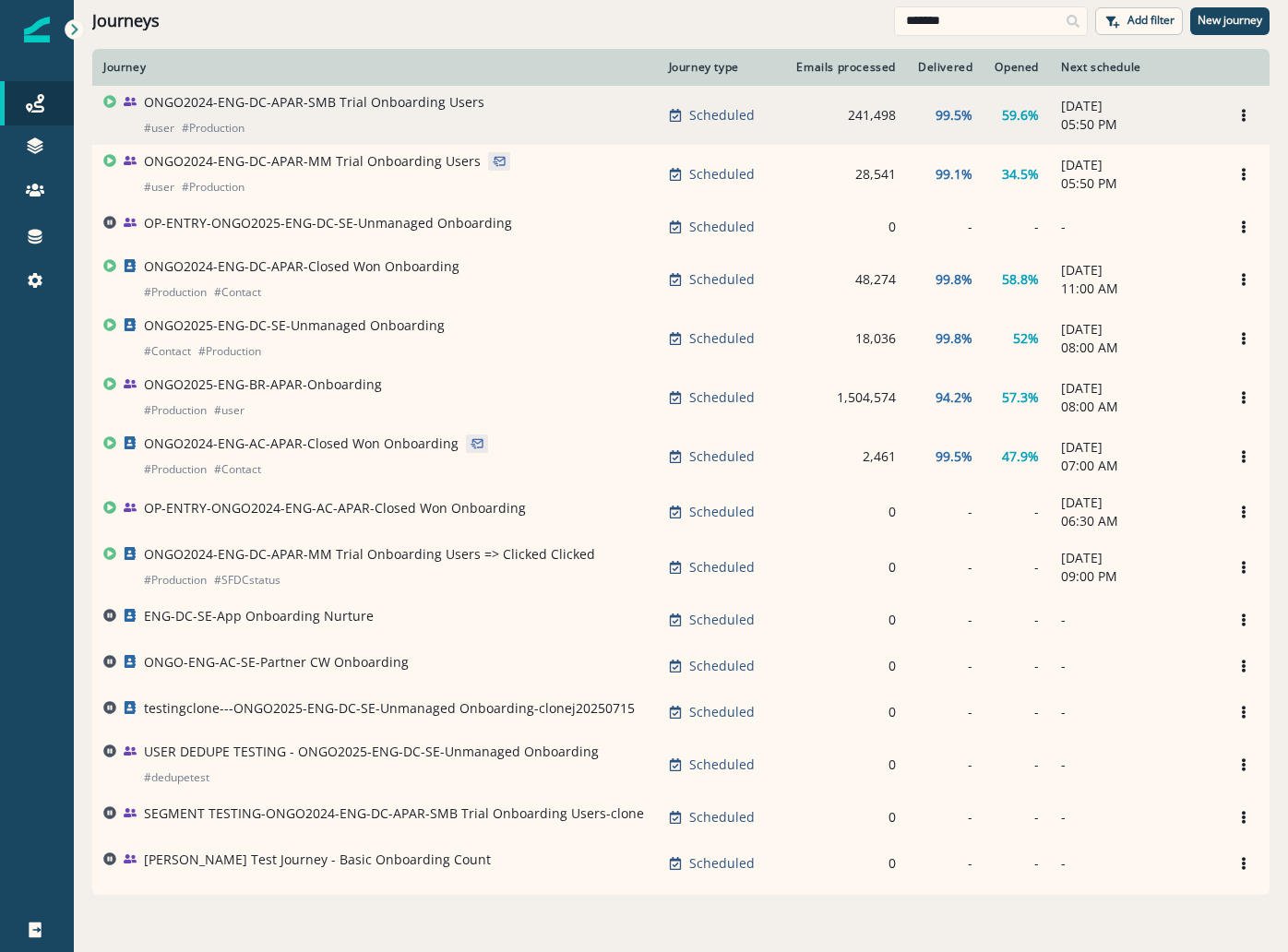
click at [389, 97] on p "ONGO2024-ENG-DC-APAR-SMB Trial Onboarding Users" at bounding box center [314, 102] width 341 height 19
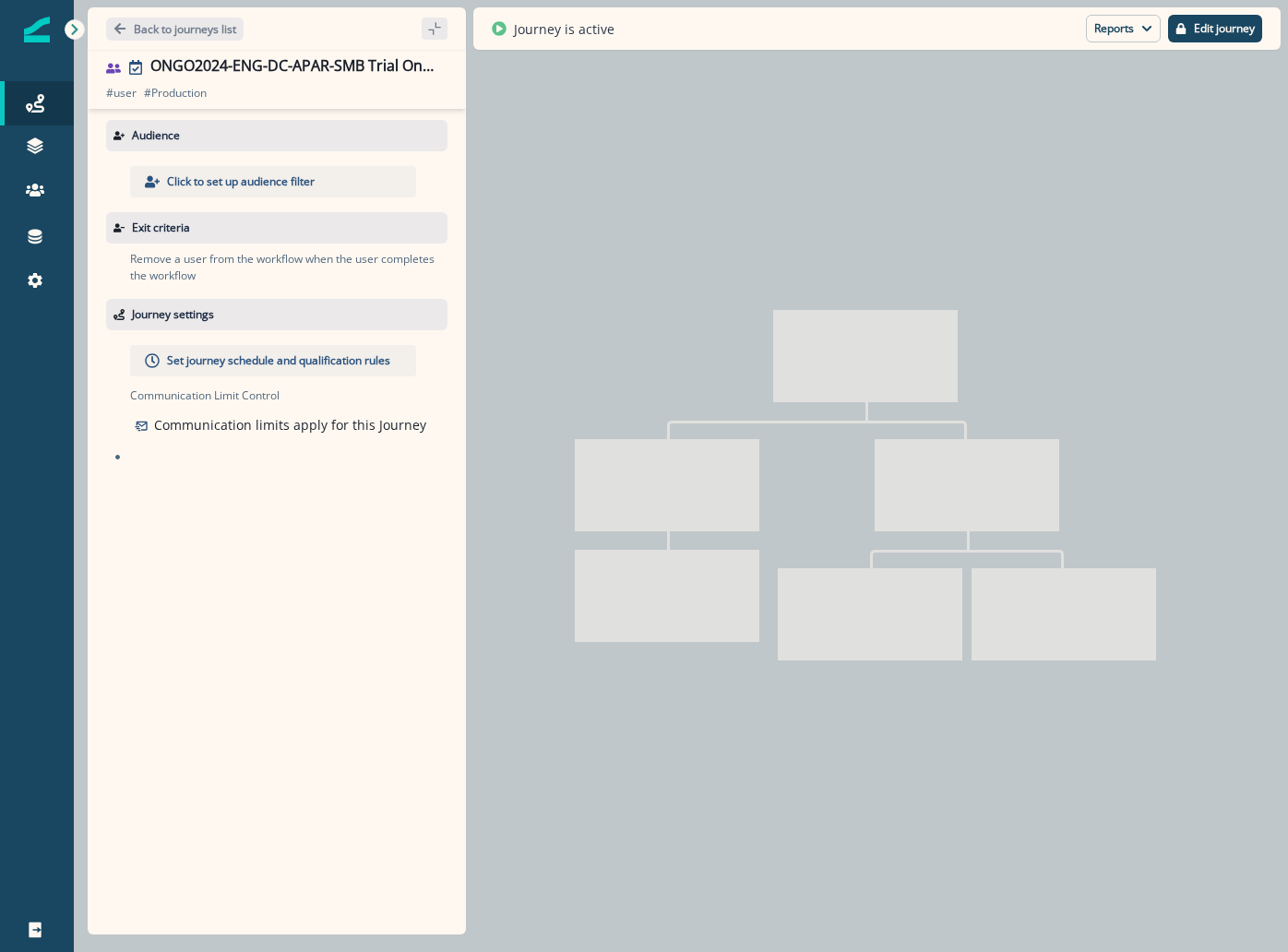
type input "**********"
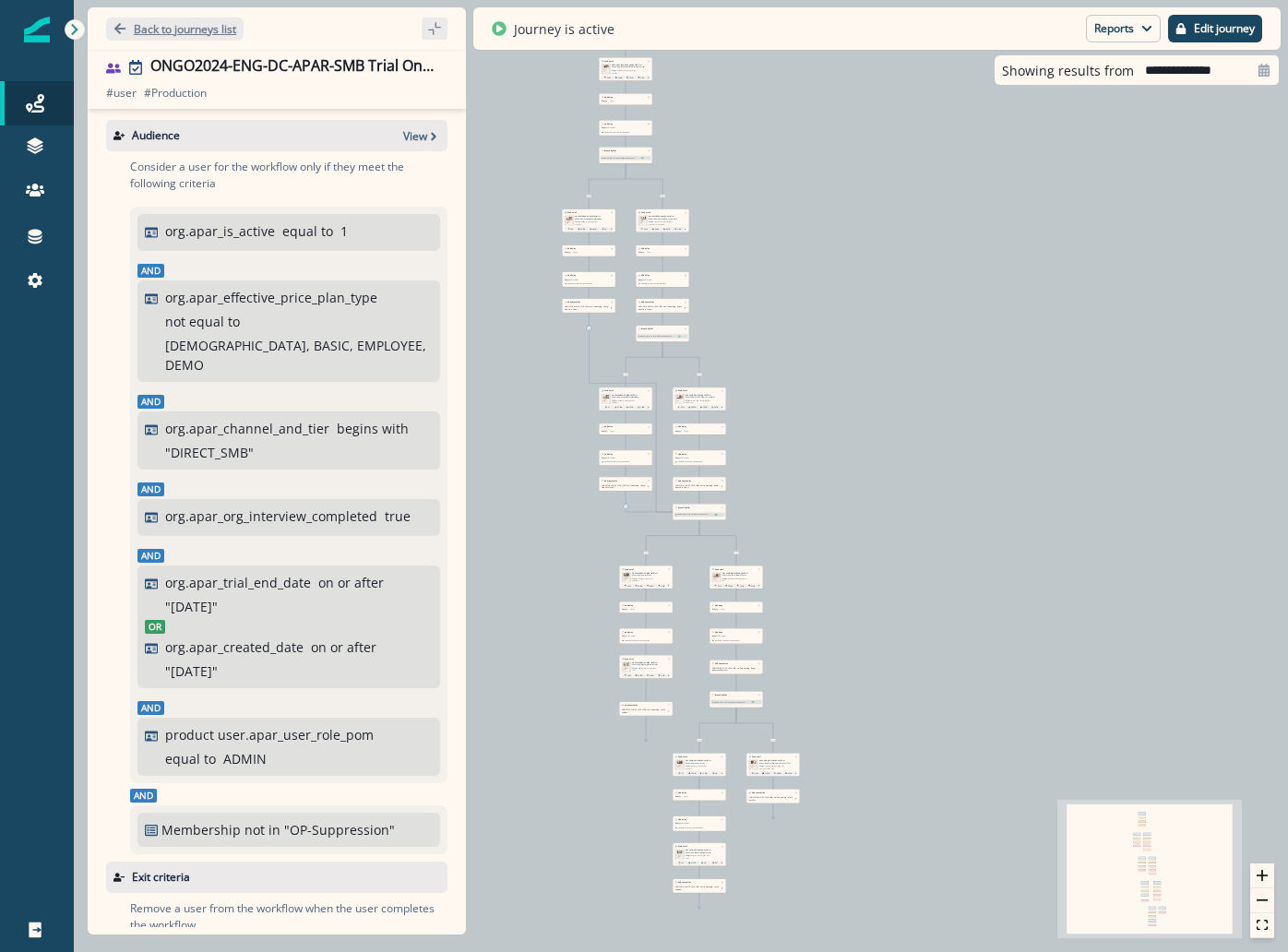
click at [181, 18] on button "Back to journeys list" at bounding box center [174, 29] width 137 height 24
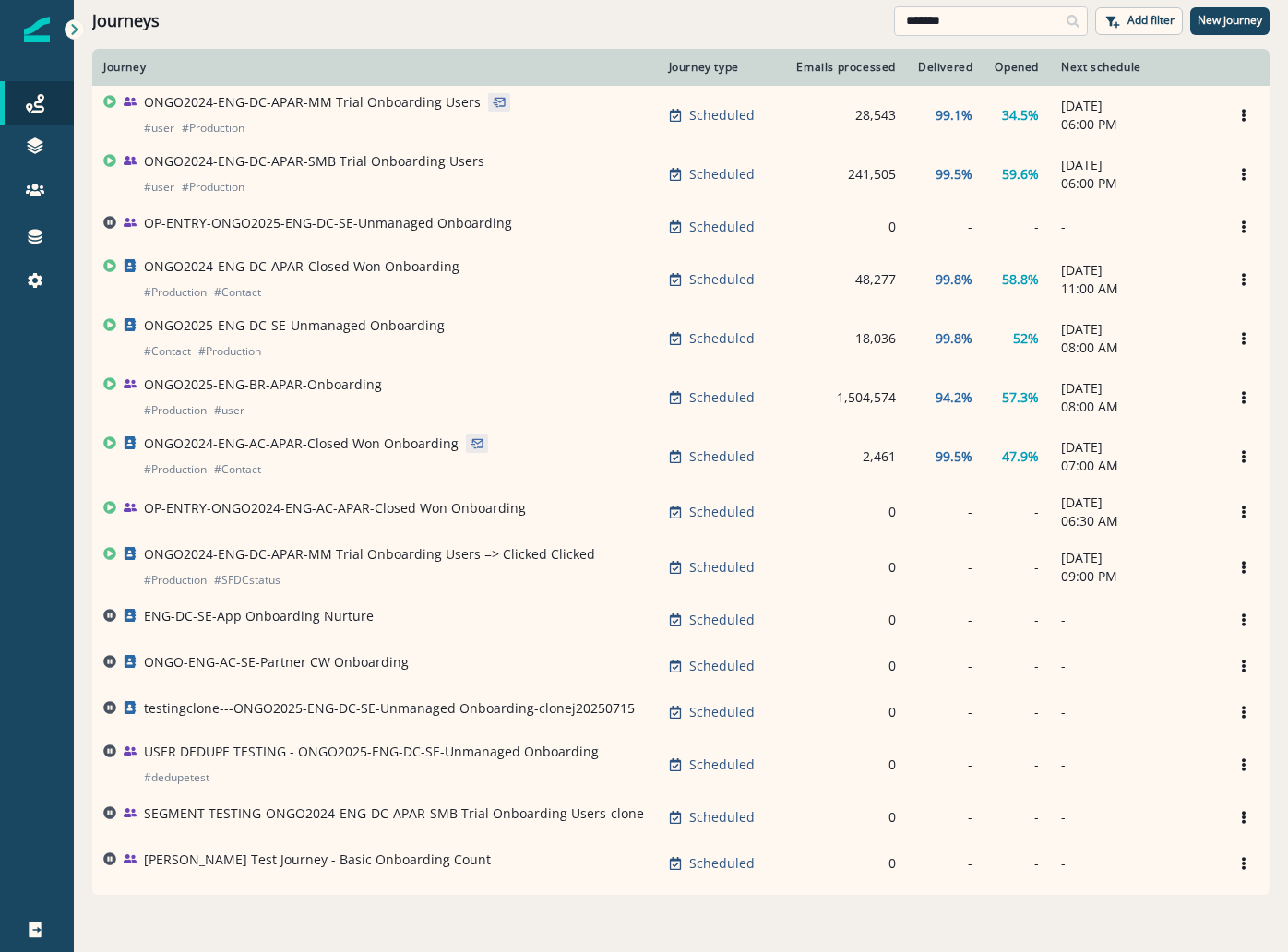
click at [1024, 33] on input "*******" at bounding box center [991, 22] width 194 height 29
drag, startPoint x: 824, startPoint y: 33, endPoint x: 535, endPoint y: 8, distance: 290.1
click at [536, 24] on div "Journeys ******* Add filter New journey" at bounding box center [681, 21] width 1215 height 41
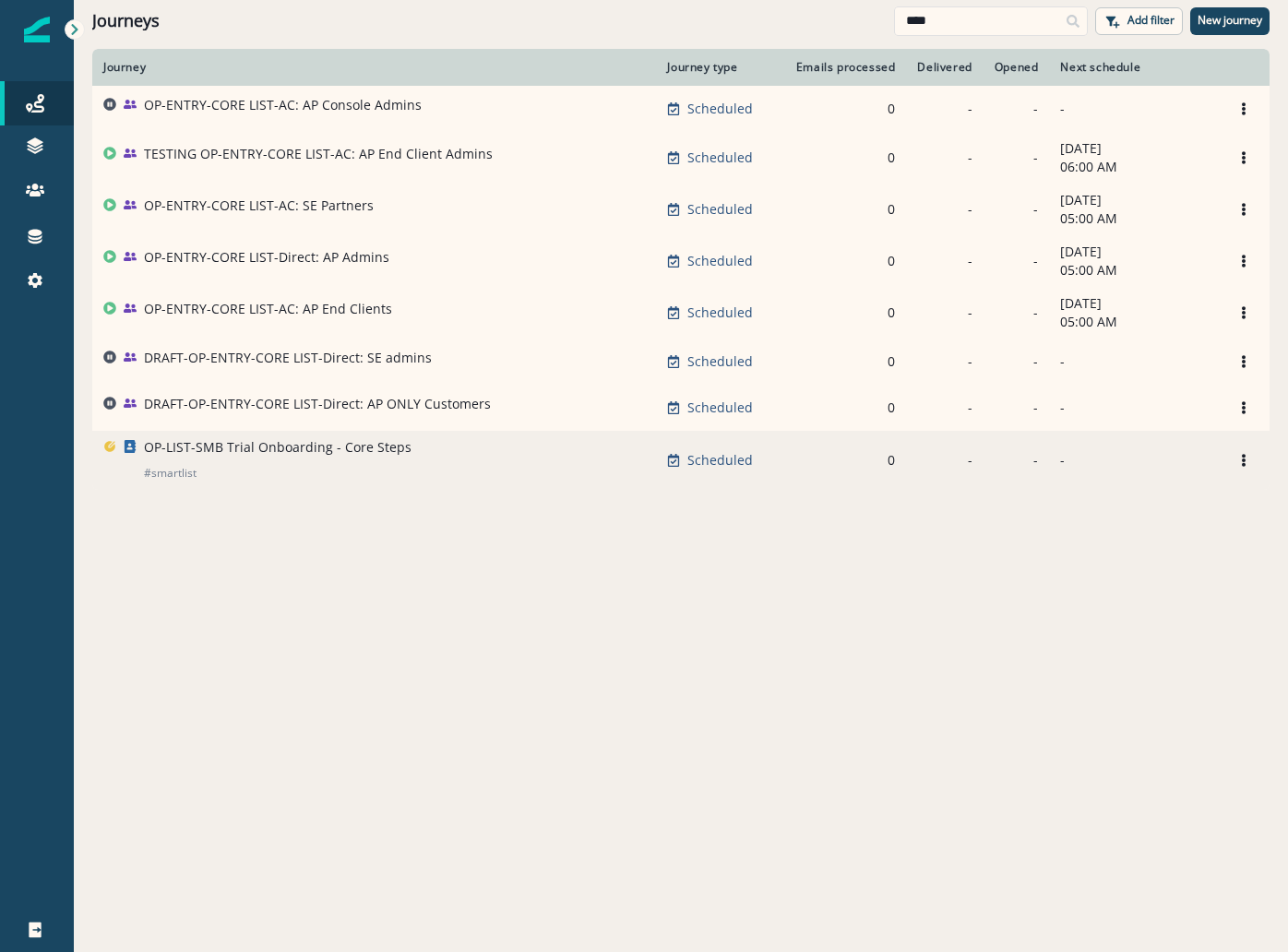
type input "****"
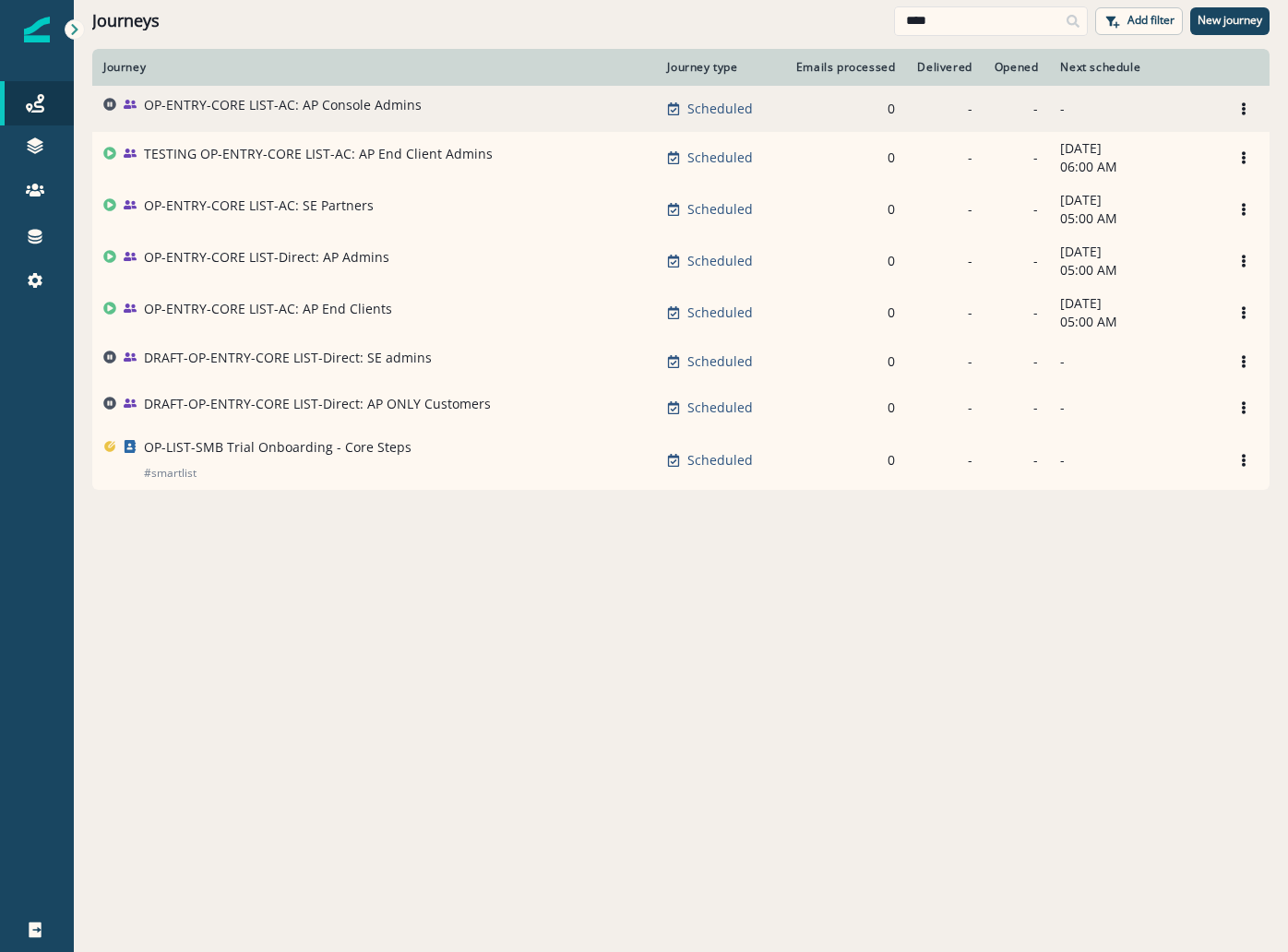
click at [375, 115] on div "OP-ENTRY-CORE LIST-AC: AP Console Admins" at bounding box center [283, 109] width 278 height 25
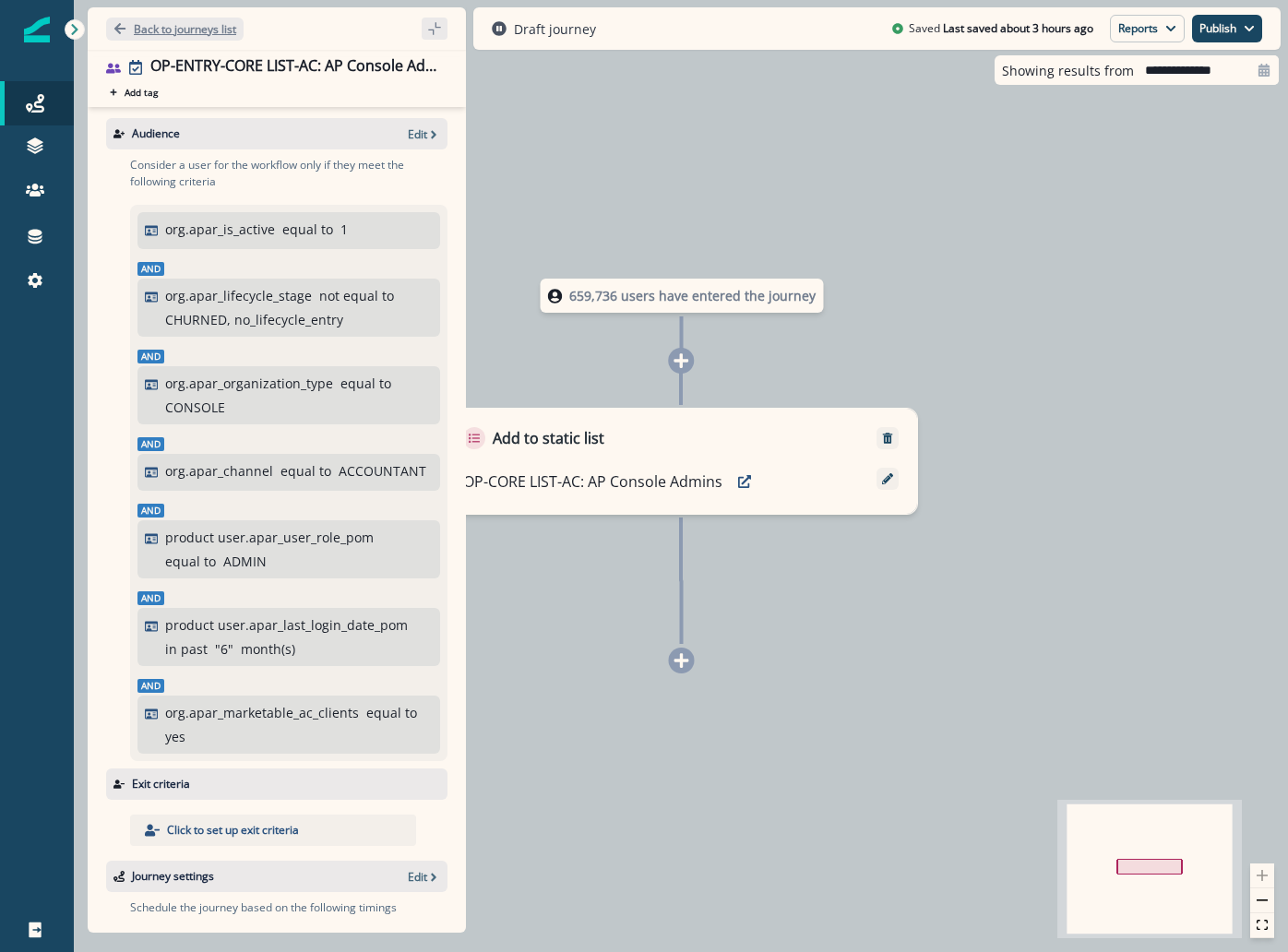
click at [195, 32] on p "Back to journeys list" at bounding box center [185, 29] width 103 height 16
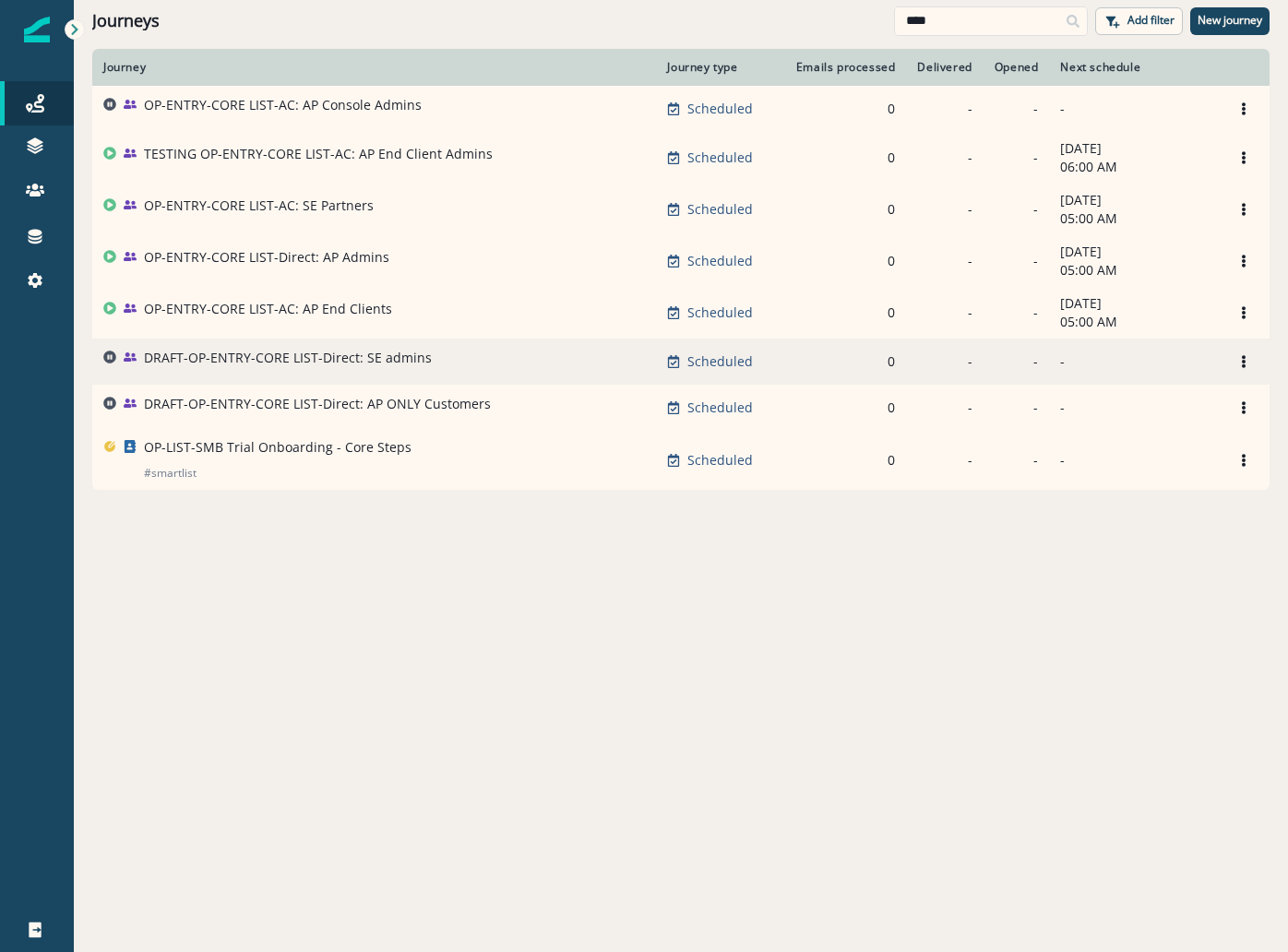
click at [358, 367] on p "DRAFT-OP-ENTRY-CORE LIST-Direct: SE admins" at bounding box center [288, 357] width 288 height 19
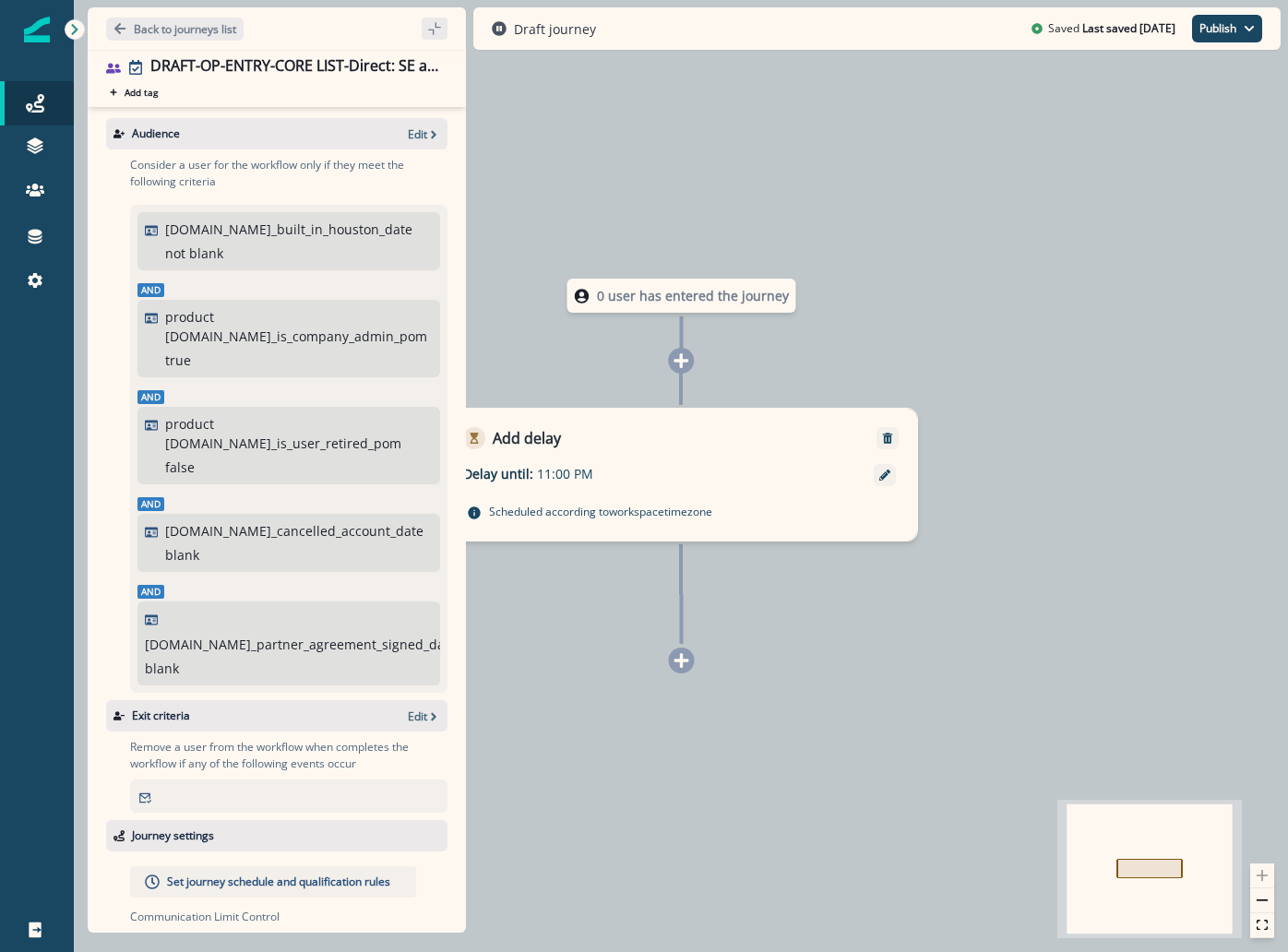
click at [204, 44] on div "Back to journeys list" at bounding box center [277, 28] width 378 height 42
click at [200, 25] on p "Back to journeys list" at bounding box center [185, 29] width 103 height 16
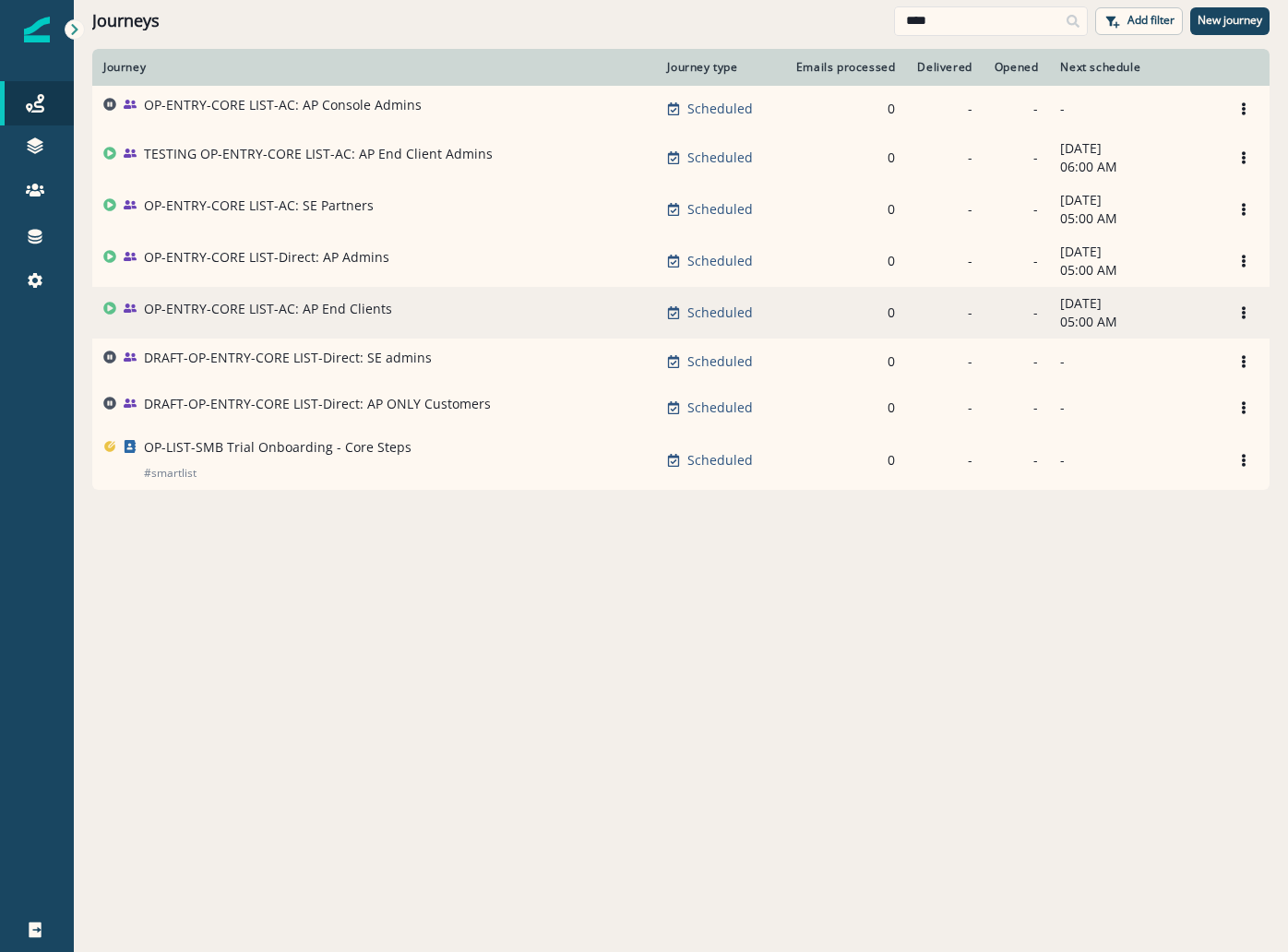
click at [320, 318] on p "OP-ENTRY-CORE LIST-AC: AP End Clients" at bounding box center [267, 309] width 248 height 19
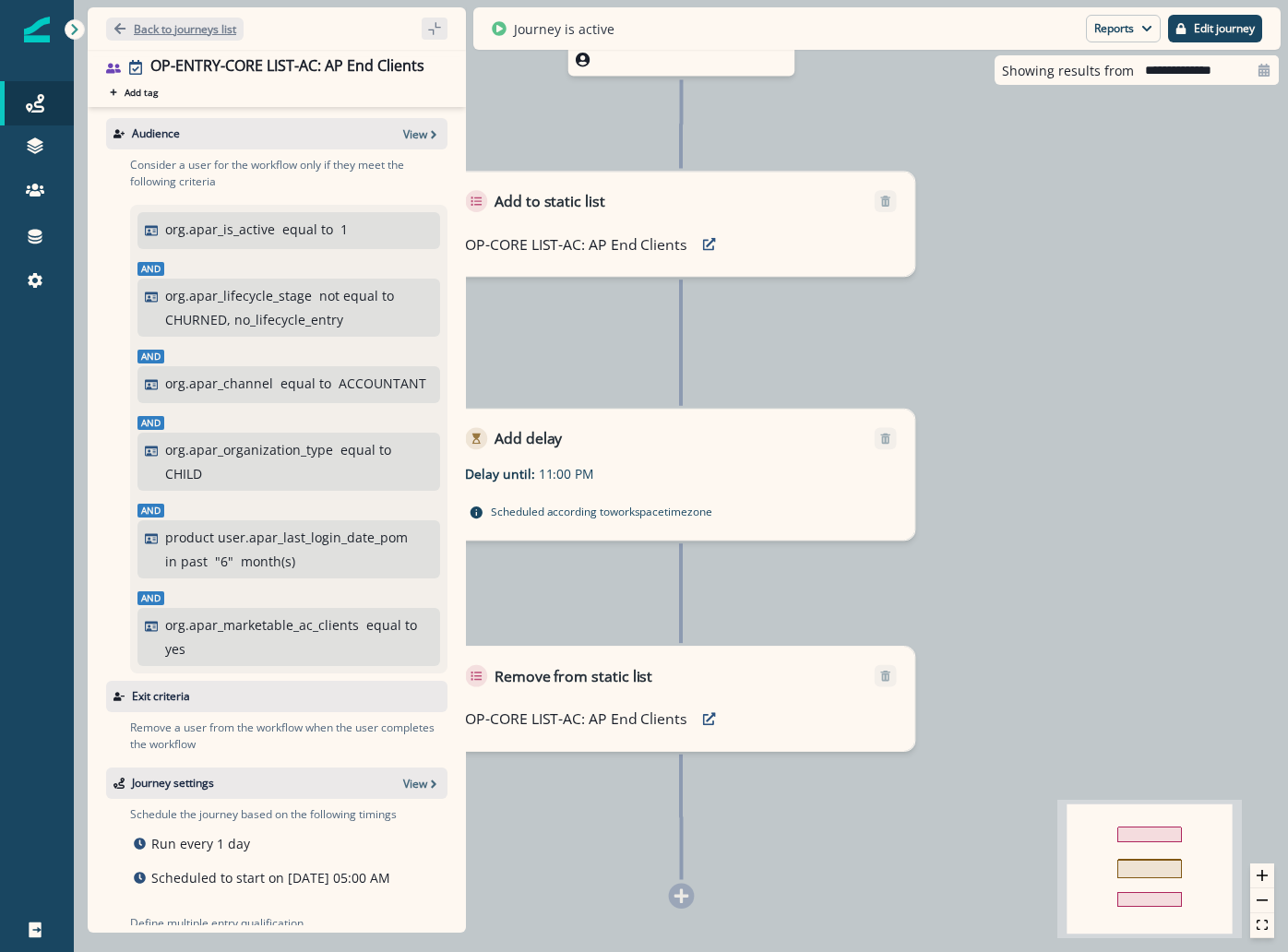
click at [191, 20] on button "Back to journeys list" at bounding box center [174, 29] width 137 height 24
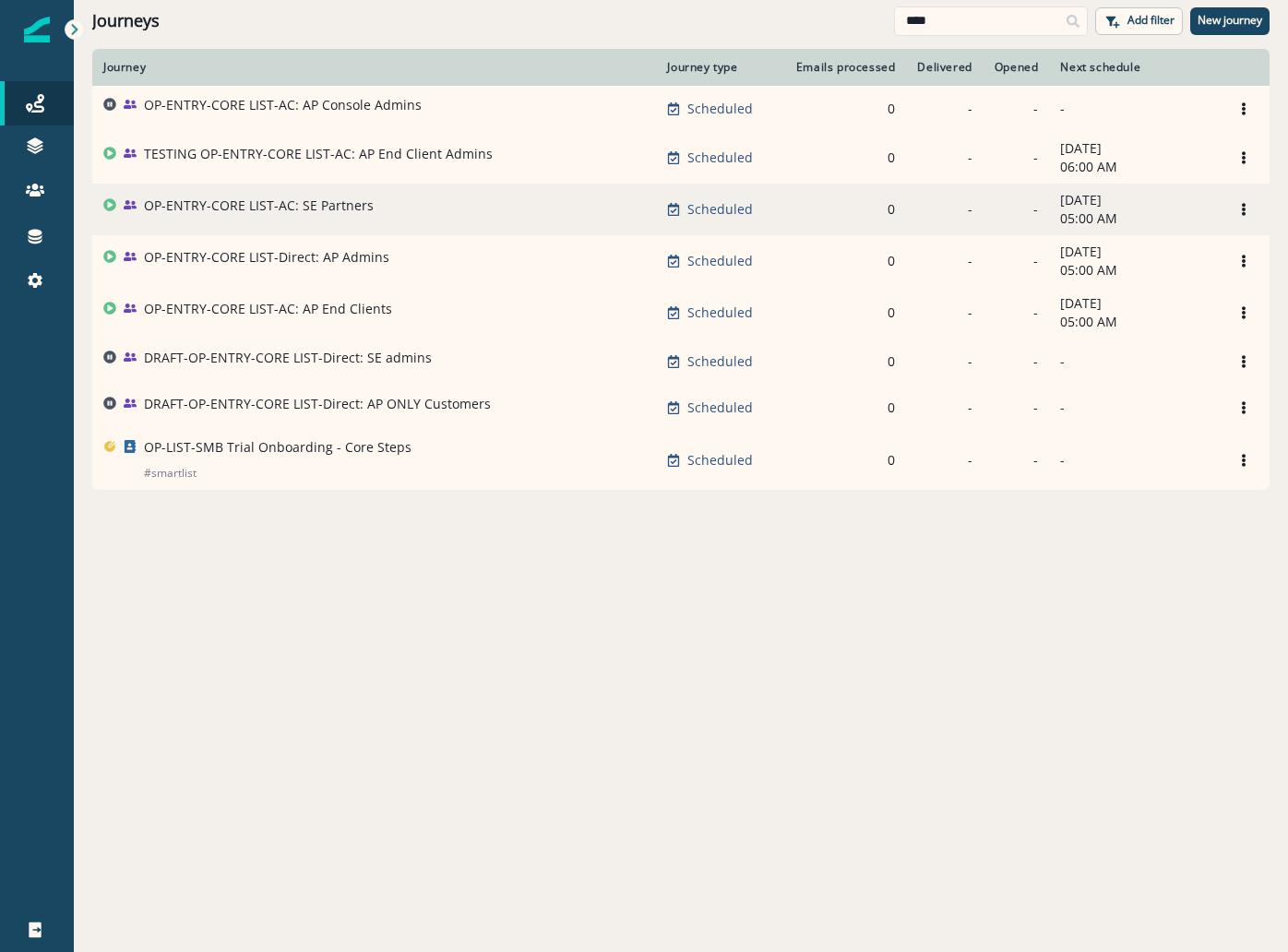
click at [276, 219] on div "OP-ENTRY-CORE LIST-AC: SE Partners" at bounding box center [259, 210] width 230 height 25
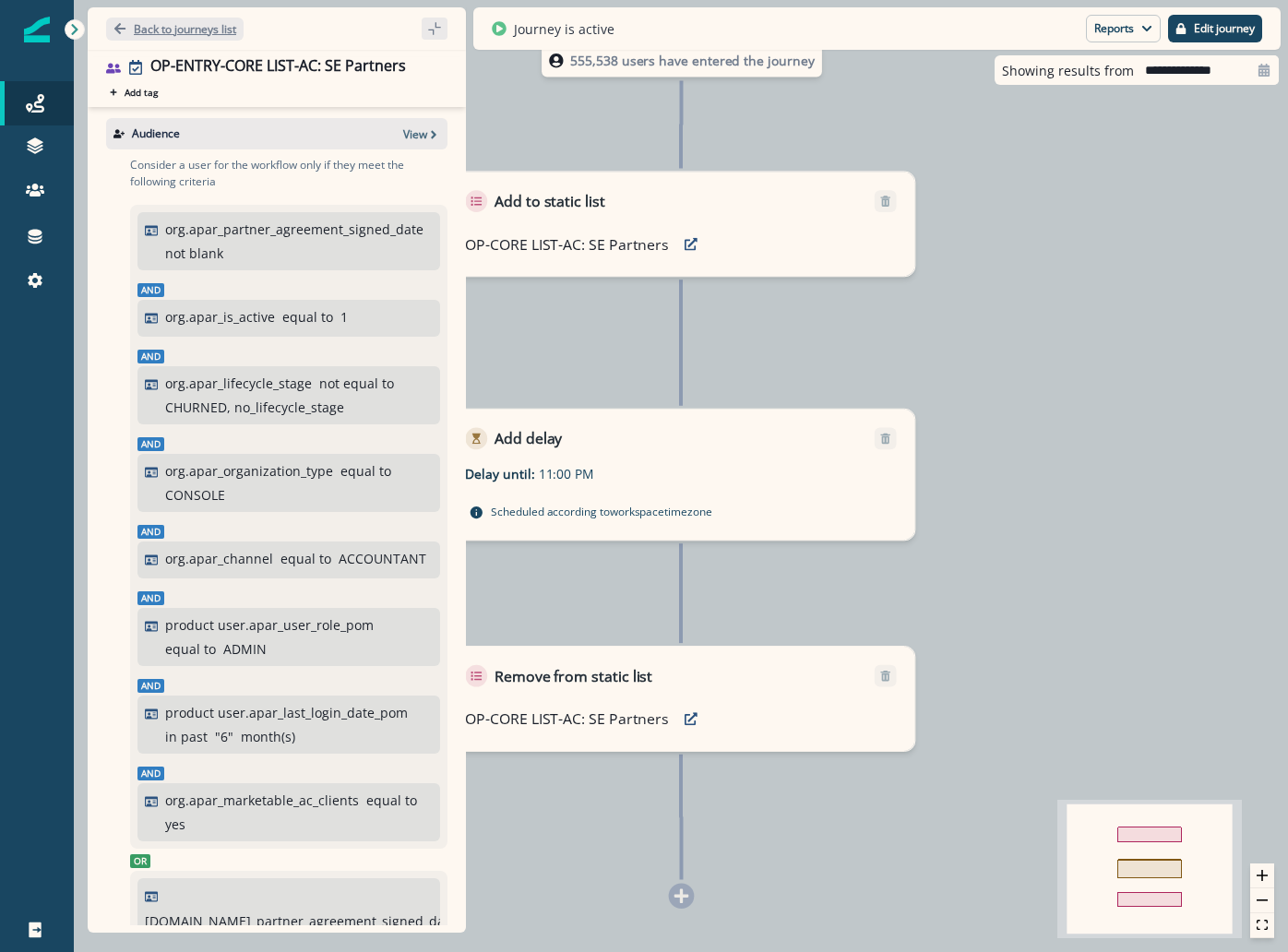
click at [201, 40] on button "Back to journeys list" at bounding box center [174, 29] width 137 height 24
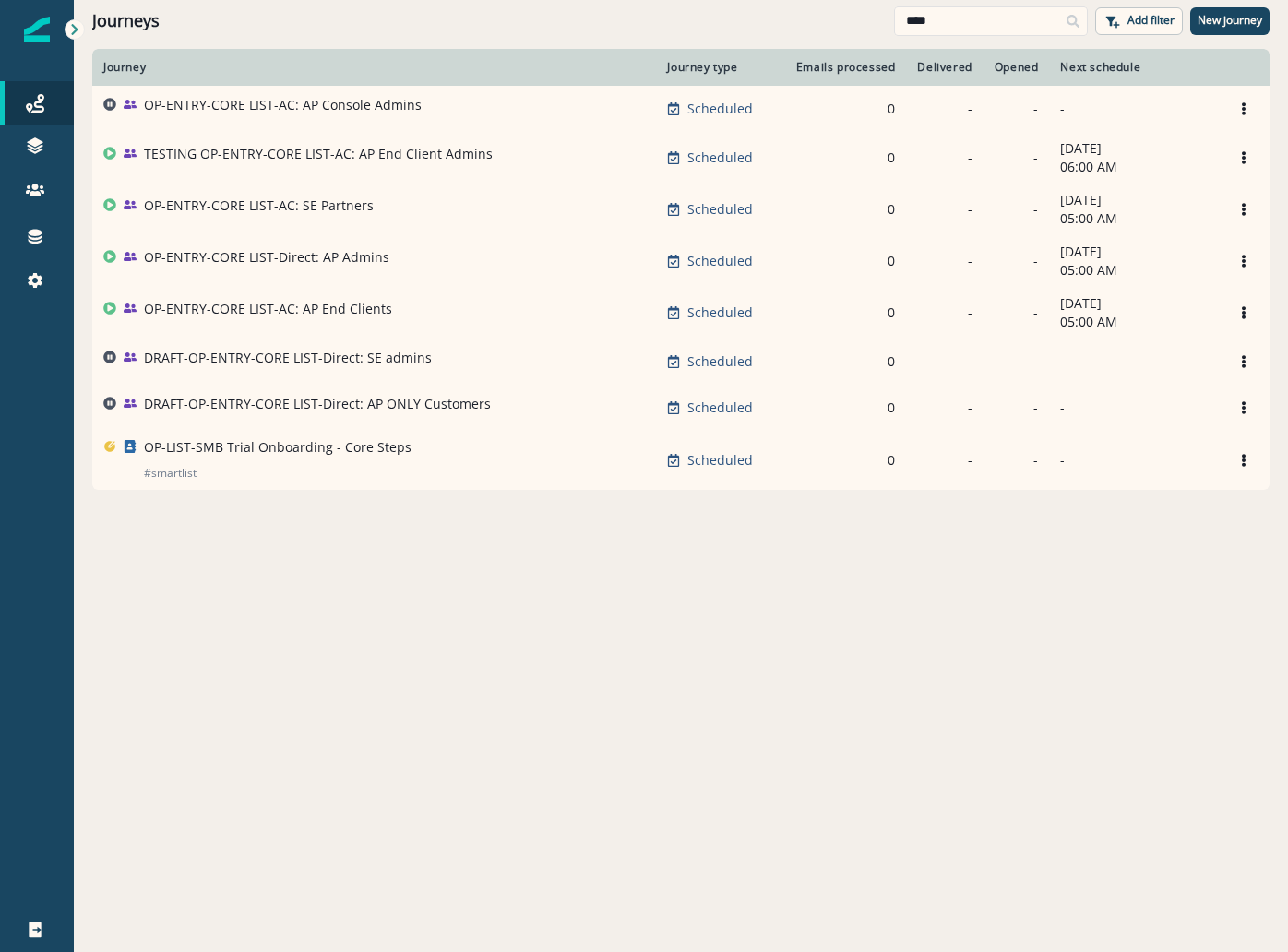
click at [416, 515] on div "Journey Journey type Emails processed Delivered Opened Next schedule OP-ENTRY-C…" at bounding box center [681, 500] width 1215 height 902
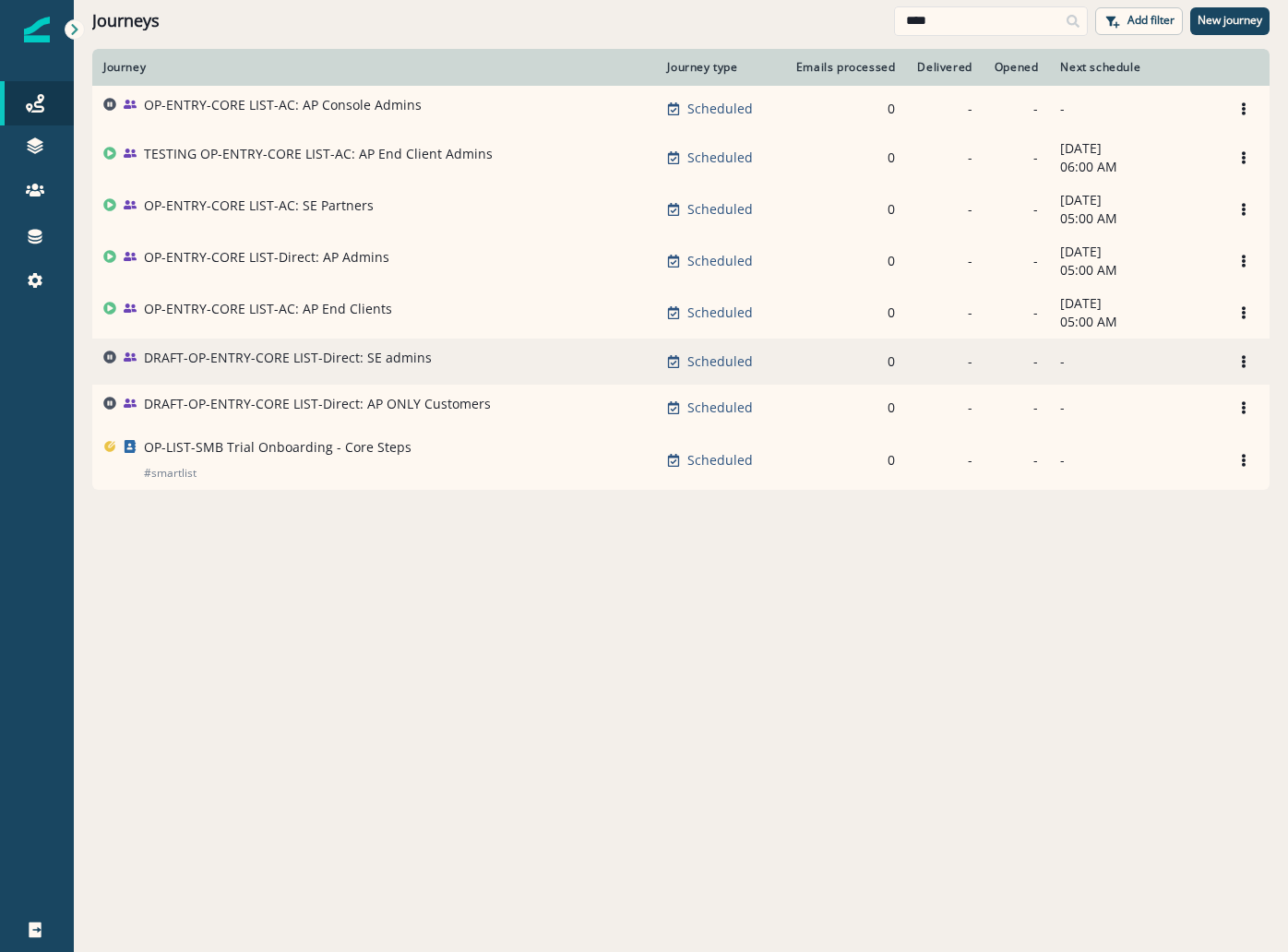
click at [324, 361] on p "DRAFT-OP-ENTRY-CORE LIST-Direct: SE admins" at bounding box center [288, 357] width 288 height 19
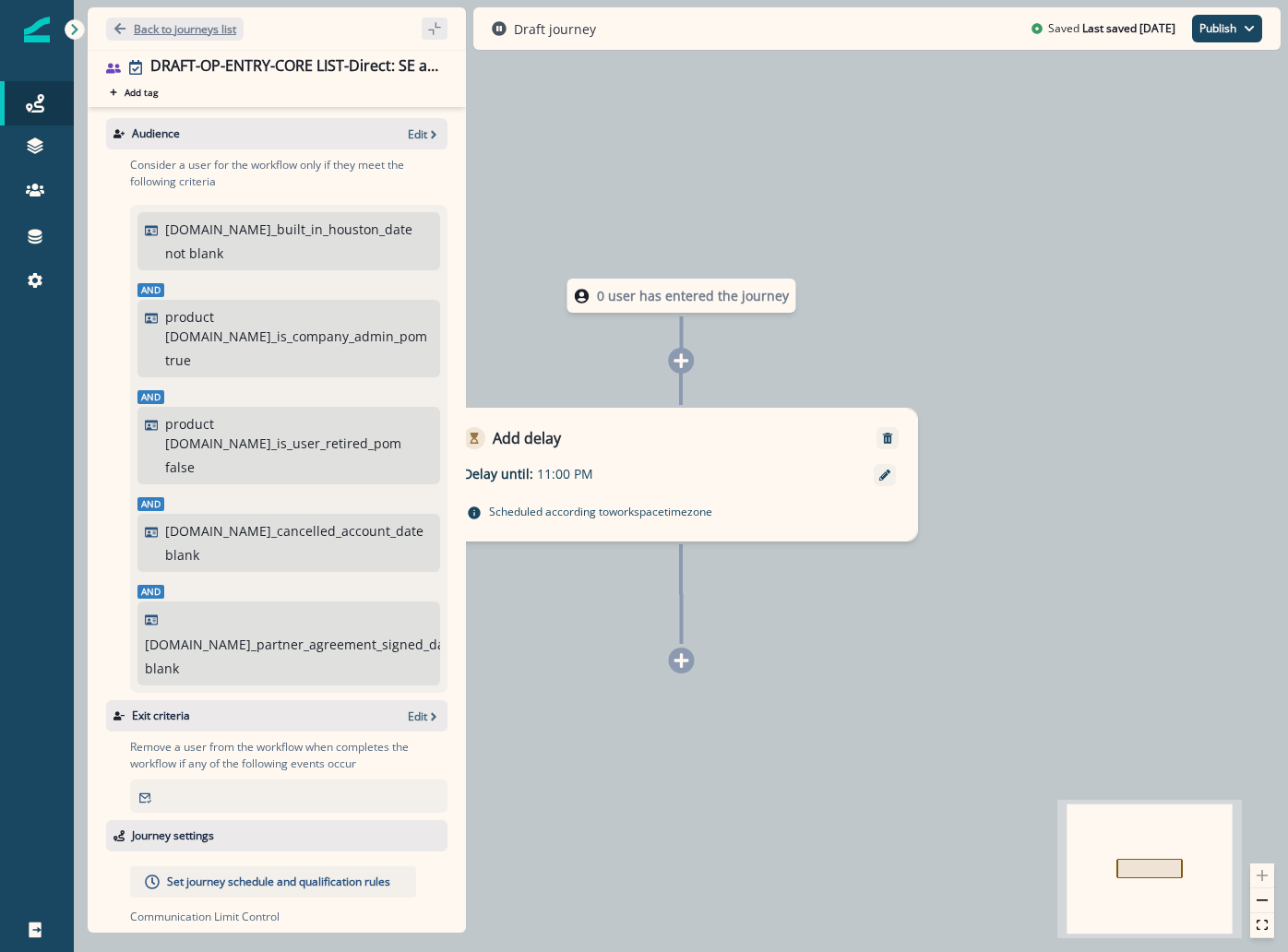
click at [193, 26] on p "Back to journeys list" at bounding box center [185, 29] width 103 height 16
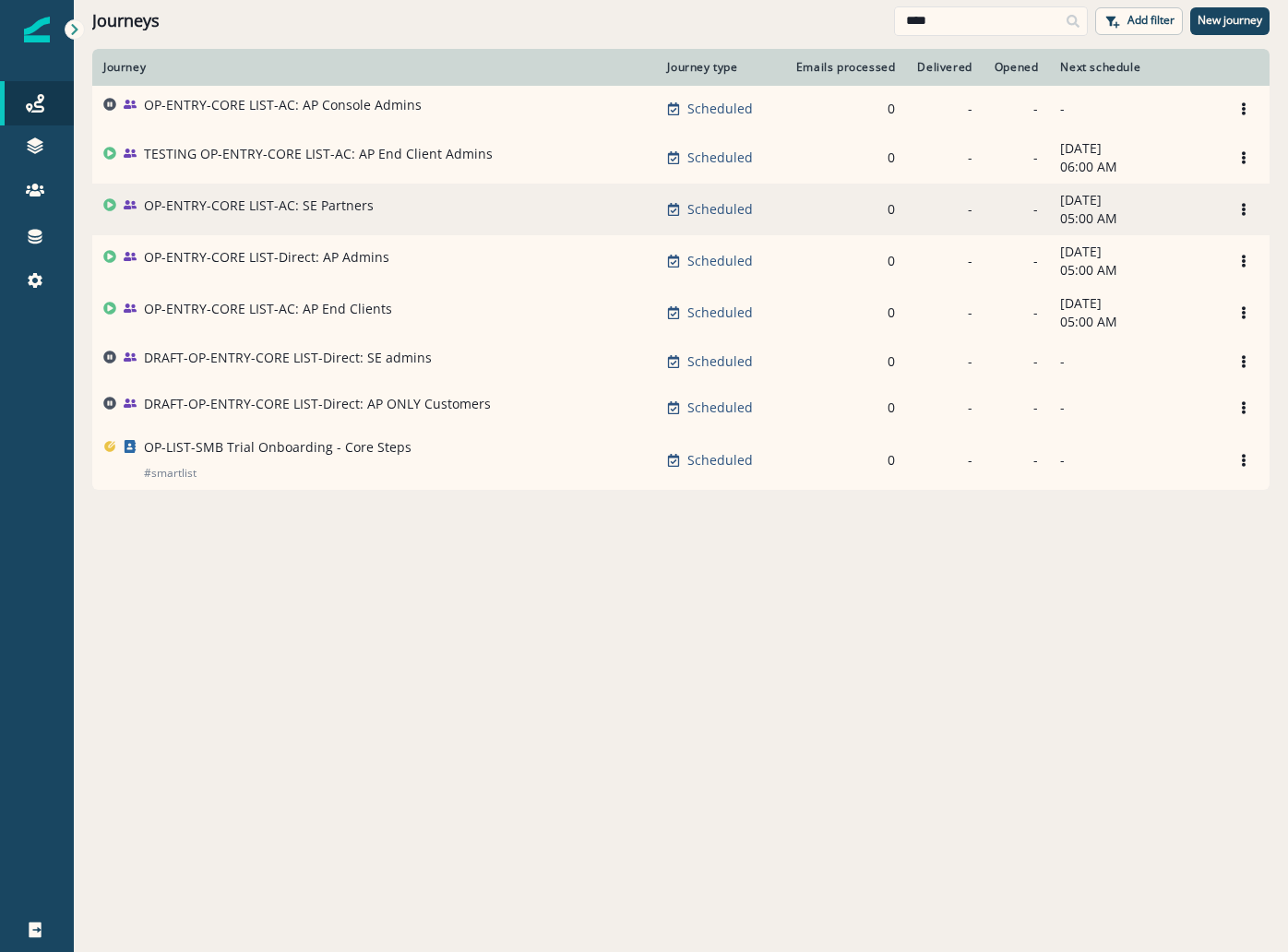
click at [293, 213] on p "OP-ENTRY-CORE LIST-AC: SE Partners" at bounding box center [259, 206] width 230 height 19
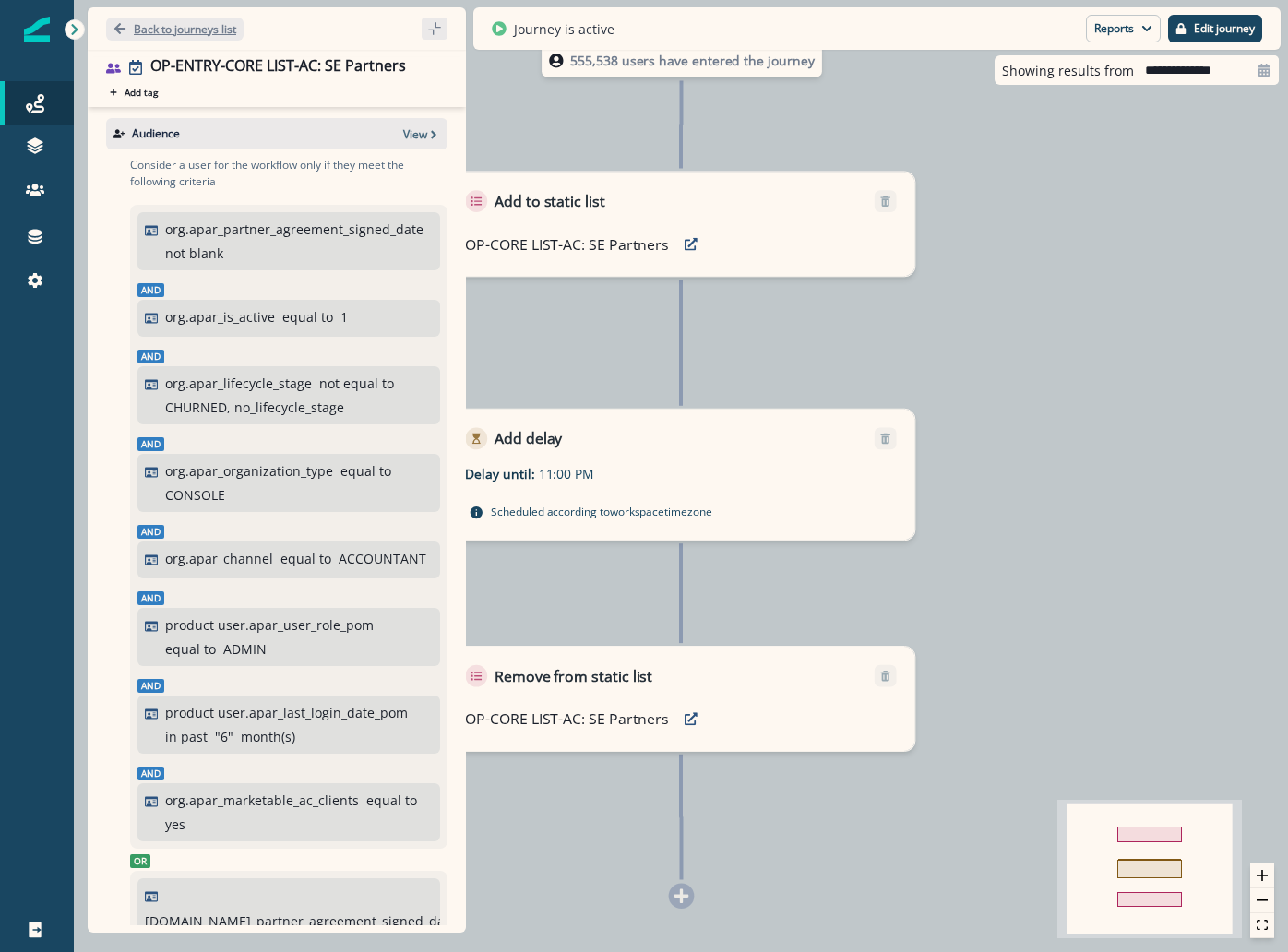
click at [170, 32] on p "Back to journeys list" at bounding box center [185, 29] width 103 height 16
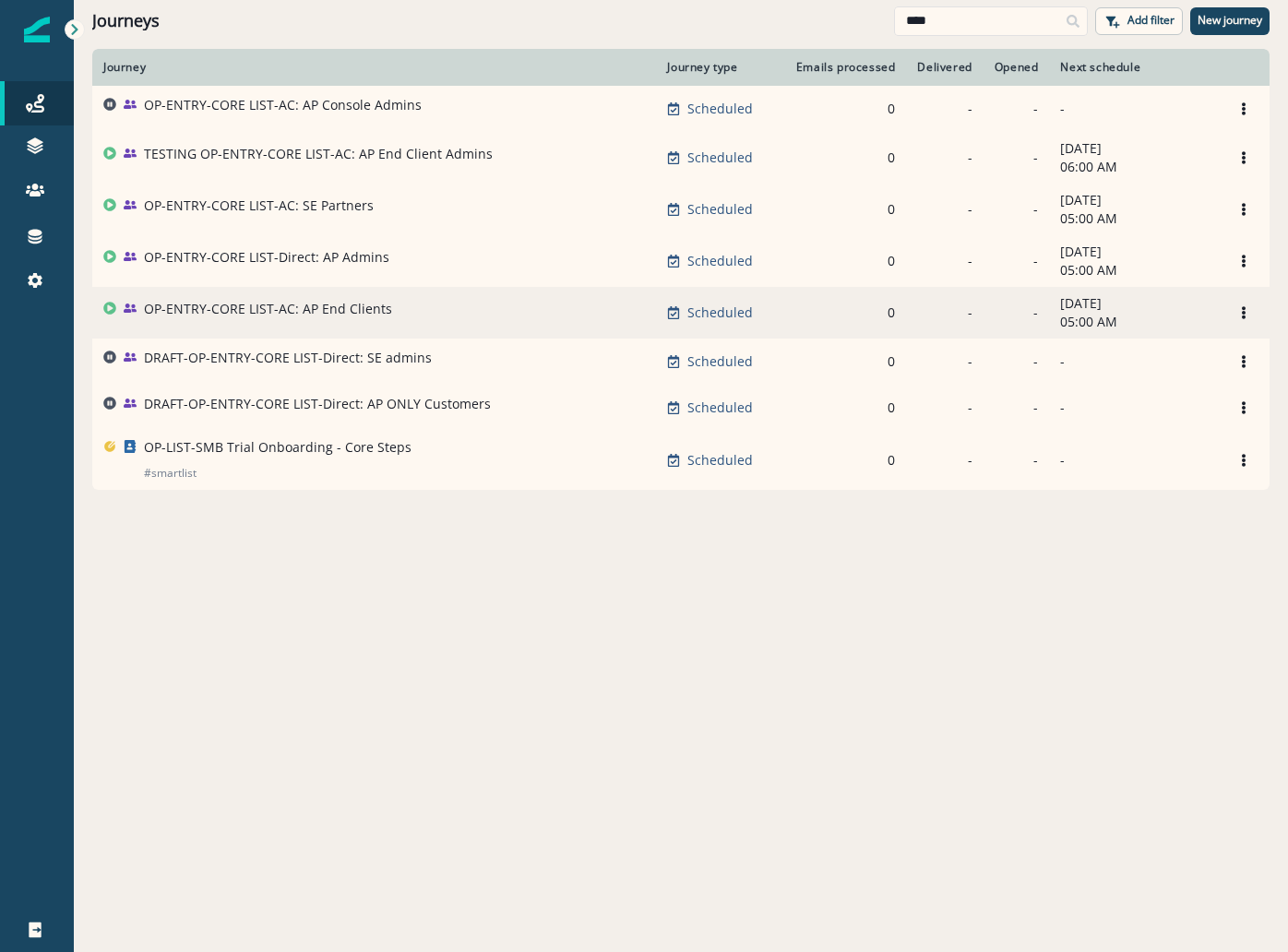
click at [311, 317] on p "OP-ENTRY-CORE LIST-AC: AP End Clients" at bounding box center [267, 309] width 248 height 19
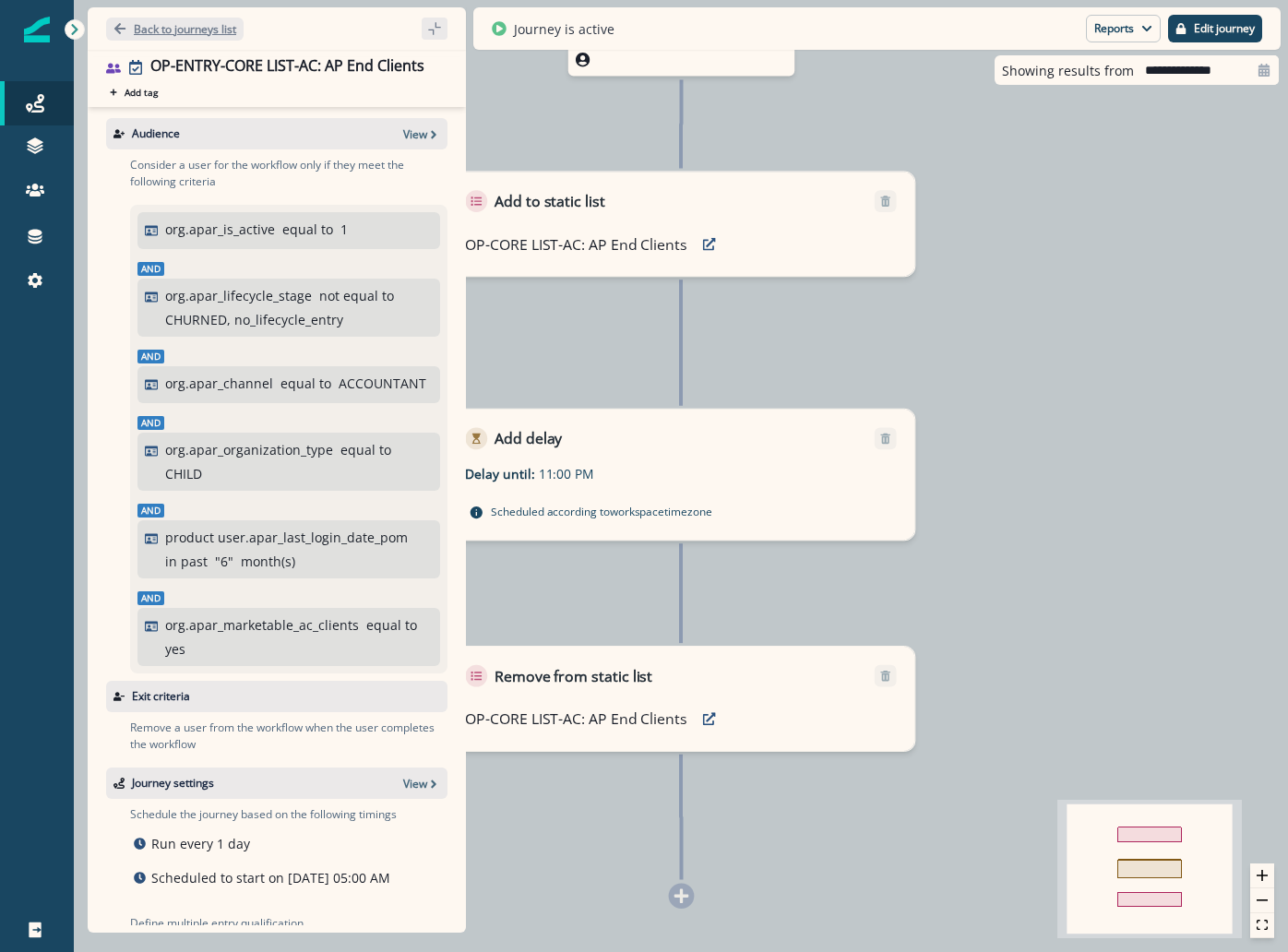
click at [191, 39] on button "Back to journeys list" at bounding box center [174, 29] width 137 height 24
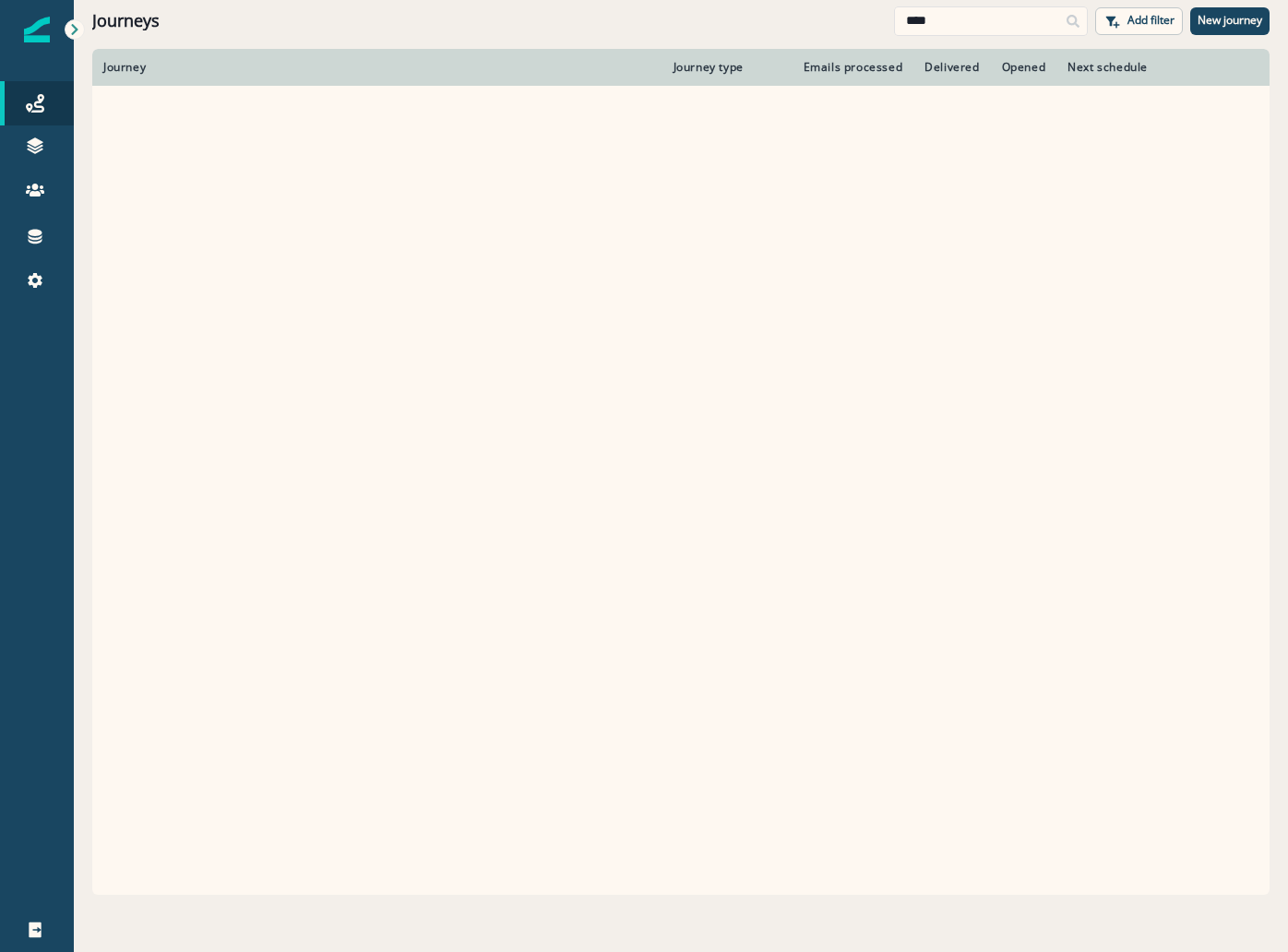
click at [190, 33] on div "Journeys **** Add filter New journey" at bounding box center [681, 21] width 1215 height 41
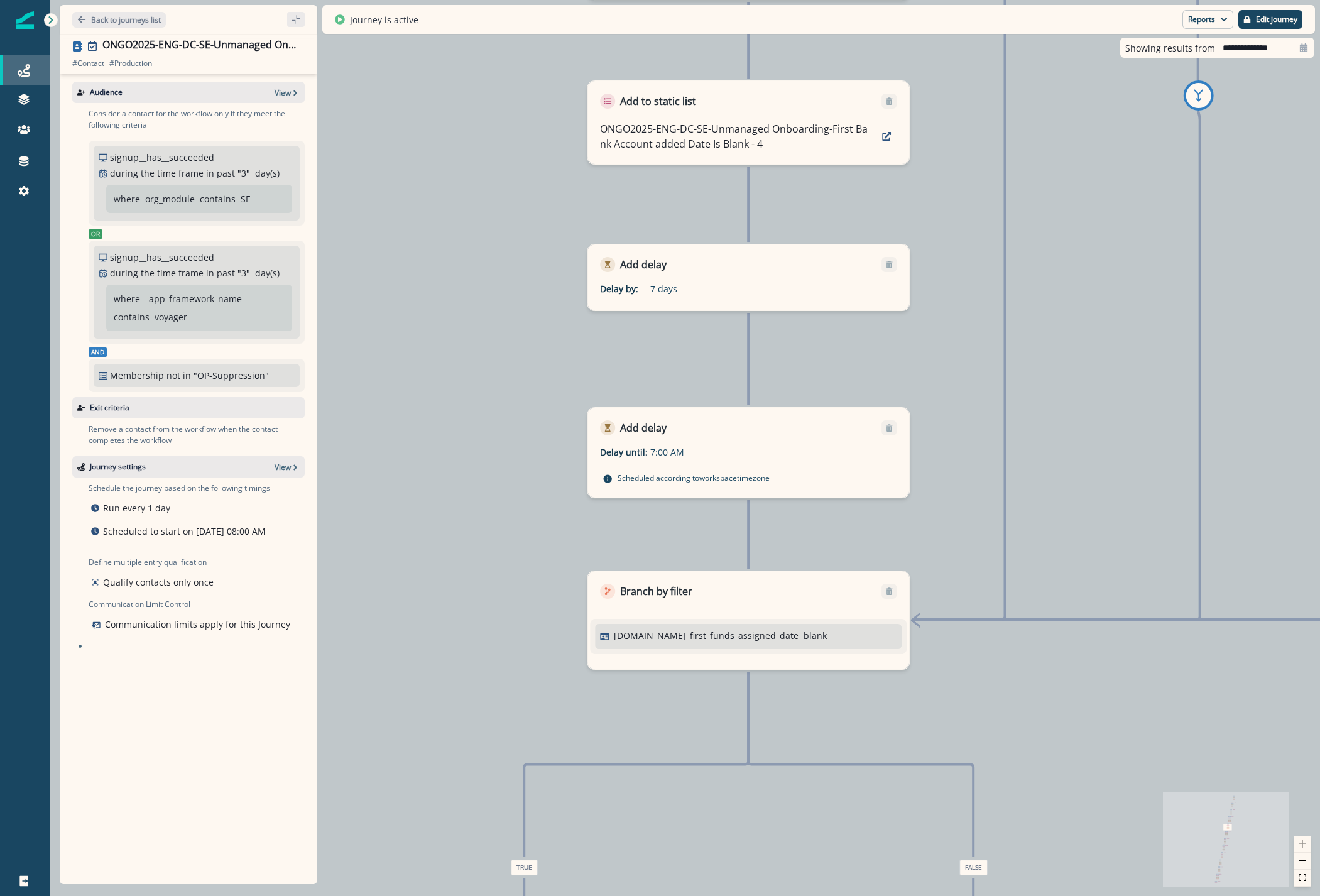
click at [31, 67] on div "Journeys" at bounding box center [25, 70] width 40 height 15
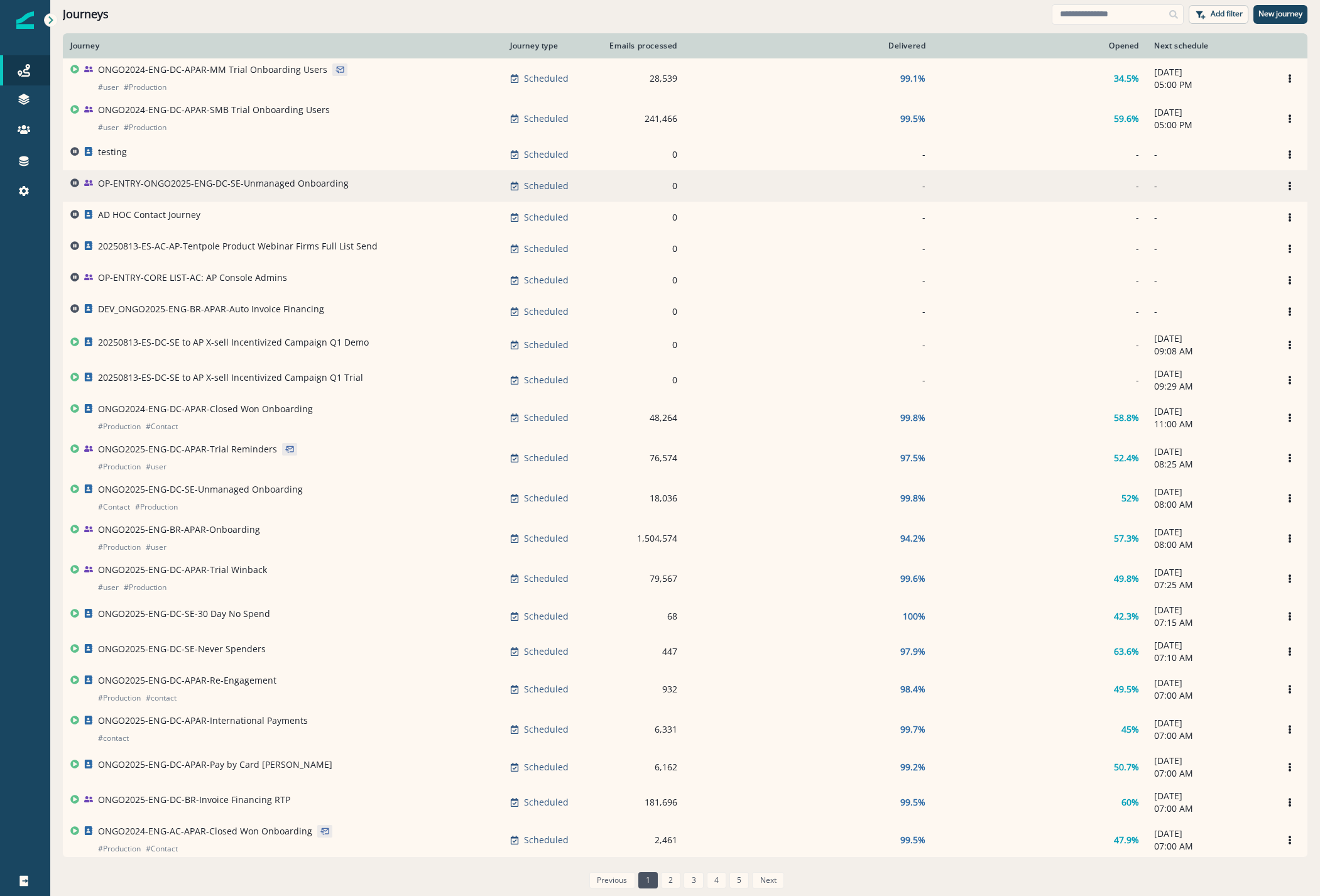
click at [289, 181] on p "OP-ENTRY-ONGO2025-ENG-DC-SE-Unmanaged Onboarding" at bounding box center [223, 183] width 251 height 13
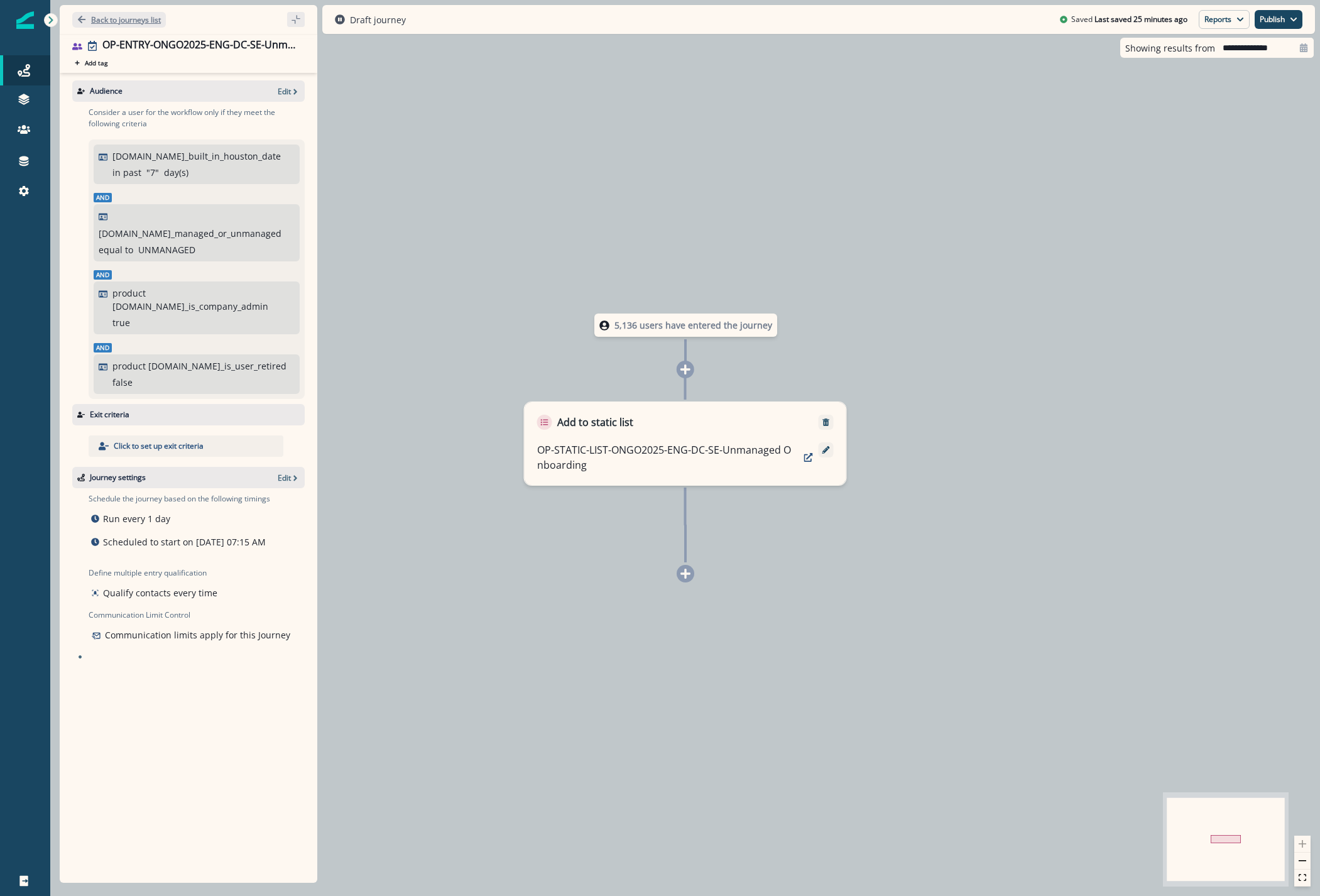
click at [127, 21] on p "Back to journeys list" at bounding box center [126, 20] width 70 height 11
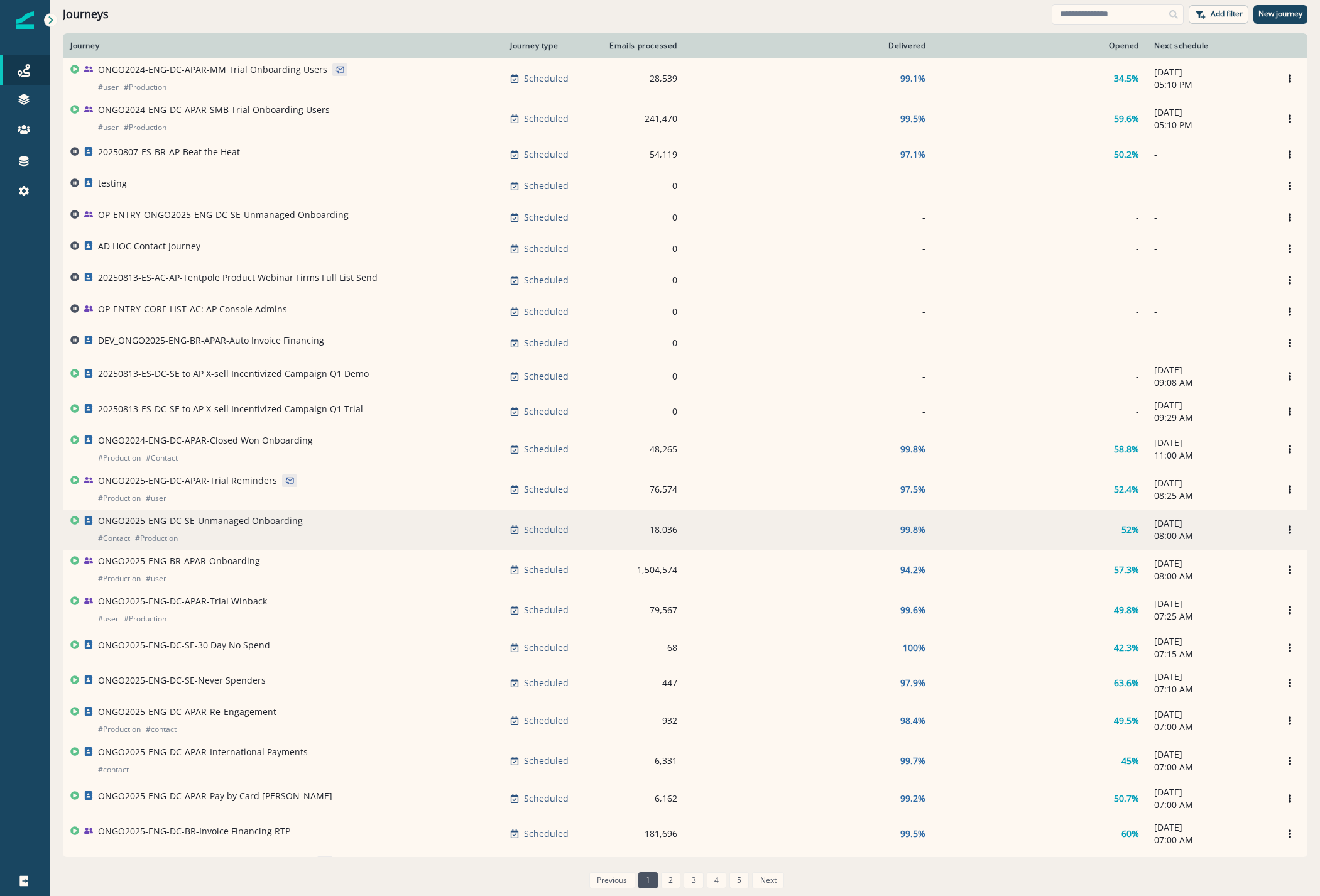
click at [245, 535] on div "ONGO2025-ENG-DC-SE-Unmanaged Onboarding # Contact # Production" at bounding box center [200, 529] width 205 height 30
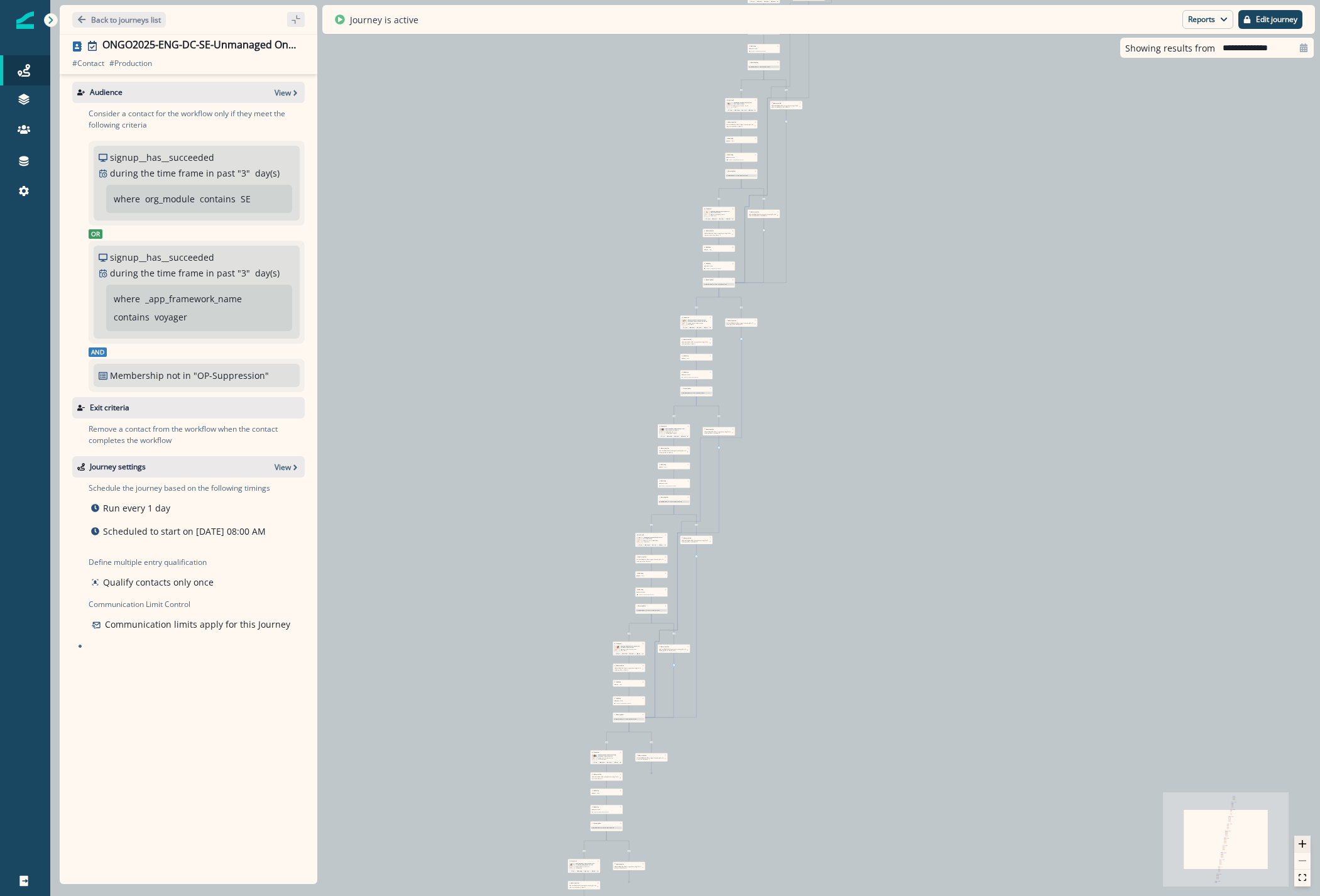
click at [1309, 842] on button "zoom in" at bounding box center [1302, 843] width 16 height 17
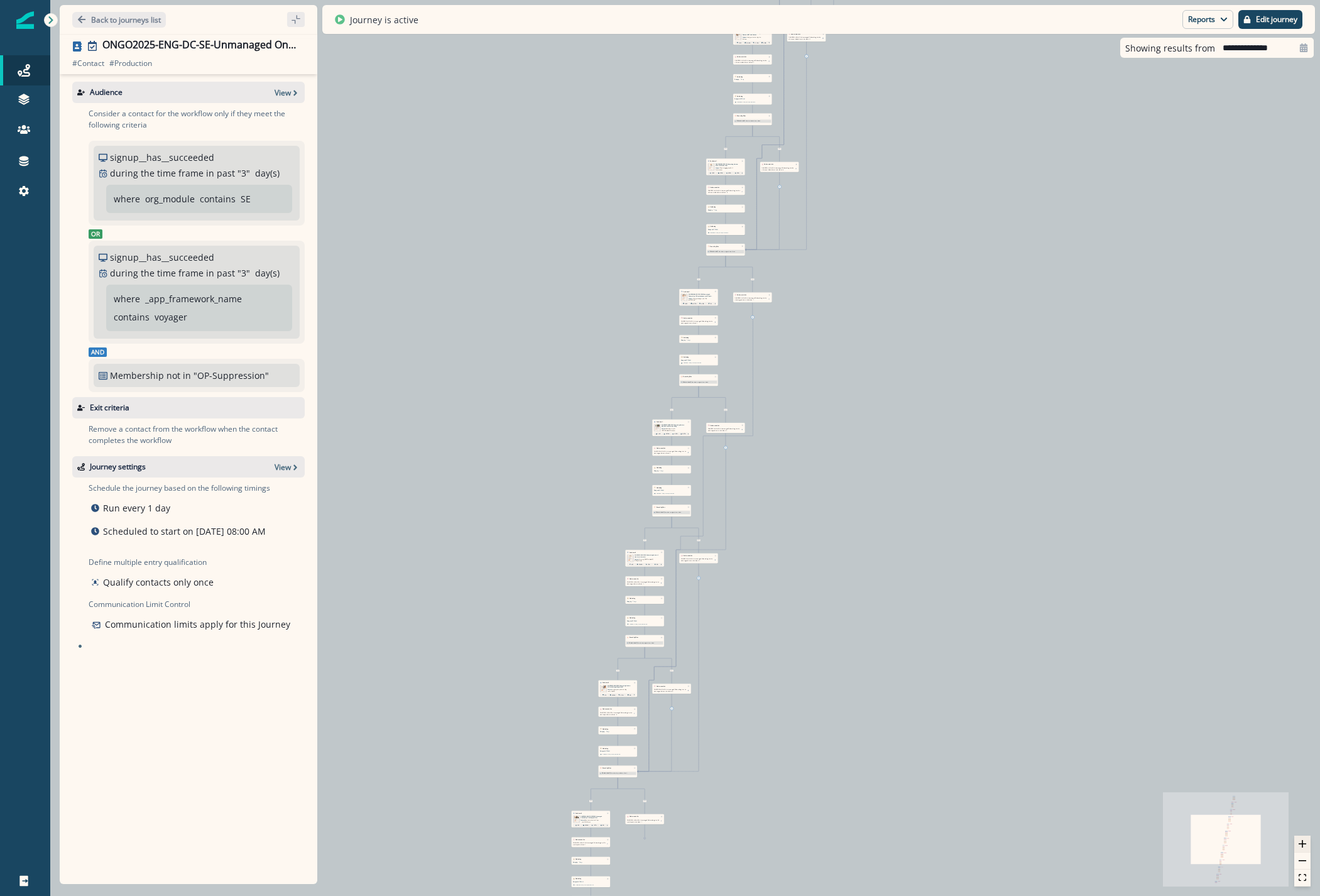
click at [1309, 842] on button "zoom in" at bounding box center [1302, 843] width 16 height 17
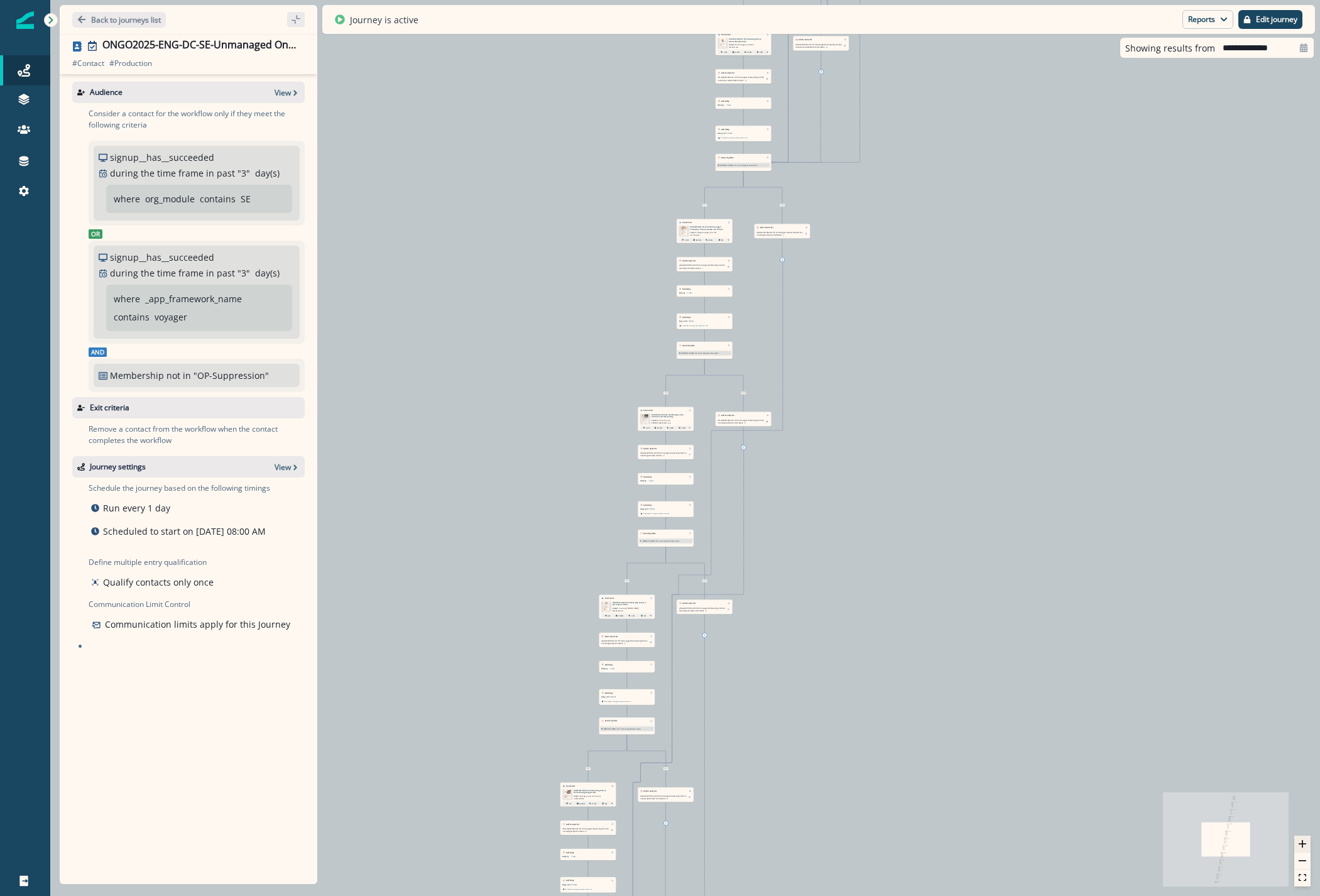
click at [1309, 842] on button "zoom in" at bounding box center [1302, 843] width 16 height 17
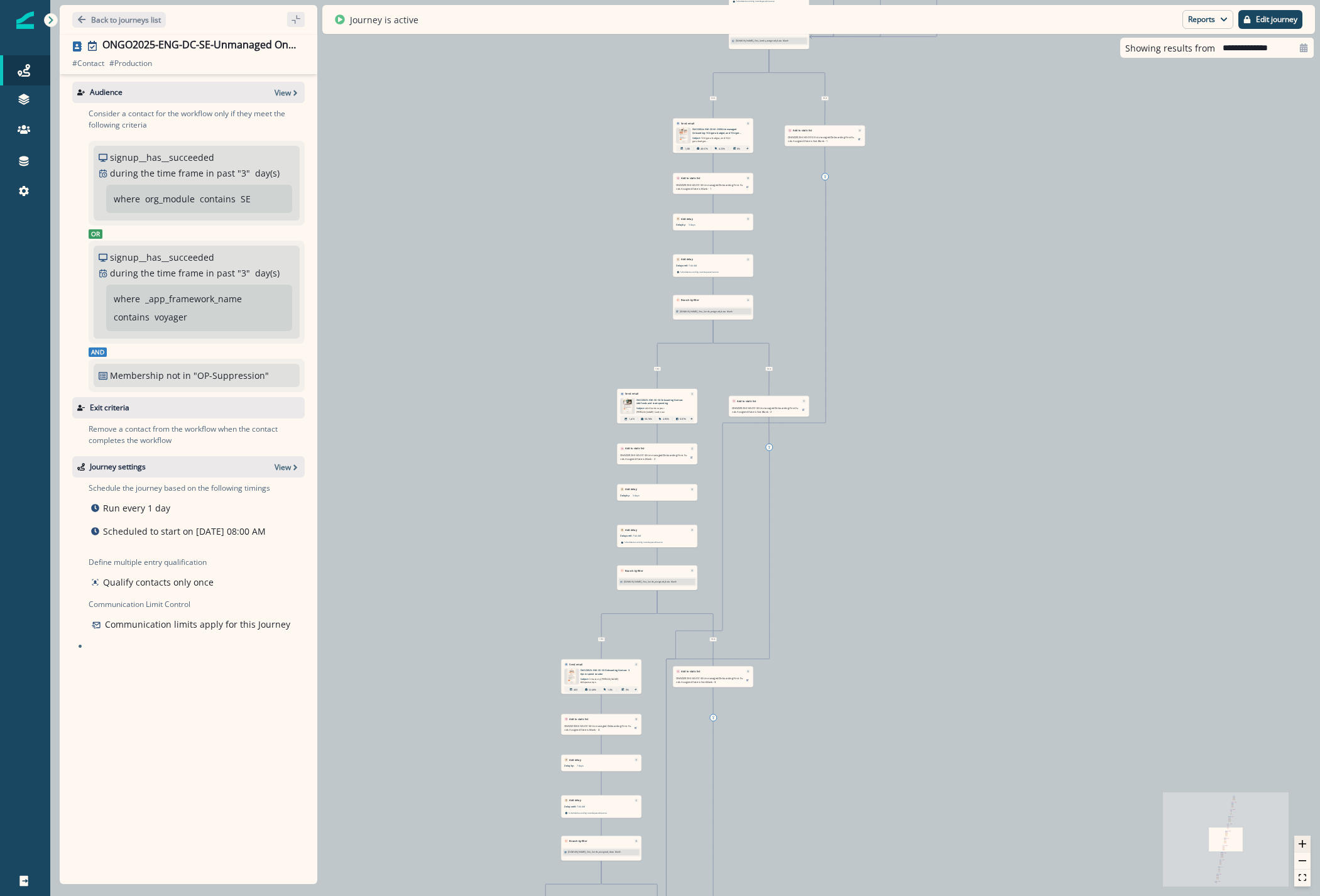
click at [1309, 842] on button "zoom in" at bounding box center [1302, 843] width 16 height 17
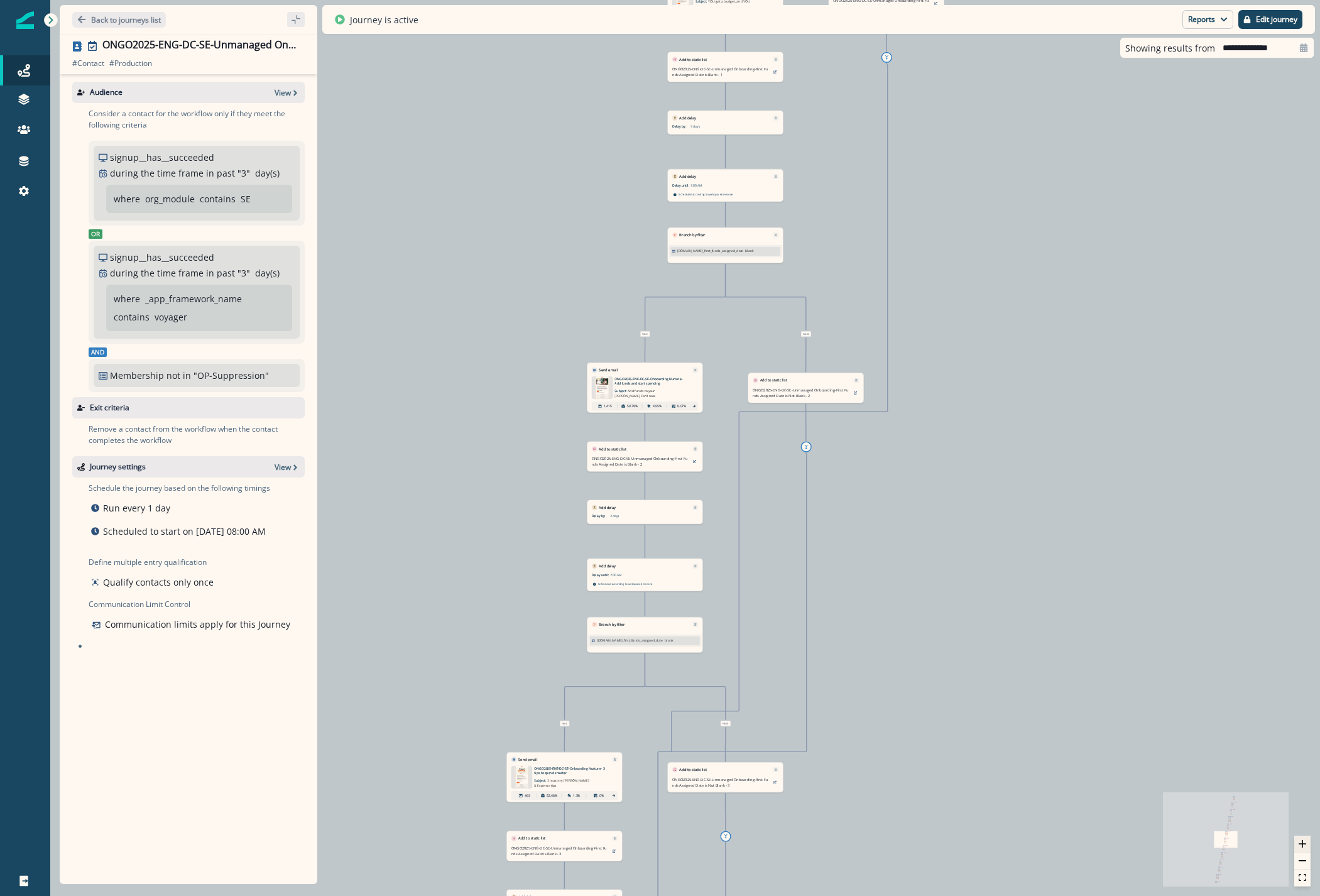
click at [1309, 842] on button "zoom in" at bounding box center [1302, 843] width 16 height 17
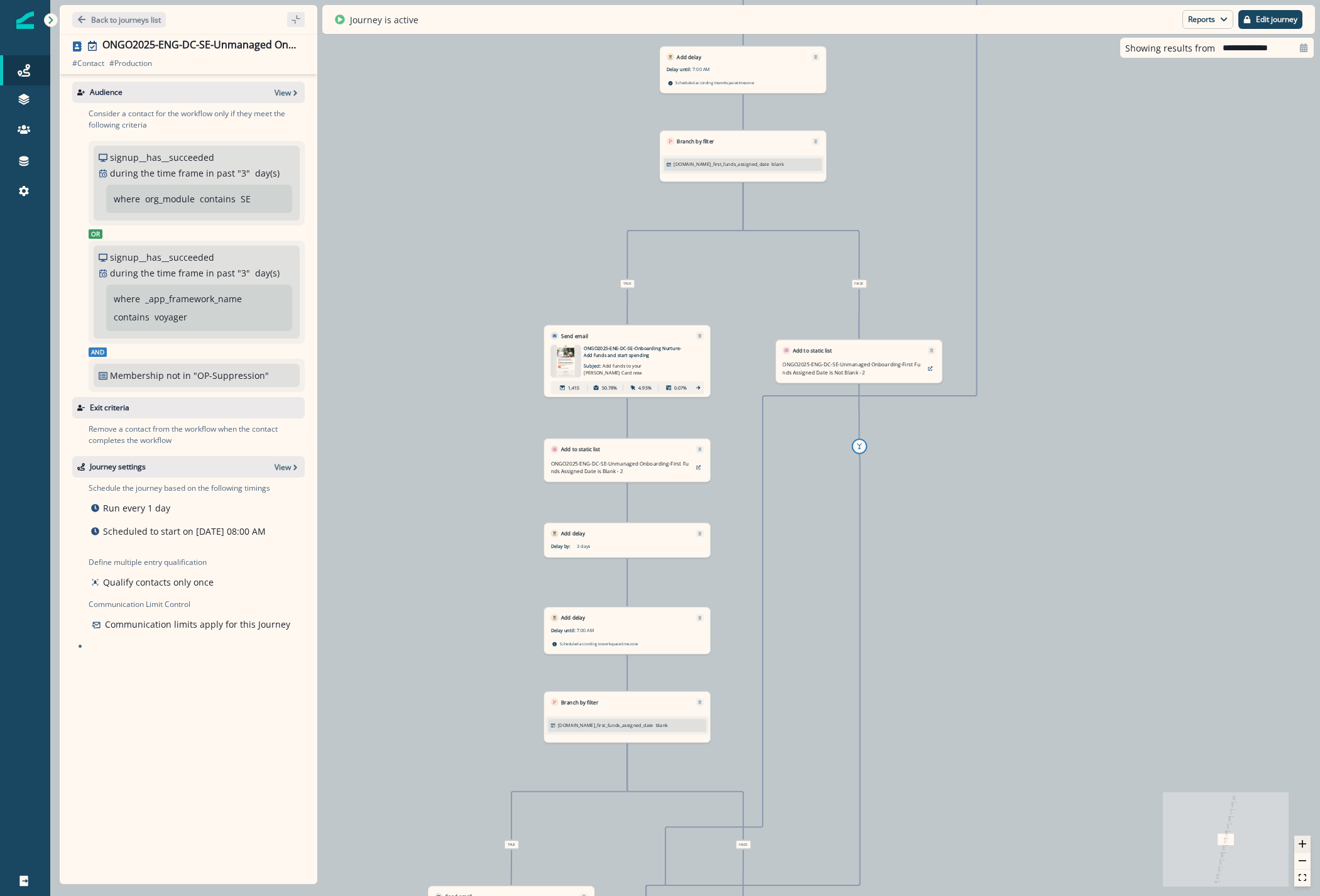
click at [1307, 843] on button "zoom in" at bounding box center [1302, 843] width 16 height 17
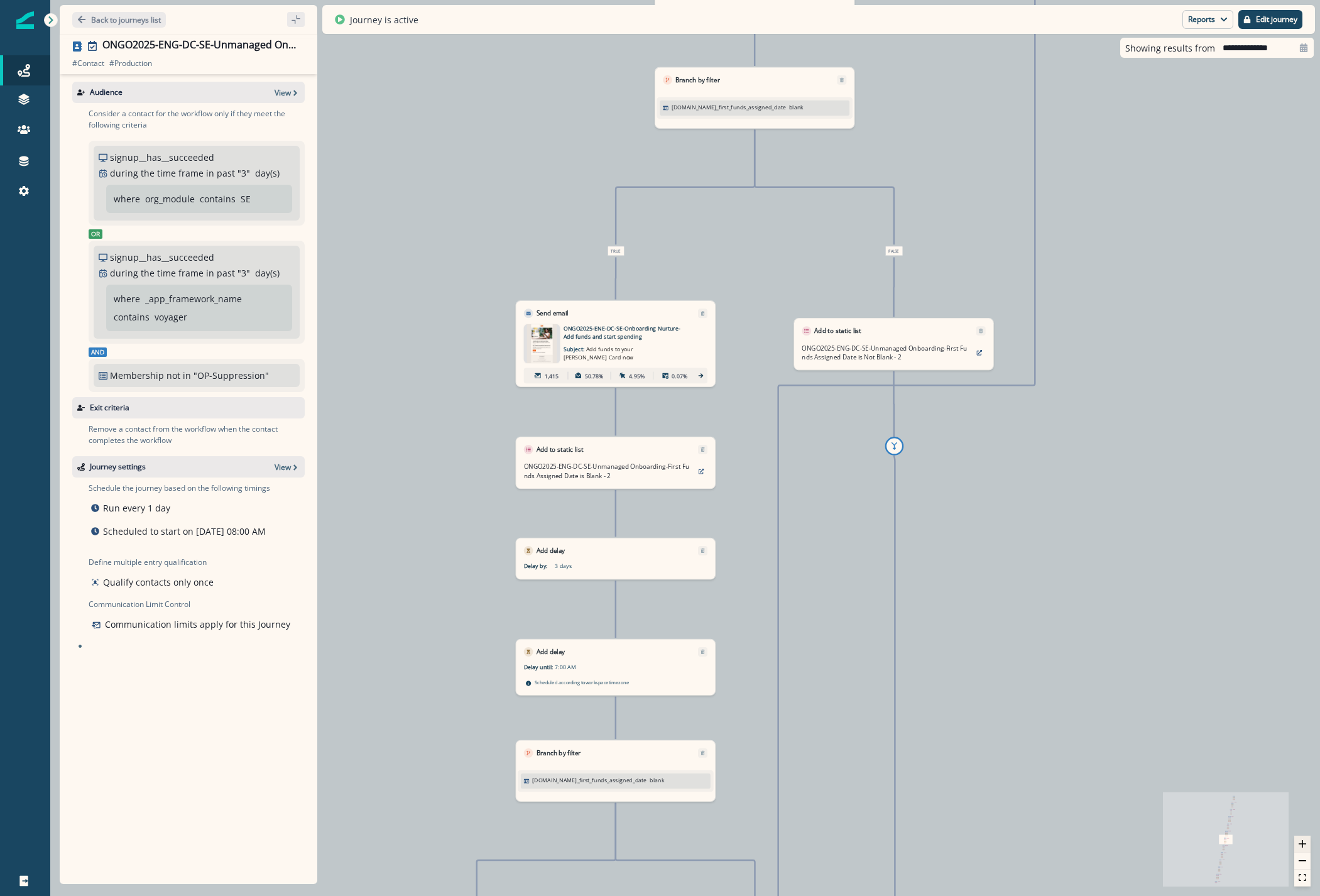
click at [1305, 843] on icon "zoom in" at bounding box center [1302, 843] width 7 height 7
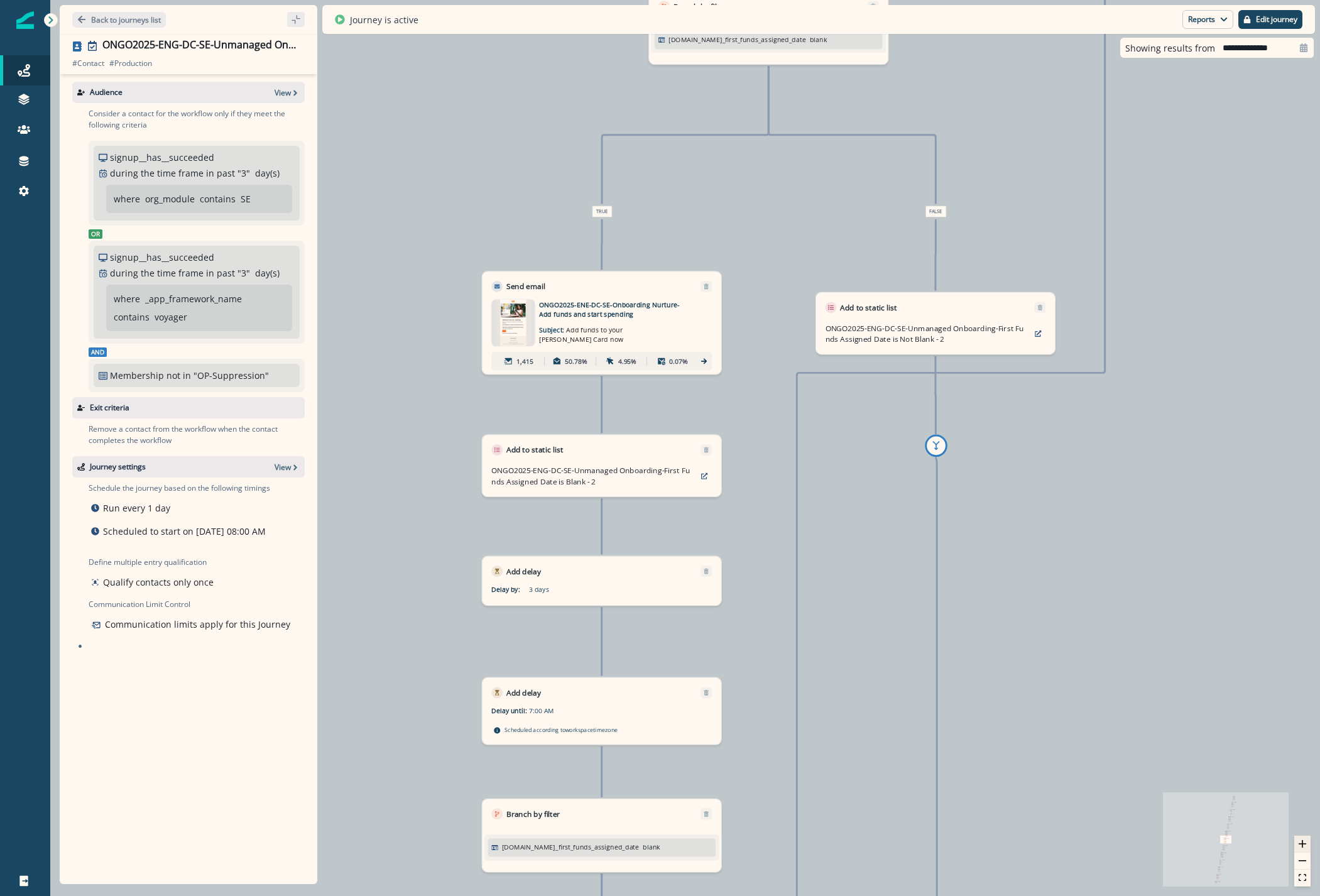
click at [1299, 840] on icon "zoom in" at bounding box center [1302, 843] width 7 height 7
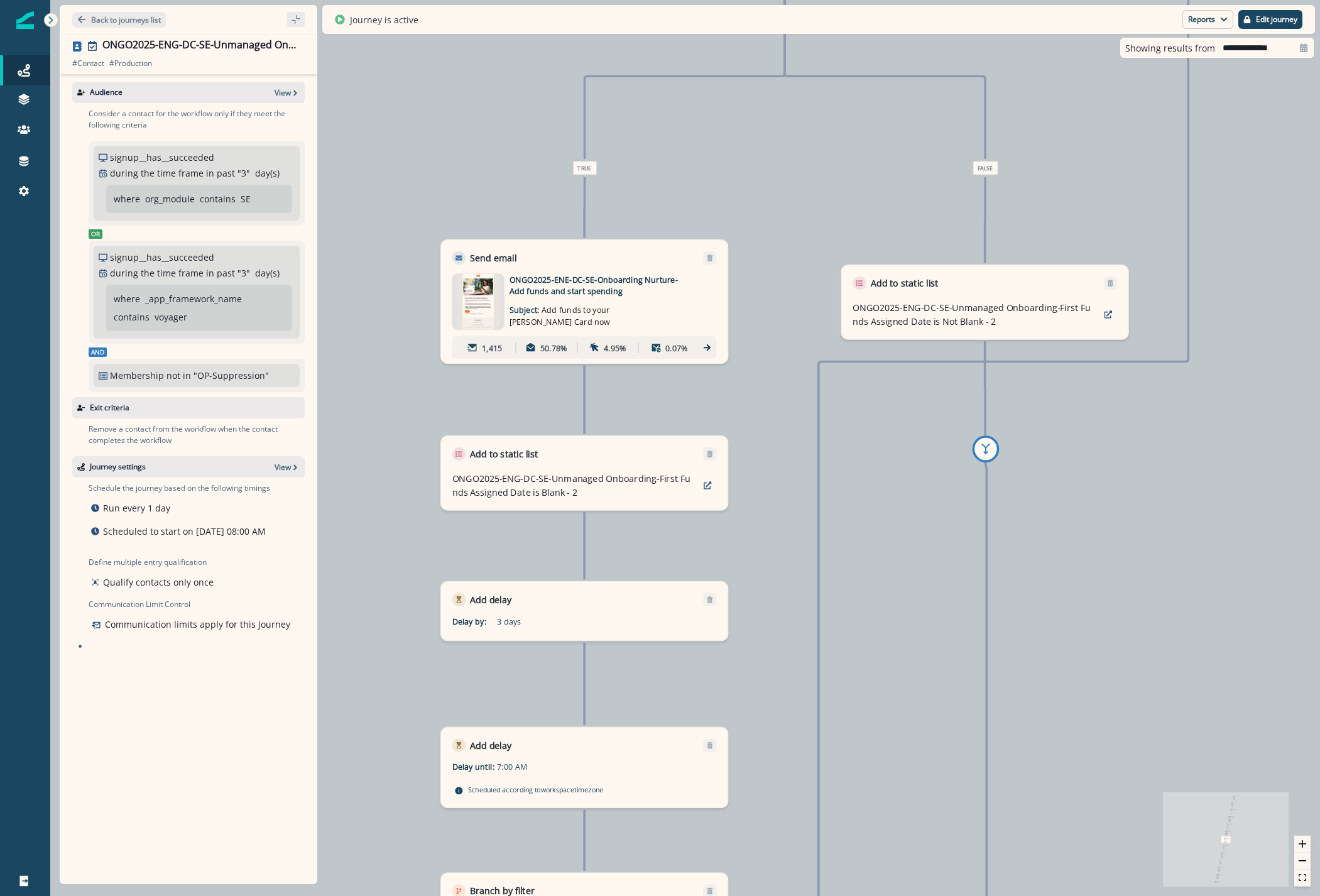
drag, startPoint x: 1137, startPoint y: 500, endPoint x: 1065, endPoint y: 827, distance: 334.8
click at [1073, 809] on div "0 contact has entered the journey Send email Email asset changed, journey repor…" at bounding box center [685, 448] width 1269 height 896
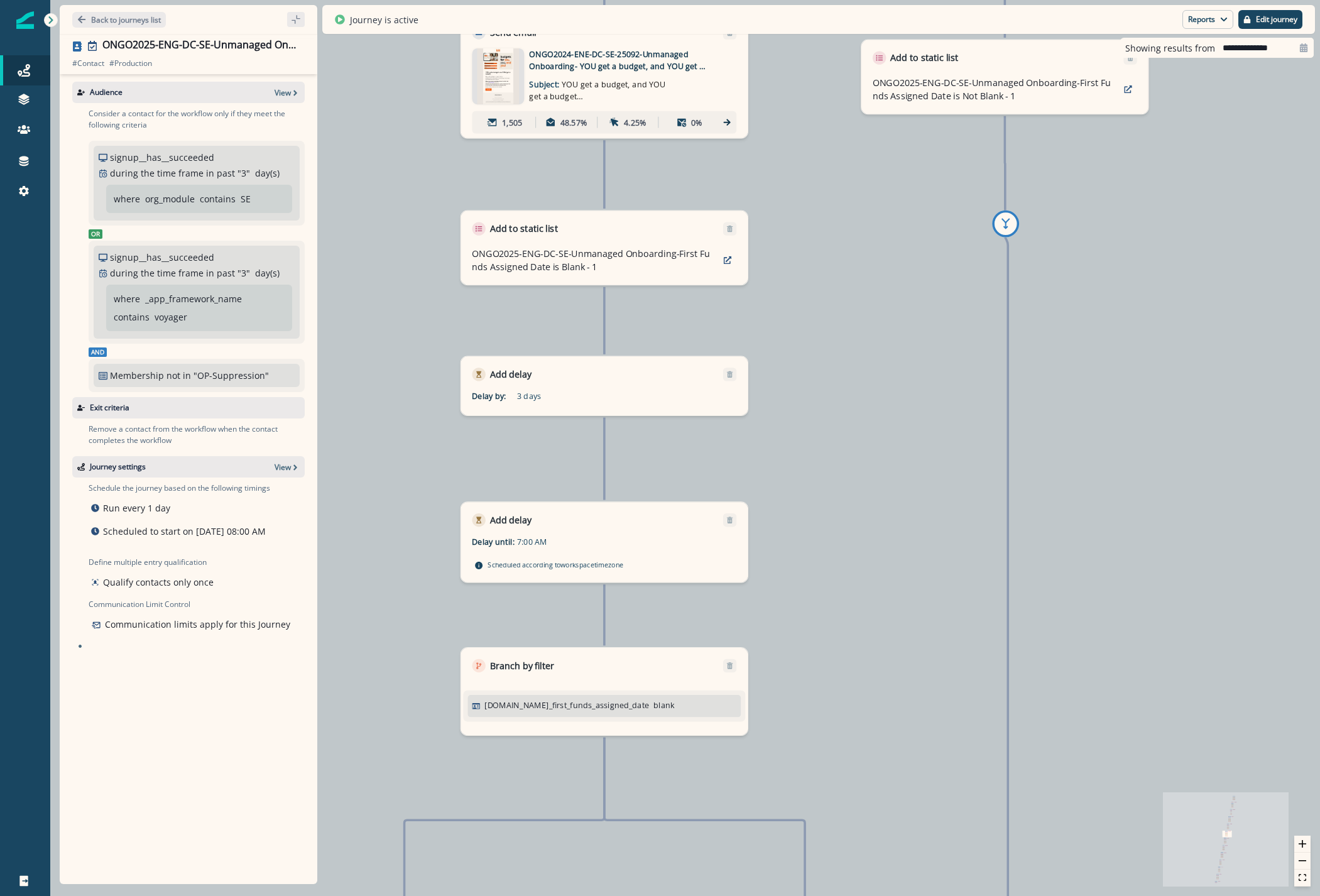
drag, startPoint x: 980, startPoint y: 402, endPoint x: 868, endPoint y: 774, distance: 388.5
click at [868, 774] on div "0 contact has entered the journey Send email Email asset changed, journey repor…" at bounding box center [685, 448] width 1269 height 896
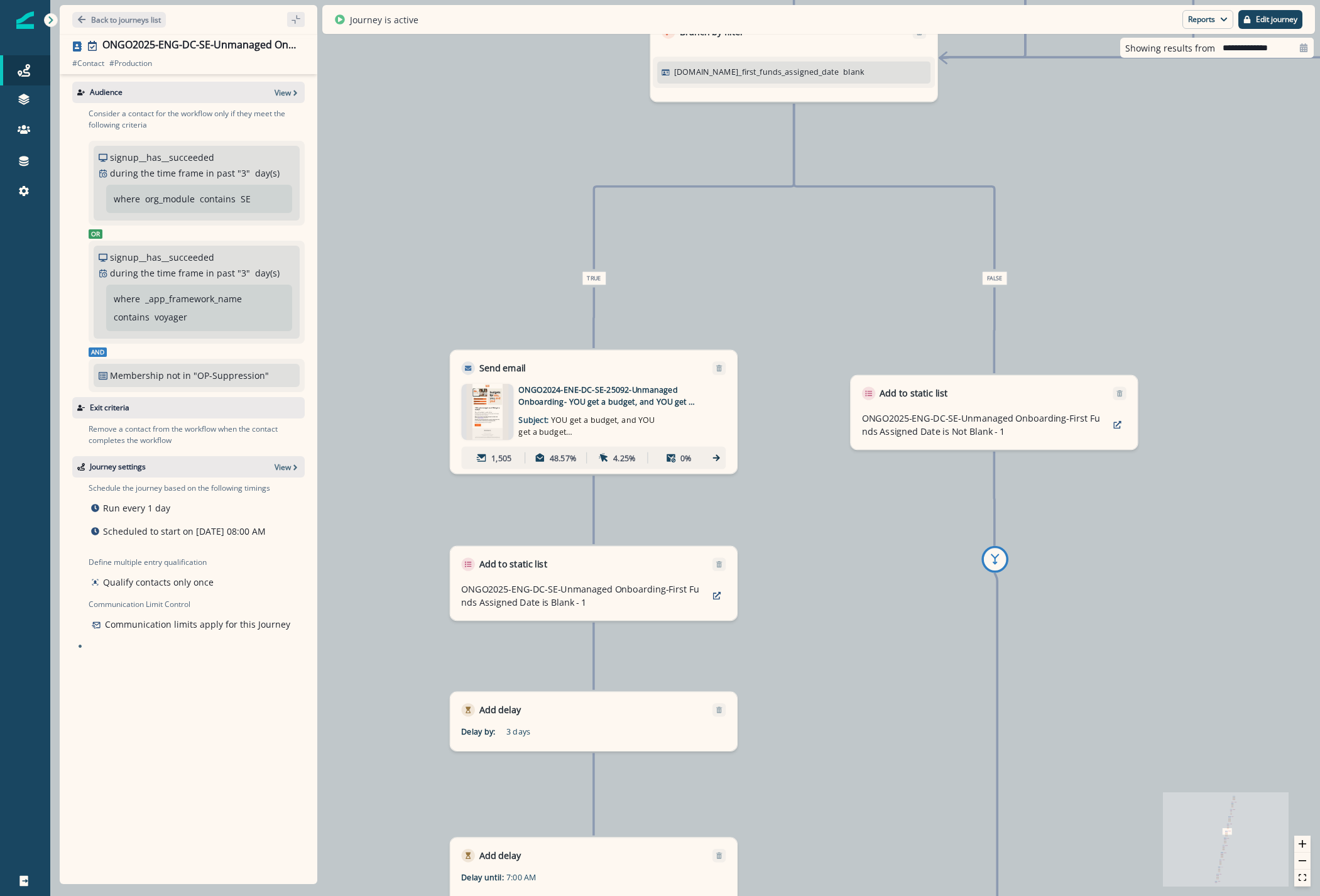
drag, startPoint x: 802, startPoint y: 807, endPoint x: 805, endPoint y: 852, distance: 45.1
click at [805, 845] on div "0 contact has entered the journey Send email Email asset changed, journey repor…" at bounding box center [685, 448] width 1269 height 896
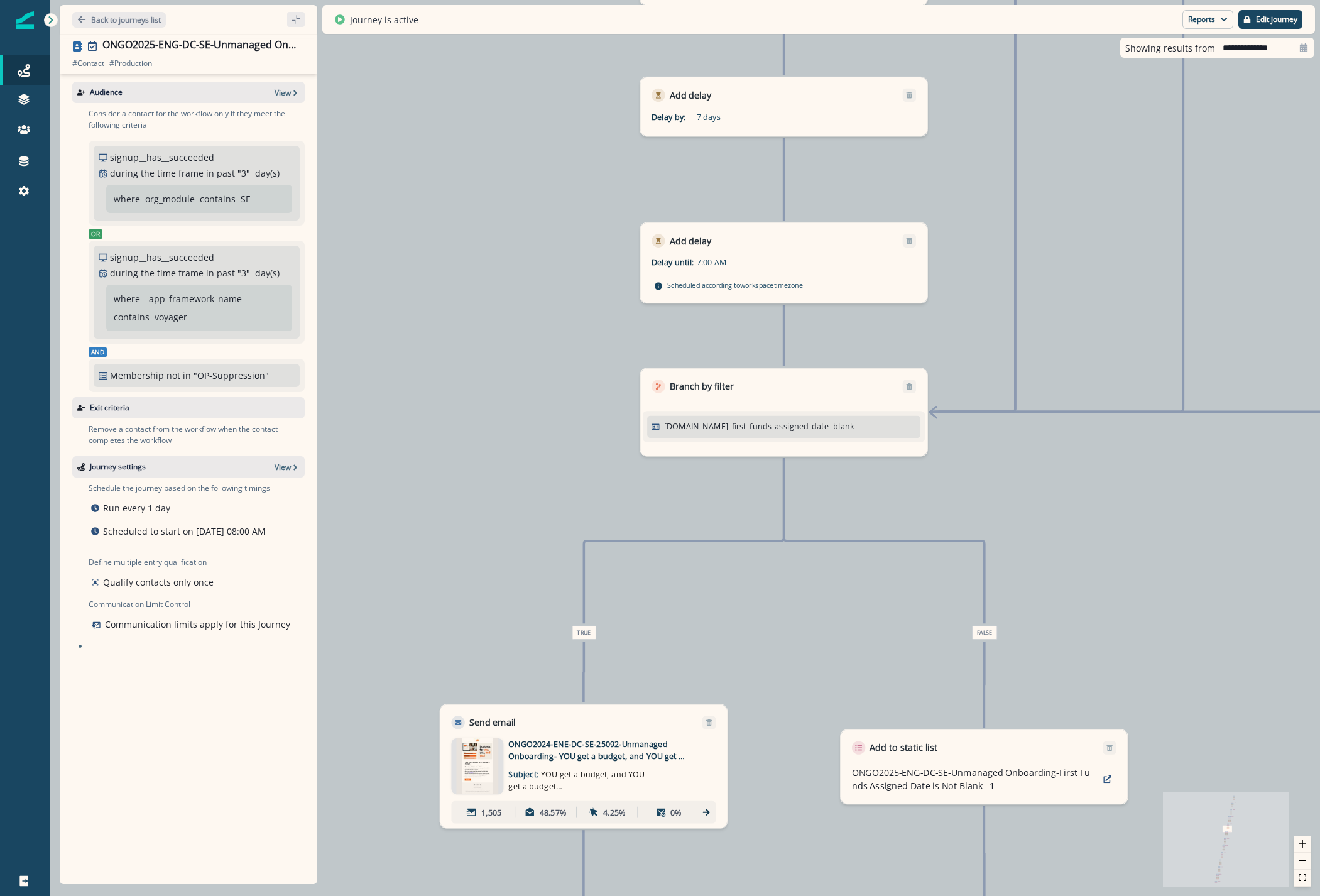
drag, startPoint x: 745, startPoint y: 339, endPoint x: 723, endPoint y: 869, distance: 530.5
click at [730, 877] on div "0 contact has entered the journey Send email Email asset changed, journey repor…" at bounding box center [685, 448] width 1269 height 896
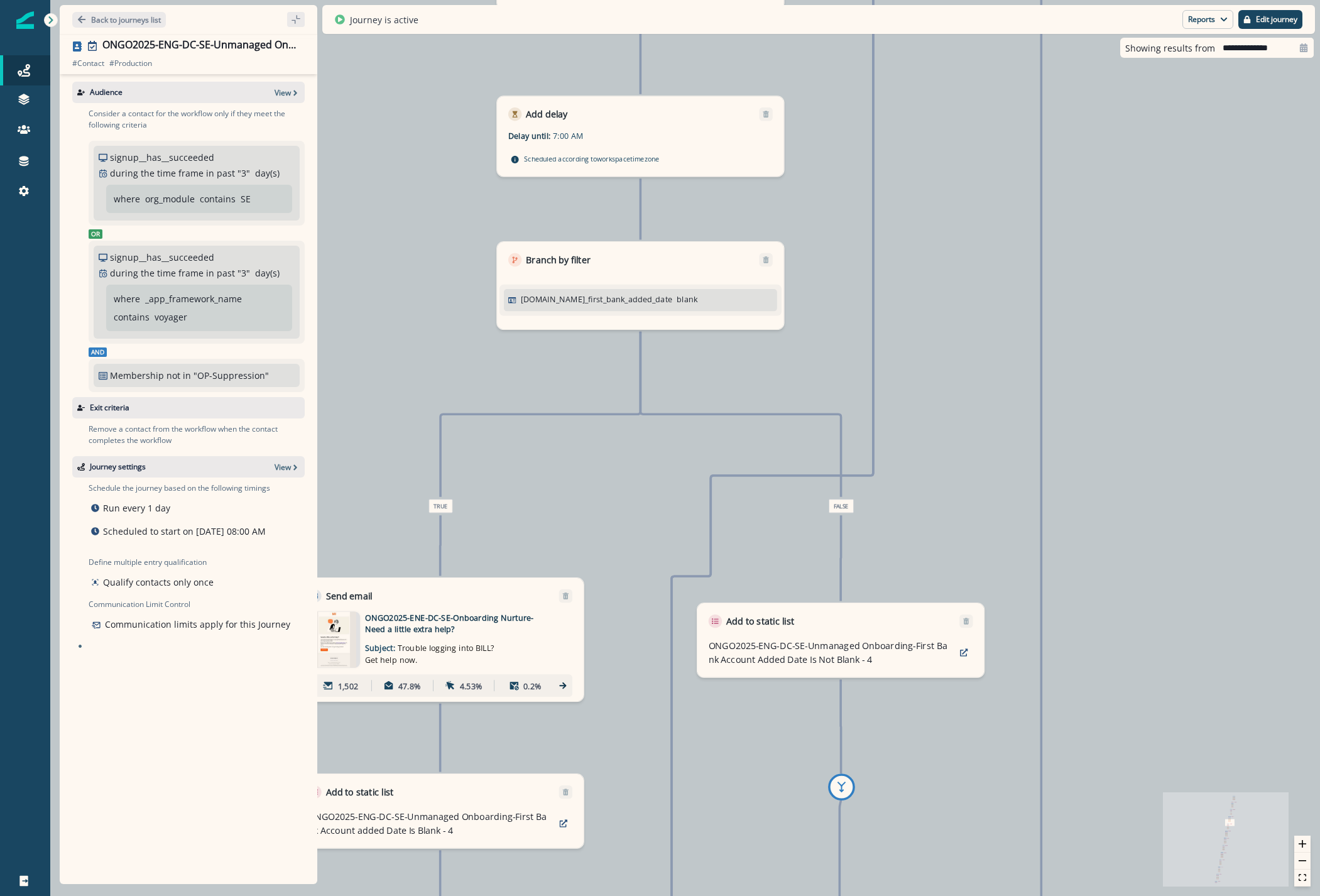
drag, startPoint x: 1077, startPoint y: 345, endPoint x: 736, endPoint y: 855, distance: 613.5
click at [739, 895] on html "A newer version of Inflection.io is available. Refresh your page to load the la…" at bounding box center [660, 448] width 1320 height 896
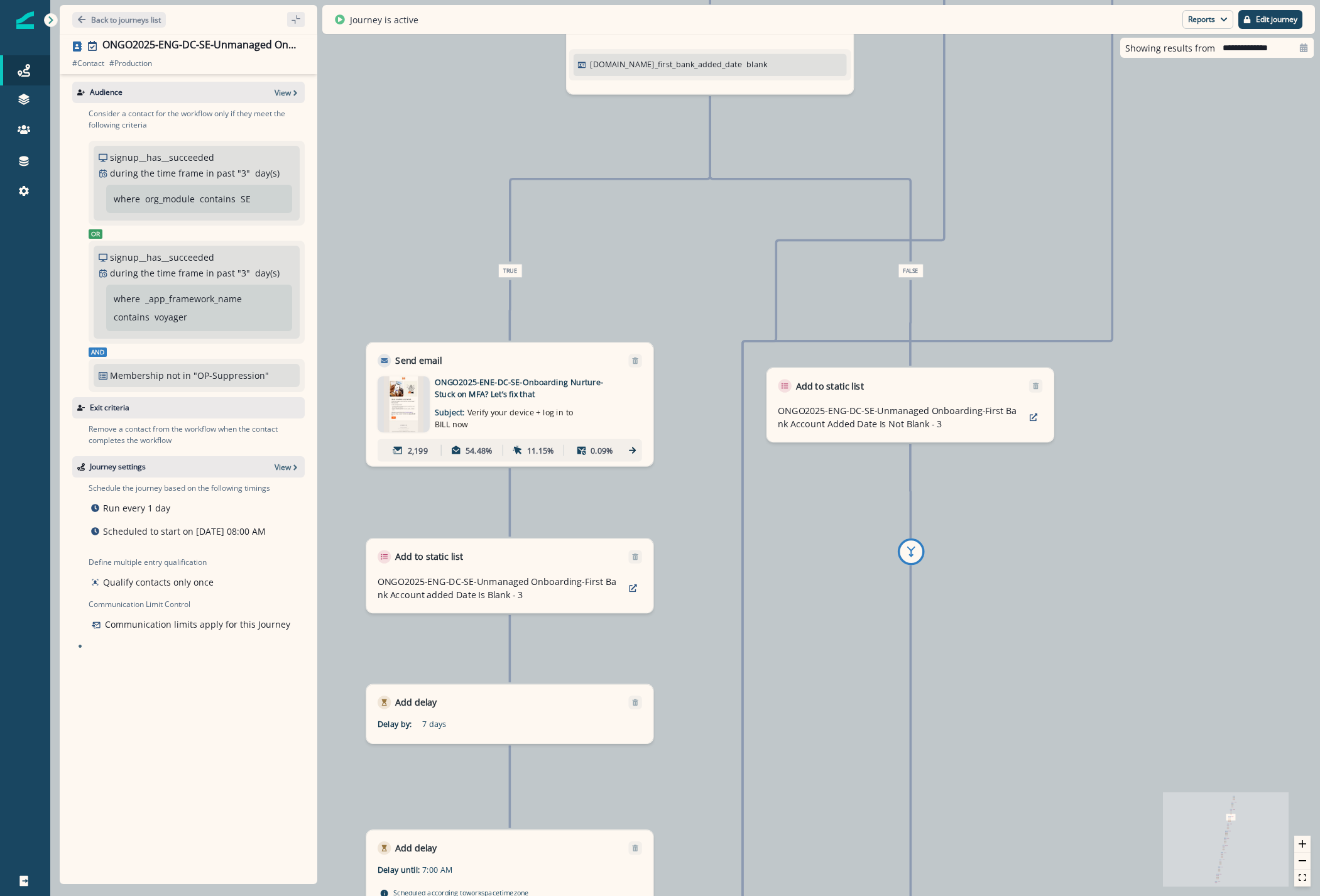
drag, startPoint x: 882, startPoint y: 311, endPoint x: 776, endPoint y: 841, distance: 540.5
click at [776, 841] on div "0 contact has entered the journey Send email Email asset changed, journey repor…" at bounding box center [685, 448] width 1269 height 896
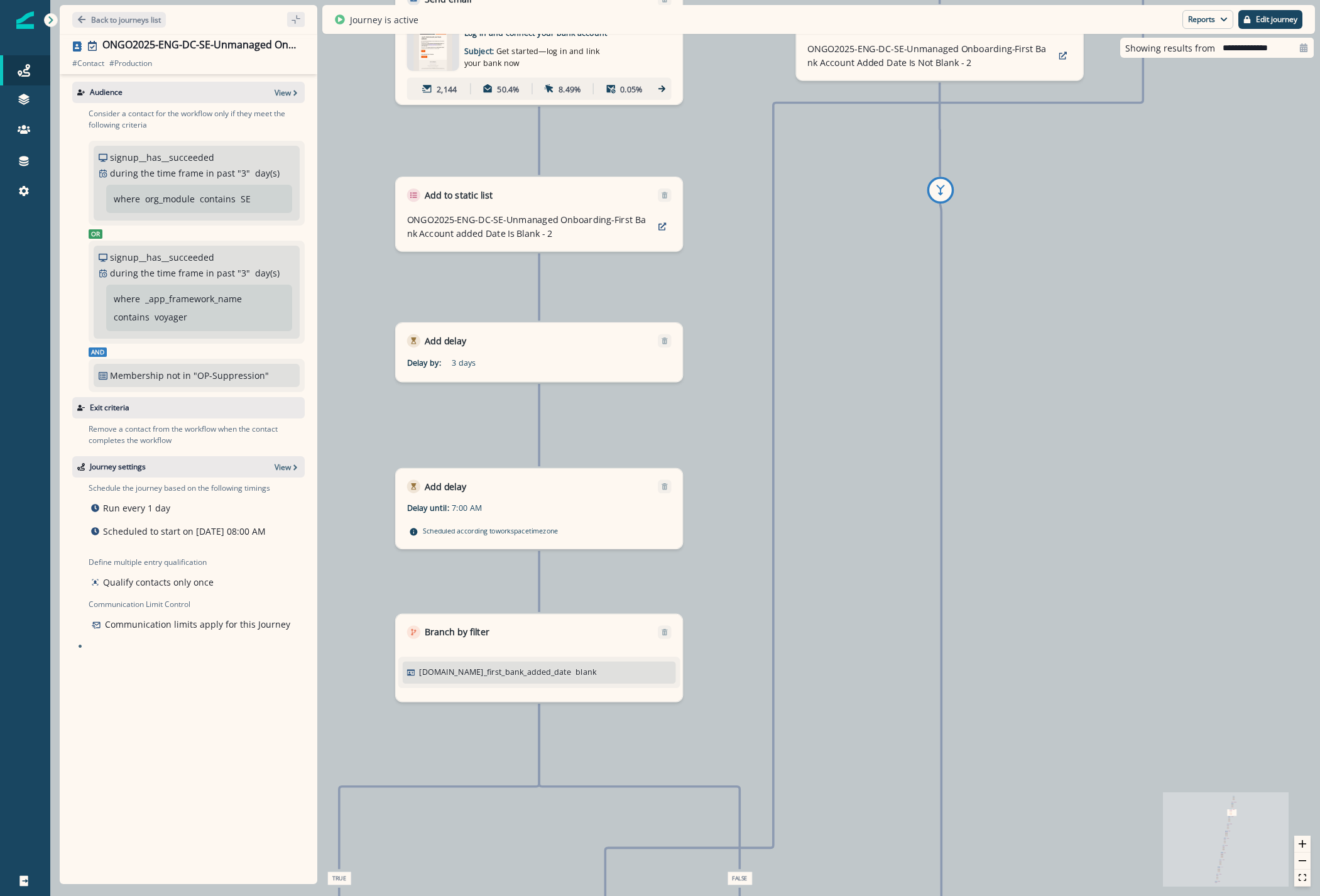
drag, startPoint x: 747, startPoint y: 652, endPoint x: 685, endPoint y: 863, distance: 219.9
click at [685, 863] on div "0 contact has entered the journey Send email Email asset changed, journey repor…" at bounding box center [685, 448] width 1269 height 896
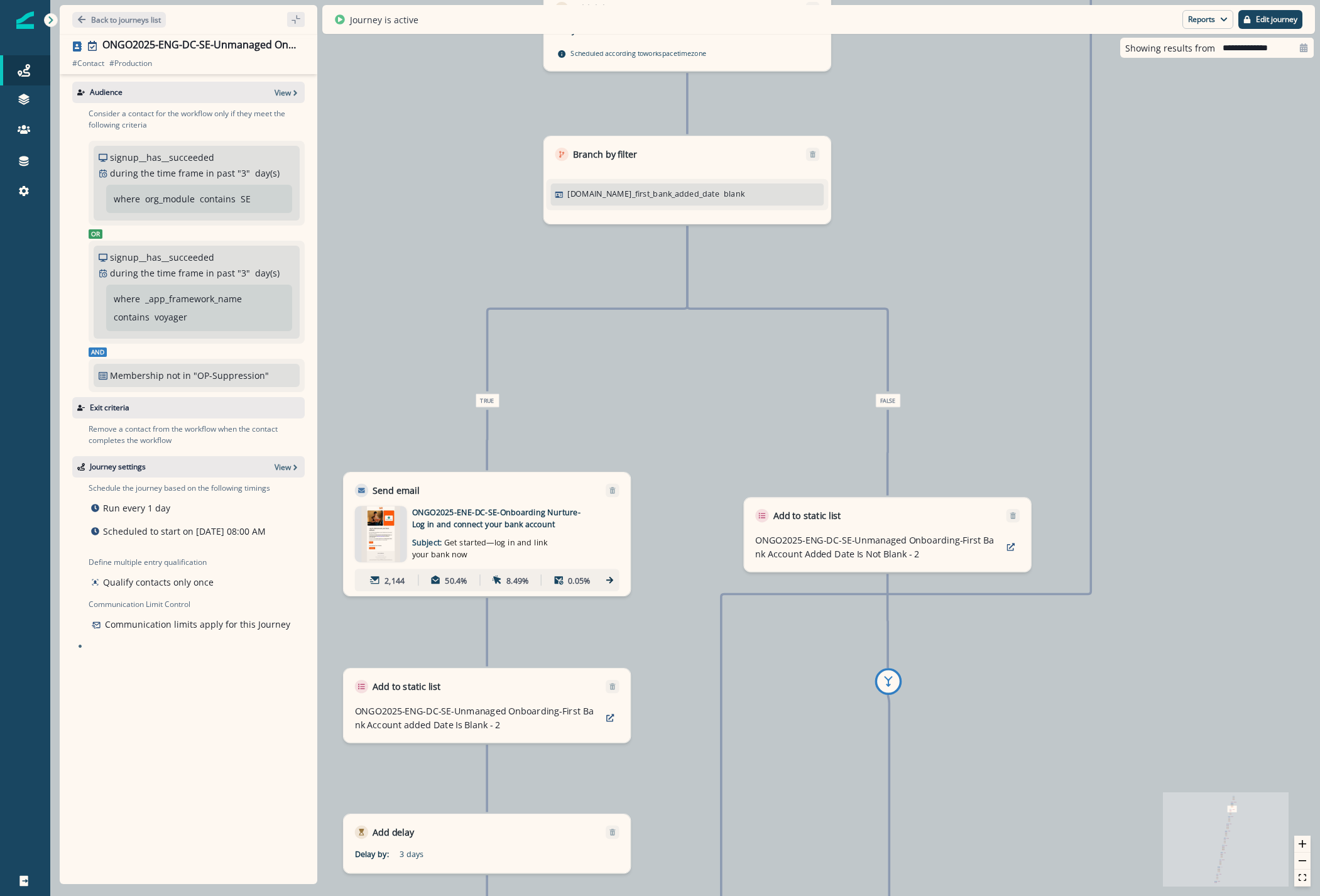
drag, startPoint x: 786, startPoint y: 543, endPoint x: 743, endPoint y: 919, distance: 378.5
click at [743, 895] on html "A newer version of Inflection.io is available. Refresh your page to load the la…" at bounding box center [660, 448] width 1320 height 896
drag, startPoint x: 809, startPoint y: 351, endPoint x: 709, endPoint y: 919, distance: 576.7
click at [709, 895] on html "A newer version of Inflection.io is available. Refresh your page to load the la…" at bounding box center [660, 448] width 1320 height 896
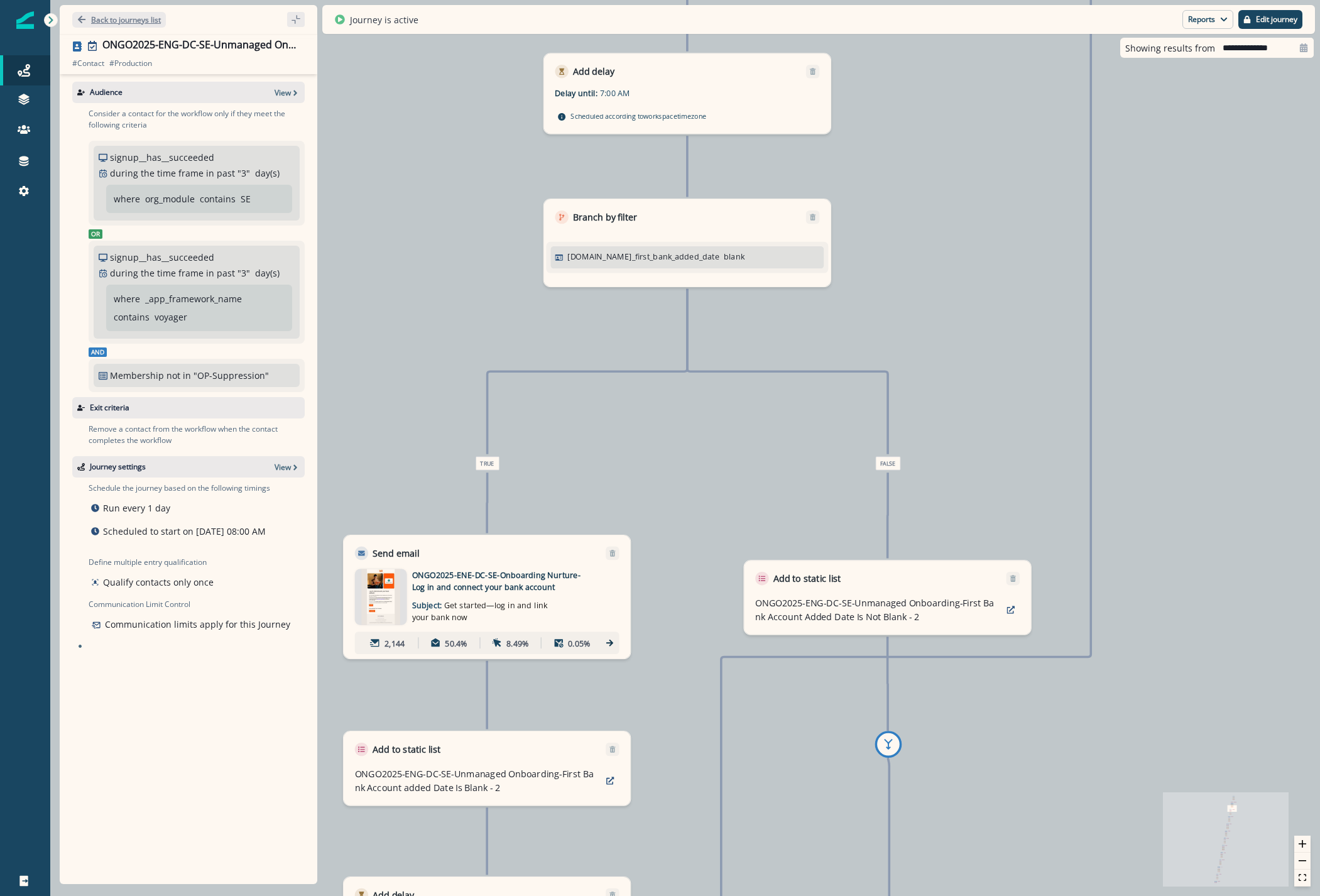
click at [119, 16] on p "Back to journeys list" at bounding box center [126, 20] width 70 height 11
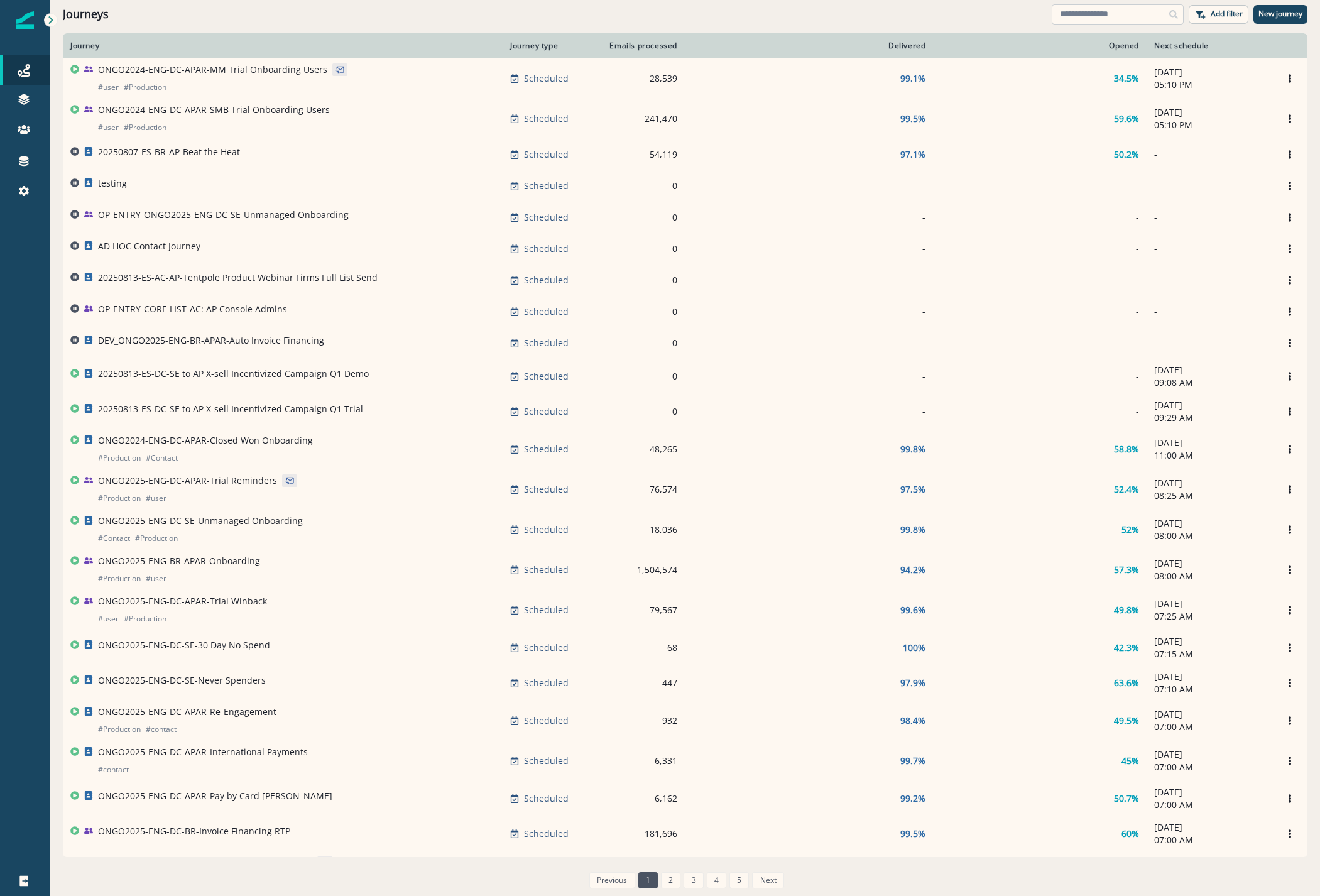
click at [1088, 14] on input at bounding box center [1117, 15] width 132 height 20
type input "*"
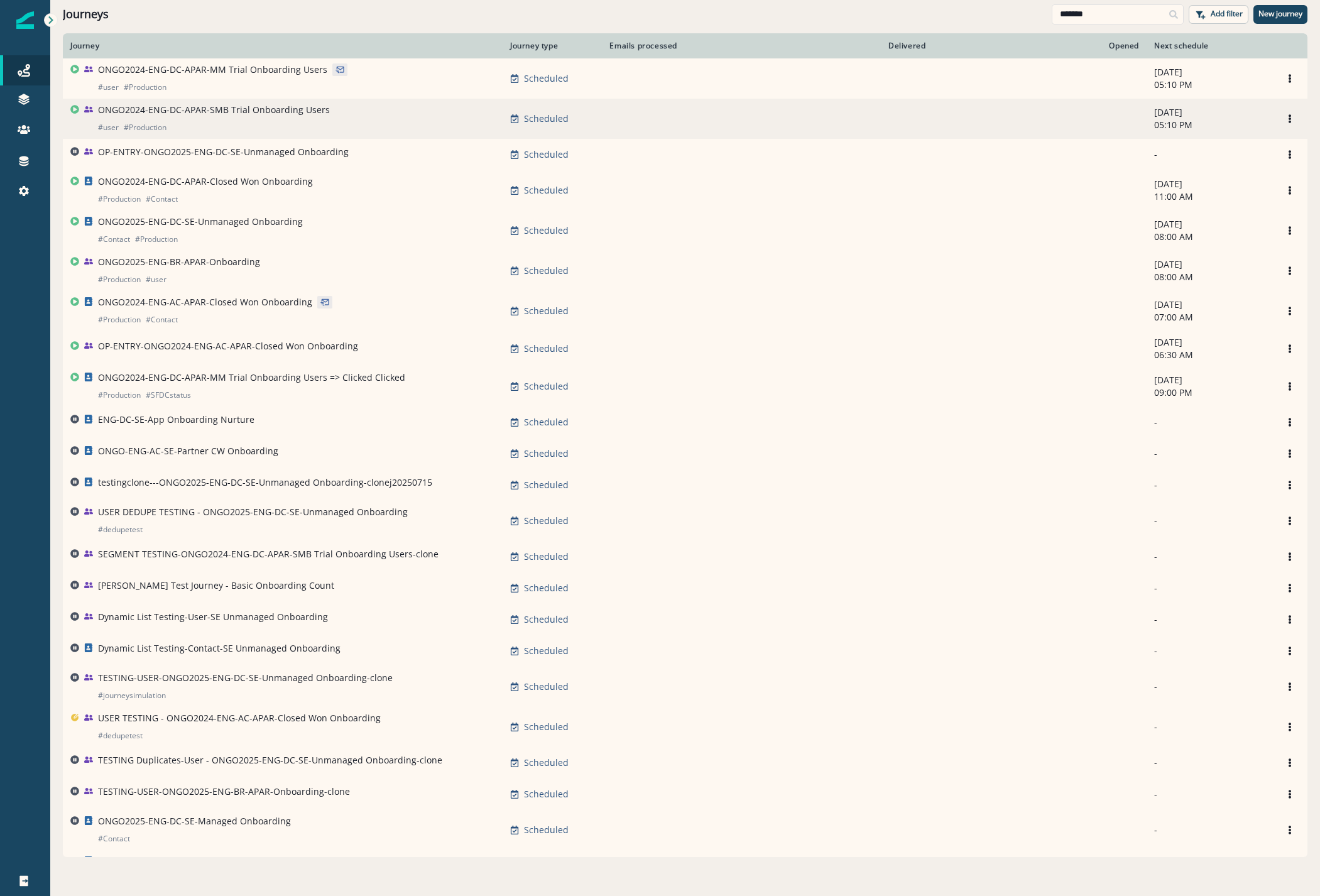
type input "*******"
click at [190, 110] on p "ONGO2024-ENG-DC-APAR-SMB Trial Onboarding Users" at bounding box center [214, 109] width 232 height 13
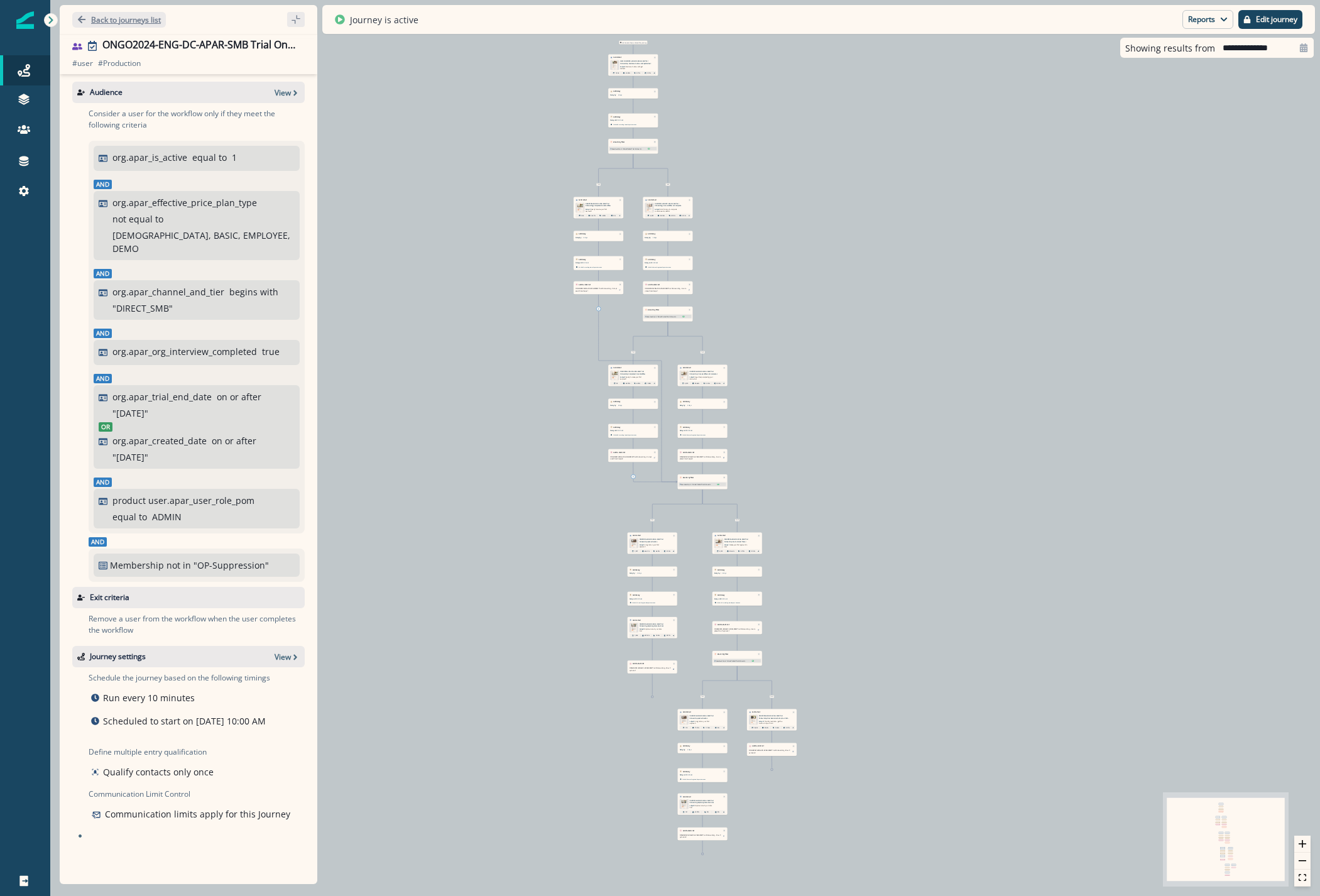
click at [93, 17] on p "Back to journeys list" at bounding box center [126, 20] width 70 height 11
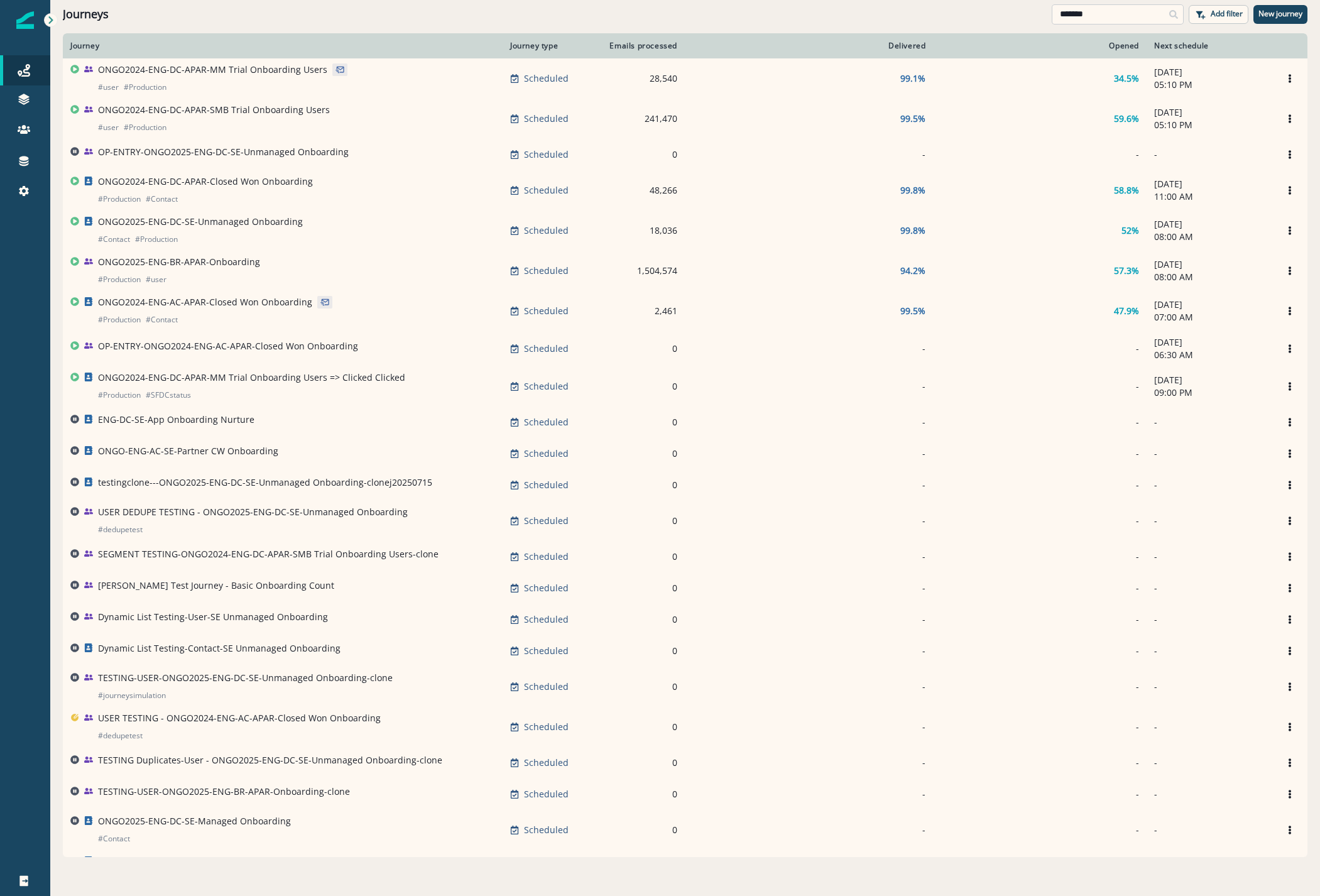
click at [1095, 18] on input "*******" at bounding box center [1117, 15] width 132 height 20
drag, startPoint x: 1106, startPoint y: 12, endPoint x: 833, endPoint y: -15, distance: 274.3
click at [833, 0] on html "A newer version of Inflection.io is available. Refresh your page to load the la…" at bounding box center [660, 448] width 1320 height 896
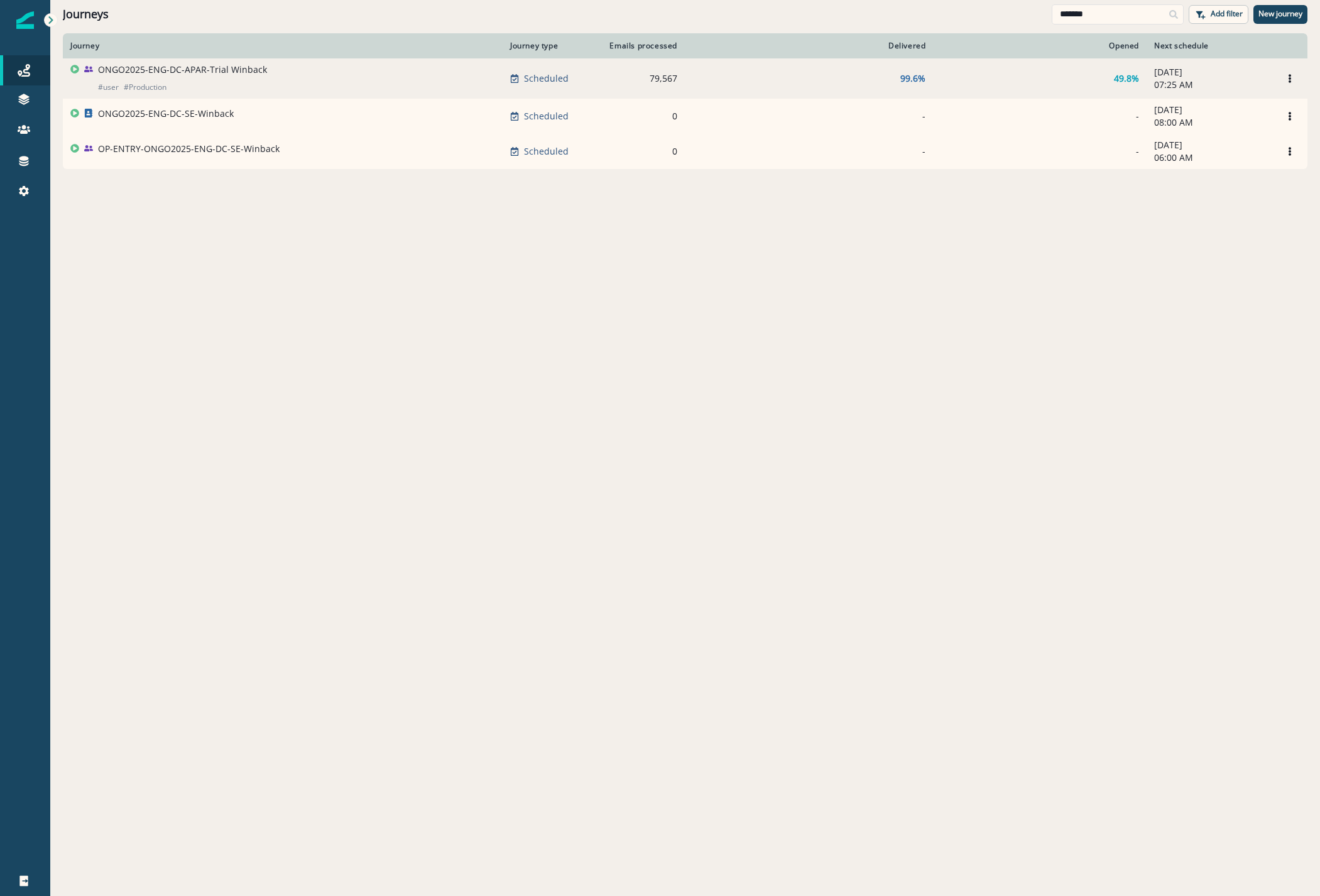
type input "*******"
click at [233, 69] on p "ONGO2025-ENG-DC-APAR-Trial Winback" at bounding box center [182, 69] width 169 height 13
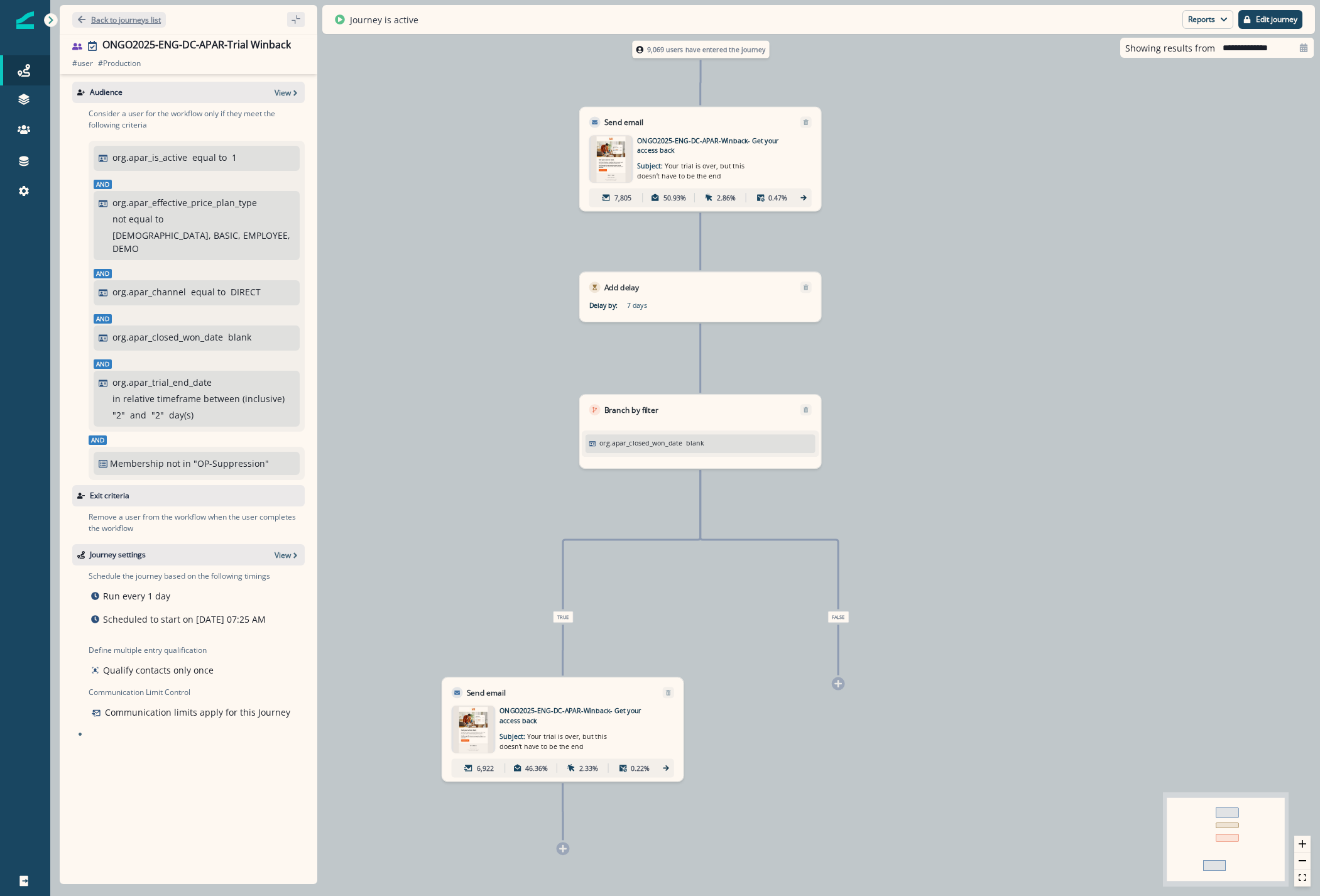
click at [139, 19] on p "Back to journeys list" at bounding box center [126, 20] width 70 height 11
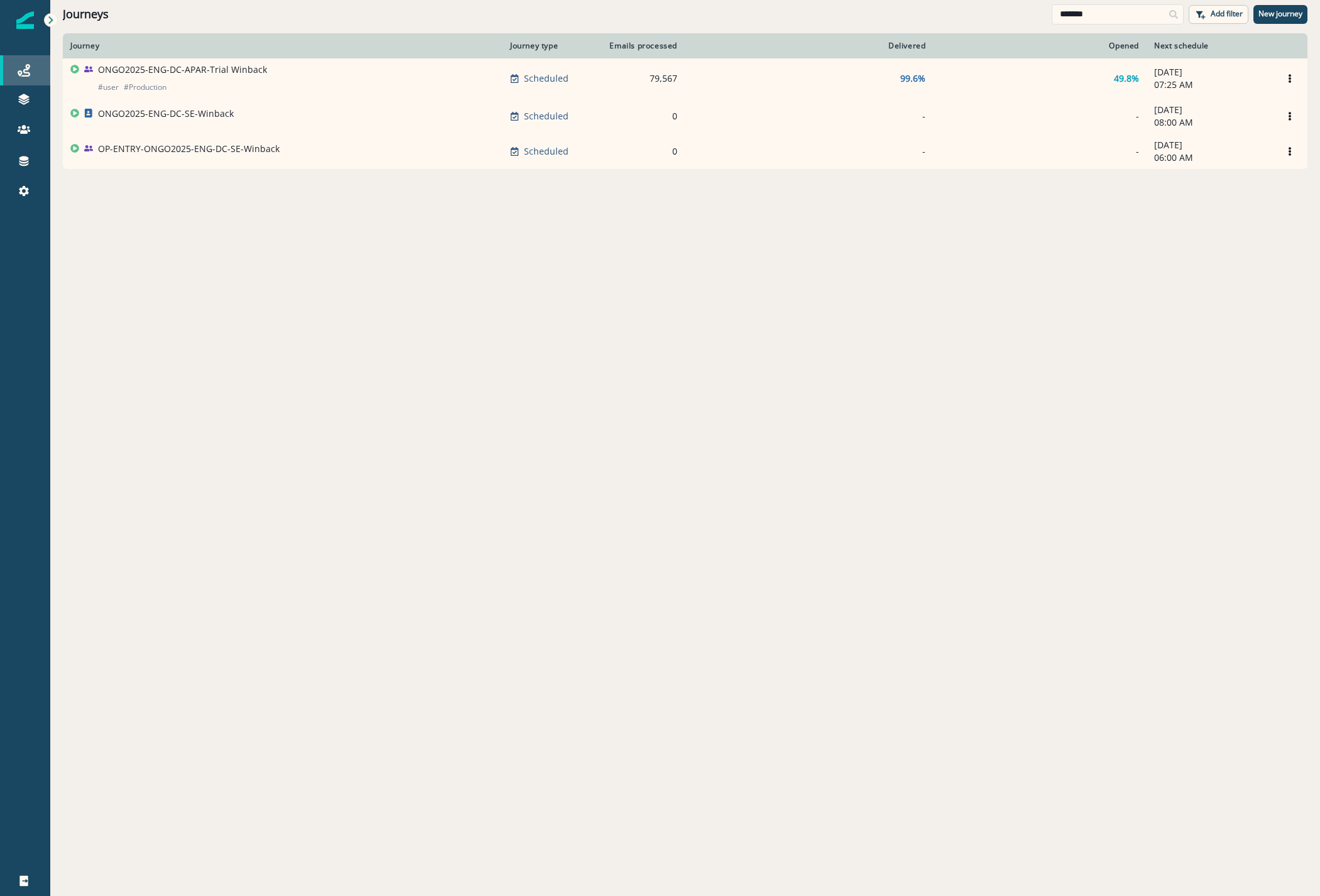
drag, startPoint x: 31, startPoint y: 71, endPoint x: 38, endPoint y: 77, distance: 9.2
click at [31, 71] on div "Journeys" at bounding box center [25, 70] width 40 height 15
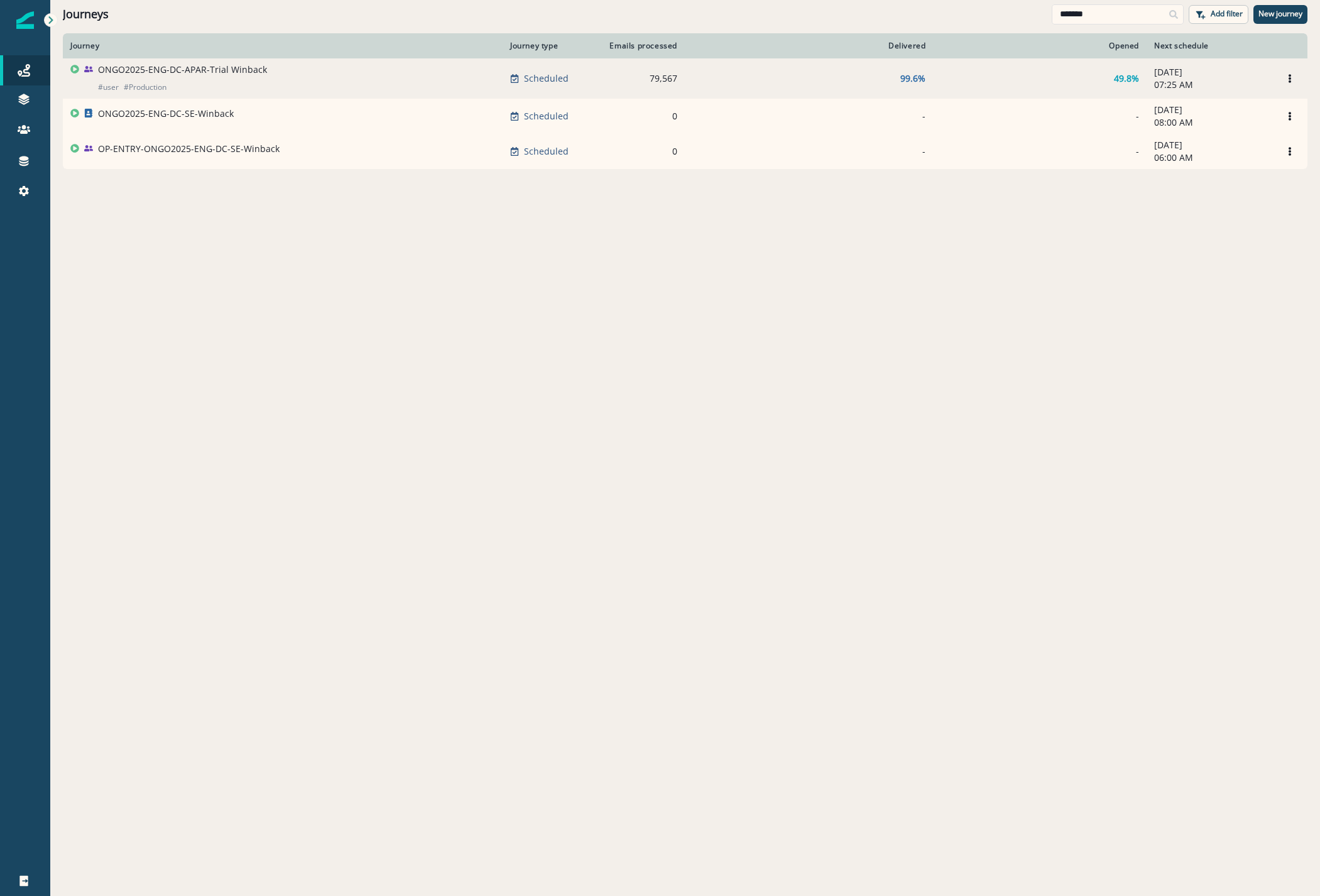
click at [203, 71] on p "ONGO2025-ENG-DC-APAR-Trial Winback" at bounding box center [182, 69] width 169 height 13
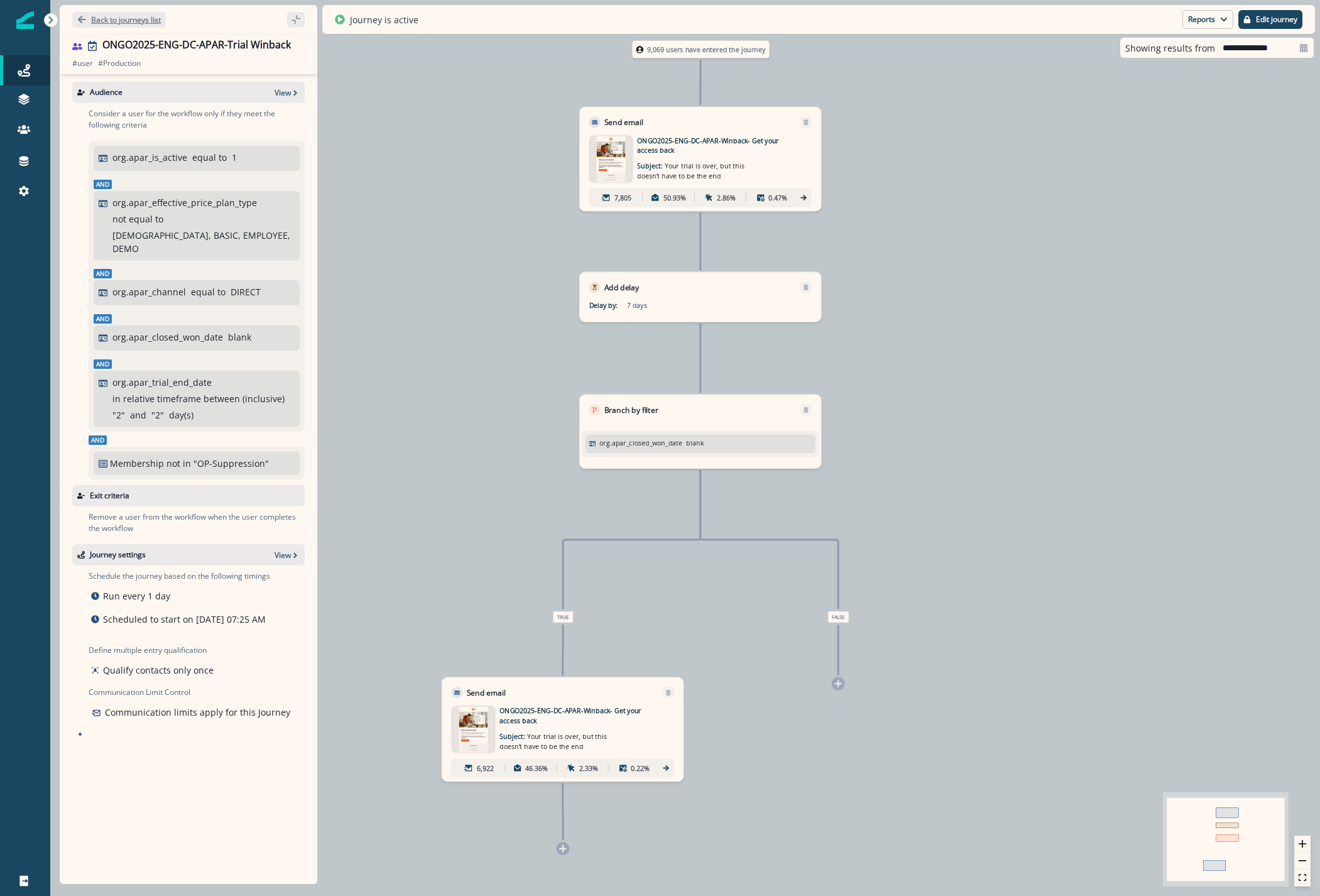
click at [139, 18] on p "Back to journeys list" at bounding box center [126, 20] width 70 height 11
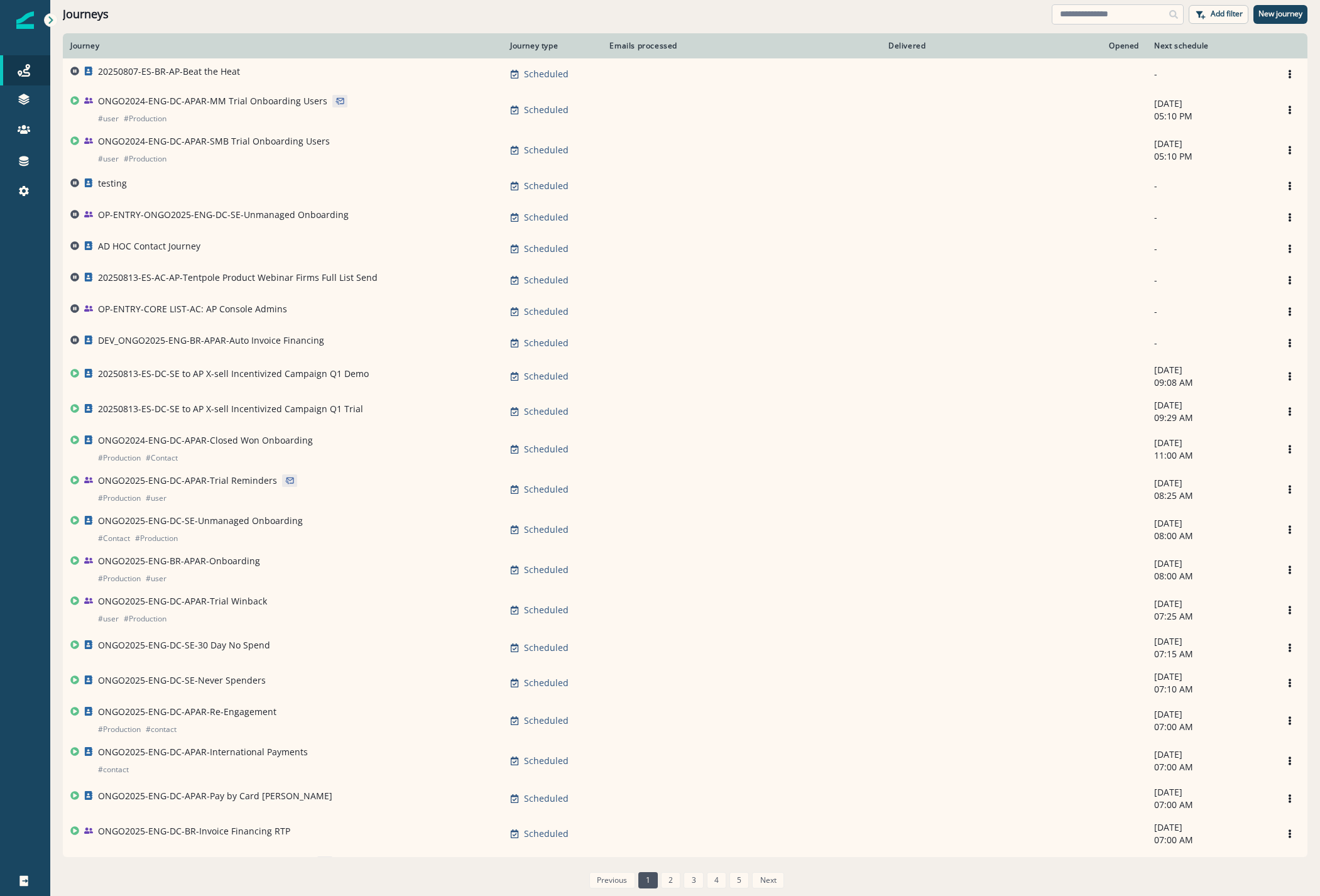
click at [1089, 16] on input at bounding box center [1117, 15] width 132 height 20
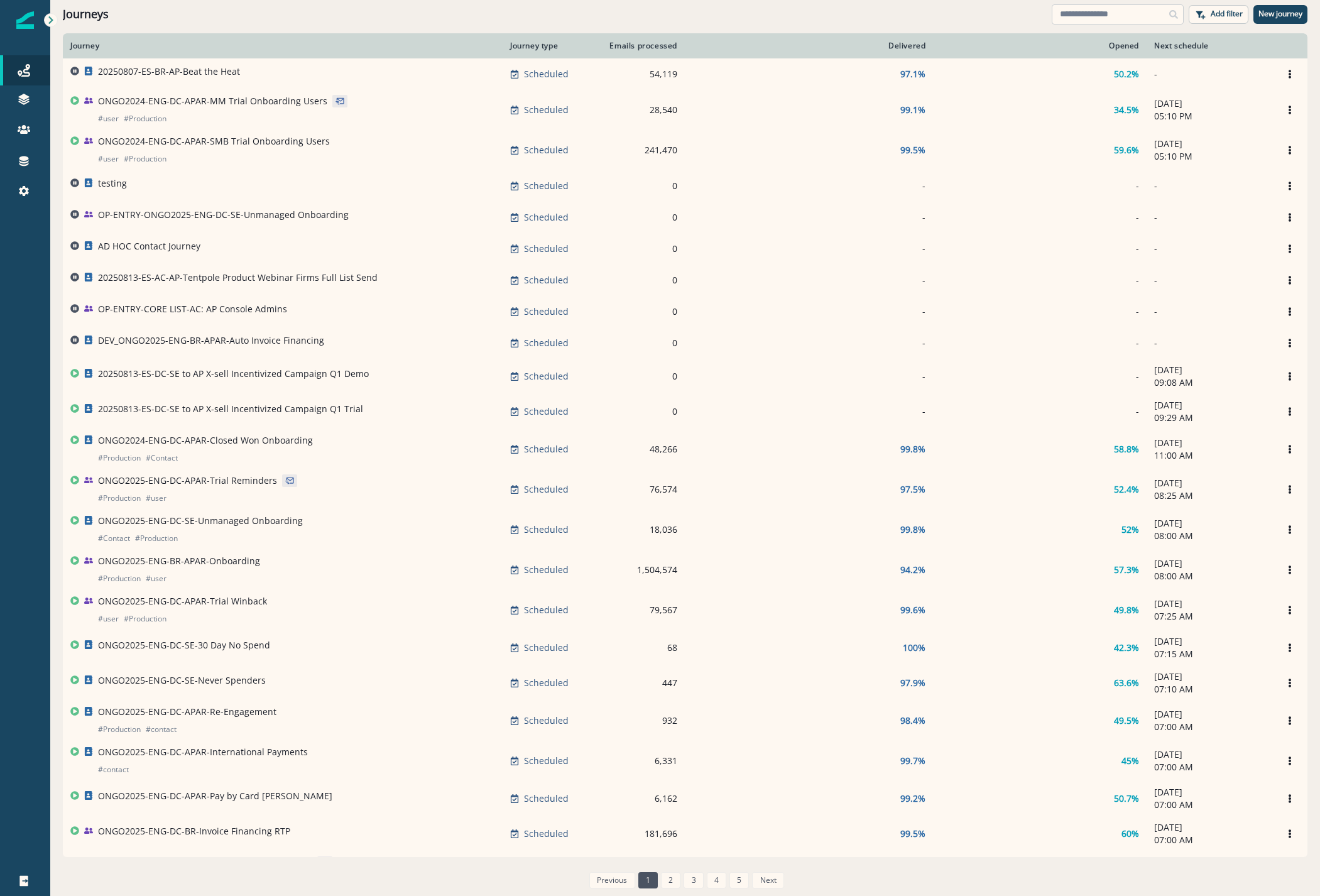
type input "*"
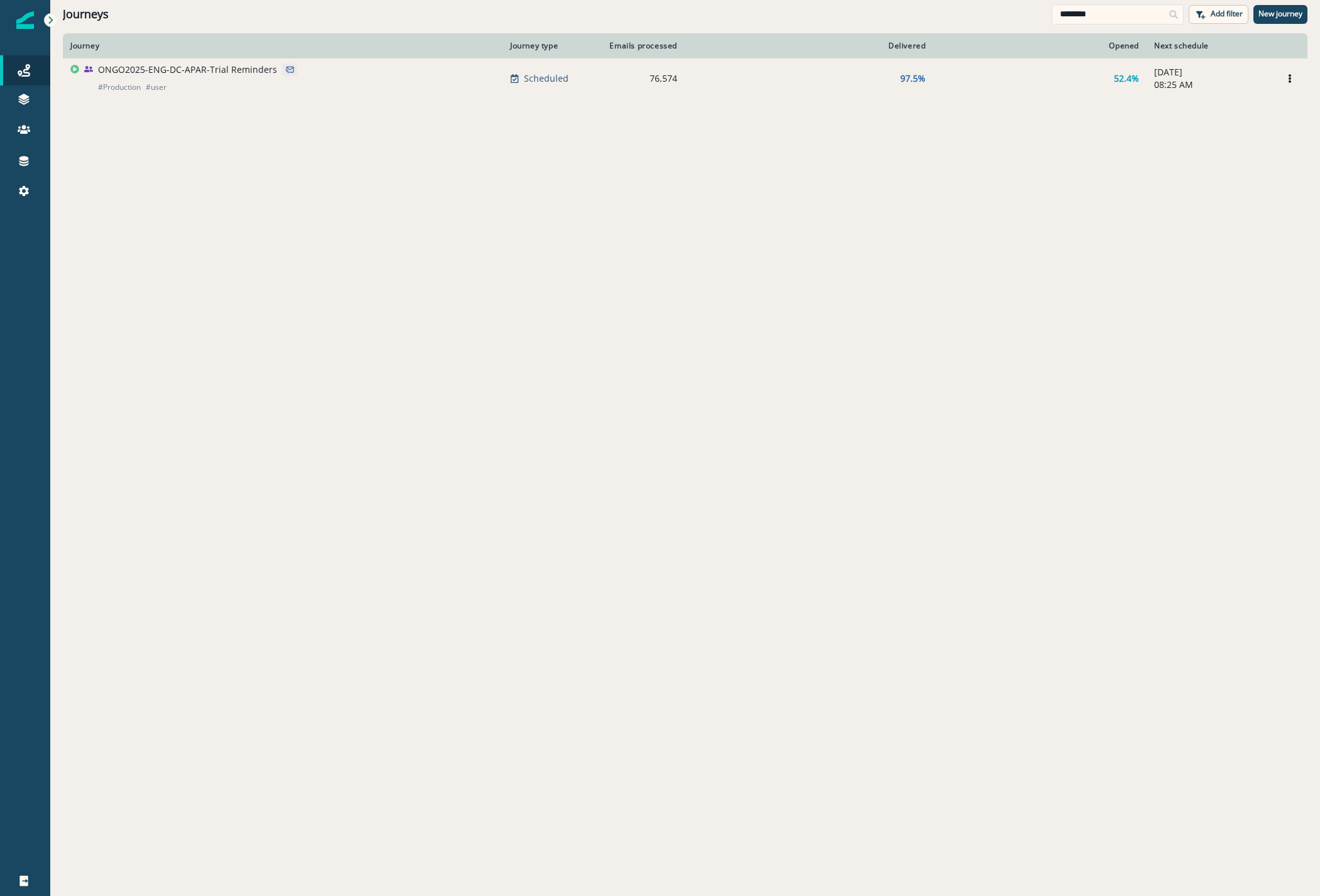
type input "********"
click at [219, 68] on p "ONGO2025-ENG-DC-APAR-Trial Reminders" at bounding box center [187, 69] width 179 height 13
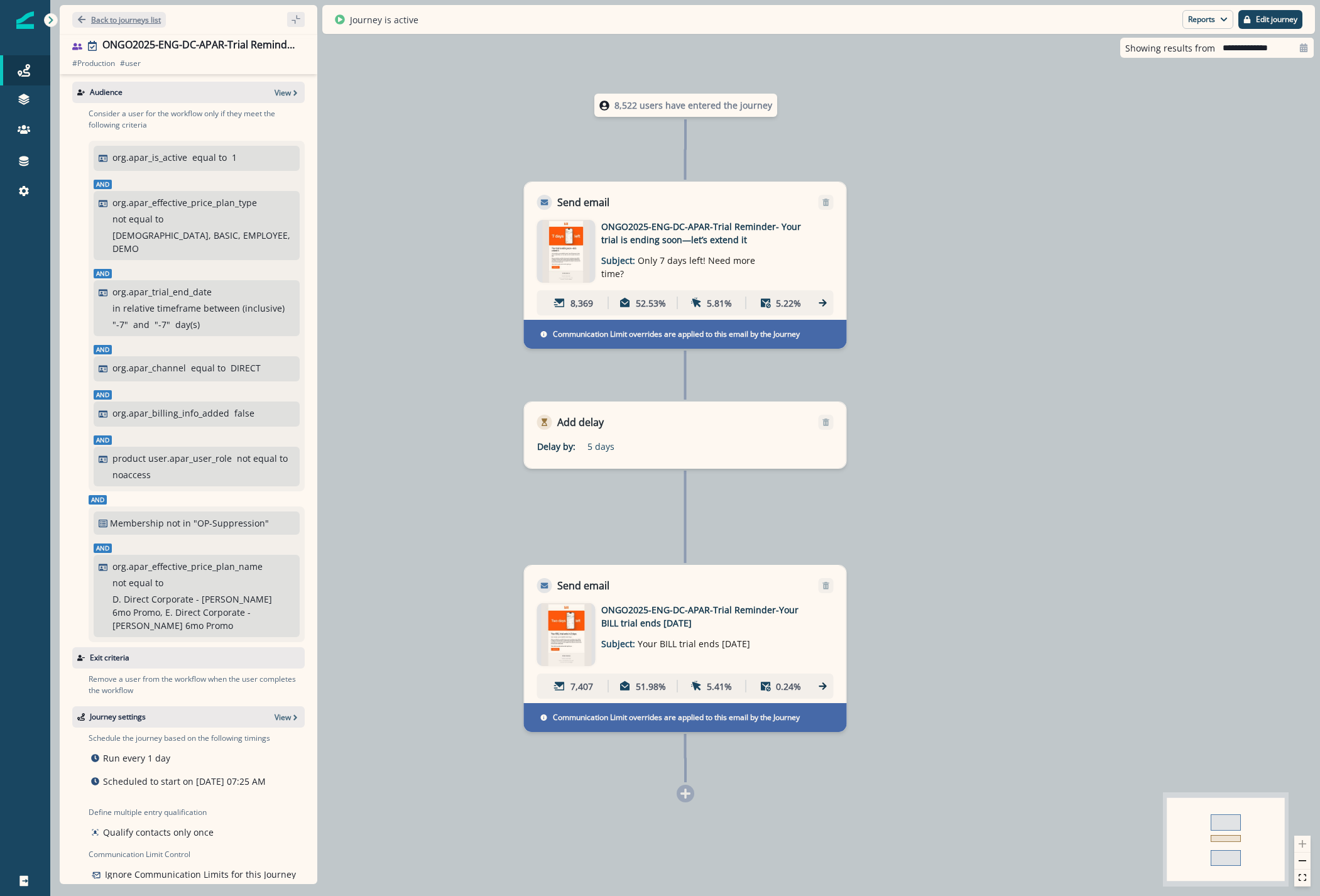
click at [141, 22] on p "Back to journeys list" at bounding box center [126, 20] width 70 height 11
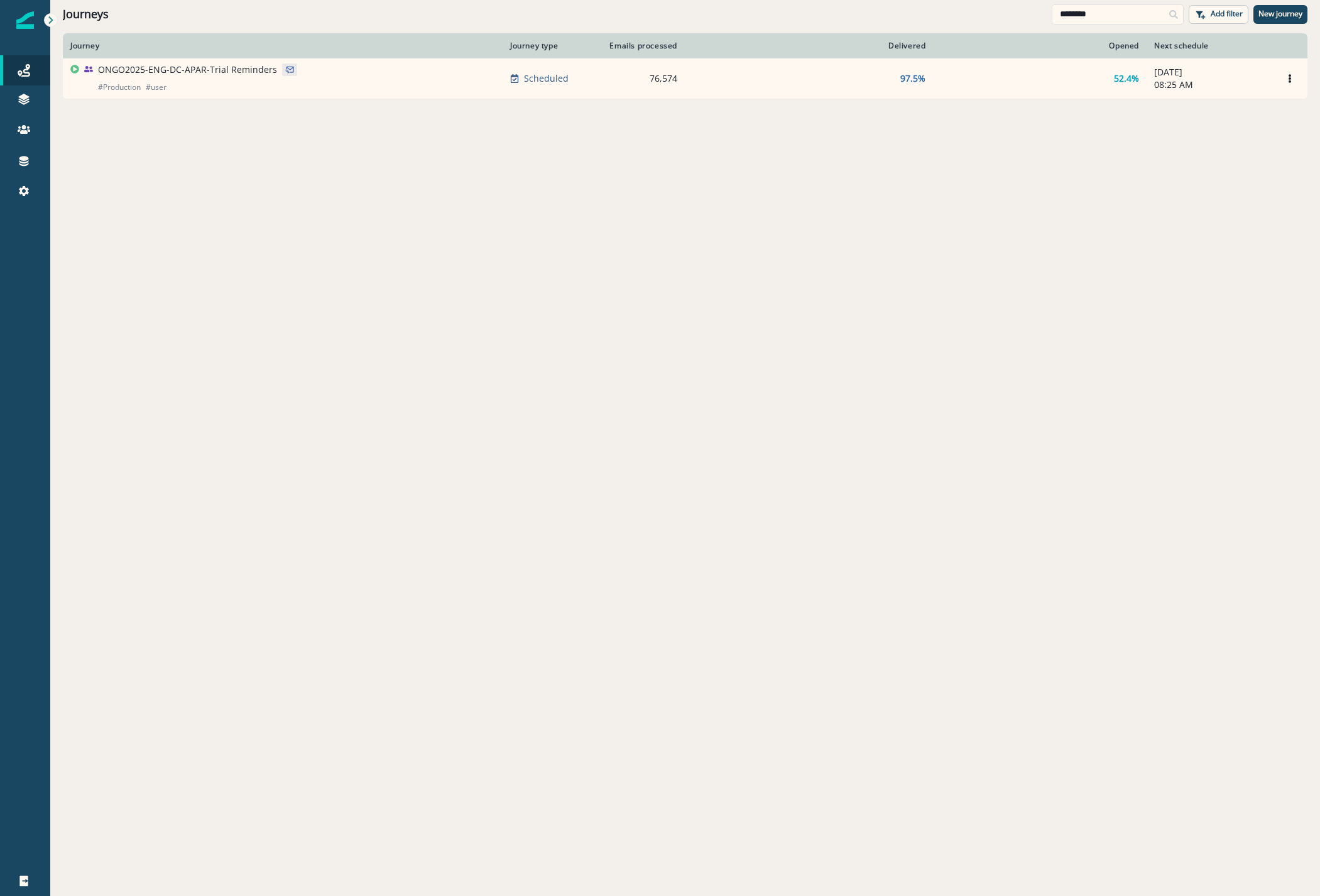
click at [1164, 19] on div at bounding box center [1173, 15] width 20 height 20
click at [27, 69] on icon at bounding box center [23, 70] width 13 height 13
click at [16, 76] on div "Journeys" at bounding box center [25, 70] width 40 height 15
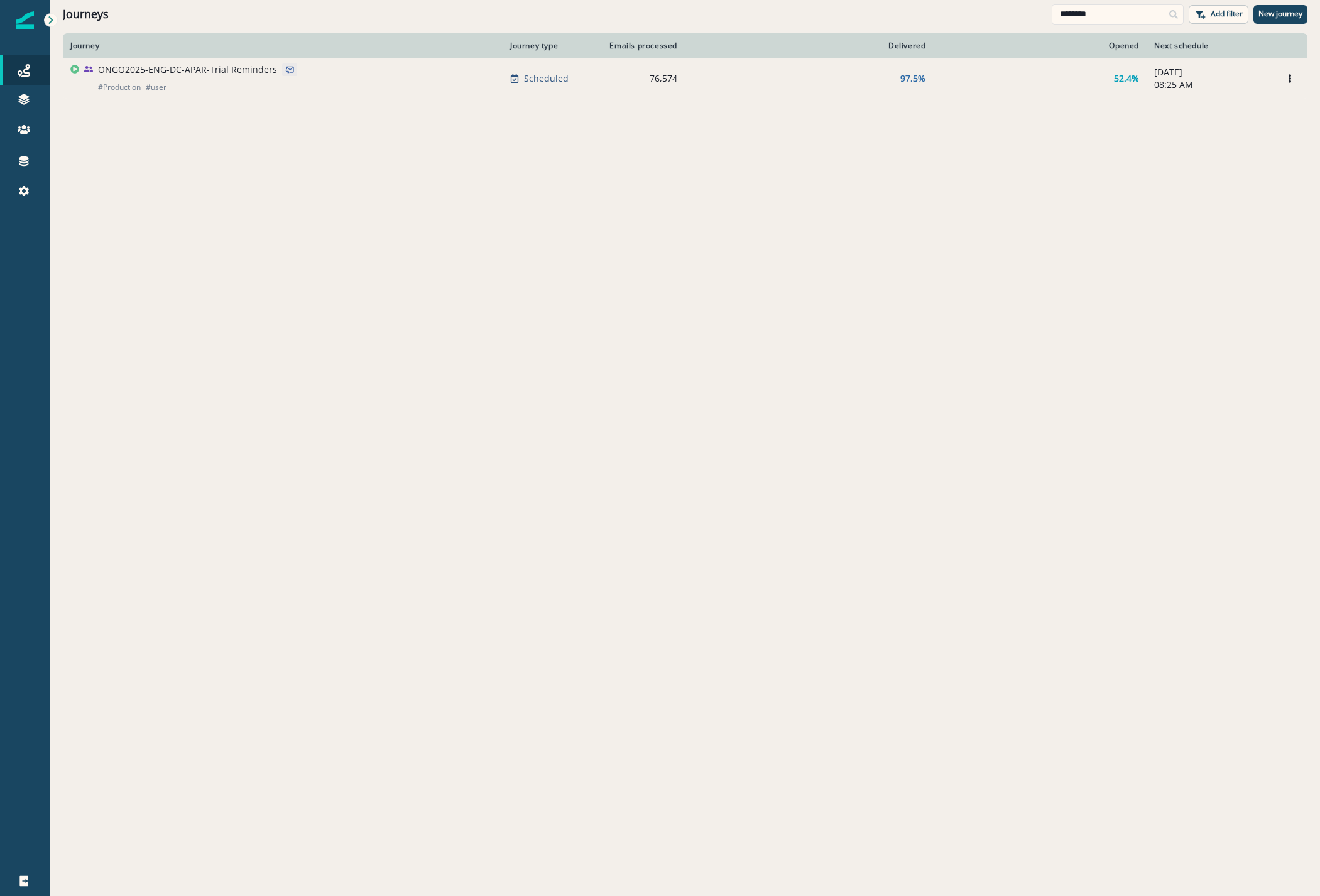
click at [176, 67] on p "ONGO2025-ENG-DC-APAR-Trial Reminders" at bounding box center [187, 69] width 179 height 13
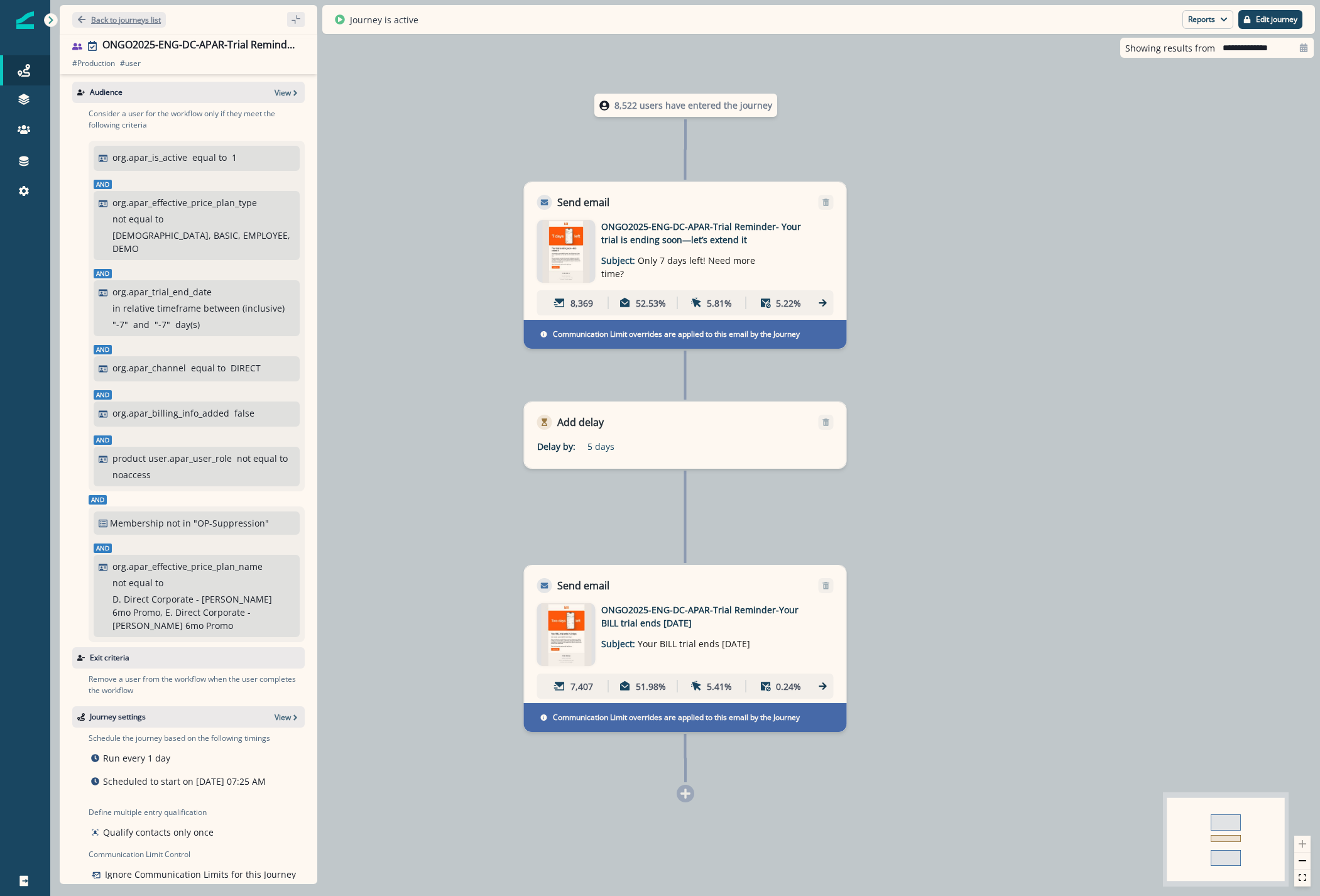
click at [115, 24] on p "Back to journeys list" at bounding box center [126, 20] width 70 height 11
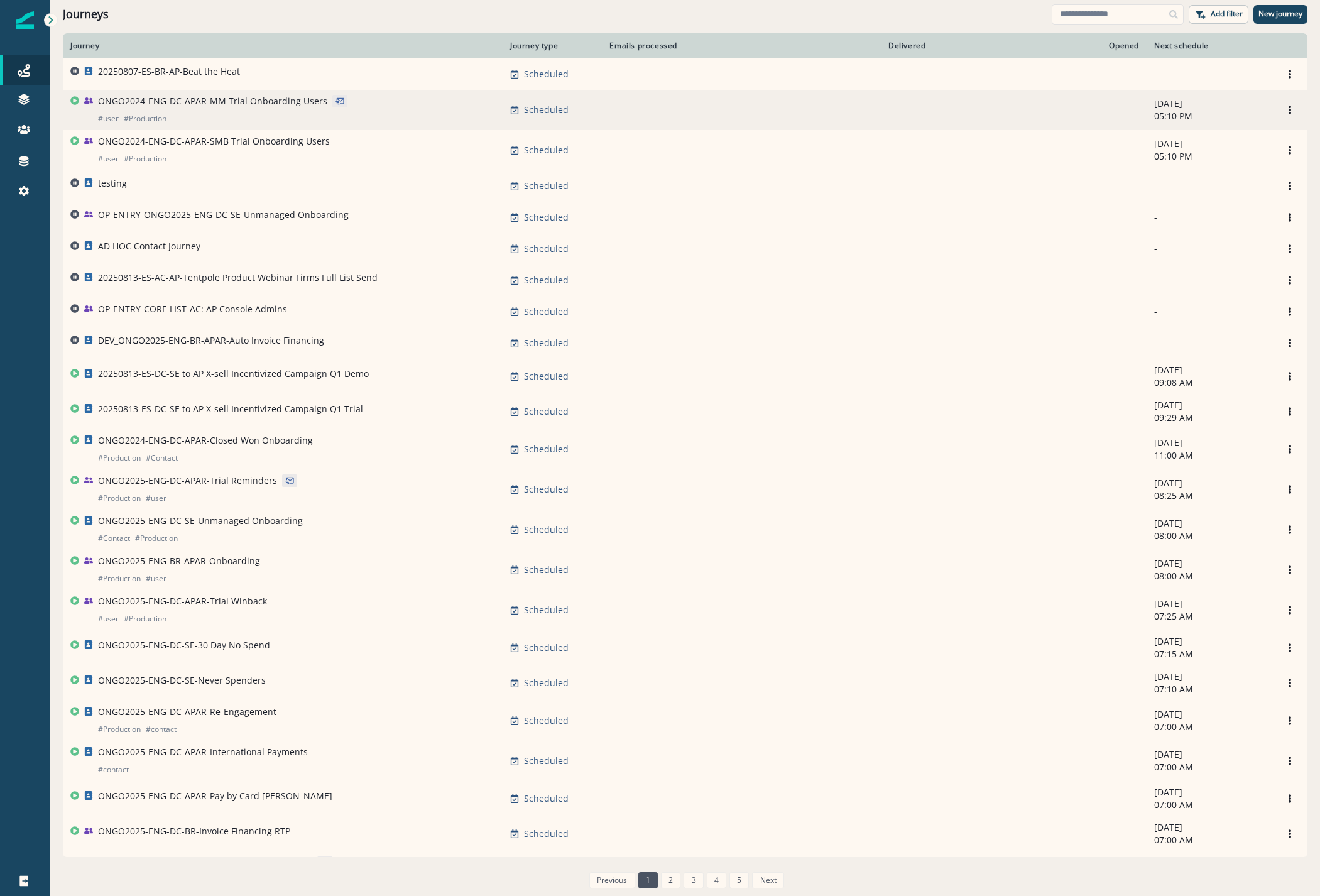
click at [265, 99] on p "ONGO2024-ENG-DC-APAR-MM Trial Onboarding Users" at bounding box center [213, 101] width 229 height 13
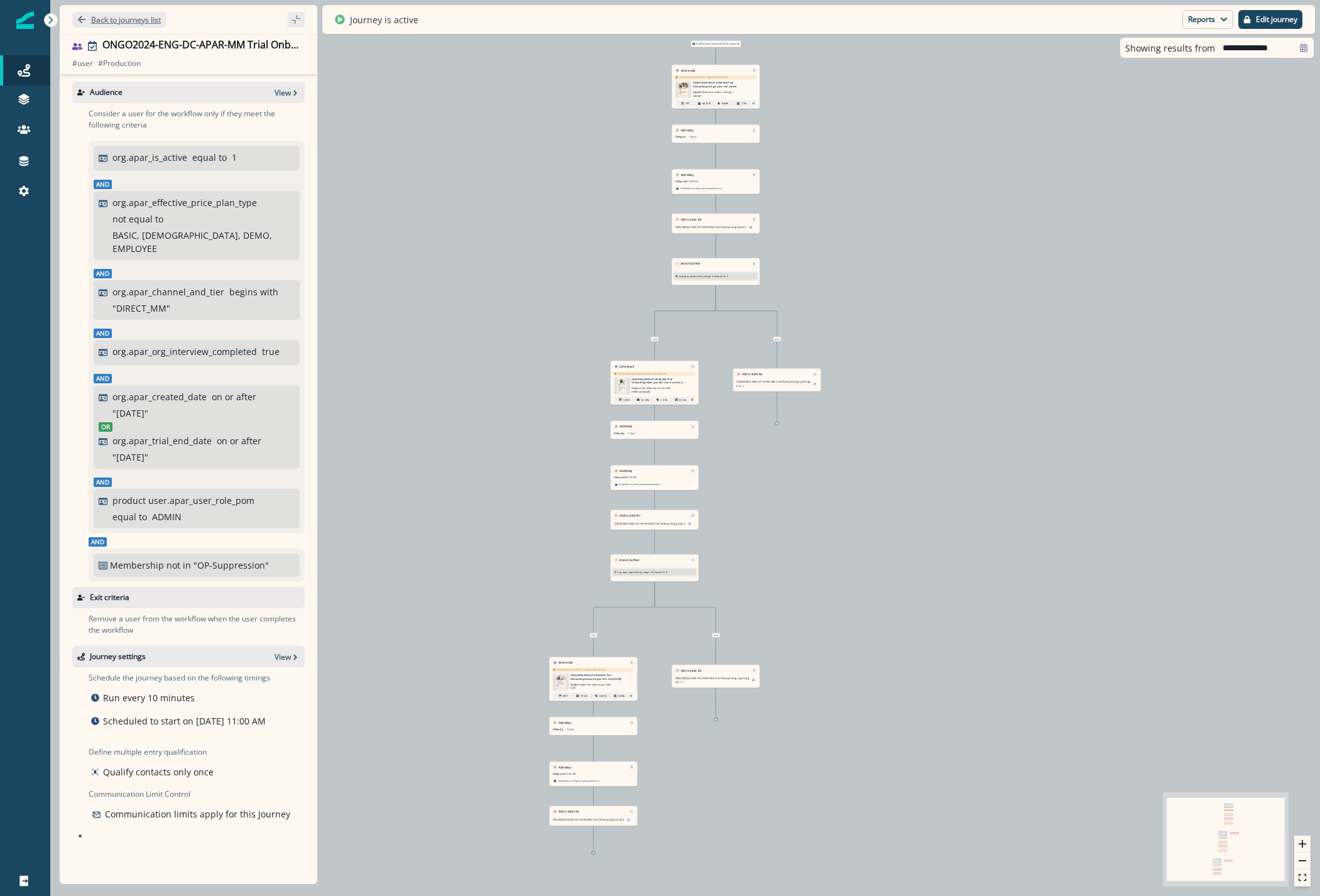
click at [97, 16] on p "Back to journeys list" at bounding box center [126, 20] width 70 height 11
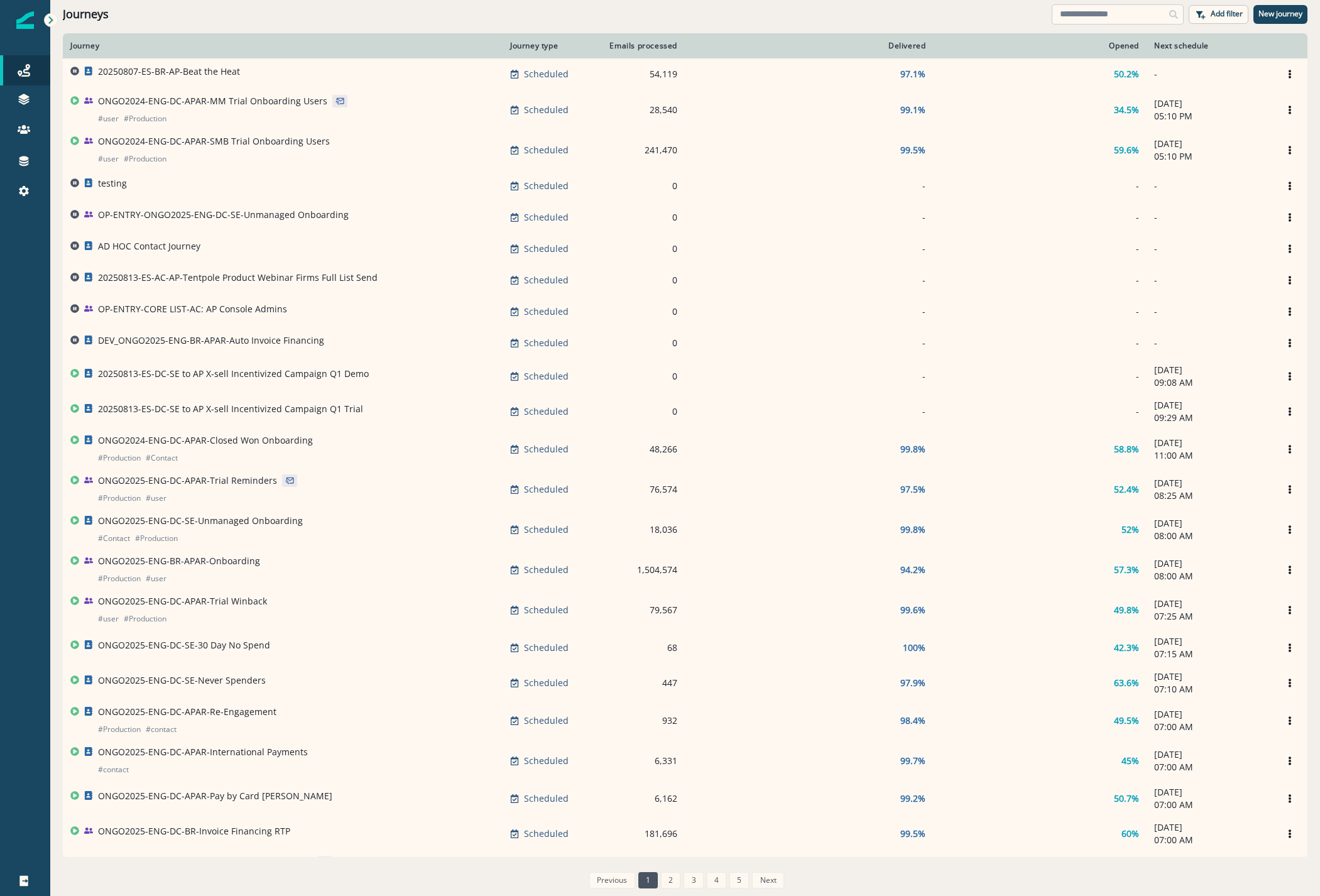
click at [1155, 17] on input at bounding box center [1117, 15] width 132 height 20
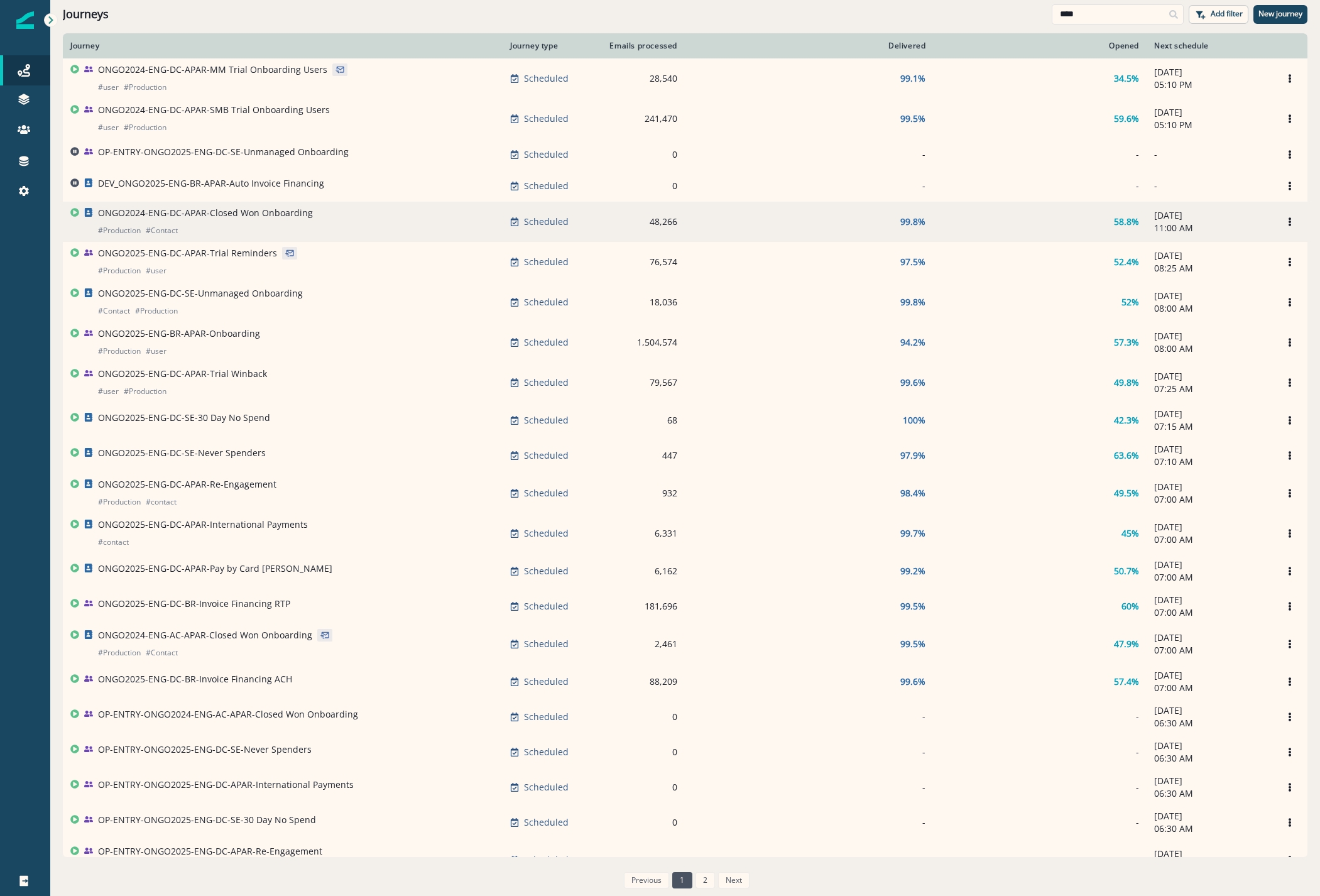
type input "****"
click at [215, 219] on p "ONGO2024-ENG-DC-APAR-Closed Won Onboarding" at bounding box center [205, 213] width 215 height 13
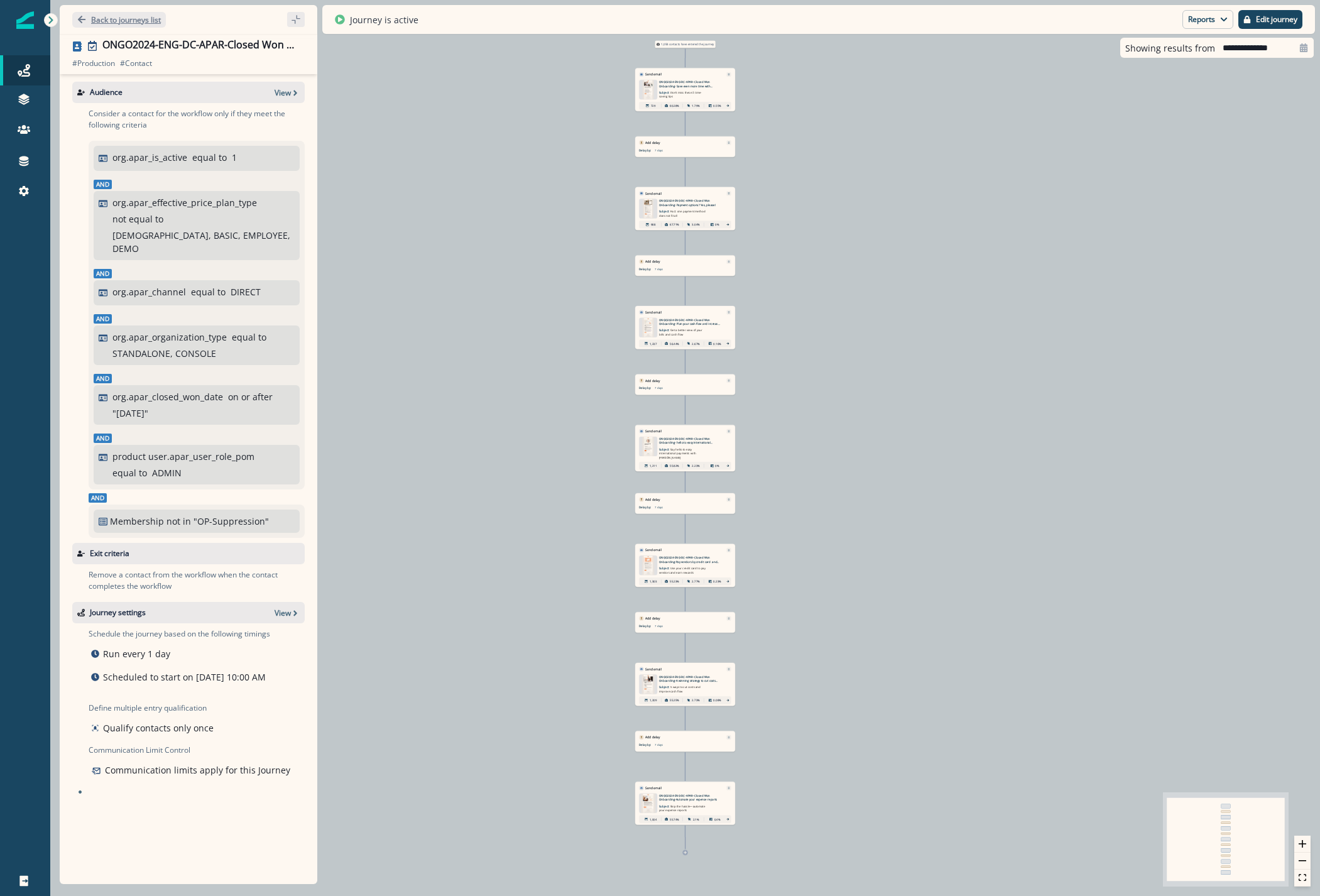
click at [127, 17] on p "Back to journeys list" at bounding box center [126, 20] width 70 height 11
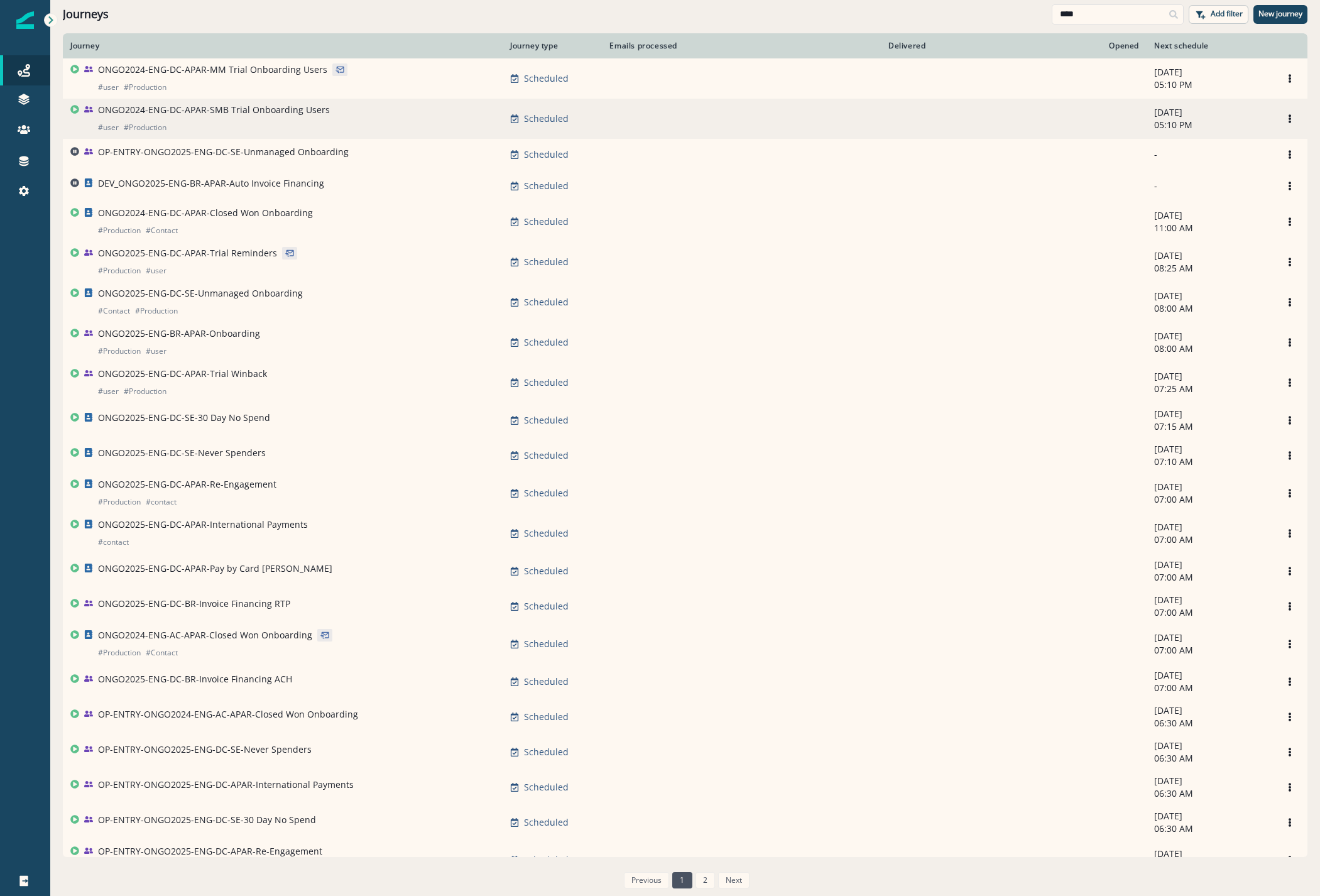
click at [203, 107] on p "ONGO2024-ENG-DC-APAR-SMB Trial Onboarding Users" at bounding box center [214, 109] width 232 height 13
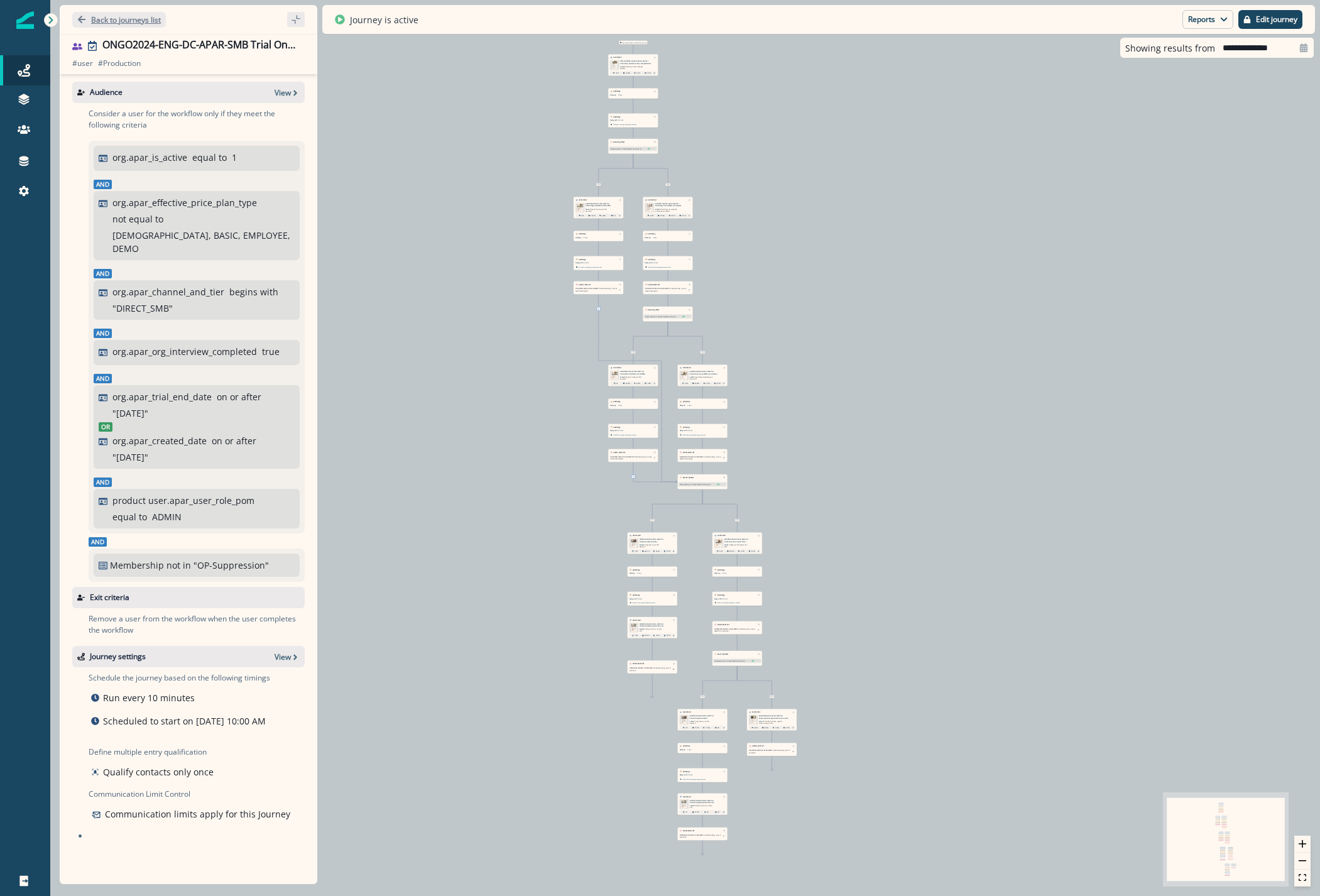
click at [115, 16] on p "Back to journeys list" at bounding box center [126, 20] width 70 height 11
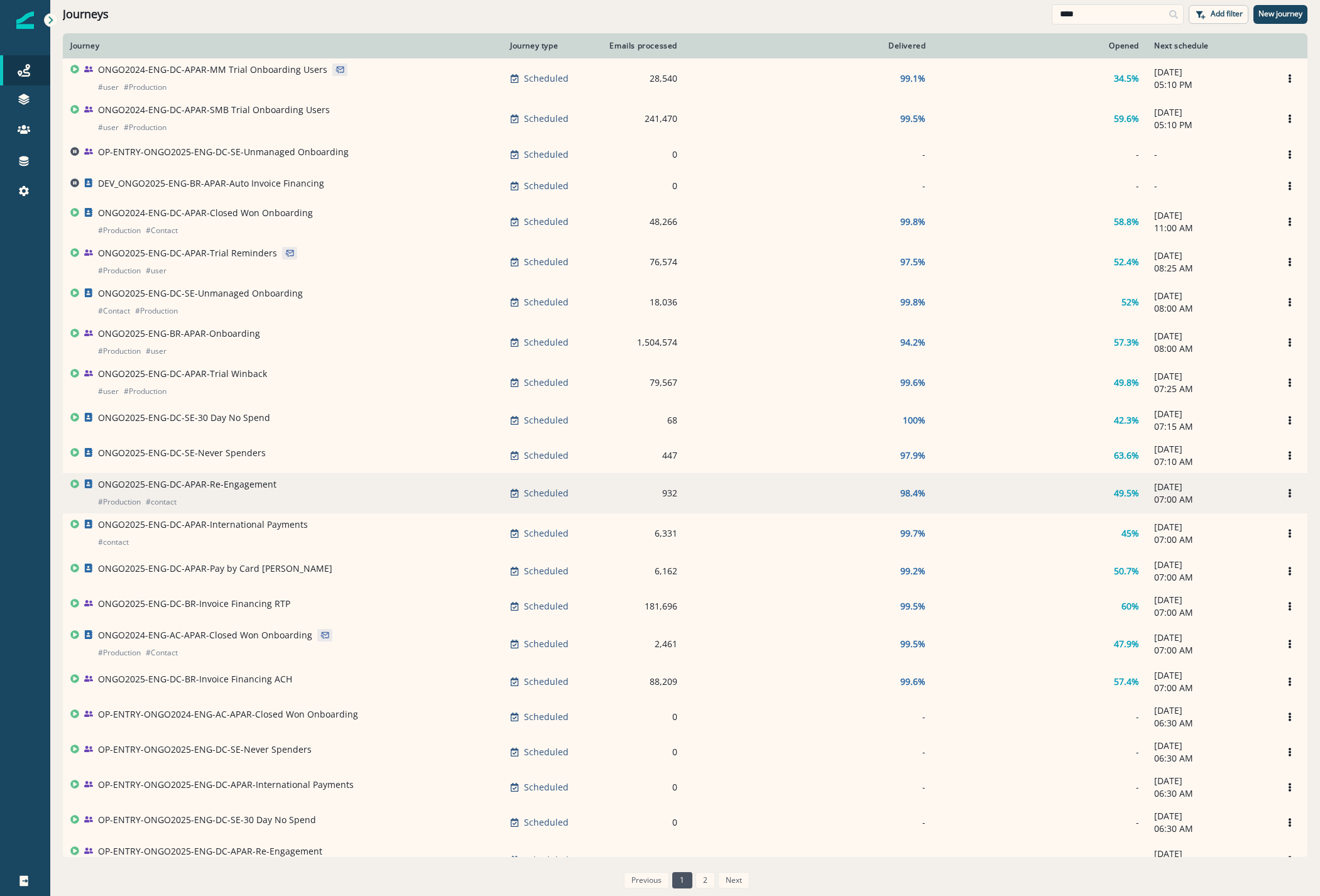
click at [209, 489] on p "ONGO2025-ENG-DC-APAR-Re-Engagement" at bounding box center [187, 484] width 179 height 13
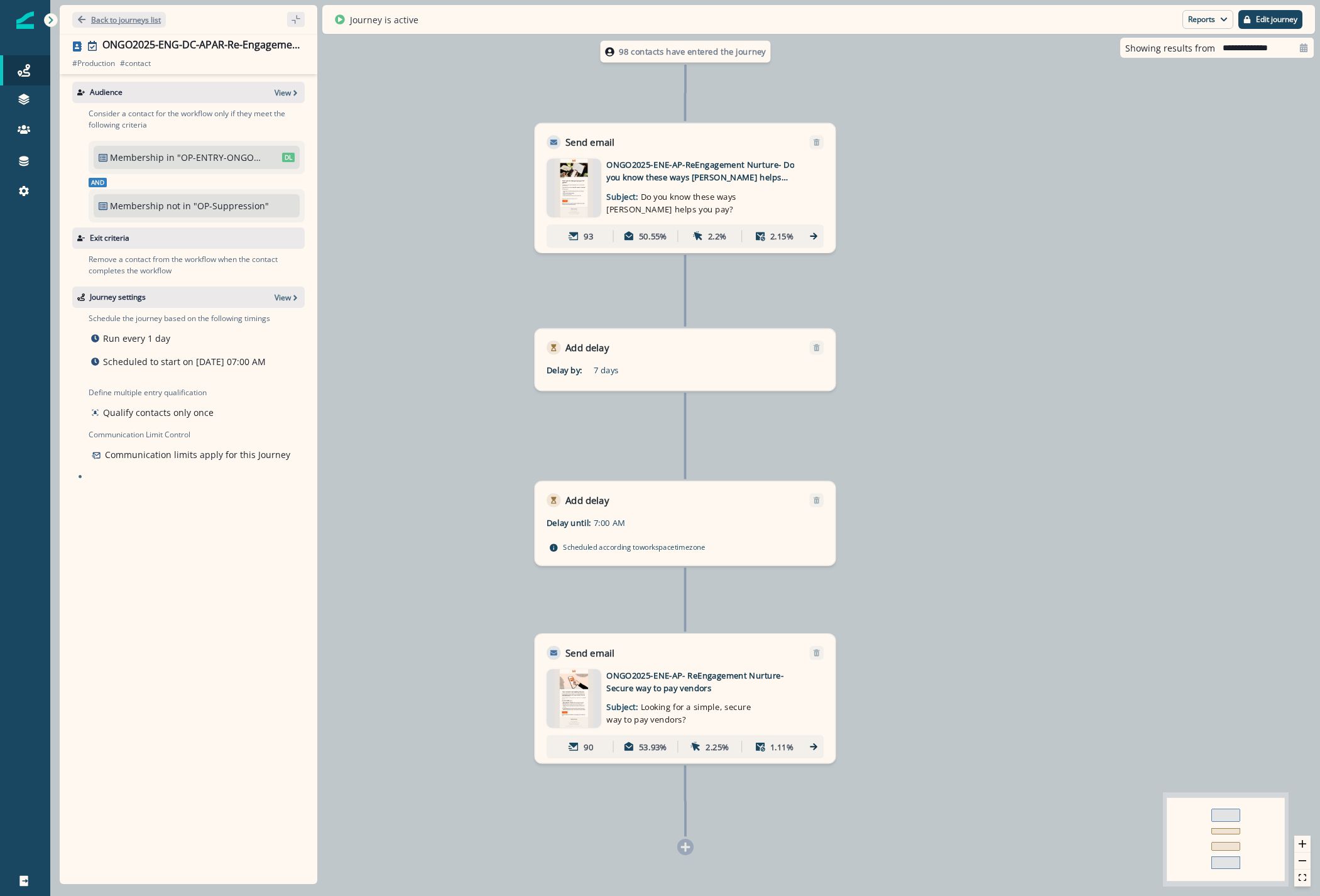
click at [127, 16] on p "Back to journeys list" at bounding box center [126, 20] width 70 height 11
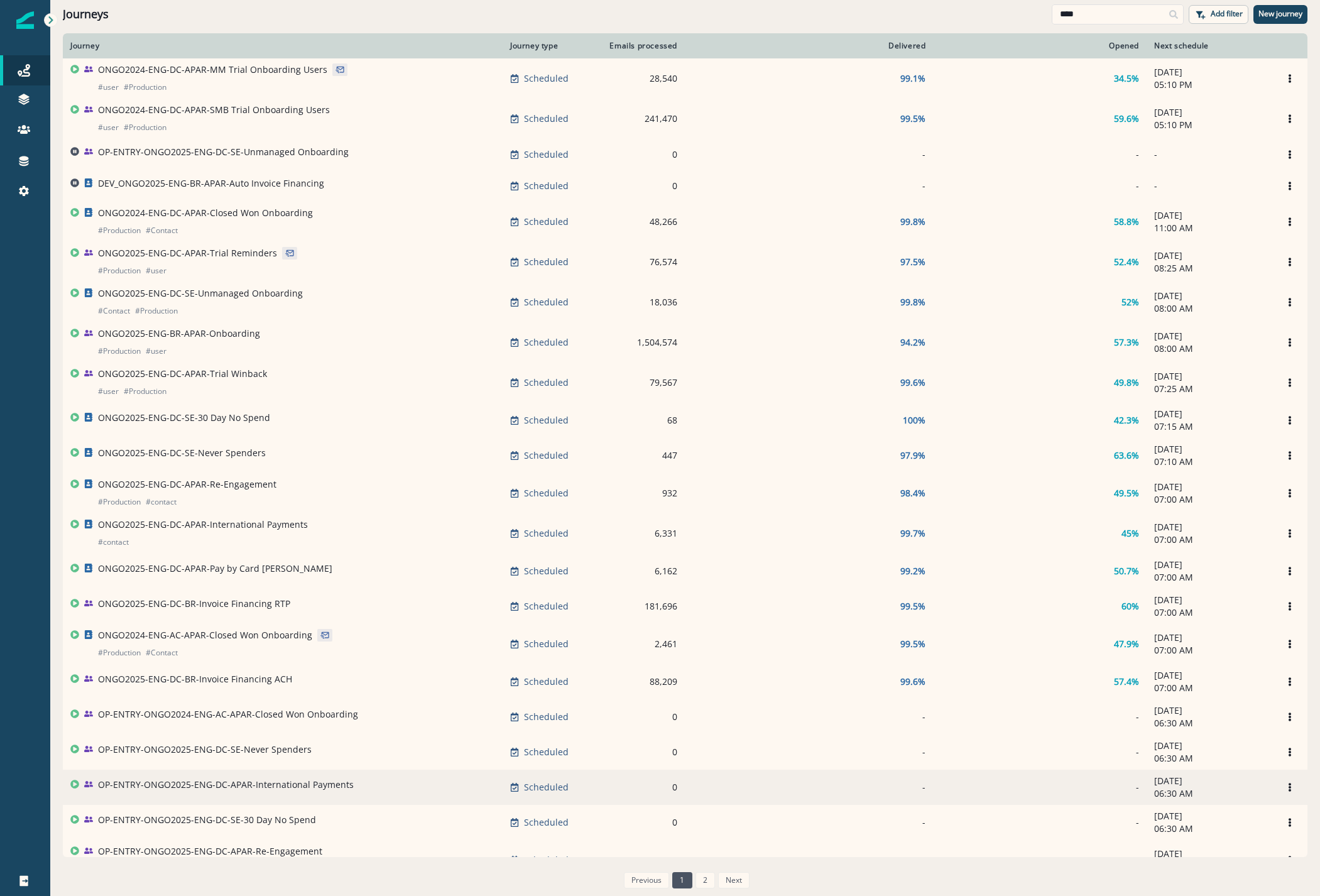
click at [250, 805] on td "OP-ENTRY-ONGO2025-ENG-DC-APAR-International Payments" at bounding box center [283, 787] width 440 height 35
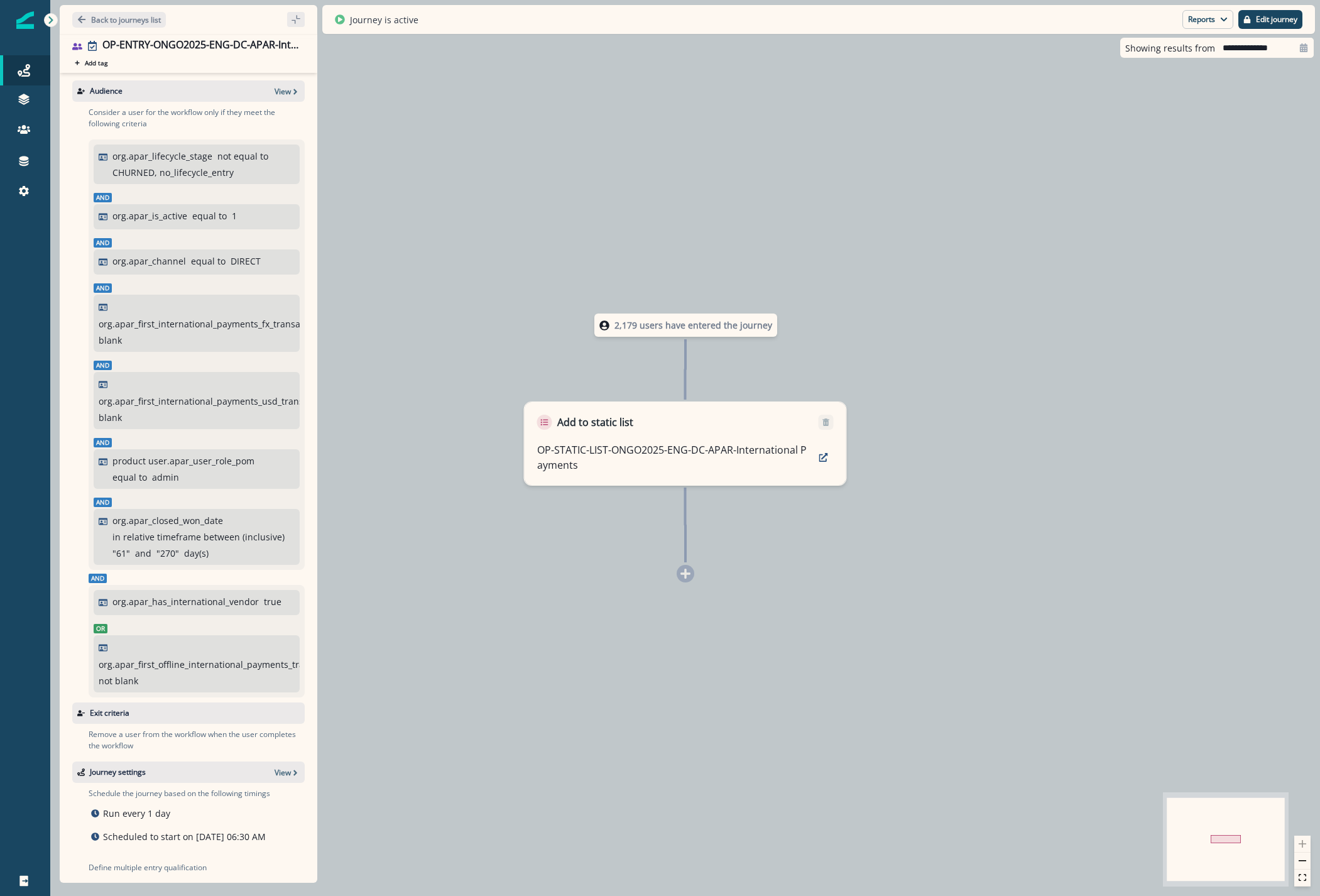
click at [133, 30] on div "Back to journeys list" at bounding box center [189, 19] width 257 height 29
click at [129, 19] on p "Back to journeys list" at bounding box center [126, 20] width 70 height 11
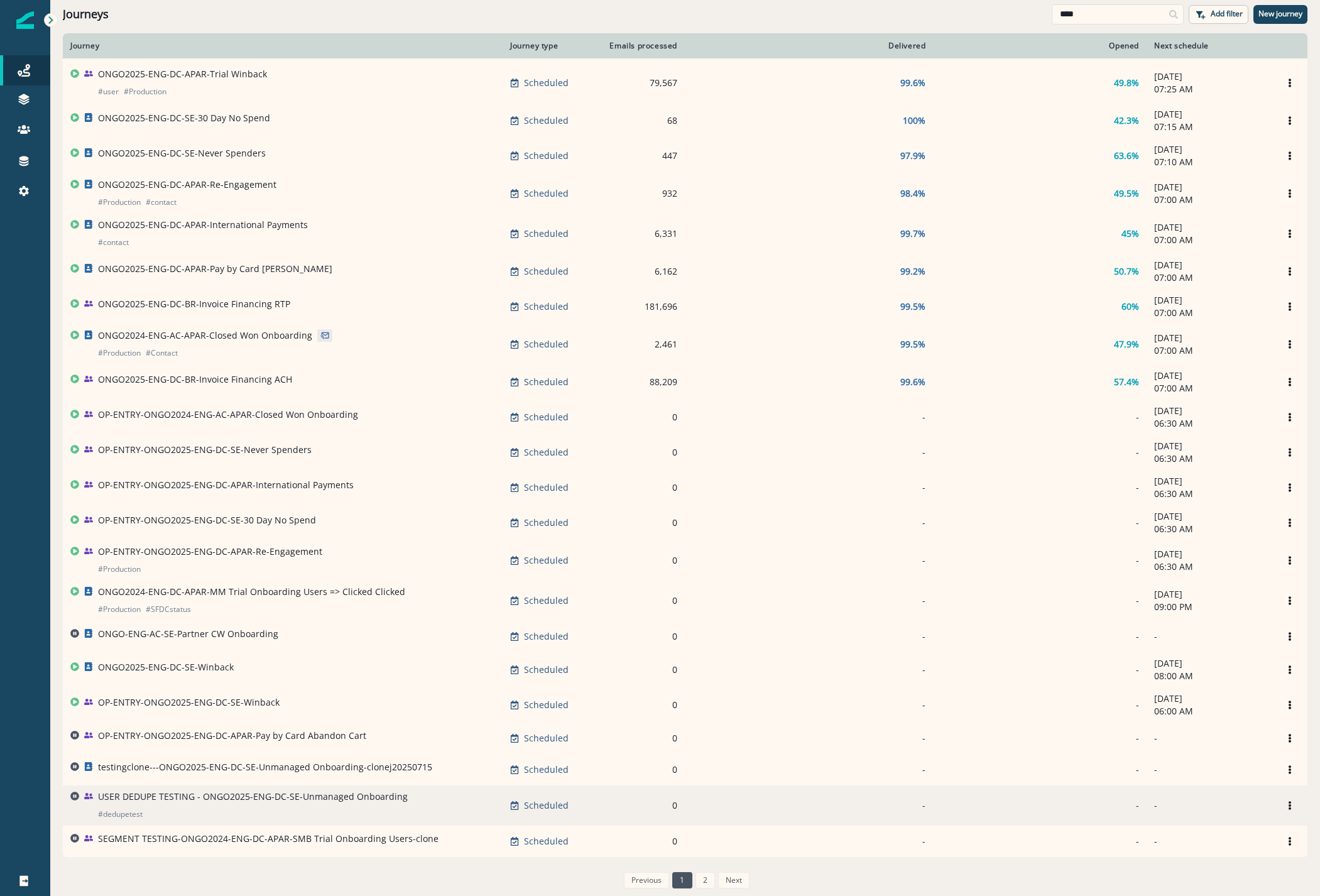
scroll to position [315, 0]
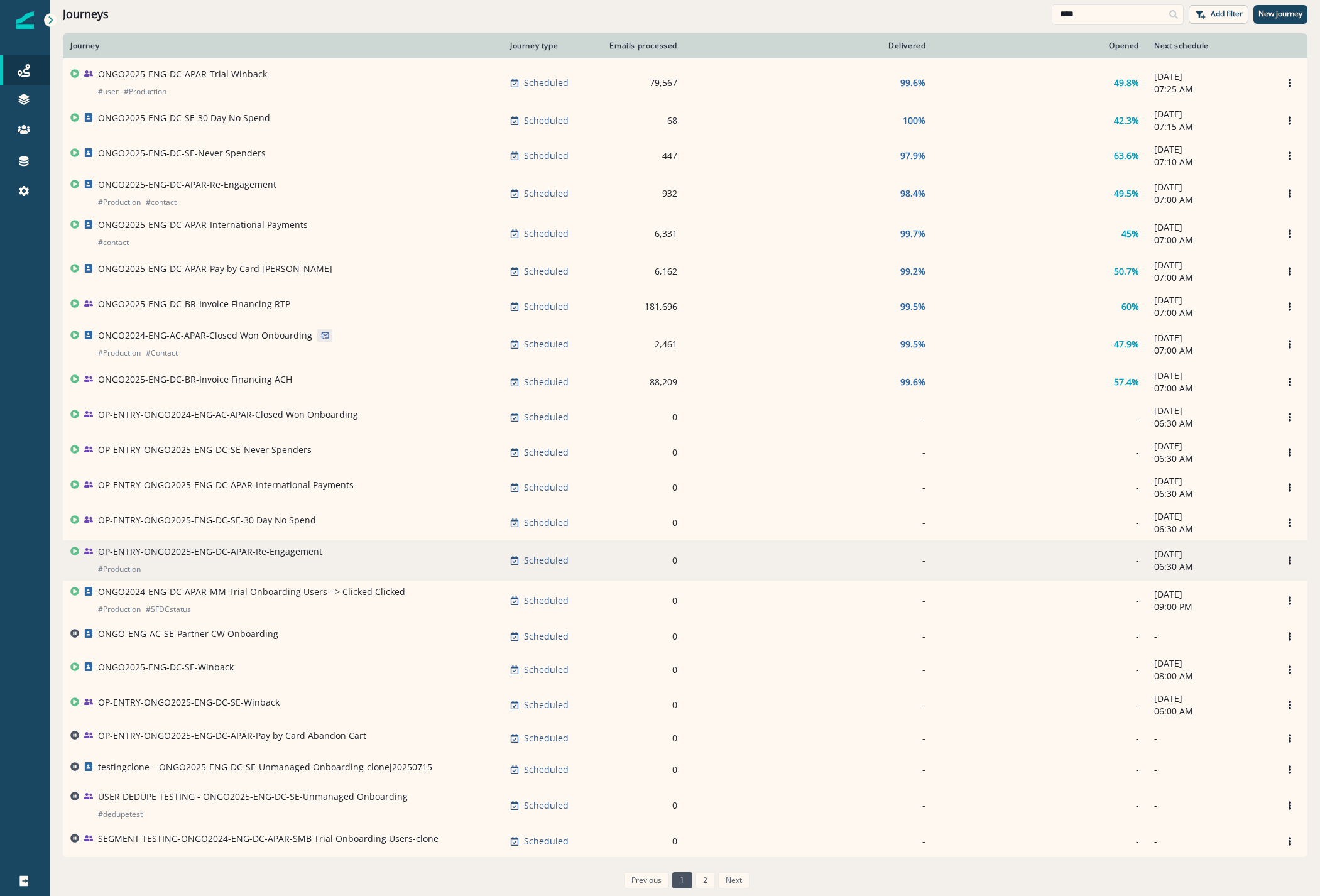
click at [216, 551] on p "OP-ENTRY-ONGO2025-ENG-DC-APAR-Re-Engagement" at bounding box center [210, 551] width 224 height 13
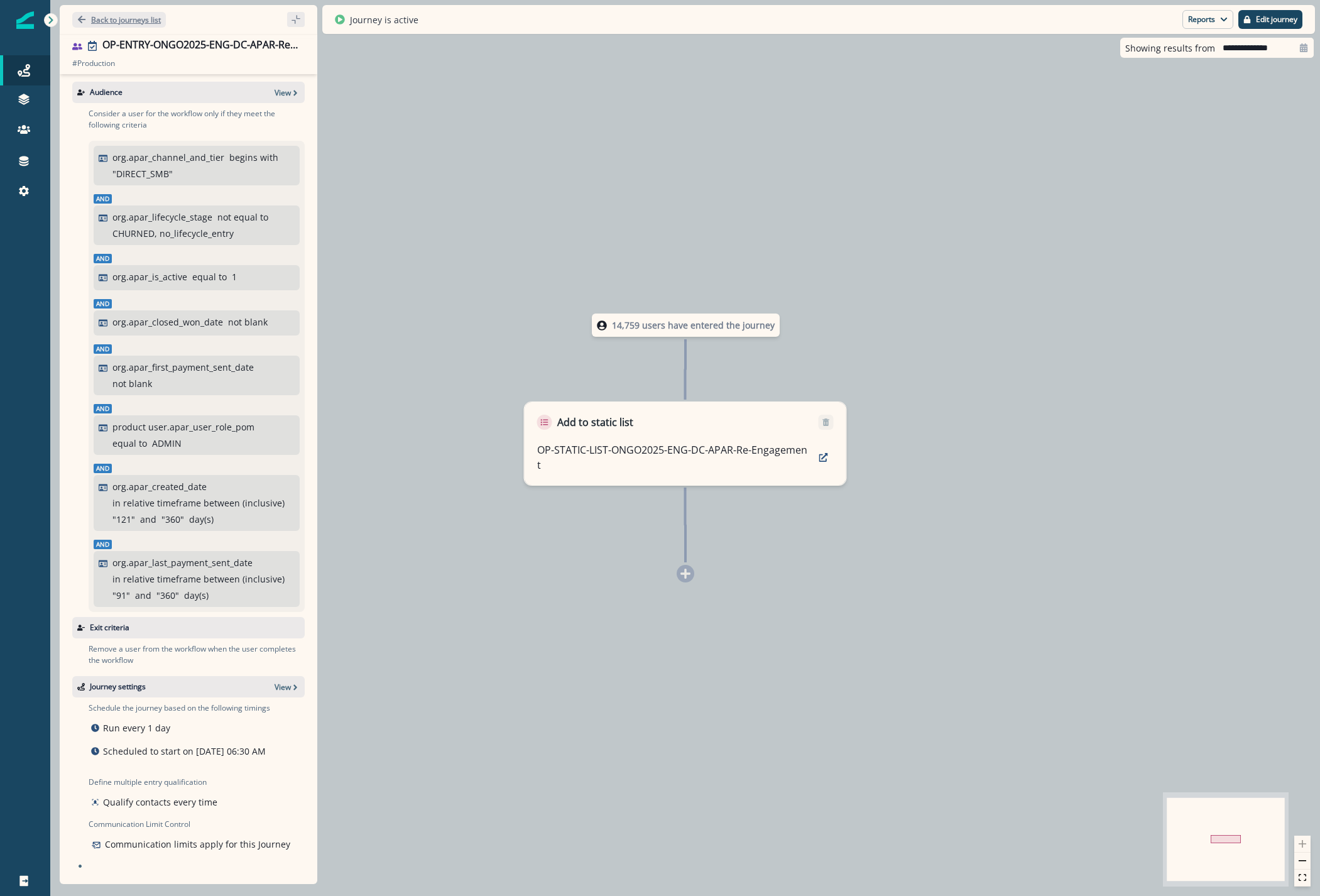
click at [127, 18] on p "Back to journeys list" at bounding box center [126, 20] width 70 height 11
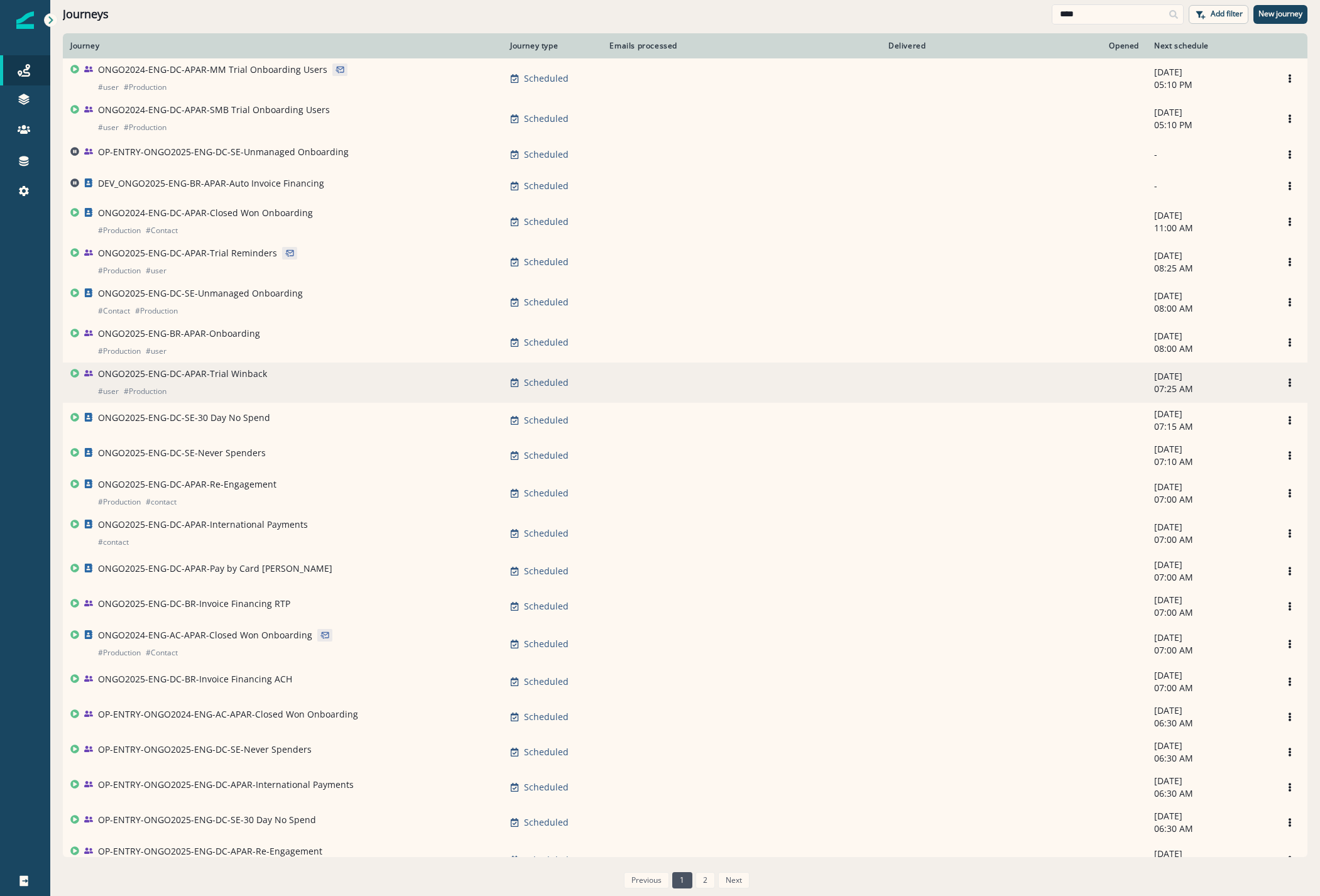
click at [201, 377] on p "ONGO2025-ENG-DC-APAR-Trial Winback" at bounding box center [182, 373] width 169 height 13
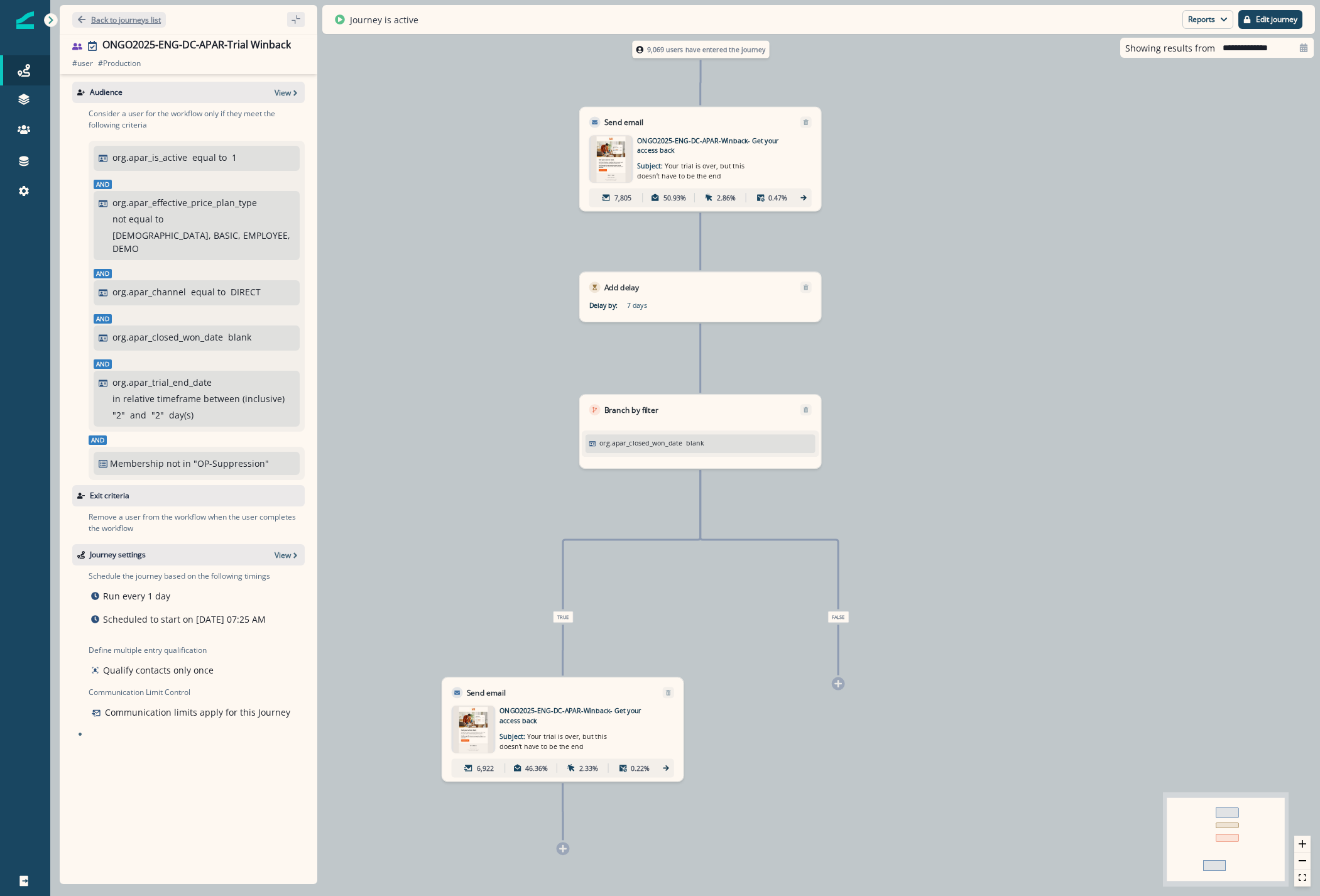
click at [129, 23] on p "Back to journeys list" at bounding box center [126, 20] width 70 height 11
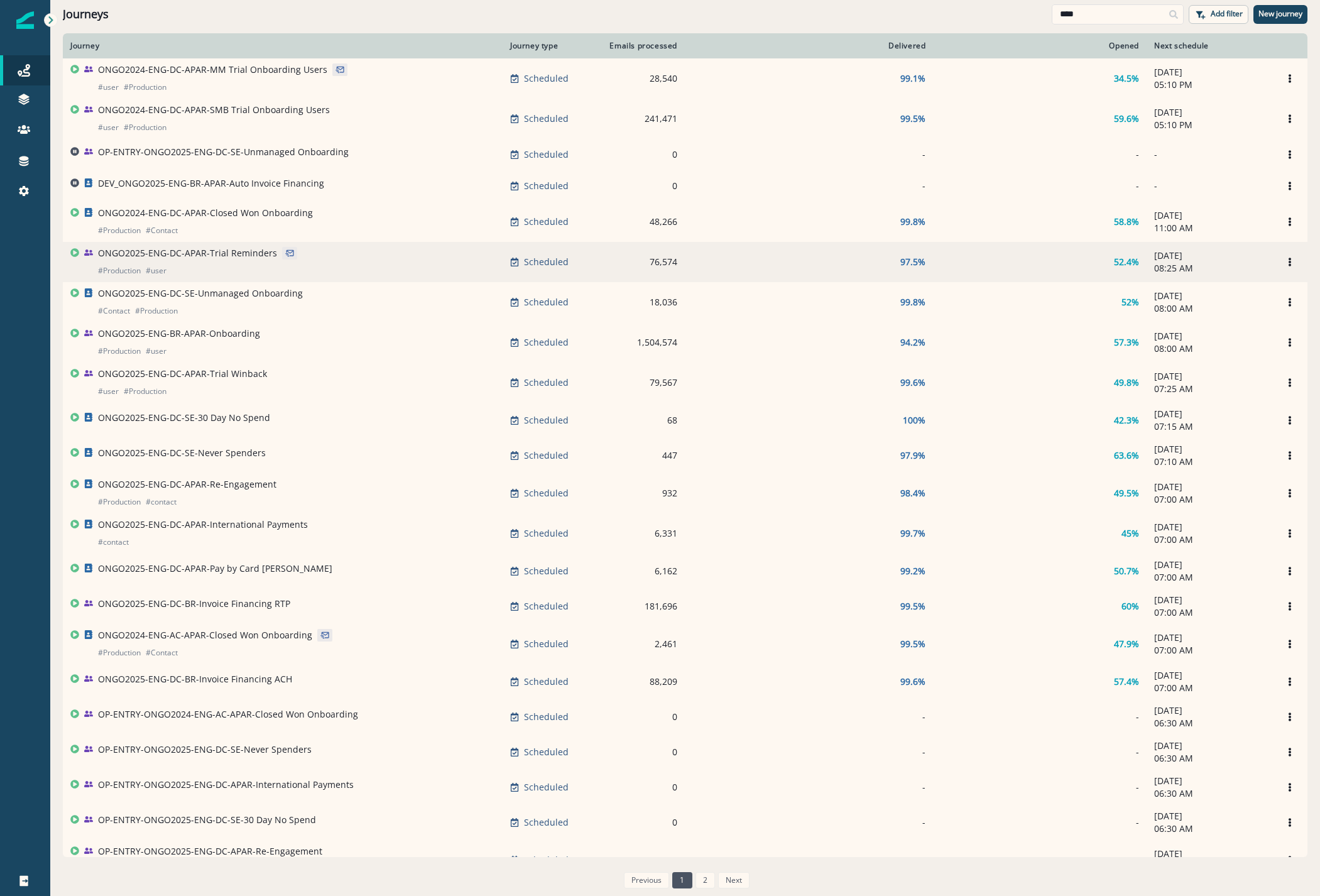
click at [181, 251] on p "ONGO2025-ENG-DC-APAR-Trial Reminders" at bounding box center [187, 253] width 179 height 13
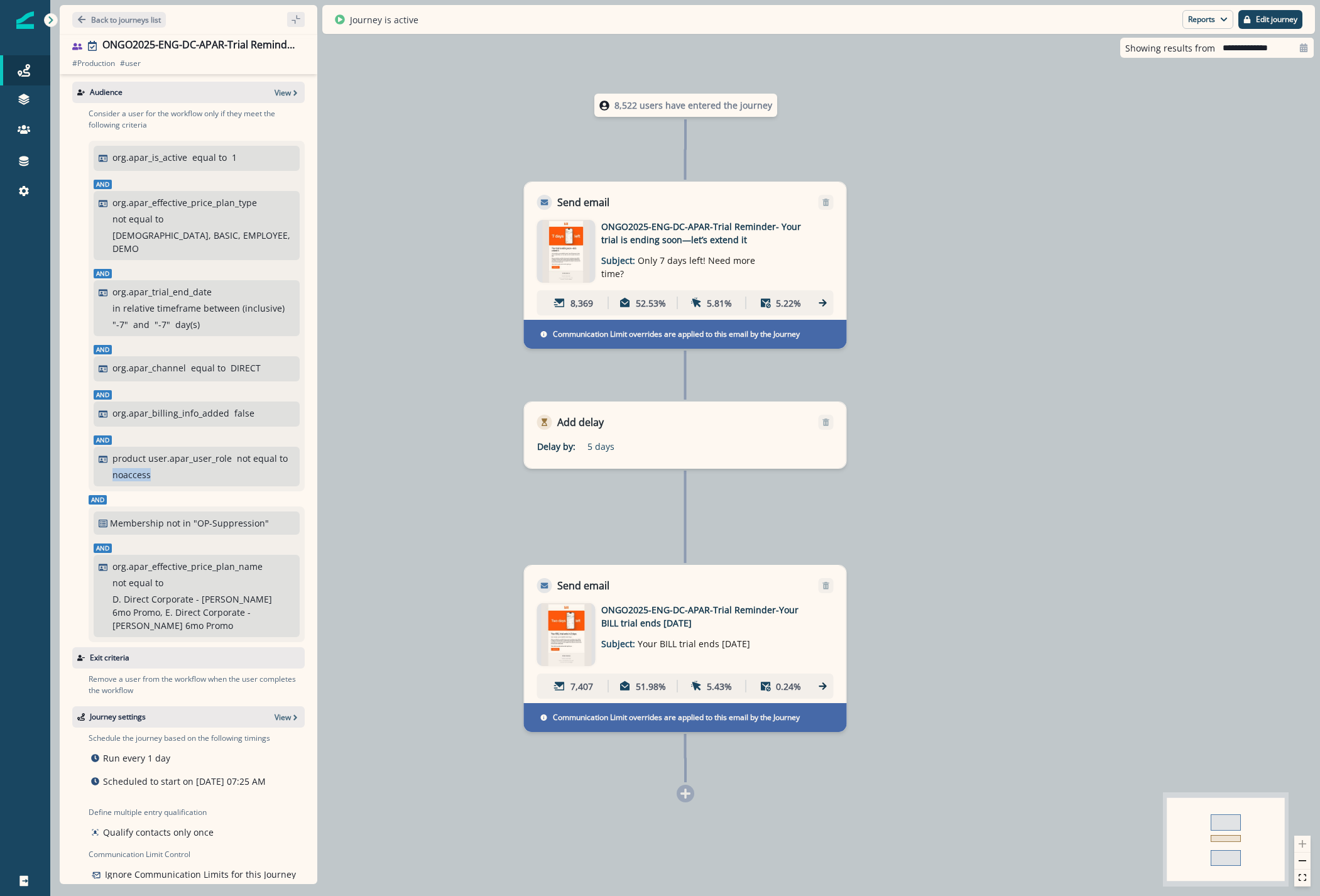
drag, startPoint x: 205, startPoint y: 461, endPoint x: 167, endPoint y: 463, distance: 38.1
click at [167, 463] on div "product user.apar_user_role not equal to noaccess" at bounding box center [203, 466] width 182 height 29
copy p "noaccess"
click at [129, 23] on p "Back to journeys list" at bounding box center [126, 20] width 70 height 11
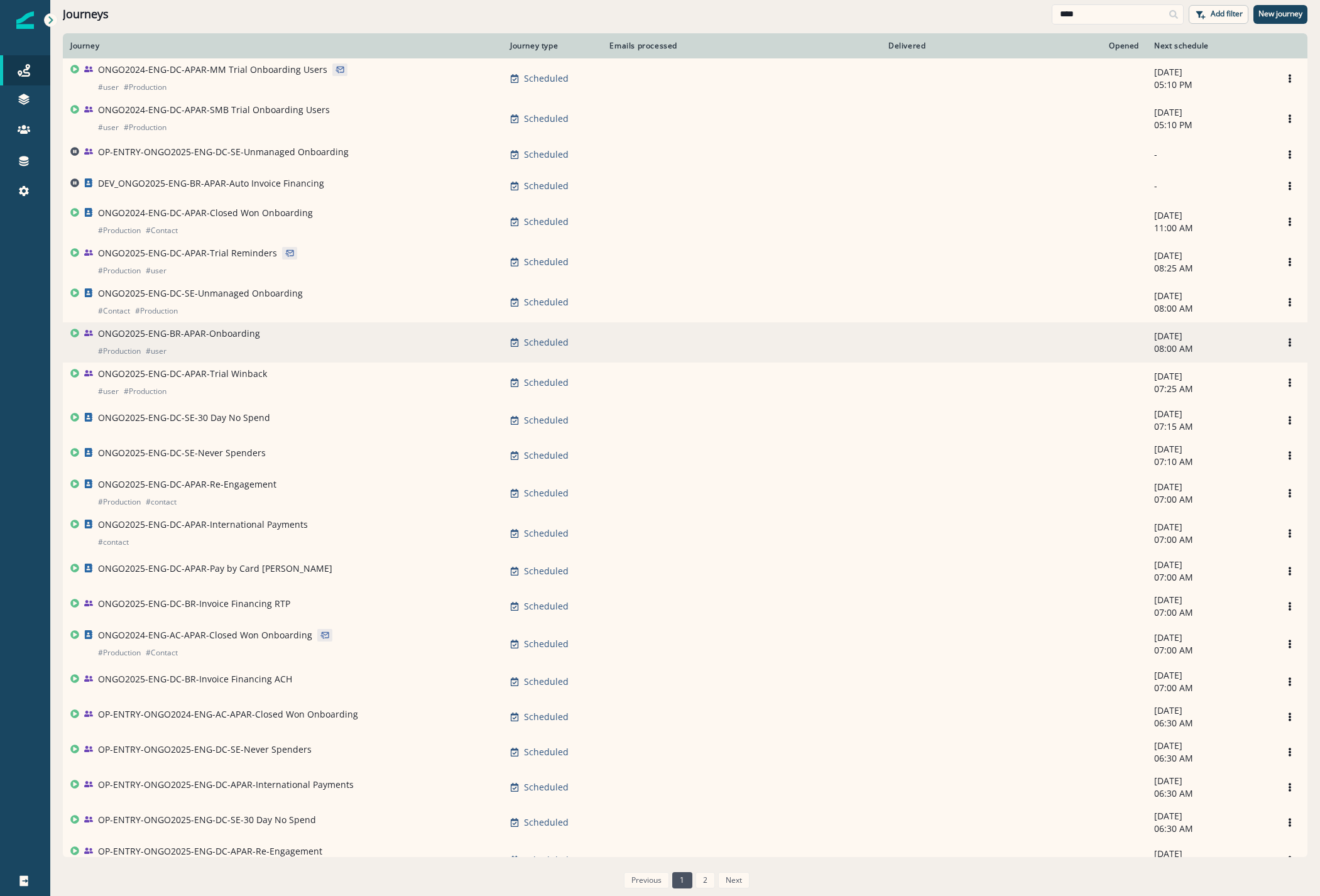
click at [180, 340] on p "ONGO2025-ENG-BR-APAR-Onboarding" at bounding box center [179, 333] width 162 height 13
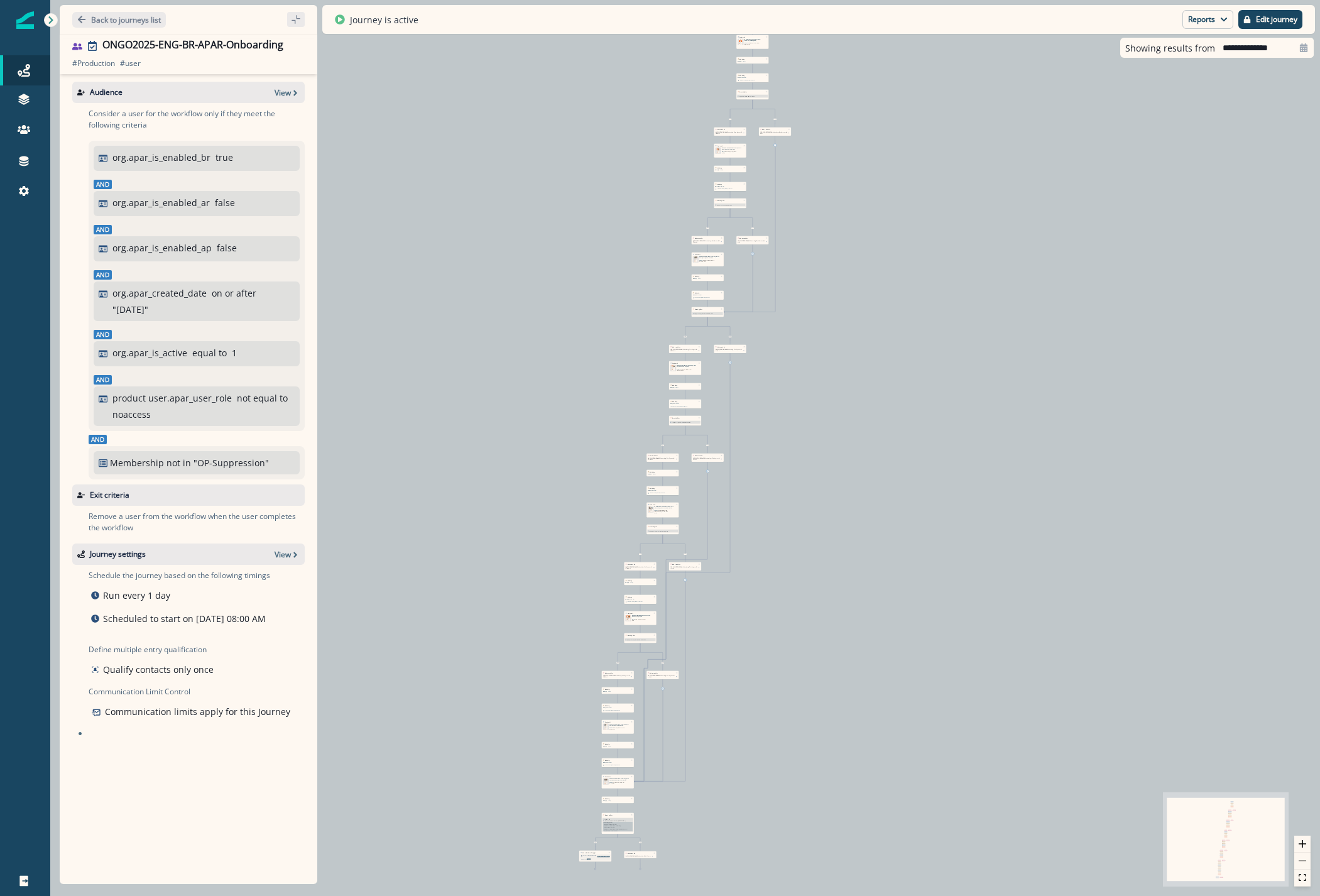
click at [121, 27] on div "Back to journeys list" at bounding box center [189, 19] width 257 height 29
click at [135, 25] on button "Back to journeys list" at bounding box center [119, 20] width 93 height 16
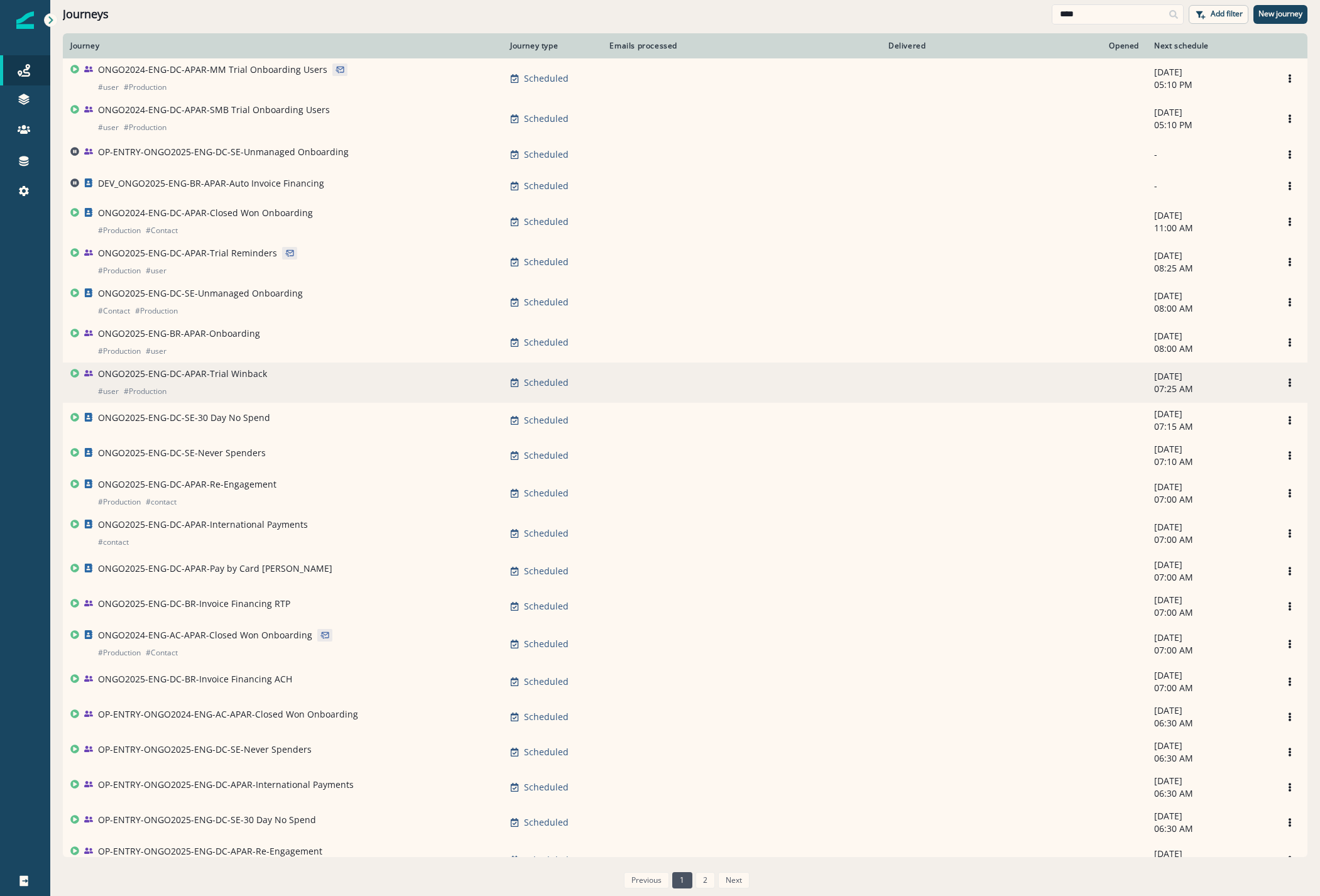
click at [179, 380] on p "ONGO2025-ENG-DC-APAR-Trial Winback" at bounding box center [182, 373] width 169 height 13
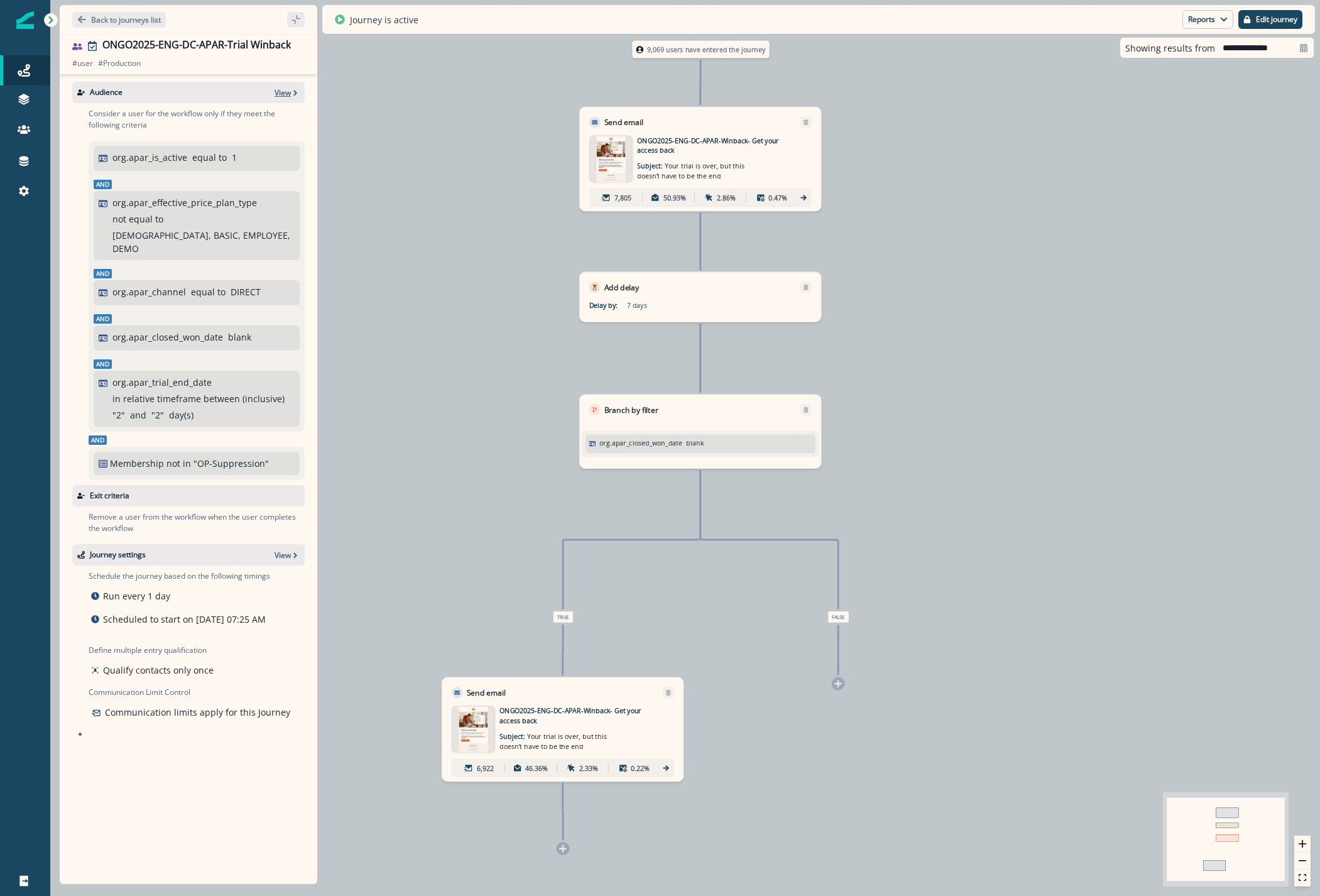
click at [279, 93] on p "View" at bounding box center [283, 93] width 16 height 11
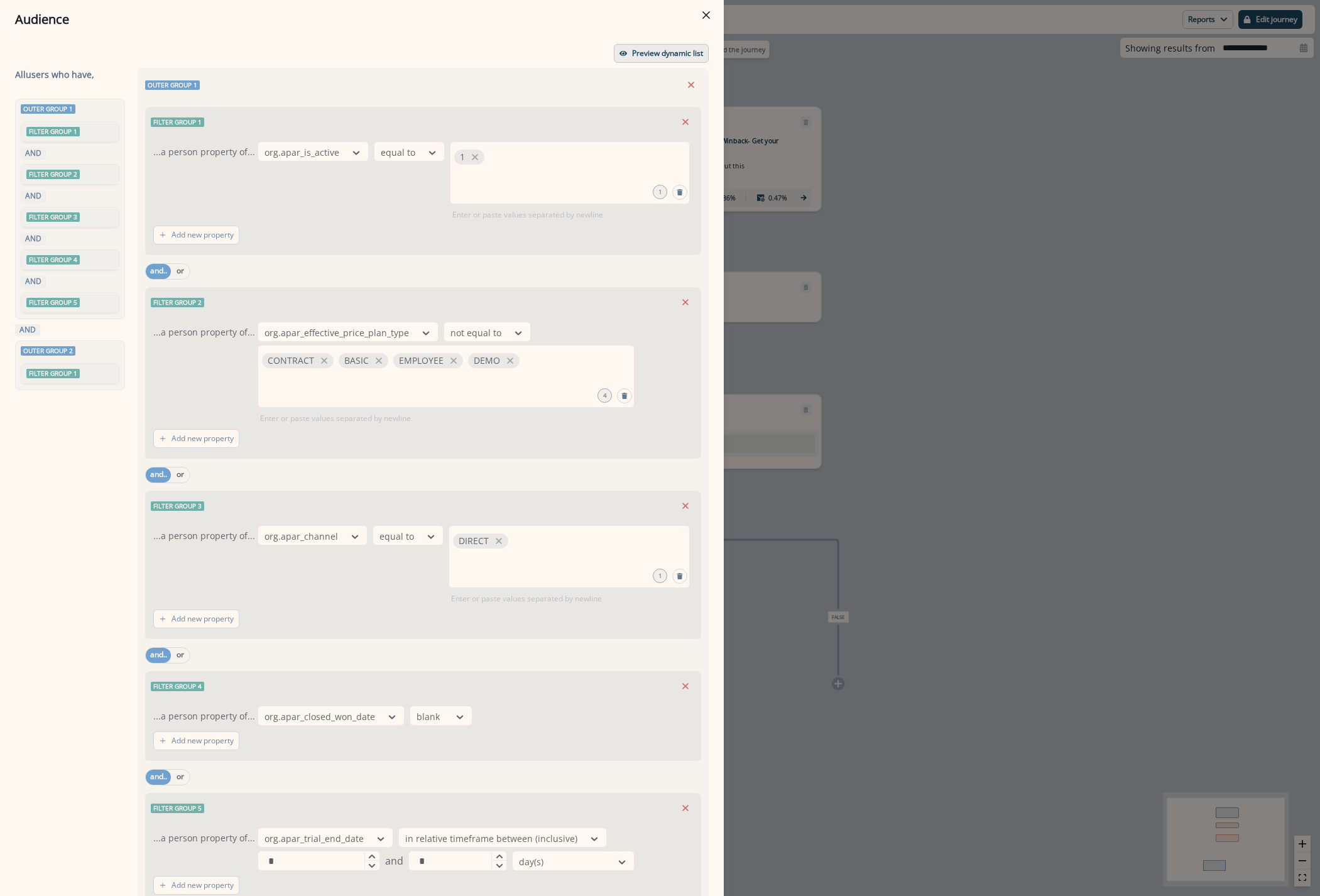
click at [664, 55] on p "Preview dynamic list" at bounding box center [667, 53] width 71 height 9
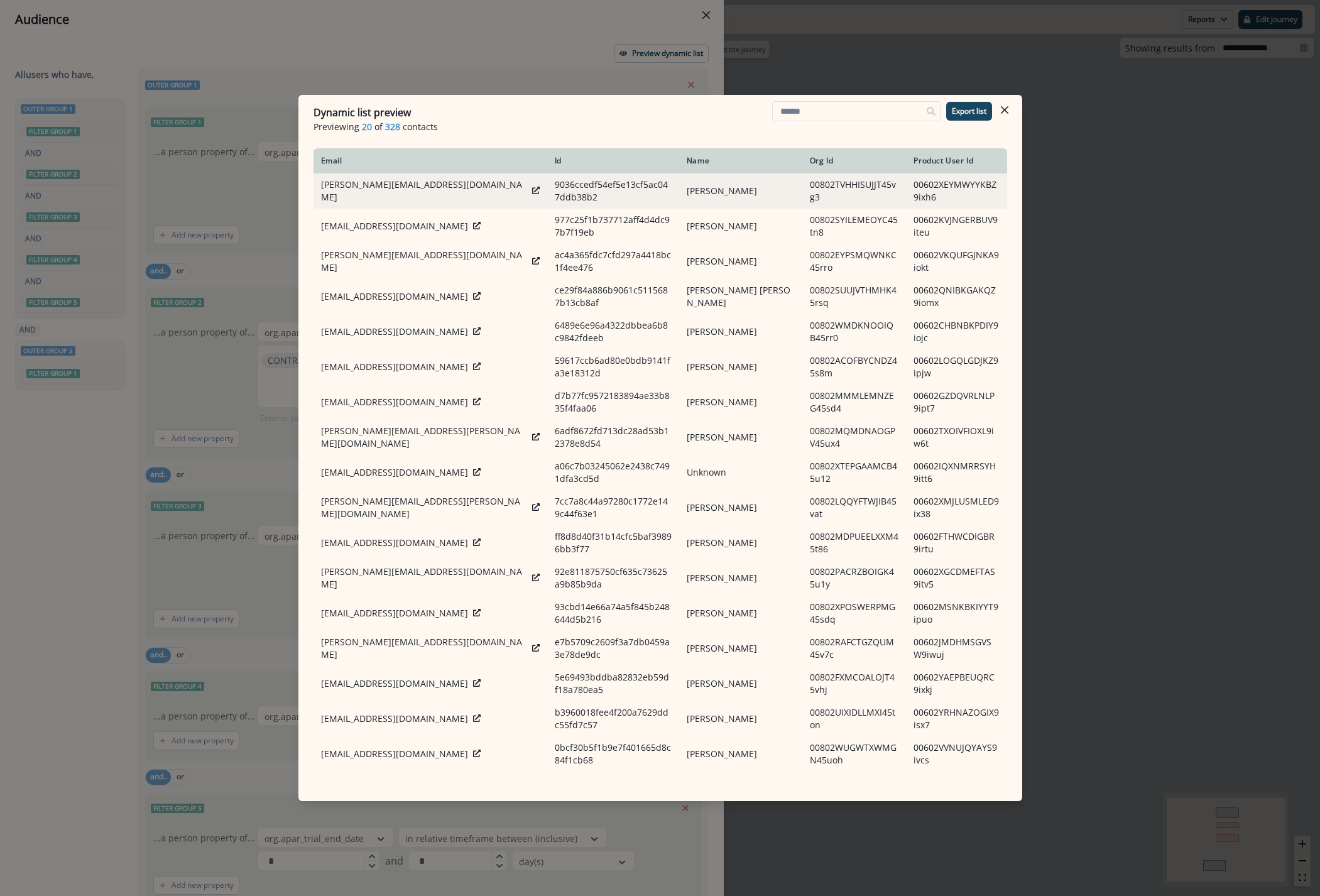
click at [409, 185] on div "[PERSON_NAME][EMAIL_ADDRESS][DOMAIN_NAME]" at bounding box center [430, 191] width 219 height 25
click at [532, 188] on icon at bounding box center [535, 190] width 7 height 7
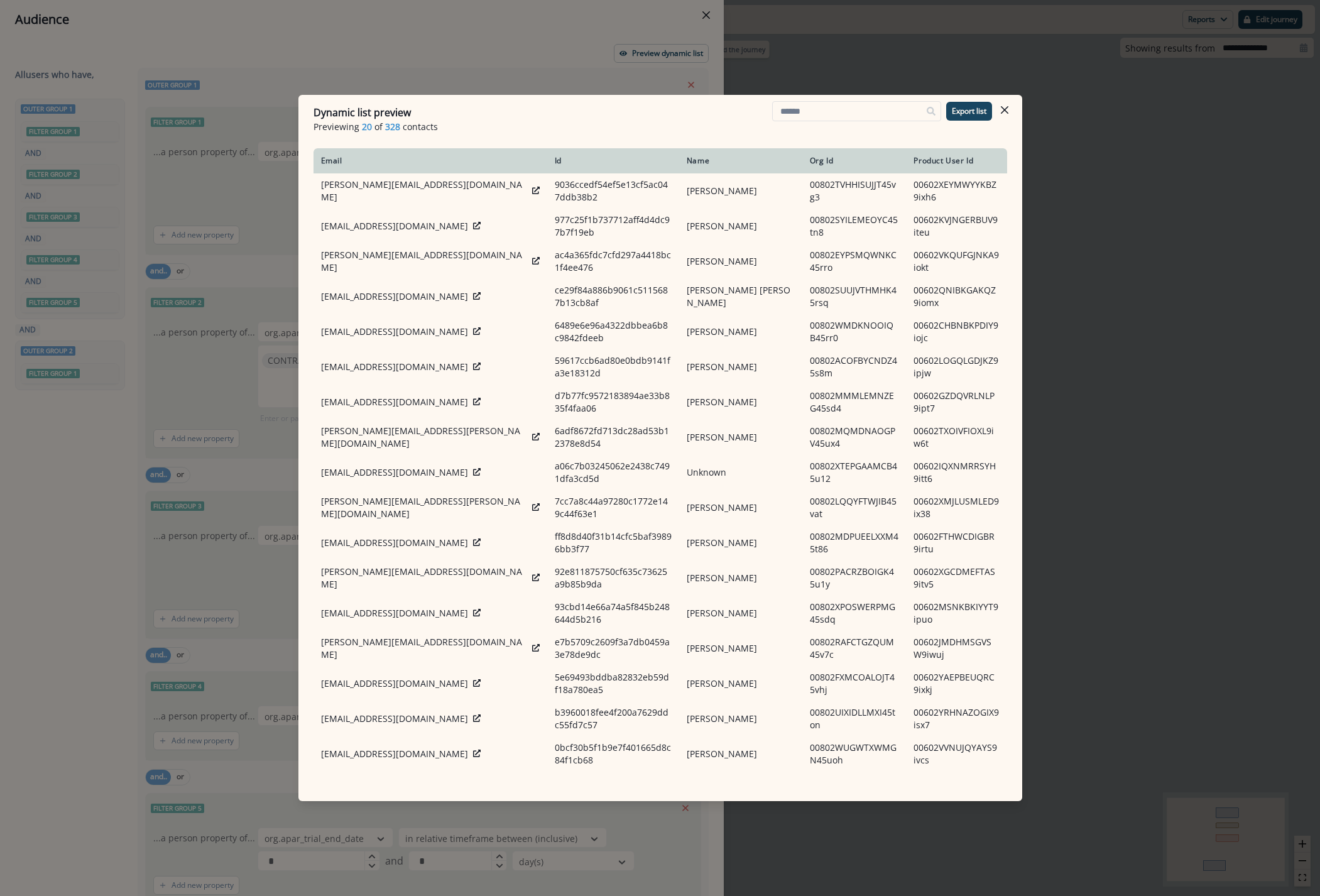
click at [1006, 111] on icon "Close" at bounding box center [1003, 109] width 7 height 7
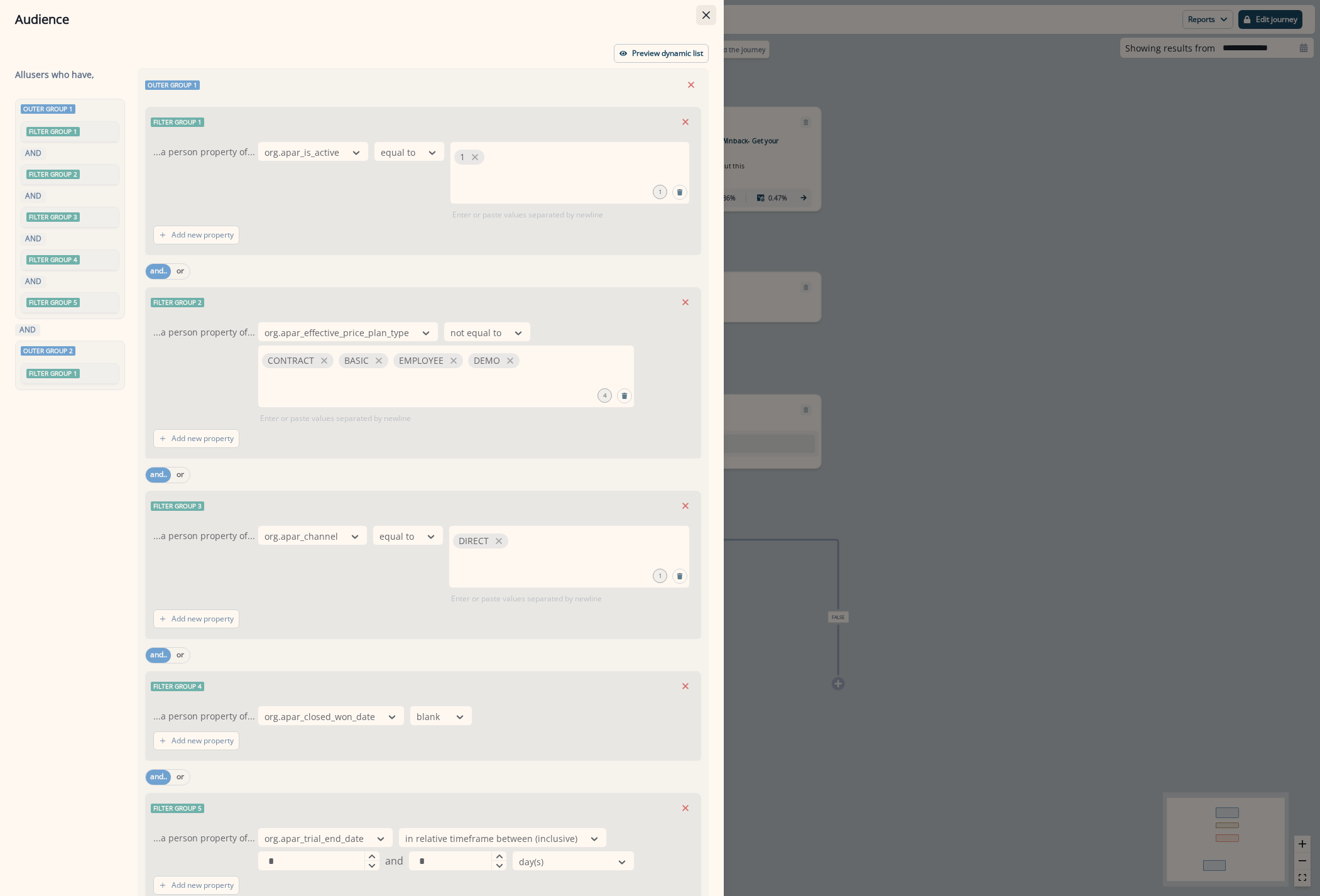
click at [702, 13] on icon "Close" at bounding box center [705, 15] width 7 height 7
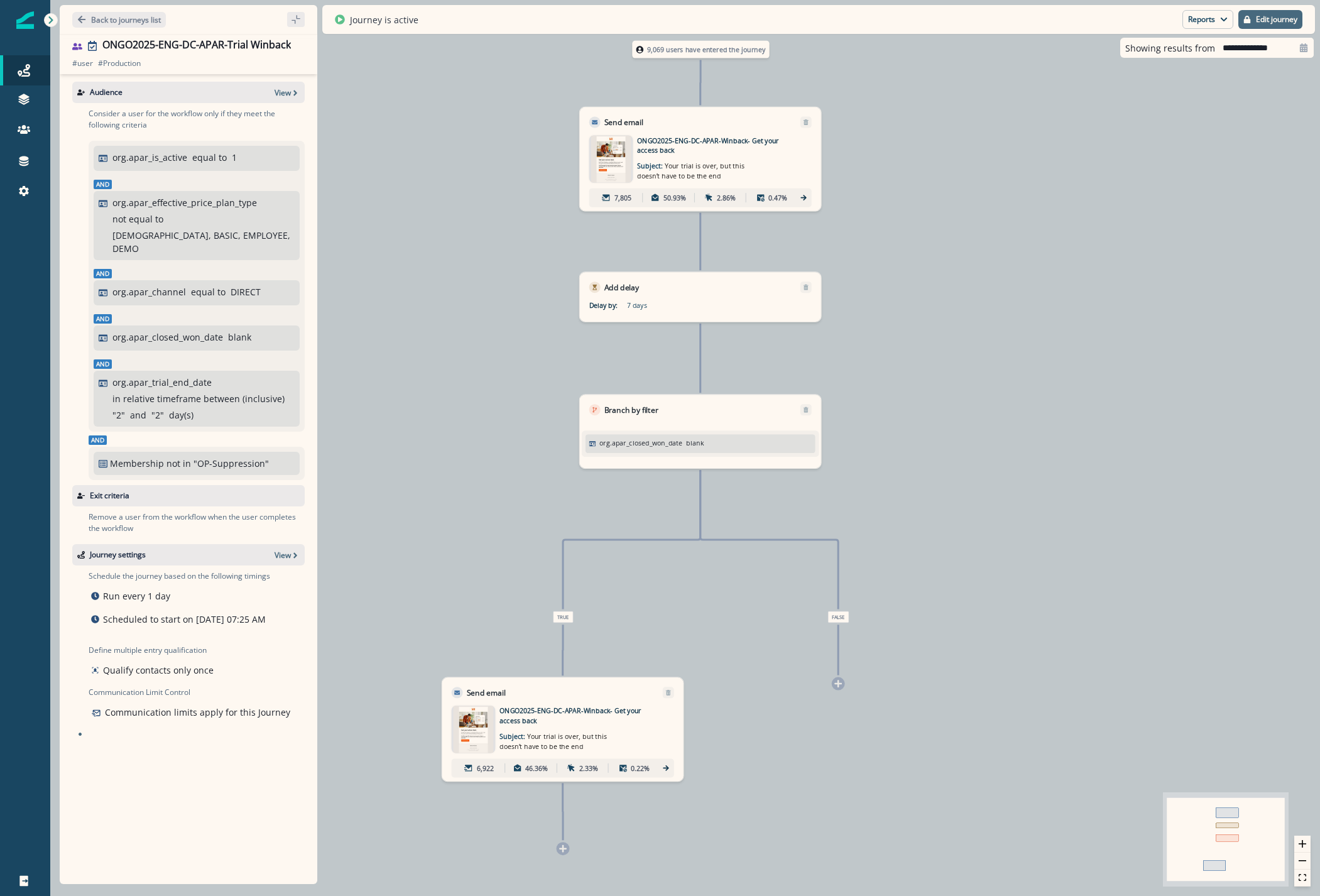
click at [1278, 21] on p "Edit journey" at bounding box center [1277, 19] width 41 height 9
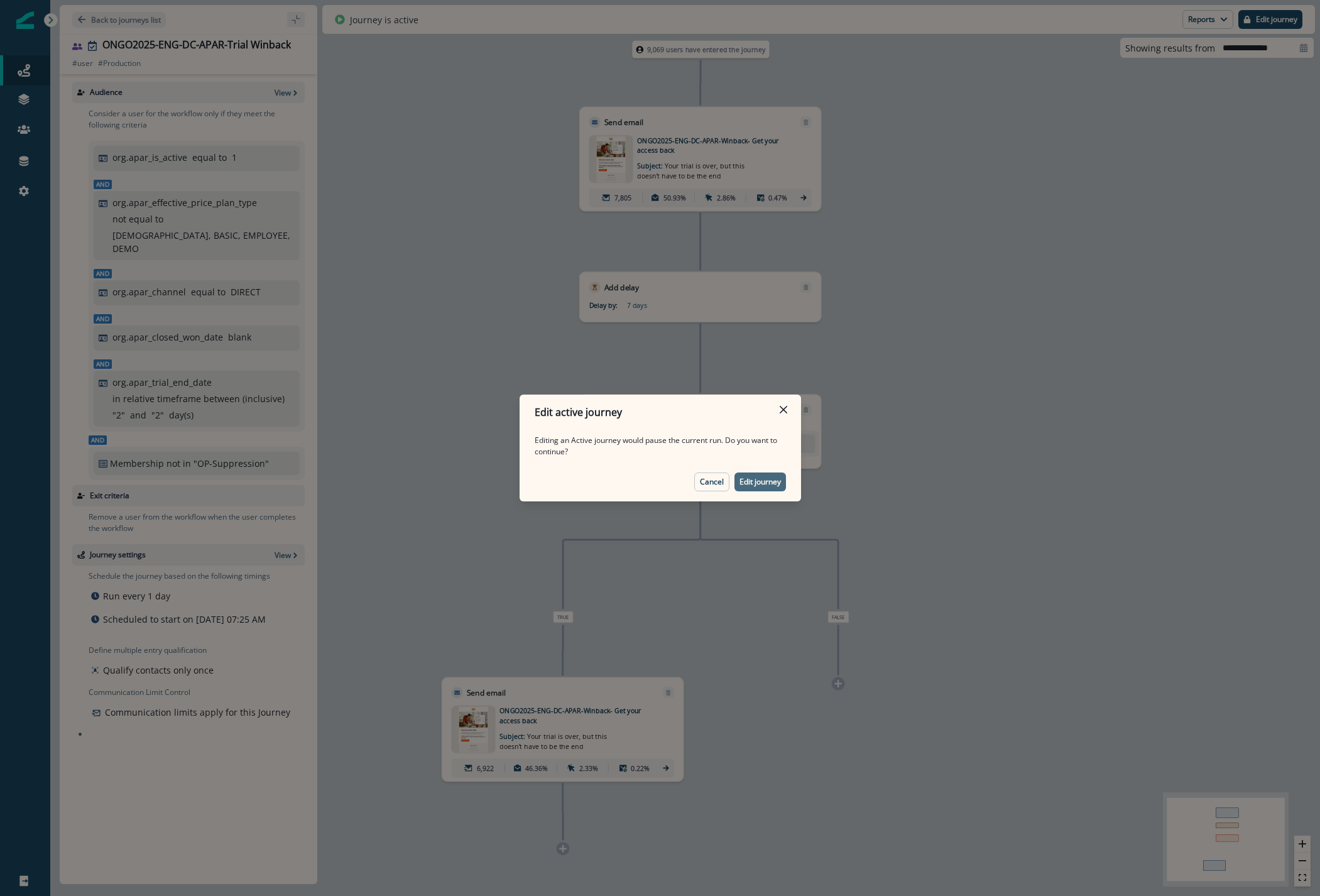
click at [757, 483] on p "Edit journey" at bounding box center [760, 481] width 41 height 9
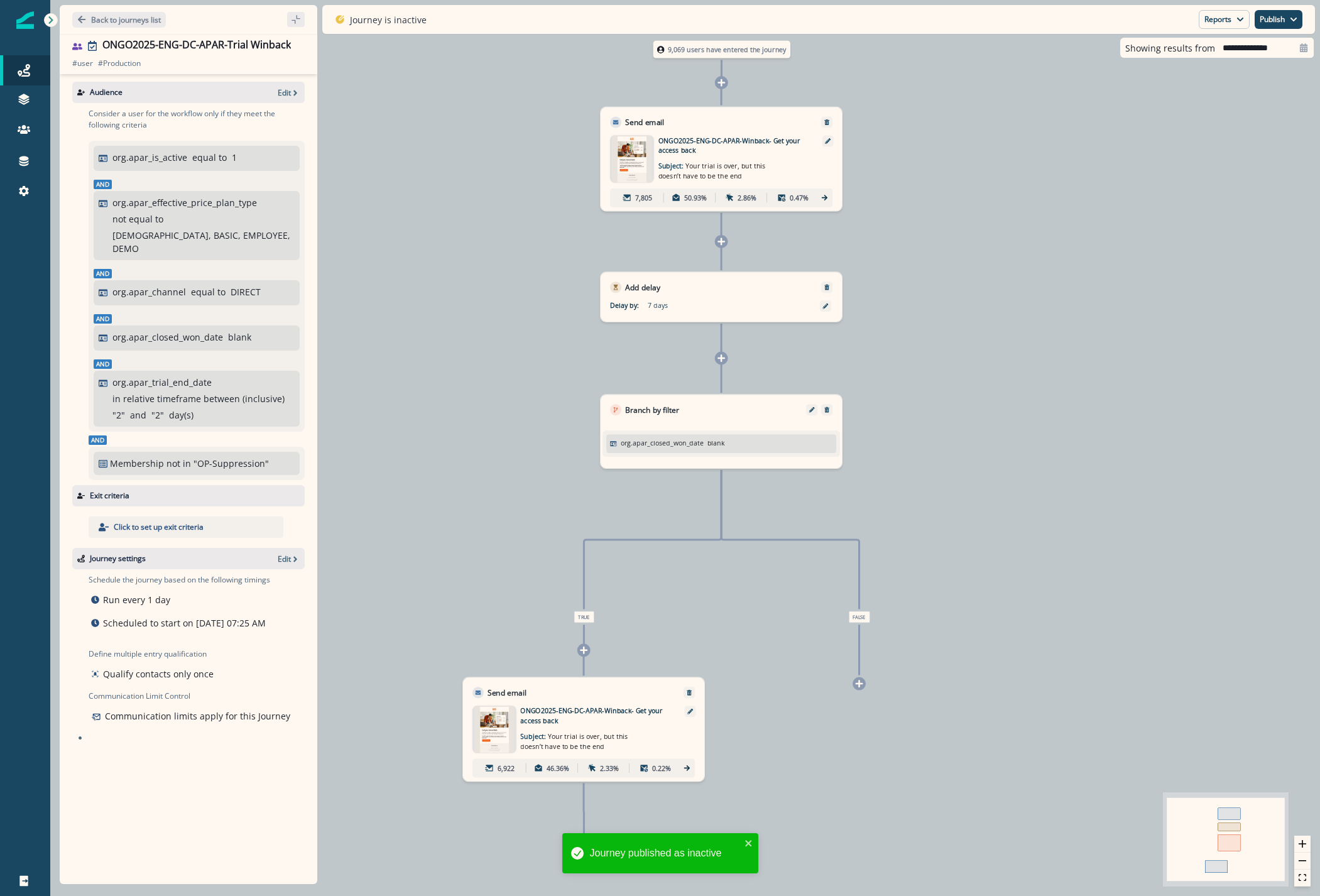
click at [277, 85] on div "Audience Edit" at bounding box center [188, 92] width 233 height 21
click at [291, 97] on icon "button" at bounding box center [295, 93] width 9 height 9
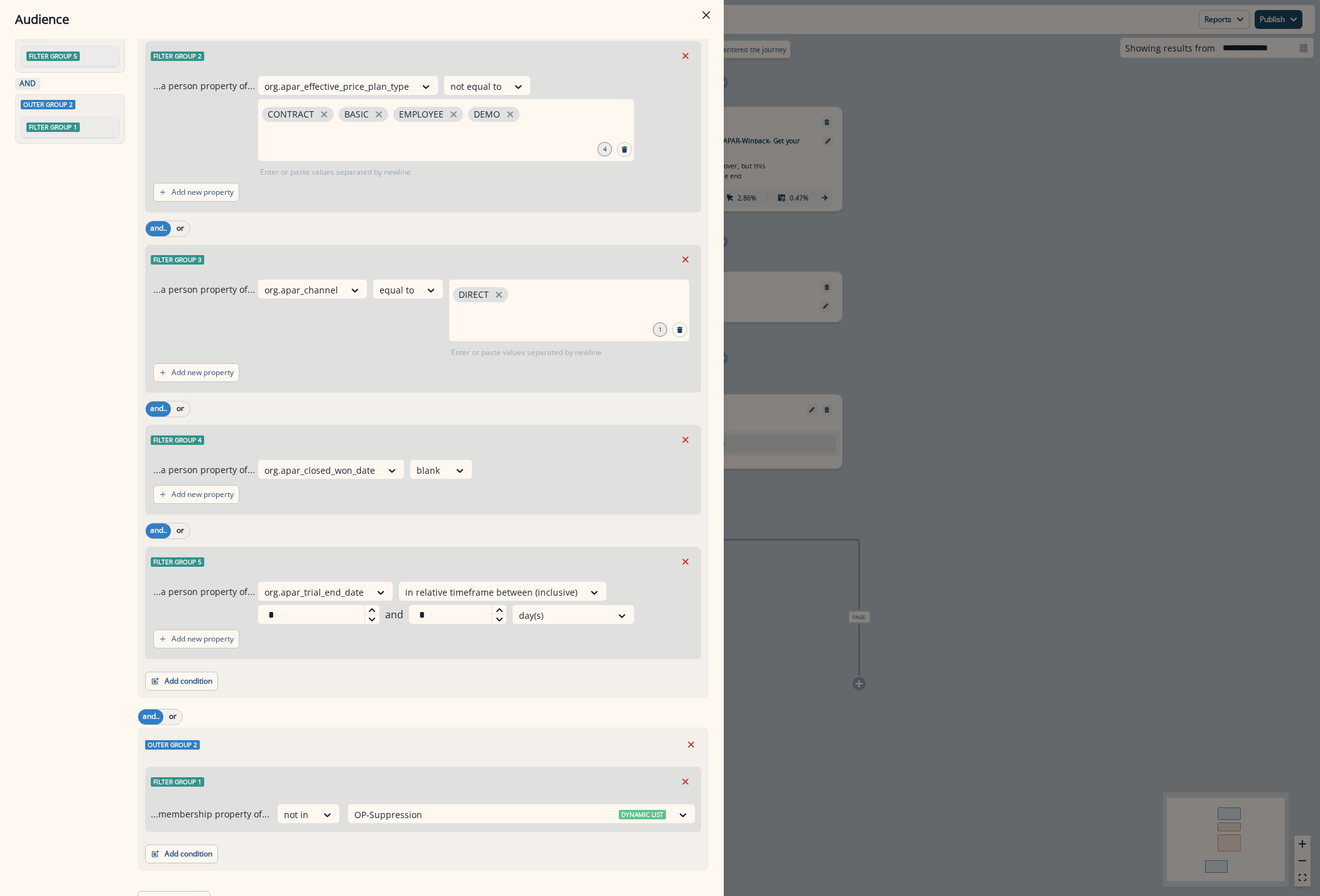
scroll to position [265, 0]
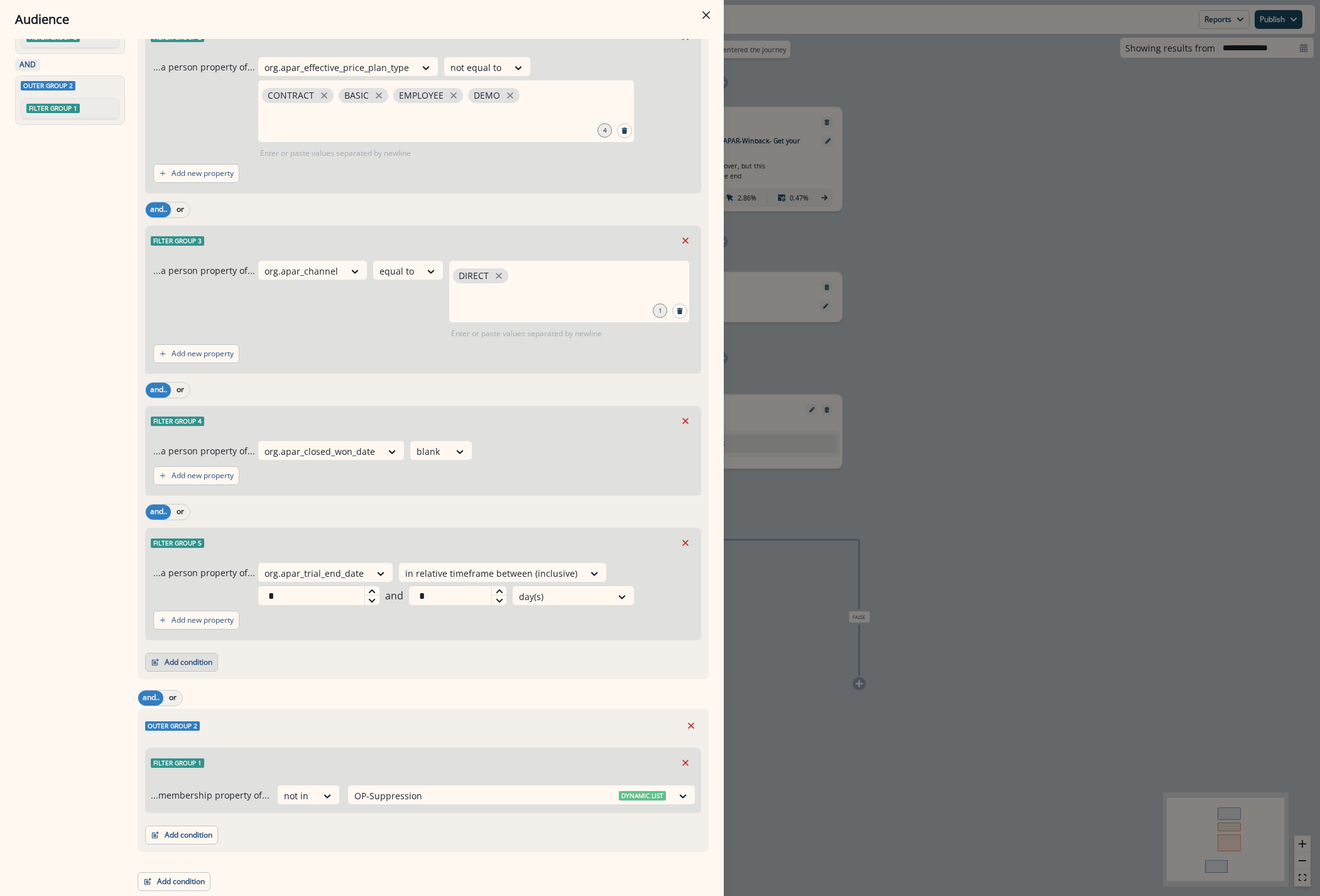
click at [181, 658] on button "Add condition" at bounding box center [181, 662] width 73 height 19
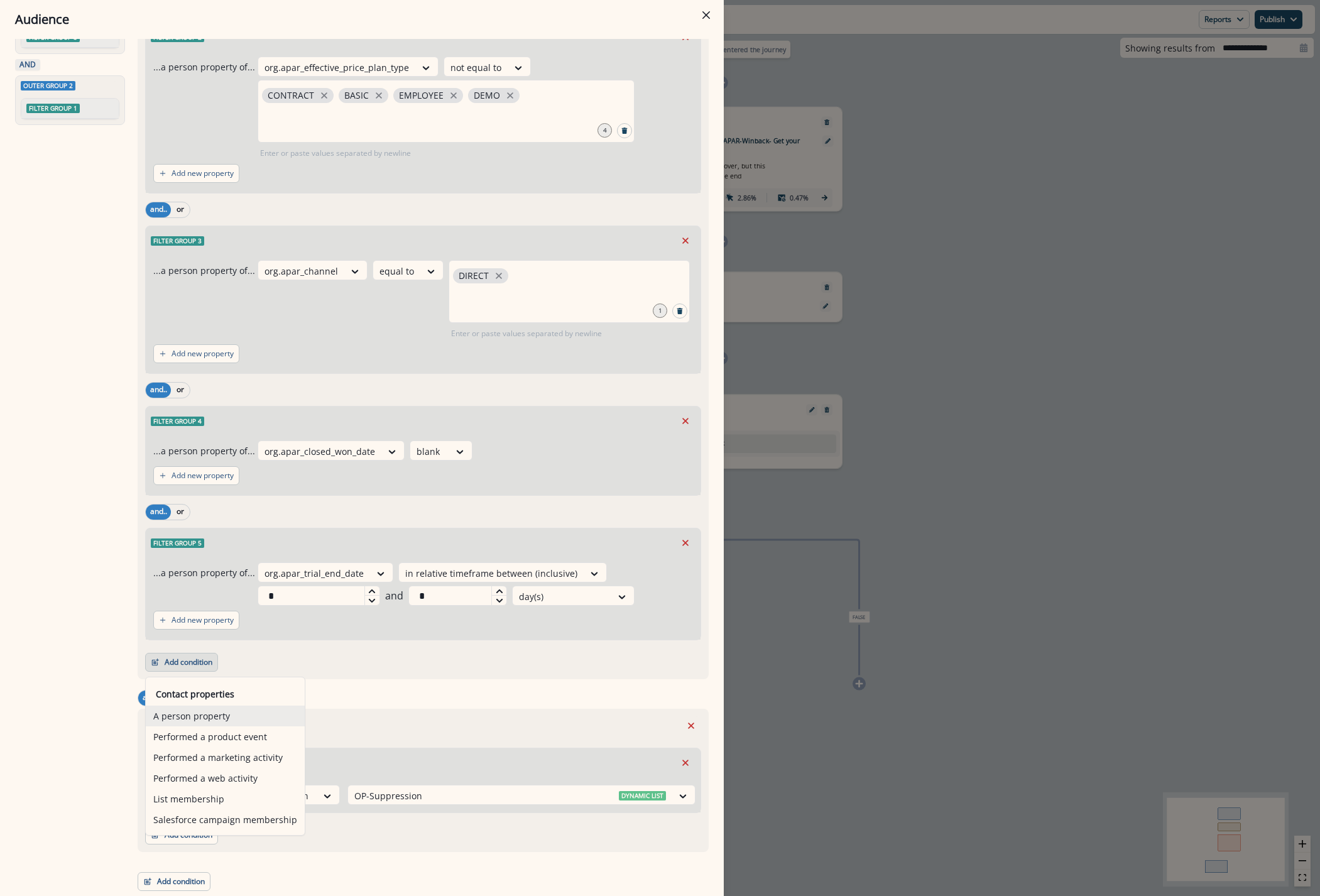
click at [204, 719] on button "A person property" at bounding box center [225, 715] width 159 height 21
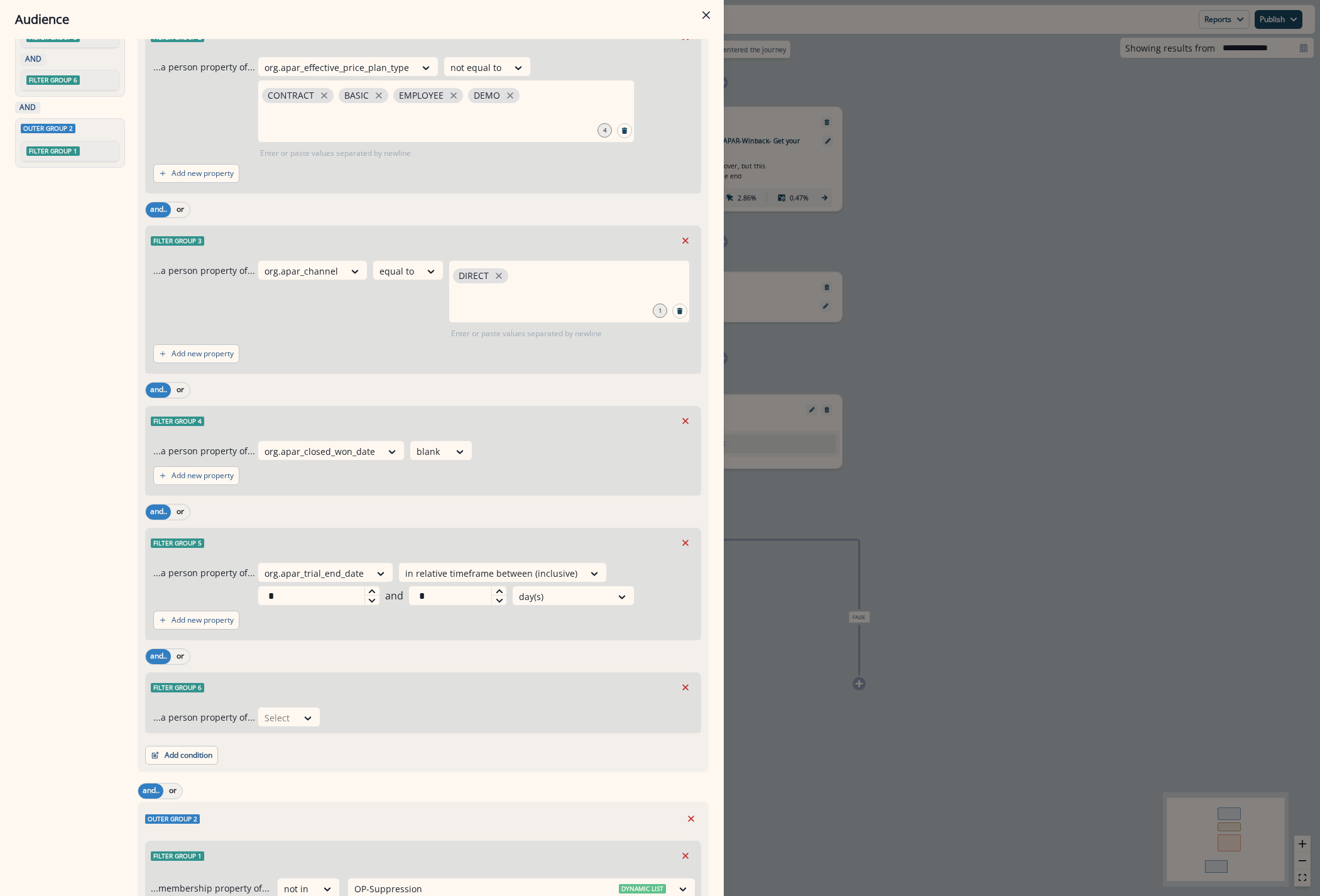
click at [317, 727] on div "...a person property of... 354 results available. Use Up and Down to choose opt…" at bounding box center [423, 717] width 539 height 21
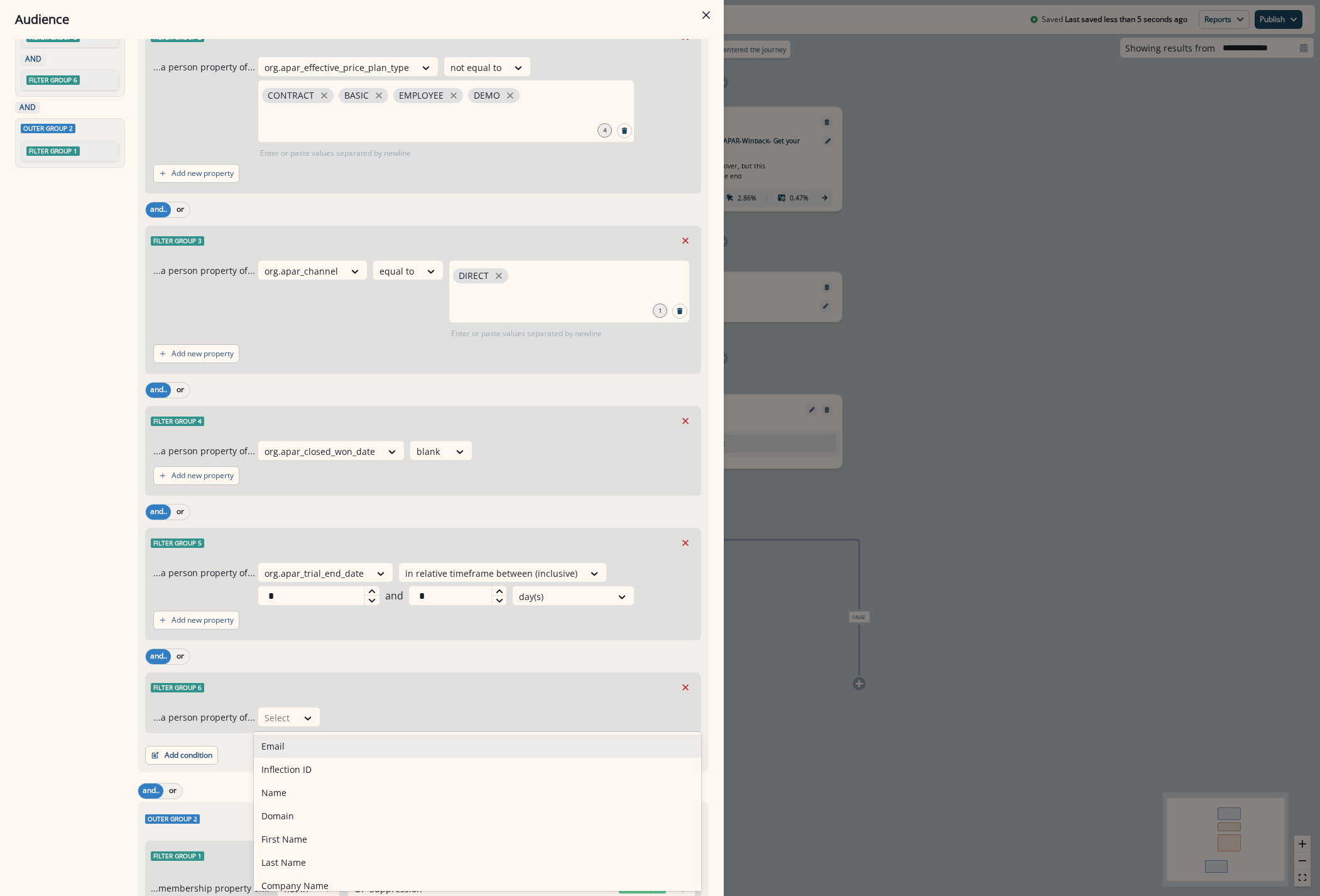
type input "*"
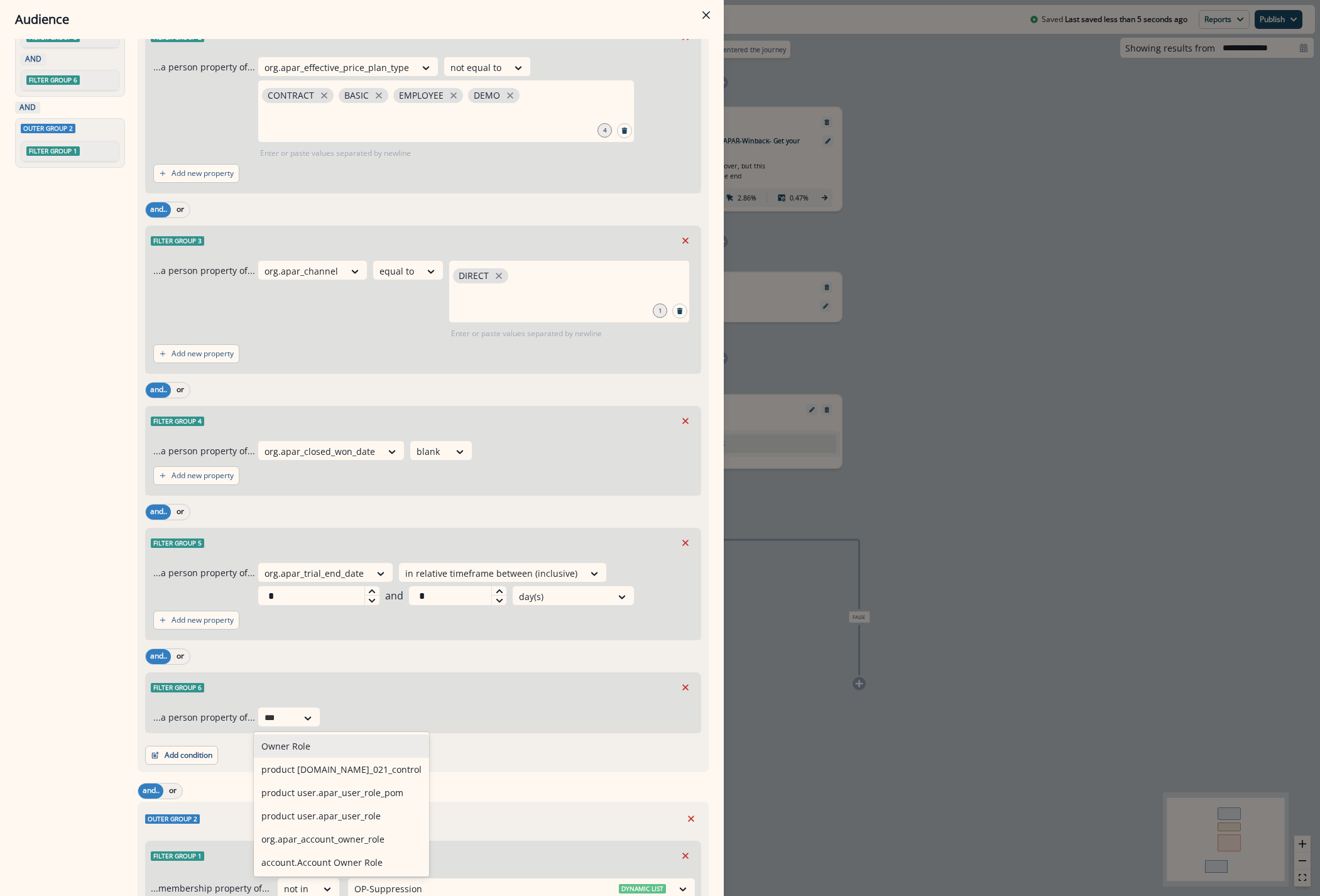
type input "****"
drag, startPoint x: 346, startPoint y: 792, endPoint x: 359, endPoint y: 779, distance: 18.4
click at [347, 792] on div "product user.apar_user_role" at bounding box center [333, 792] width 157 height 23
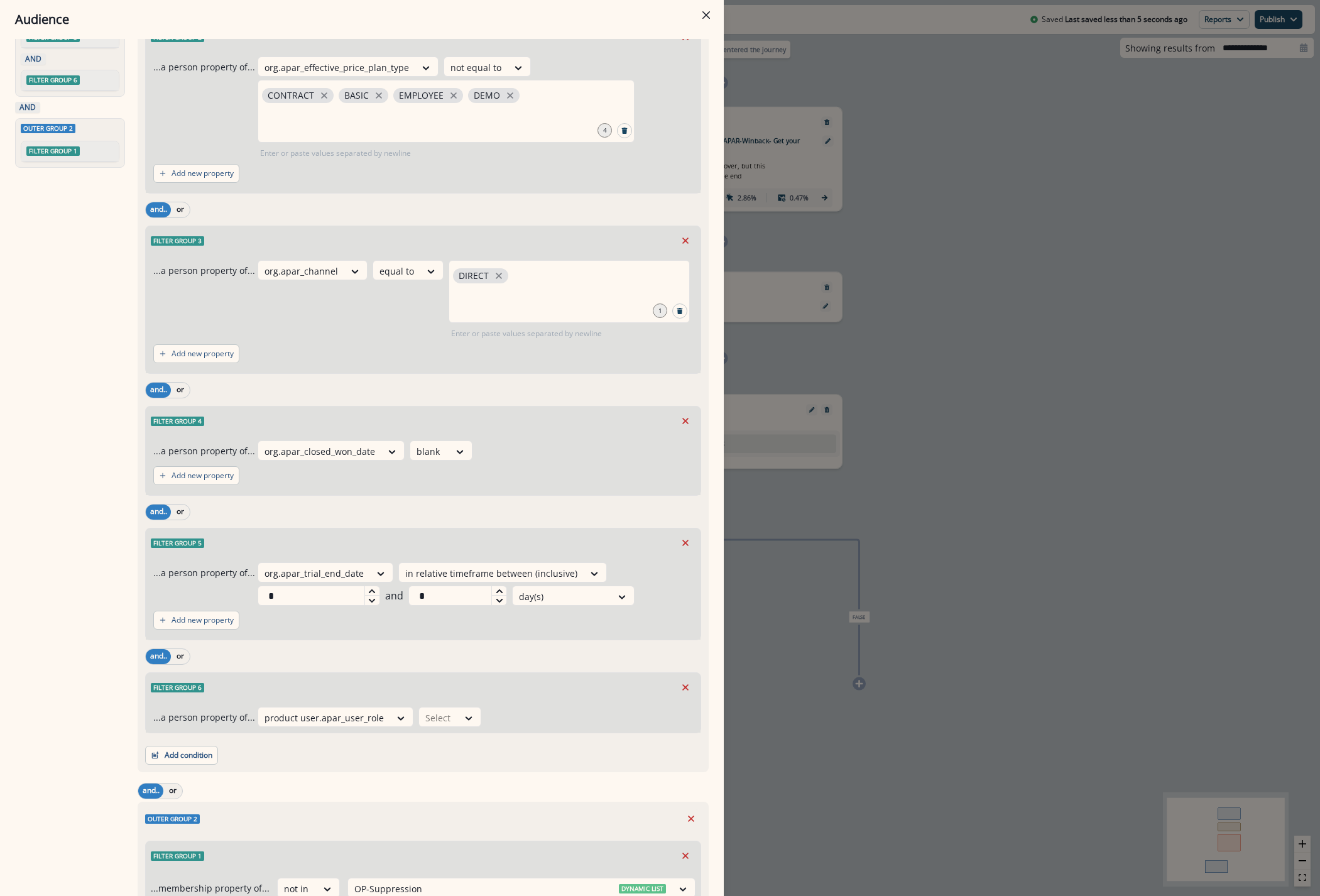
click at [467, 705] on div "...a person property of... option product user.apar_user_role, selected. produc…" at bounding box center [423, 717] width 555 height 31
click at [407, 712] on icon at bounding box center [401, 718] width 11 height 13
click at [461, 795] on div "not equal to" at bounding box center [460, 792] width 99 height 23
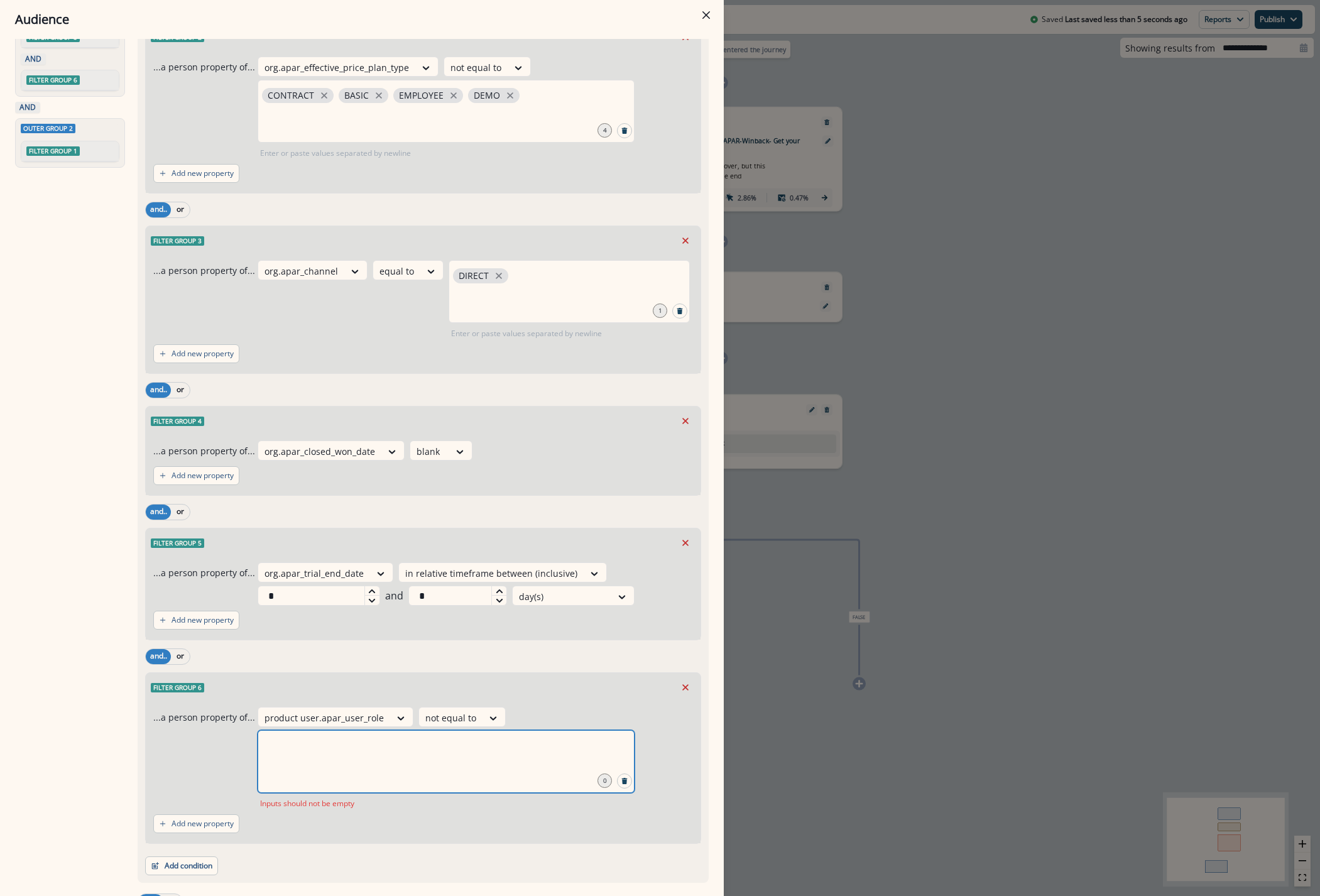
click at [523, 747] on input "text" at bounding box center [446, 746] width 373 height 25
click at [314, 740] on span "noaccess" at bounding box center [293, 745] width 63 height 15
click at [314, 743] on icon "close" at bounding box center [315, 745] width 6 height 6
type input "********"
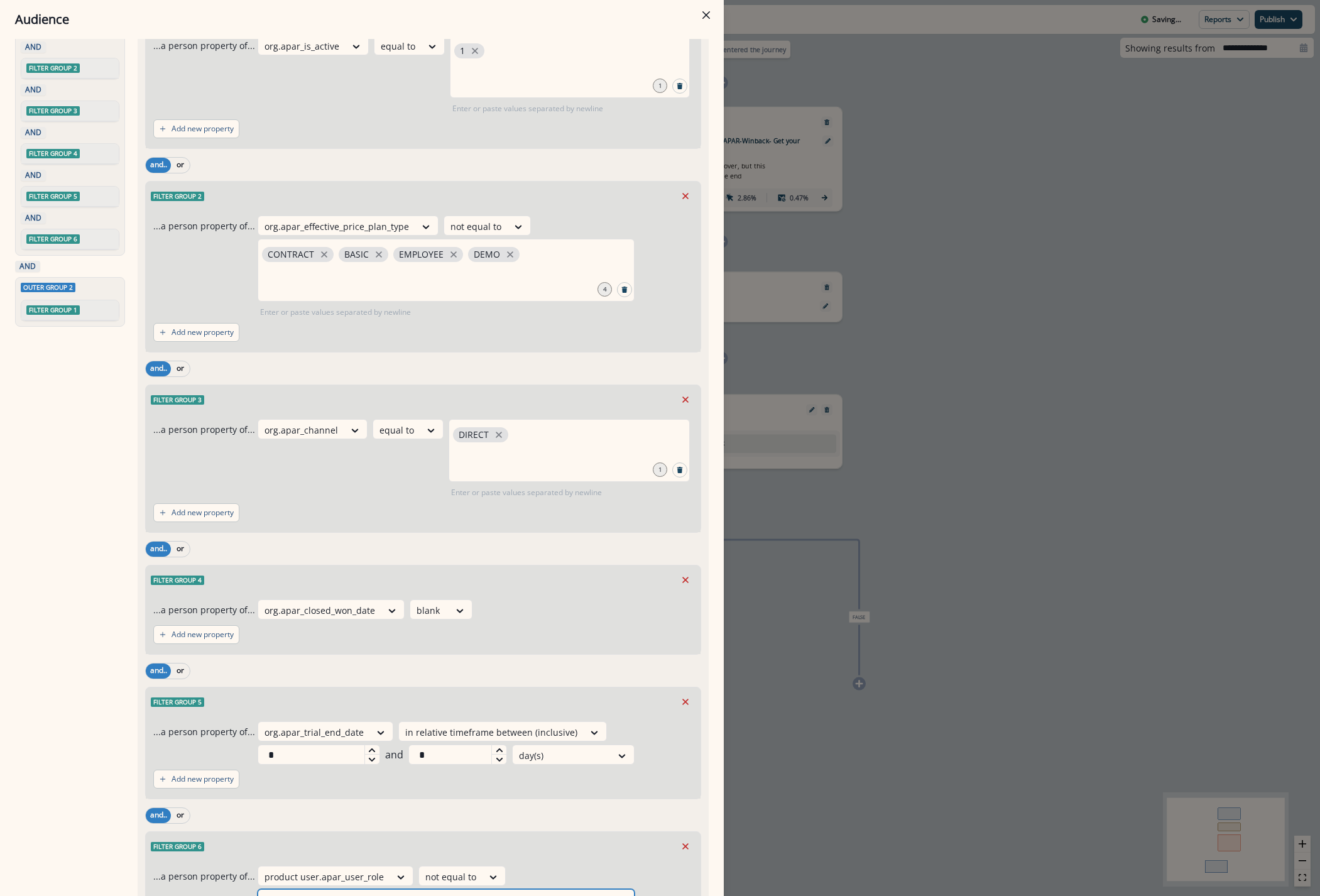
scroll to position [0, 0]
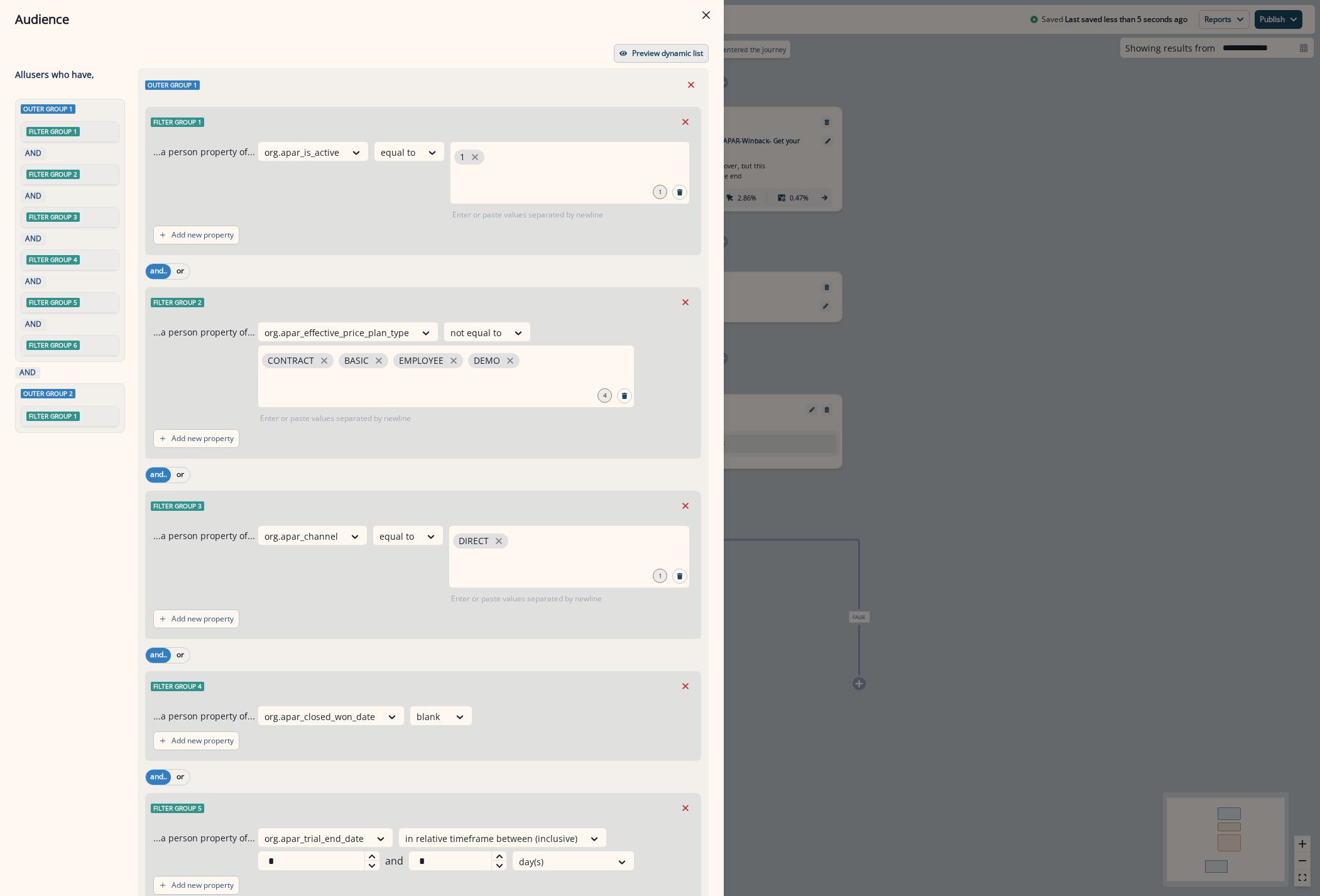
click at [659, 59] on button "Preview dynamic list" at bounding box center [661, 53] width 95 height 19
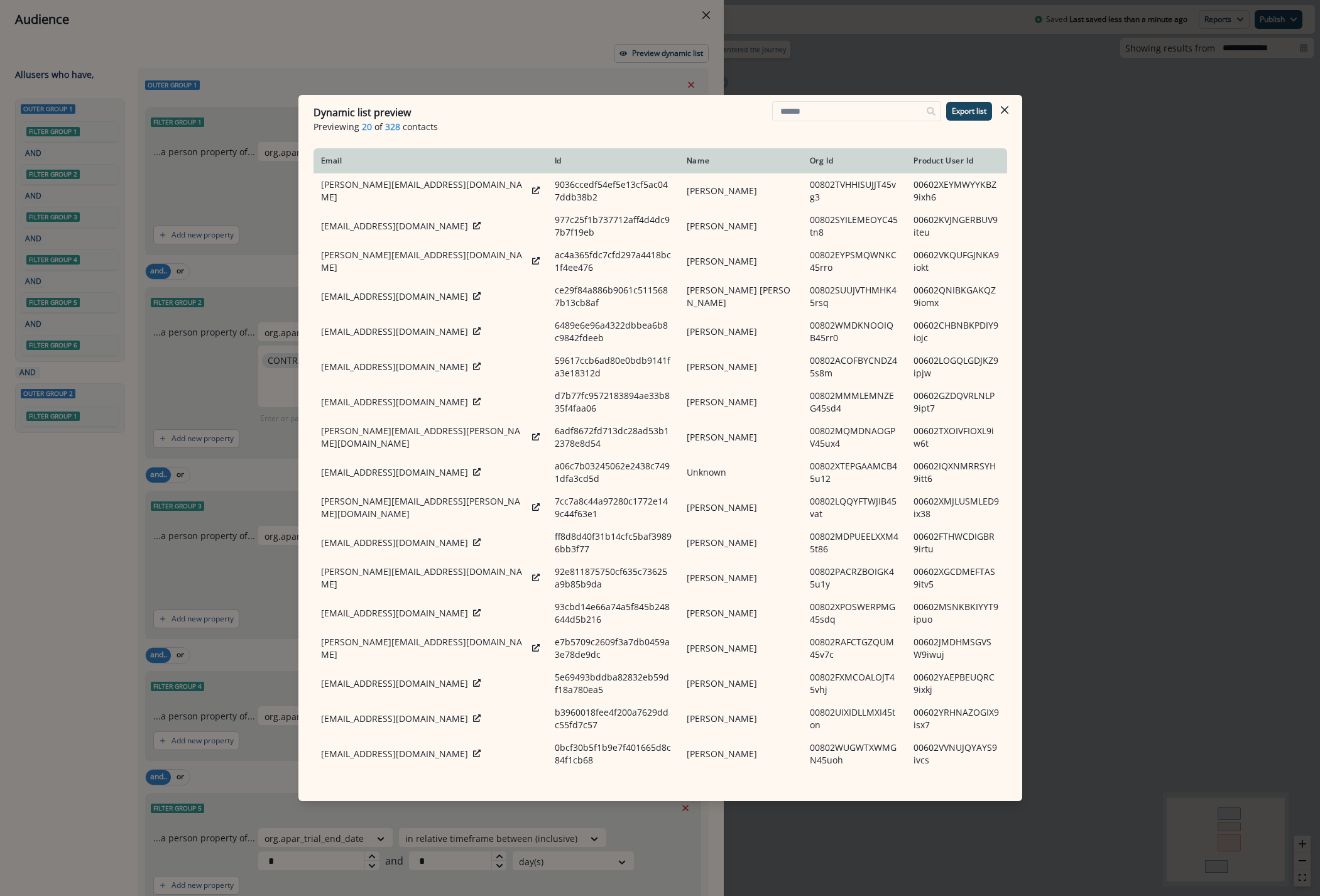
click at [1007, 106] on icon "Close" at bounding box center [1004, 109] width 7 height 7
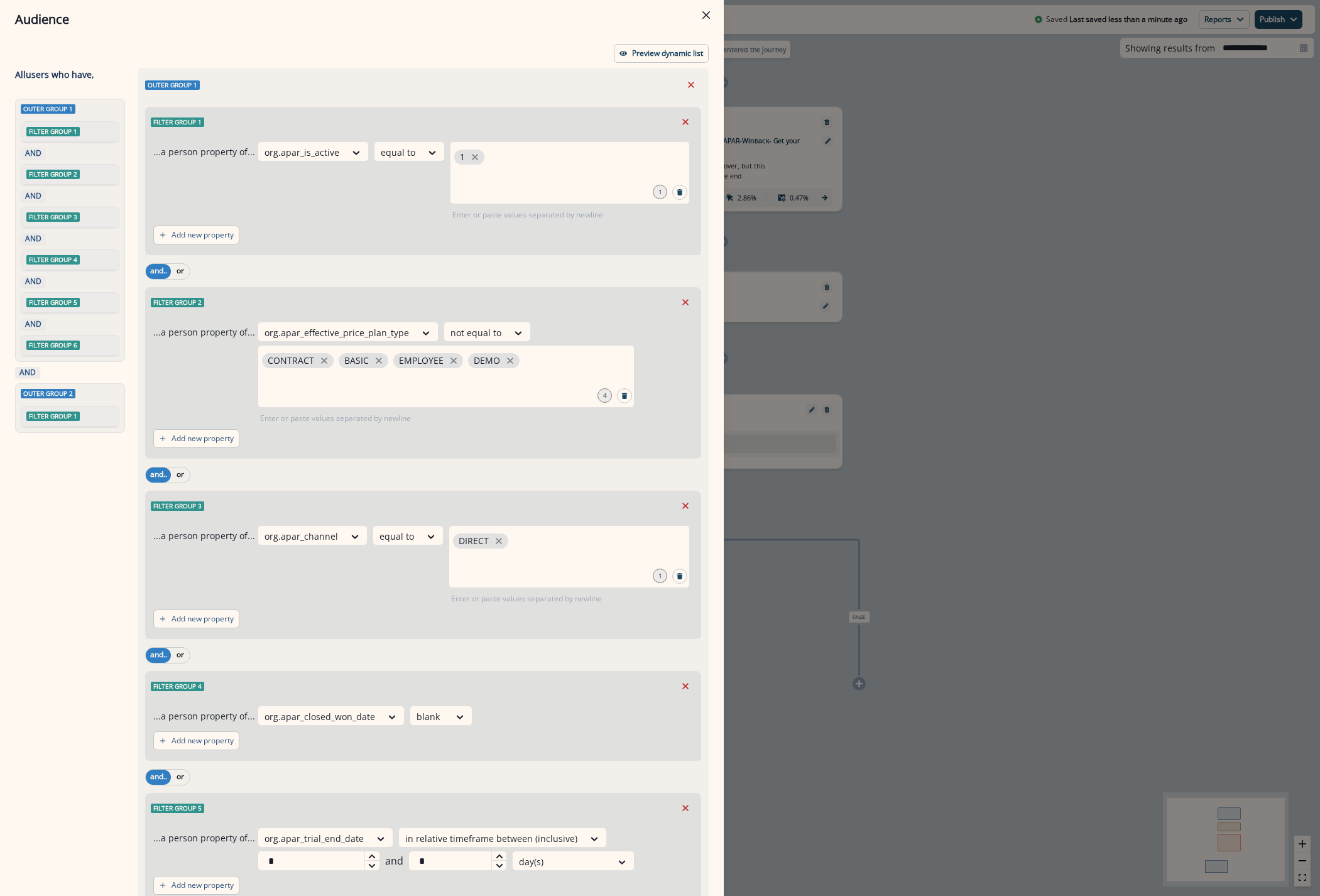
click at [847, 53] on div "Audience Preview dynamic list All user s who have, Outer group 1 Filter group 1…" at bounding box center [660, 448] width 1320 height 896
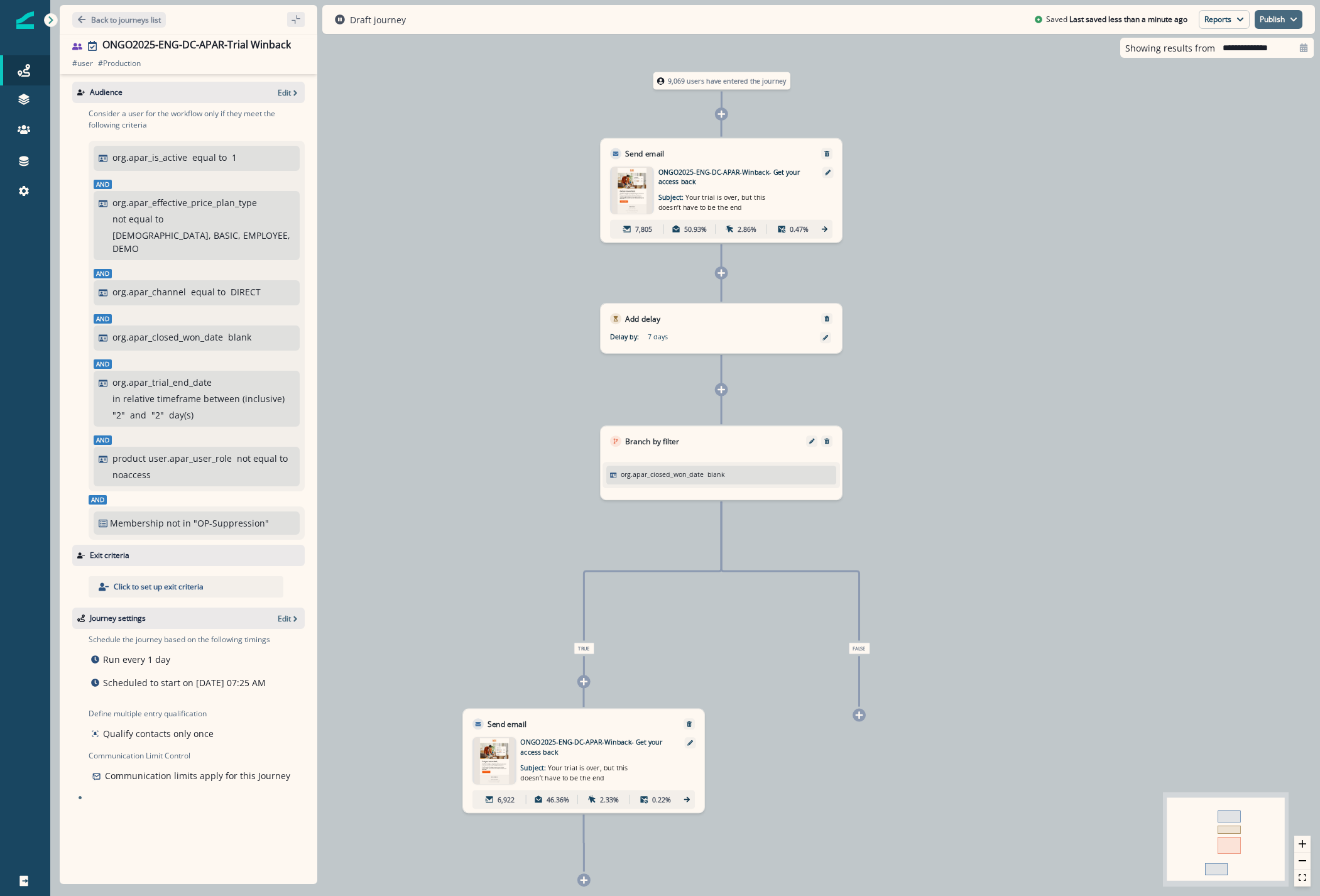
click at [1291, 21] on icon "button" at bounding box center [1293, 19] width 7 height 7
click at [1253, 53] on button "as active journey" at bounding box center [1231, 51] width 139 height 23
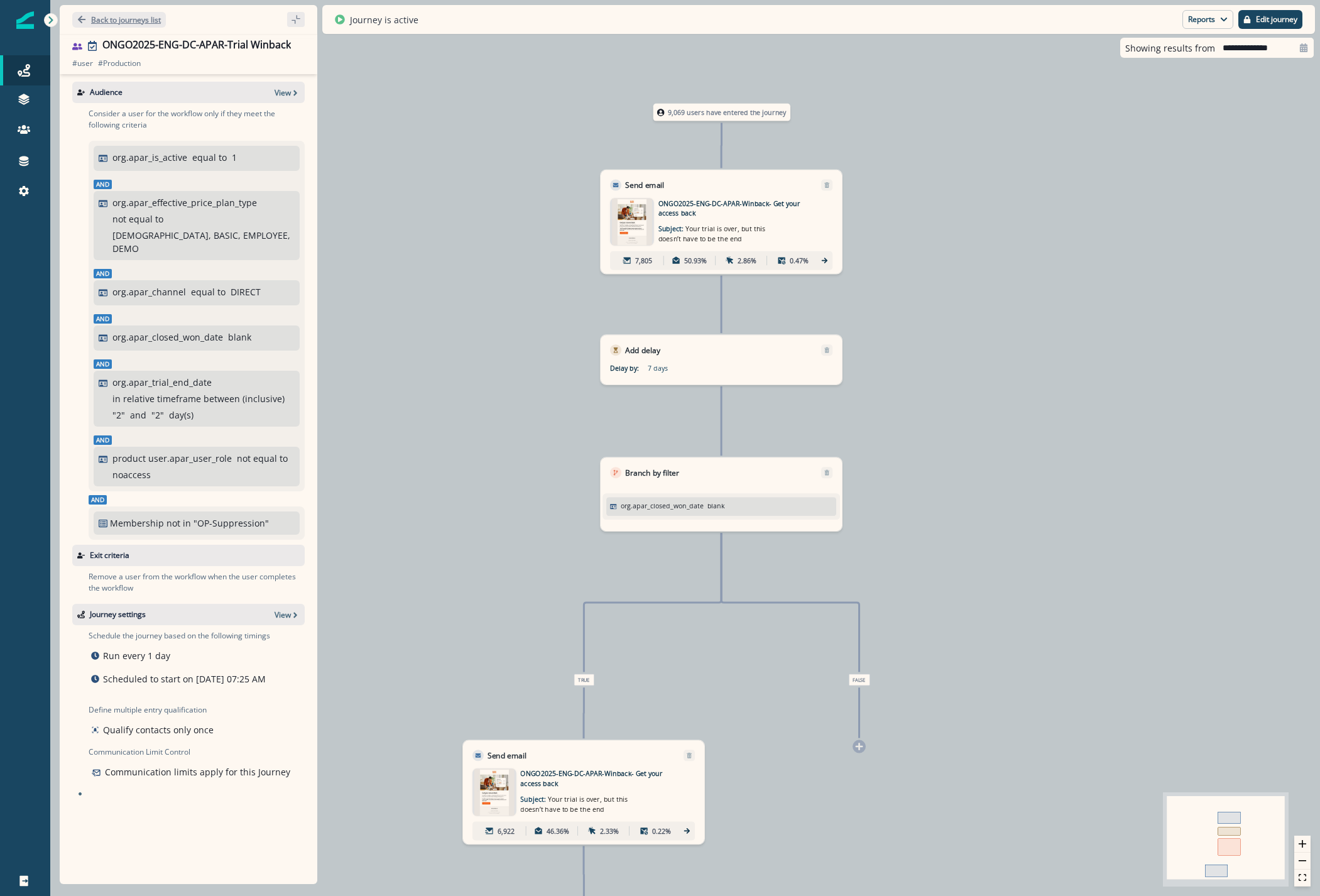
click at [125, 23] on p "Back to journeys list" at bounding box center [126, 20] width 70 height 11
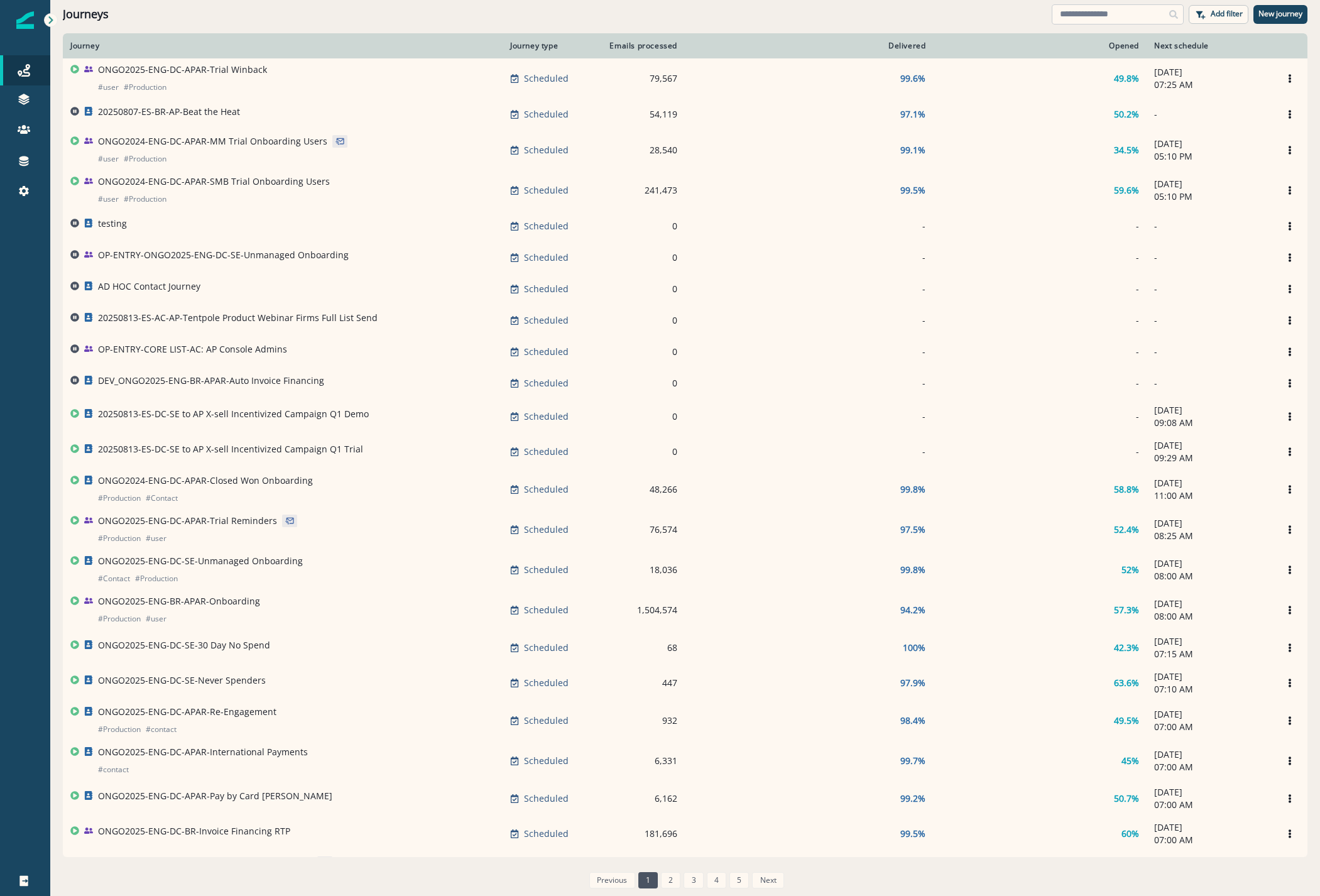
click at [1089, 5] on input at bounding box center [1117, 15] width 132 height 20
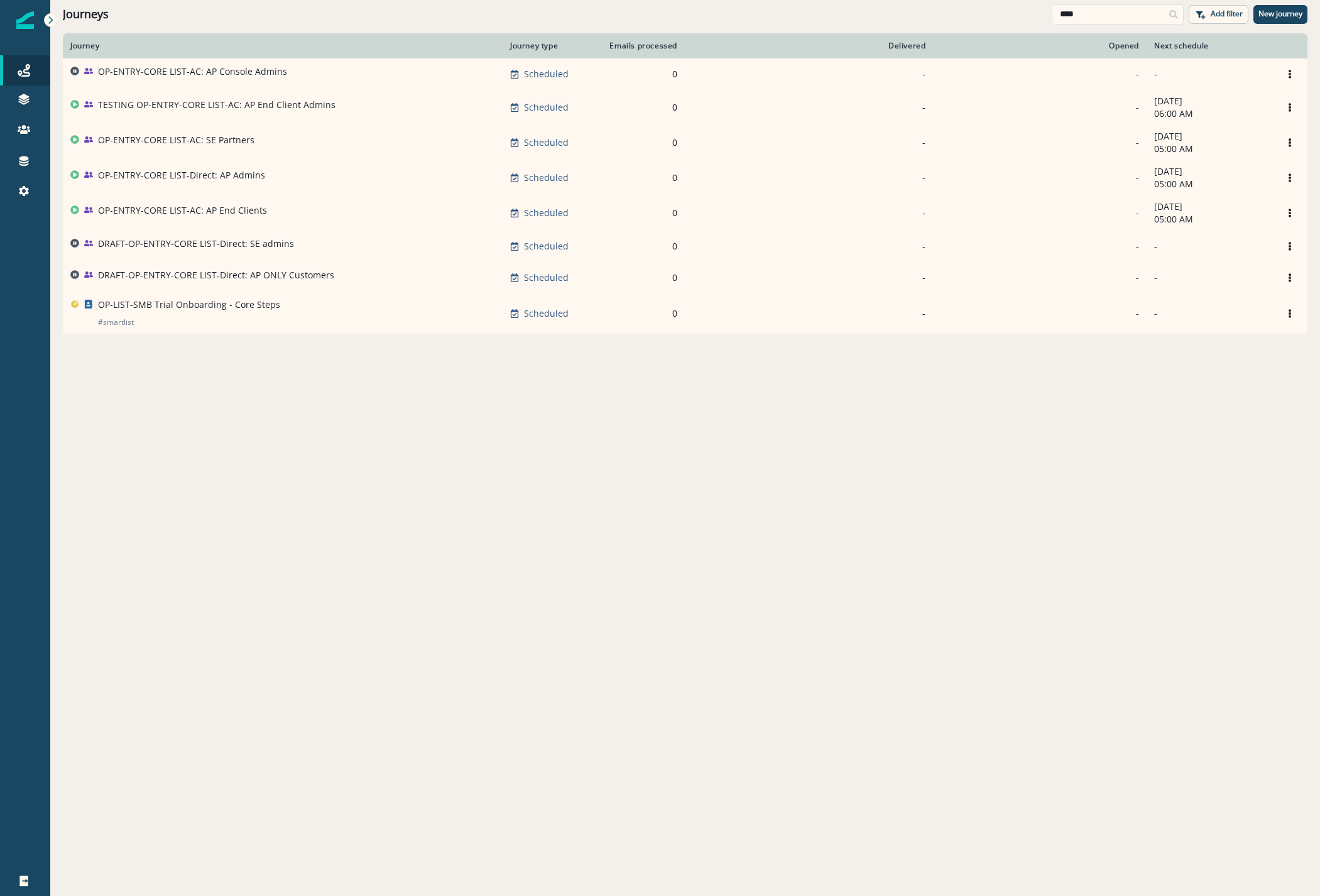
type input "****"
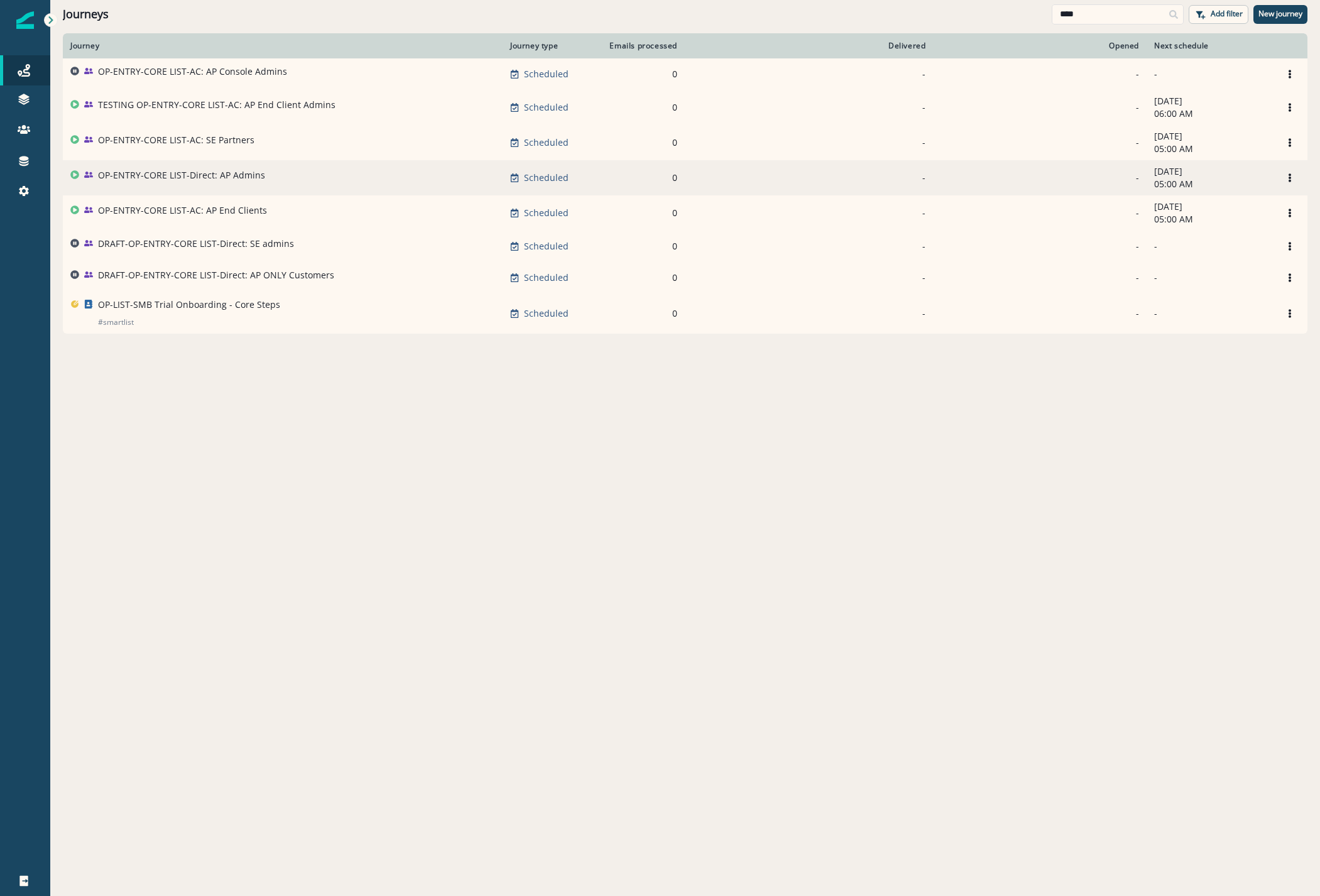
click at [190, 176] on p "OP-ENTRY-CORE LIST-Direct: AP Admins" at bounding box center [181, 175] width 167 height 13
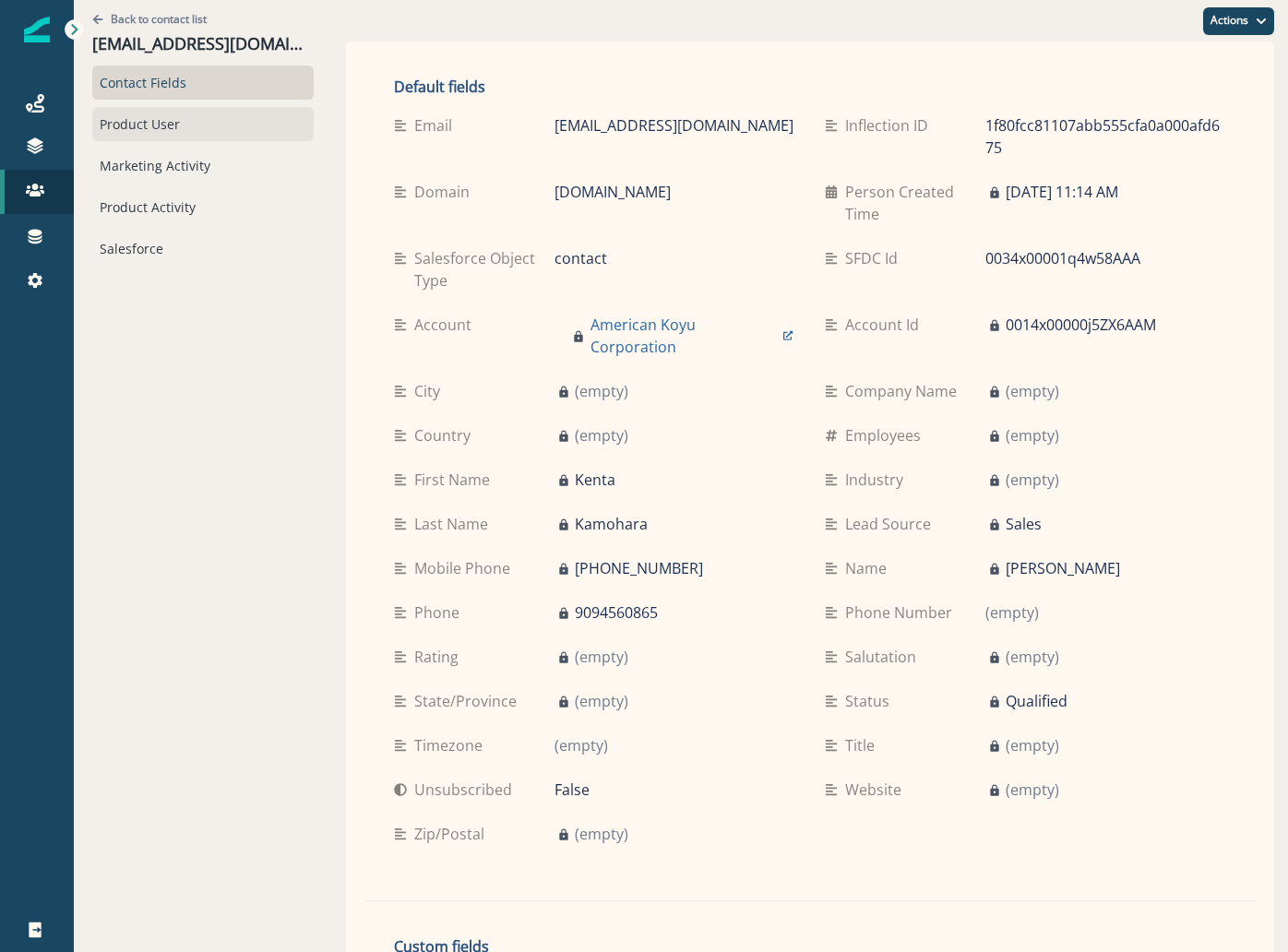
click at [130, 125] on div "Product User" at bounding box center [203, 123] width 221 height 34
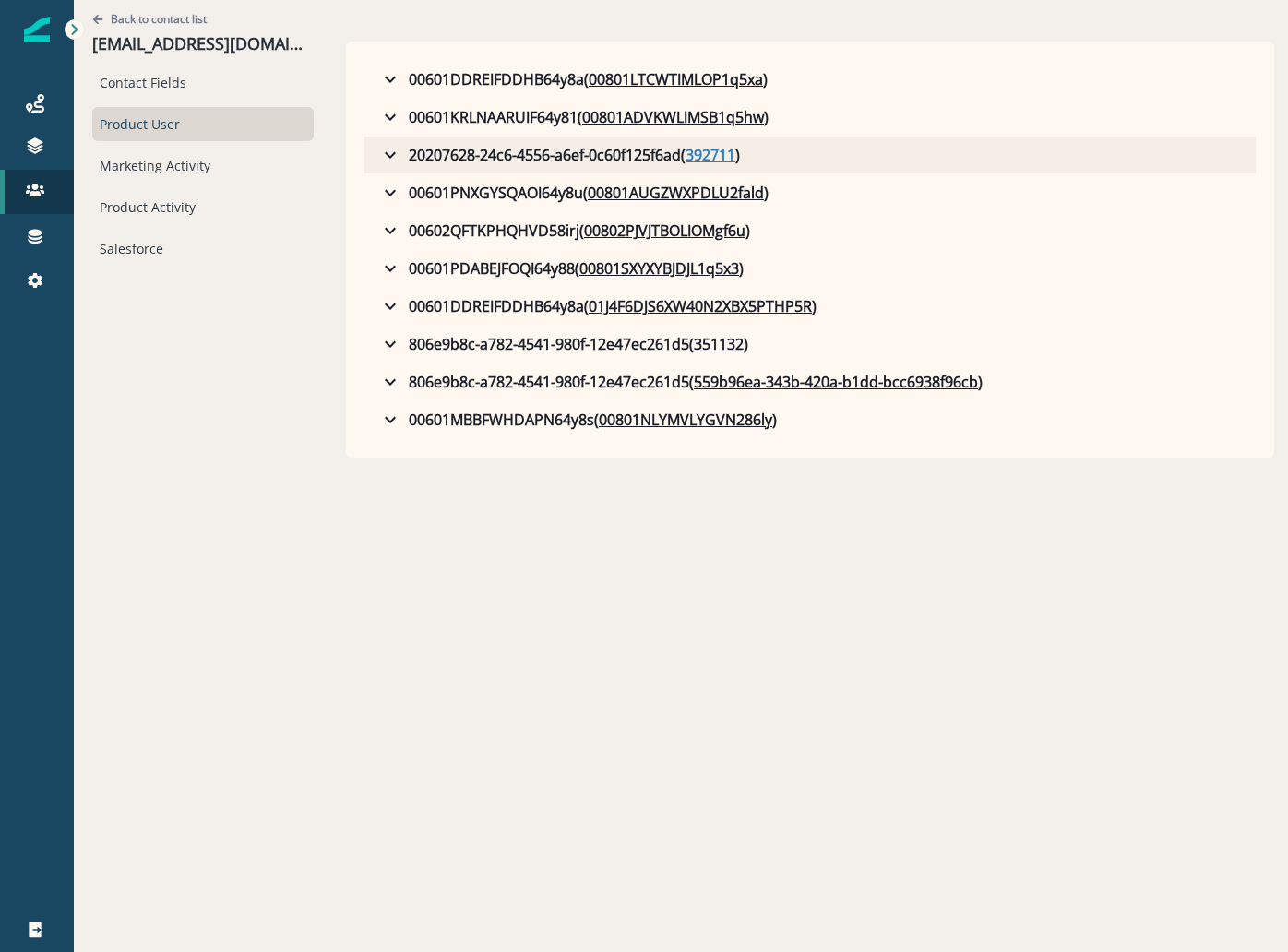
click at [686, 153] on u "392711" at bounding box center [710, 155] width 50 height 23
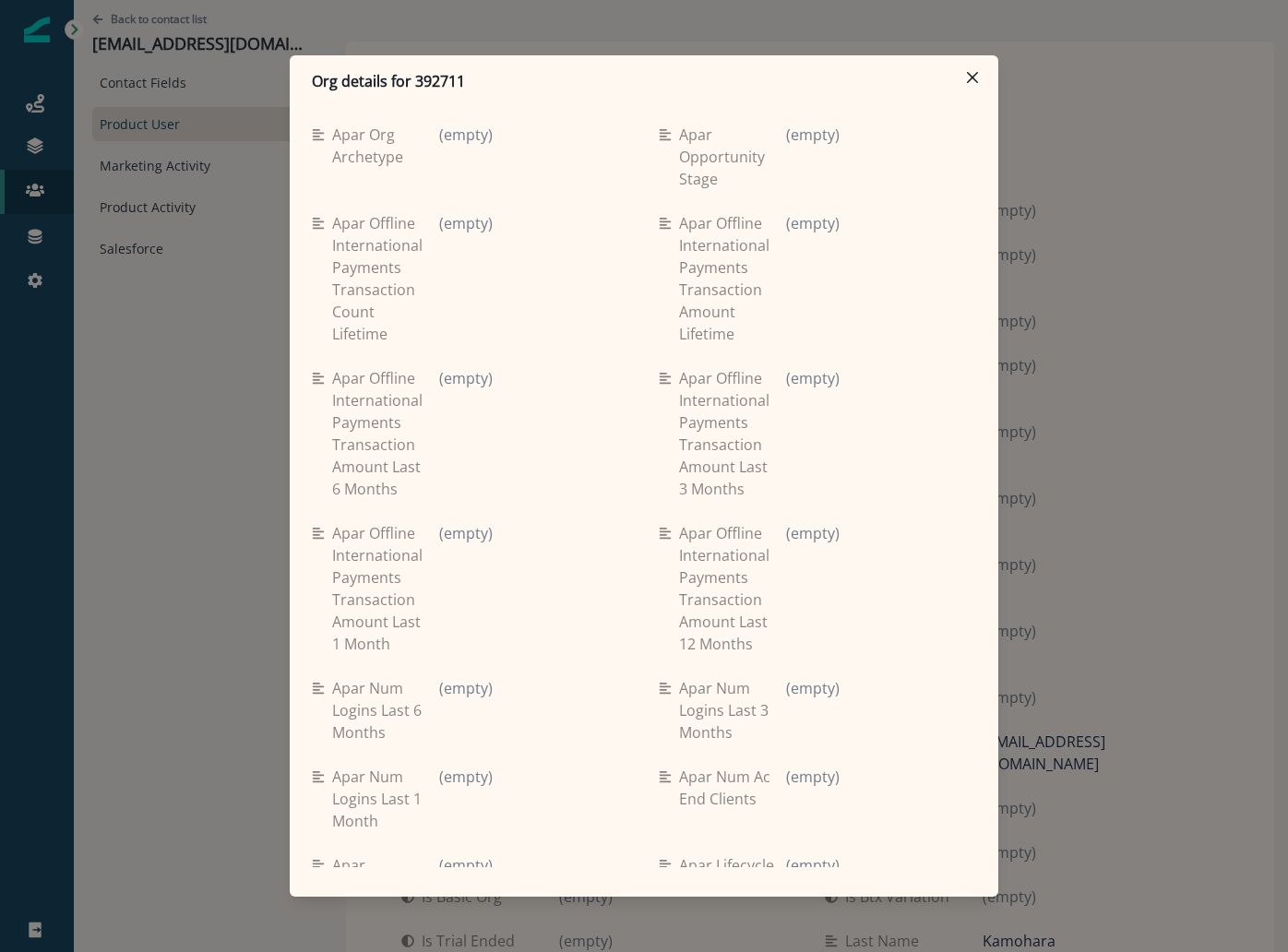
scroll to position [3691, 0]
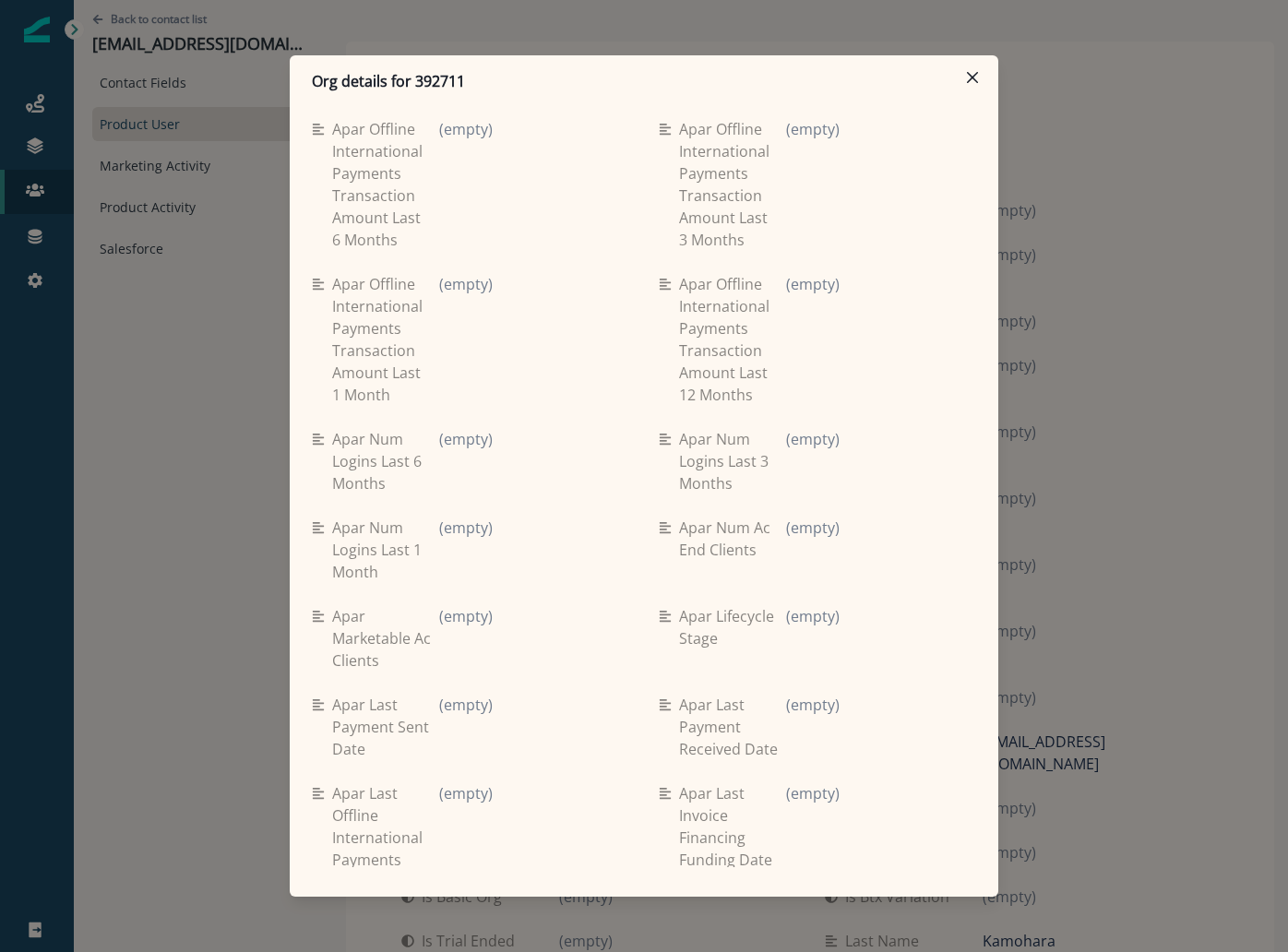
click at [1137, 523] on div "Org details for 392711 Se travel spend lifetime (empty) Se spend 9ma (empty) Se…" at bounding box center [644, 476] width 1288 height 952
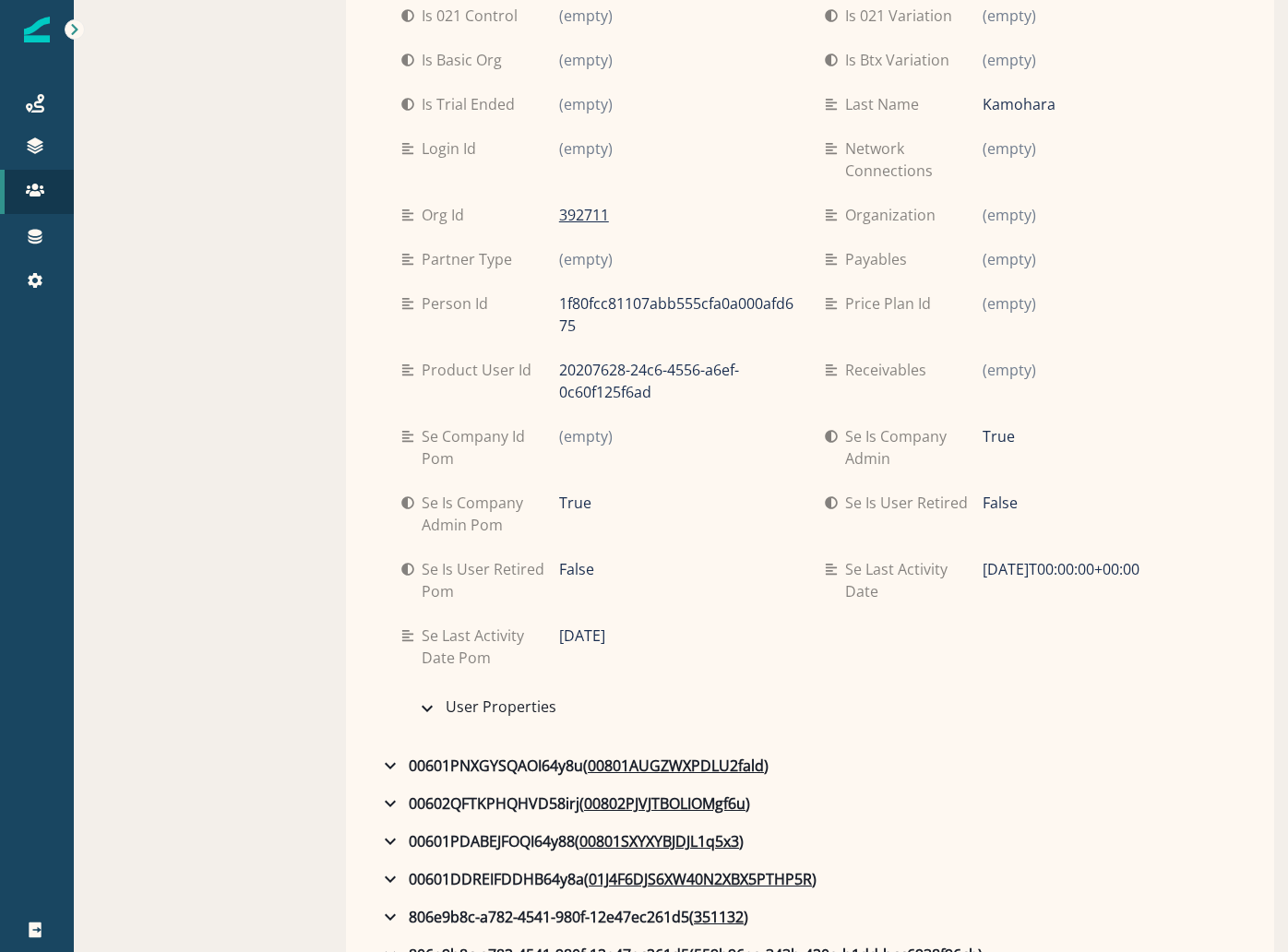
scroll to position [823, 0]
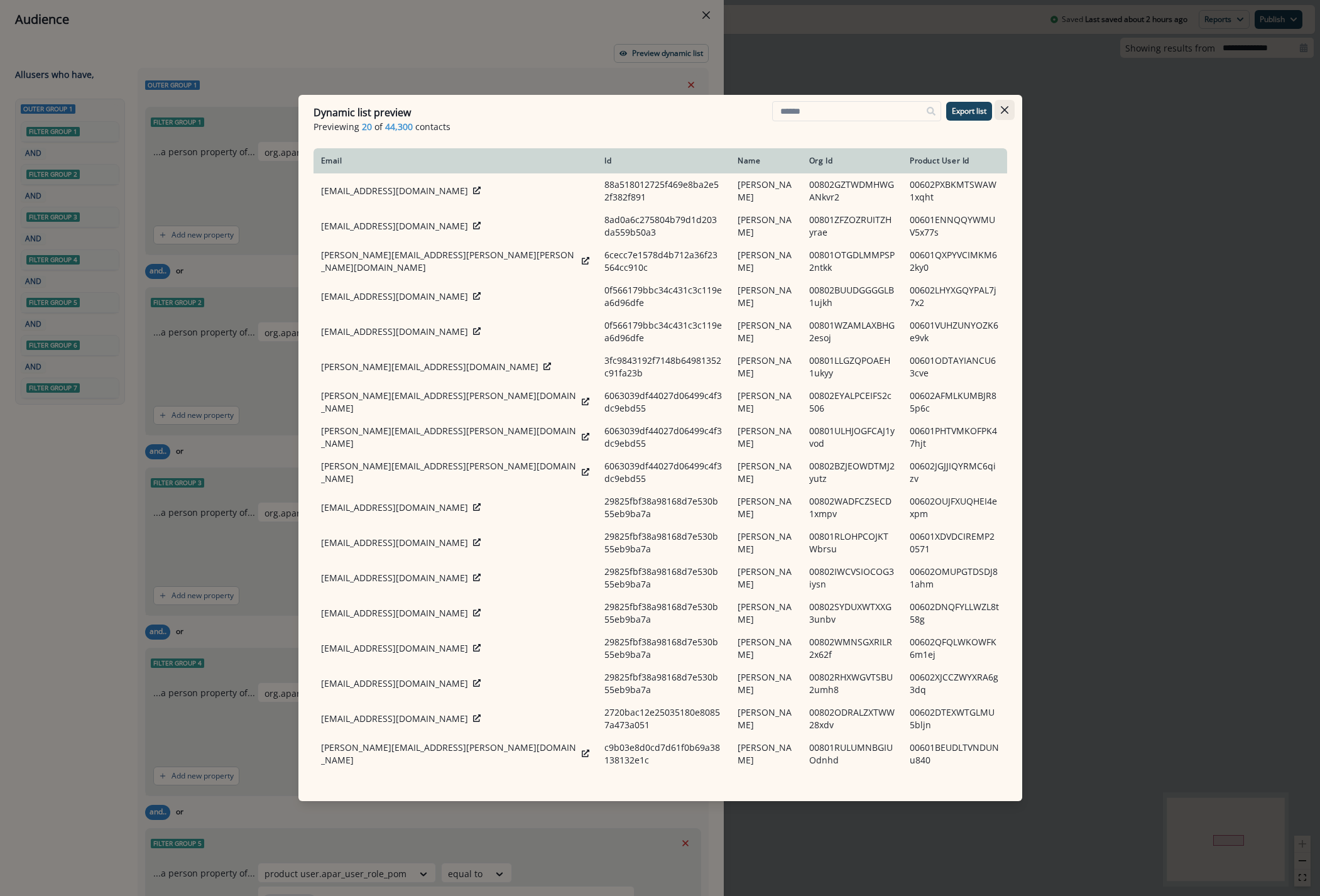
click at [1010, 104] on button "Close" at bounding box center [1005, 110] width 20 height 20
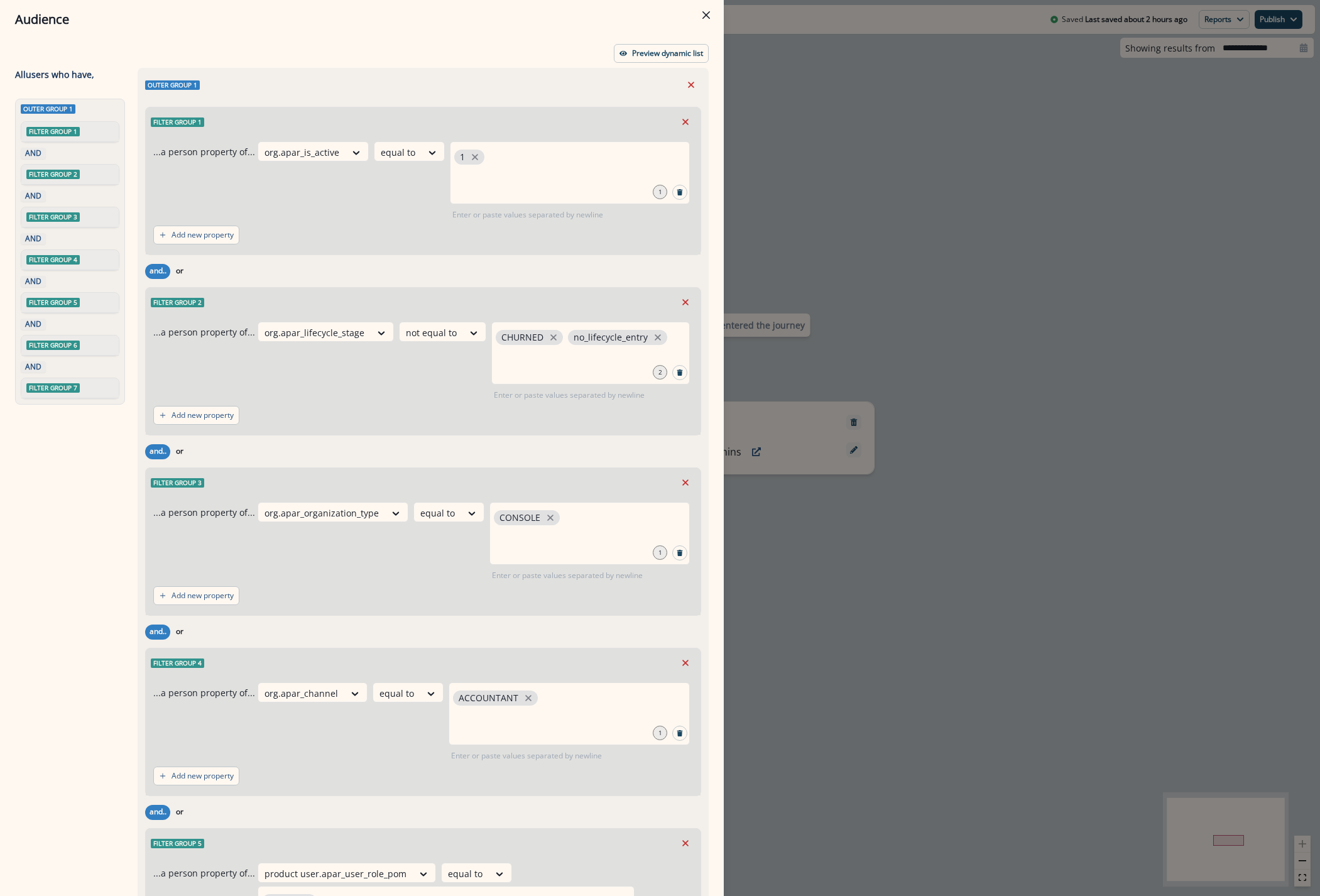
click at [975, 797] on div "Audience Preview dynamic list All user s who have, Outer group 1 Filter group 1…" at bounding box center [660, 448] width 1320 height 896
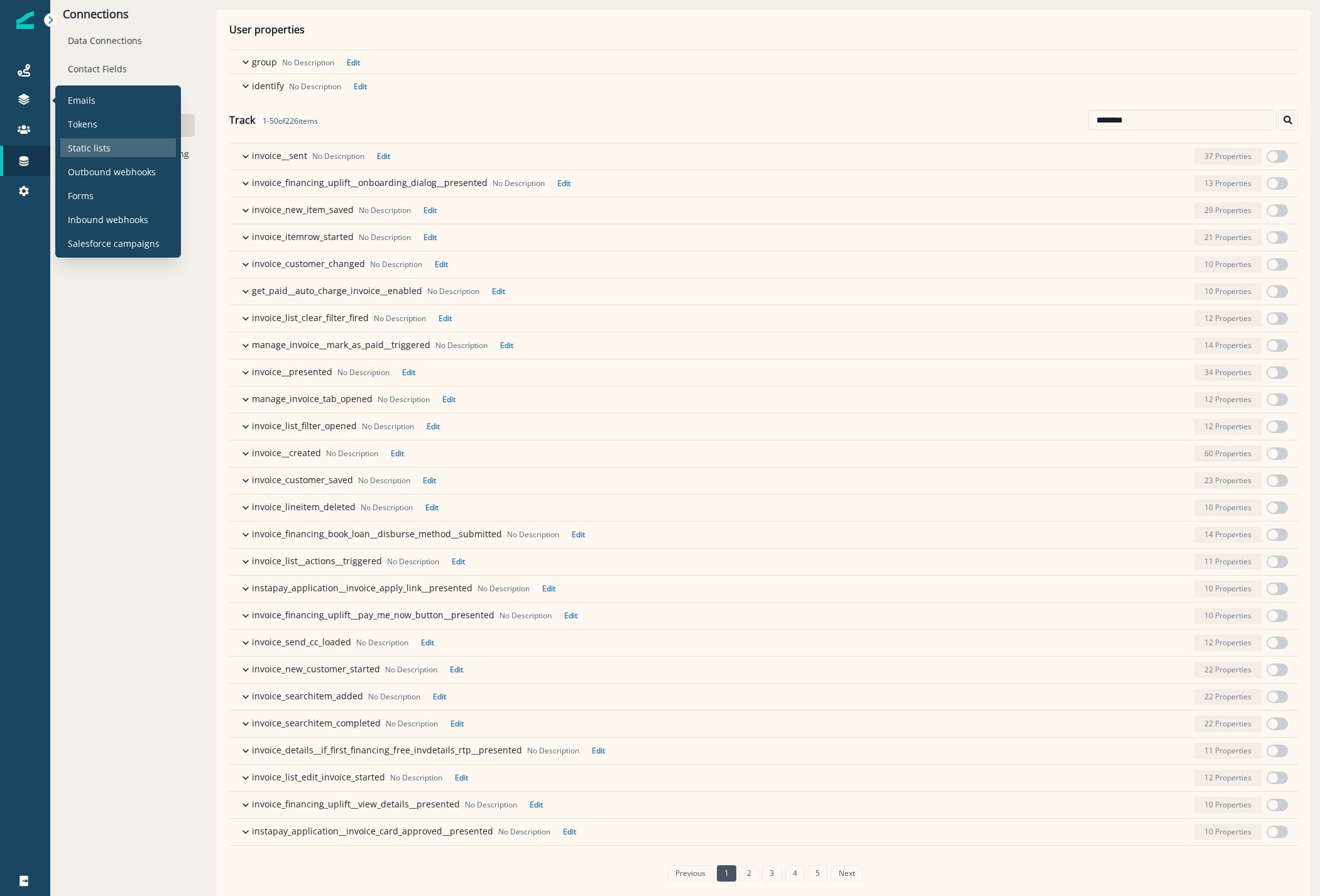
drag, startPoint x: 69, startPoint y: 141, endPoint x: 168, endPoint y: 134, distance: 99.2
click at [69, 141] on p "Static lists" at bounding box center [89, 148] width 43 height 13
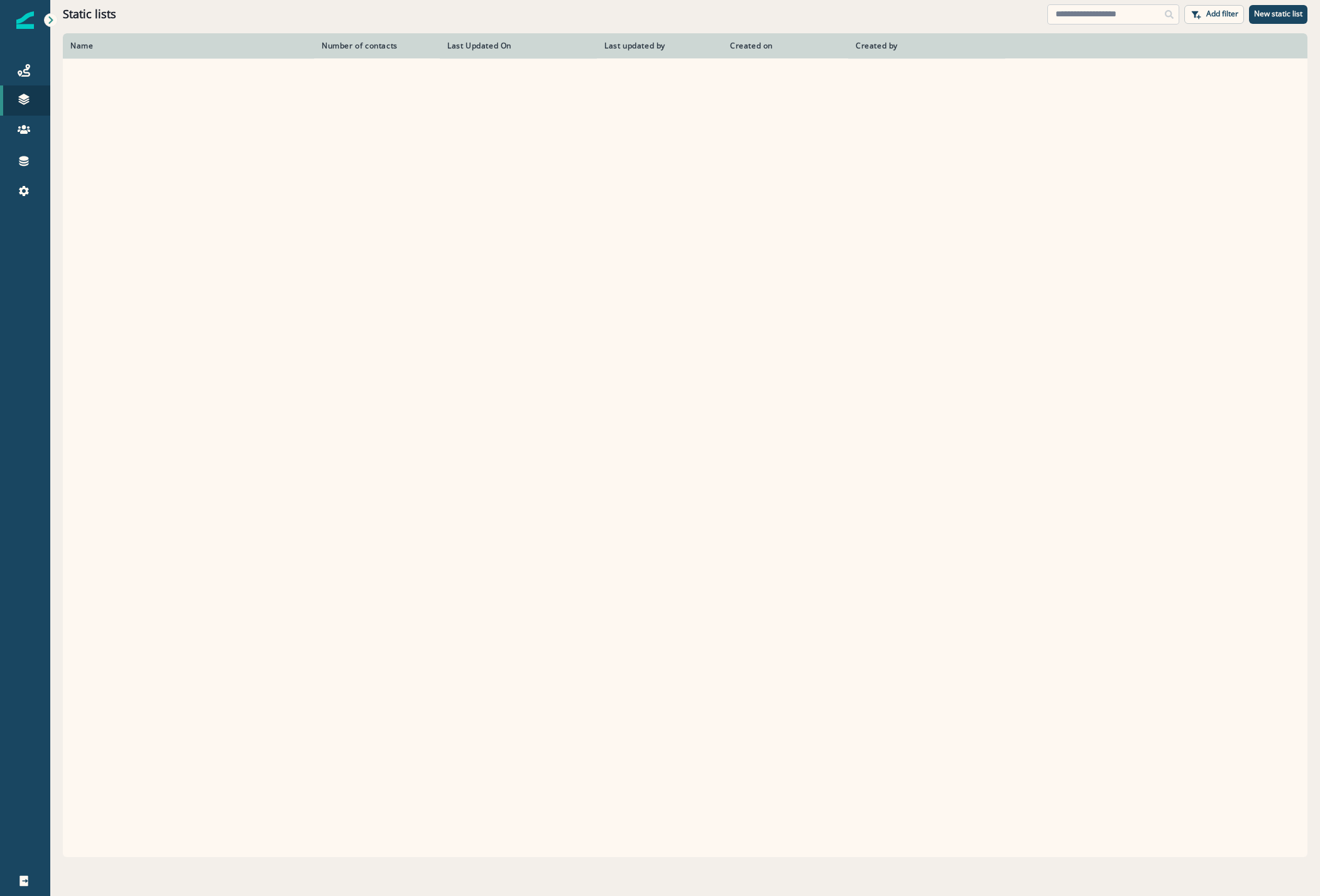
click at [1060, 13] on input at bounding box center [1113, 15] width 132 height 20
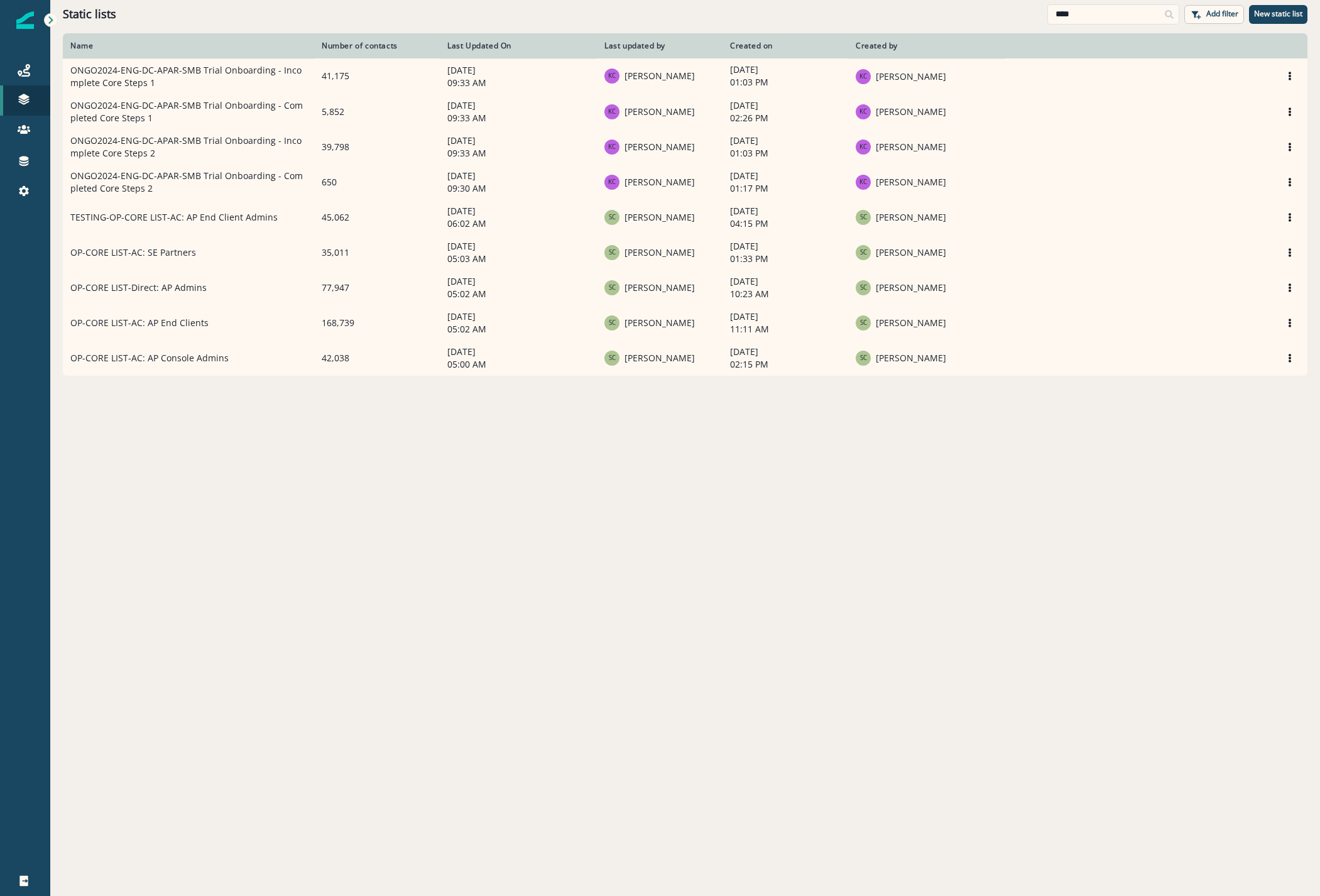
type input "****"
drag, startPoint x: 575, startPoint y: 549, endPoint x: 548, endPoint y: 541, distance: 28.2
click at [573, 547] on div "Name Number of contacts Last Updated On Last updated by Created on Created by O…" at bounding box center [685, 464] width 1269 height 861
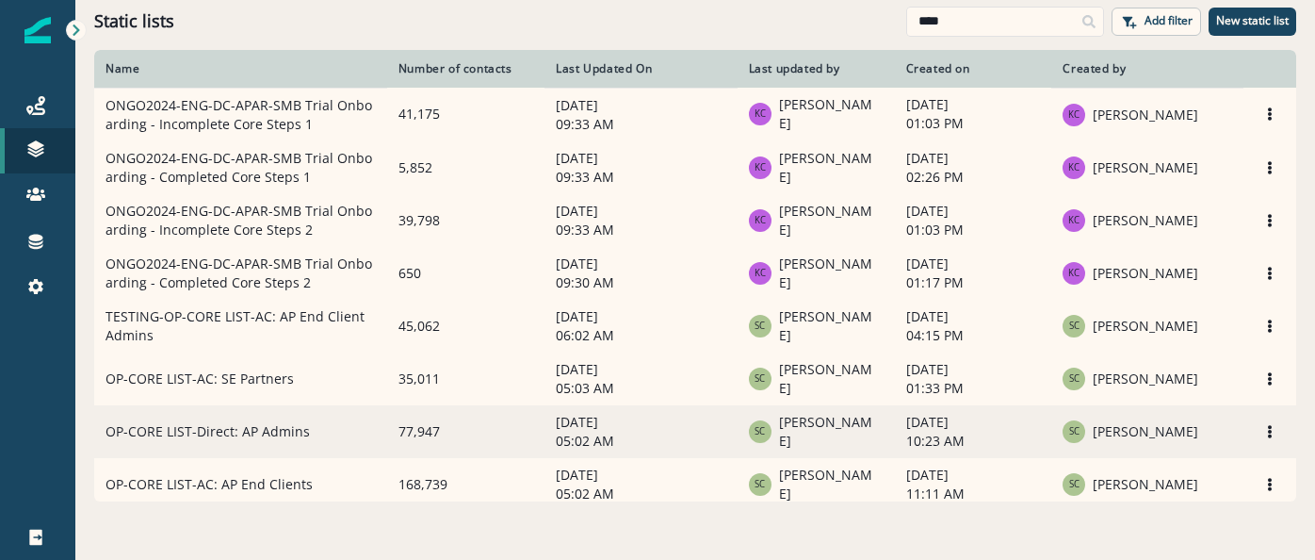
scroll to position [71, 0]
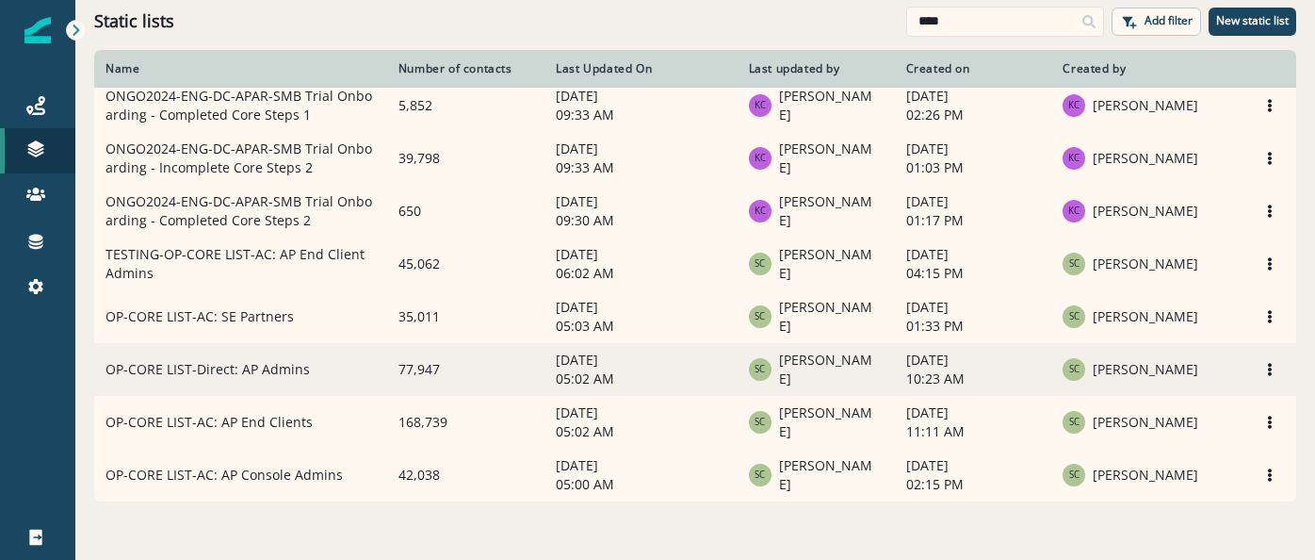
click at [332, 353] on td "OP-CORE LIST-Direct: AP Admins" at bounding box center [240, 369] width 293 height 53
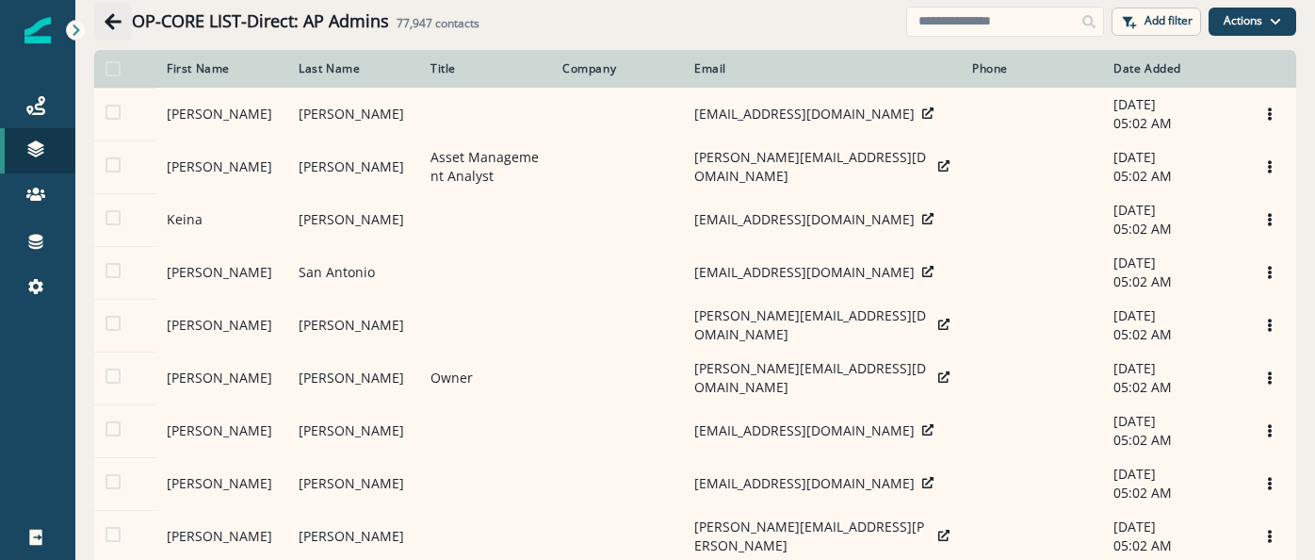
click at [123, 5] on button "Go back" at bounding box center [113, 22] width 38 height 38
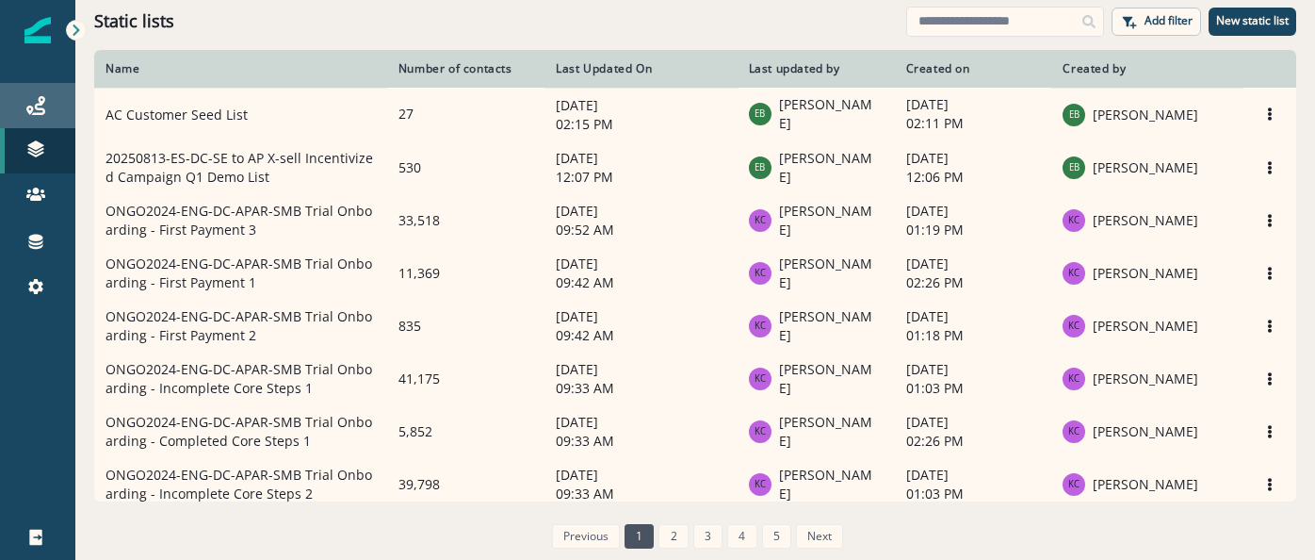
click at [46, 106] on div "Journeys" at bounding box center [38, 105] width 60 height 23
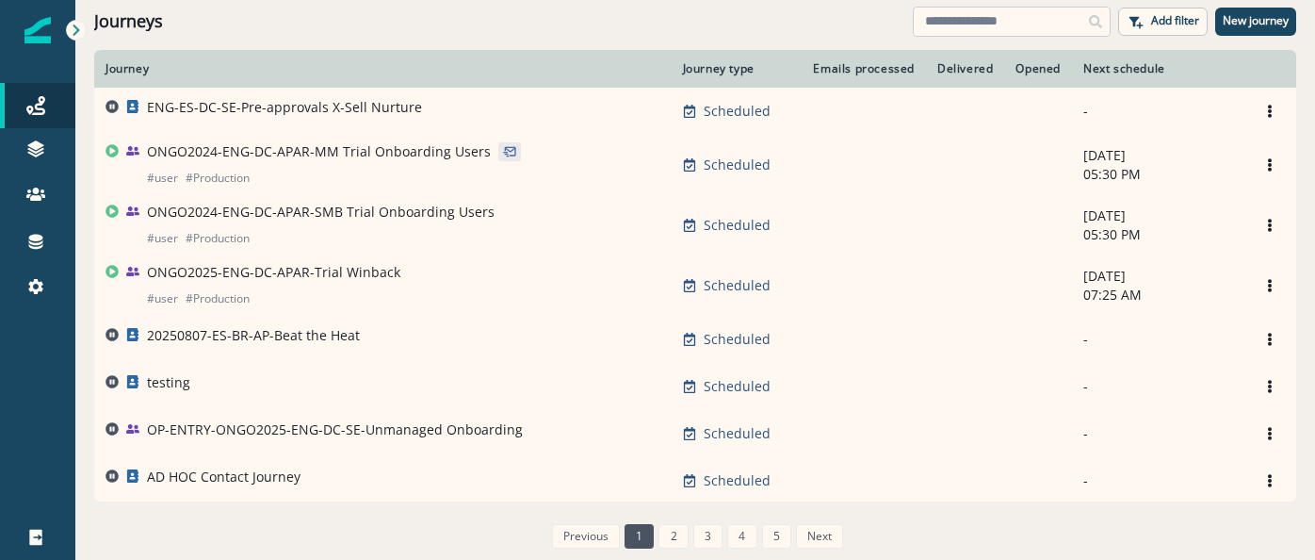
click at [1002, 18] on input at bounding box center [1012, 22] width 198 height 30
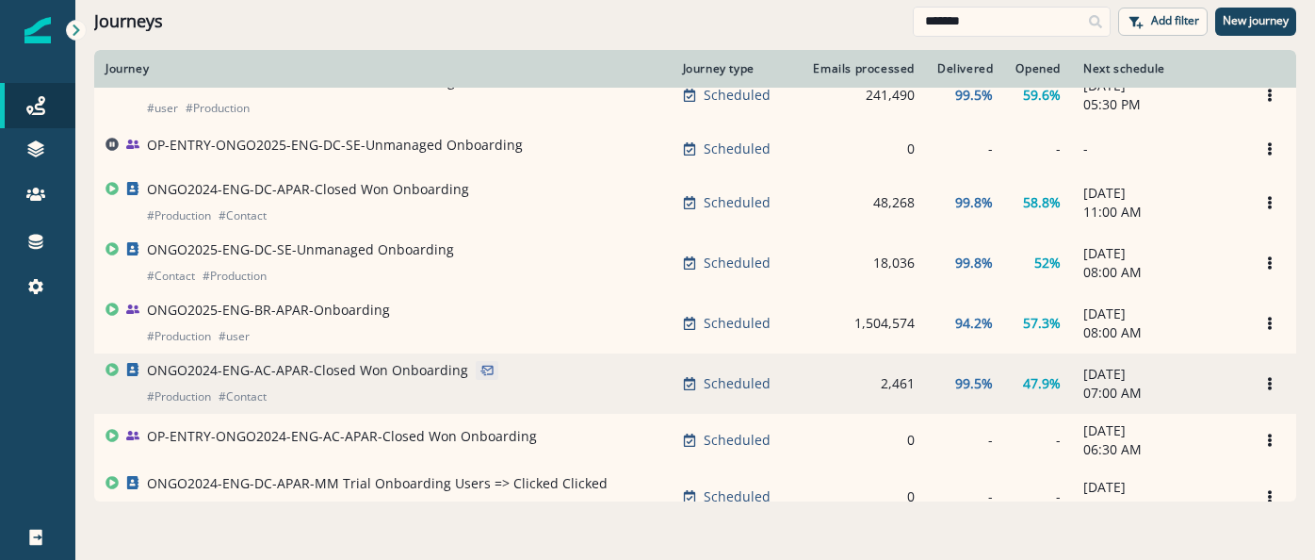
scroll to position [188, 0]
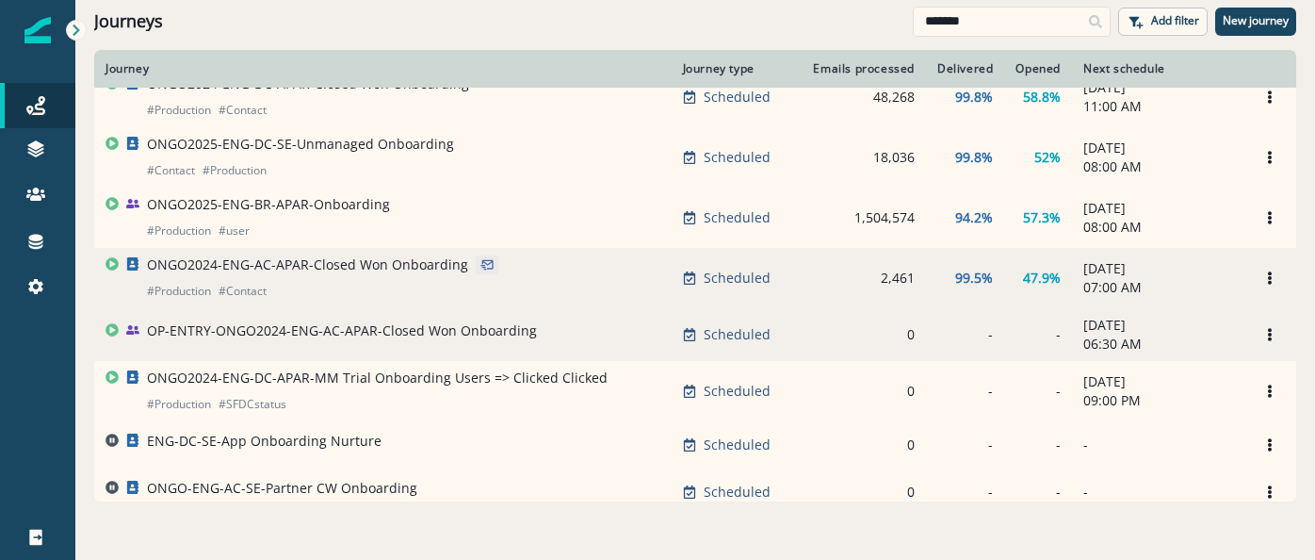
type input "*******"
click at [364, 325] on td "OP-ENTRY-ONGO2024-ENG-AC-APAR-Closed Won Onboarding" at bounding box center [383, 334] width 578 height 53
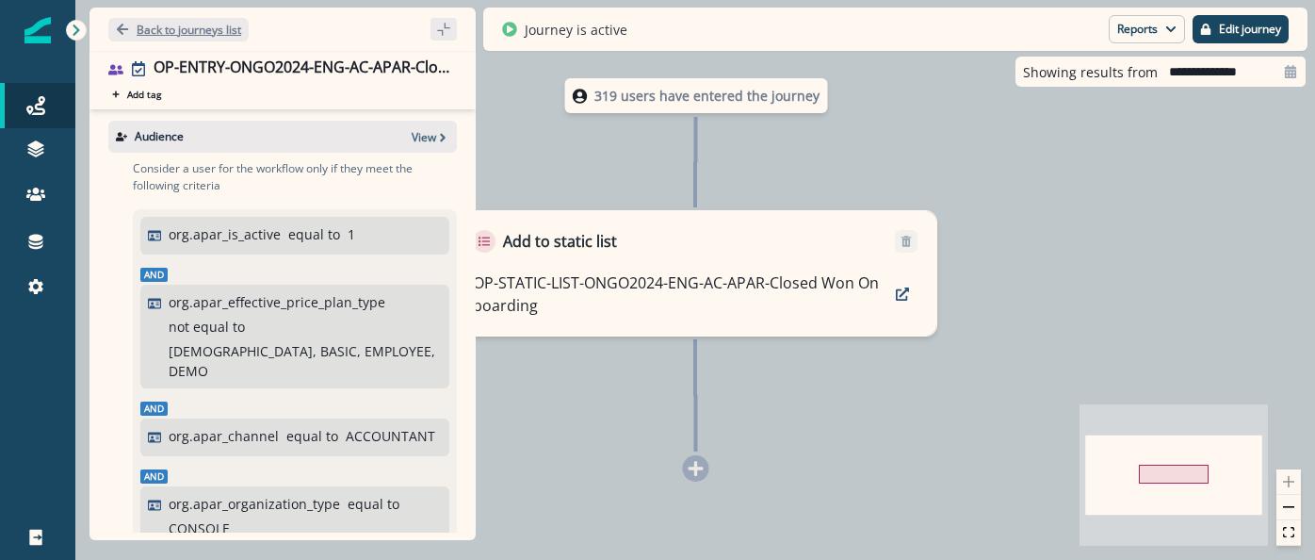
click at [196, 22] on p "Back to journeys list" at bounding box center [189, 30] width 105 height 16
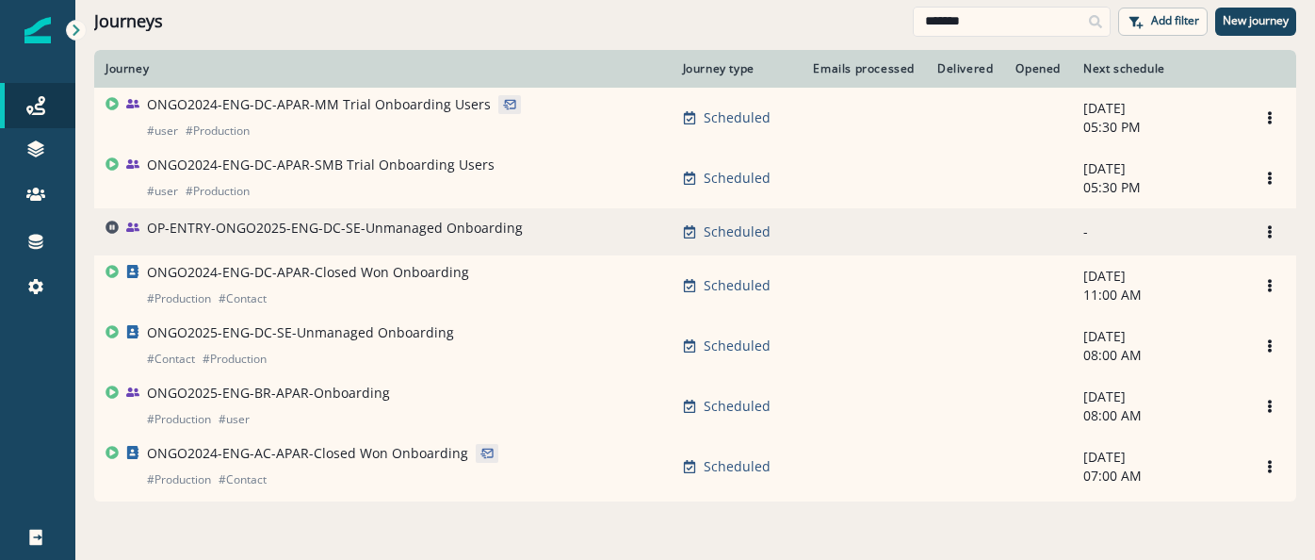
click at [362, 224] on p "OP-ENTRY-ONGO2025-ENG-DC-SE-Unmanaged Onboarding" at bounding box center [335, 228] width 376 height 19
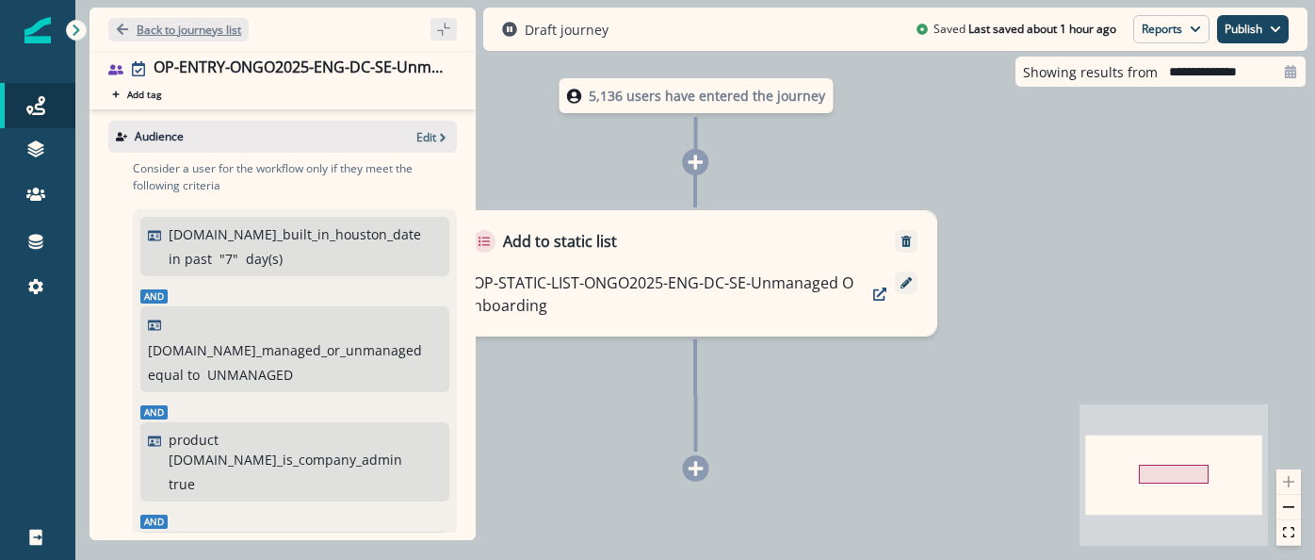
click at [202, 25] on p "Back to journeys list" at bounding box center [189, 30] width 105 height 16
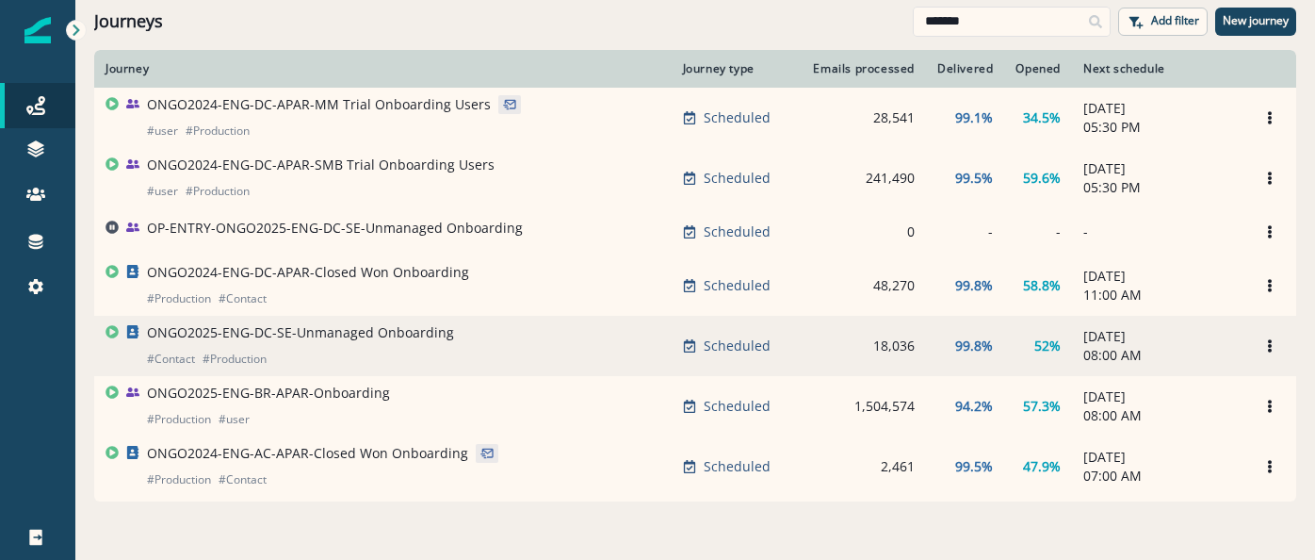
click at [349, 367] on div "ONGO2025-ENG-DC-SE-Unmanaged Onboarding # Contact # Production" at bounding box center [300, 345] width 307 height 45
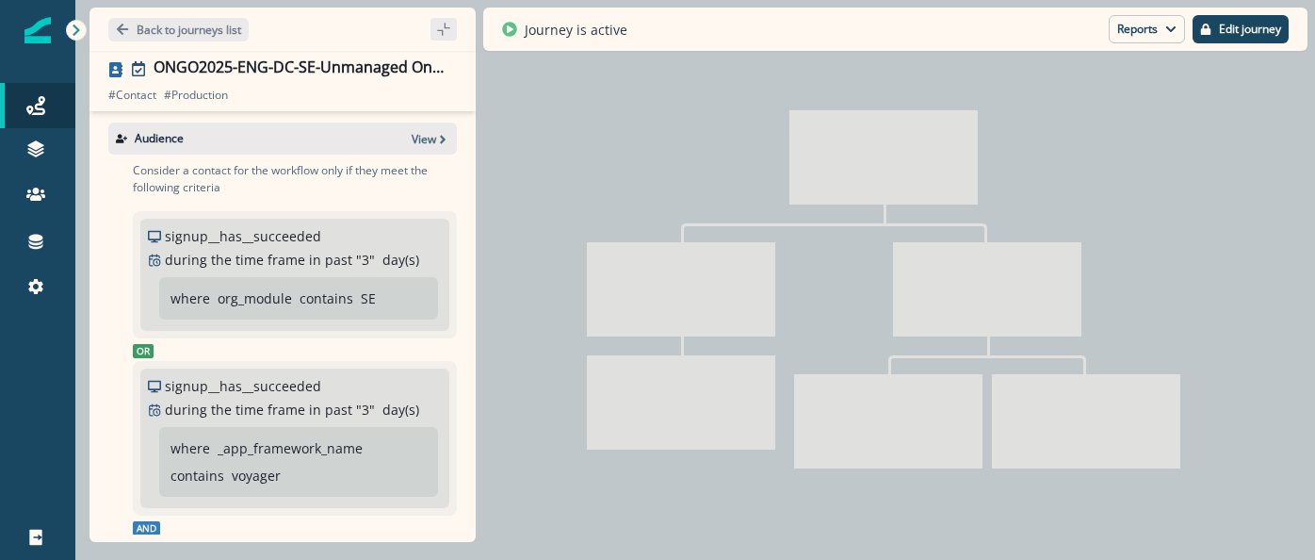
click at [747, 555] on div at bounding box center [695, 280] width 1240 height 560
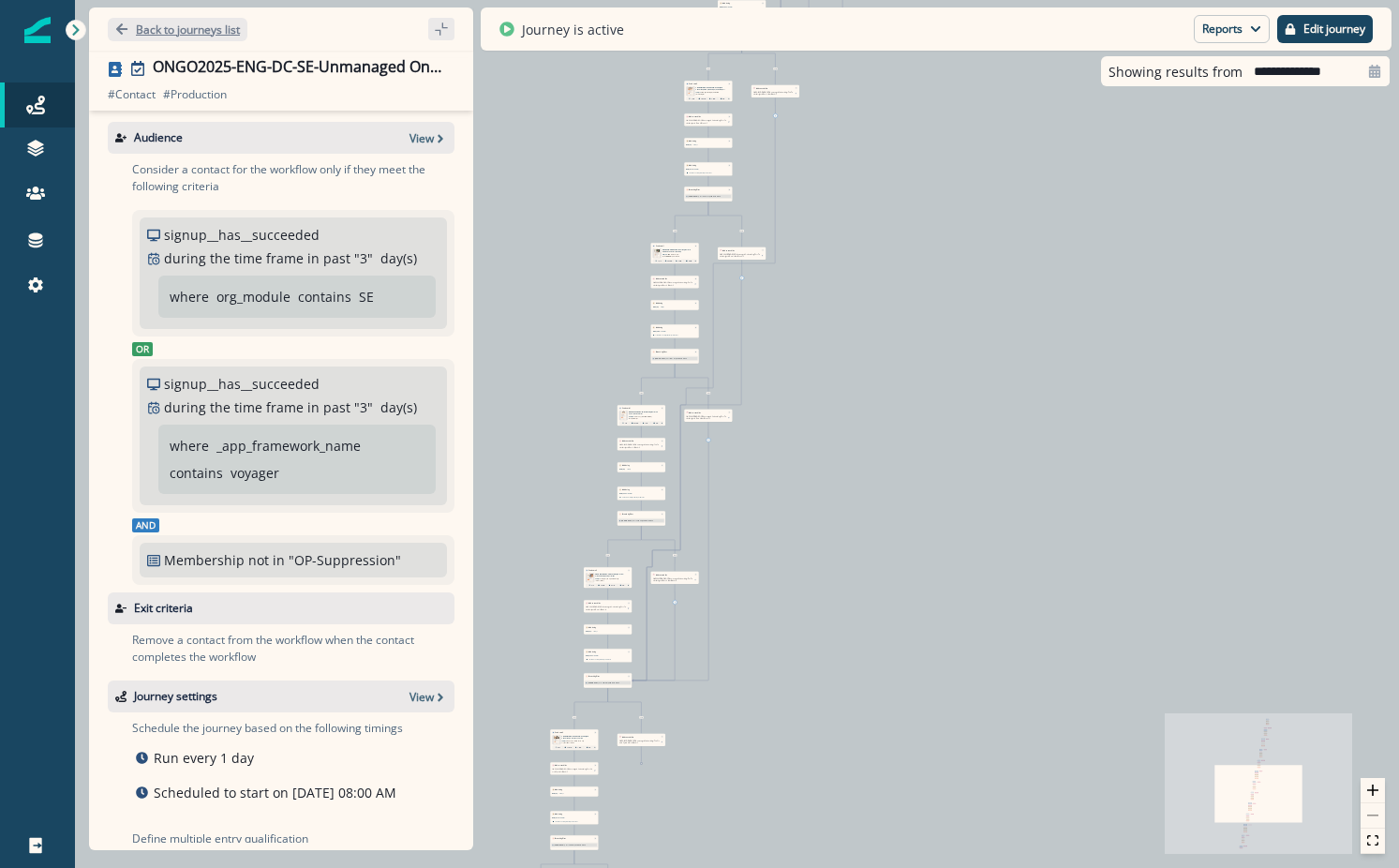
click at [131, 24] on button "Back to journeys list" at bounding box center [177, 30] width 139 height 24
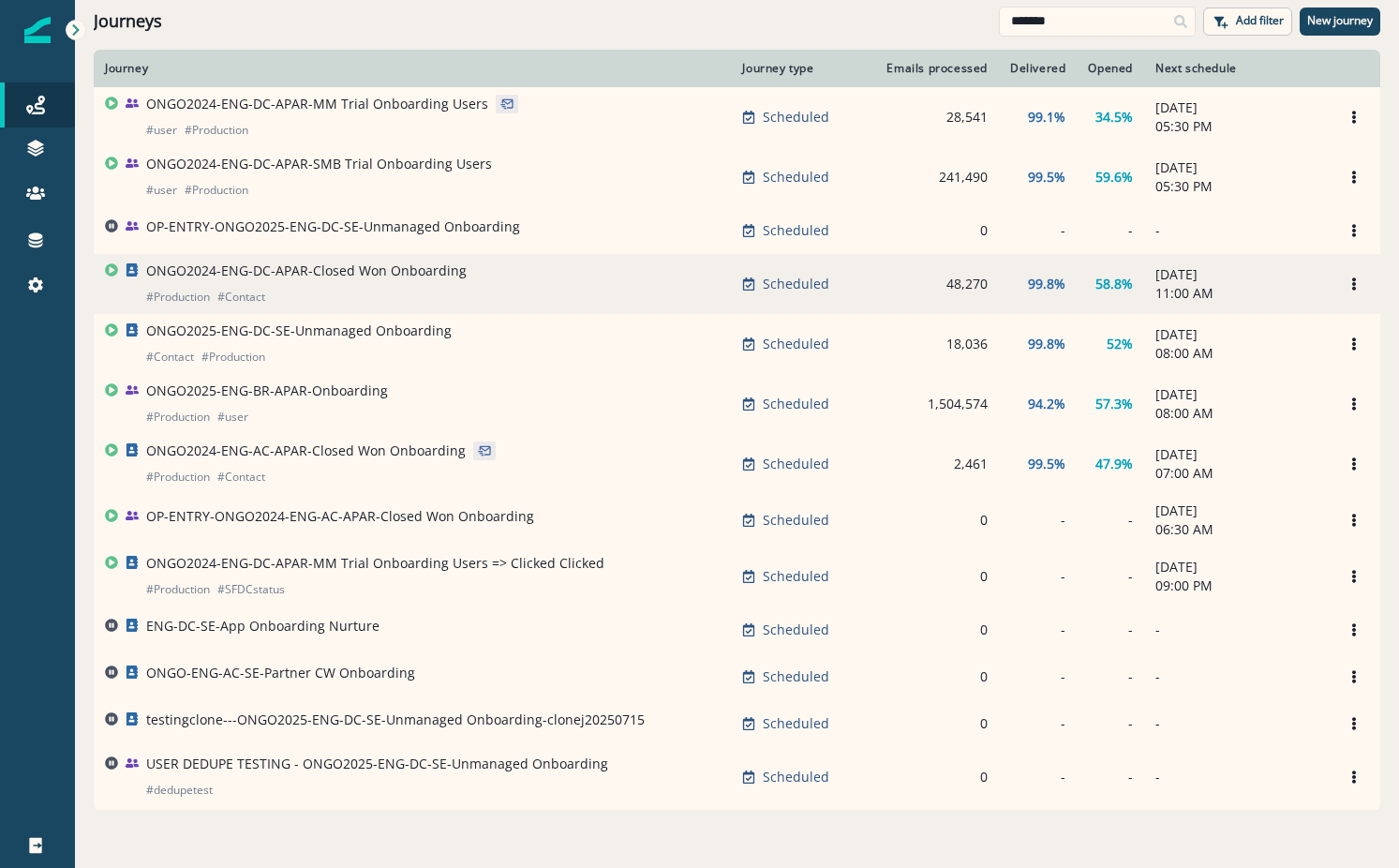
click at [360, 280] on p "ONGO2024-ENG-DC-APAR-Closed Won Onboarding" at bounding box center [306, 270] width 320 height 19
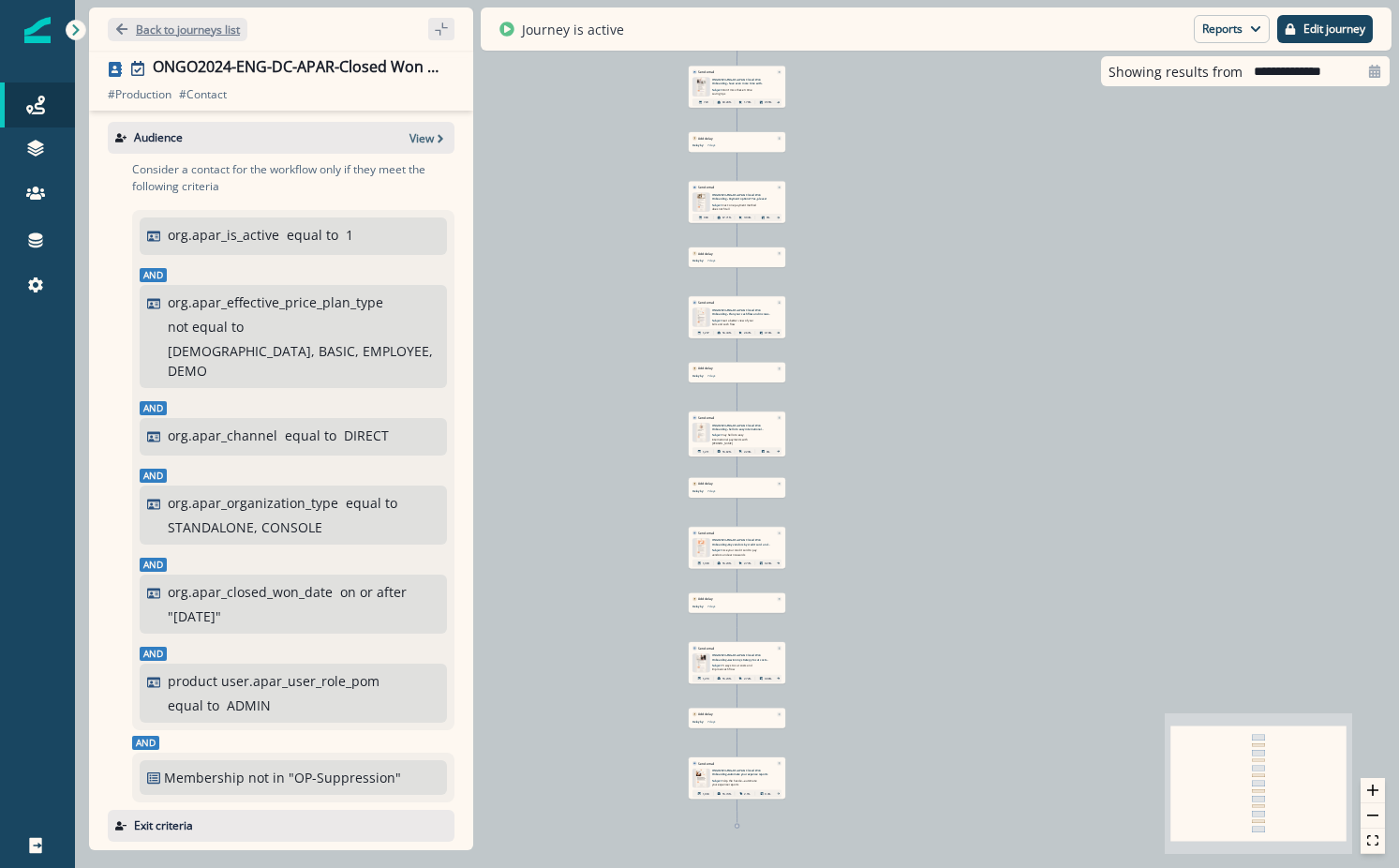
click at [178, 27] on p "Back to journeys list" at bounding box center [188, 30] width 104 height 16
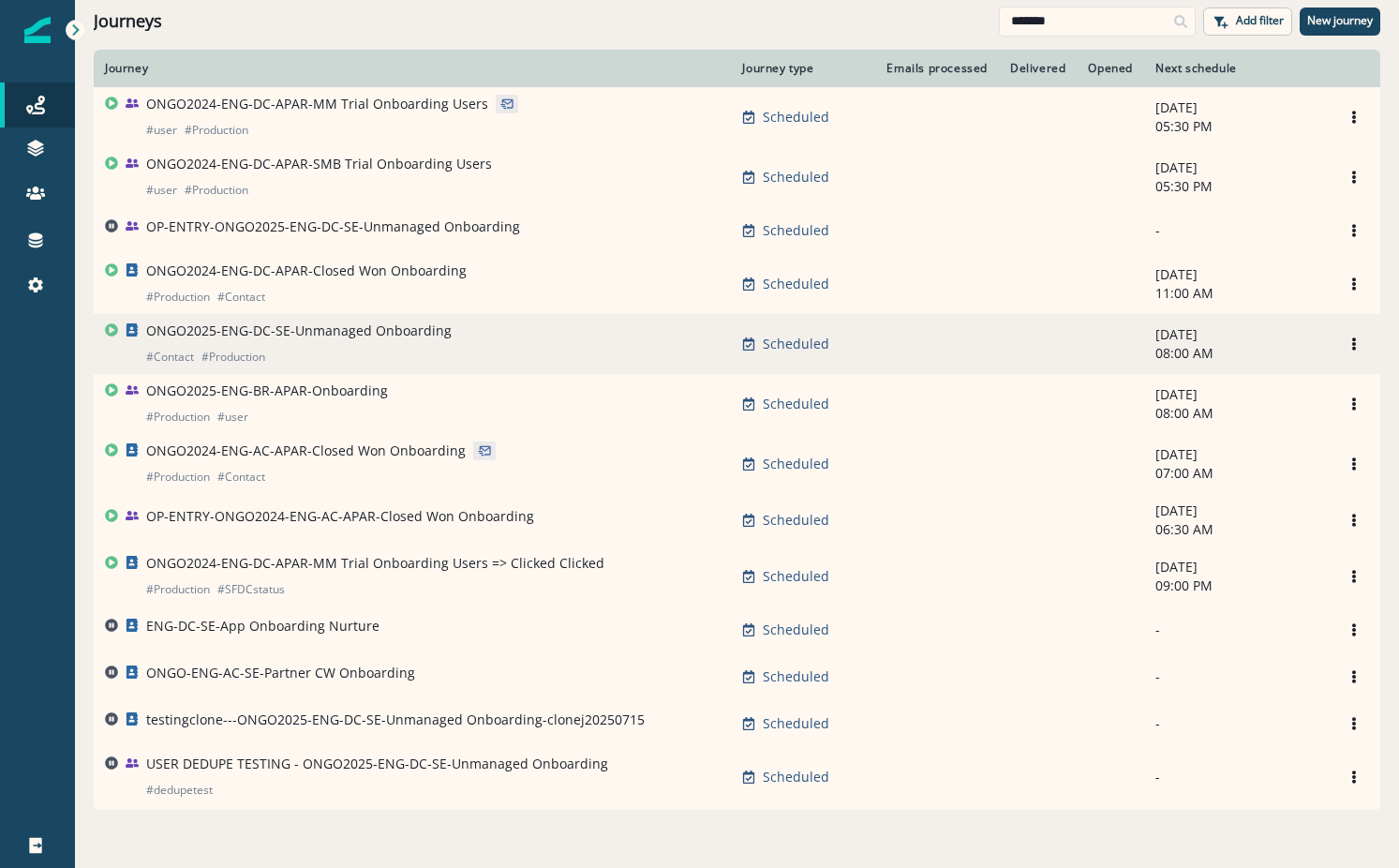
click at [347, 337] on p "ONGO2025-ENG-DC-SE-Unmanaged Onboarding" at bounding box center [298, 330] width 305 height 19
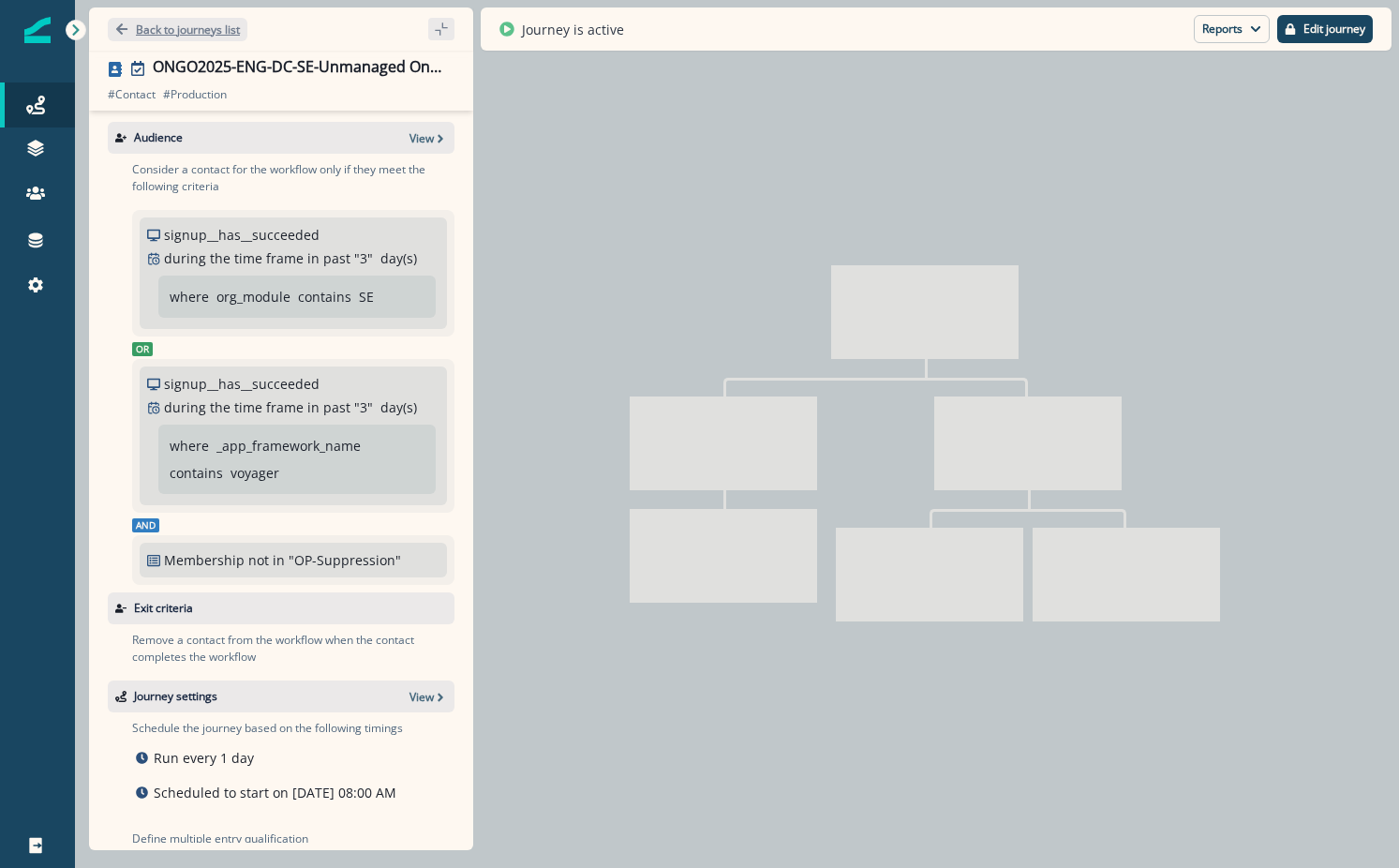
click at [199, 39] on button "Back to journeys list" at bounding box center [177, 30] width 139 height 24
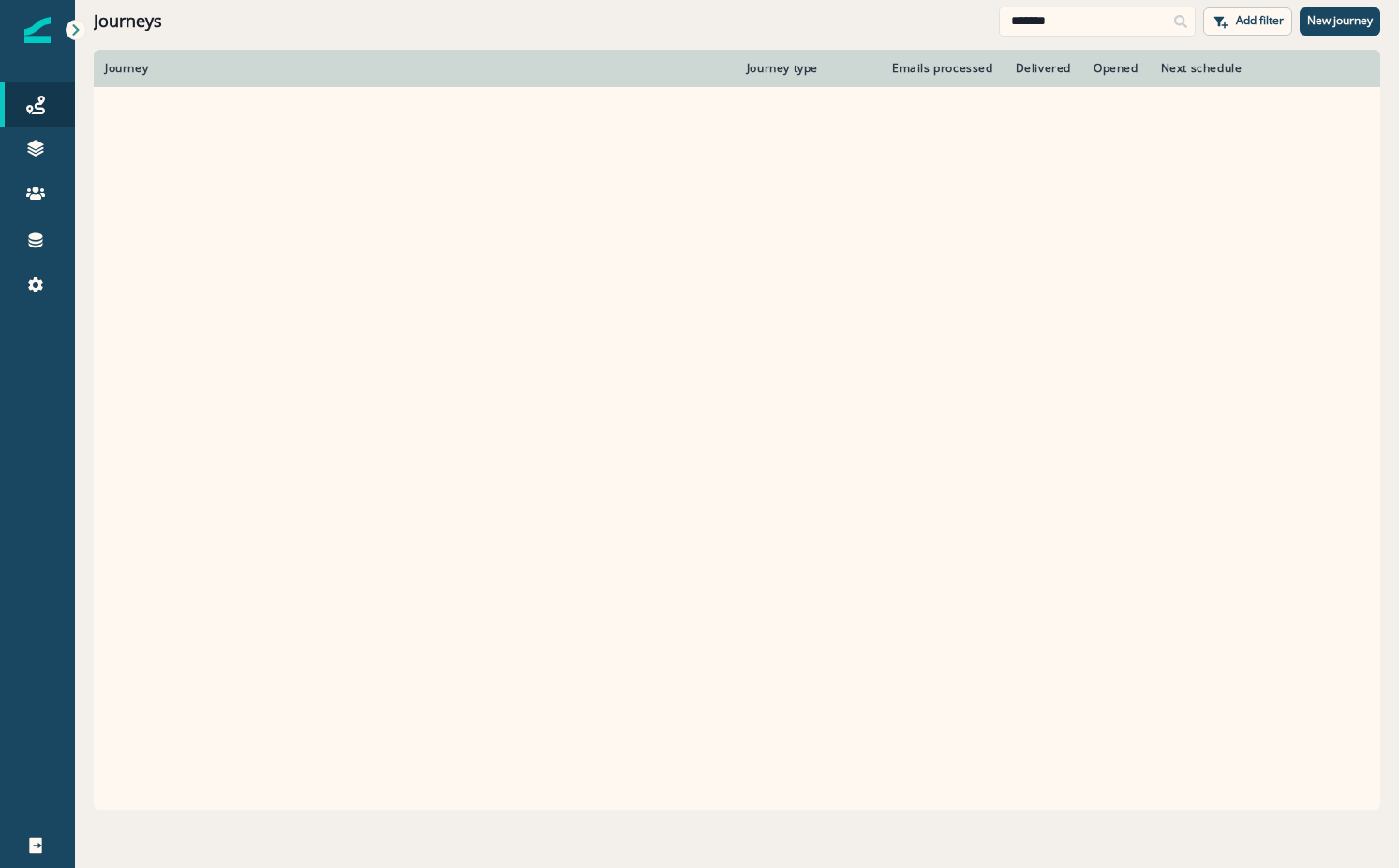
click at [212, 18] on div "Journeys" at bounding box center [546, 21] width 905 height 21
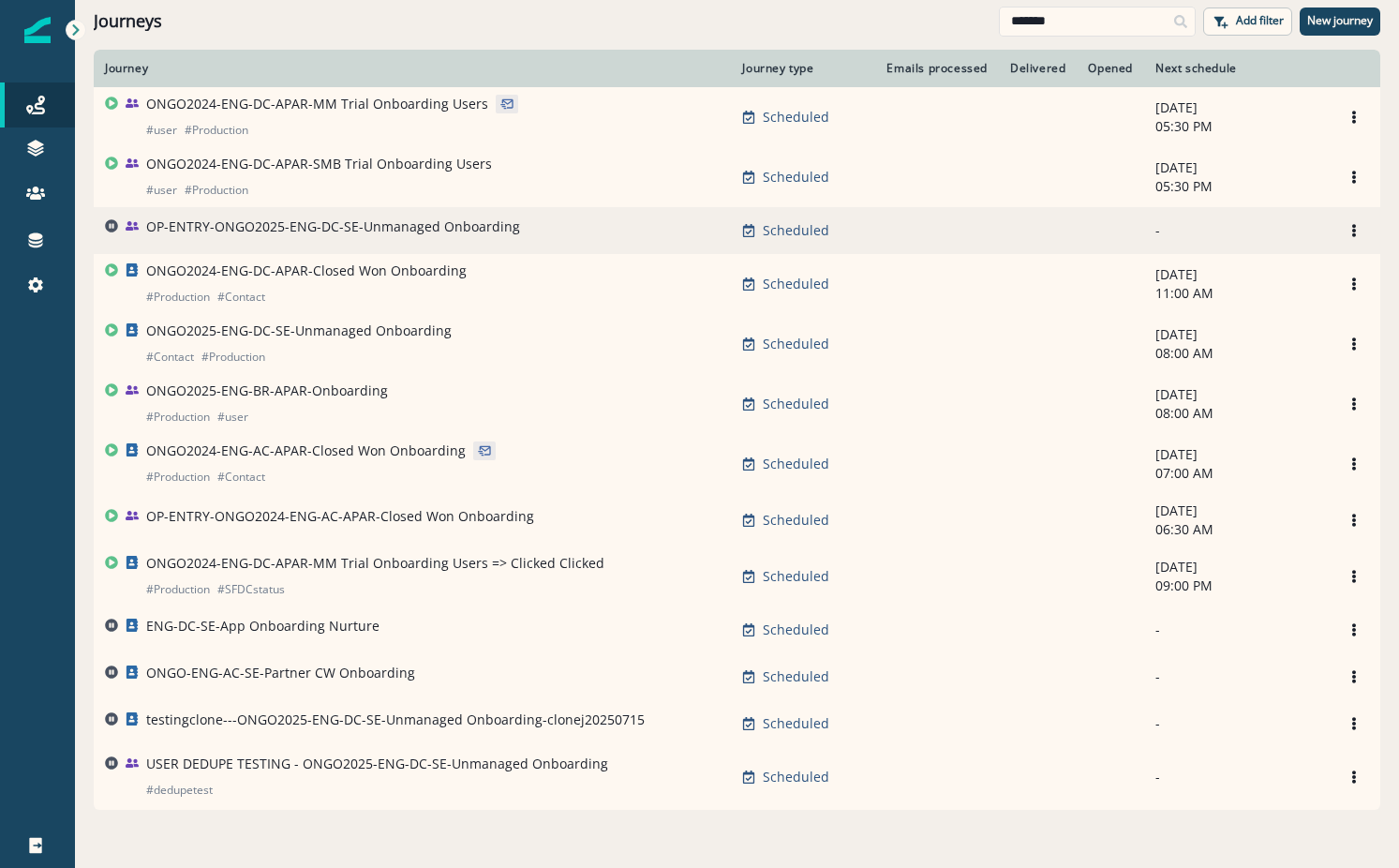
click at [356, 234] on p "OP-ENTRY-ONGO2025-ENG-DC-SE-Unmanaged Onboarding" at bounding box center [333, 227] width 374 height 19
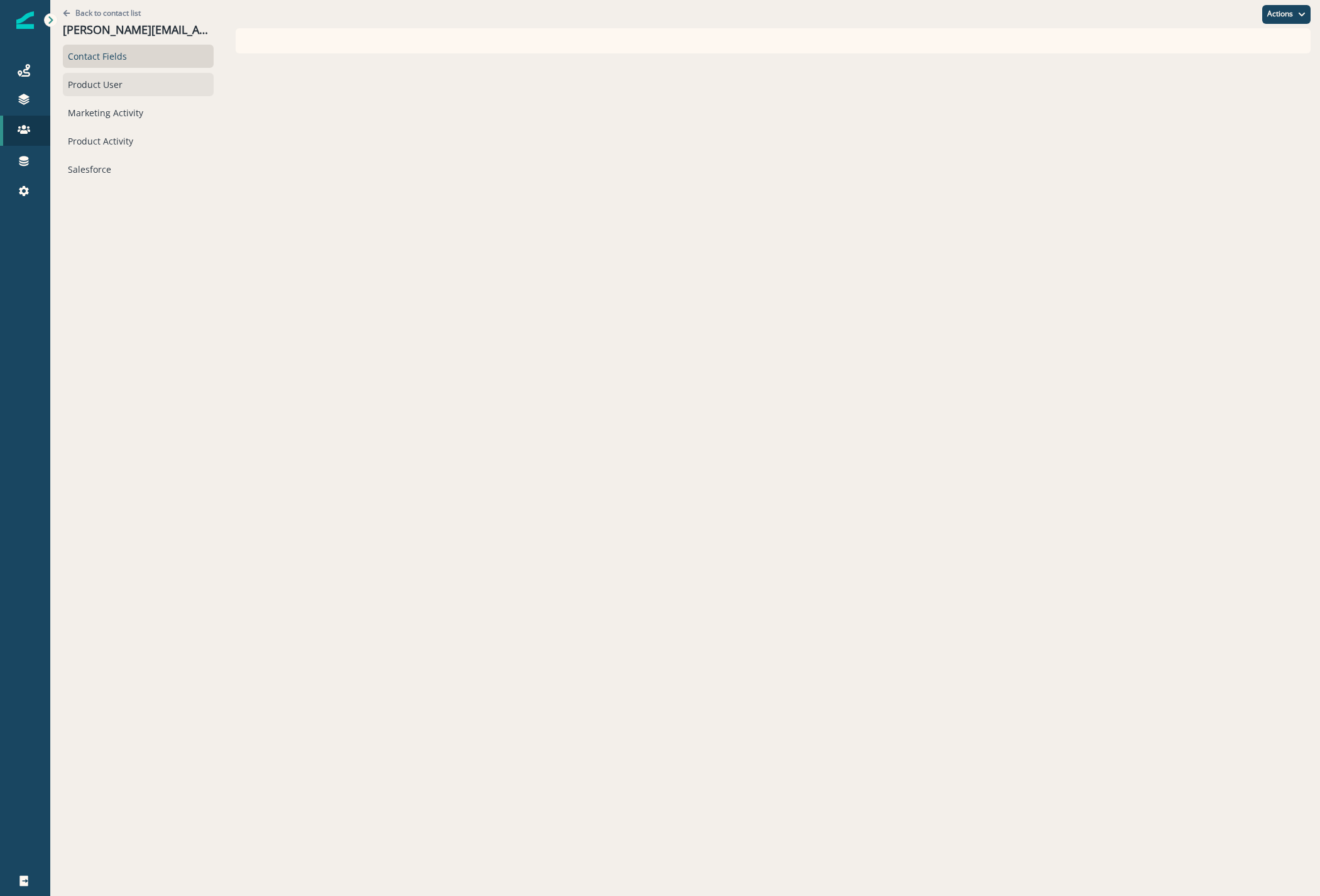
click at [87, 84] on div "Product User" at bounding box center [138, 84] width 151 height 23
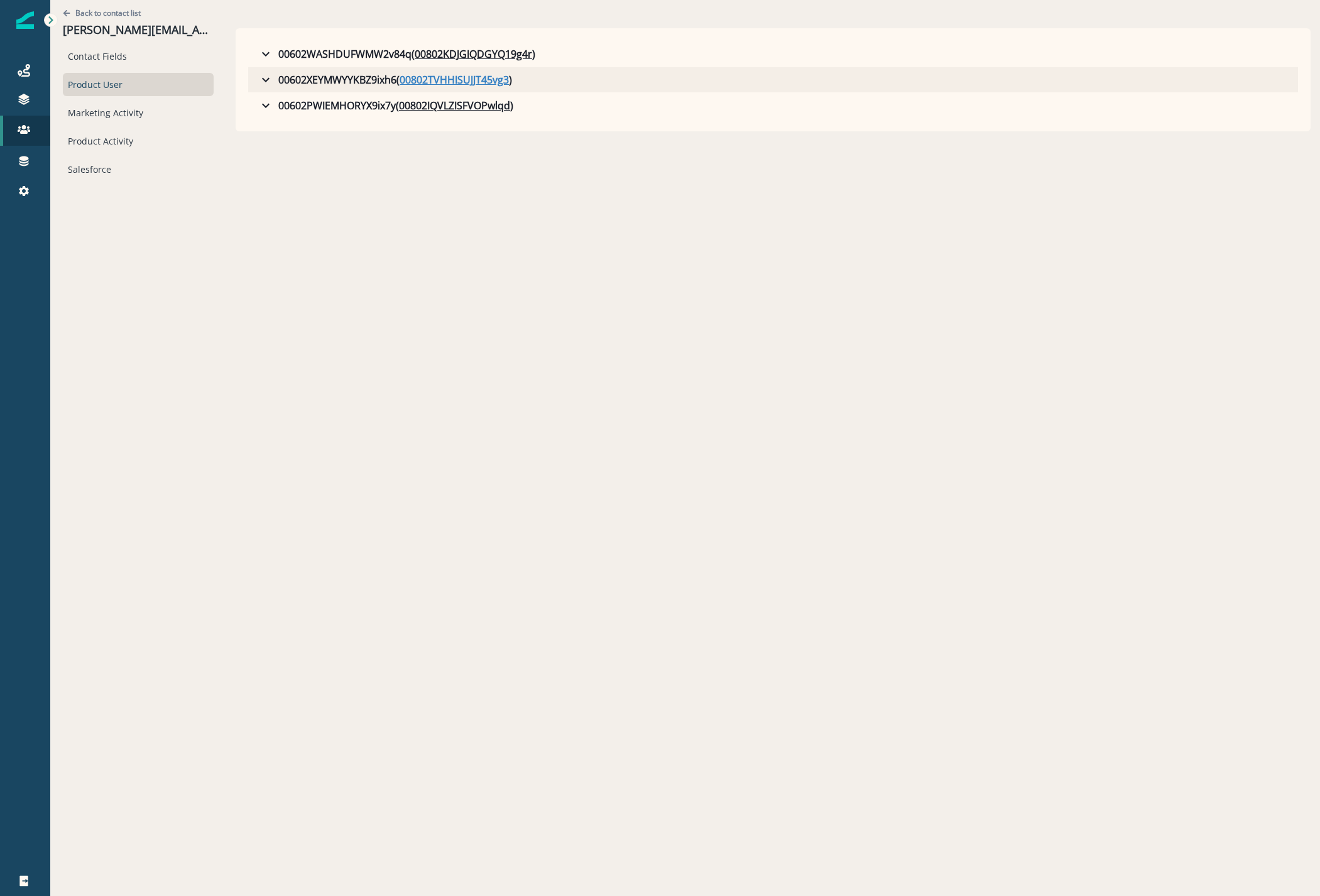
click at [441, 79] on u "00802TVHHISUJJT45vg3" at bounding box center [454, 79] width 109 height 15
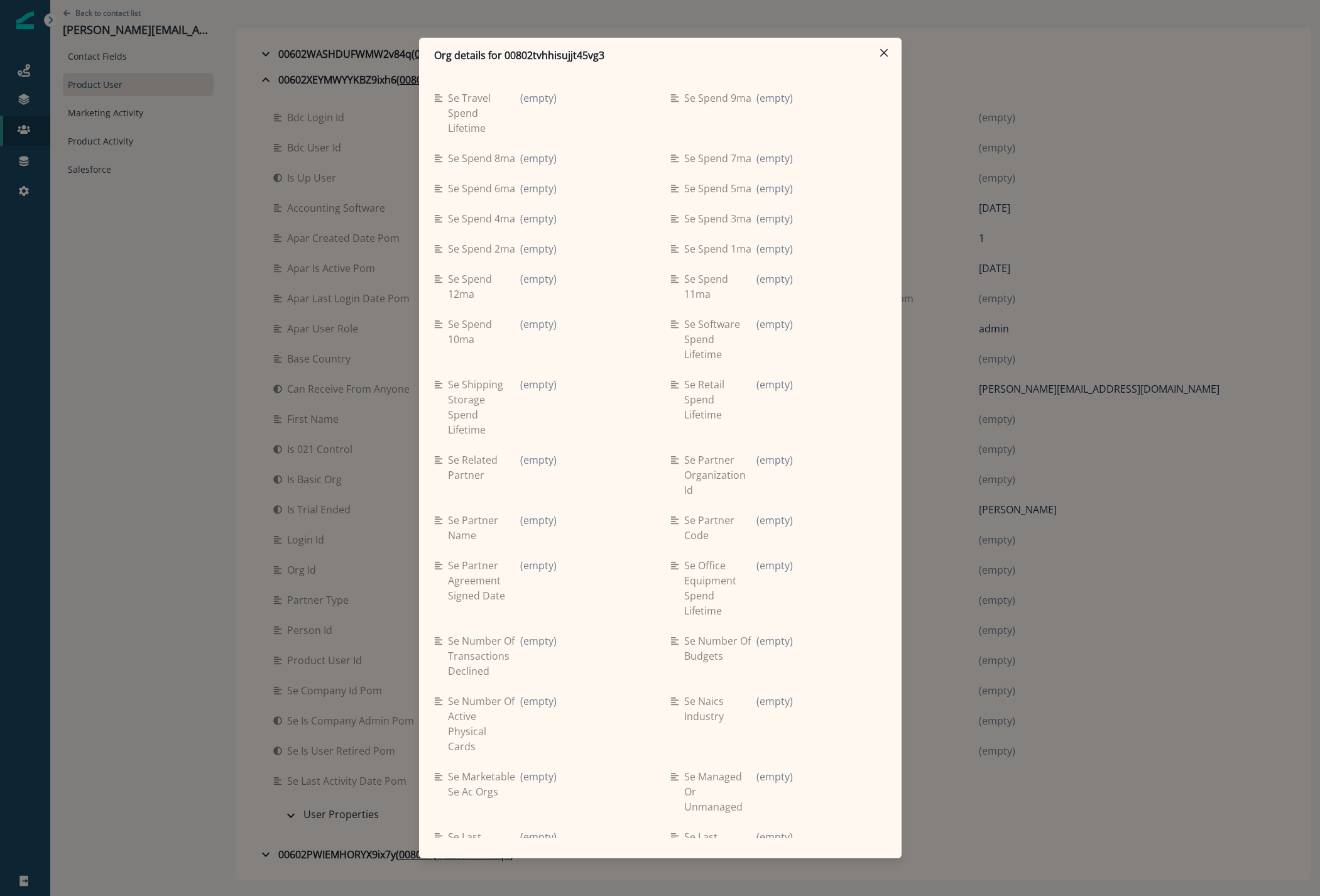
click at [236, 475] on div "Org details for 00802tvhhisujjt45vg3 Se travel spend lifetime (empty) Se spend …" at bounding box center [660, 448] width 1320 height 896
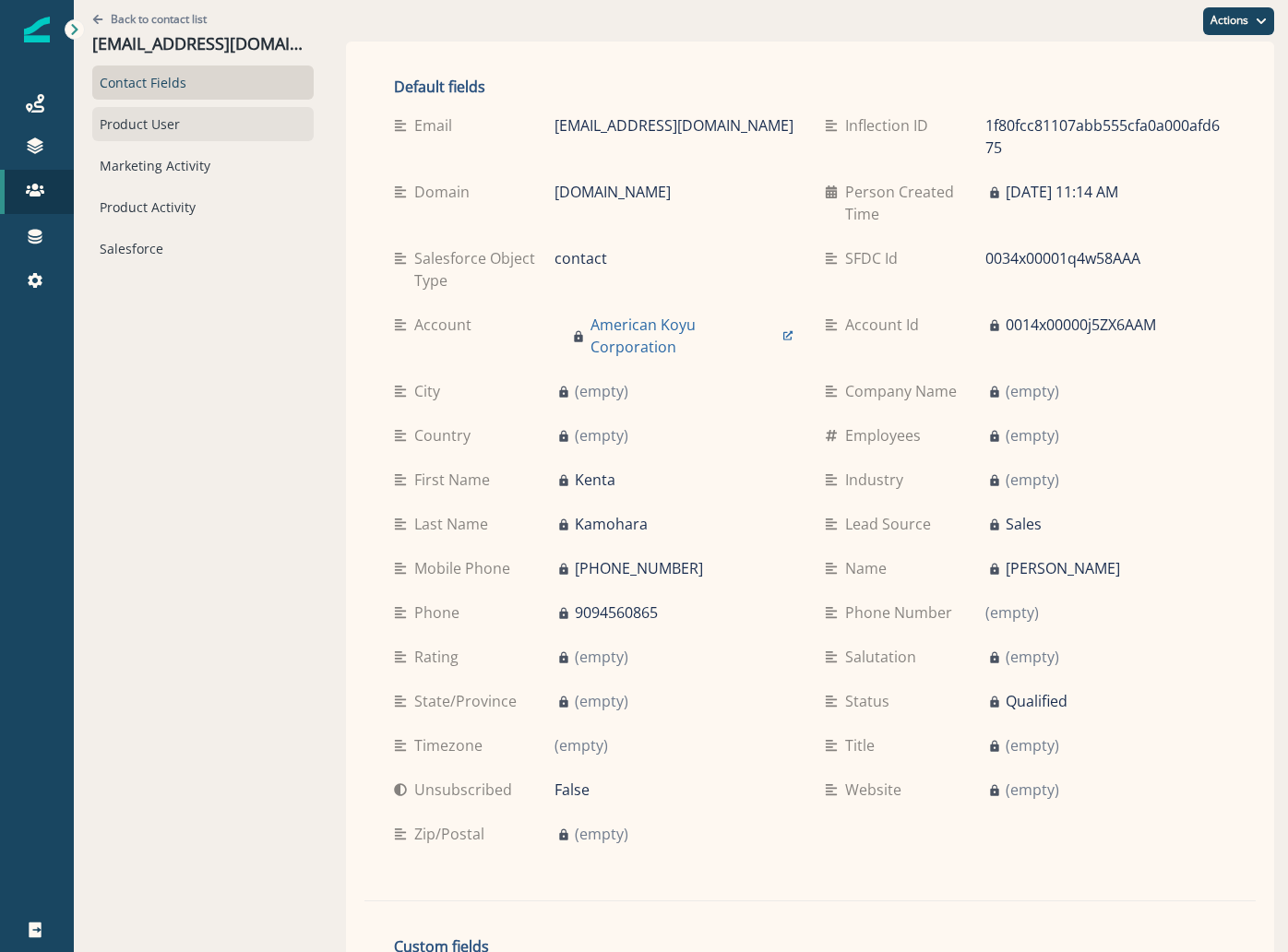
drag, startPoint x: 154, startPoint y: 137, endPoint x: 156, endPoint y: 111, distance: 26.1
click at [154, 136] on div "Product User" at bounding box center [203, 123] width 221 height 34
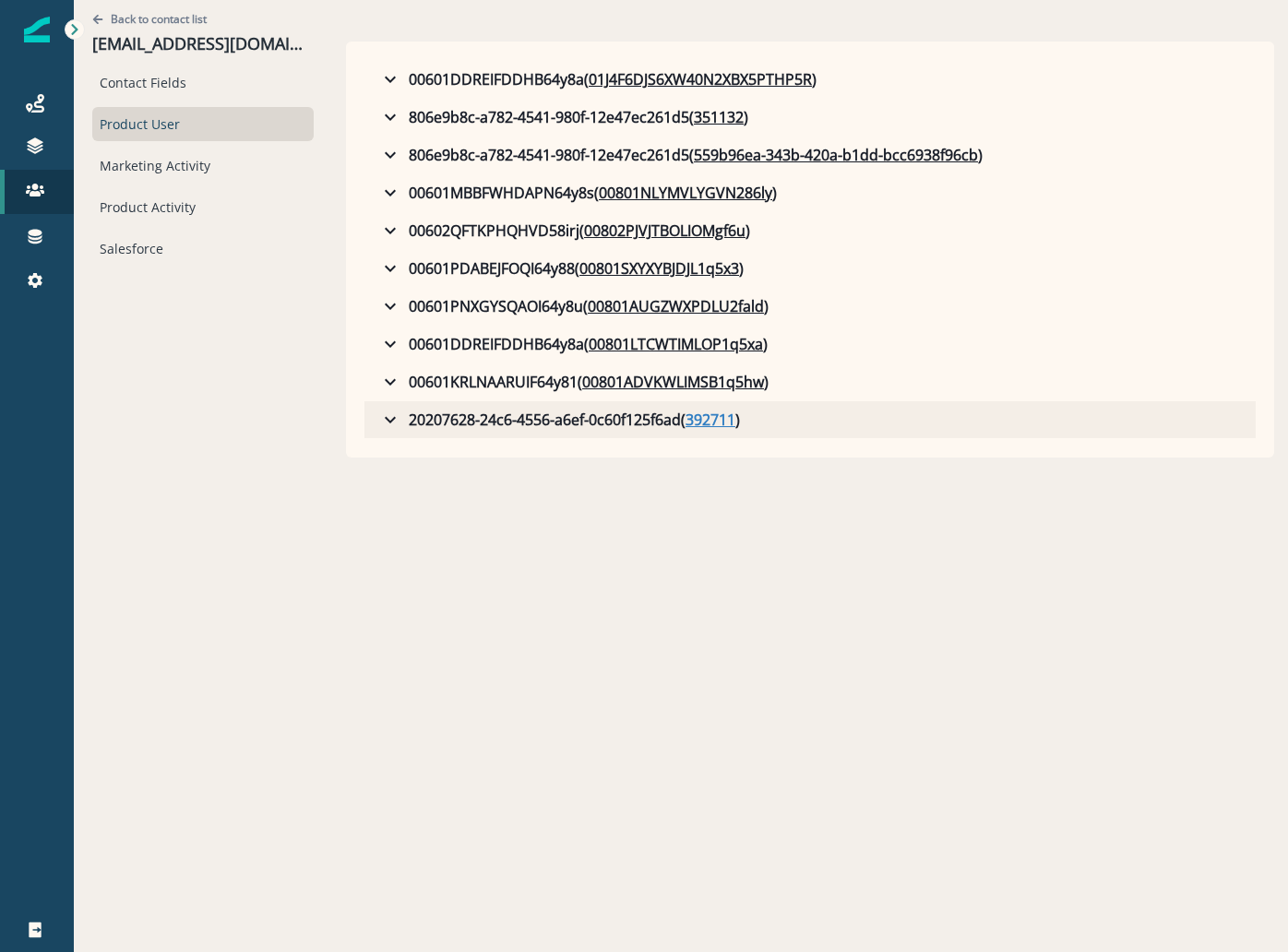
click at [686, 420] on u "392711" at bounding box center [710, 419] width 50 height 23
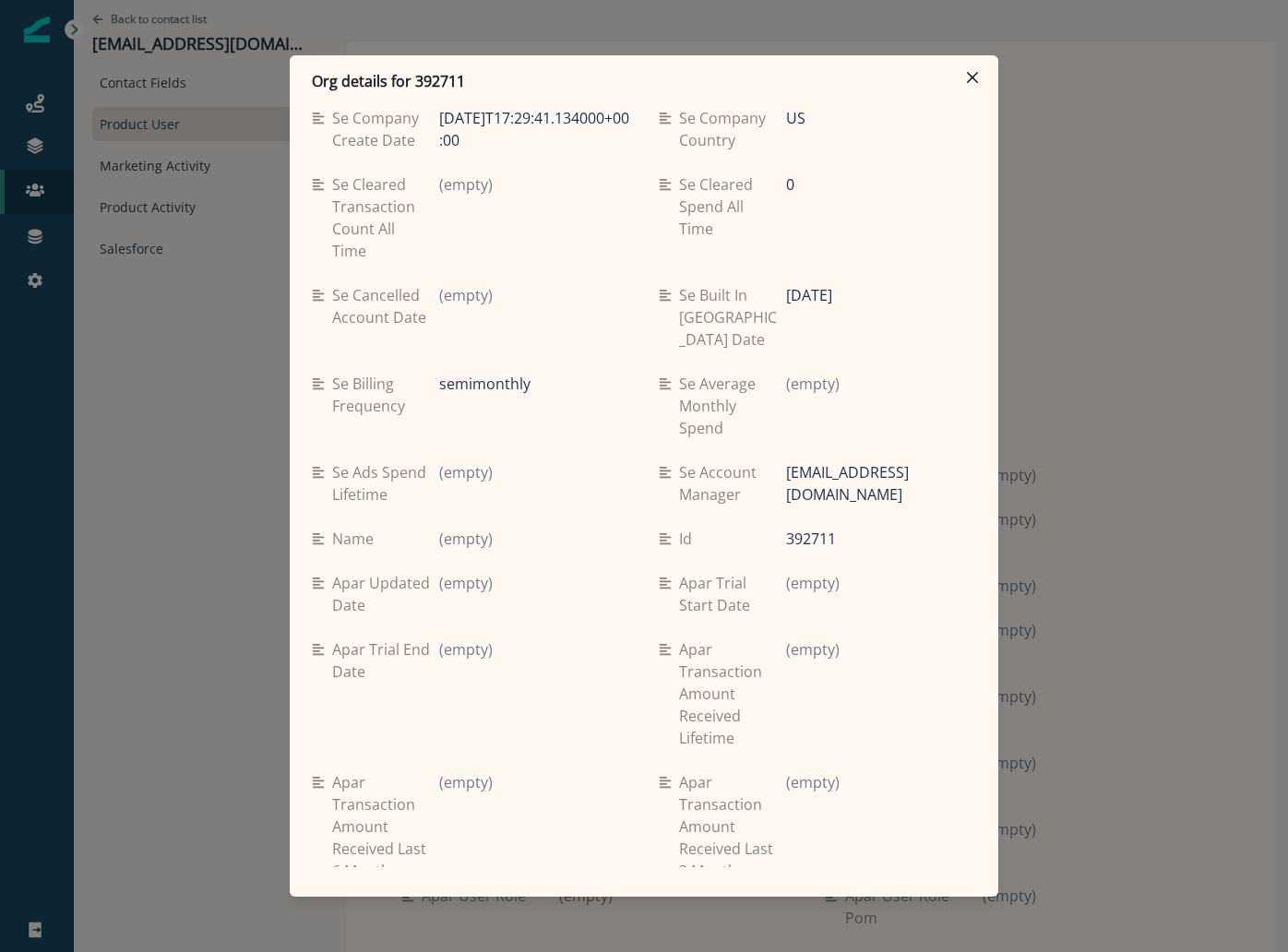
scroll to position [2021, 0]
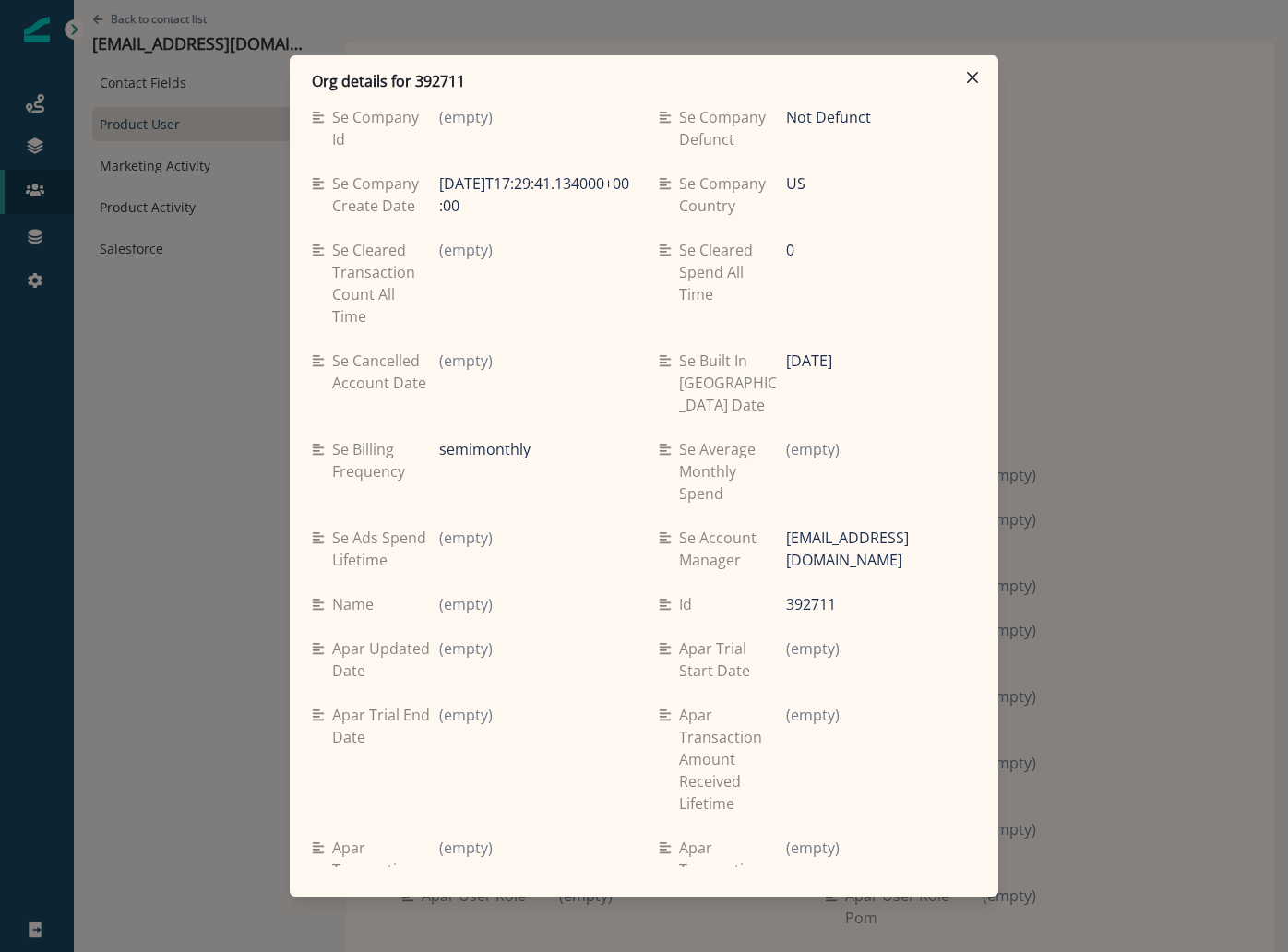
click at [1145, 439] on div "Org details for 392711 Se travel spend lifetime (empty) Se spend 9ma (empty) Se…" at bounding box center [644, 476] width 1288 height 952
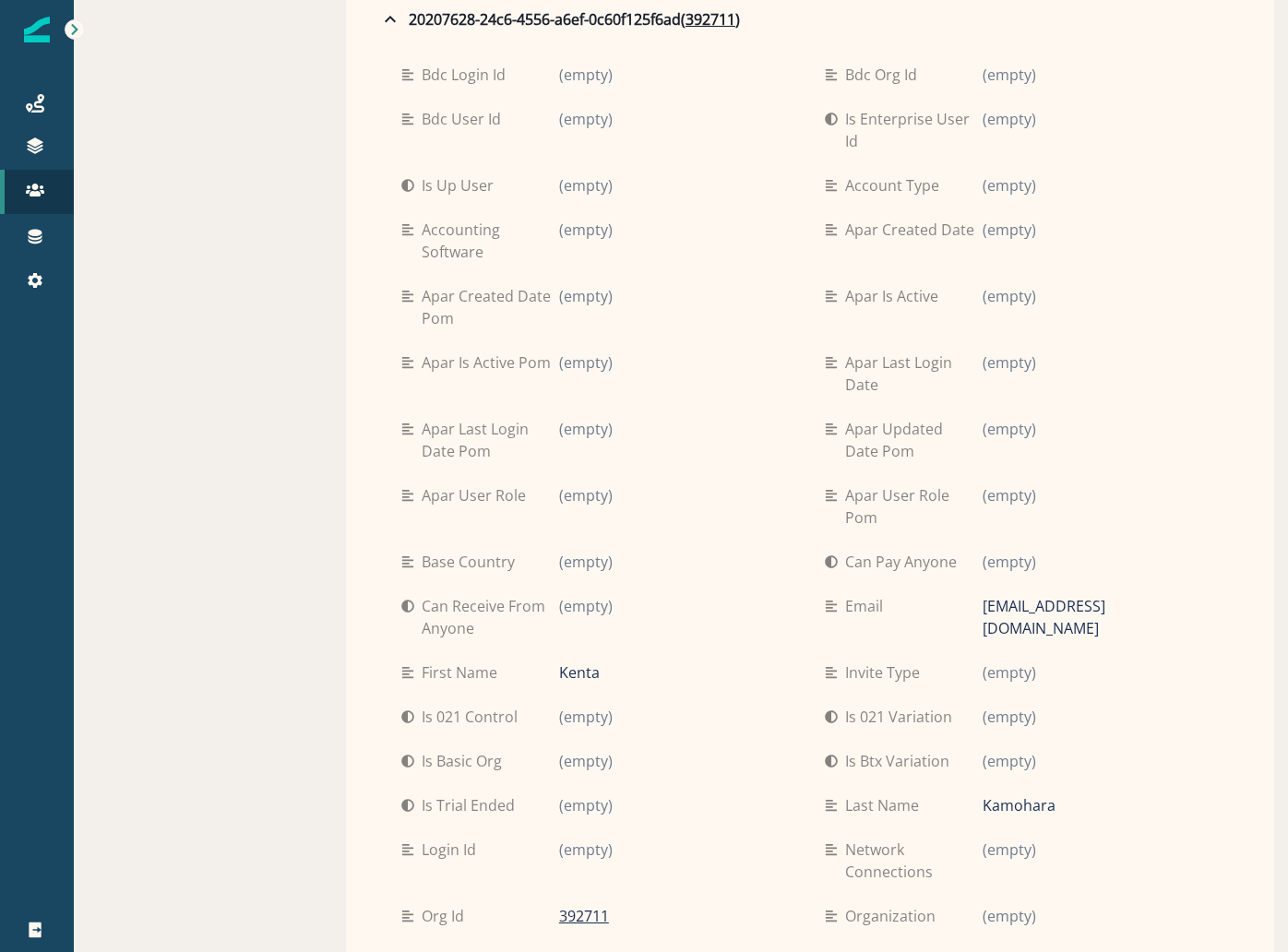
scroll to position [0, 0]
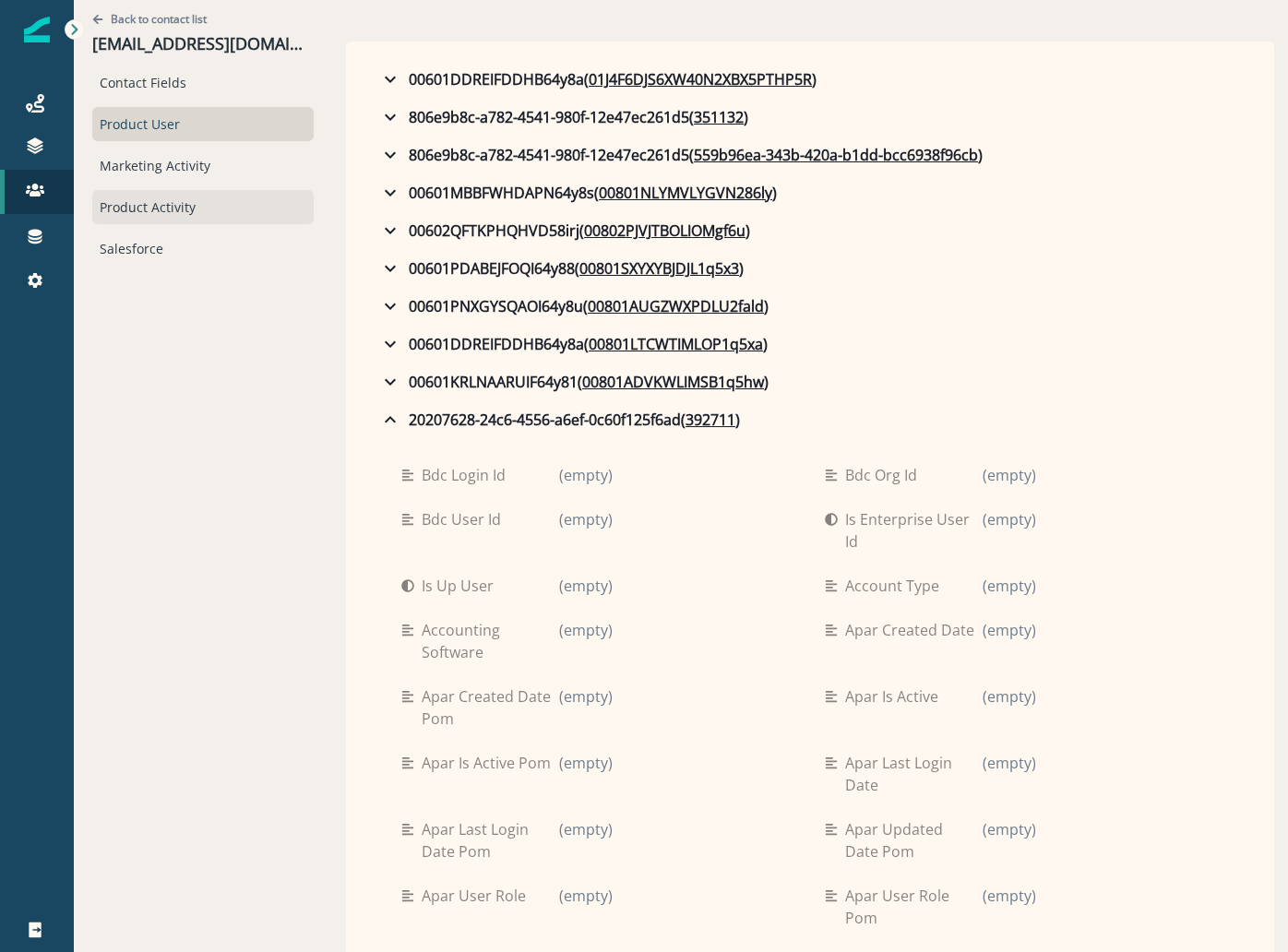
click at [200, 214] on div "Product Activity" at bounding box center [203, 207] width 221 height 34
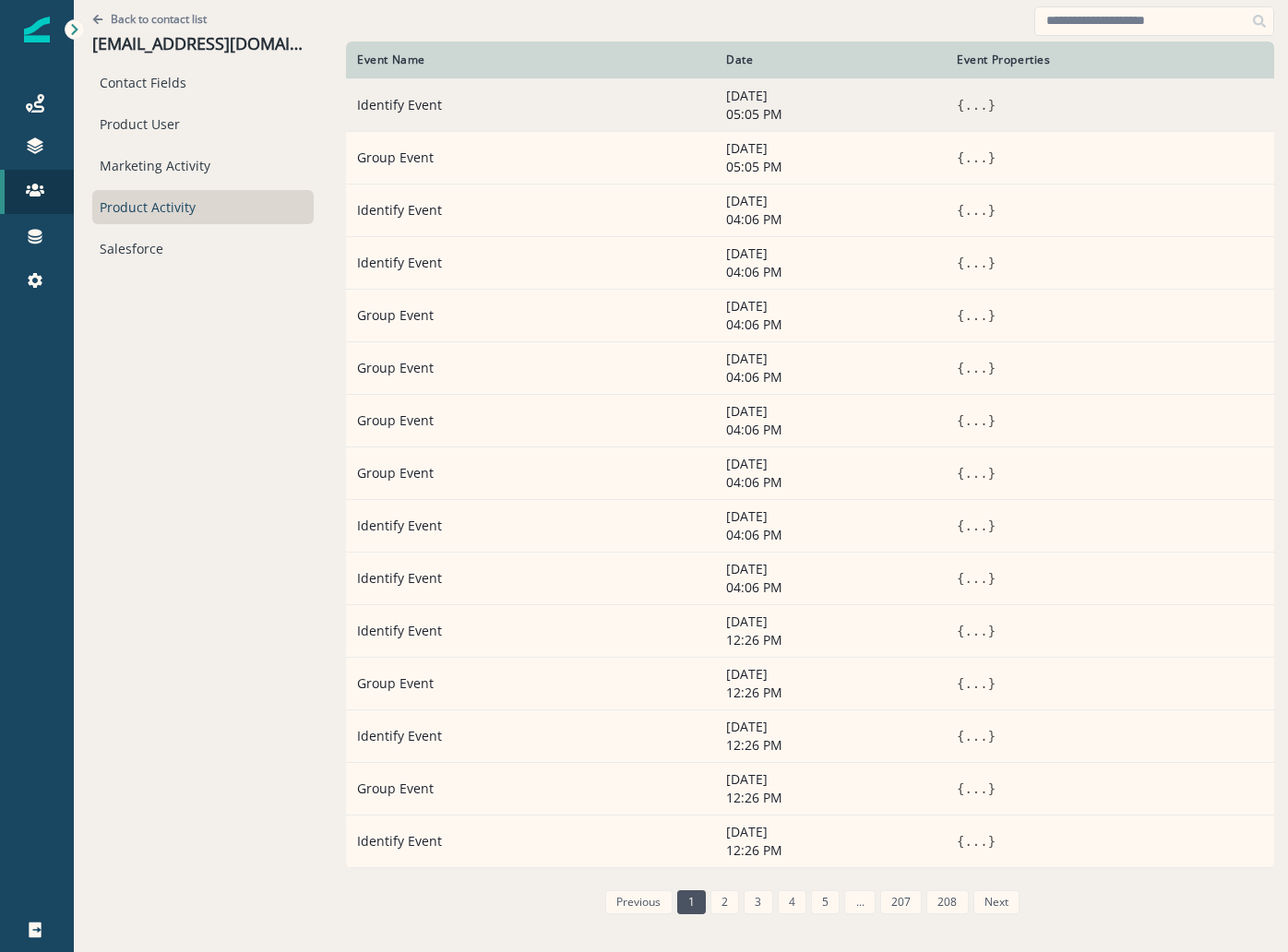
click at [957, 102] on span "{" at bounding box center [961, 105] width 8 height 15
click at [965, 112] on button "..." at bounding box center [977, 105] width 24 height 19
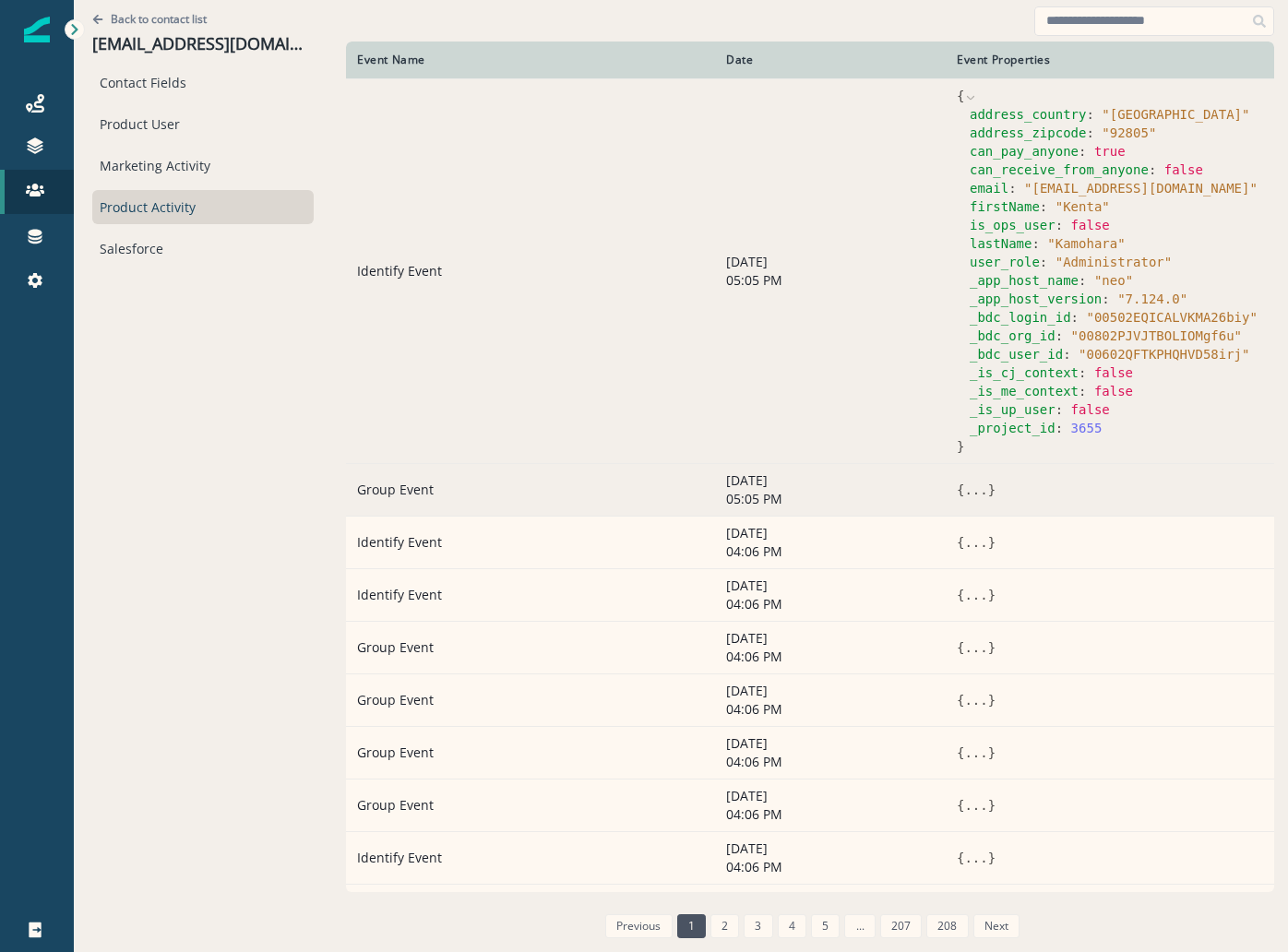
click at [957, 492] on span "{" at bounding box center [961, 490] width 8 height 15
click at [965, 491] on button "..." at bounding box center [977, 490] width 24 height 19
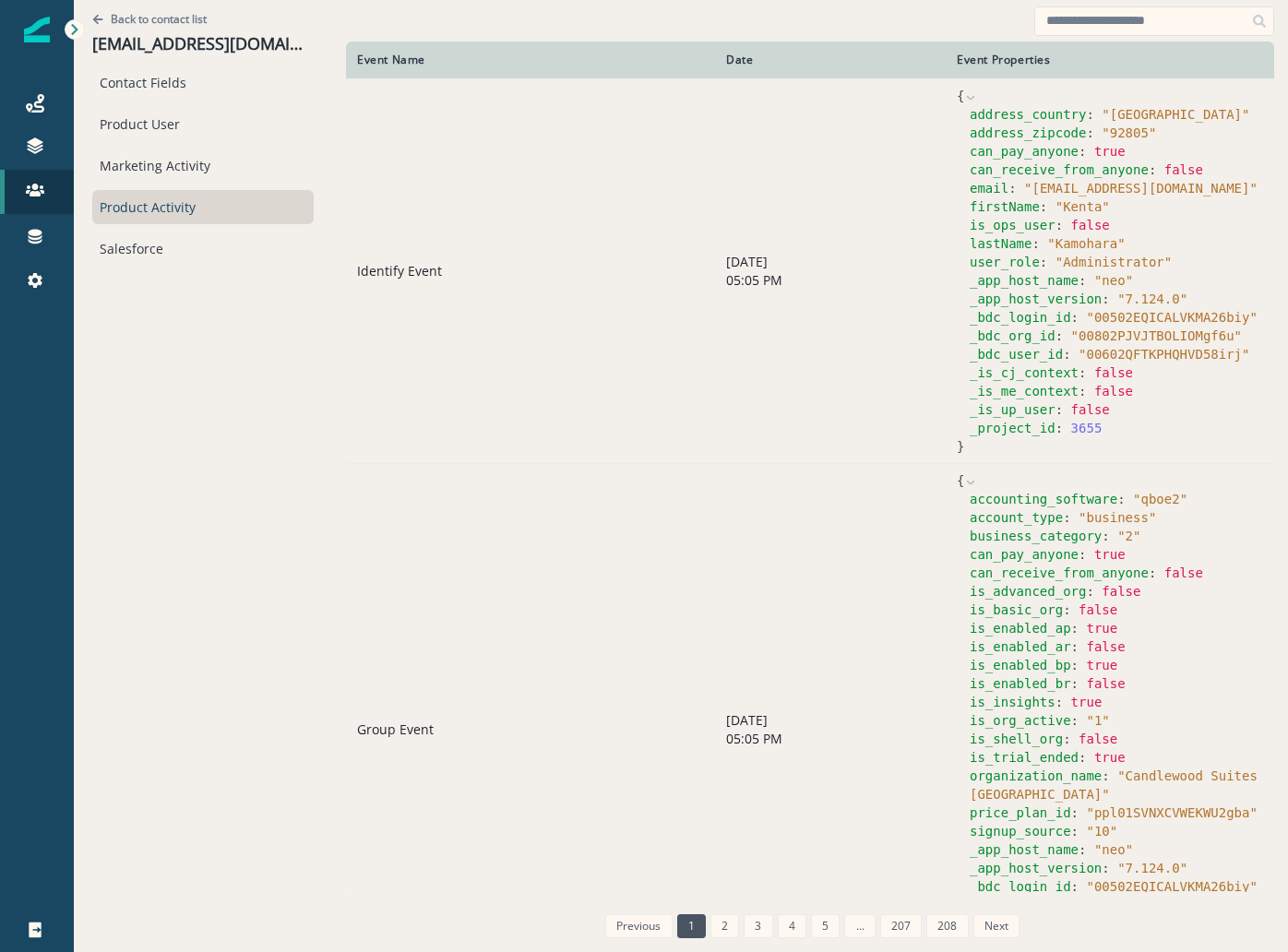
click at [970, 492] on span "accounting_software" at bounding box center [1043, 499] width 148 height 15
drag, startPoint x: 915, startPoint y: 482, endPoint x: 926, endPoint y: 479, distance: 11.4
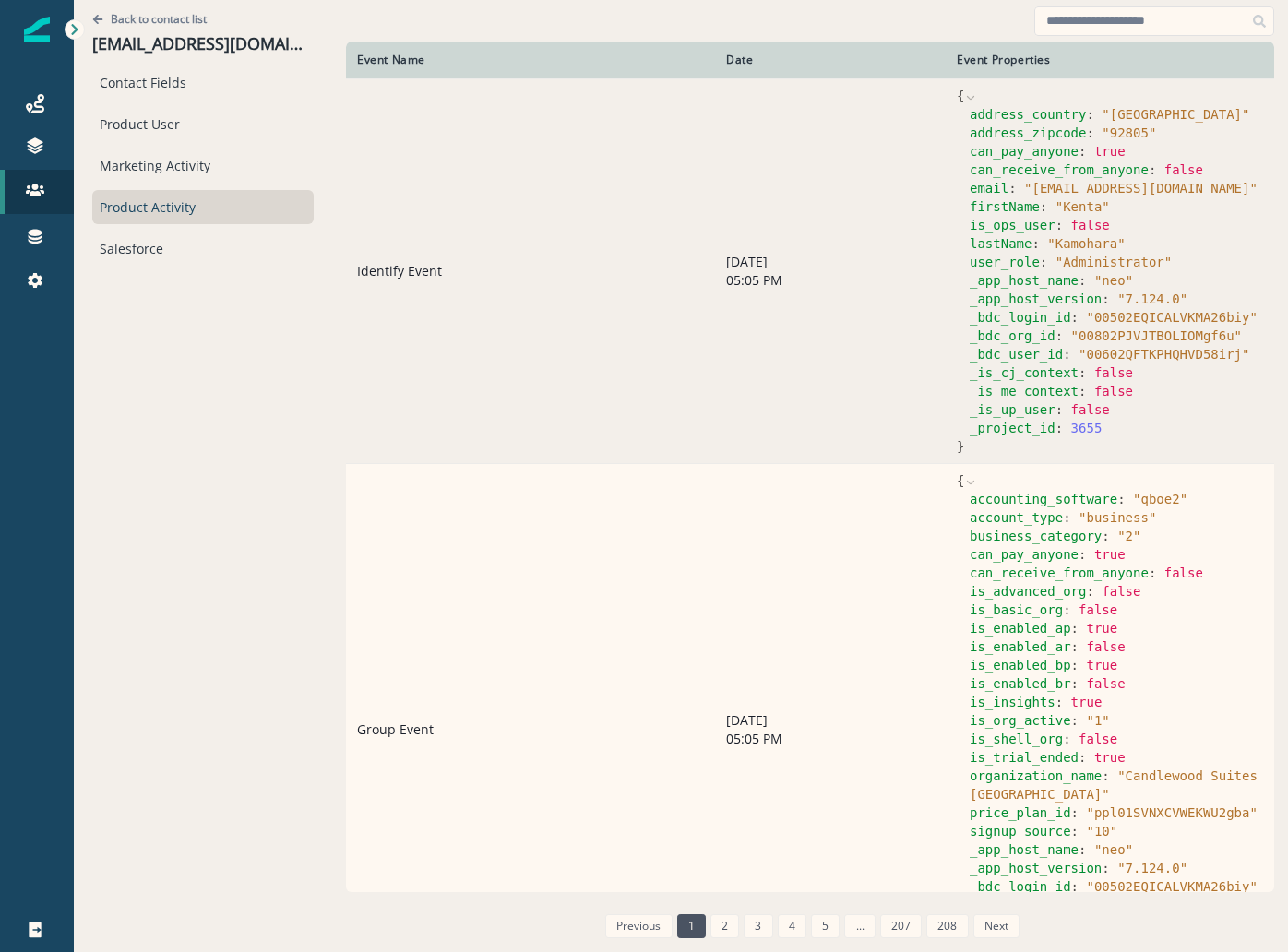
click at [946, 482] on td "{ accounting_software : " qboe2 " account_type : " business " business_category…" at bounding box center [1110, 730] width 328 height 533
click at [965, 479] on icon at bounding box center [971, 482] width 13 height 13
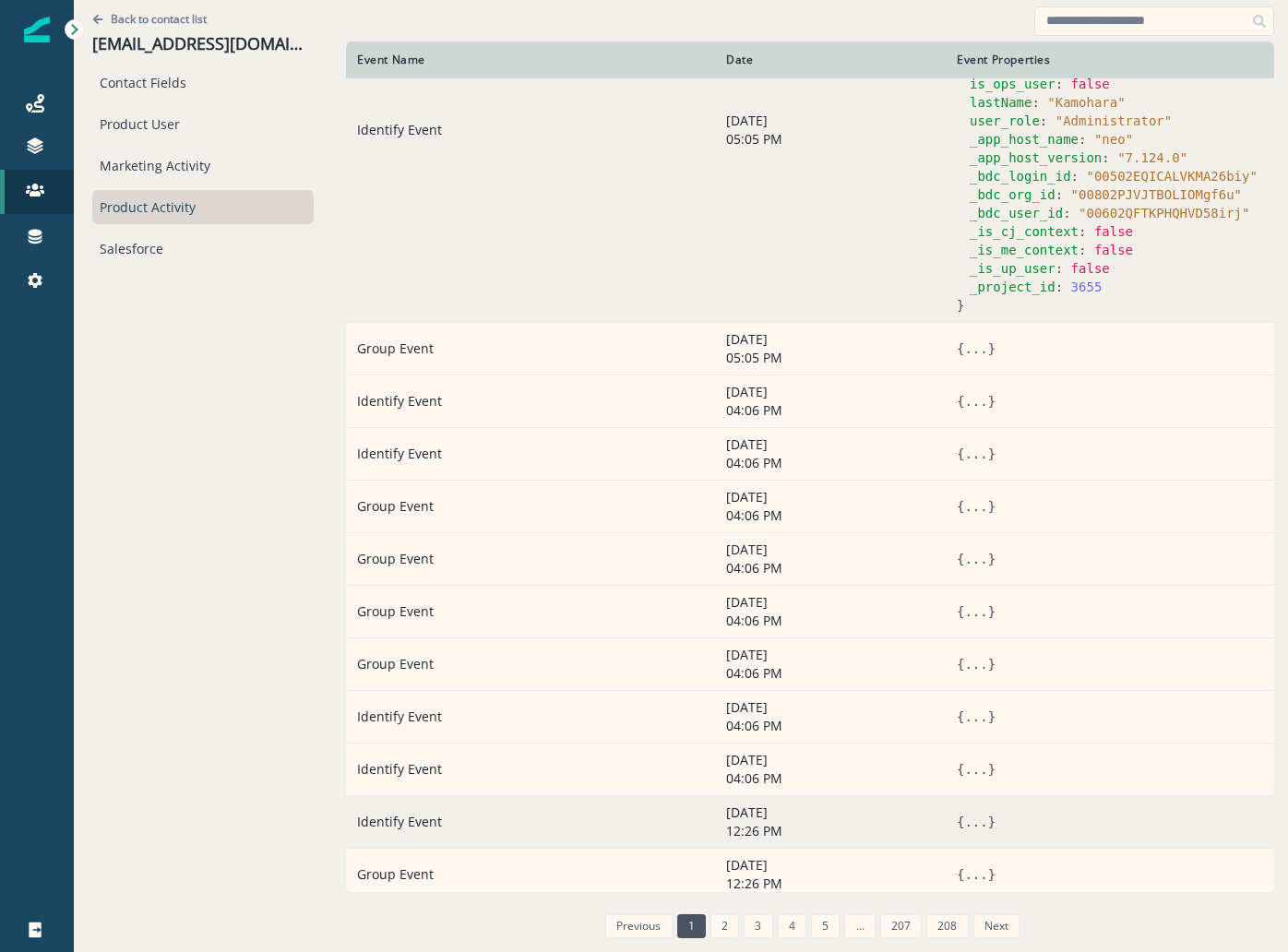
scroll to position [309, 0]
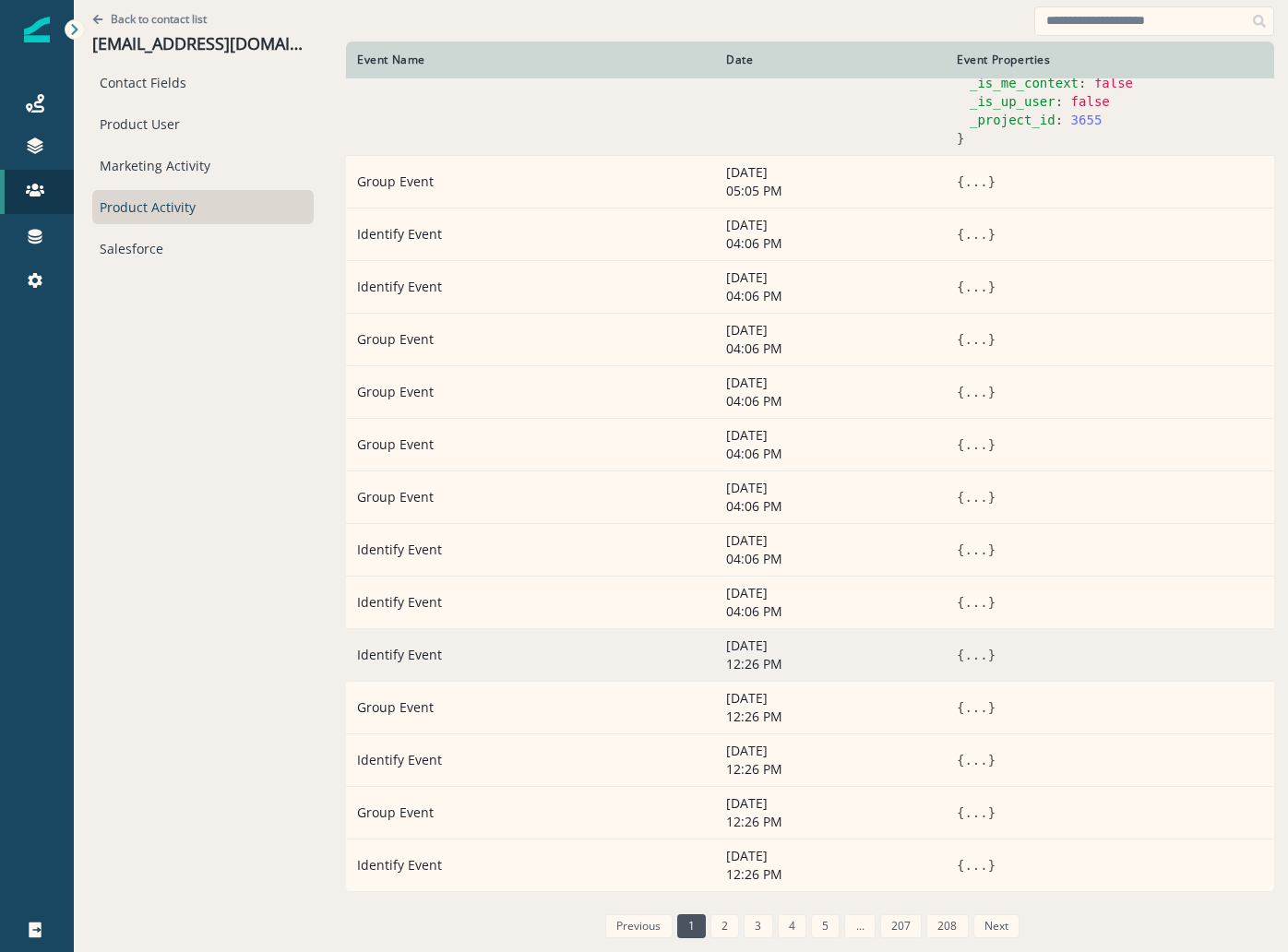
click at [965, 648] on button "..." at bounding box center [977, 655] width 24 height 19
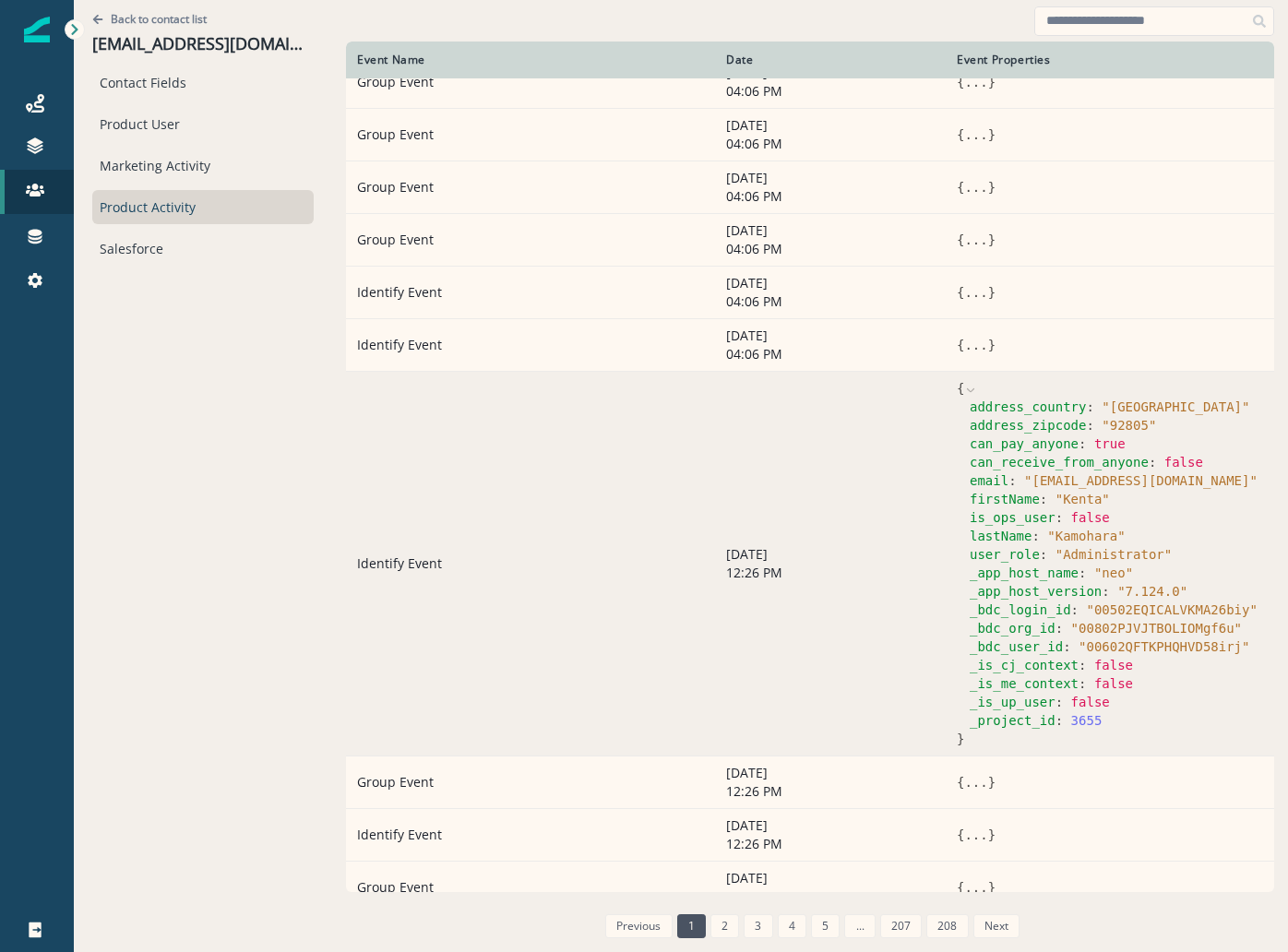
scroll to position [641, 0]
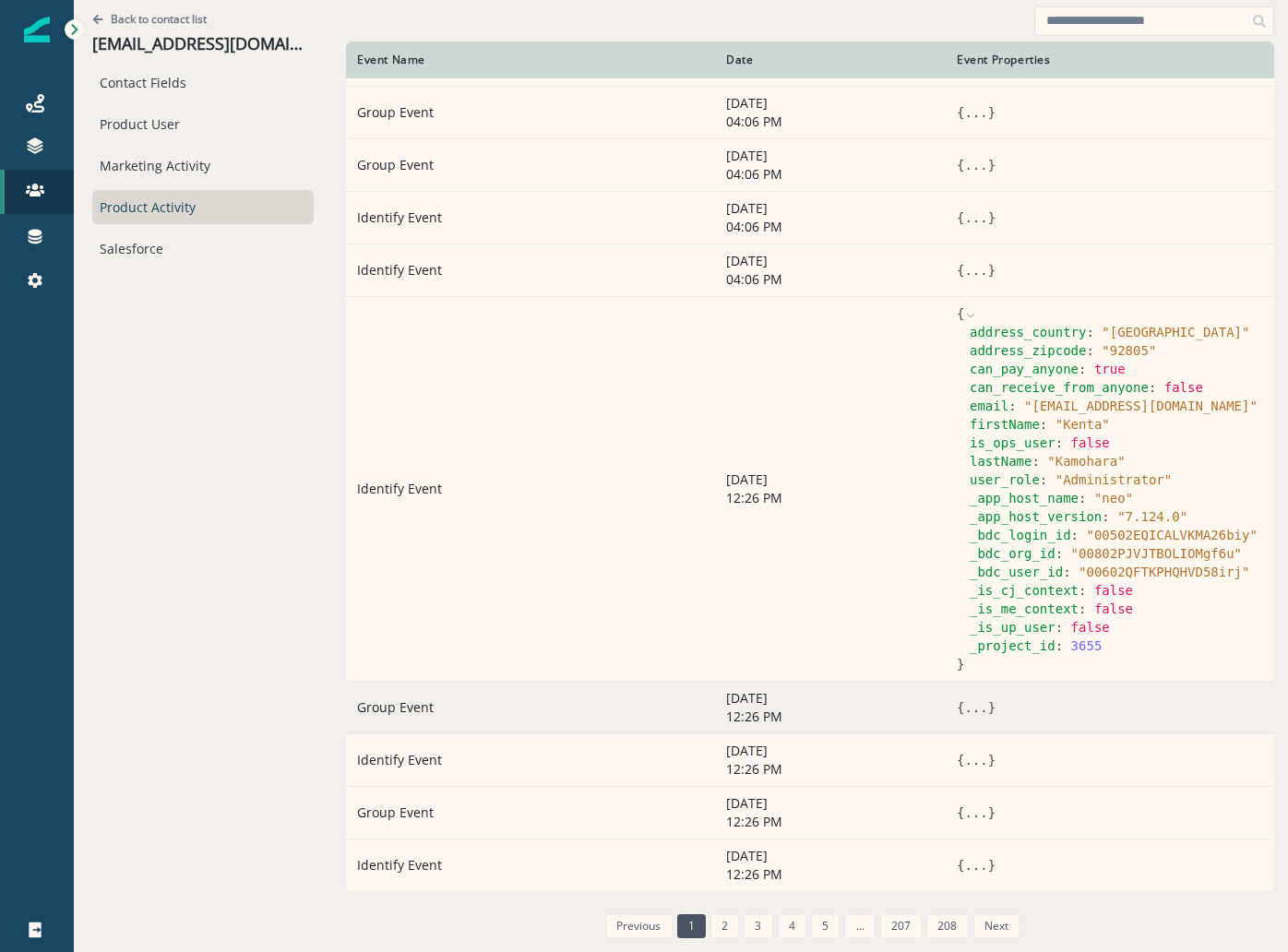
click at [946, 696] on td "{ ... }" at bounding box center [1110, 707] width 328 height 53
click at [965, 708] on button "..." at bounding box center [977, 707] width 24 height 19
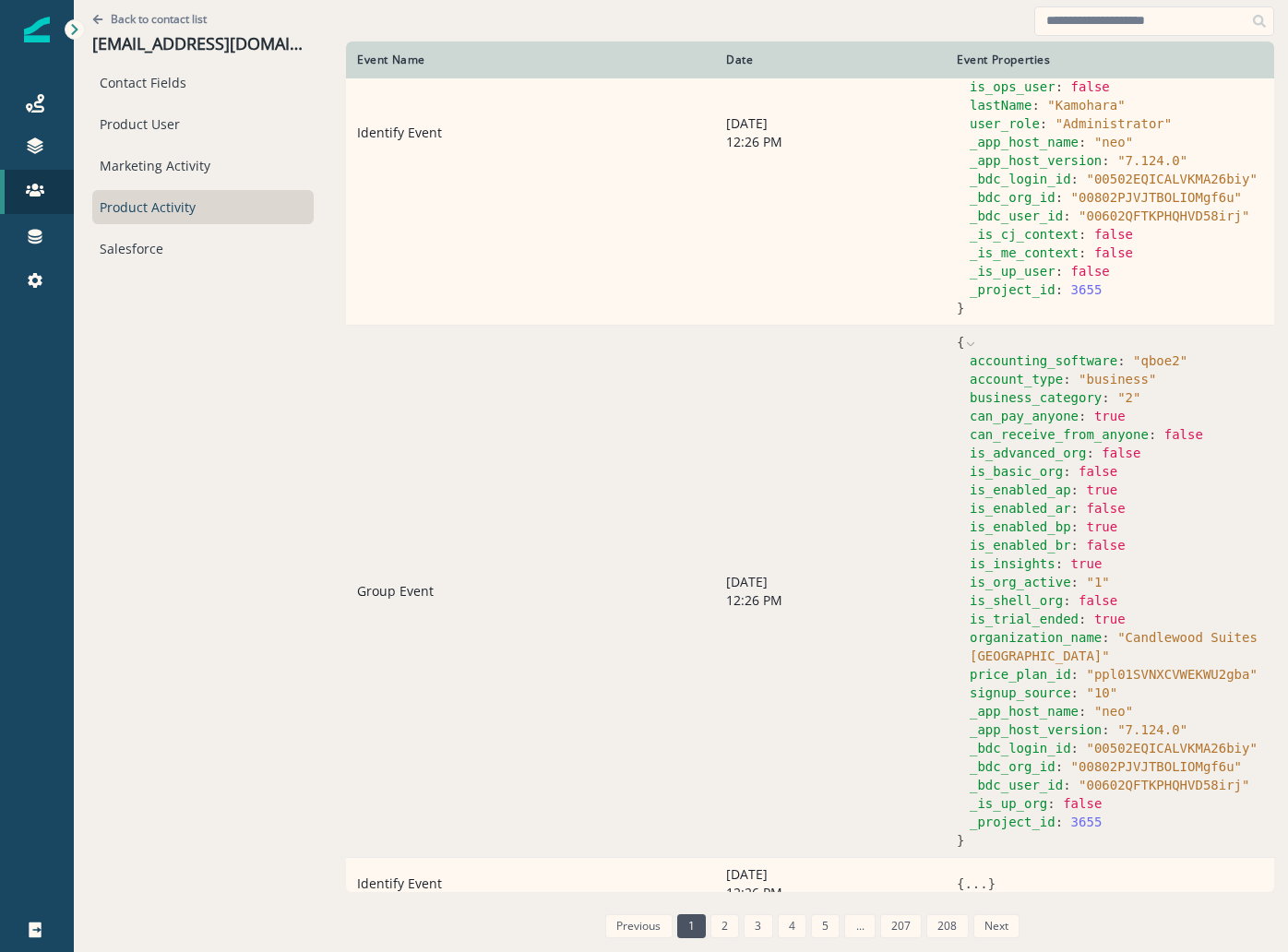
scroll to position [1120, 0]
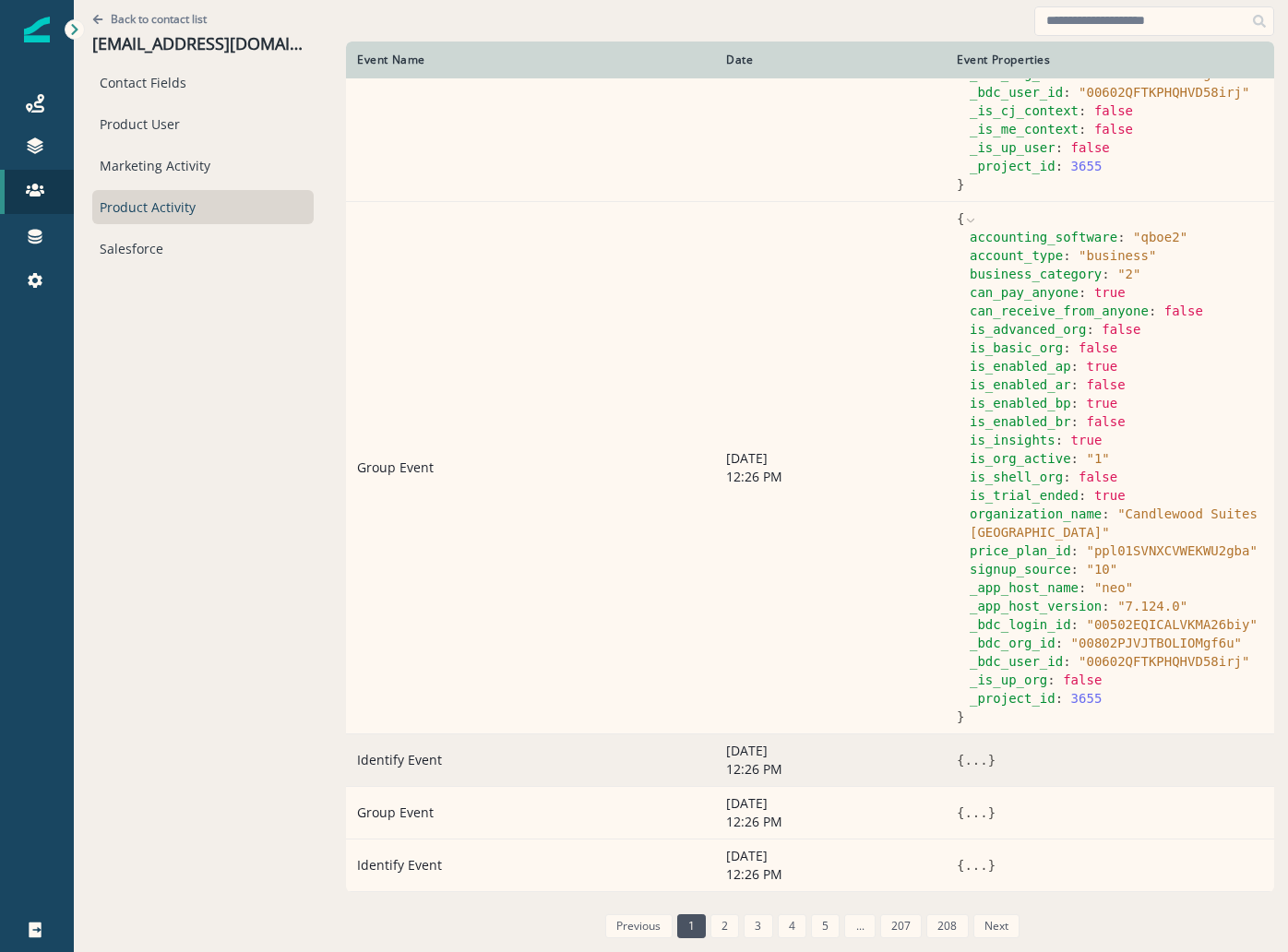
click at [965, 751] on button "..." at bounding box center [977, 760] width 24 height 19
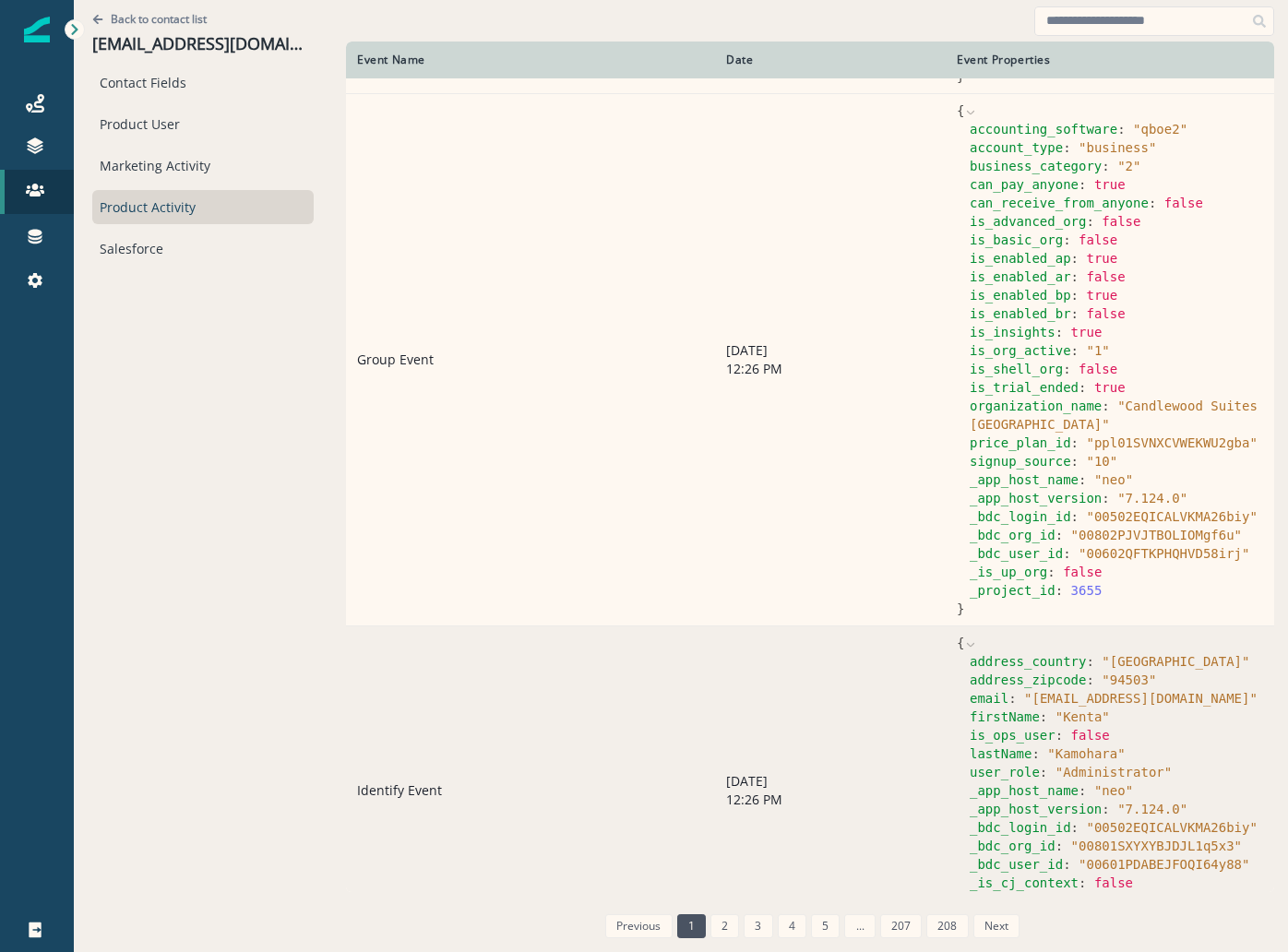
scroll to position [1398, 0]
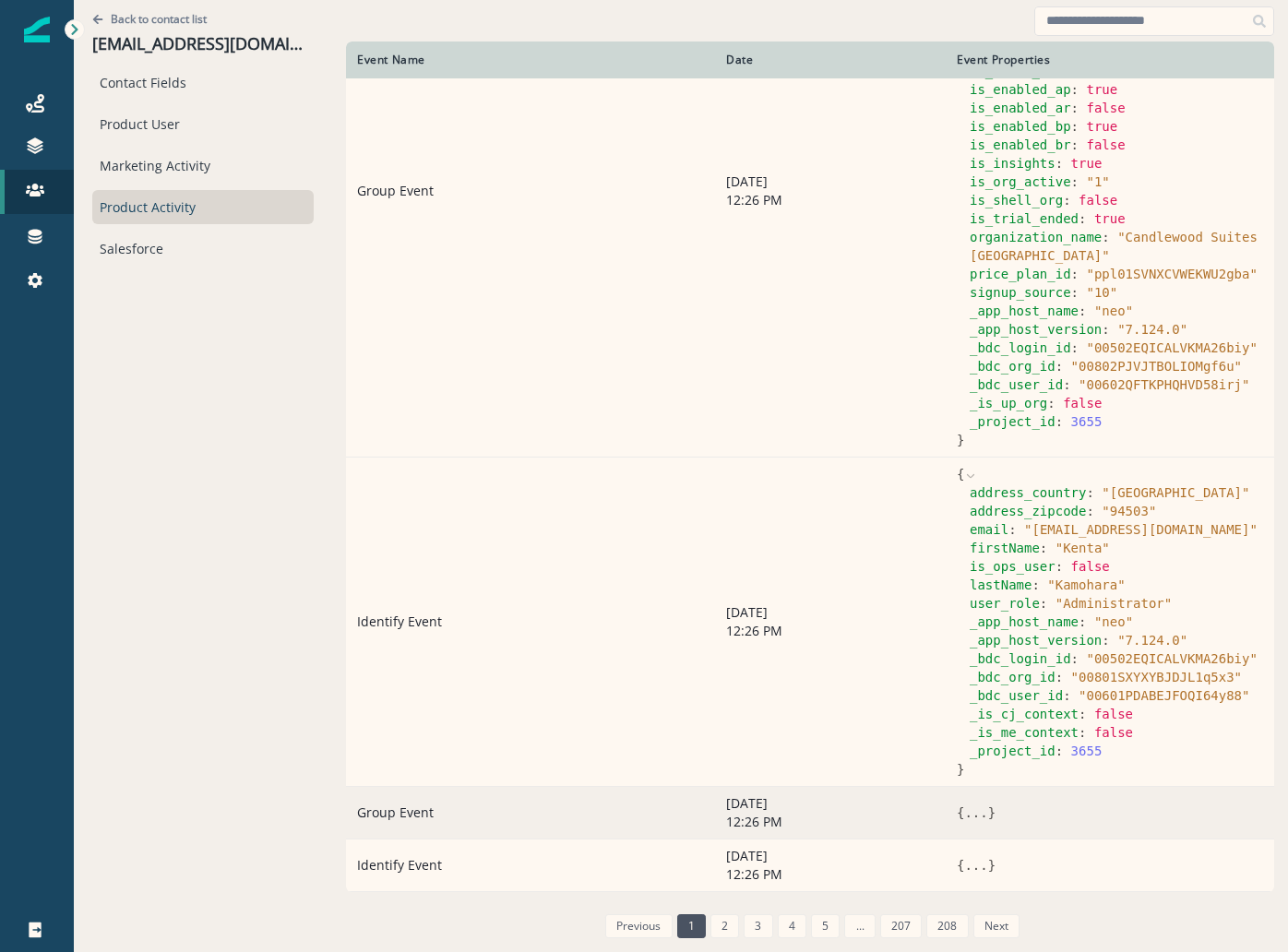
click at [946, 828] on td "{ ... }" at bounding box center [1110, 813] width 328 height 53
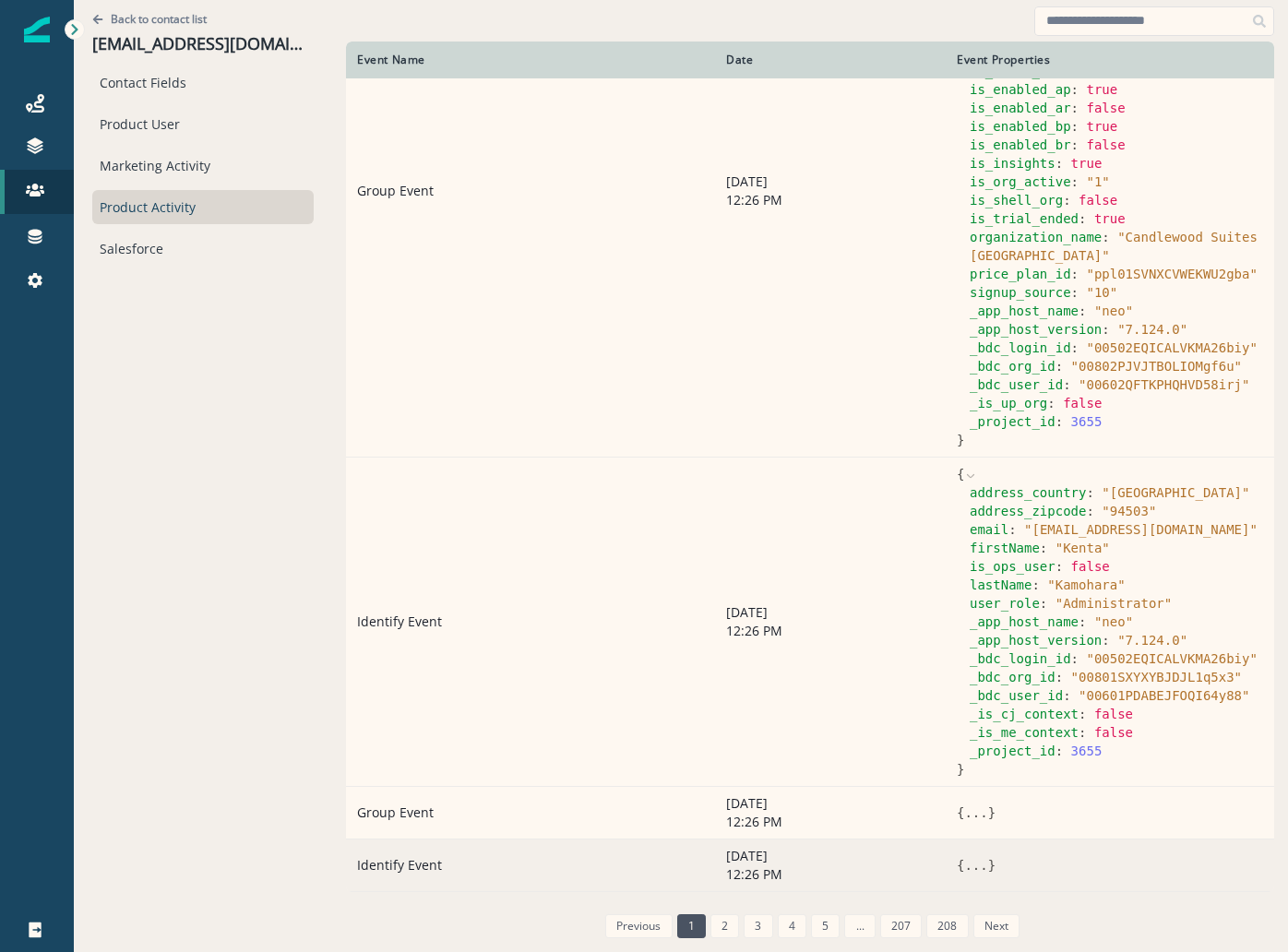
click at [965, 856] on button "..." at bounding box center [977, 865] width 24 height 19
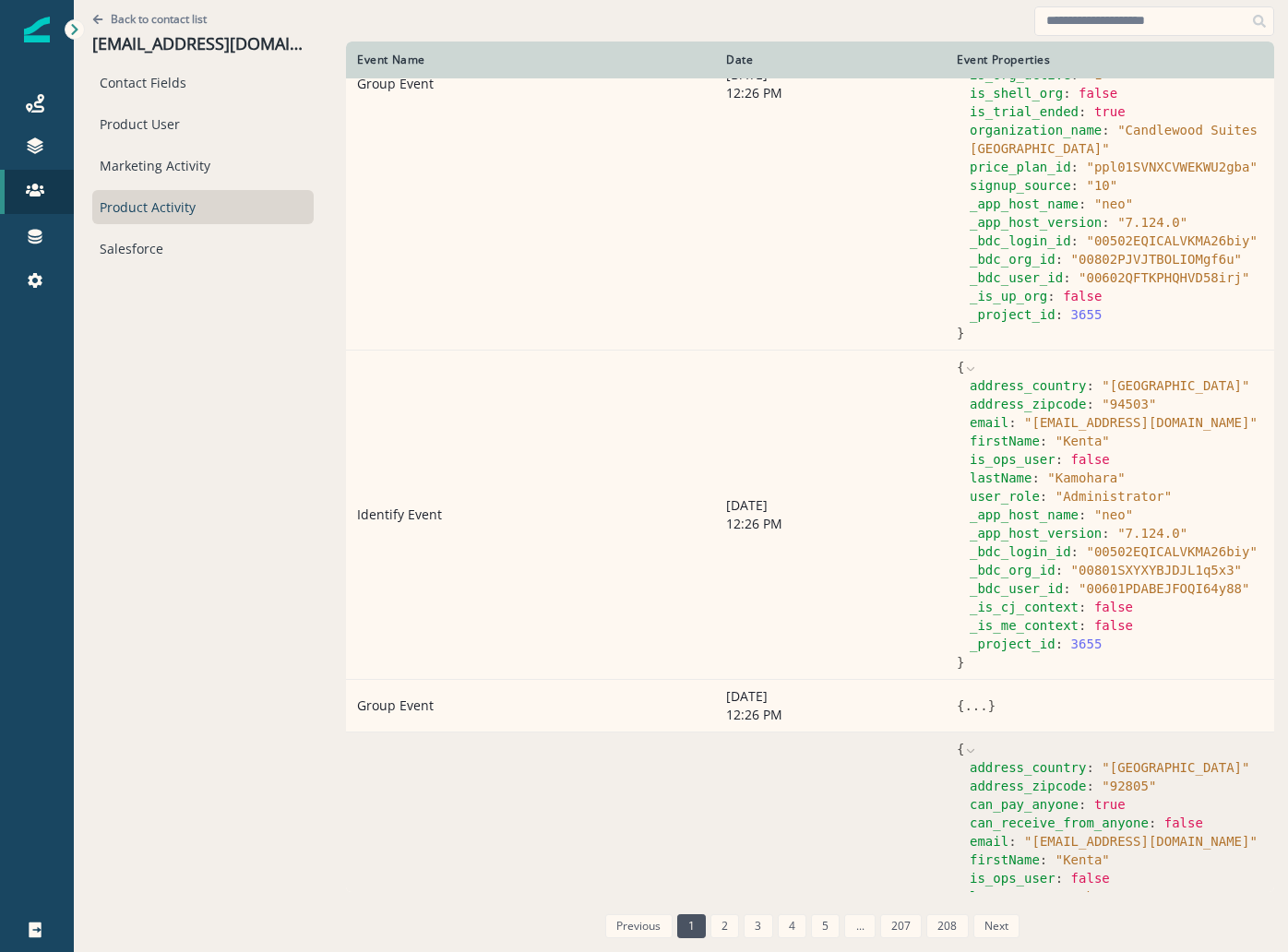
scroll to position [1730, 0]
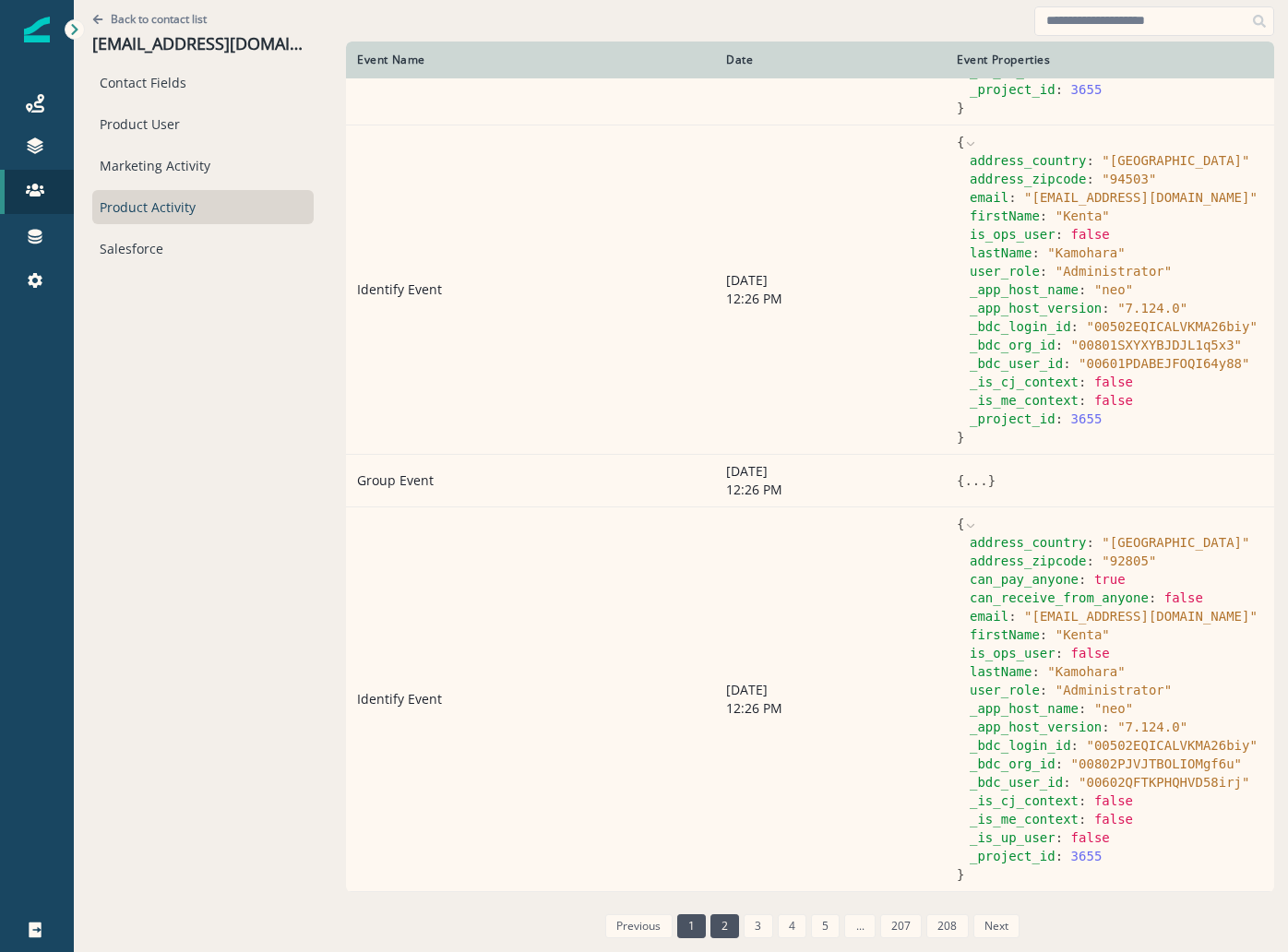
click at [711, 928] on link "2" at bounding box center [725, 927] width 28 height 24
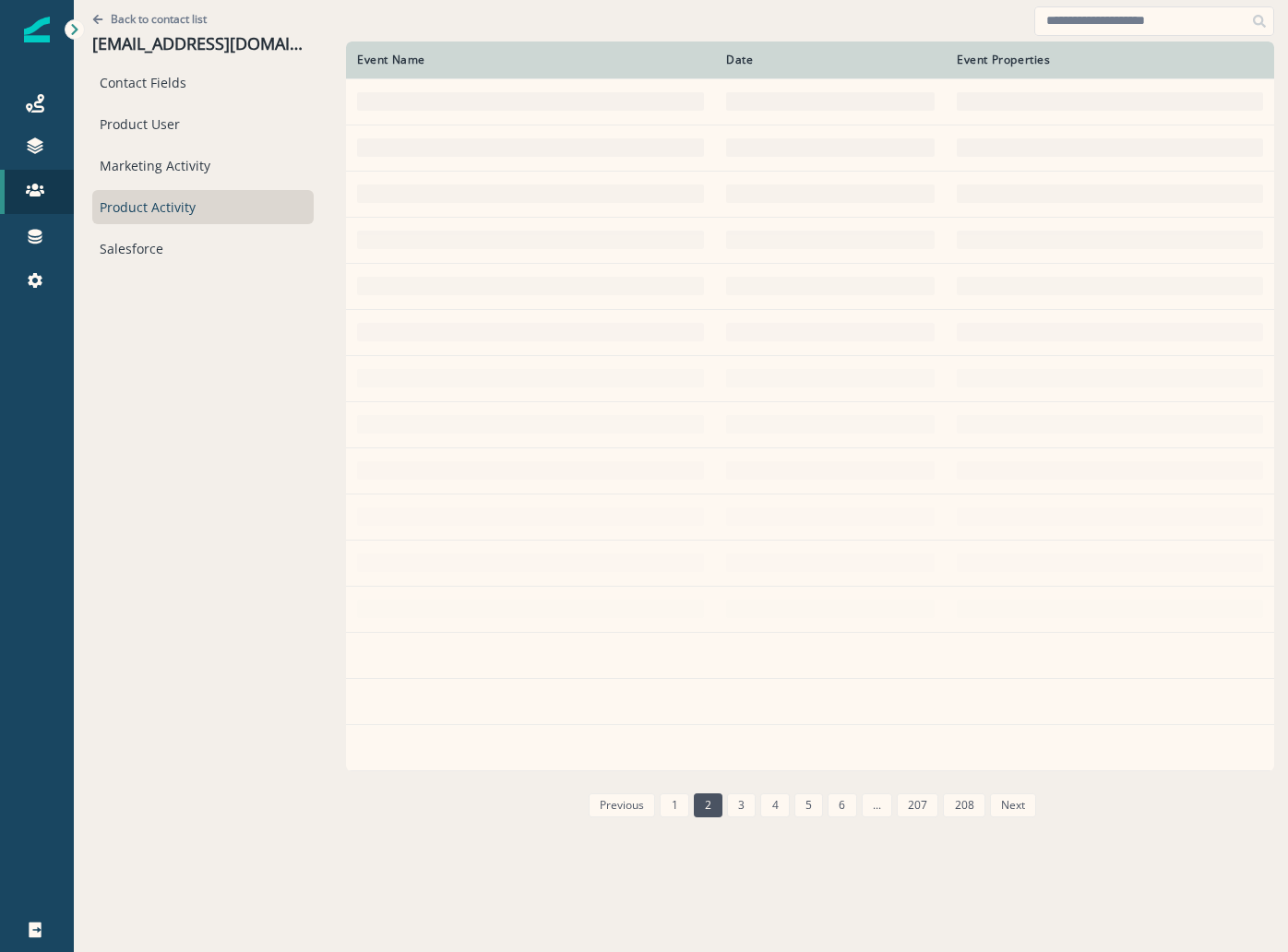
scroll to position [0, 0]
click at [184, 128] on div "Product User" at bounding box center [203, 123] width 221 height 34
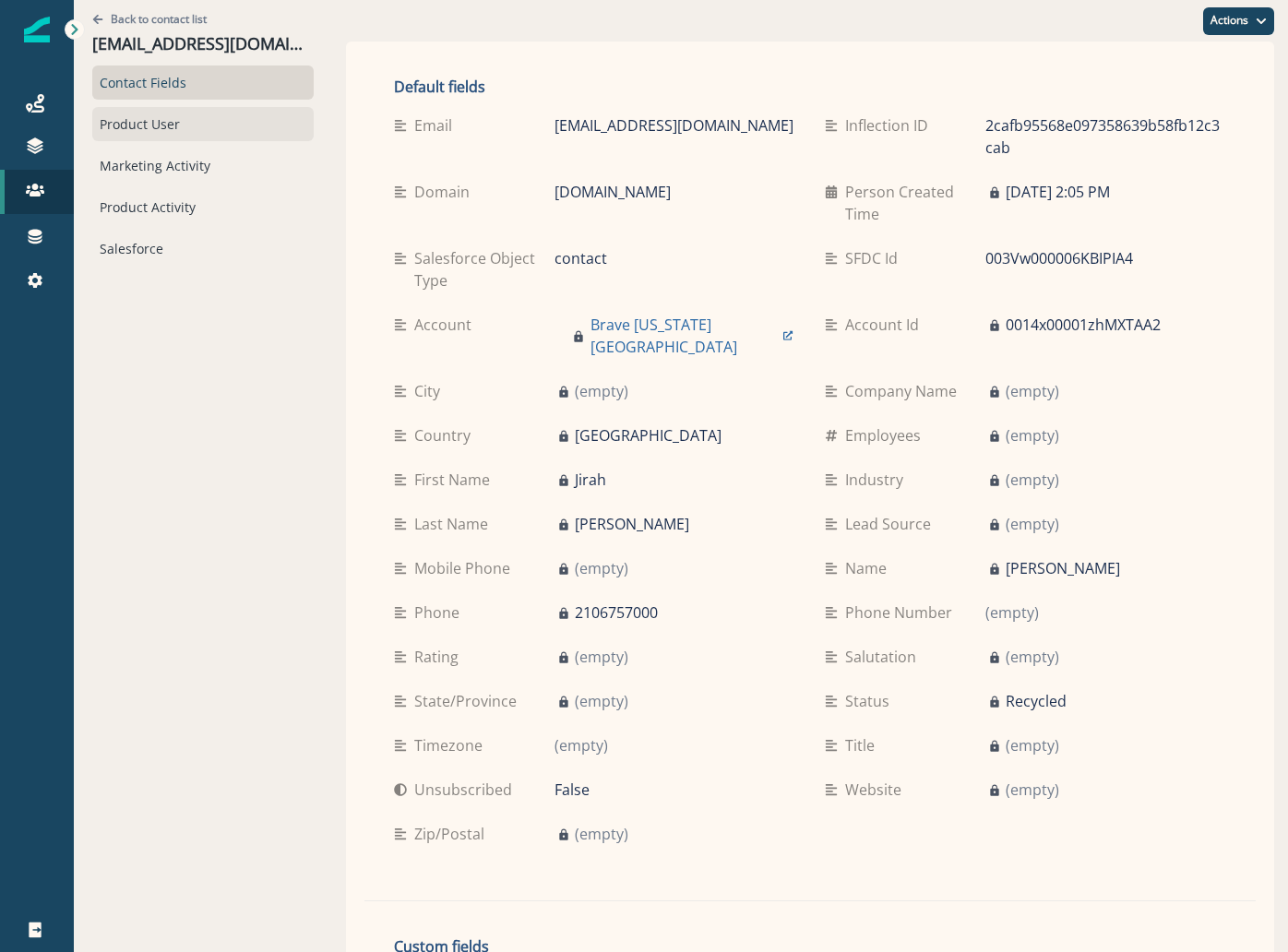
click at [203, 137] on div "Product User" at bounding box center [203, 123] width 221 height 34
click at [152, 112] on div "Product User" at bounding box center [203, 123] width 221 height 34
click at [161, 127] on div "Product User" at bounding box center [203, 123] width 221 height 34
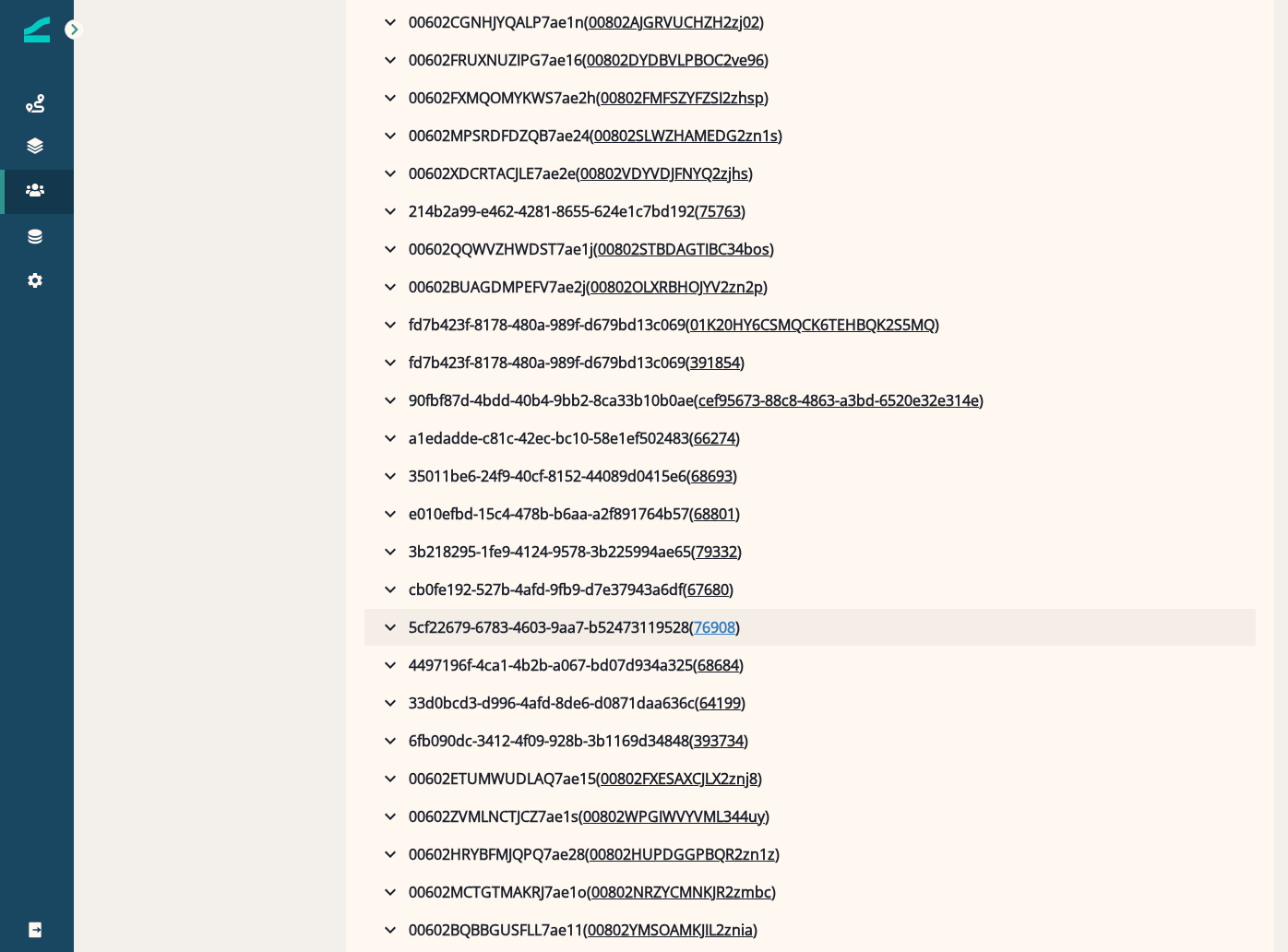
scroll to position [783, 0]
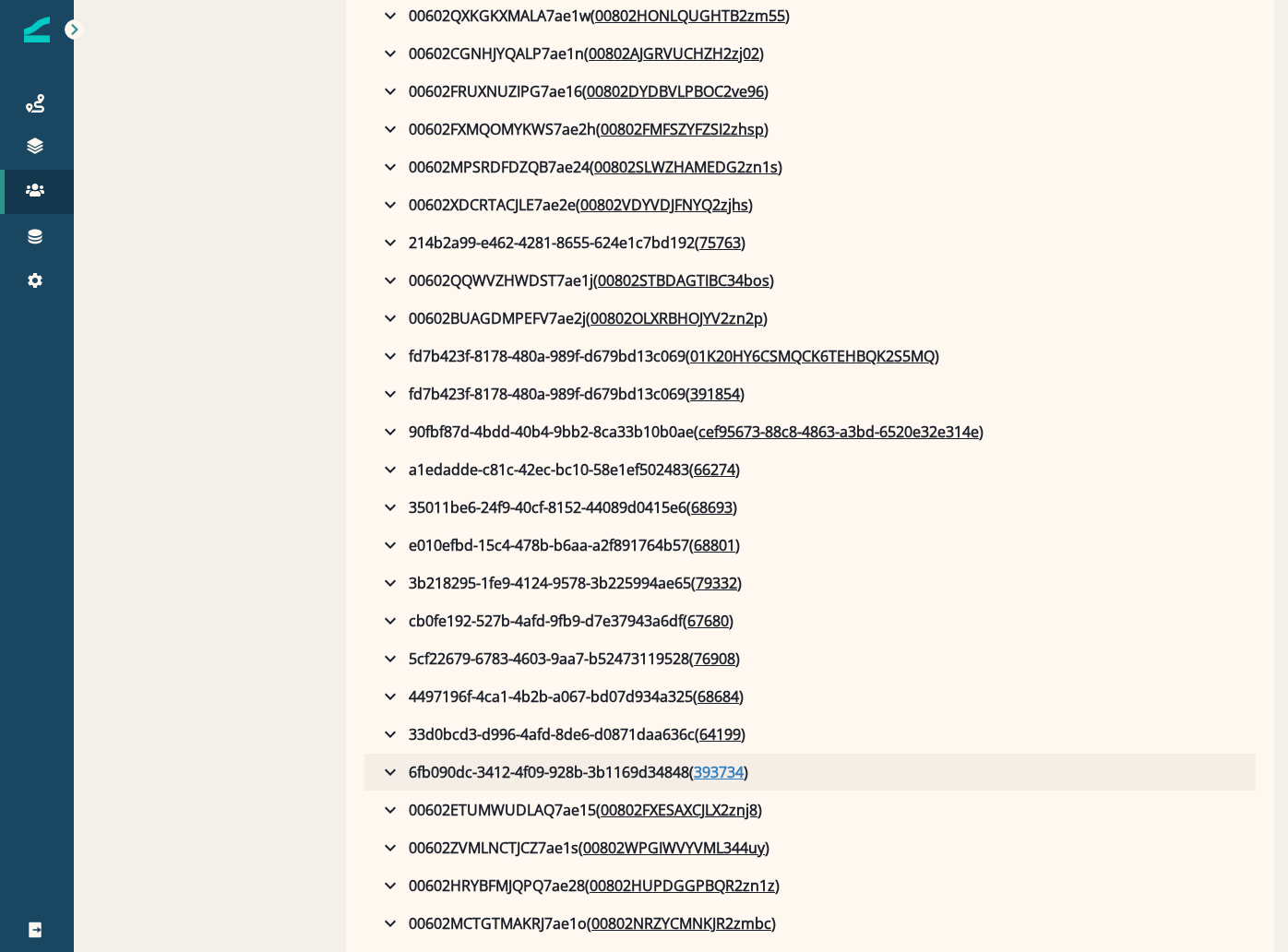
click at [701, 779] on u "393734" at bounding box center [719, 772] width 50 height 23
click at [379, 773] on icon "button" at bounding box center [390, 772] width 23 height 23
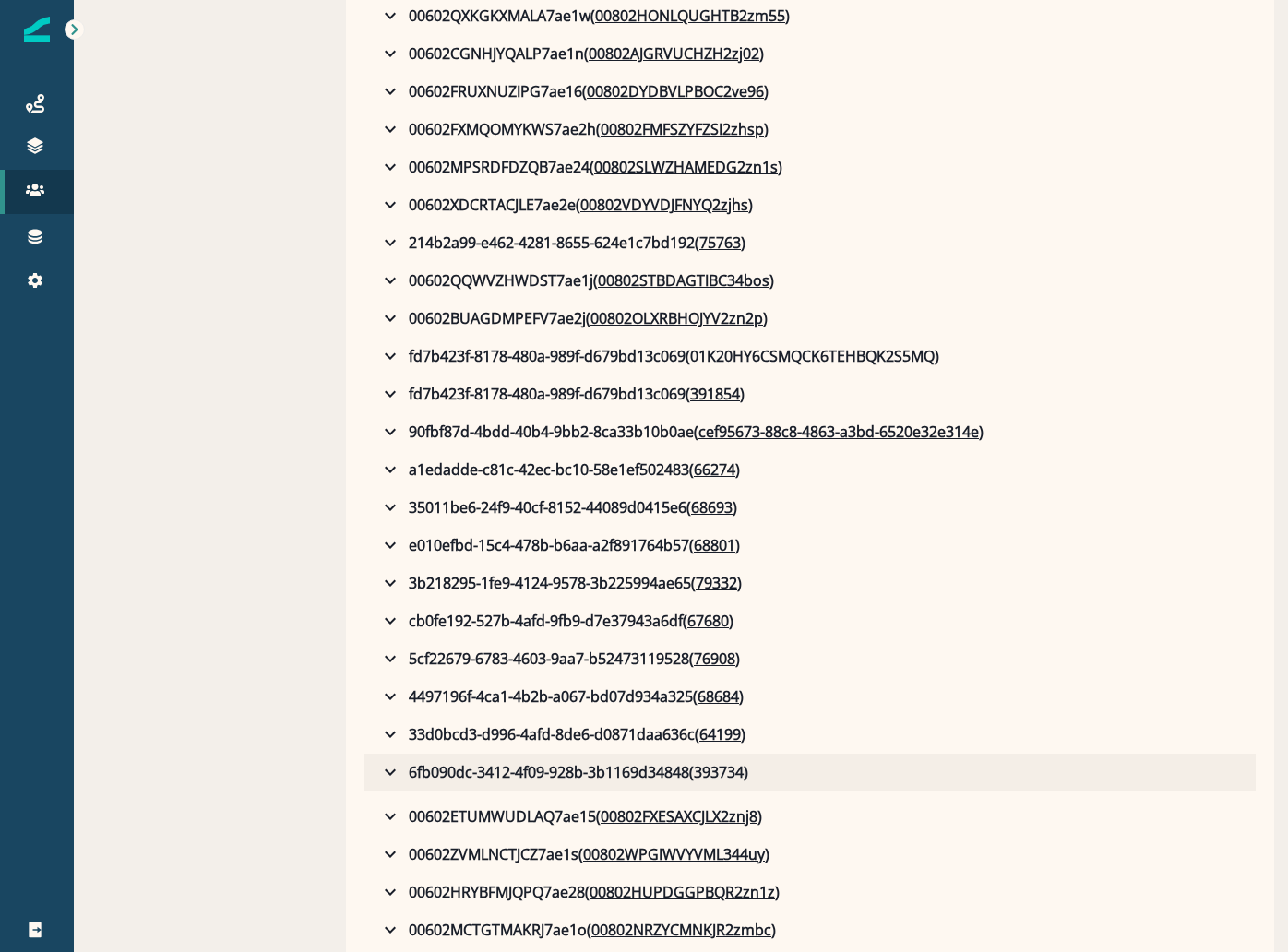
scroll to position [1060, 0]
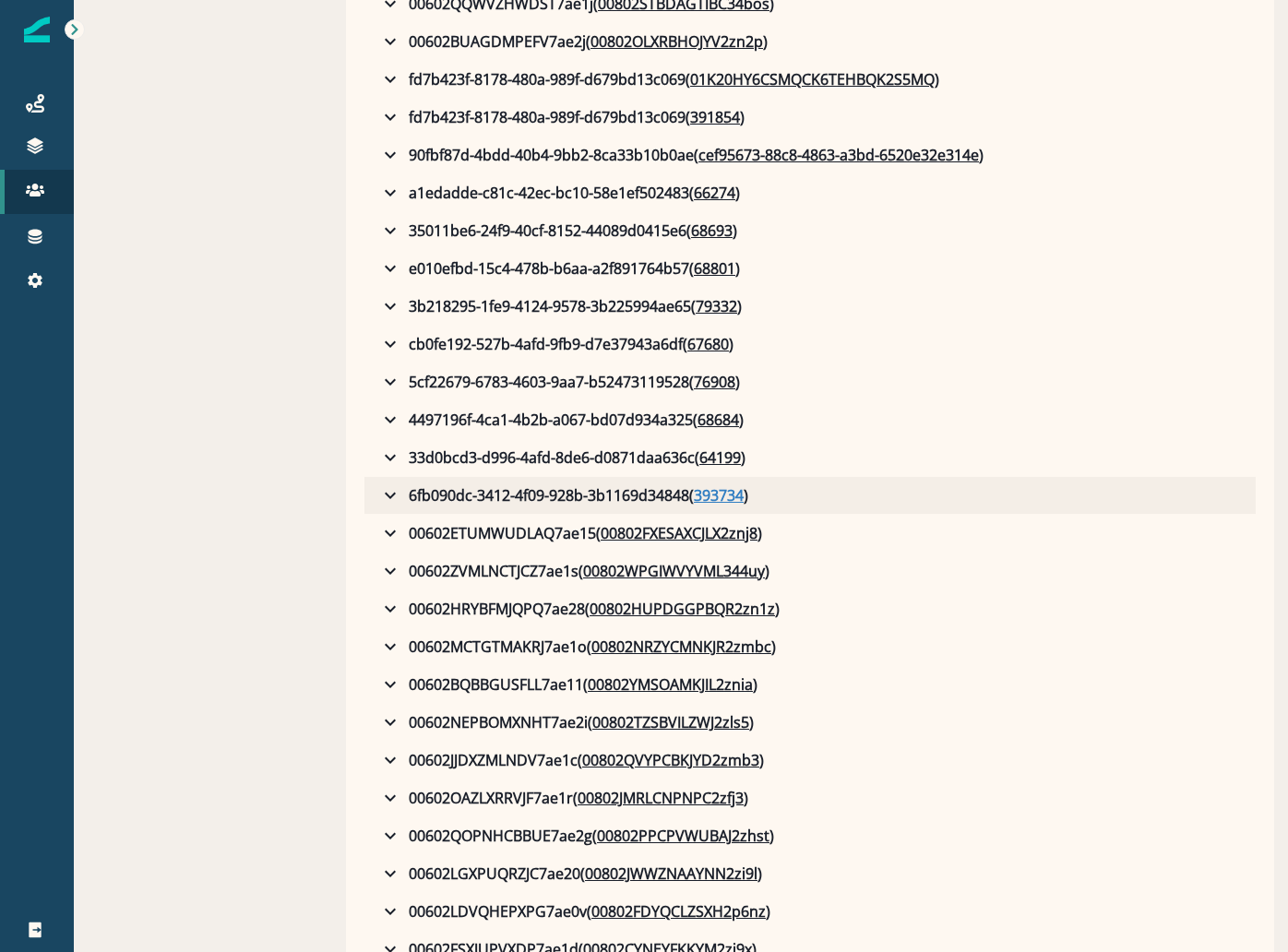
click at [702, 500] on u "393734" at bounding box center [719, 496] width 50 height 23
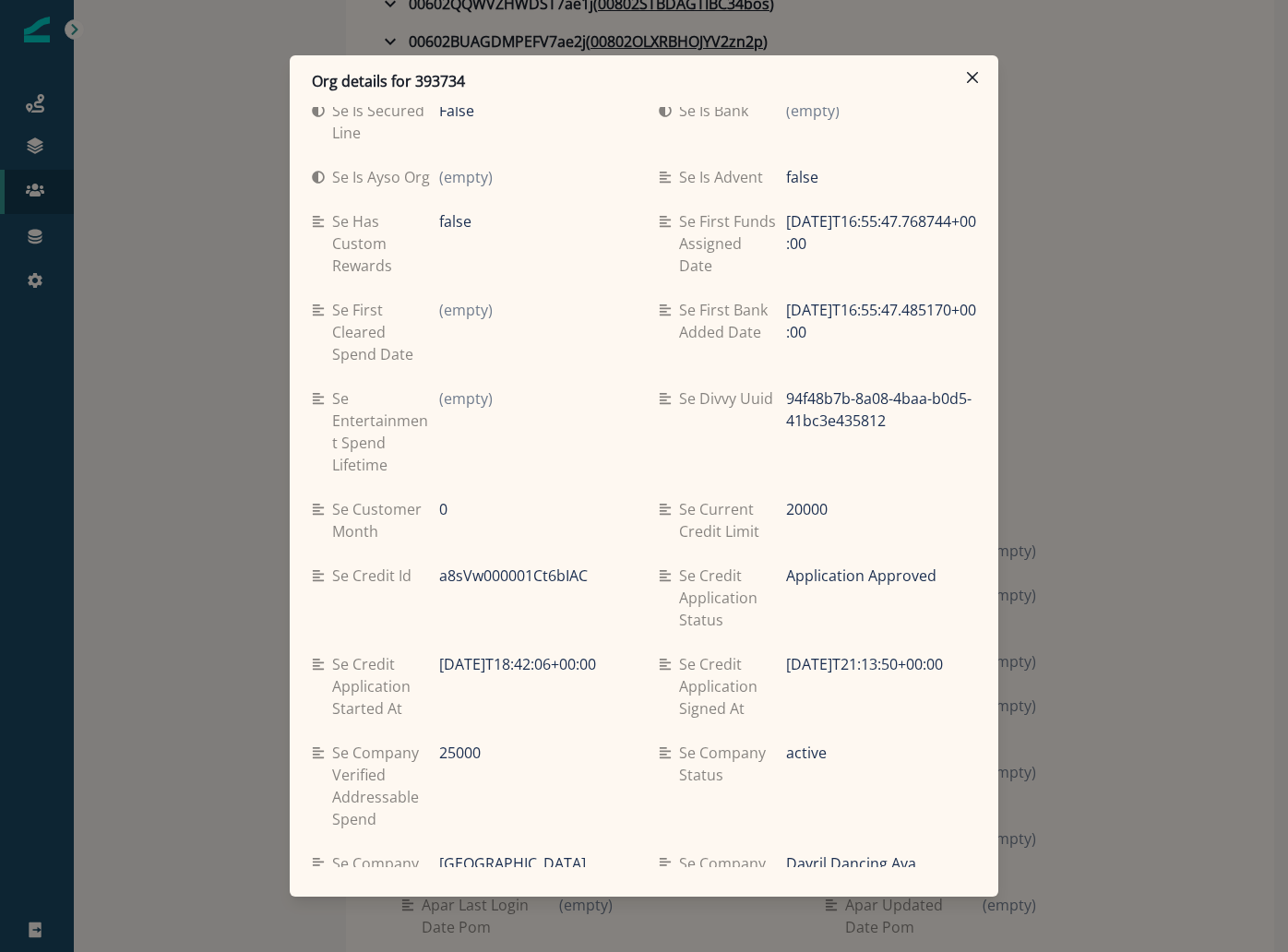
scroll to position [1186, 0]
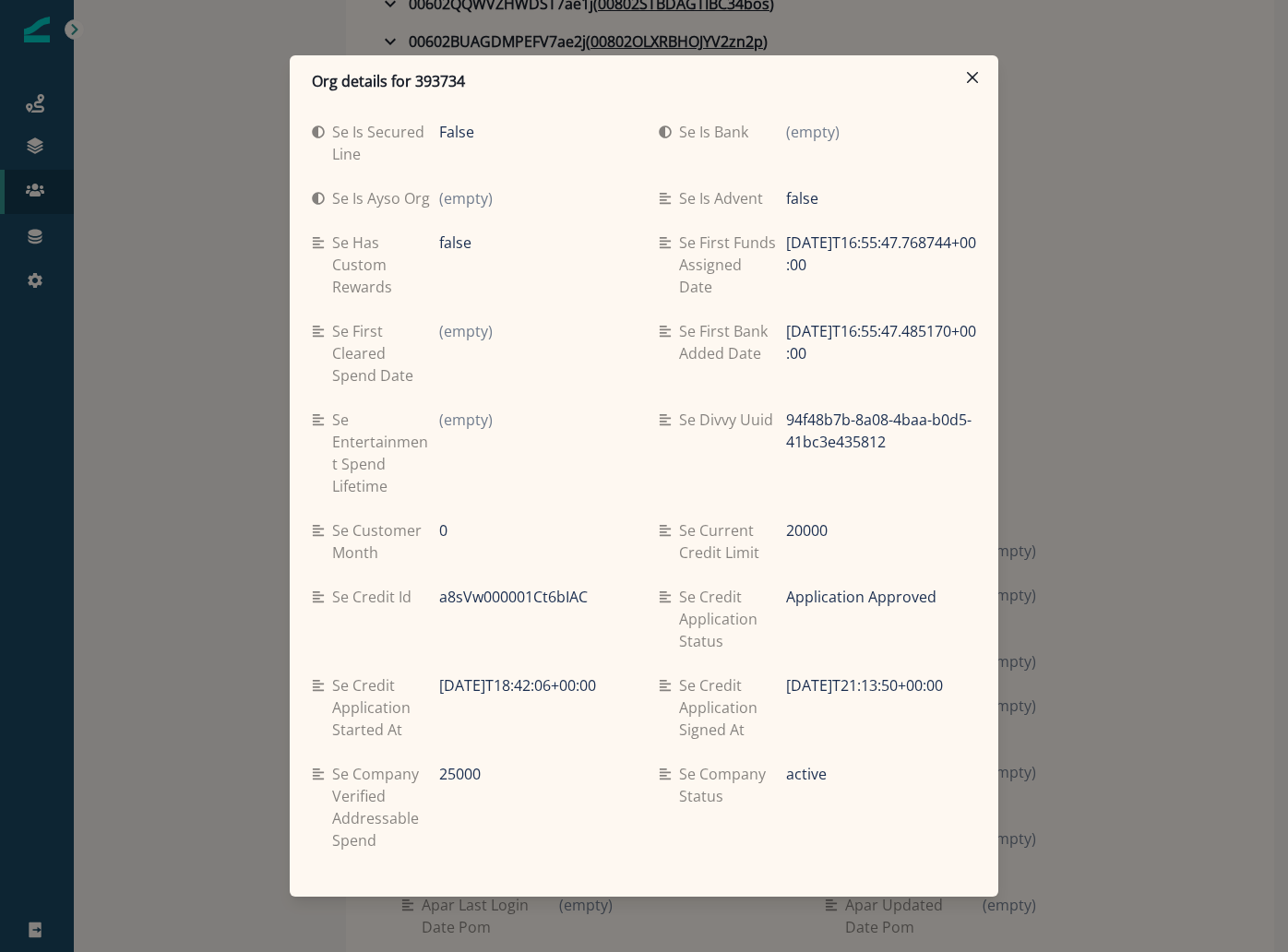
click at [90, 603] on div "Org details for 393734 Se travel spend lifetime (empty) Se spend 9ma (empty) Se…" at bounding box center [644, 476] width 1288 height 952
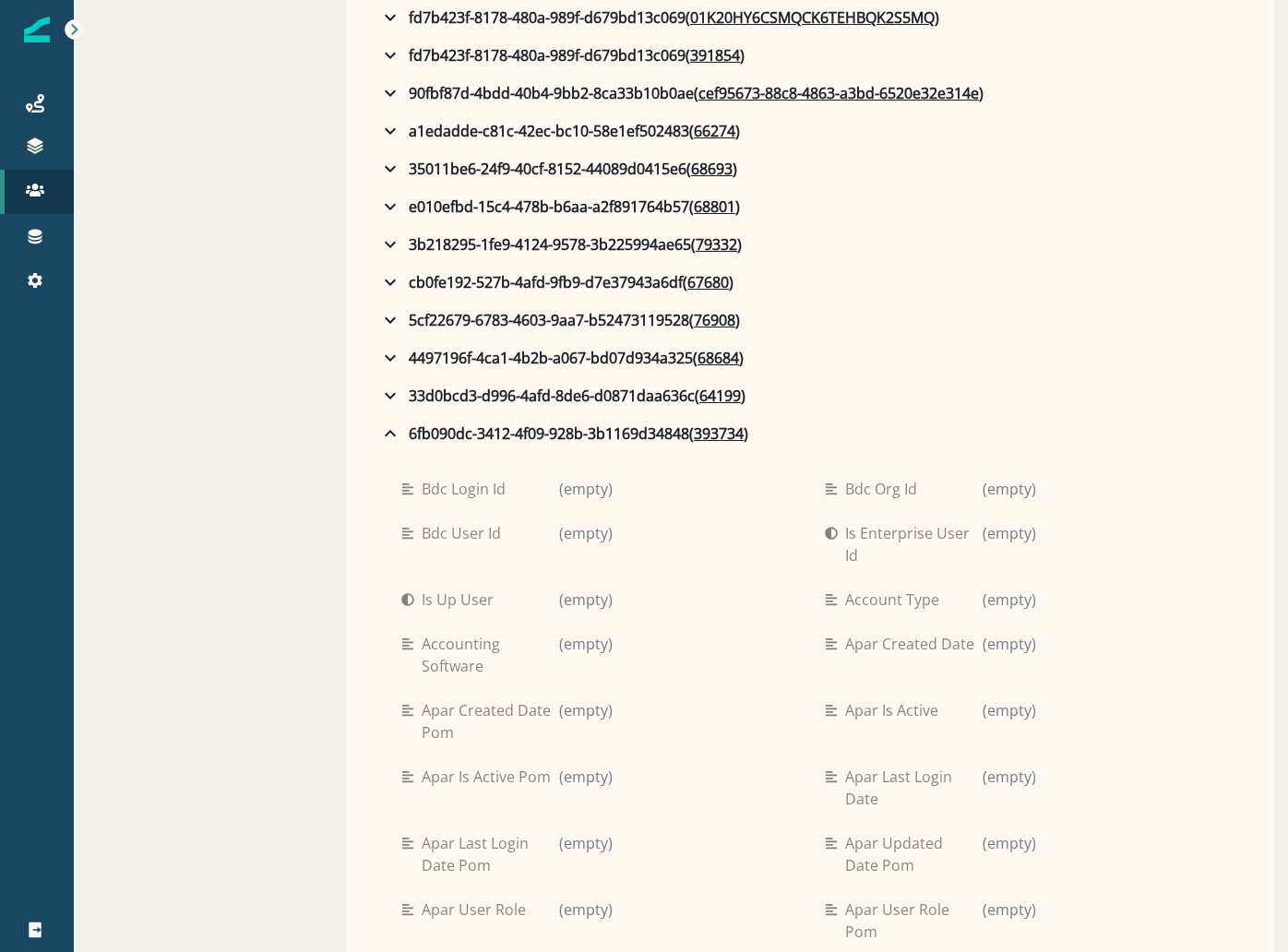
scroll to position [862, 0]
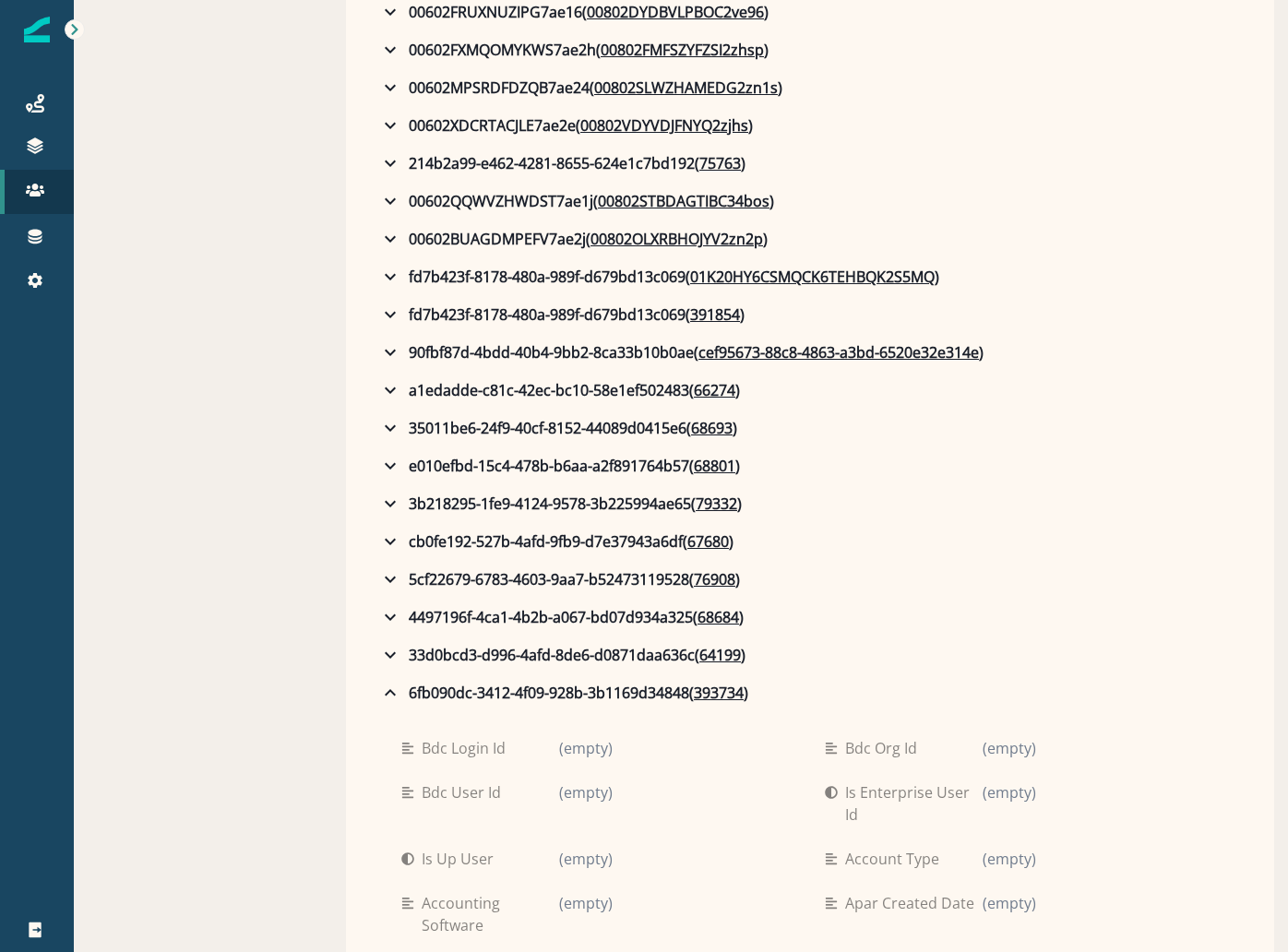
click at [721, 692] on u "393734" at bounding box center [719, 692] width 50 height 23
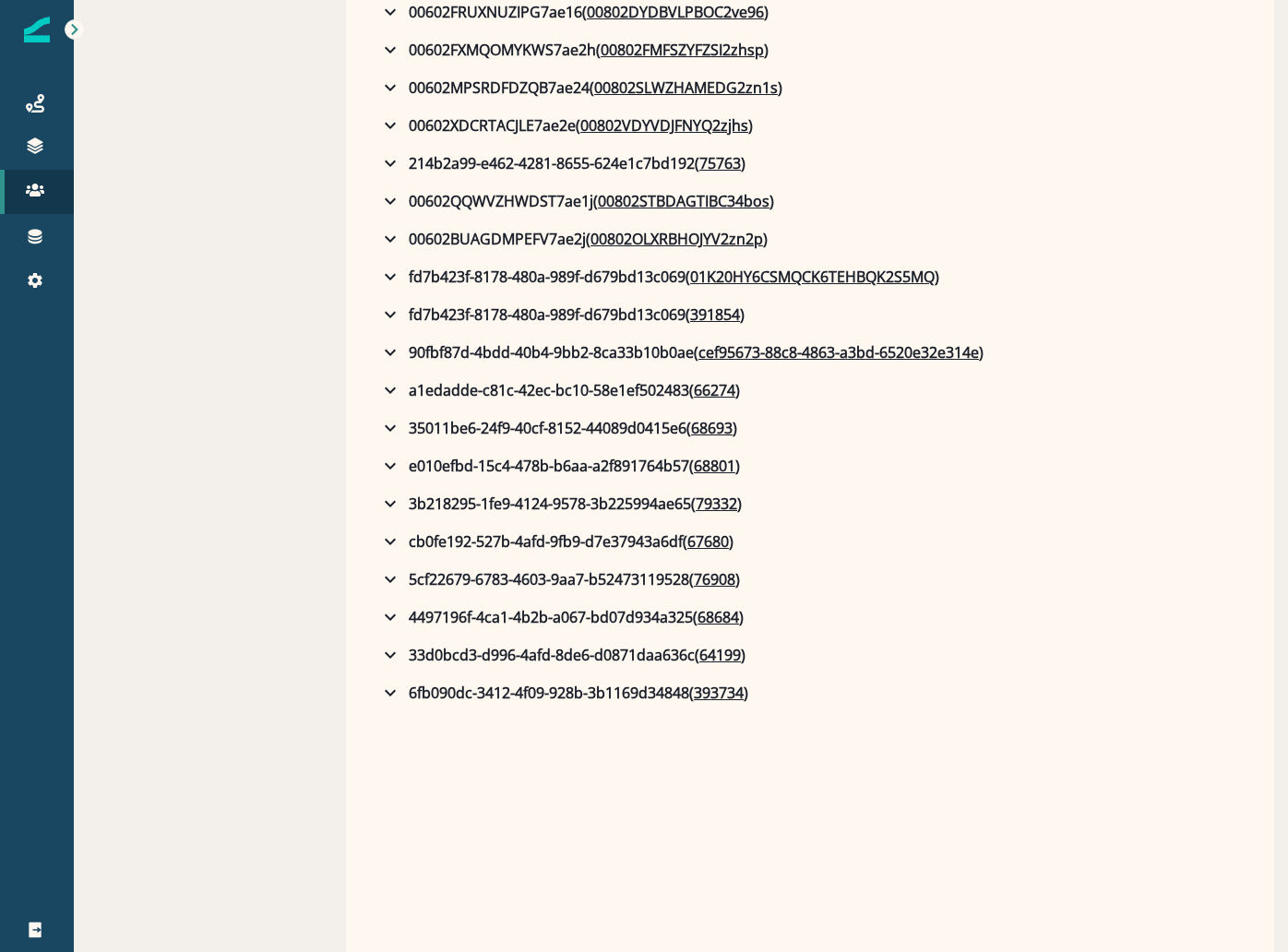
click at [1287, 0] on html "A newer version of Inflection.io is available. Refresh your page to load the la…" at bounding box center [644, 476] width 1288 height 952
click at [956, 88] on div "Org details for 393734 Se travel spend lifetime (empty) Se spend 9ma (empty) Se…" at bounding box center [644, 476] width 1288 height 952
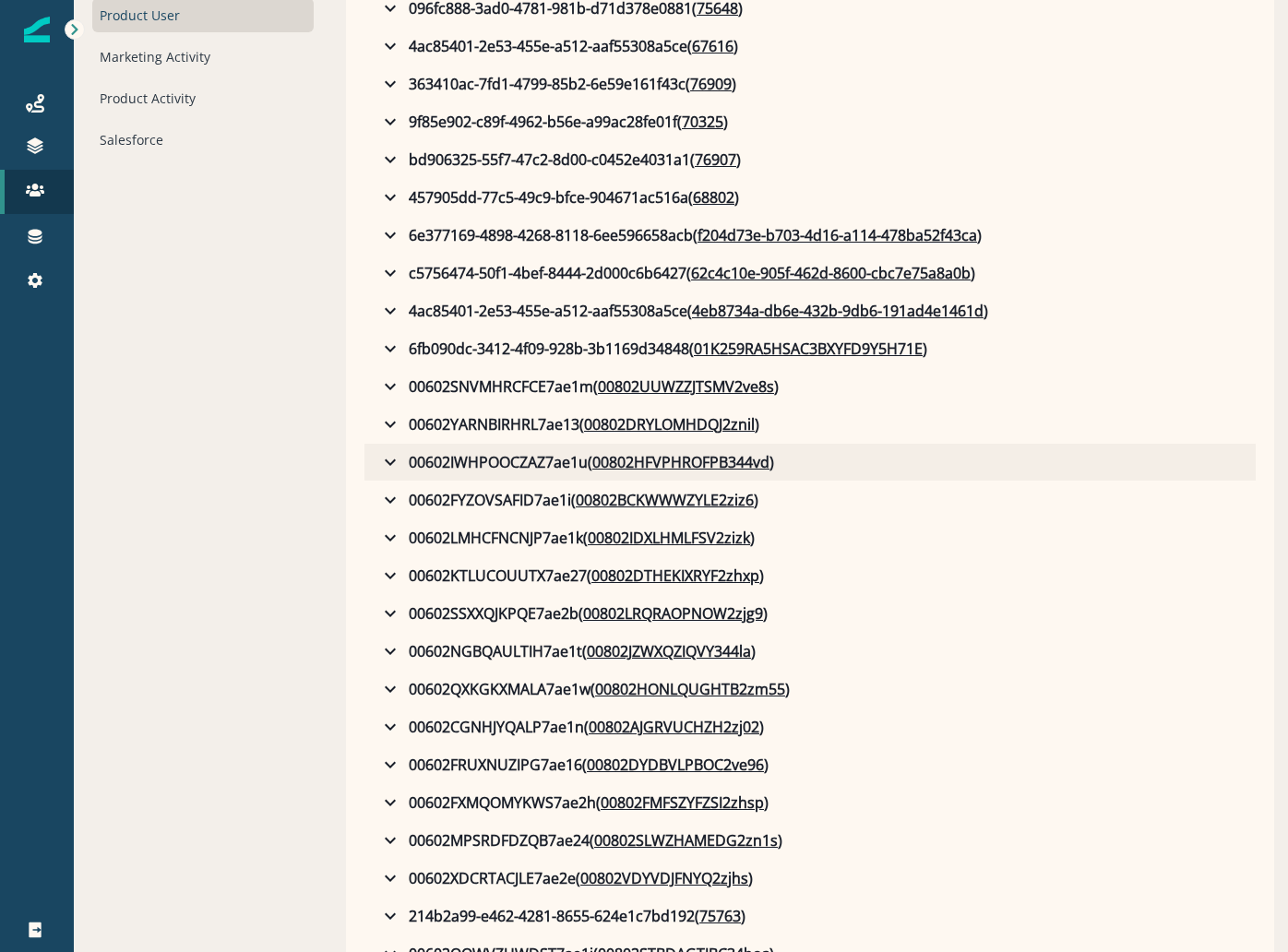
scroll to position [0, 0]
